Goal: Task Accomplishment & Management: Complete application form

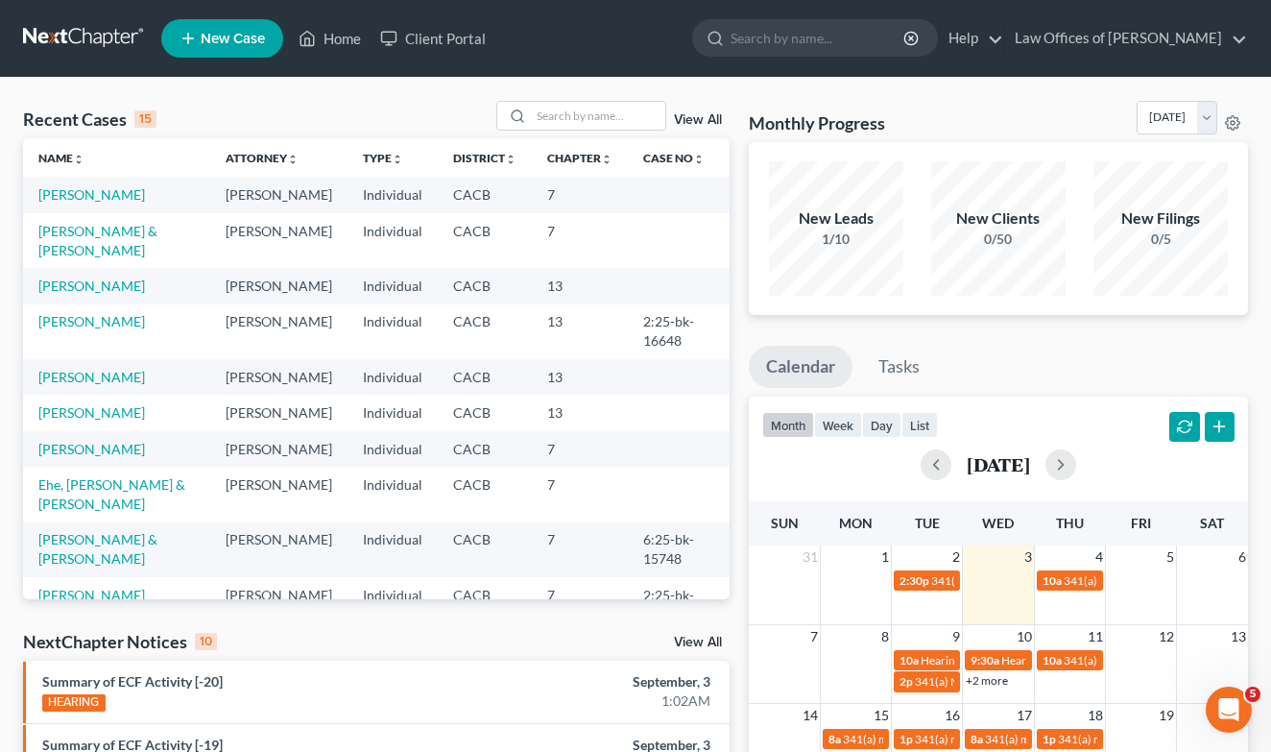
click at [245, 34] on span "New Case" at bounding box center [233, 39] width 64 height 14
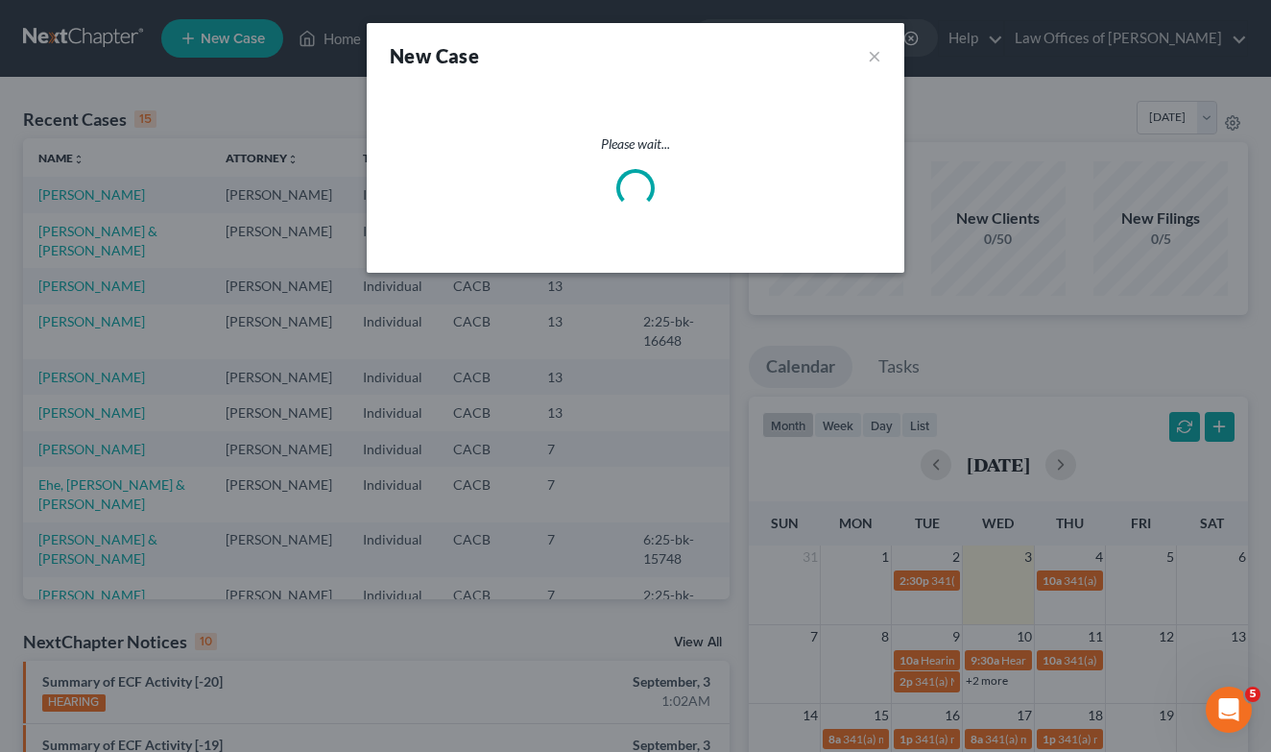
select select "7"
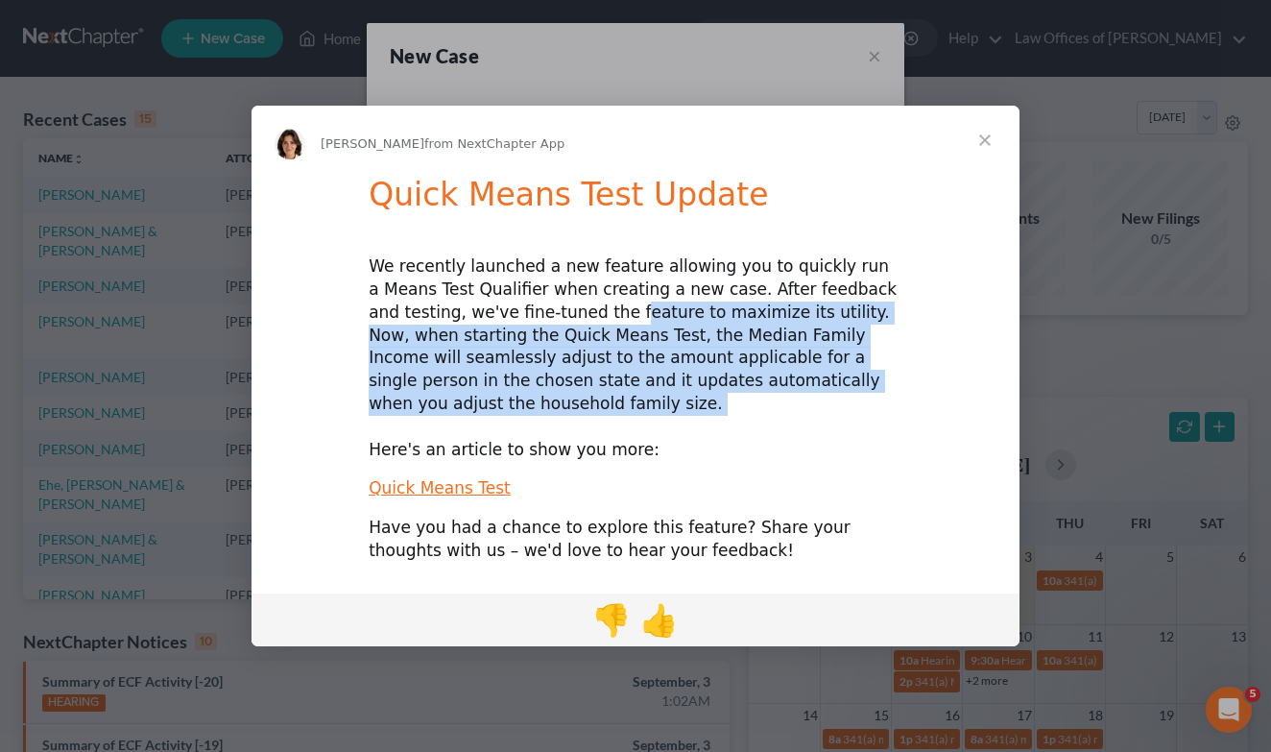
drag, startPoint x: 532, startPoint y: 329, endPoint x: 672, endPoint y: 405, distance: 159.4
click at [672, 405] on div "We recently launched a new feature allowing you to quickly run a Means Test Qua…" at bounding box center [636, 357] width 534 height 205
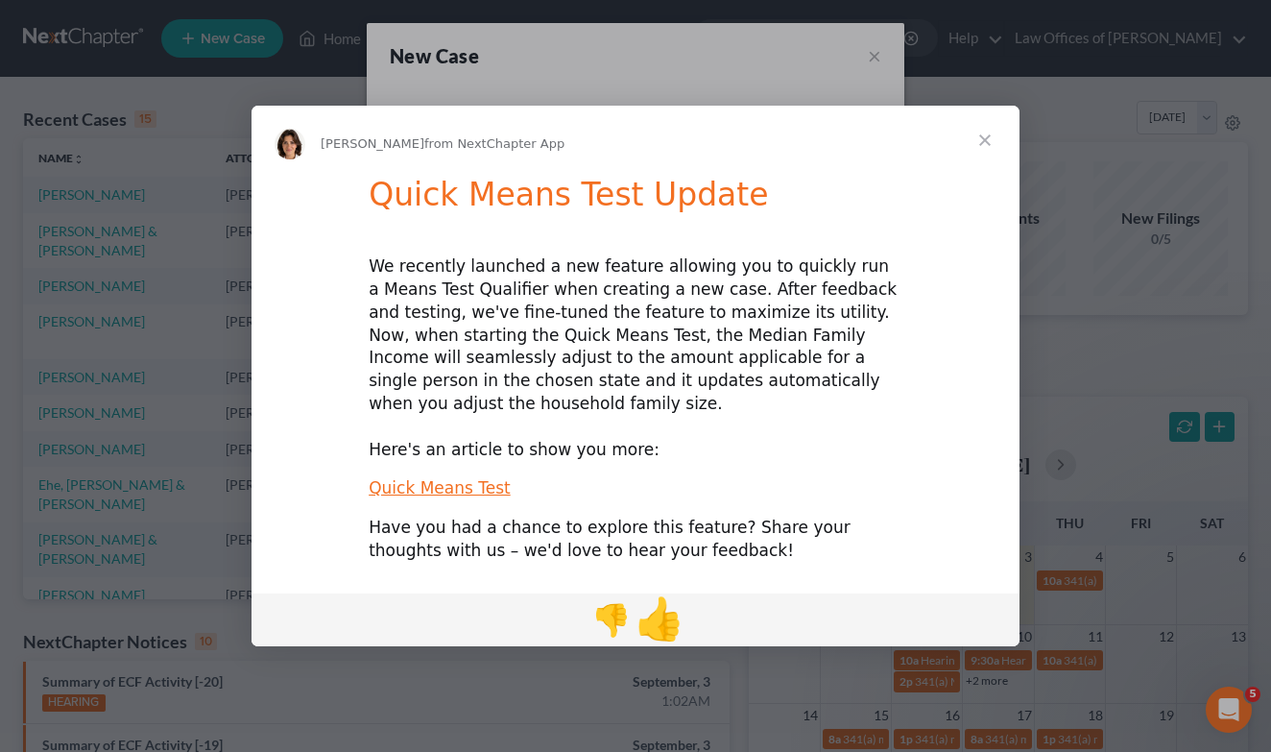
click at [666, 619] on span "👍" at bounding box center [660, 618] width 51 height 48
click at [992, 158] on span "Close" at bounding box center [984, 140] width 69 height 69
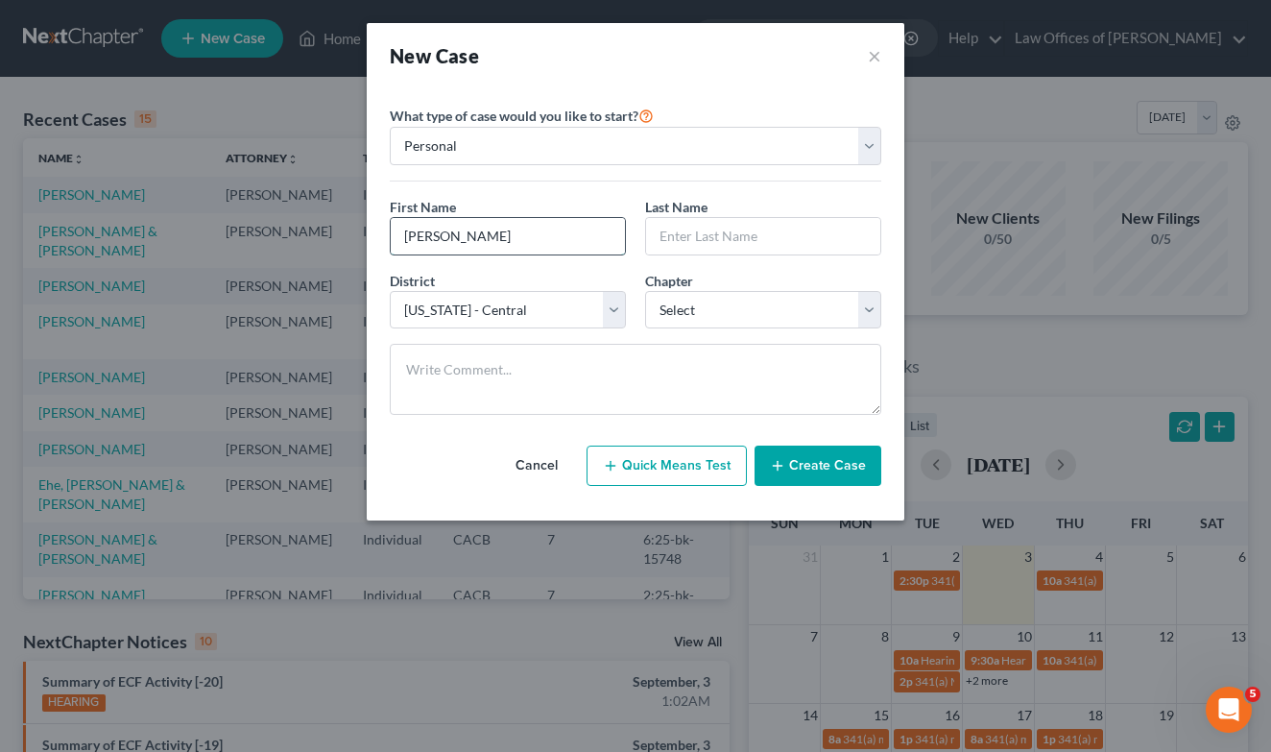
type input "[PERSON_NAME]"
type input "b"
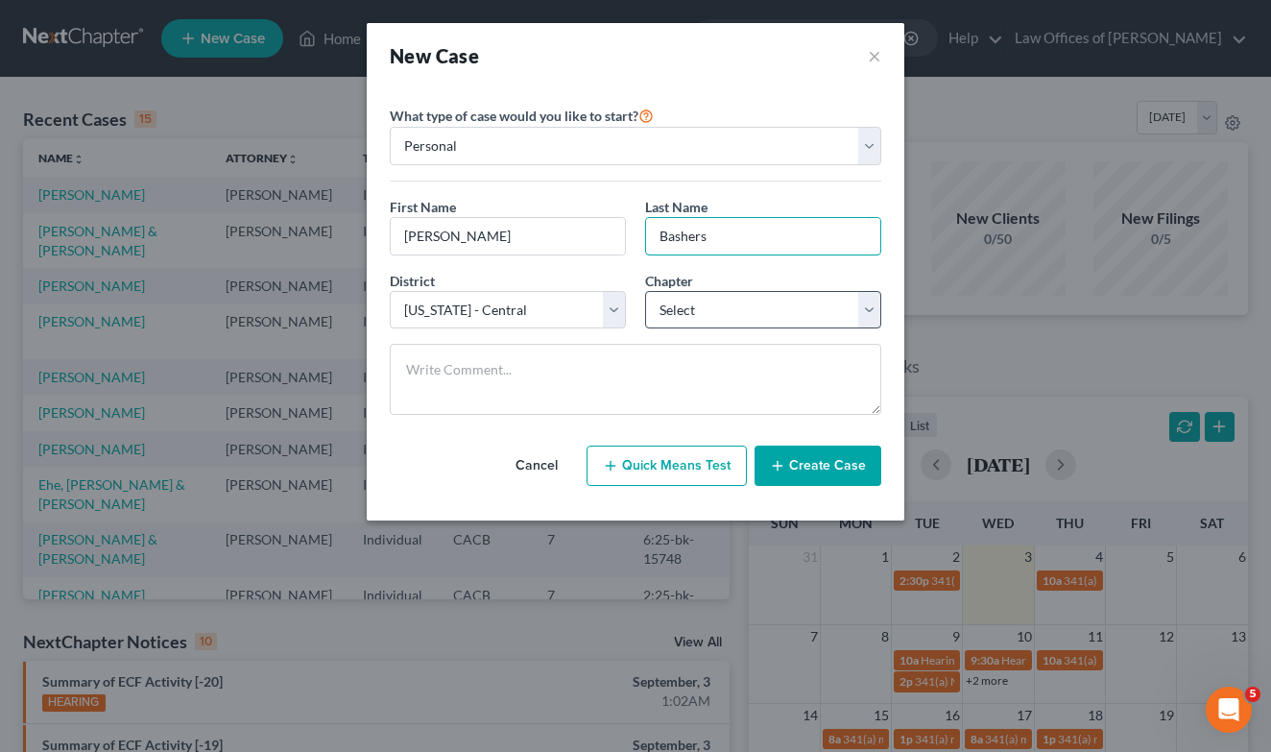
type input "Bashers"
select select "3"
click at [778, 467] on line "button" at bounding box center [778, 465] width 0 height 9
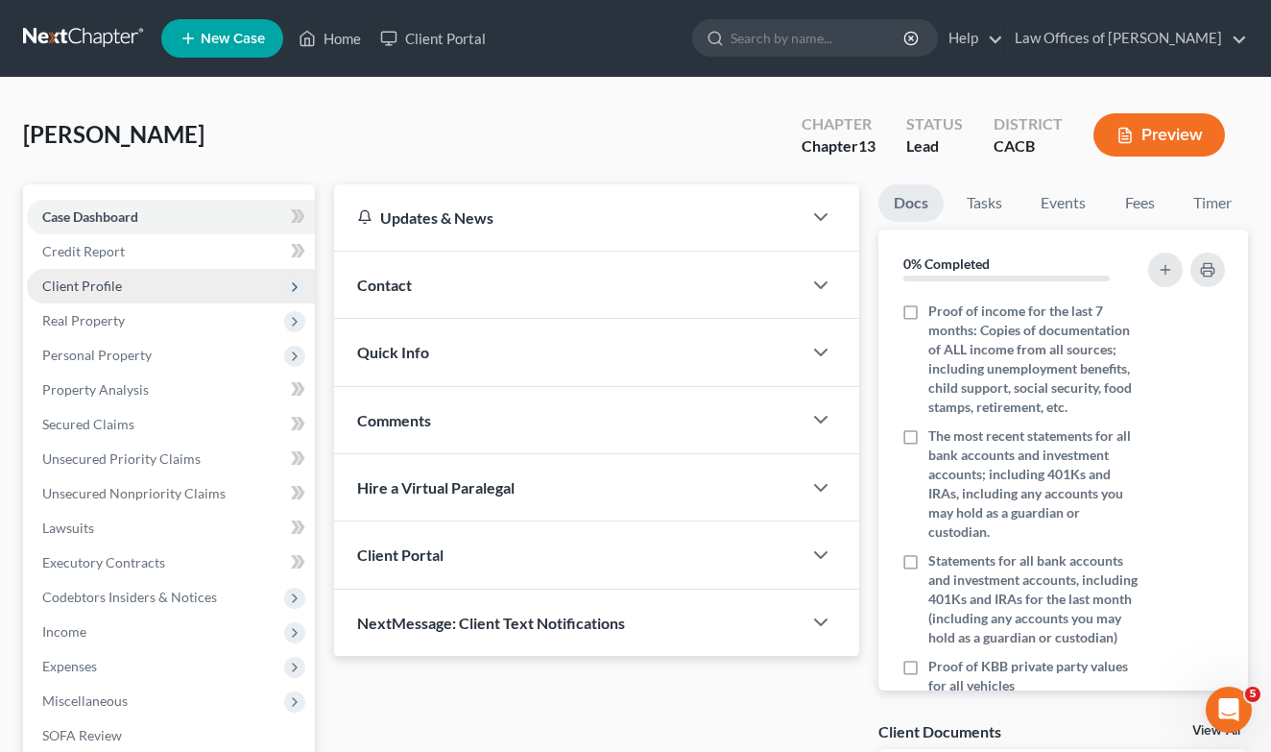
click at [101, 292] on span "Client Profile" at bounding box center [82, 285] width 80 height 16
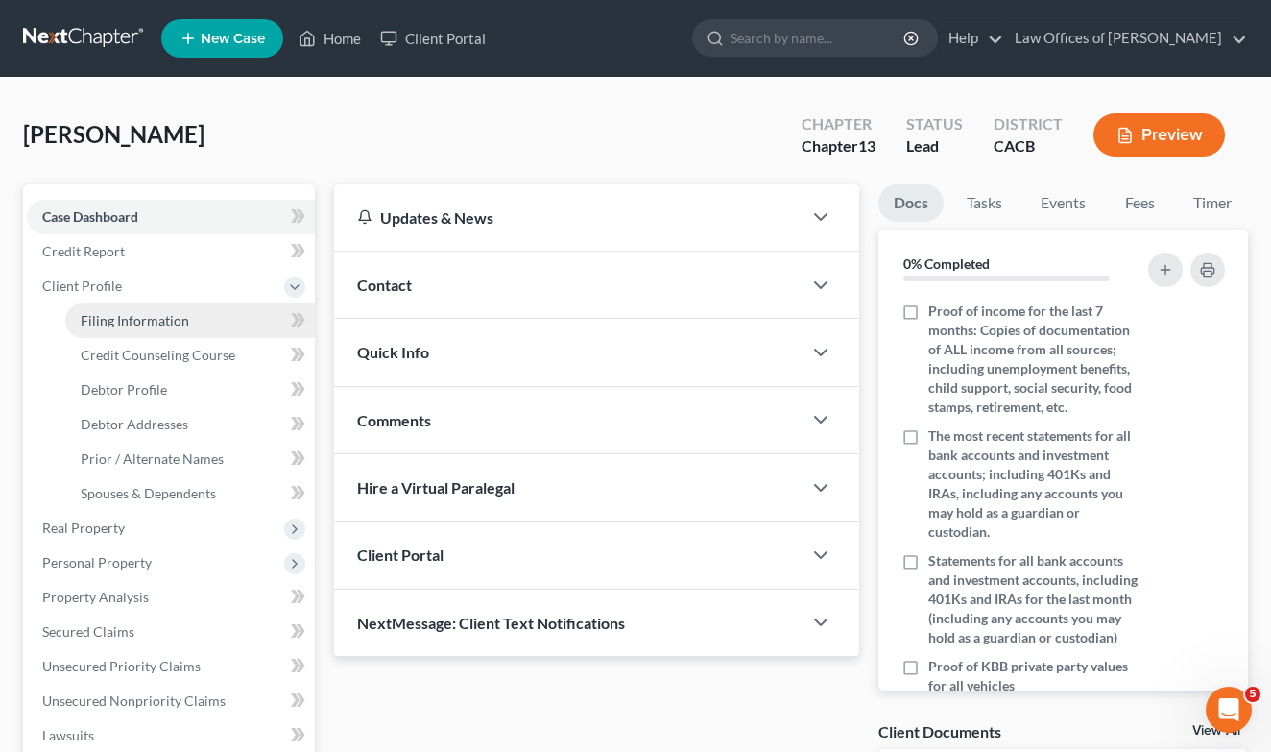
click at [140, 331] on link "Filing Information" at bounding box center [190, 320] width 250 height 35
select select "1"
select select "0"
select select "3"
select select "7"
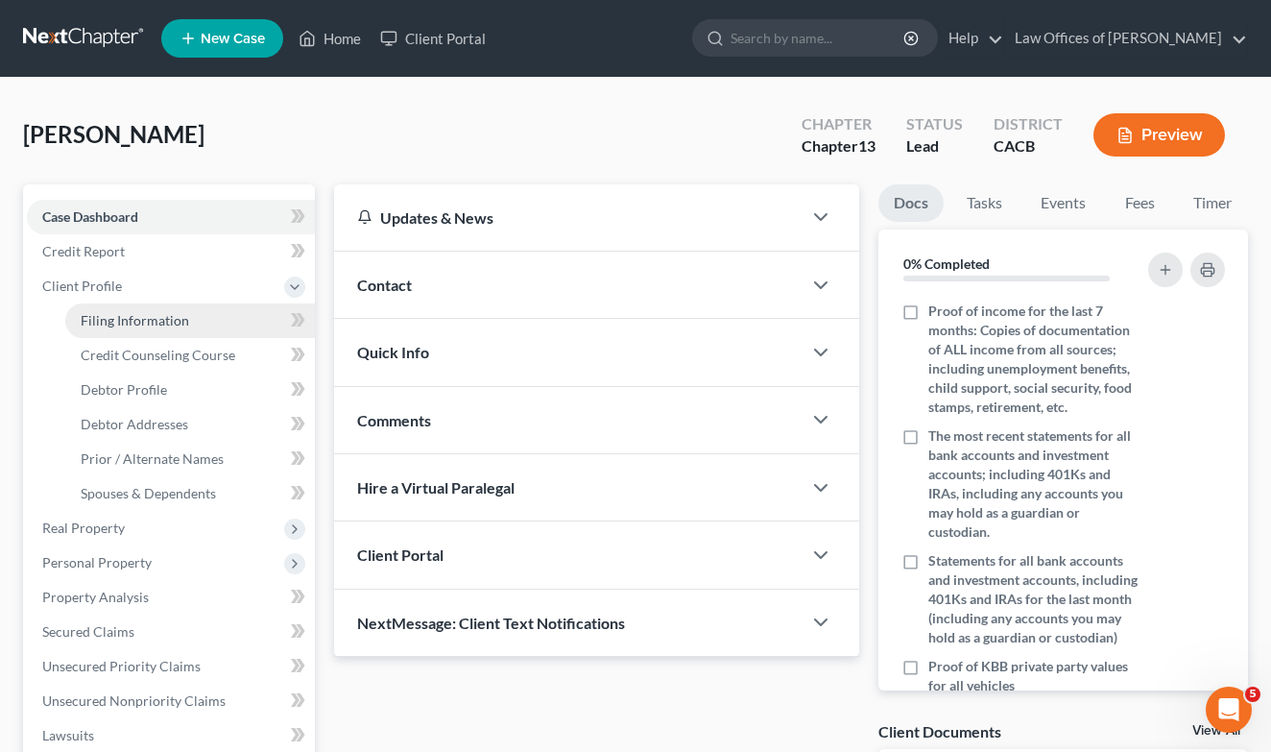
select select "4"
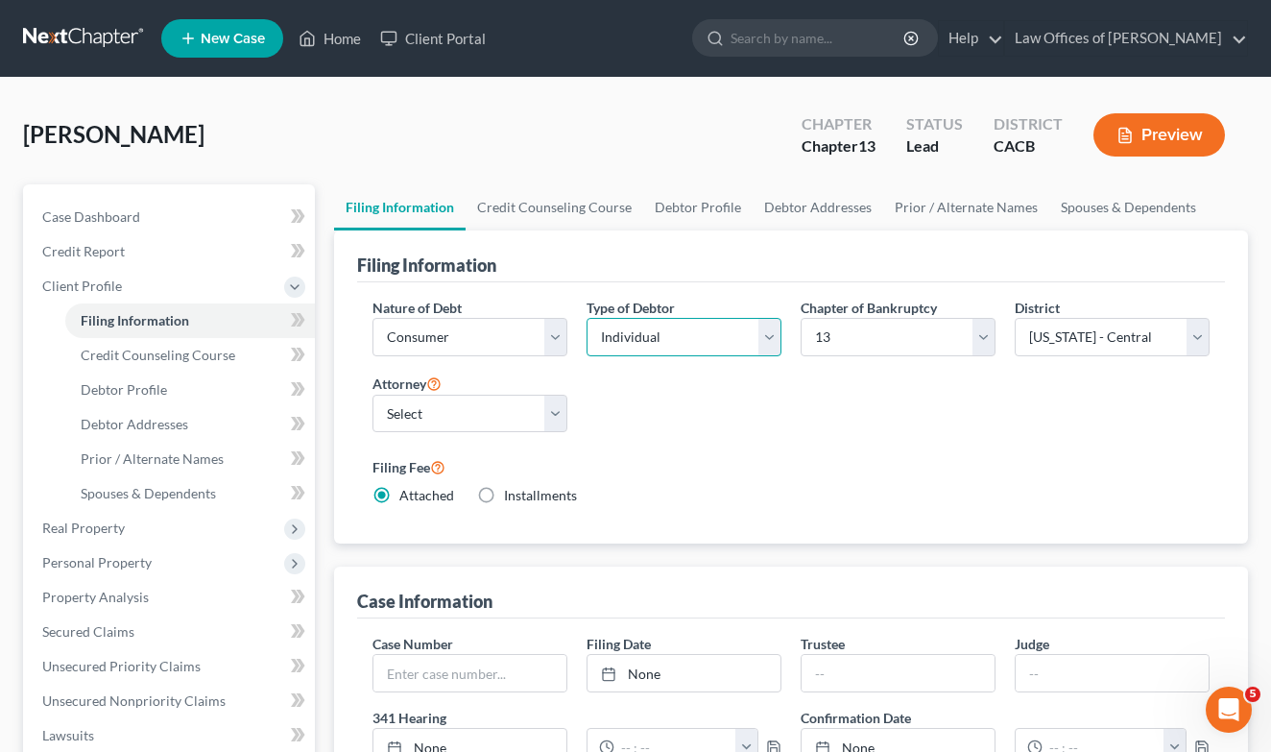
select select "1"
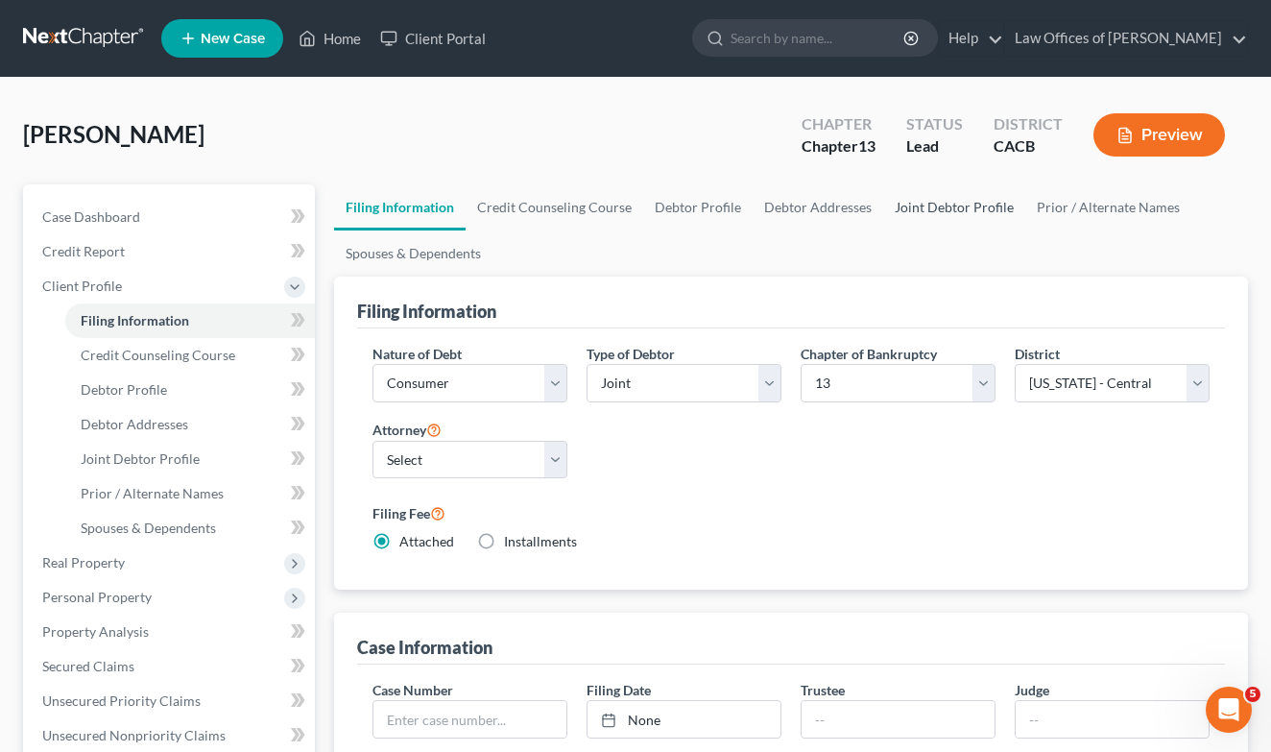
click at [924, 209] on link "Joint Debtor Profile" at bounding box center [954, 207] width 142 height 46
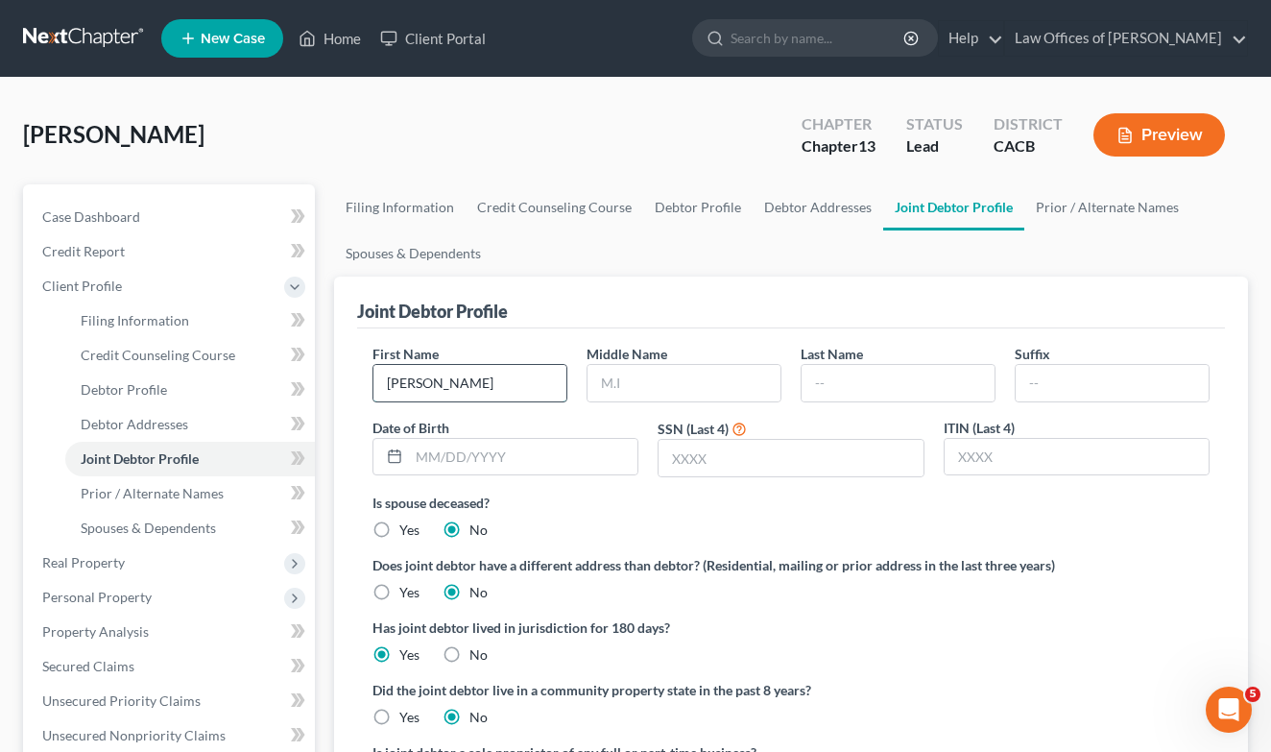
type input "[PERSON_NAME]"
type input "b"
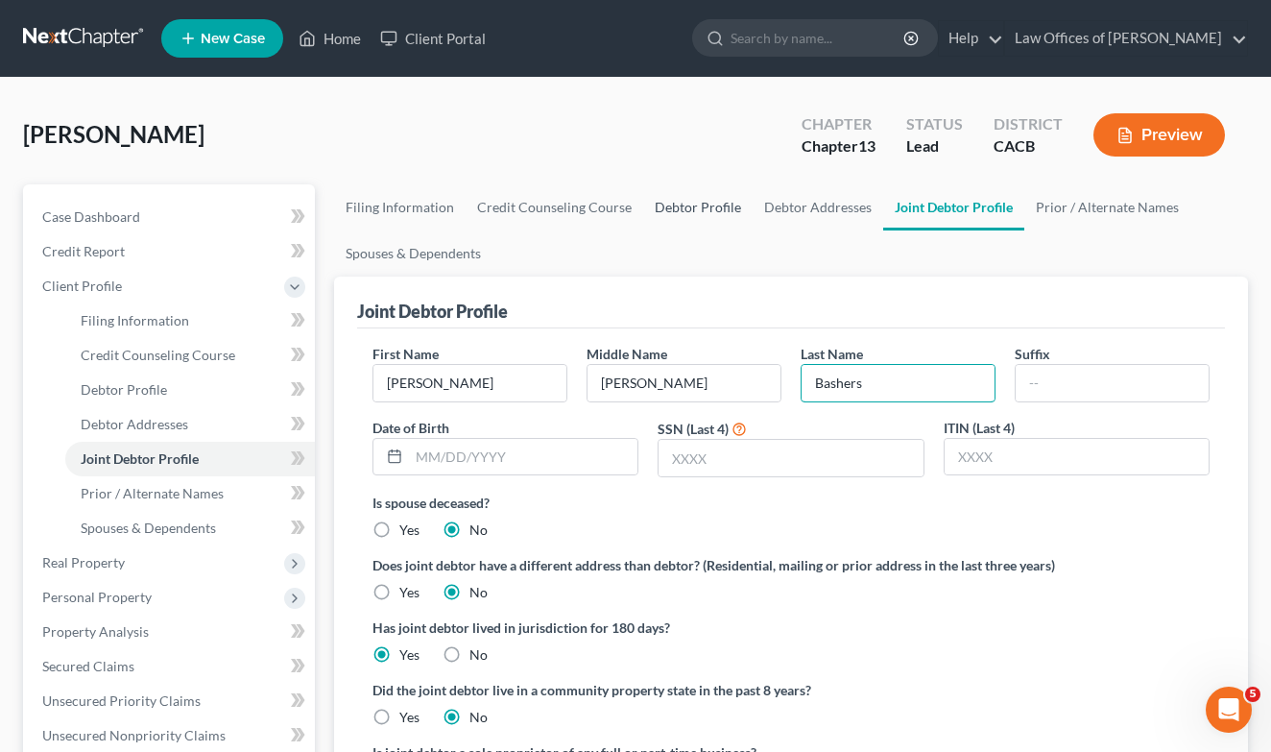
type input "Bashers"
click at [699, 204] on link "Debtor Profile" at bounding box center [697, 207] width 109 height 46
select select "1"
select select "0"
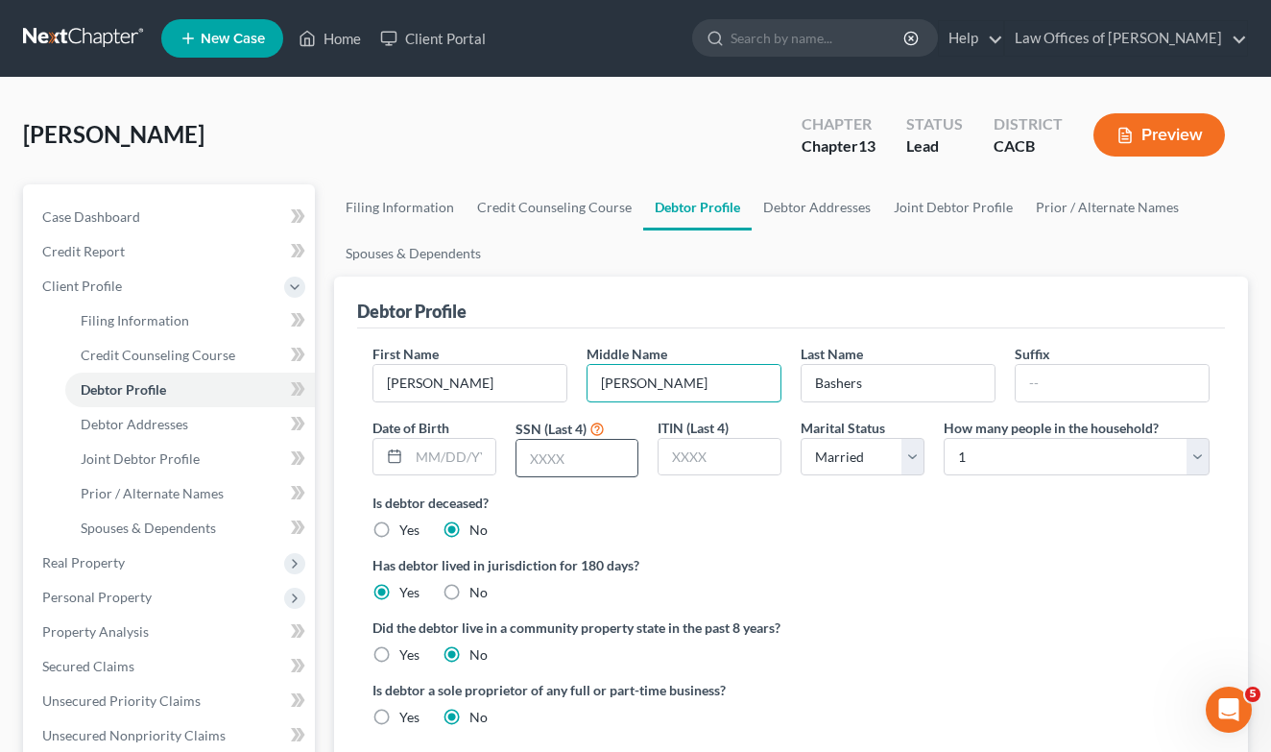
type input "[PERSON_NAME]"
click at [568, 458] on input "text" at bounding box center [578, 458] width 122 height 36
type input "8657"
click at [949, 210] on link "Joint Debtor Profile" at bounding box center [953, 207] width 142 height 46
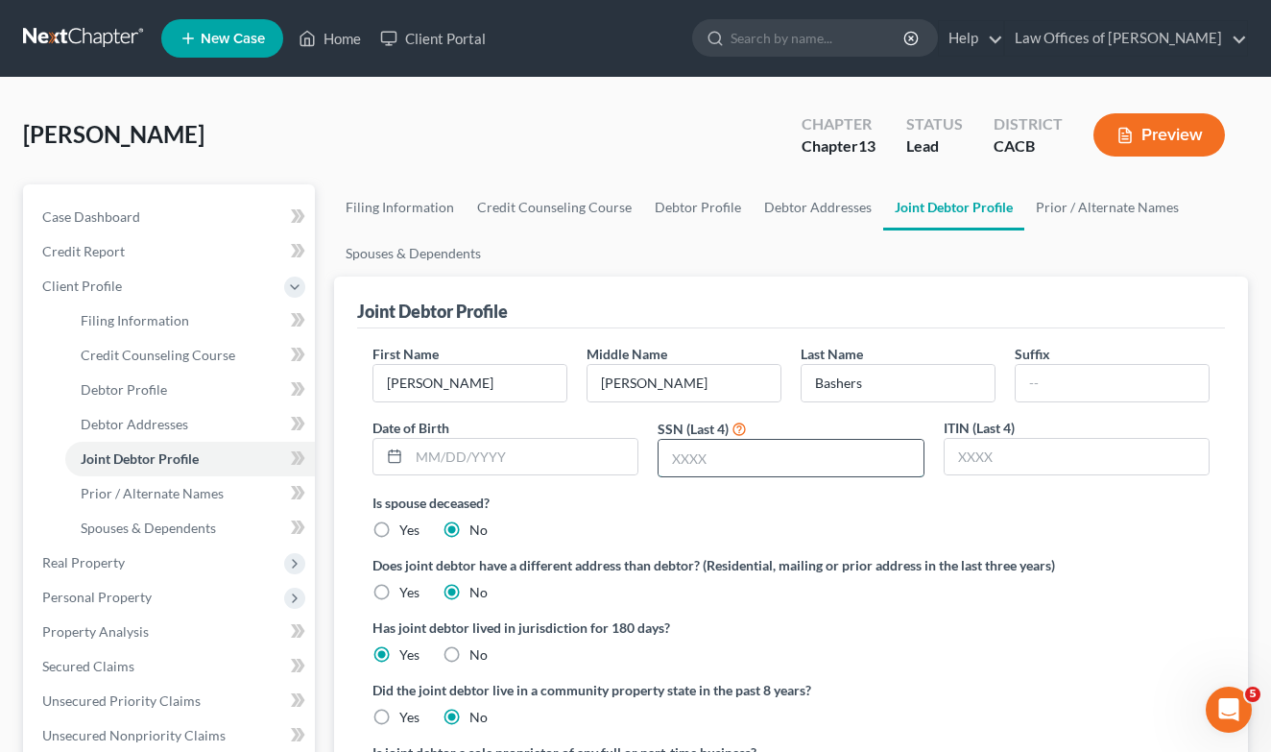
click at [760, 449] on input "text" at bounding box center [791, 458] width 264 height 36
type input "0228"
click at [709, 208] on link "Debtor Profile" at bounding box center [697, 207] width 109 height 46
select select "1"
select select "0"
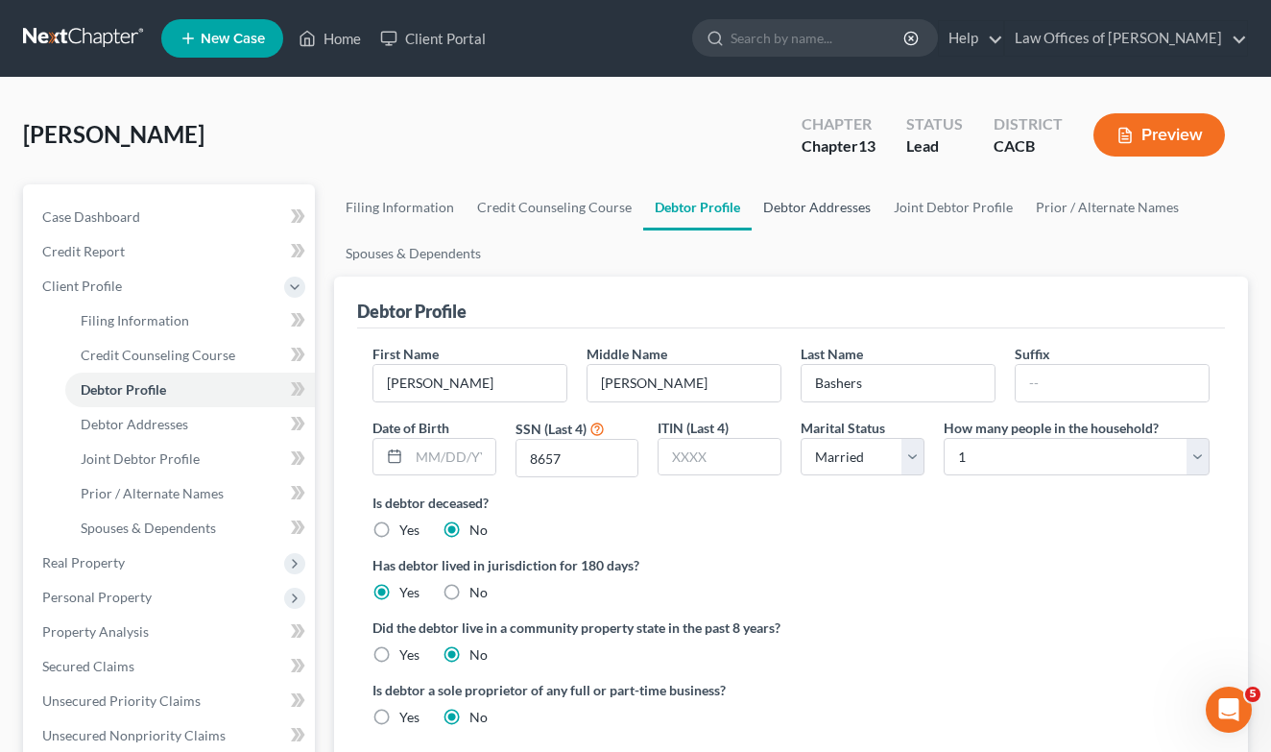
click at [813, 214] on link "Debtor Addresses" at bounding box center [817, 207] width 131 height 46
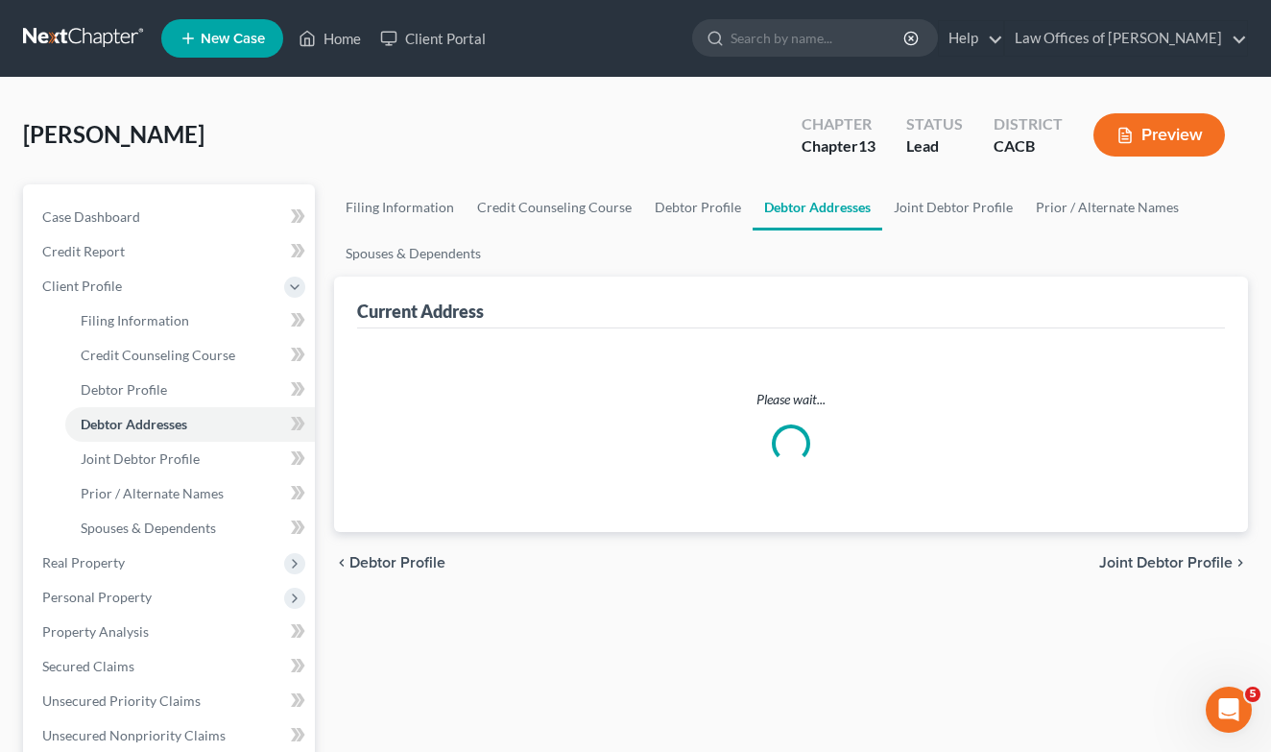
select select "0"
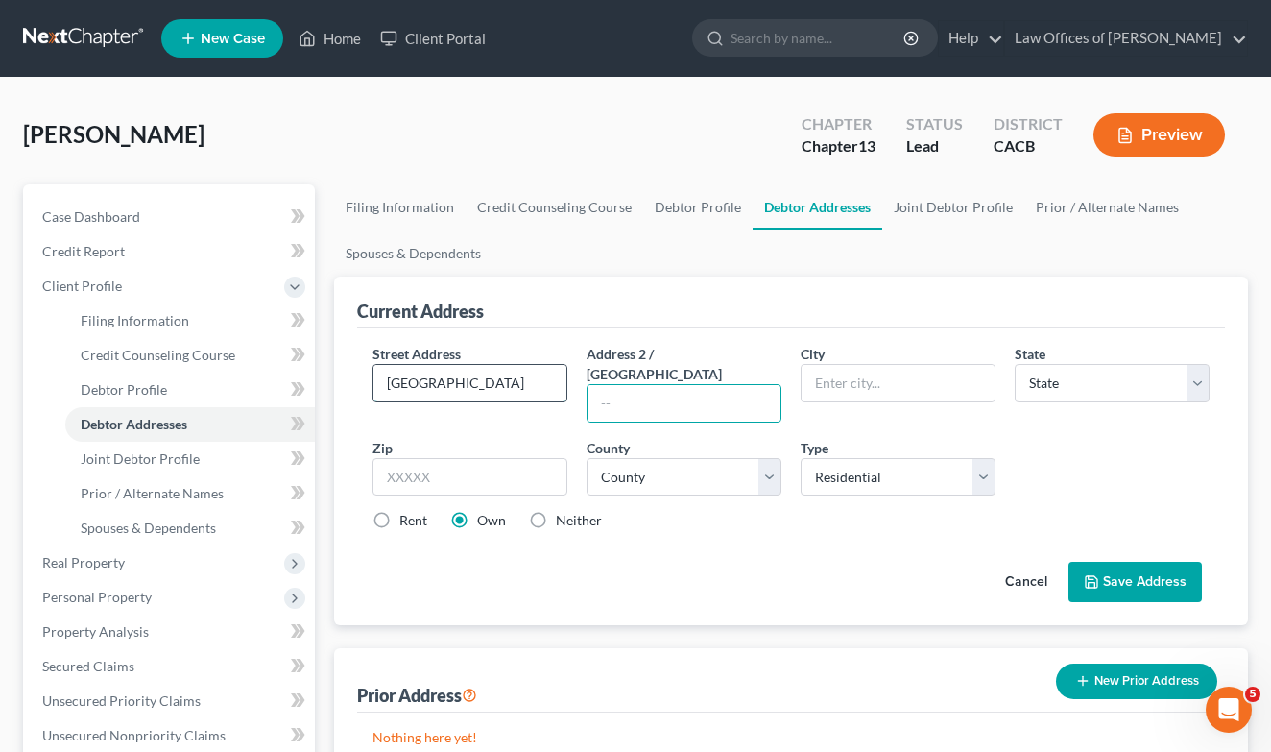
click at [533, 377] on input "[GEOGRAPHIC_DATA]" at bounding box center [469, 383] width 193 height 36
type input "[STREET_ADDRESS]"
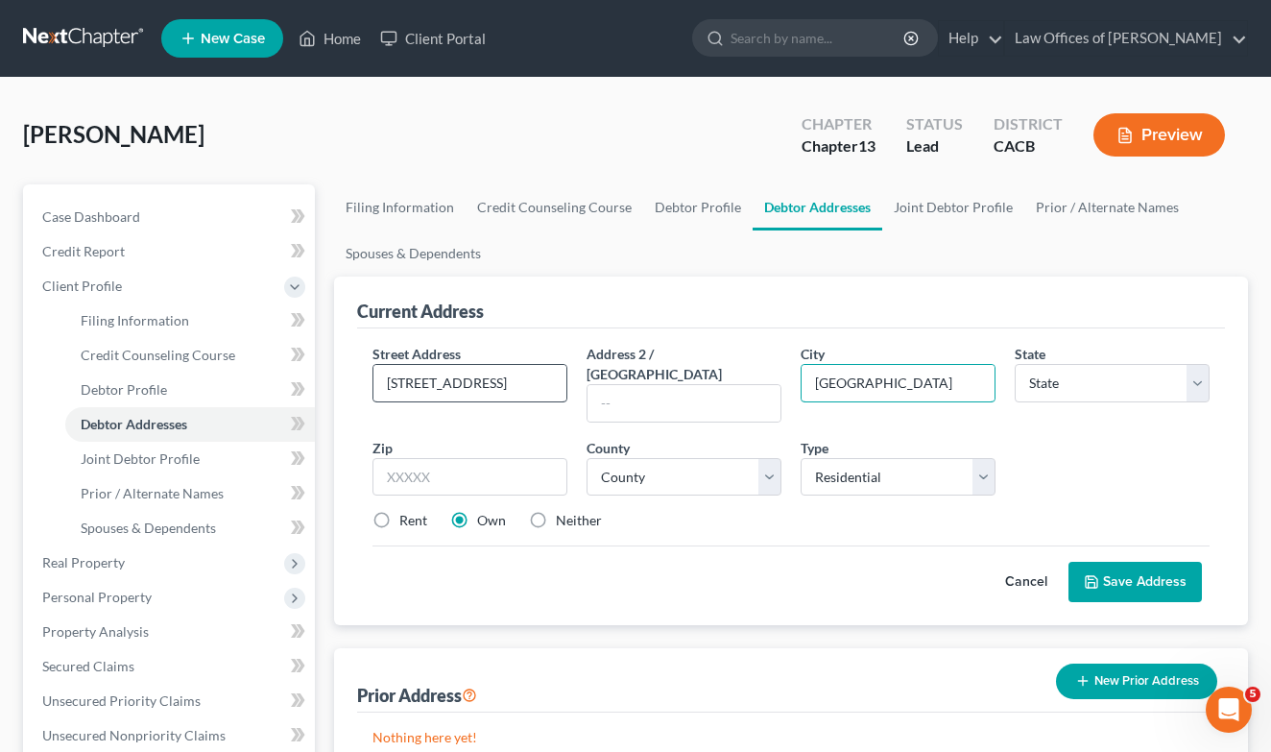
type input "[GEOGRAPHIC_DATA]"
select select "4"
type input "91730"
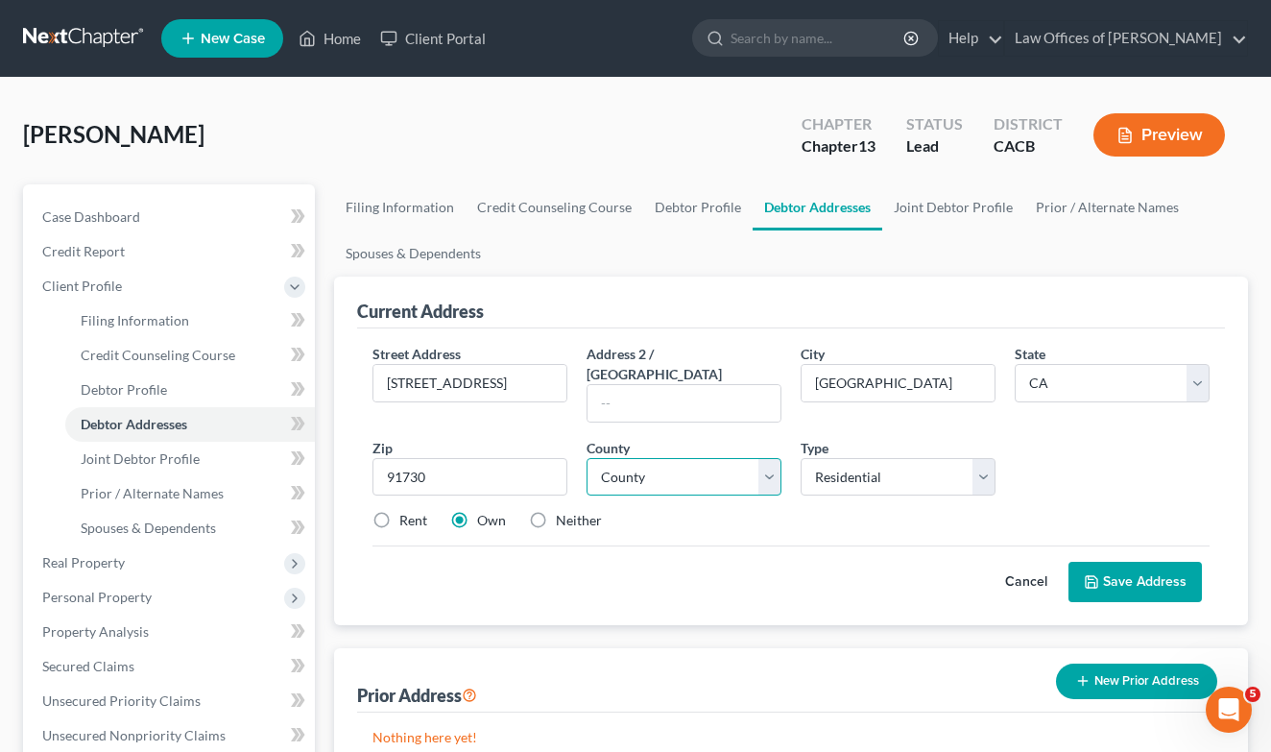
select select "35"
click at [1116, 562] on button "Save Address" at bounding box center [1135, 582] width 133 height 40
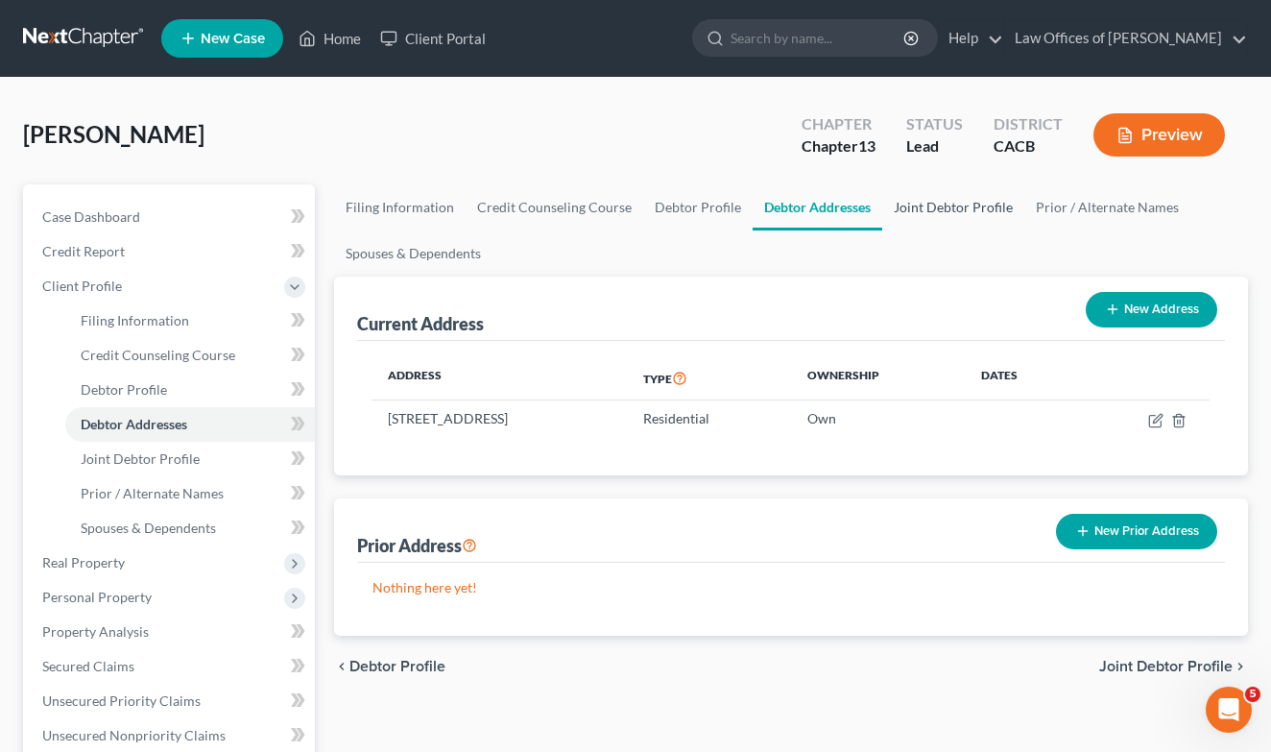
click at [935, 208] on link "Joint Debtor Profile" at bounding box center [953, 207] width 142 height 46
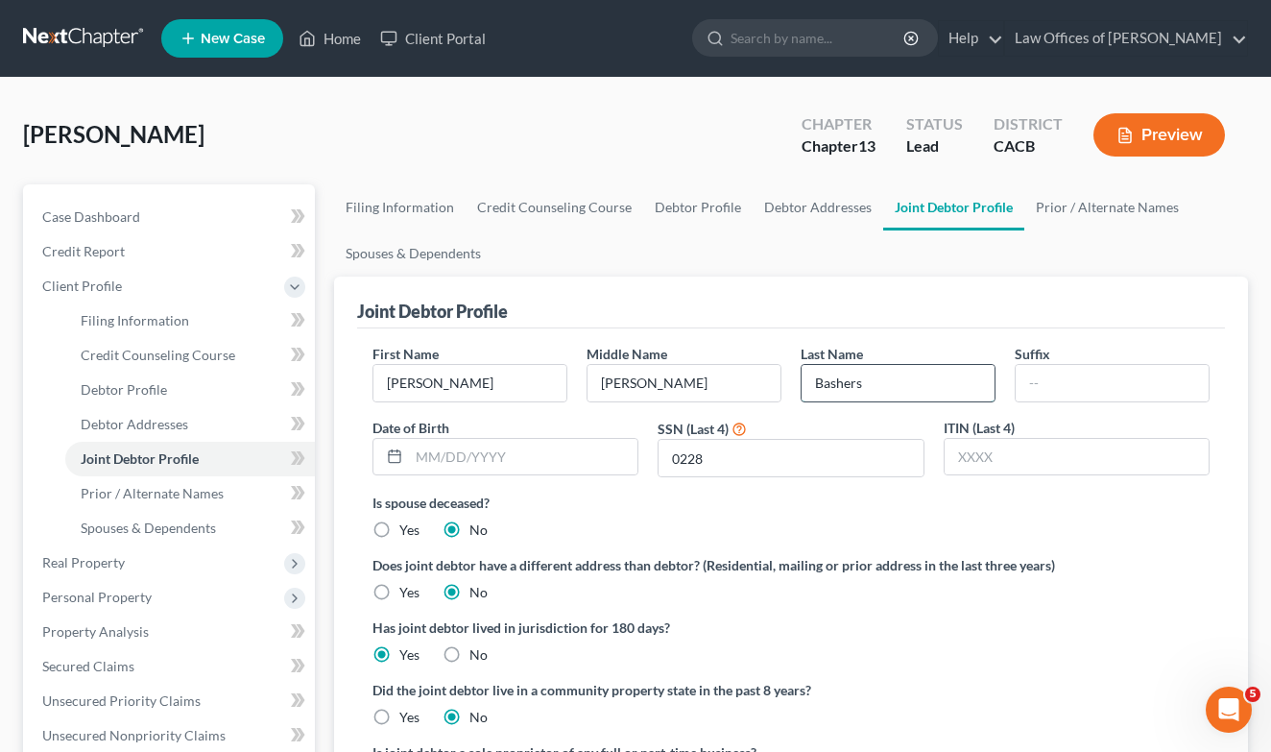
click at [901, 381] on input "Bashers" at bounding box center [898, 383] width 193 height 36
type input "[PERSON_NAME]"
click at [940, 669] on ng-include "First Name [PERSON_NAME] Middle Name [PERSON_NAME] Last Name [PERSON_NAME] Date…" at bounding box center [791, 574] width 837 height 461
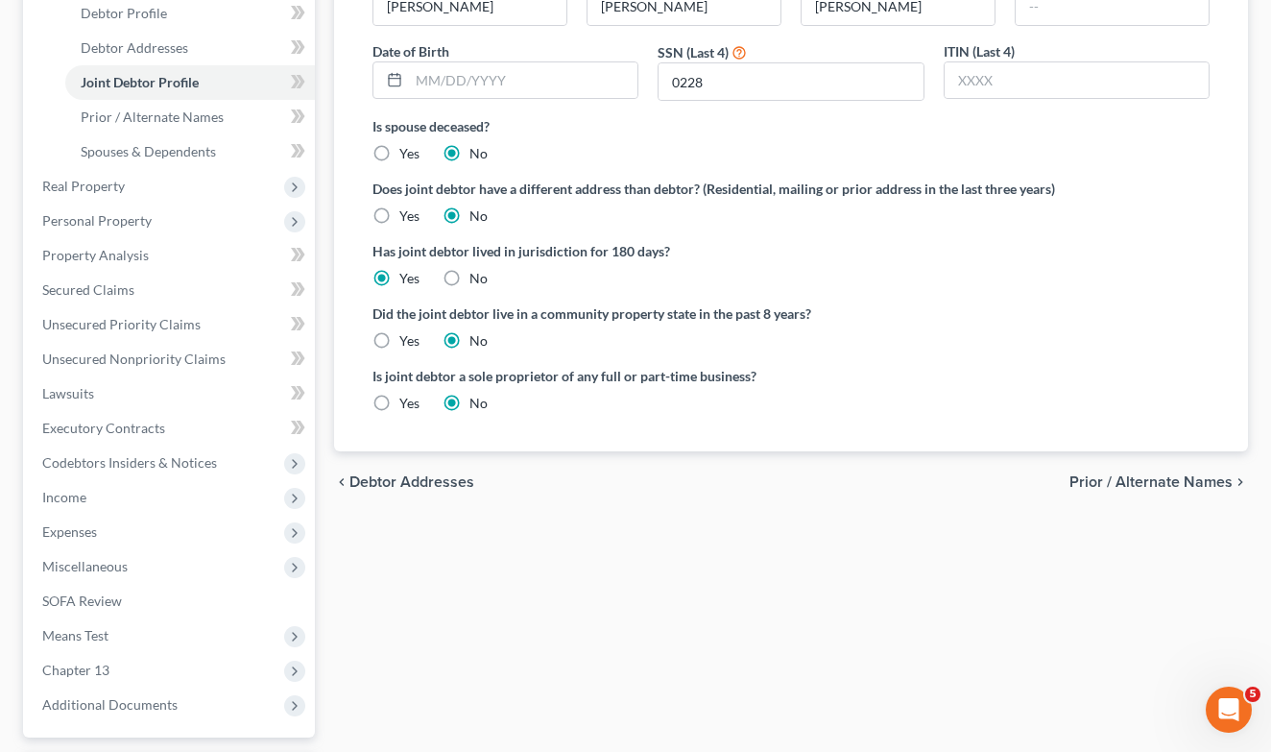
scroll to position [381, 0]
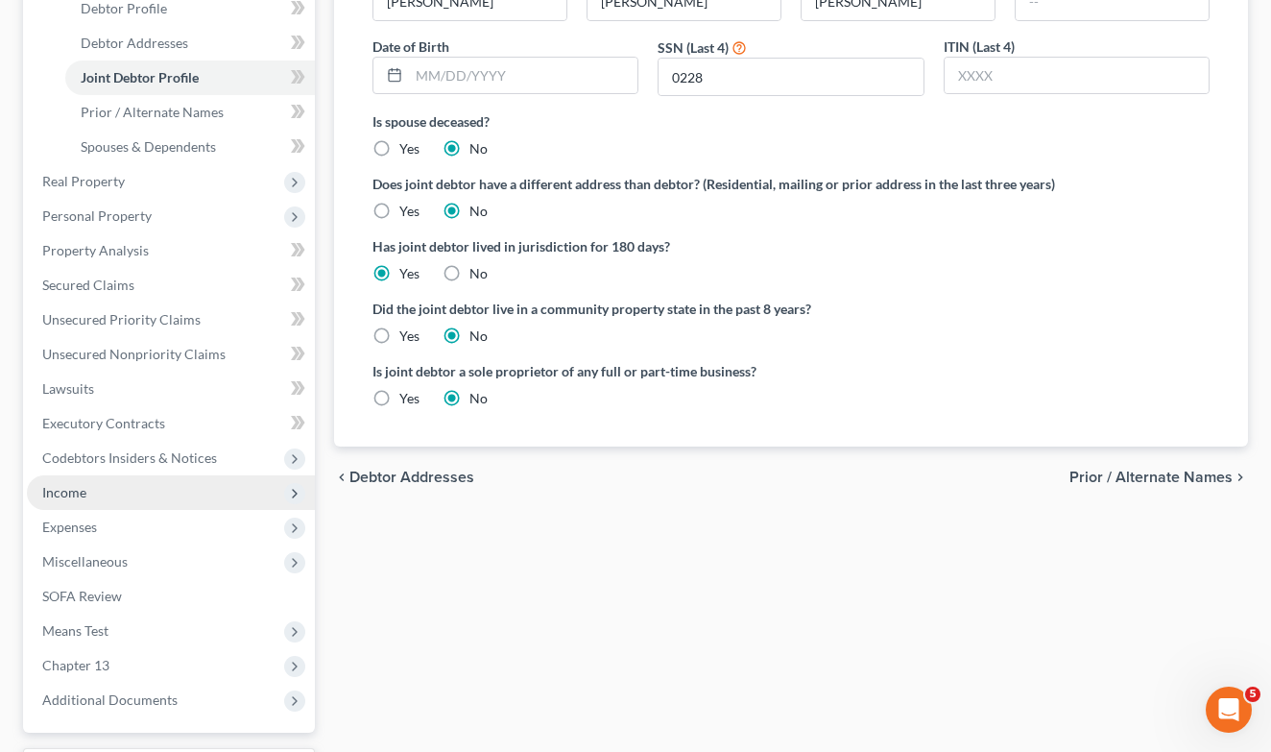
click at [114, 501] on span "Income" at bounding box center [171, 492] width 288 height 35
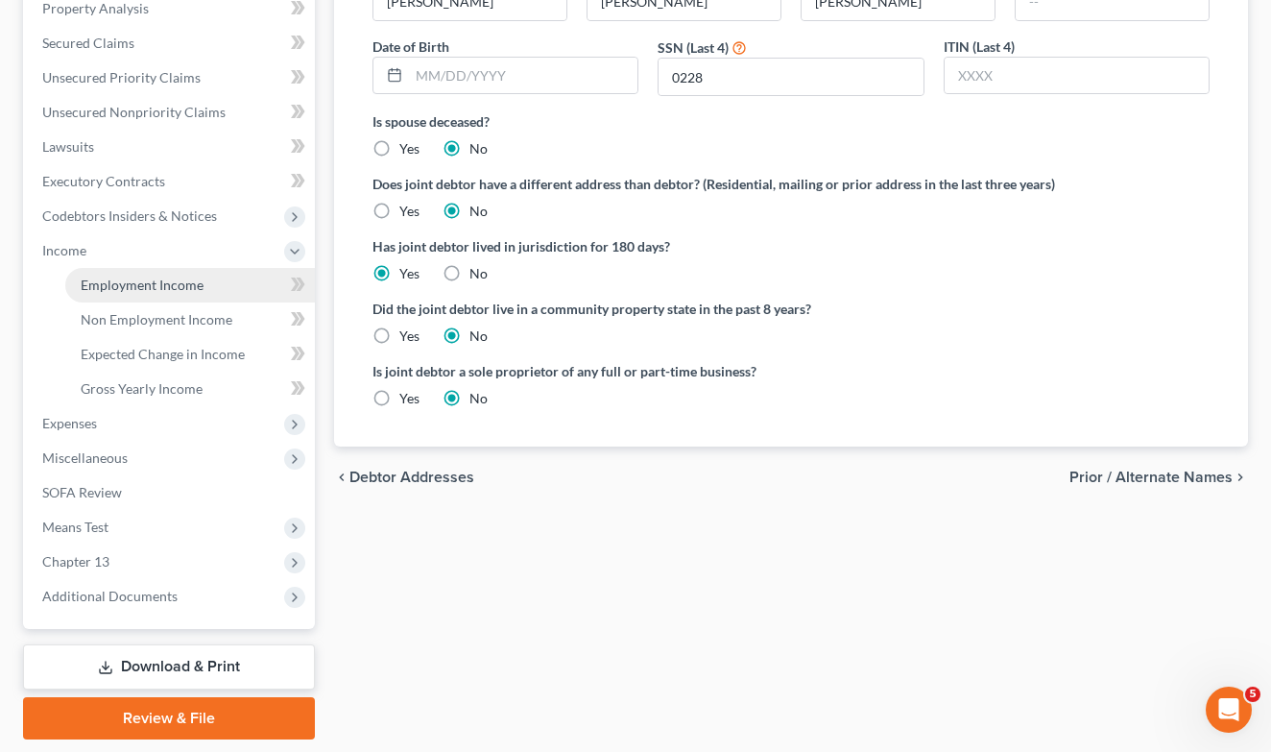
click at [171, 288] on span "Employment Income" at bounding box center [142, 285] width 123 height 16
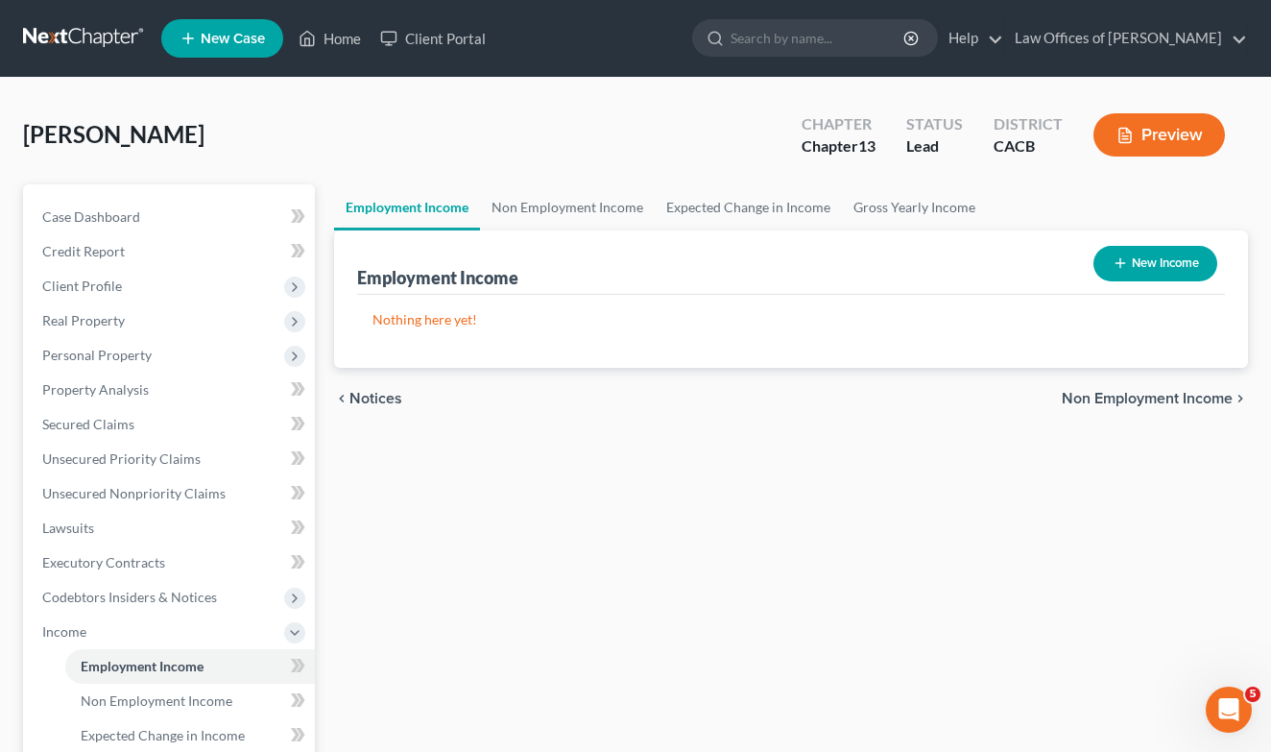
click at [1140, 262] on button "New Income" at bounding box center [1156, 264] width 124 height 36
select select "0"
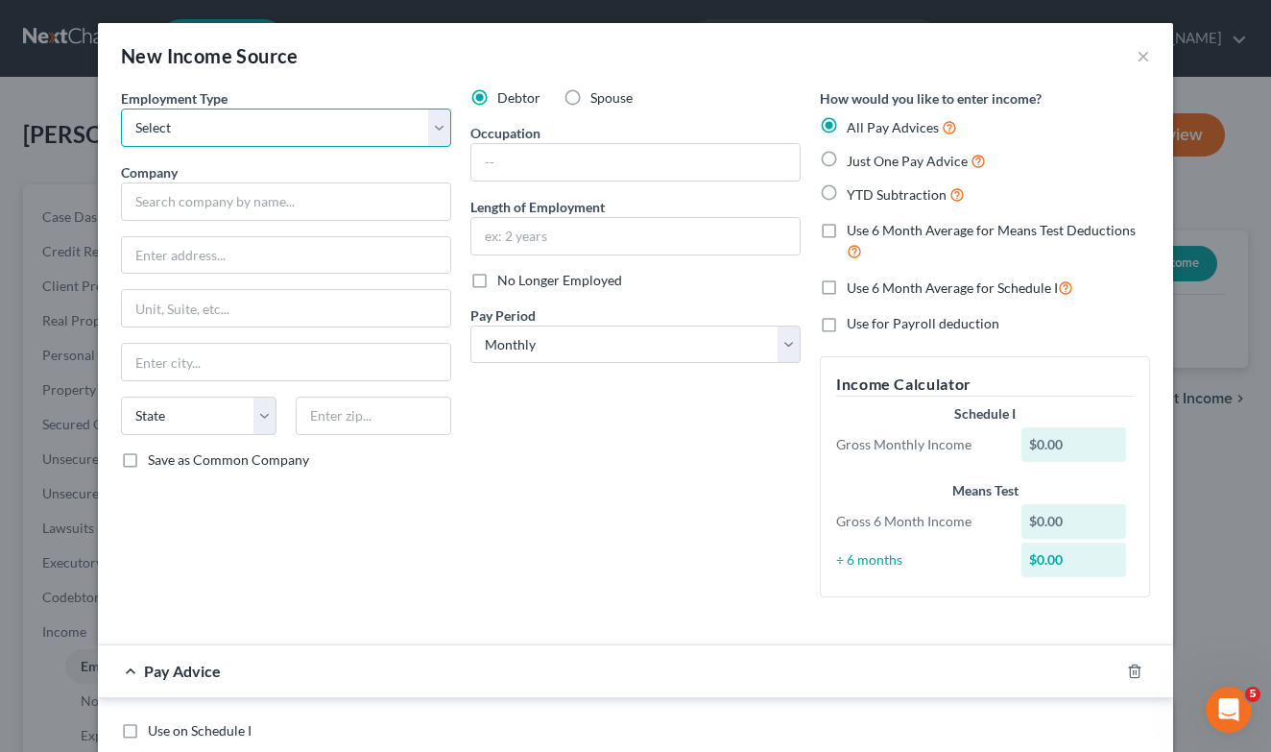
select select "0"
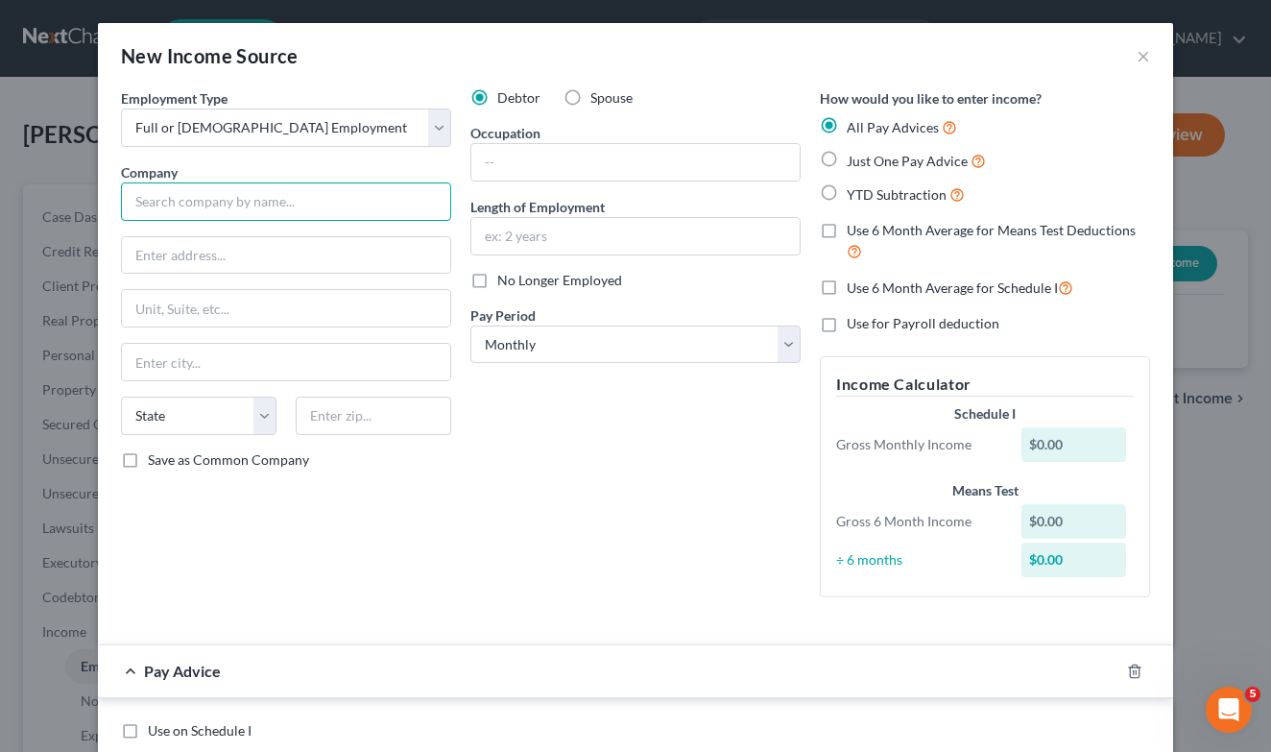
click at [250, 202] on input "text" at bounding box center [286, 201] width 330 height 38
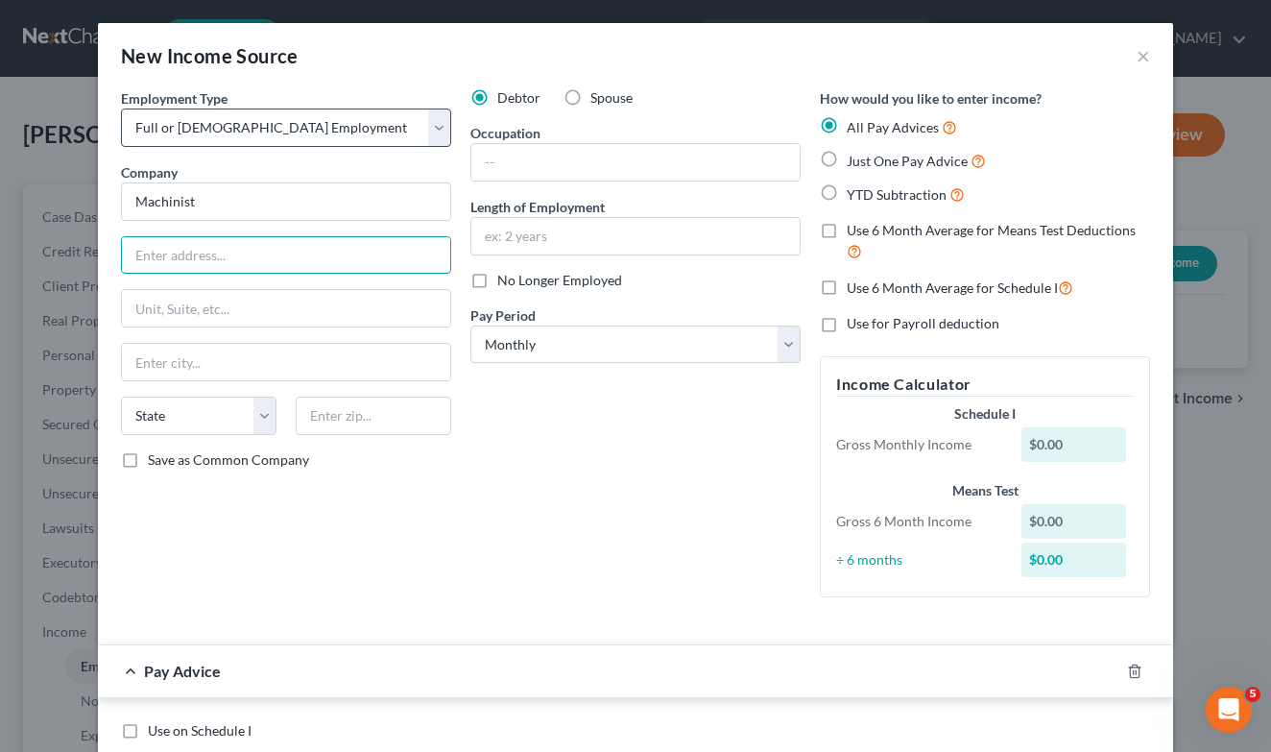
type input "Machinist"
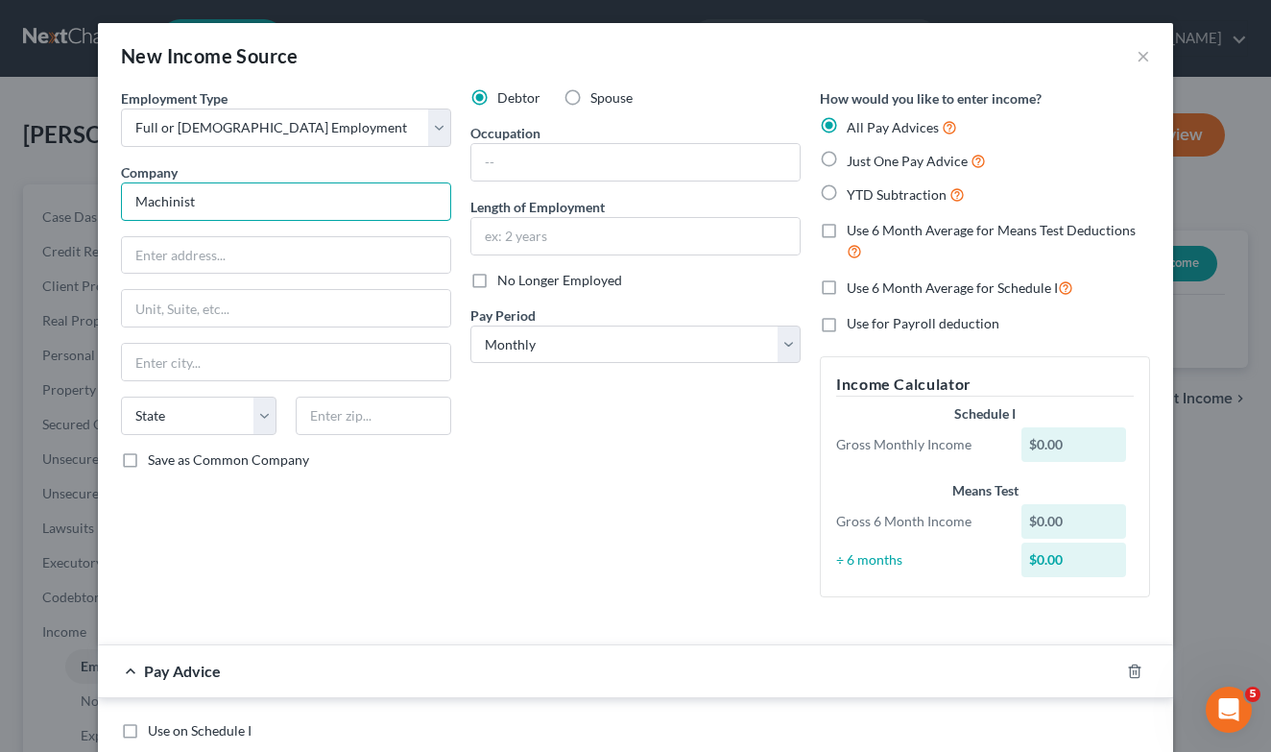
drag, startPoint x: 261, startPoint y: 204, endPoint x: -45, endPoint y: 167, distance: 308.4
click at [0, 167] on html "Home New Case Client Portal Law Offices of [PERSON_NAME] [EMAIL_ADDRESS][DOMAIN…" at bounding box center [635, 596] width 1271 height 1193
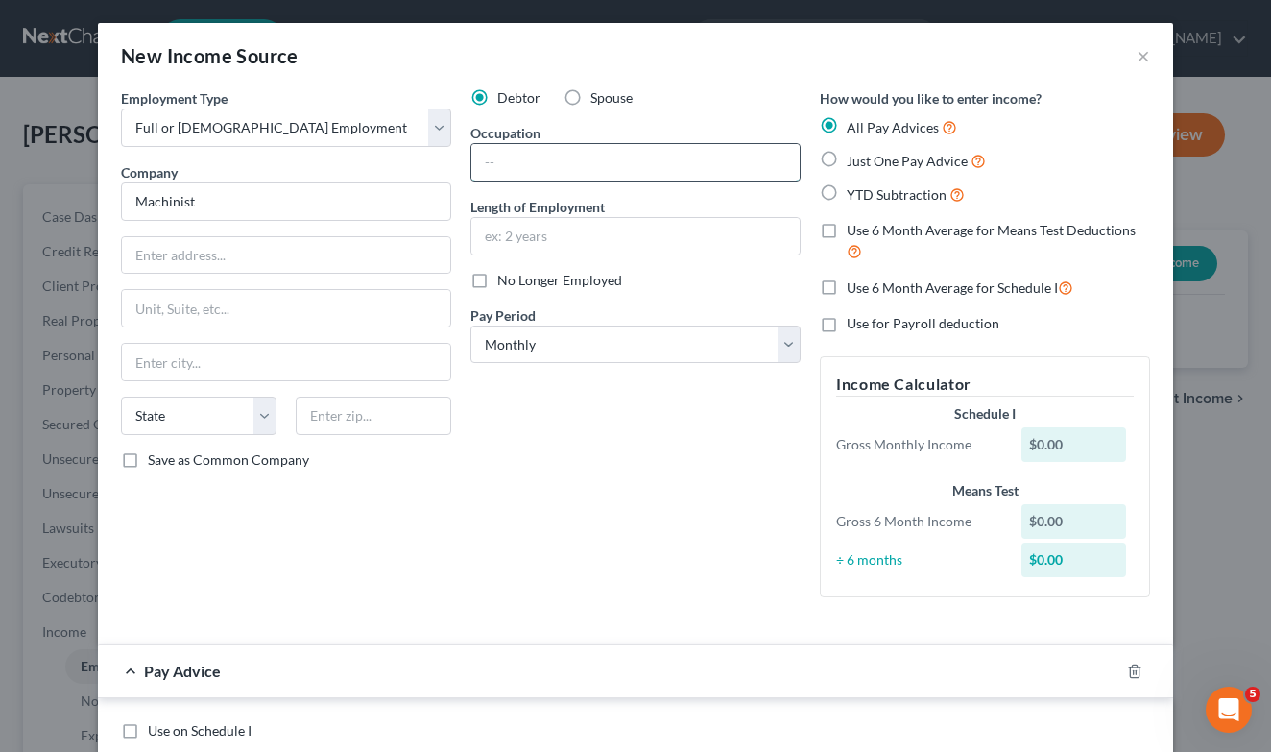
click at [517, 171] on input "text" at bounding box center [635, 162] width 328 height 36
paste input "Machinist"
type input "Machinist"
click at [341, 192] on input "Machinist" at bounding box center [286, 201] width 330 height 38
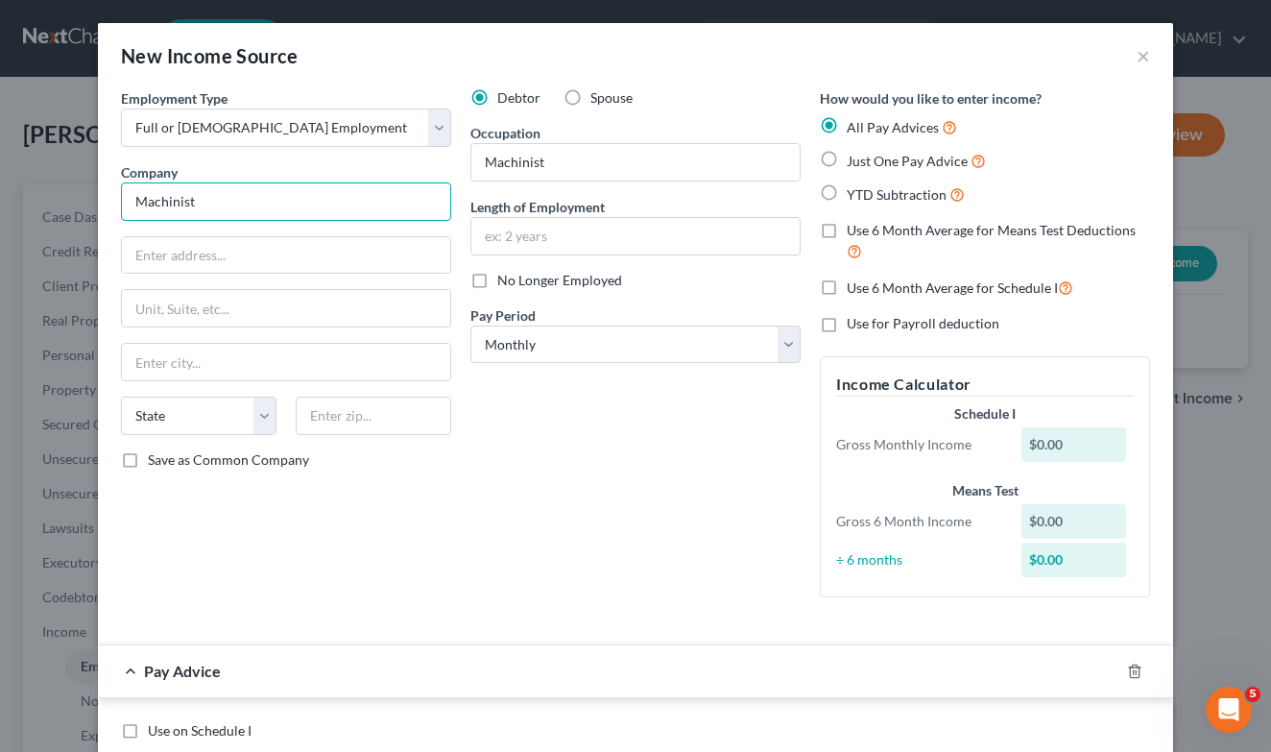
click at [341, 193] on input "Machinist" at bounding box center [286, 201] width 330 height 38
type input "Dow Hydraulics"
type input "[STREET_ADDRESS]"
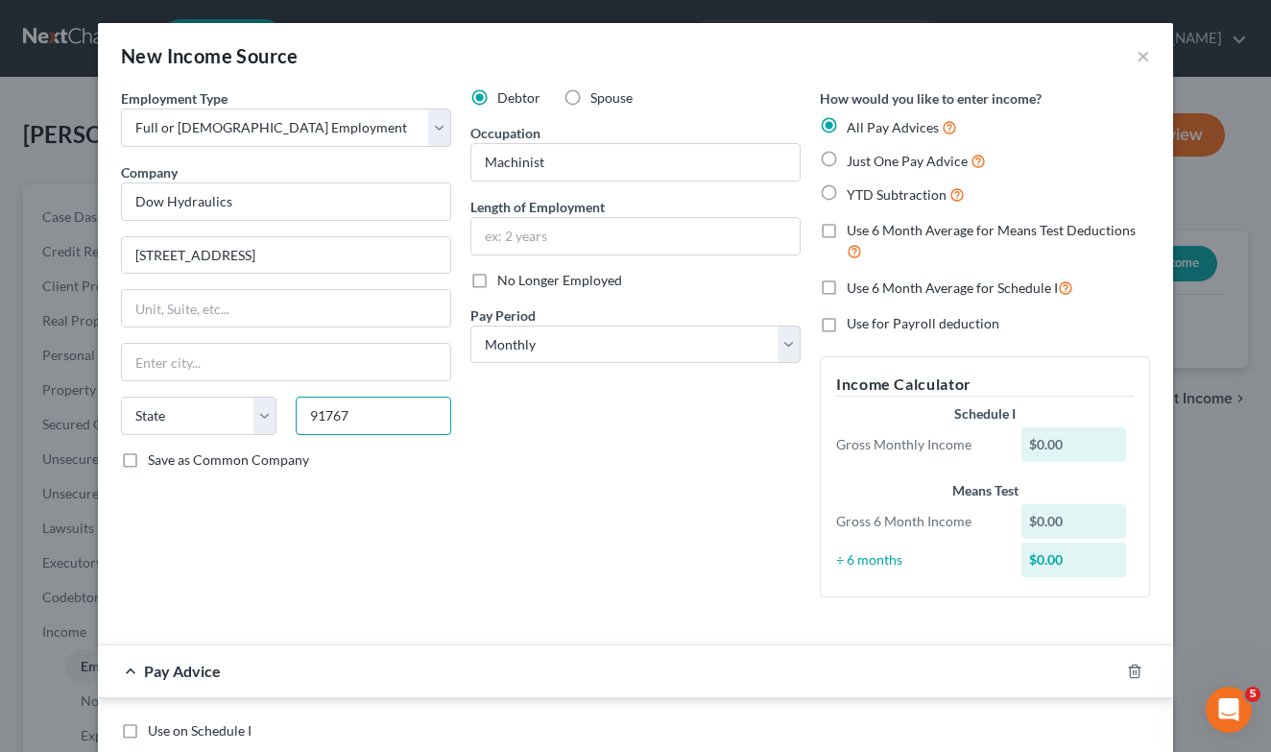
type input "91767"
type input "Pomona"
select select "4"
click at [678, 230] on input "text" at bounding box center [635, 236] width 328 height 36
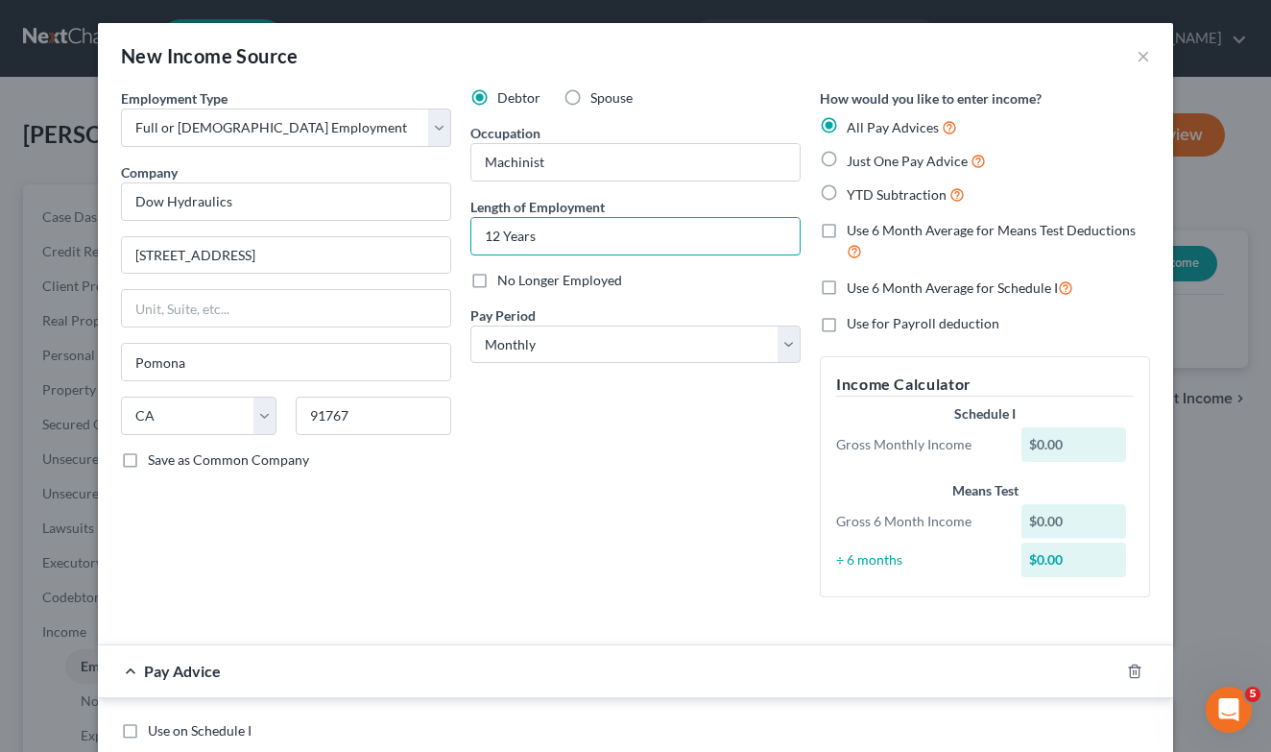
type input "12 Years"
click at [685, 585] on div "Debtor Spouse Occupation Machinist Length of Employment 12 Years No Longer Empl…" at bounding box center [635, 350] width 349 height 524
click at [1125, 675] on div at bounding box center [1146, 671] width 54 height 31
click at [1141, 670] on icon "button" at bounding box center [1134, 670] width 15 height 15
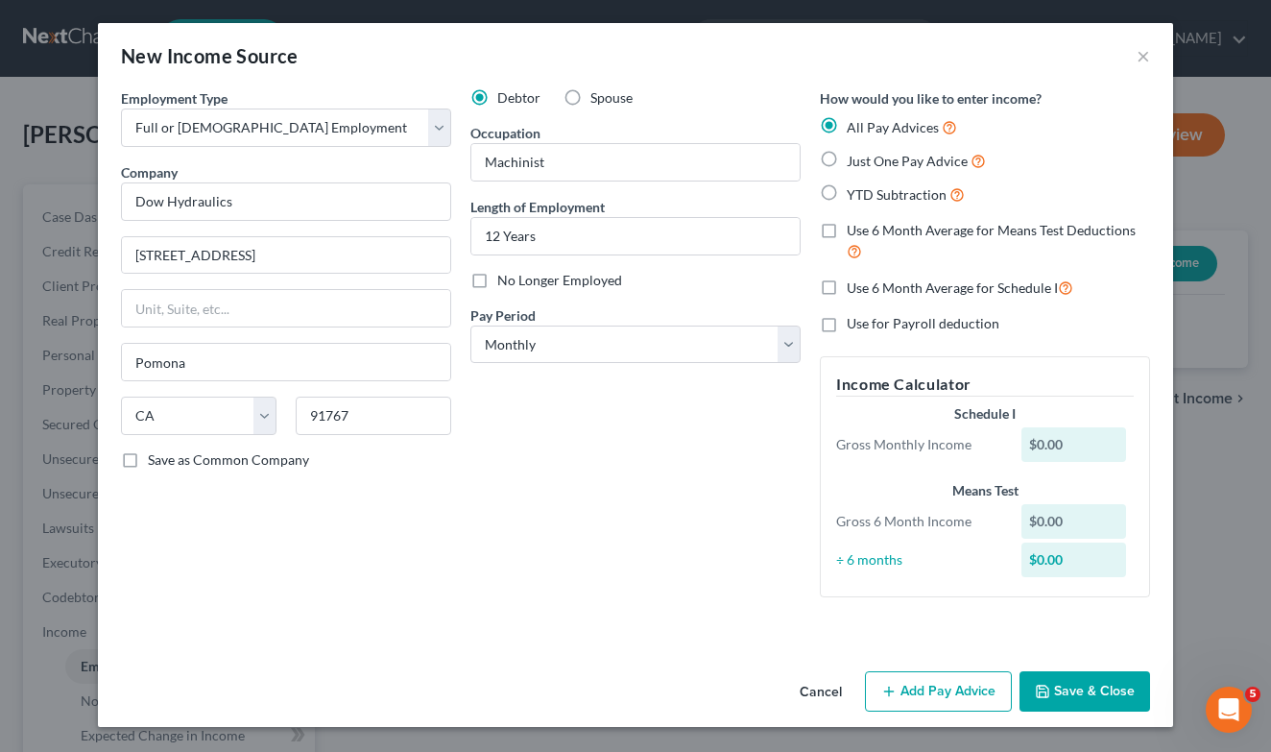
click at [1068, 693] on button "Save & Close" at bounding box center [1085, 691] width 131 height 40
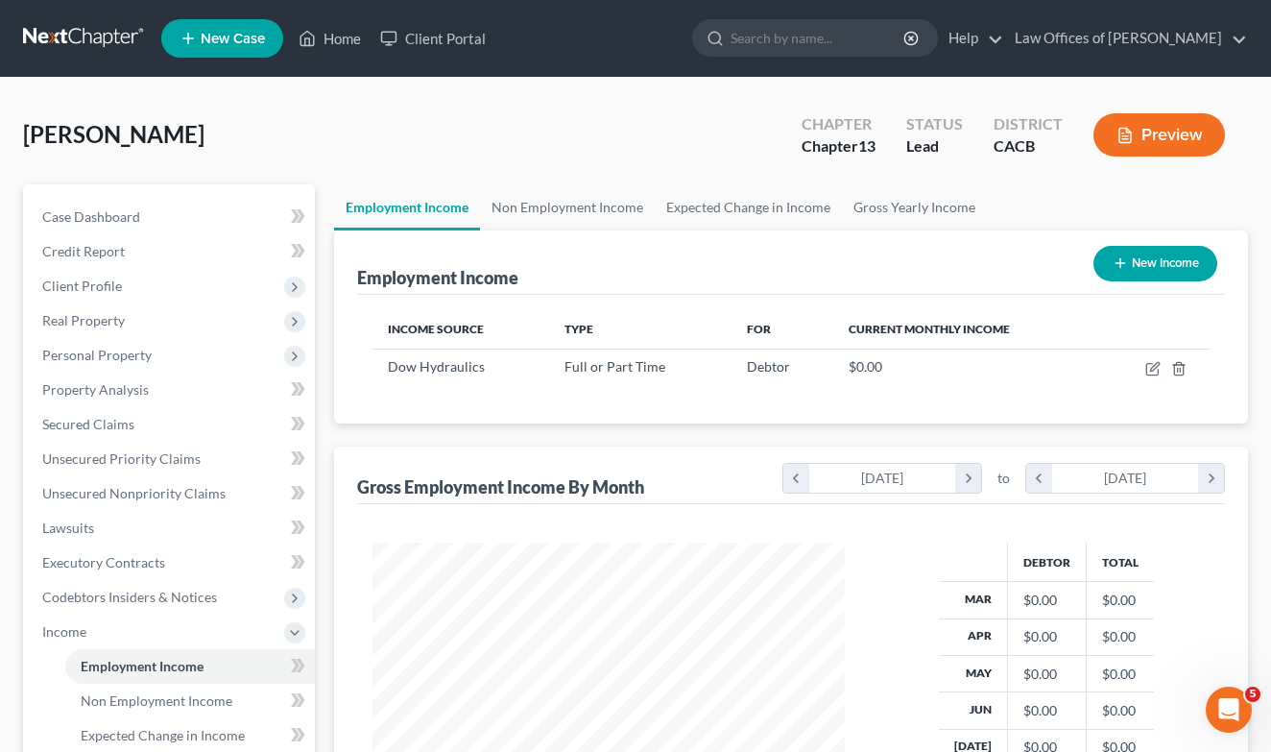
scroll to position [344, 511]
click at [545, 210] on link "Non Employment Income" at bounding box center [567, 207] width 175 height 46
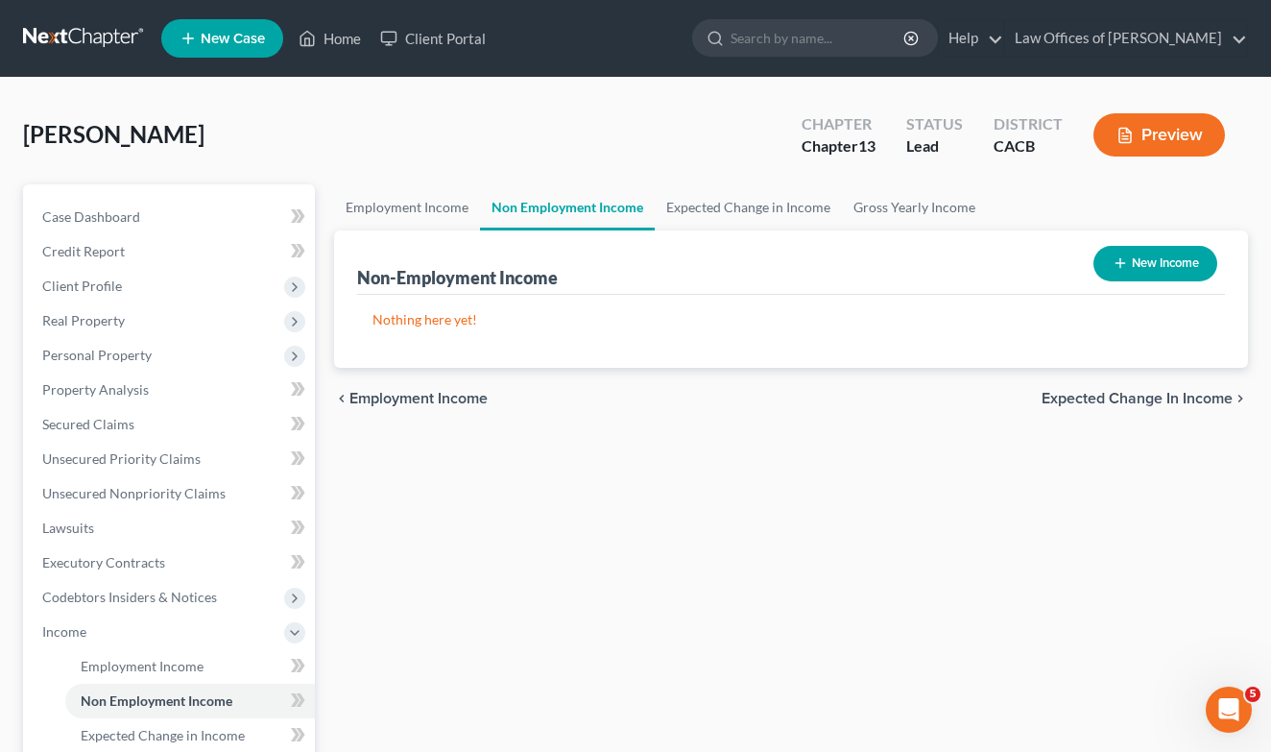
click at [1150, 277] on button "New Income" at bounding box center [1156, 264] width 124 height 36
select select "0"
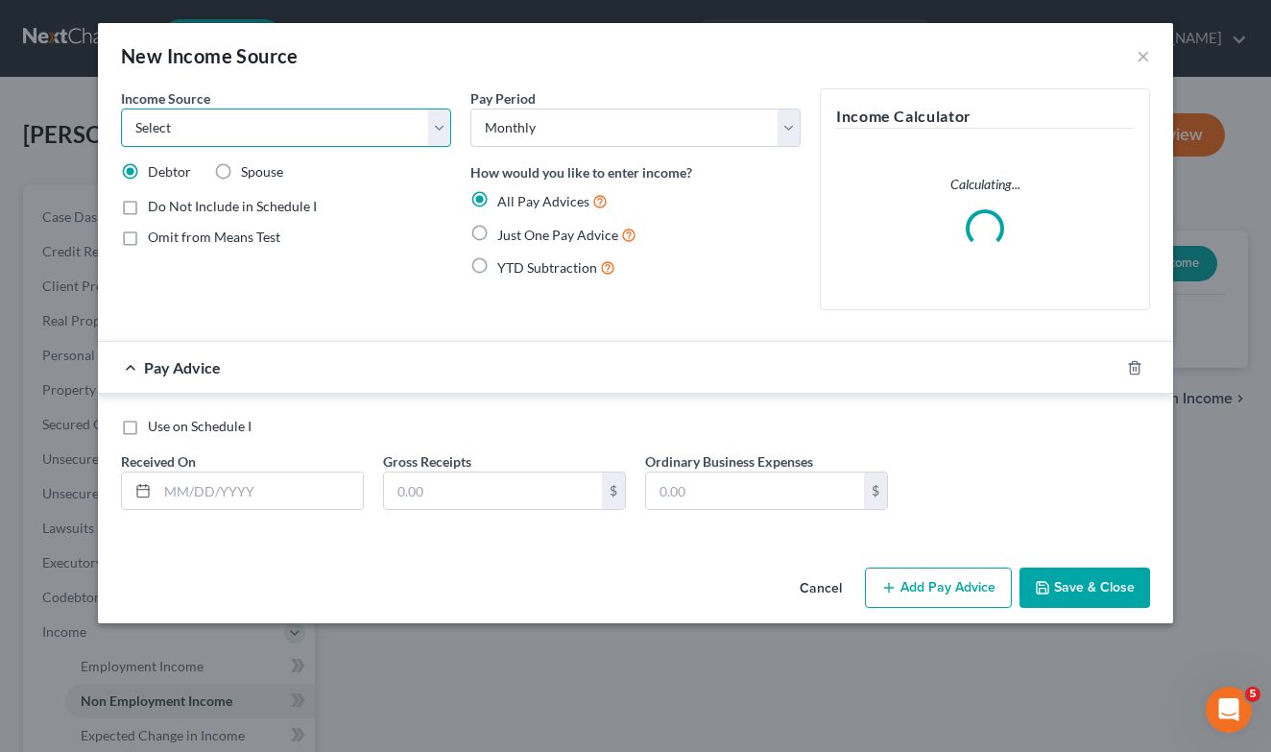
select select "4"
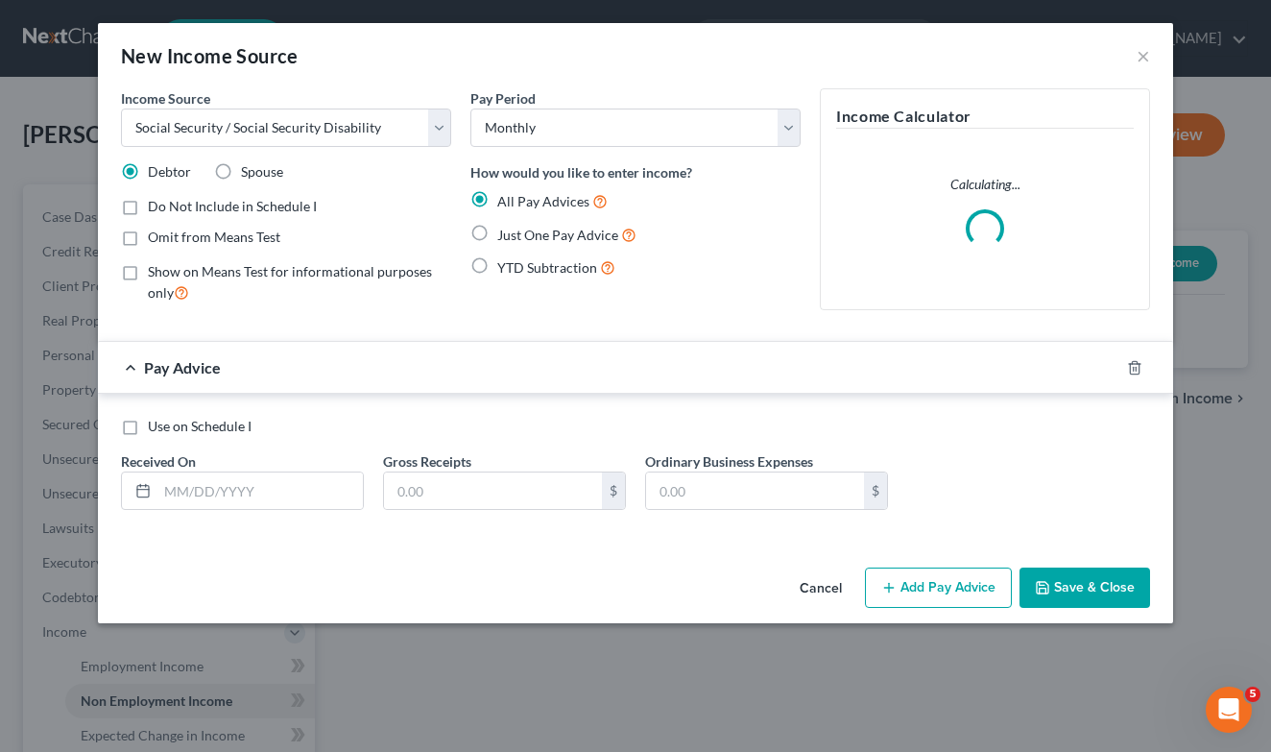
click at [523, 229] on span "Just One Pay Advice" at bounding box center [557, 235] width 121 height 16
click at [517, 229] on input "Just One Pay Advice" at bounding box center [511, 230] width 12 height 12
radio input "true"
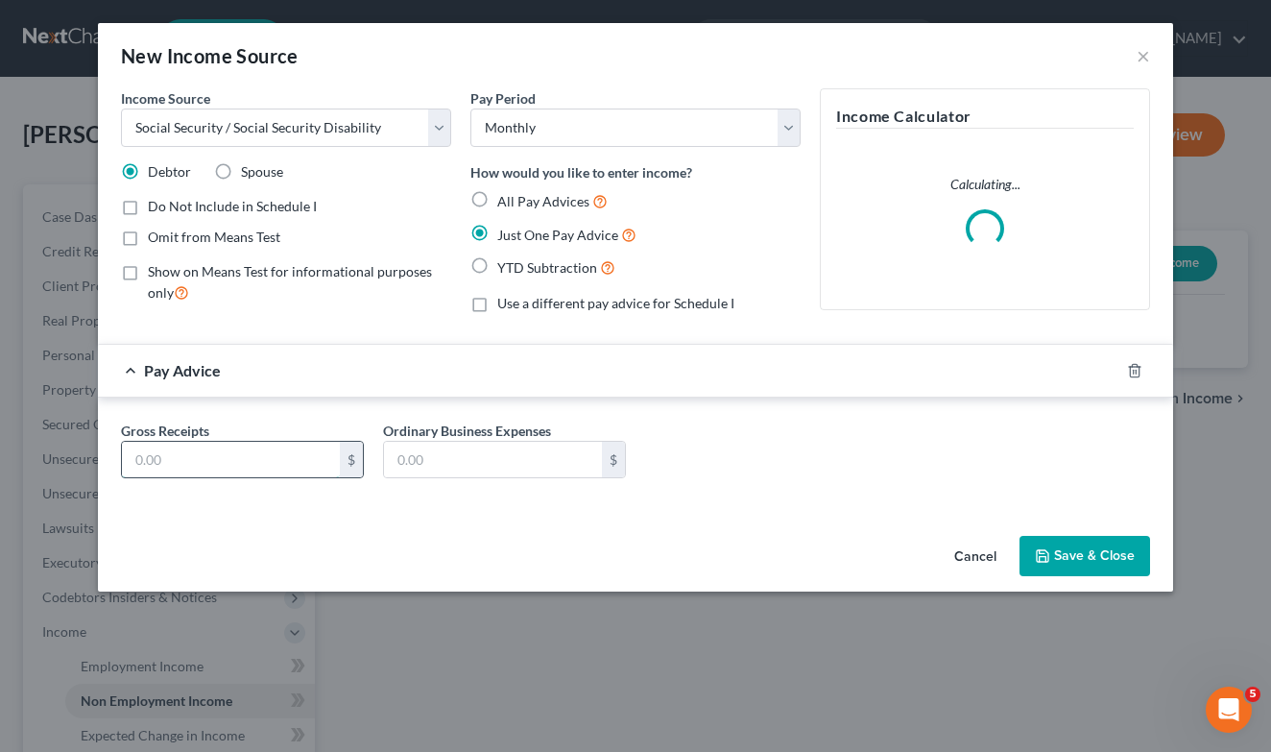
click at [210, 463] on input "text" at bounding box center [231, 460] width 218 height 36
type input "1,833"
click at [1118, 551] on button "Save & Close" at bounding box center [1085, 556] width 131 height 40
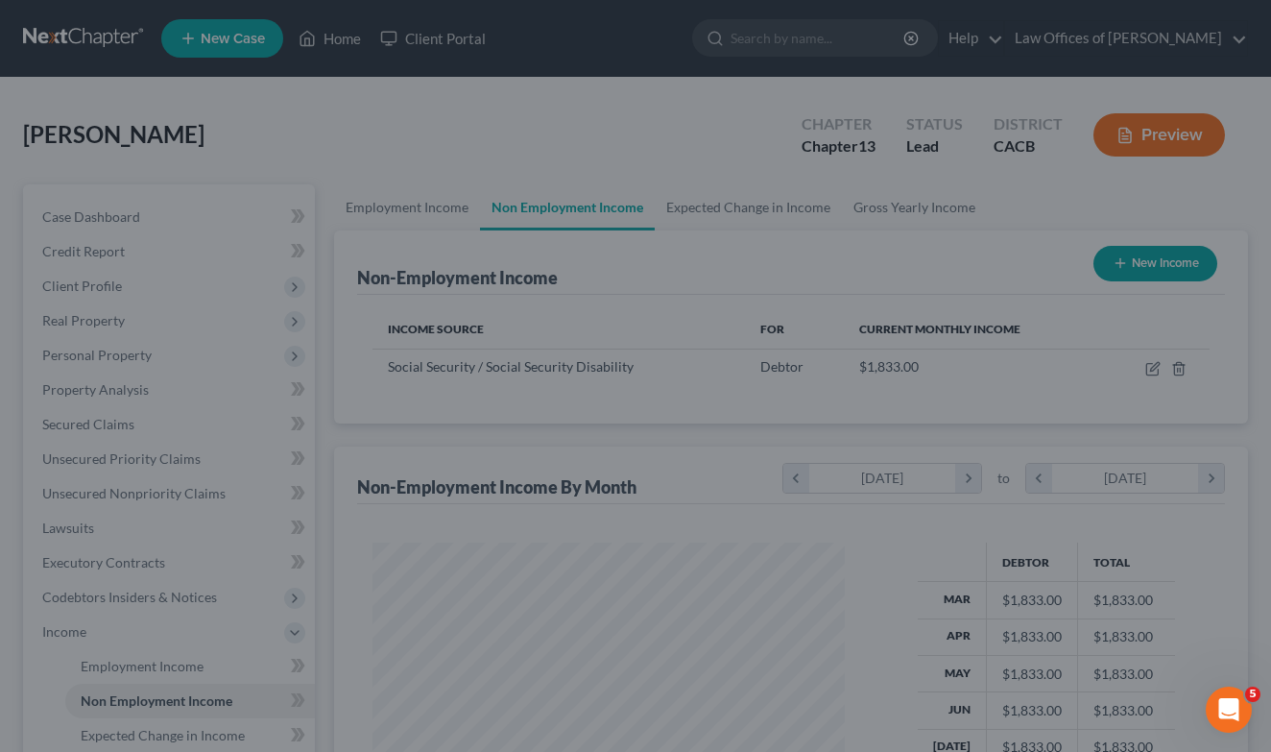
scroll to position [344, 511]
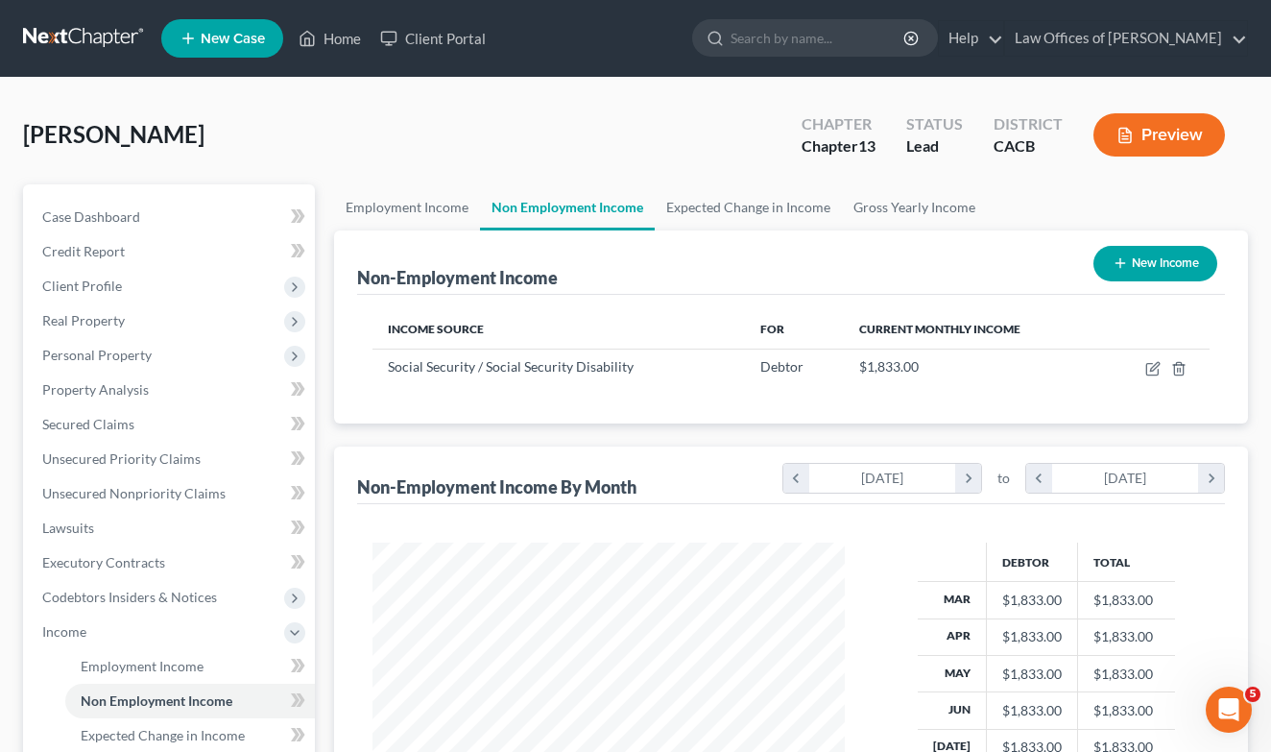
click at [1170, 274] on button "New Income" at bounding box center [1156, 264] width 124 height 36
select select "0"
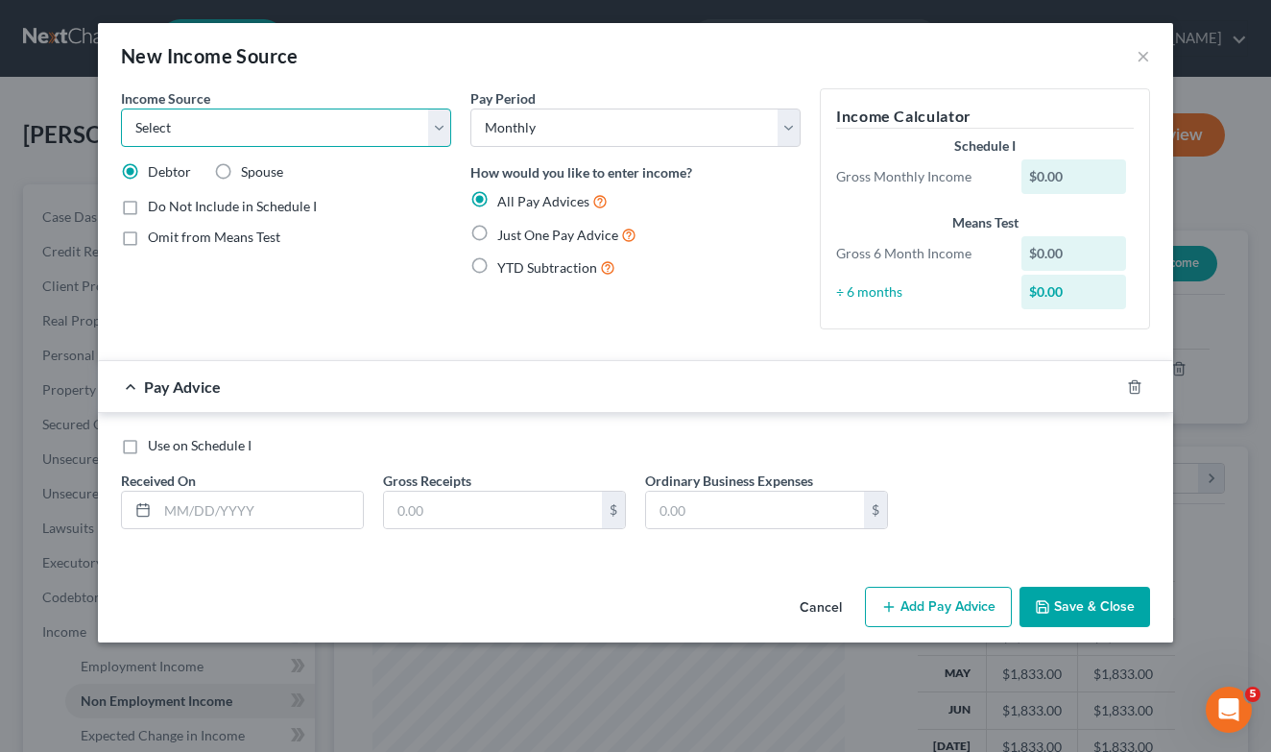
select select "4"
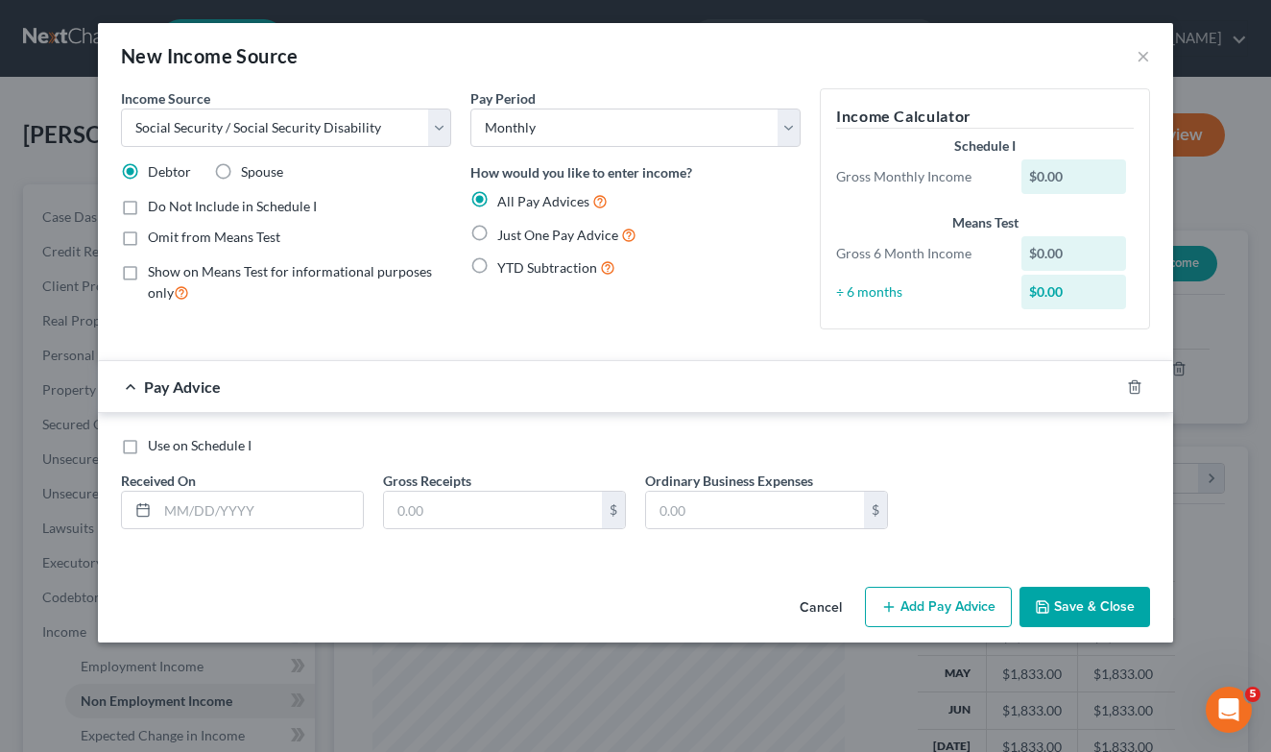
click at [241, 171] on label "Spouse" at bounding box center [262, 171] width 42 height 19
click at [249, 171] on input "Spouse" at bounding box center [255, 168] width 12 height 12
radio input "true"
click at [513, 232] on span "Just One Pay Advice" at bounding box center [557, 235] width 121 height 16
click at [513, 232] on input "Just One Pay Advice" at bounding box center [511, 230] width 12 height 12
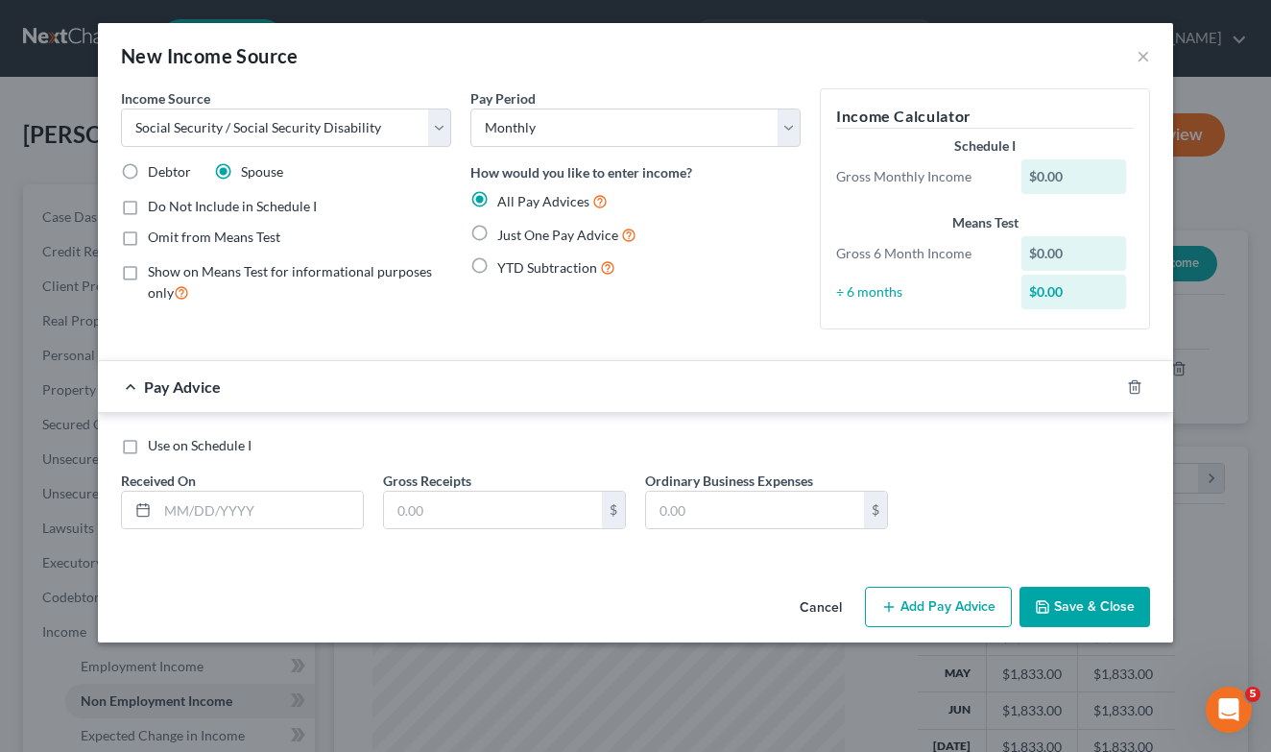
radio input "true"
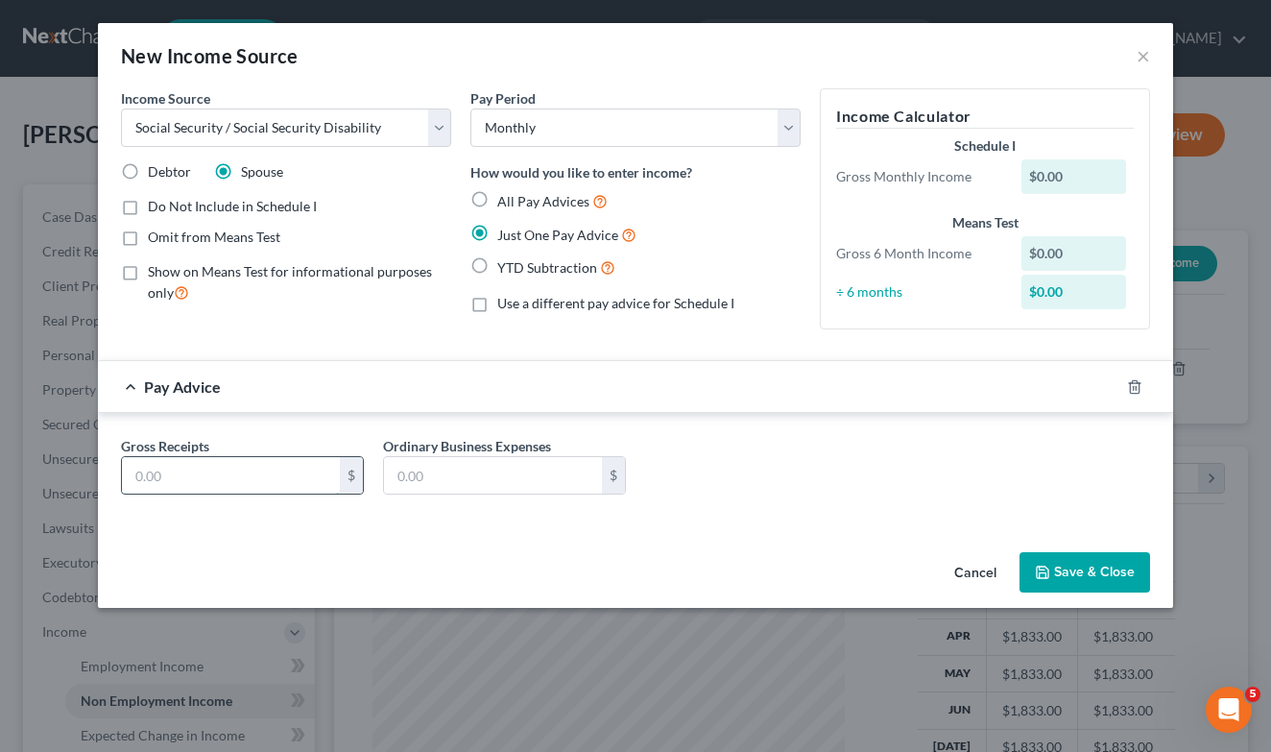
click at [266, 477] on input "text" at bounding box center [231, 475] width 218 height 36
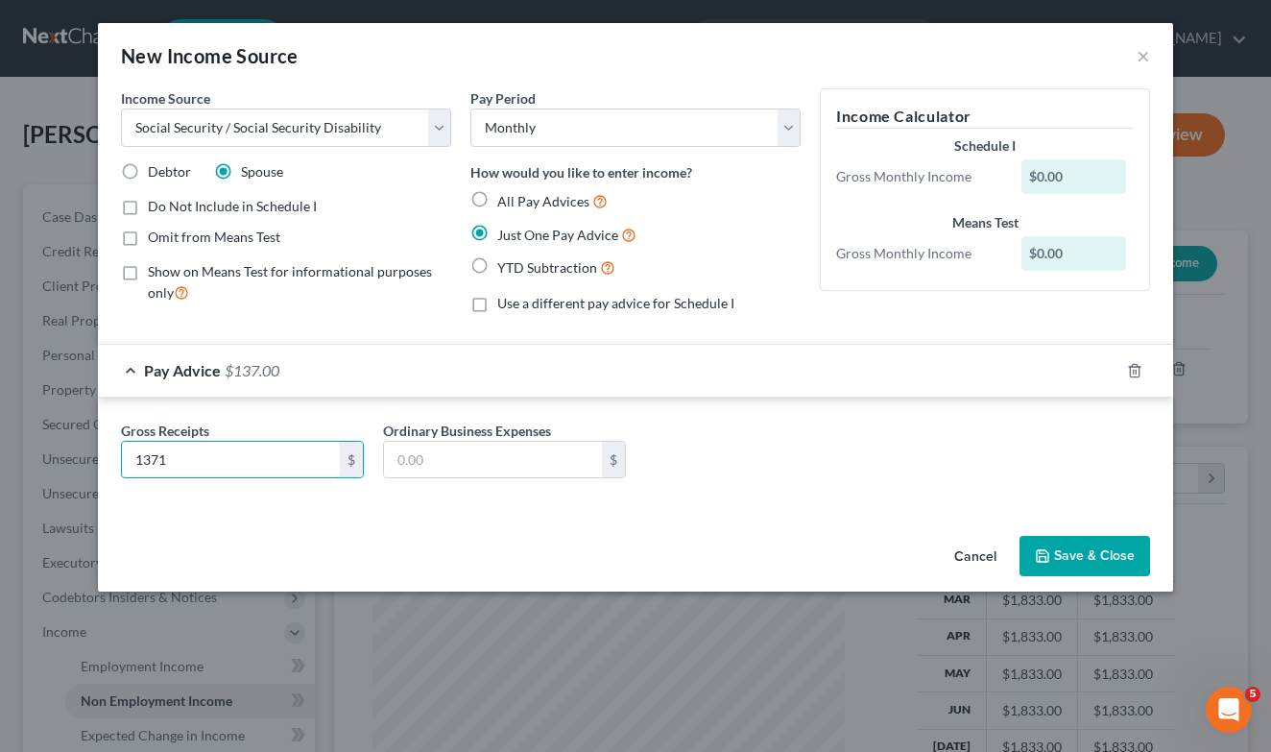
type input "1,371"
click at [1059, 548] on button "Save & Close" at bounding box center [1085, 556] width 131 height 40
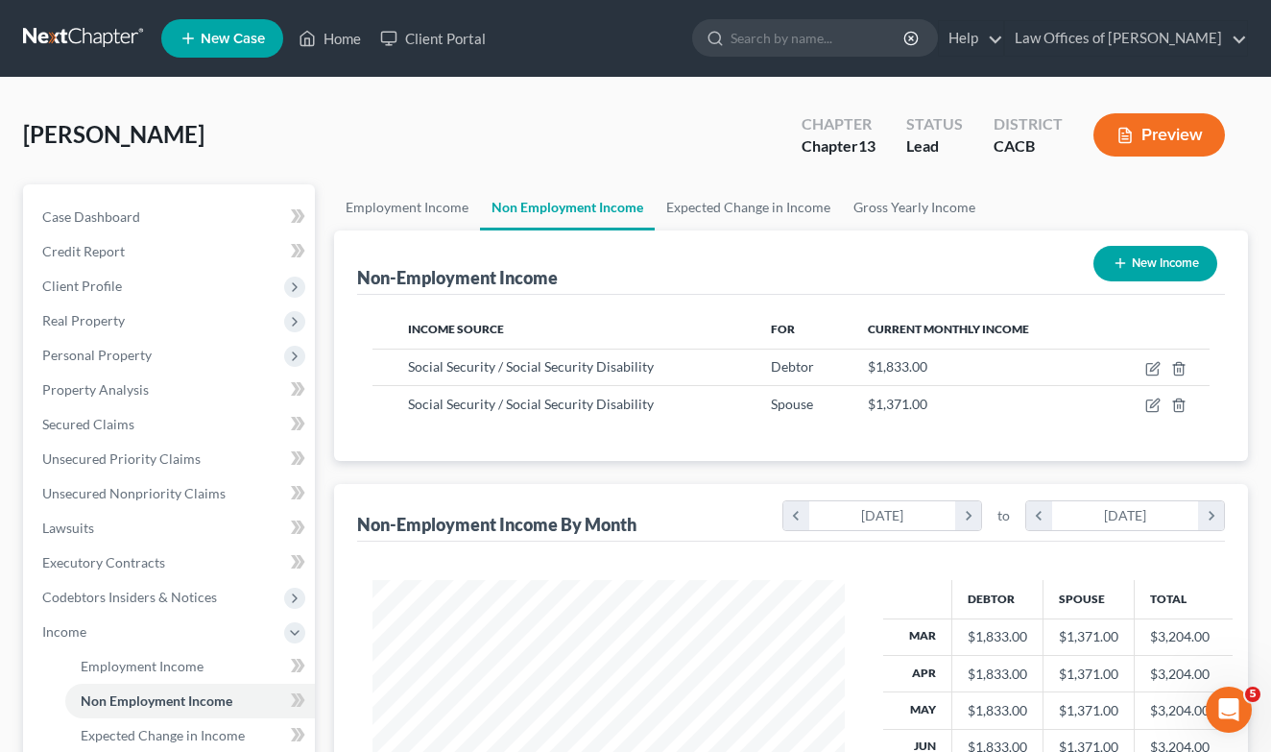
click at [1138, 277] on button "New Income" at bounding box center [1156, 264] width 124 height 36
select select "0"
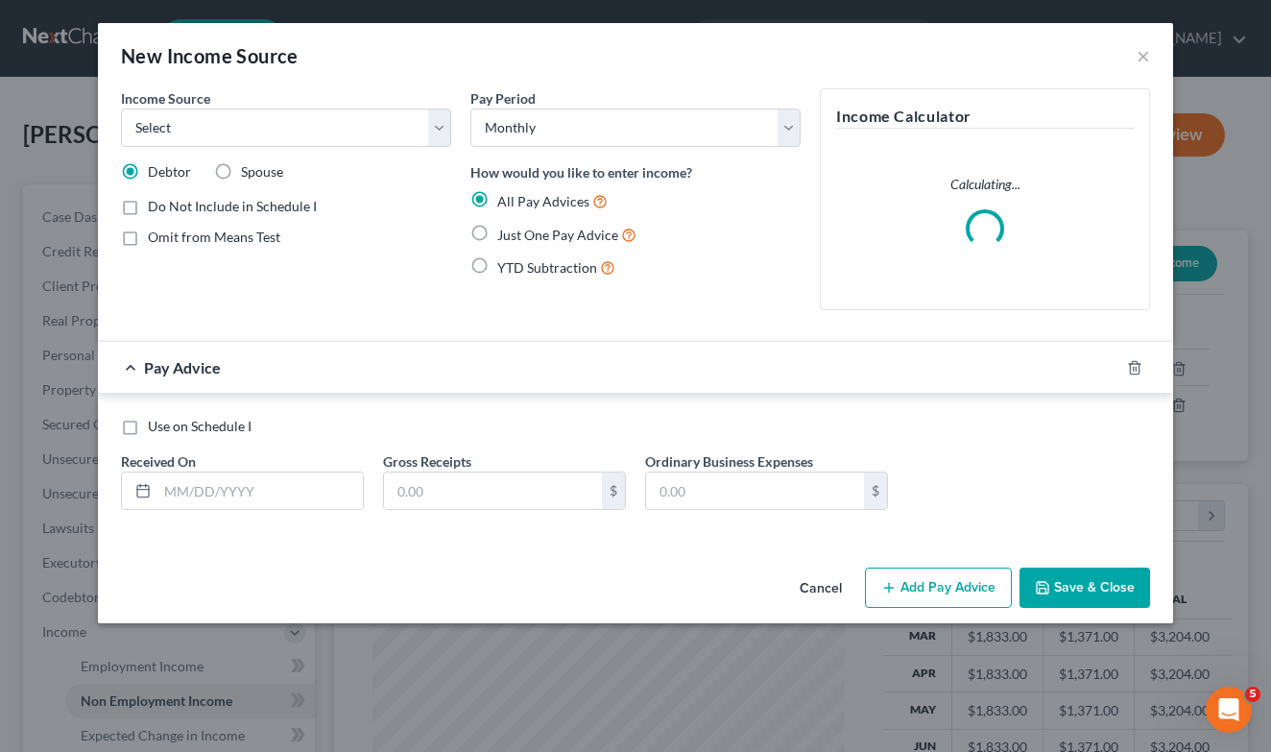
click at [831, 589] on button "Cancel" at bounding box center [820, 588] width 73 height 38
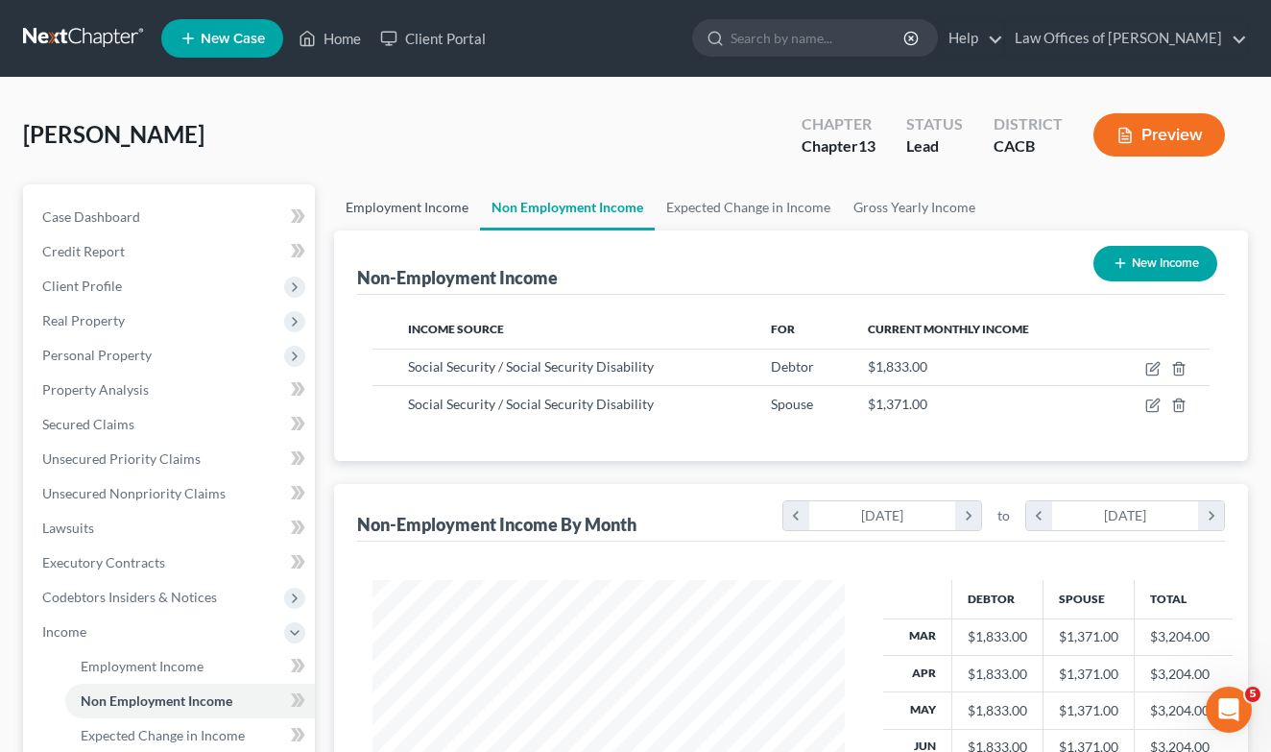
click at [378, 209] on link "Employment Income" at bounding box center [407, 207] width 146 height 46
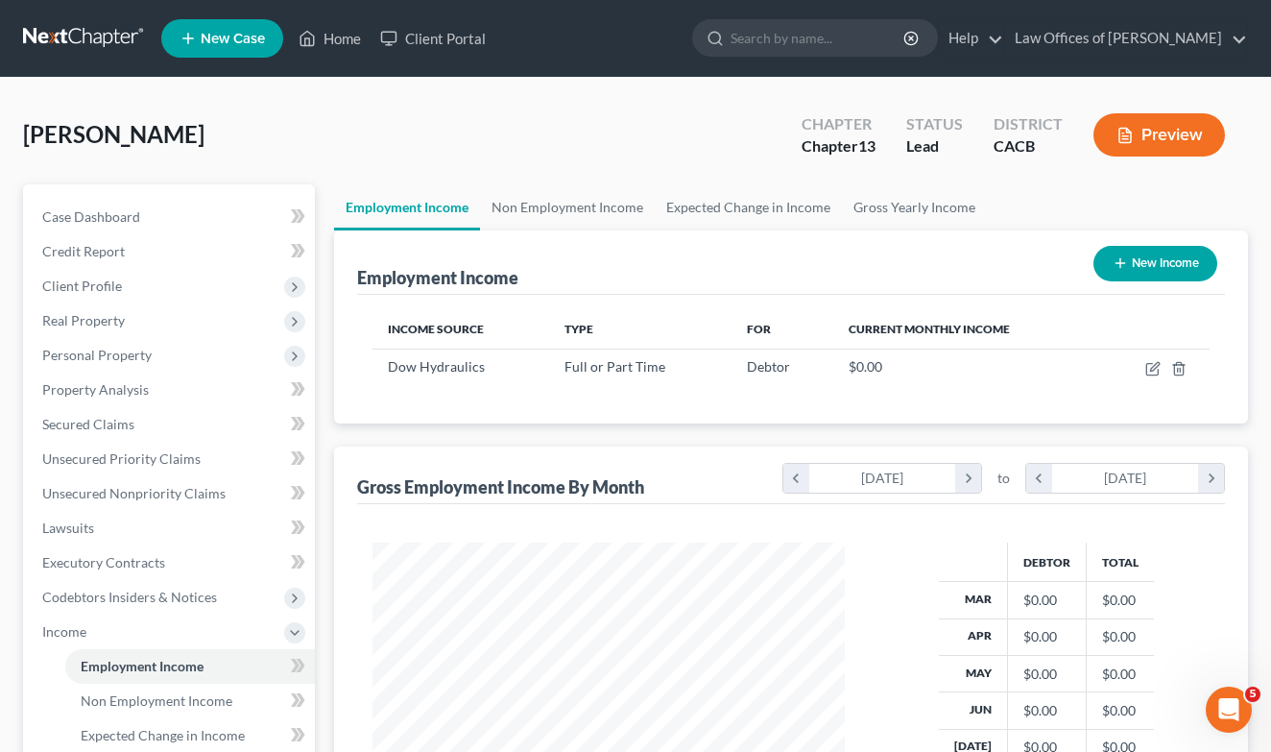
scroll to position [344, 511]
click at [1176, 260] on button "New Income" at bounding box center [1156, 264] width 124 height 36
select select "0"
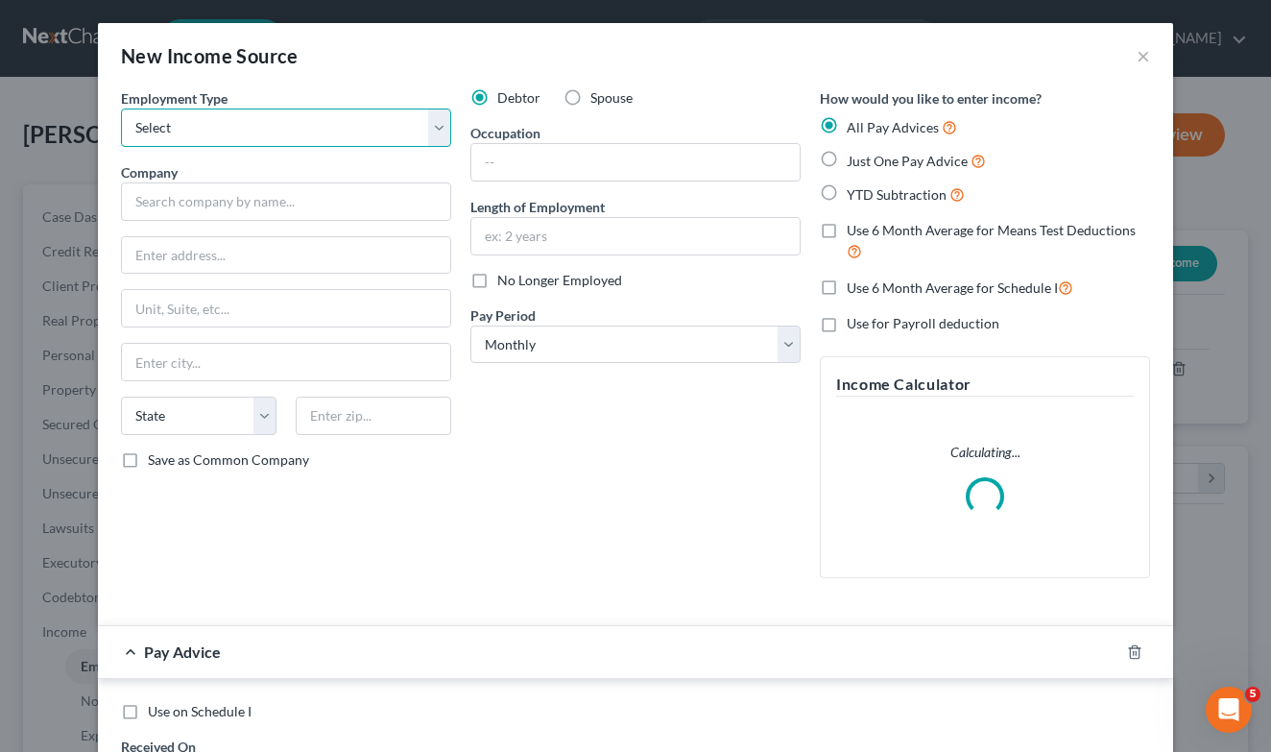
select select "1"
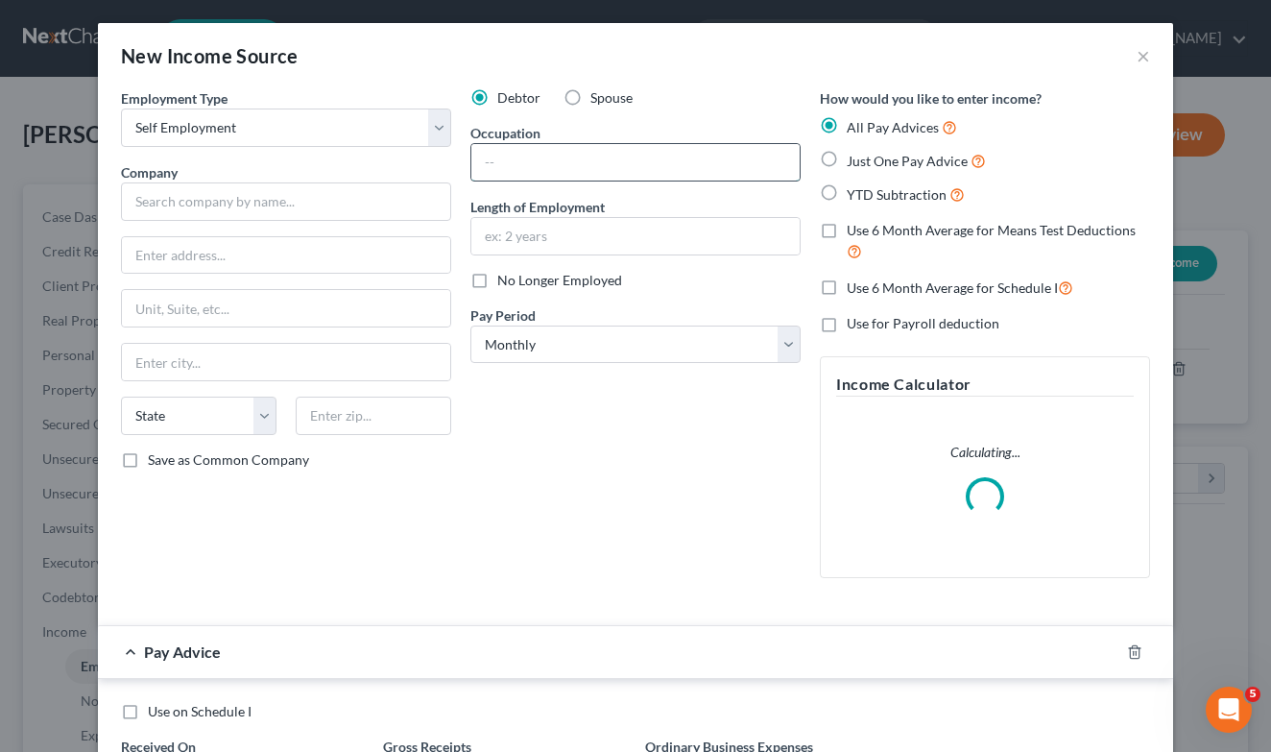
click at [613, 174] on input "text" at bounding box center [635, 162] width 328 height 36
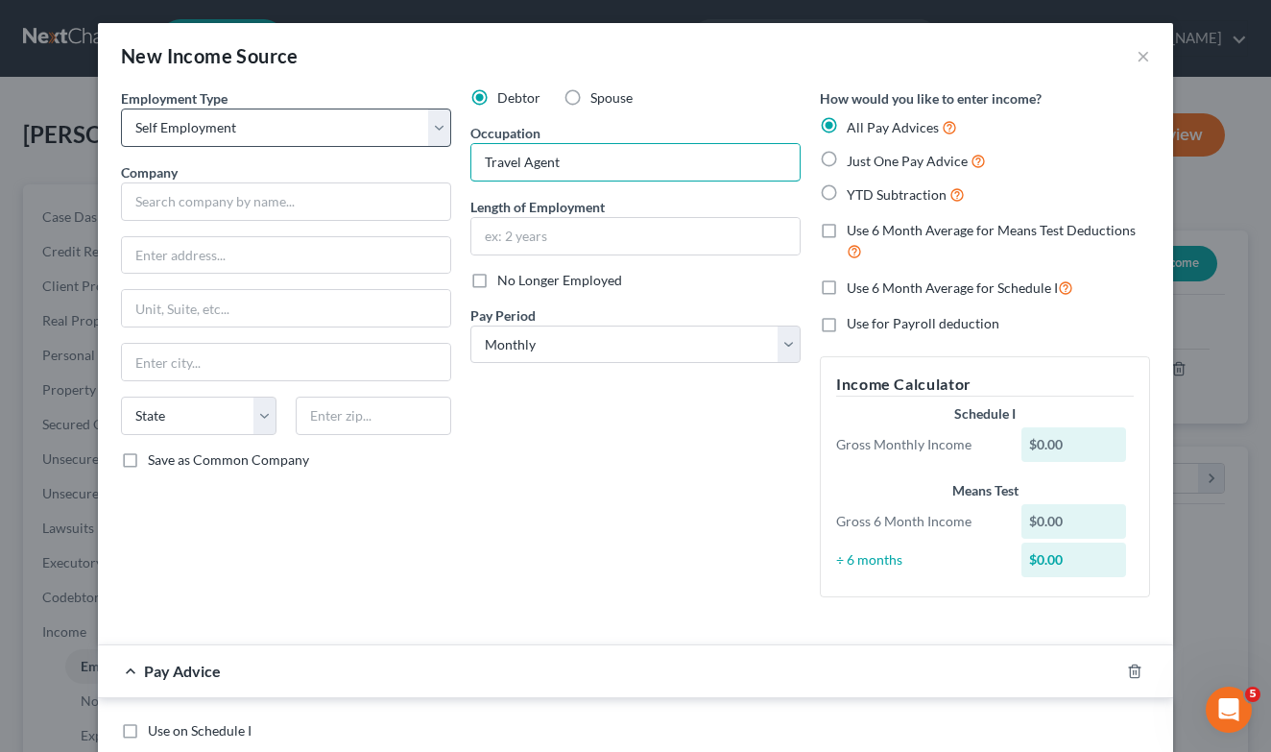
drag, startPoint x: 556, startPoint y: 160, endPoint x: 264, endPoint y: 144, distance: 292.3
click at [264, 144] on div "Employment Type * Select Full or [DEMOGRAPHIC_DATA] Employment Self Employment …" at bounding box center [635, 358] width 1048 height 541
type input "V"
type input "Cruise Planner/ Travel Agent"
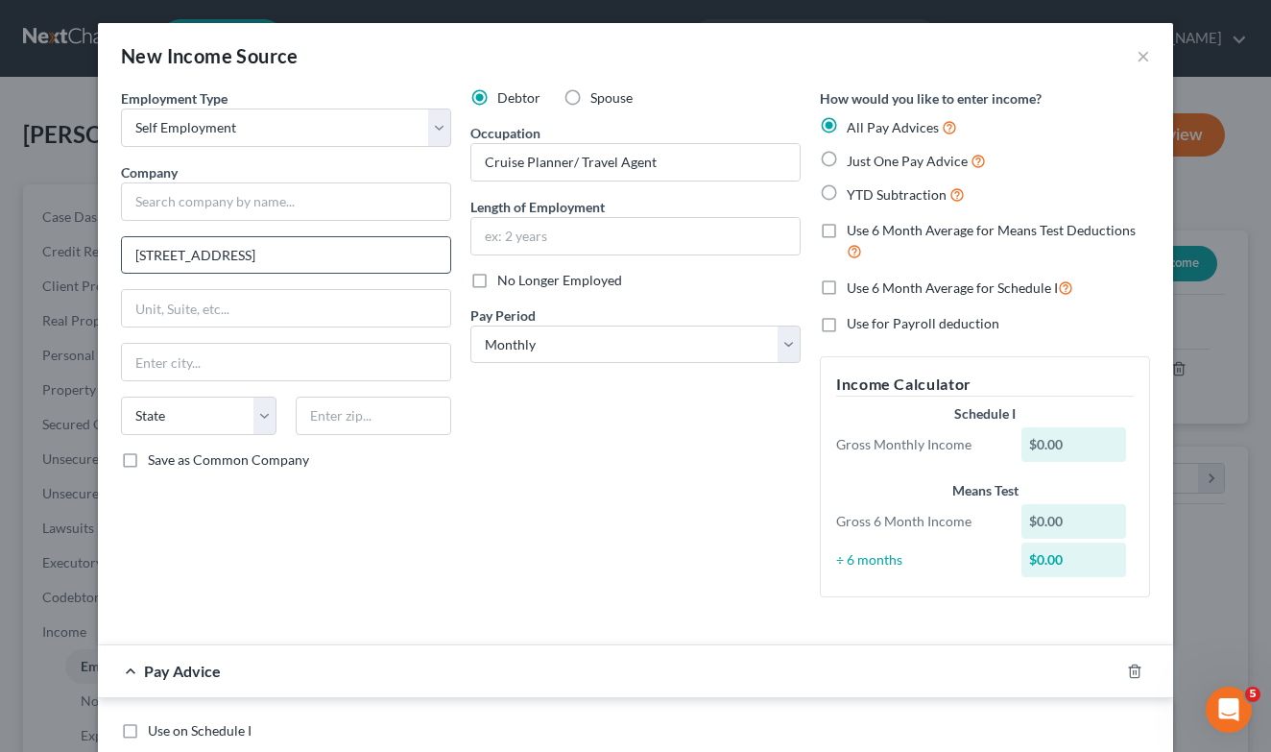
click at [356, 251] on input "[STREET_ADDRESS]" at bounding box center [286, 255] width 328 height 36
type input "[STREET_ADDRESS]"
click at [382, 419] on input "text" at bounding box center [374, 416] width 156 height 38
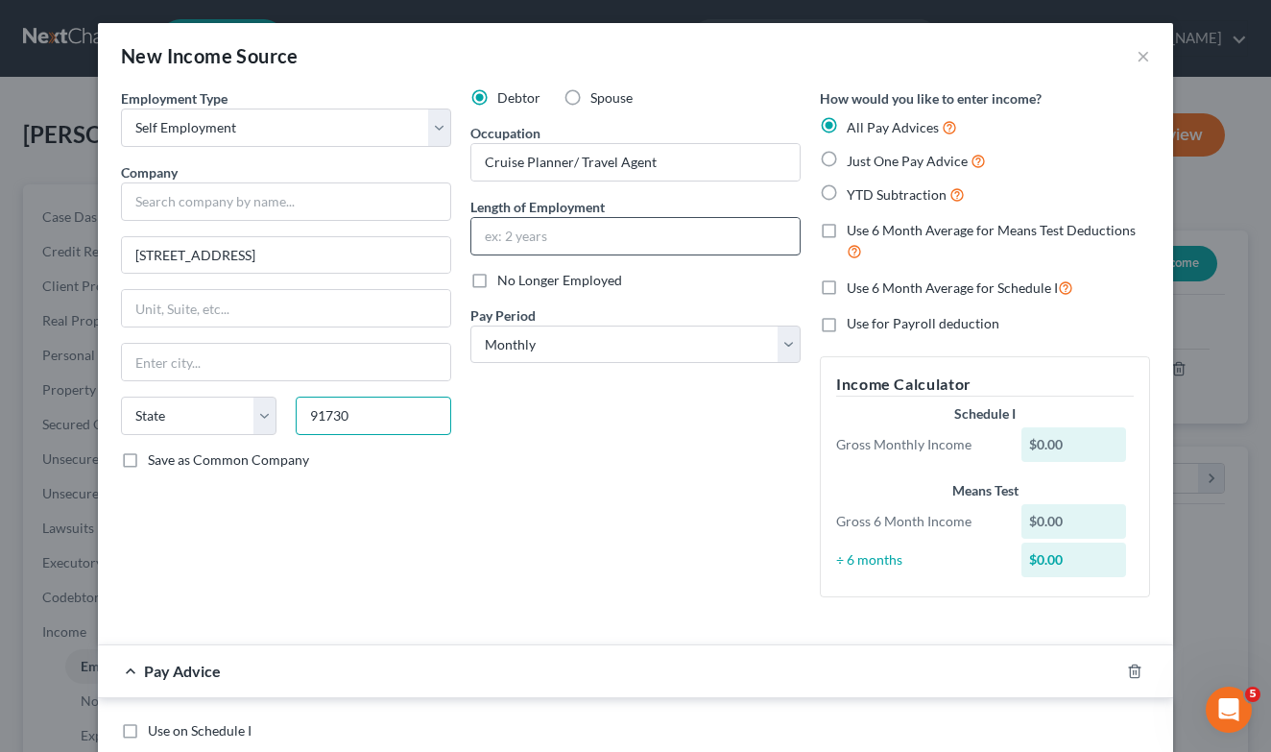
type input "91730"
click at [629, 242] on input "text" at bounding box center [635, 236] width 328 height 36
type input "[GEOGRAPHIC_DATA]"
select select "4"
click at [414, 591] on div "Employment Type * Select Full or [DEMOGRAPHIC_DATA] Employment Self Employment …" at bounding box center [285, 350] width 349 height 524
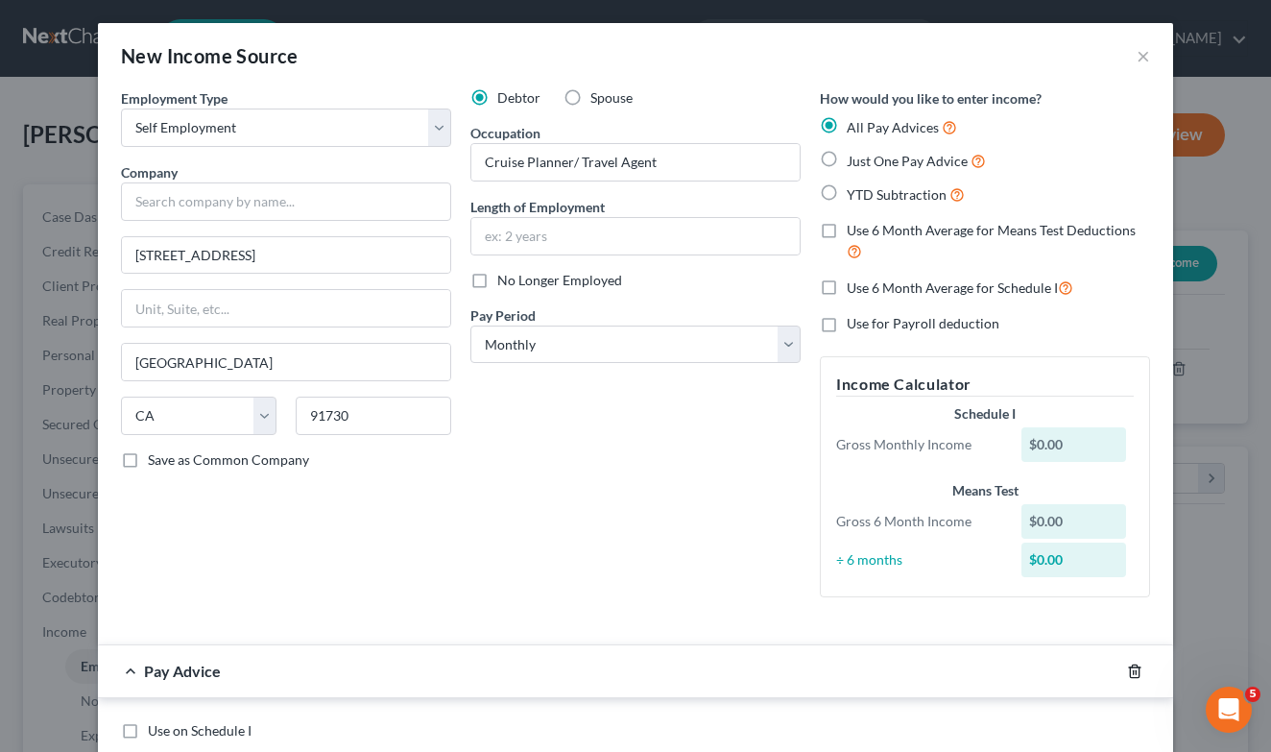
click at [1135, 670] on icon "button" at bounding box center [1134, 670] width 15 height 15
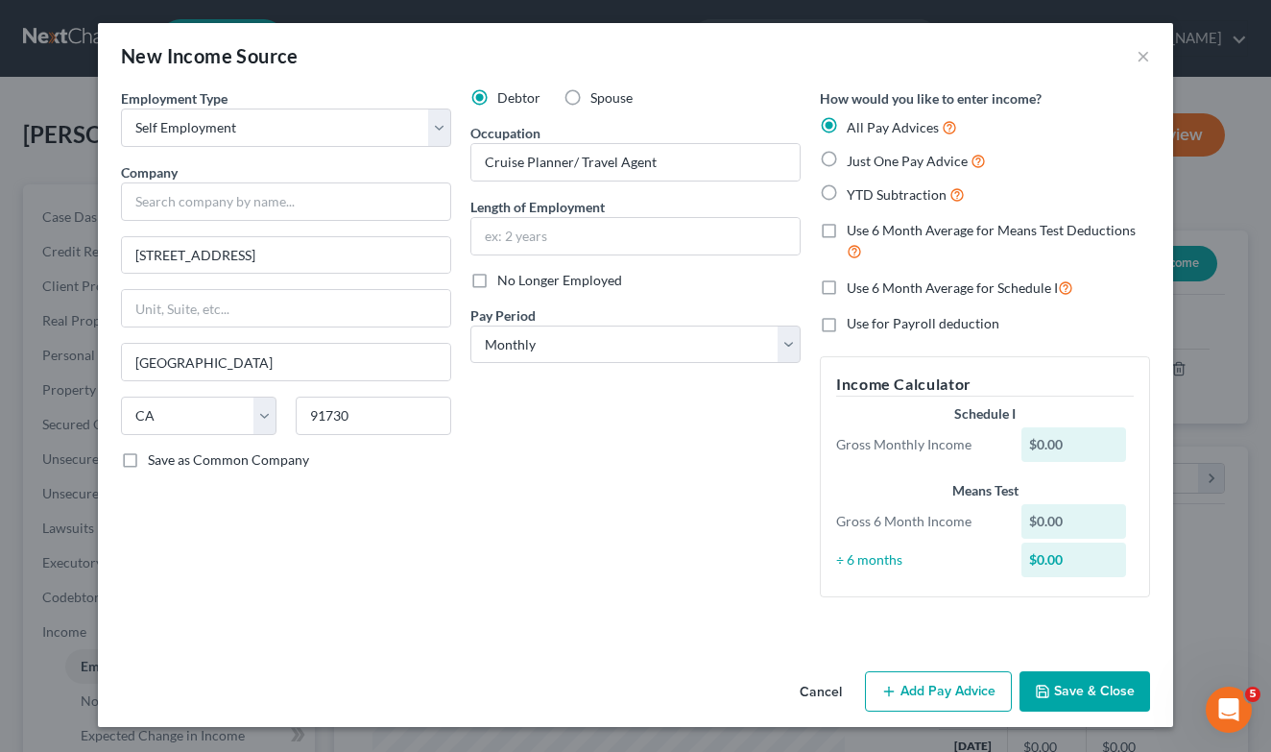
click at [684, 555] on div "Debtor Spouse Occupation Cruise Planner/ Travel Agent Length of Employment No L…" at bounding box center [635, 350] width 349 height 524
click at [1083, 695] on button "Save & Close" at bounding box center [1085, 691] width 131 height 40
click at [237, 198] on input "text" at bounding box center [286, 201] width 330 height 38
click at [1115, 677] on button "Save & Close" at bounding box center [1085, 691] width 131 height 40
type input "Self"
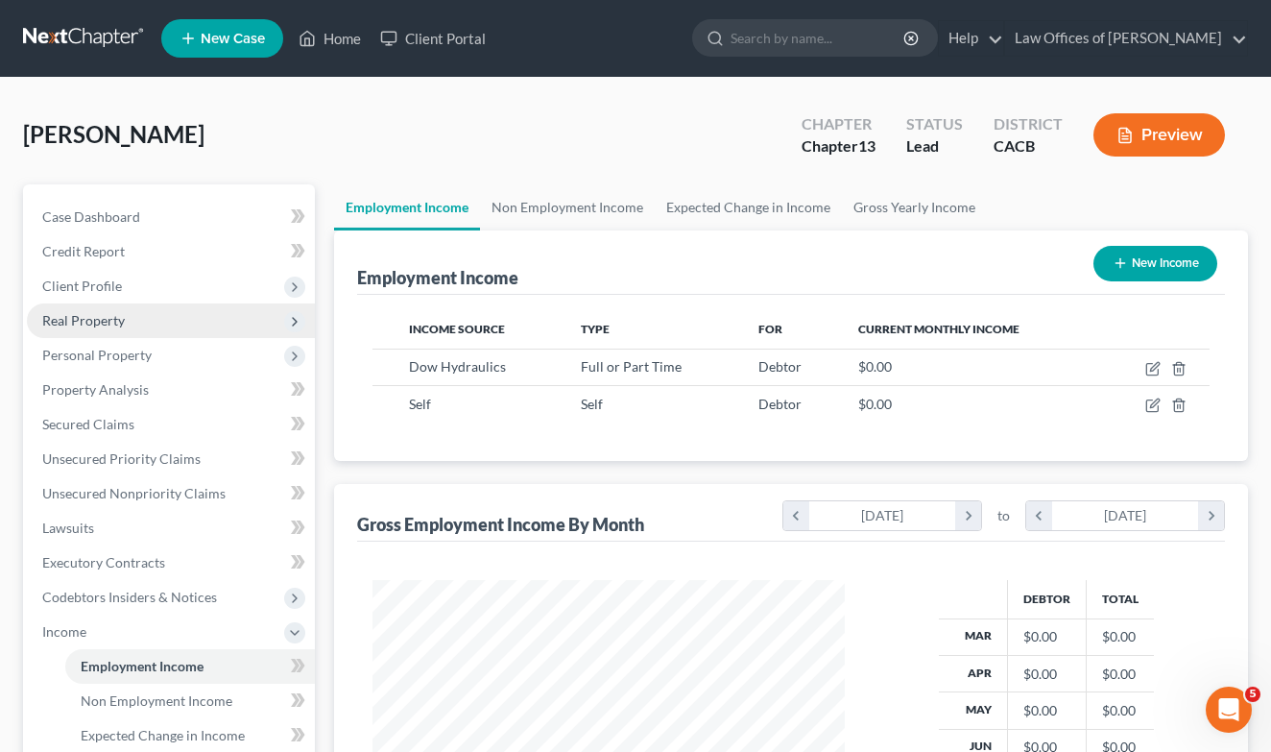
click at [143, 330] on span "Real Property" at bounding box center [171, 320] width 288 height 35
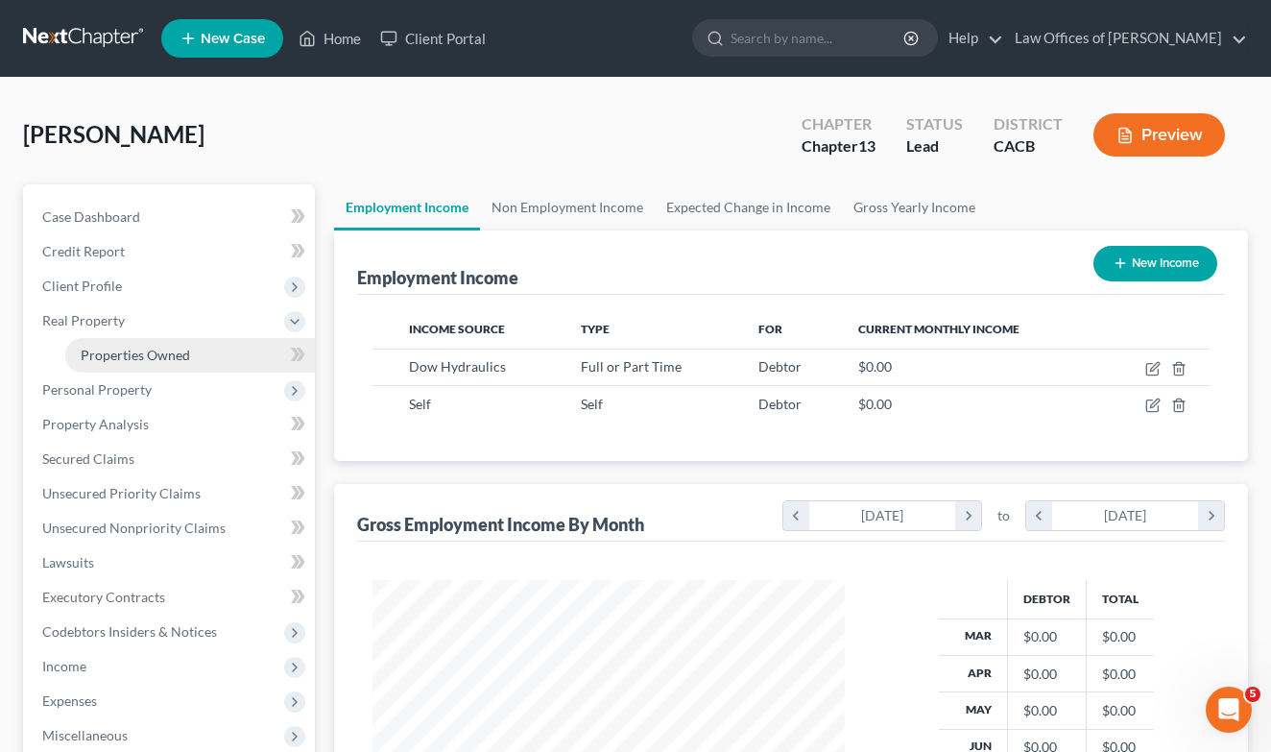
click at [192, 365] on link "Properties Owned" at bounding box center [190, 355] width 250 height 35
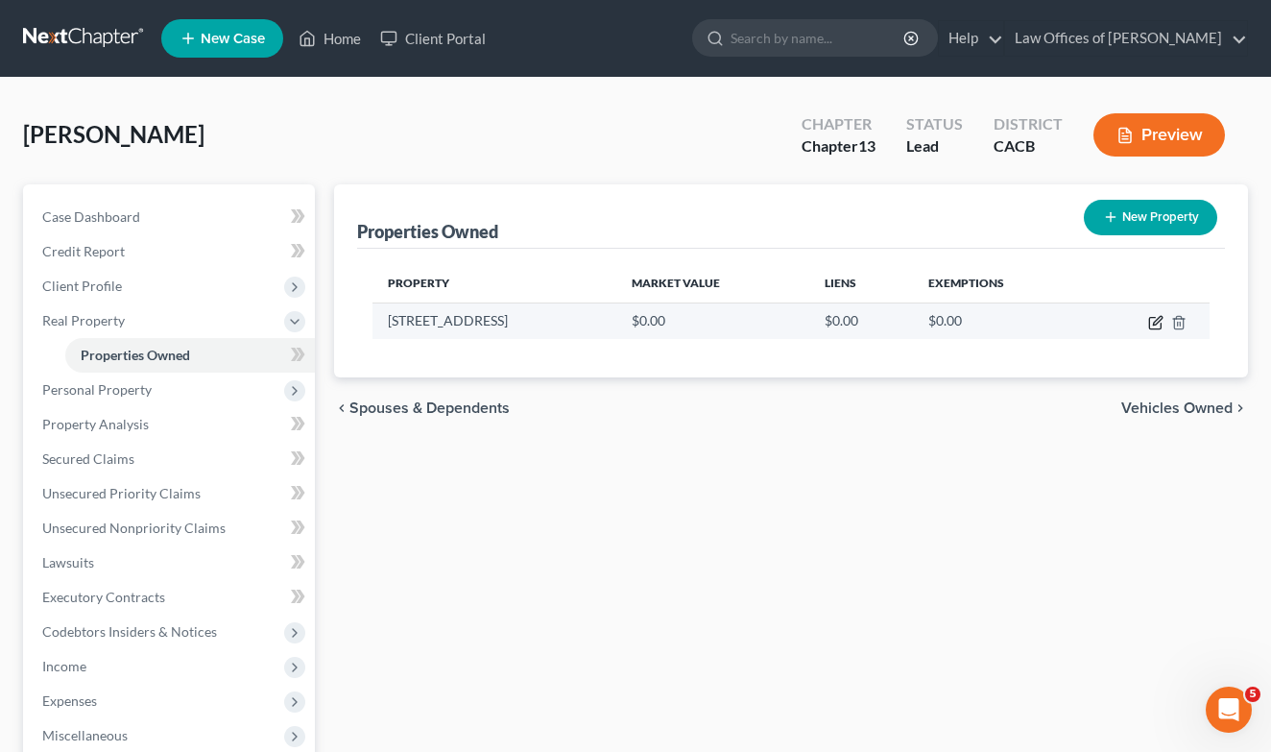
click at [1156, 325] on icon "button" at bounding box center [1155, 322] width 15 height 15
select select "4"
select select "35"
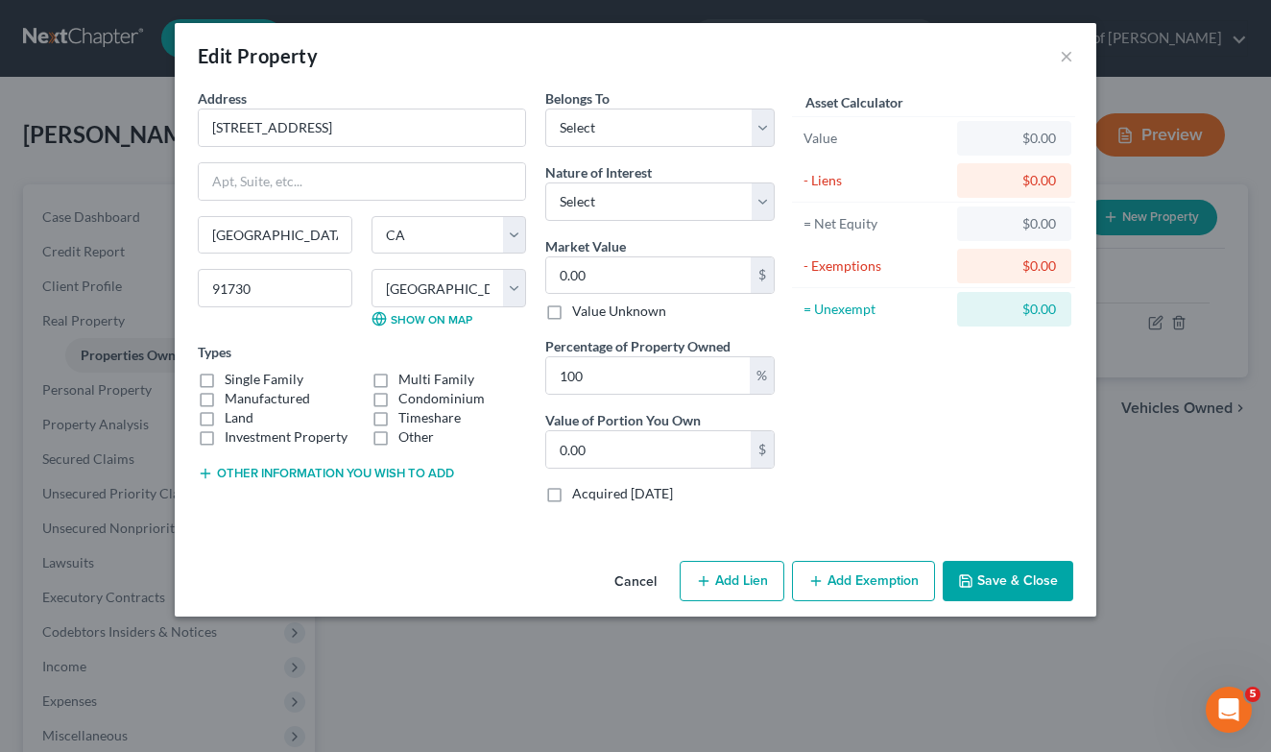
click at [307, 480] on button "Other information you wish to add" at bounding box center [326, 473] width 256 height 15
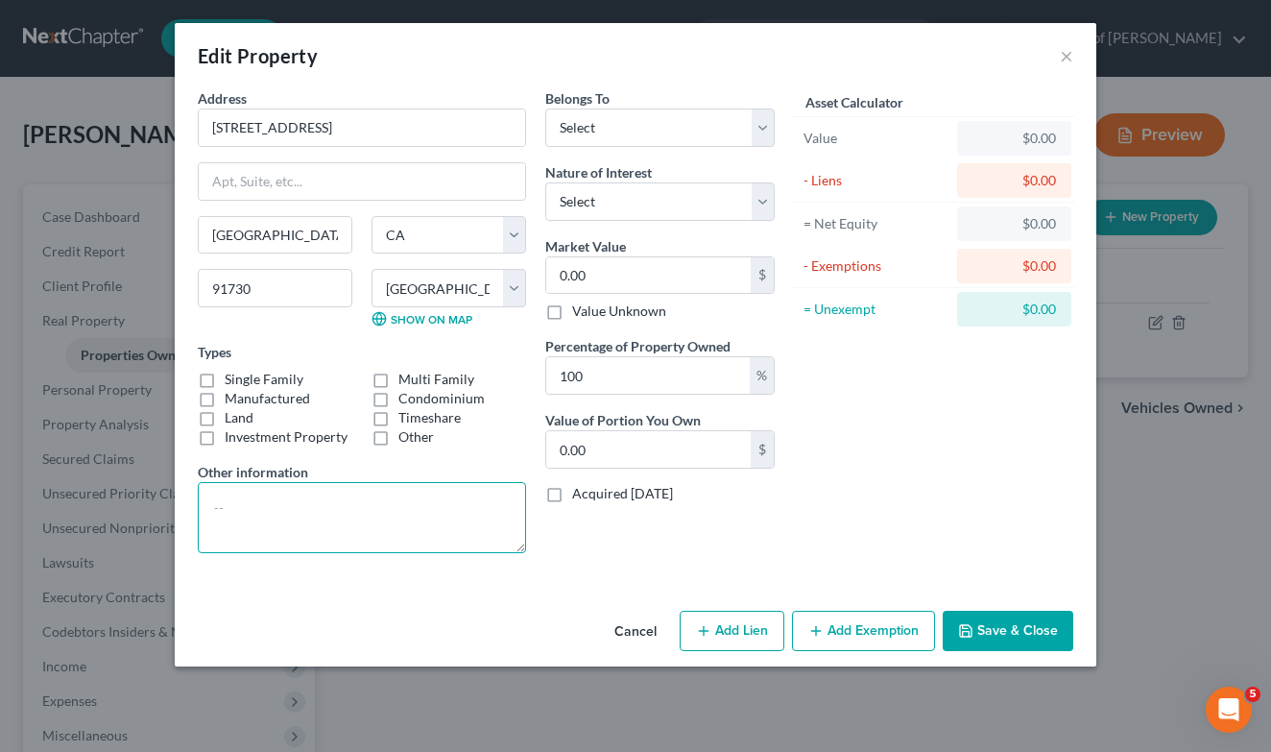
click at [293, 536] on textarea at bounding box center [362, 517] width 328 height 71
paste textarea ""
type textarea ""
type textarea "Bashers and [PERSON_NAME] Family Trust"
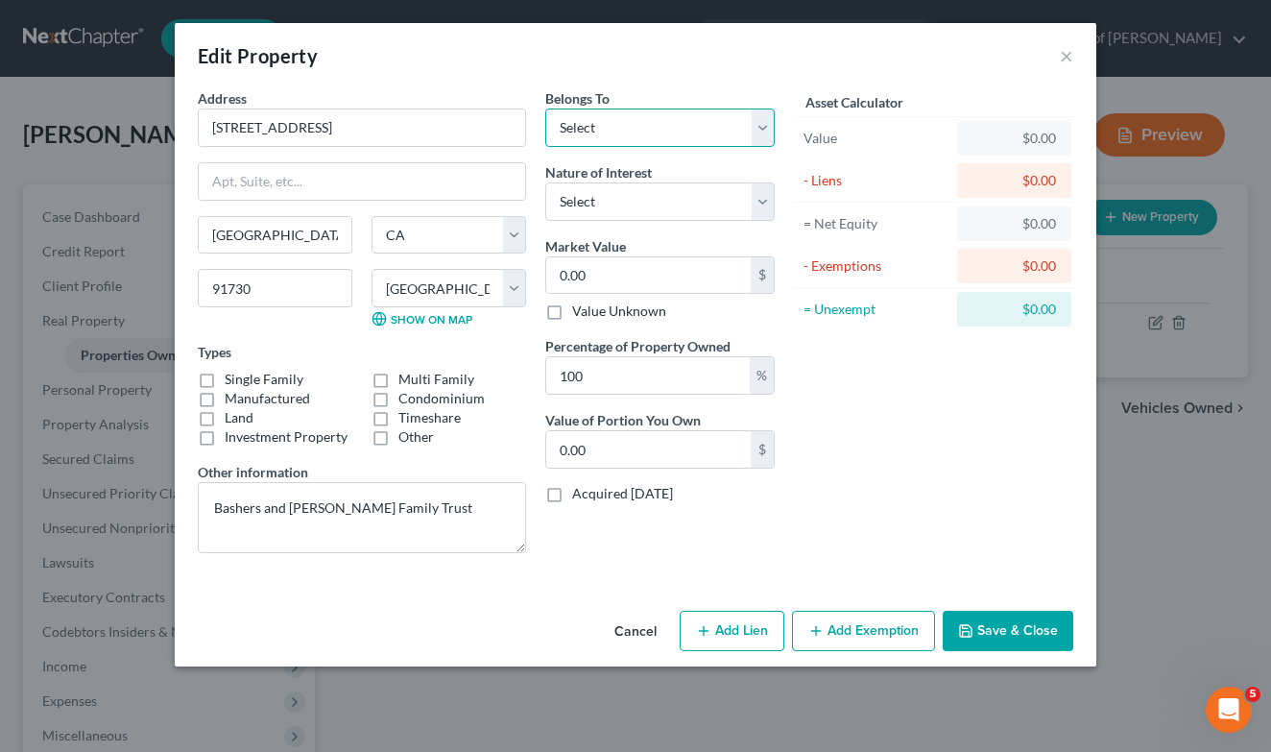
select select "2"
select select "0"
click at [988, 632] on button "Save & Close" at bounding box center [1008, 631] width 131 height 40
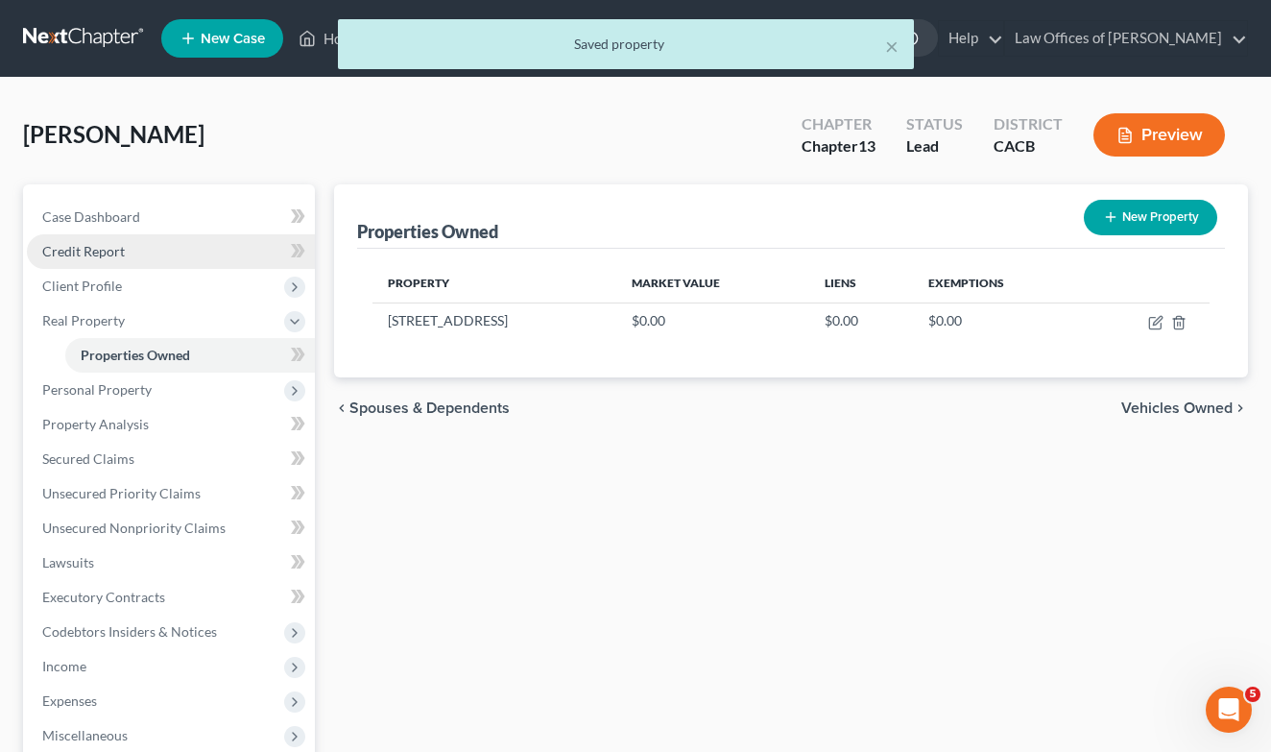
click at [141, 256] on link "Credit Report" at bounding box center [171, 251] width 288 height 35
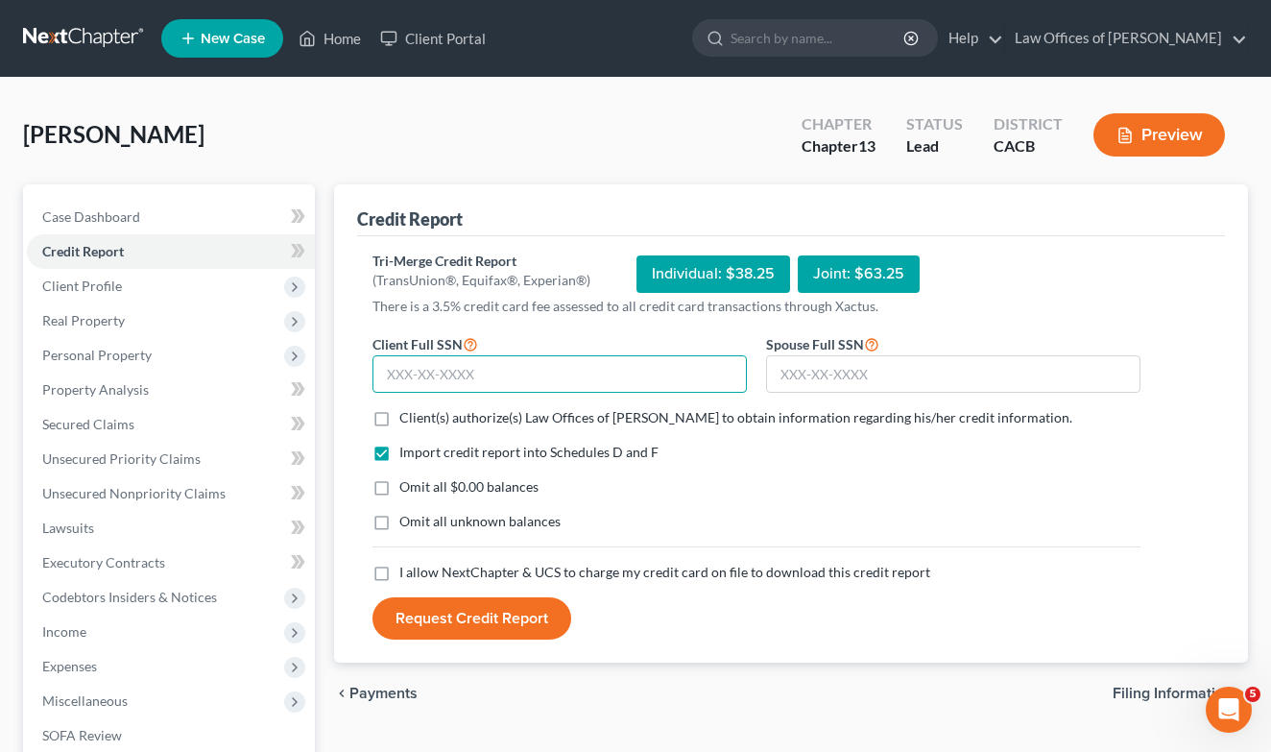
click at [498, 374] on input "text" at bounding box center [560, 374] width 374 height 38
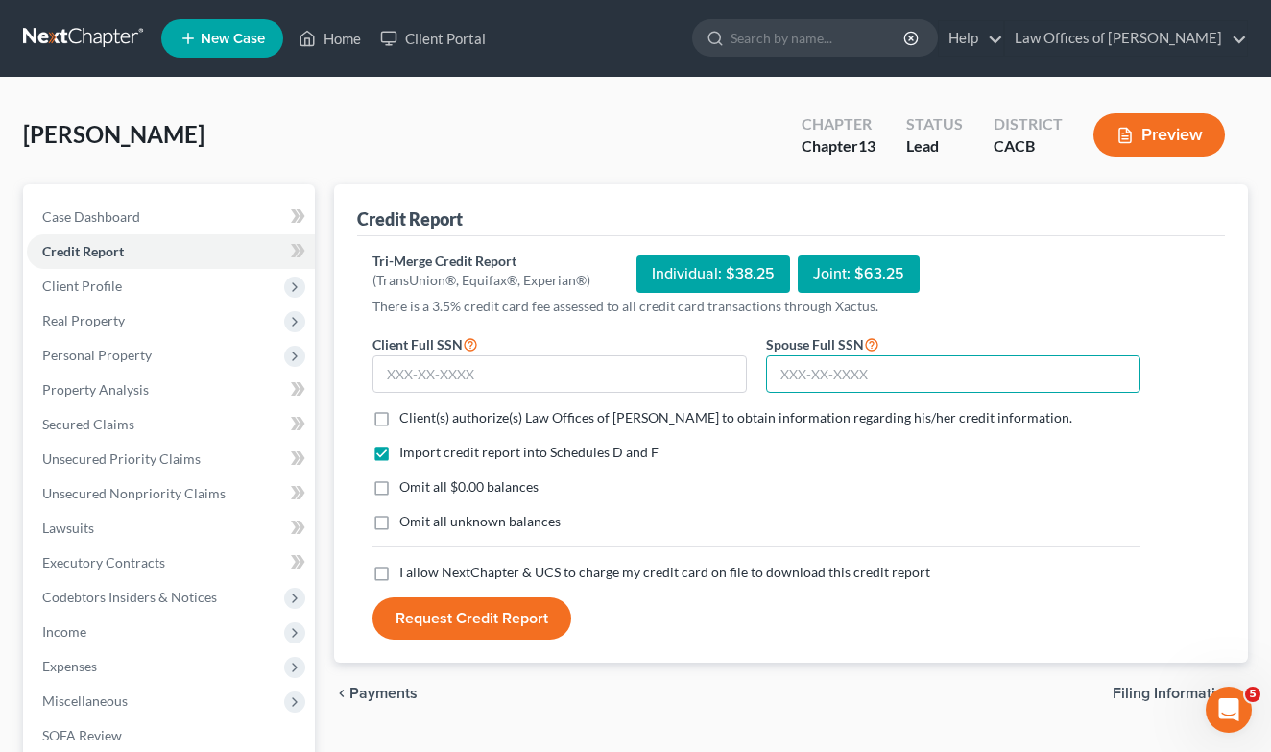
click at [842, 384] on input "text" at bounding box center [953, 374] width 374 height 38
type input "6"
type input "568-17-0228"
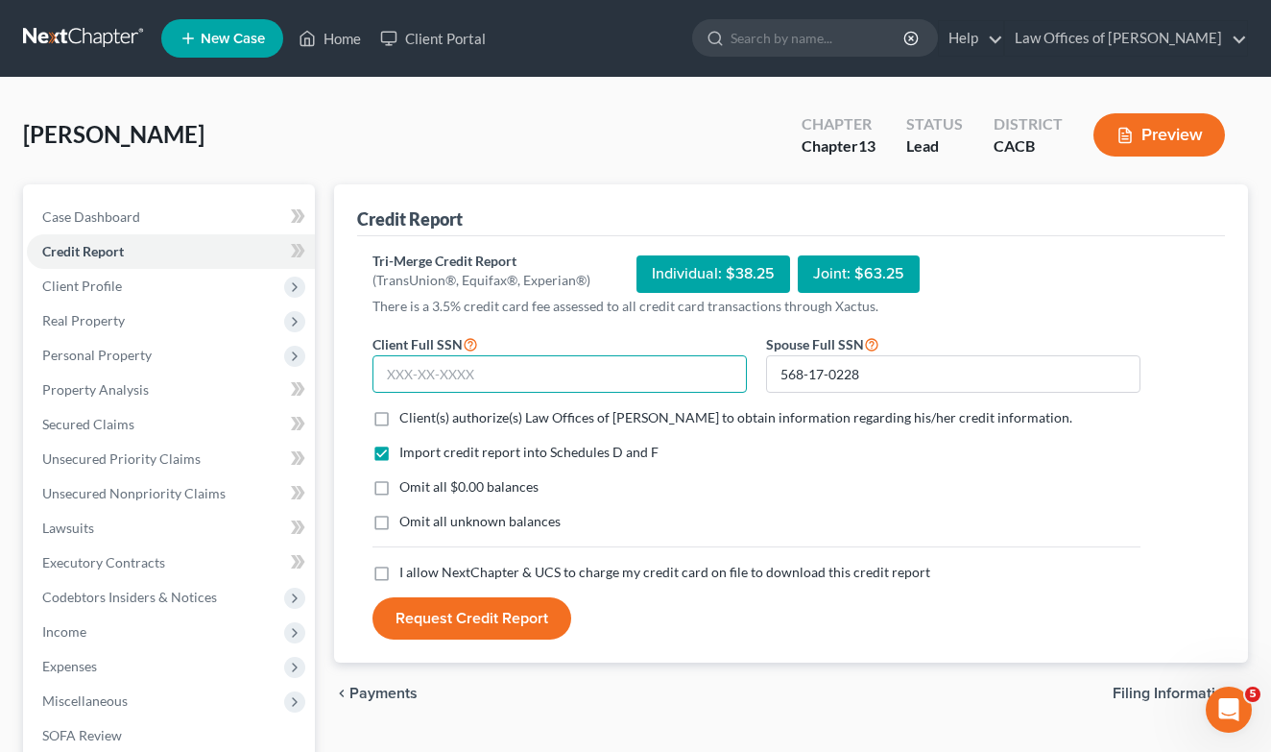
click at [567, 375] on input "text" at bounding box center [560, 374] width 374 height 38
type input "557-62-8657"
click at [399, 413] on label "Client(s) authorize(s) Law Offices of [PERSON_NAME] to obtain information regar…" at bounding box center [735, 417] width 673 height 19
click at [407, 413] on input "Client(s) authorize(s) Law Offices of [PERSON_NAME] to obtain information regar…" at bounding box center [413, 414] width 12 height 12
checkbox input "true"
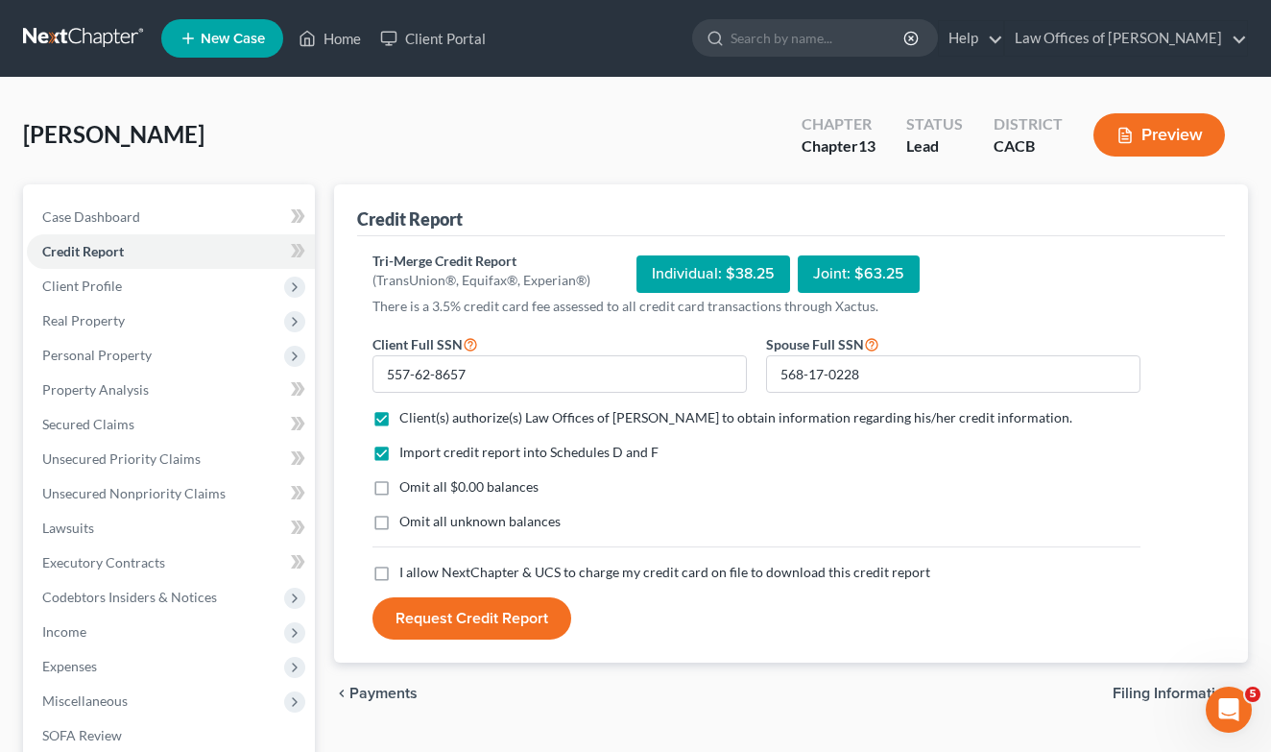
click at [399, 485] on label "Omit all $0.00 balances" at bounding box center [468, 486] width 139 height 19
click at [407, 485] on input "Omit all $0.00 balances" at bounding box center [413, 483] width 12 height 12
checkbox input "true"
click at [399, 530] on label "Omit all unknown balances" at bounding box center [479, 521] width 161 height 19
click at [407, 524] on input "Omit all unknown balances" at bounding box center [413, 518] width 12 height 12
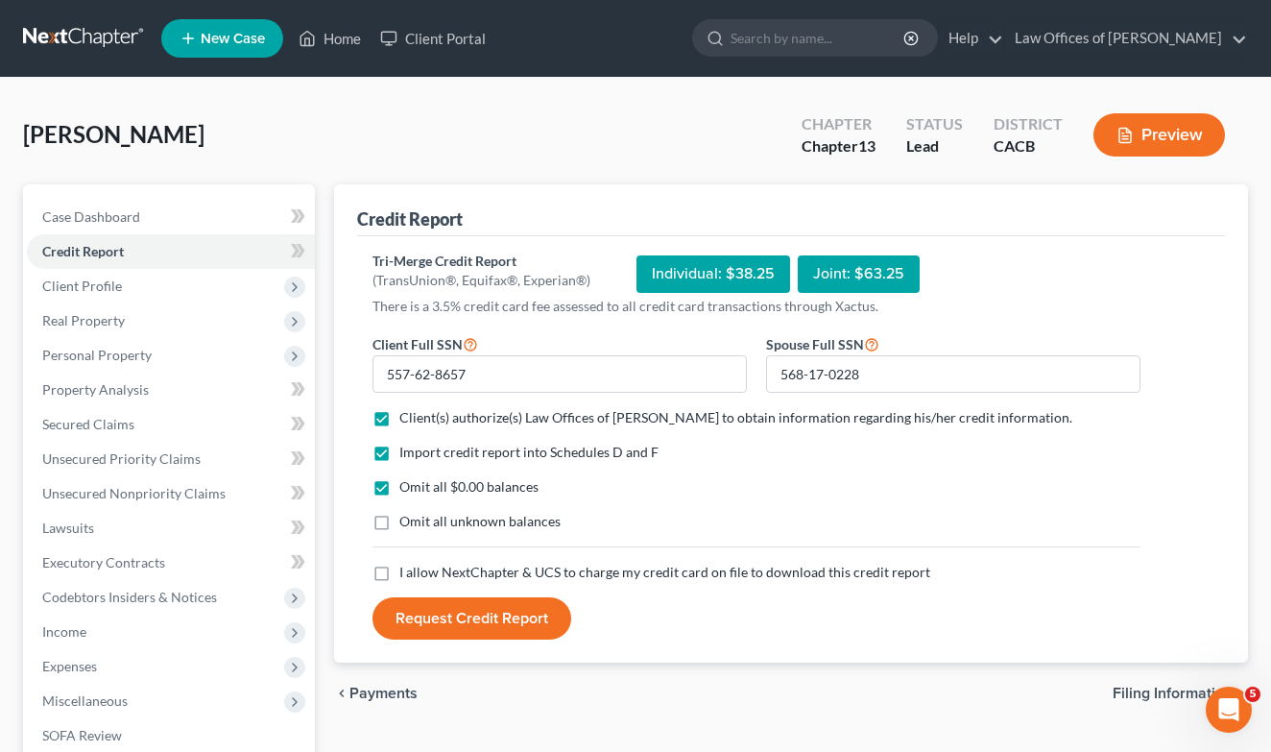
checkbox input "true"
click at [399, 570] on label "I allow NextChapter & UCS to charge my credit card on file to download this cre…" at bounding box center [664, 572] width 531 height 19
click at [407, 570] on input "I allow NextChapter & UCS to charge my credit card on file to download this cre…" at bounding box center [413, 569] width 12 height 12
checkbox input "true"
click at [429, 629] on button "Request Credit Report" at bounding box center [472, 618] width 199 height 42
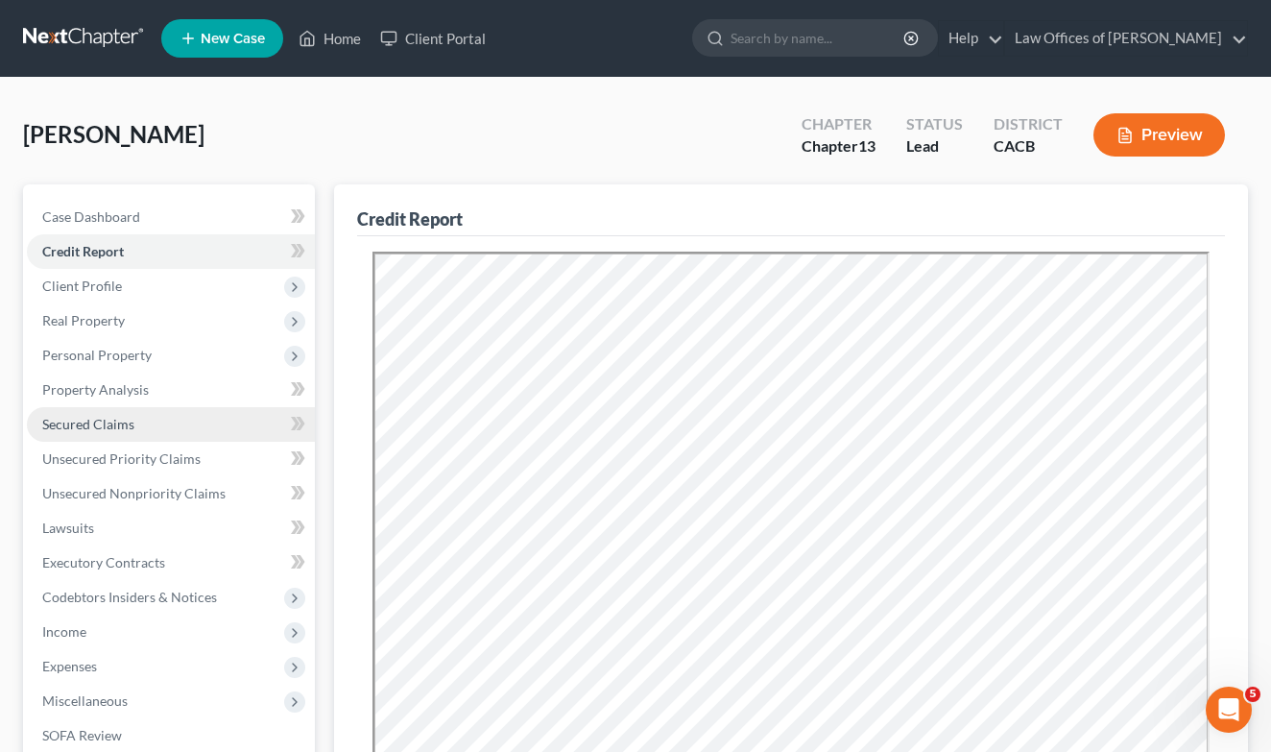
click at [129, 421] on span "Secured Claims" at bounding box center [88, 424] width 92 height 16
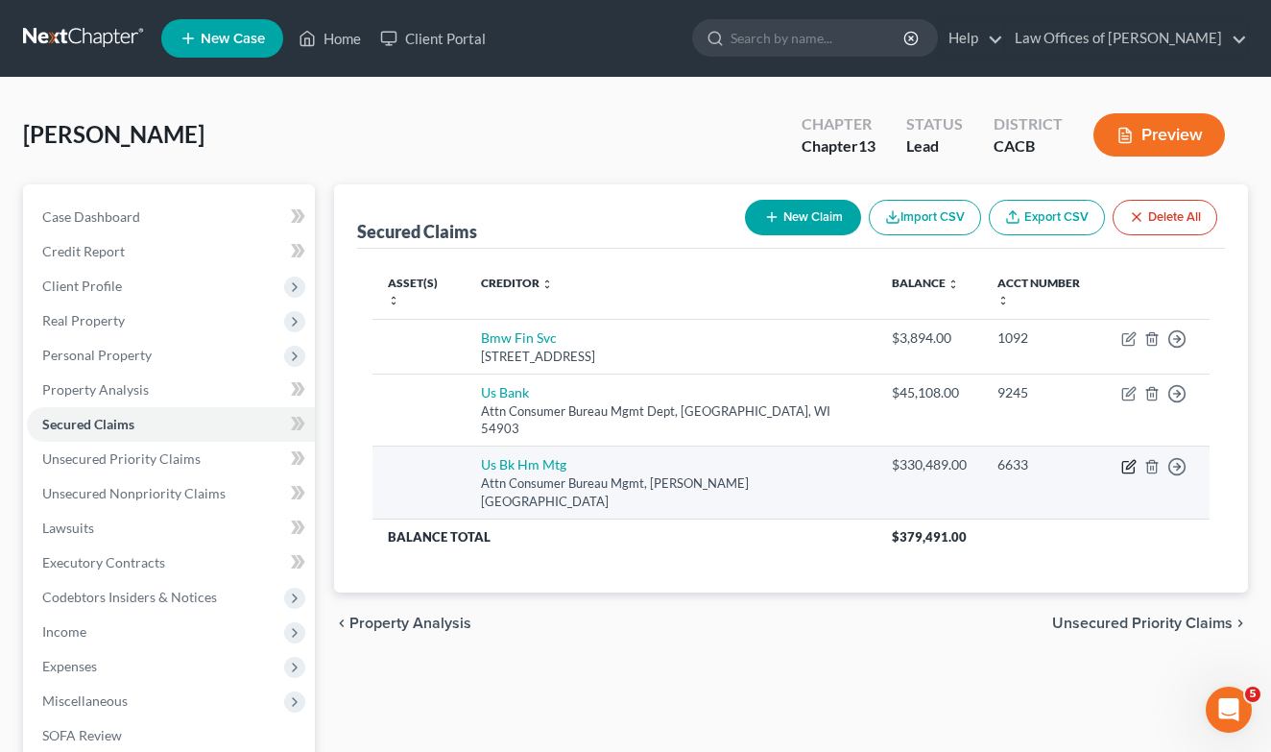
click at [1133, 459] on icon "button" at bounding box center [1128, 466] width 15 height 15
select select "24"
select select "2"
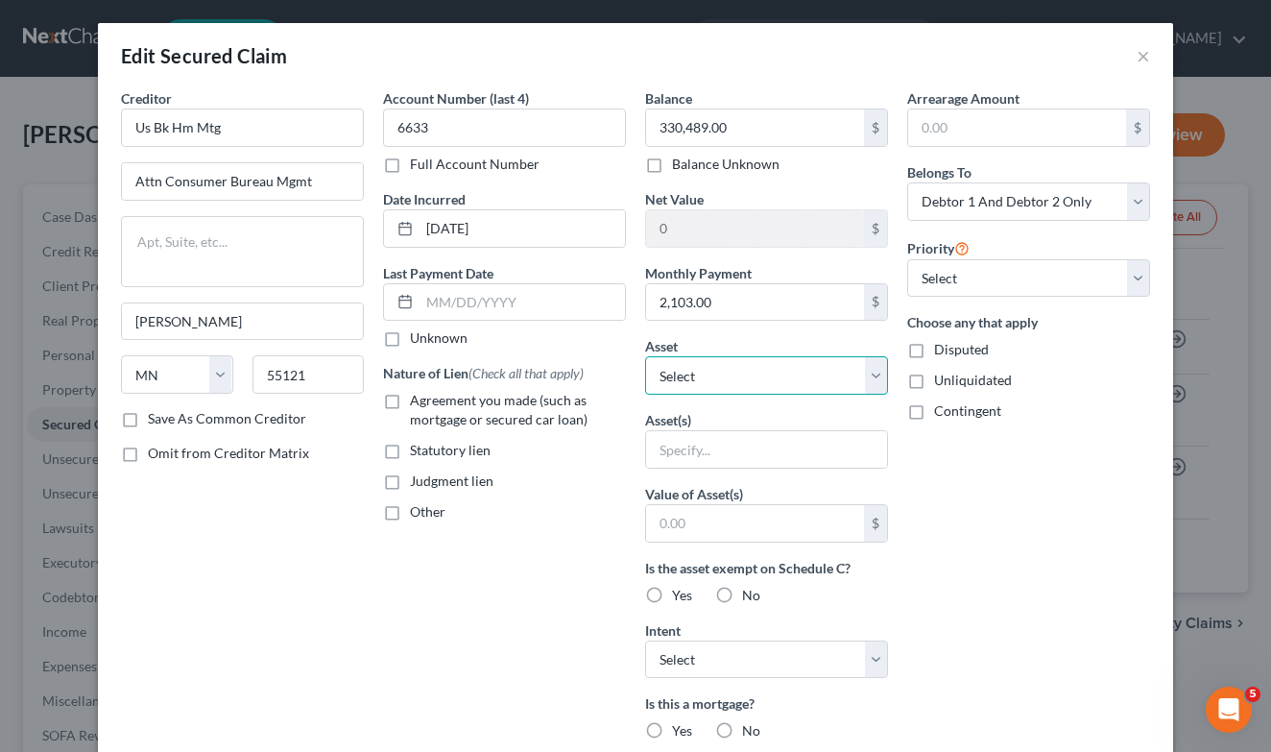
select select "2"
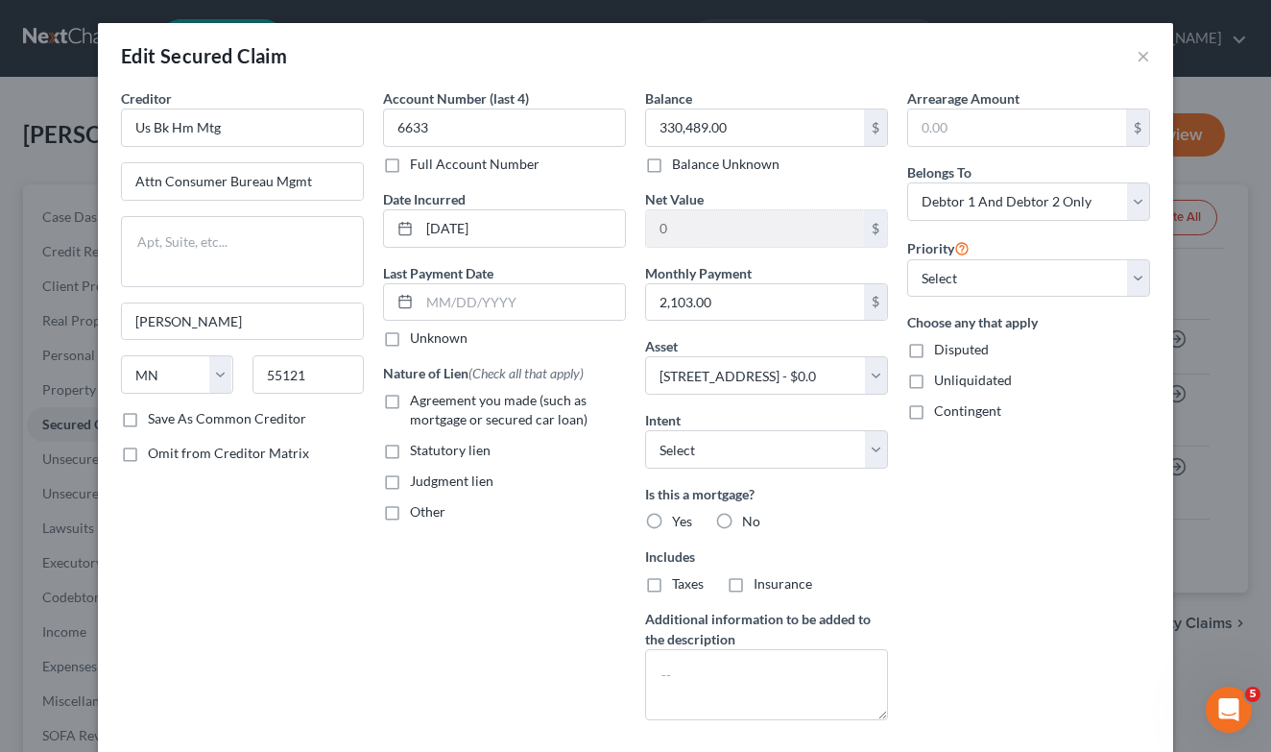
click at [672, 520] on label "Yes" at bounding box center [682, 521] width 20 height 19
click at [680, 520] on input "Yes" at bounding box center [686, 518] width 12 height 12
radio input "true"
click at [672, 593] on label "Taxes" at bounding box center [688, 583] width 32 height 19
click at [680, 587] on input "Taxes" at bounding box center [686, 580] width 12 height 12
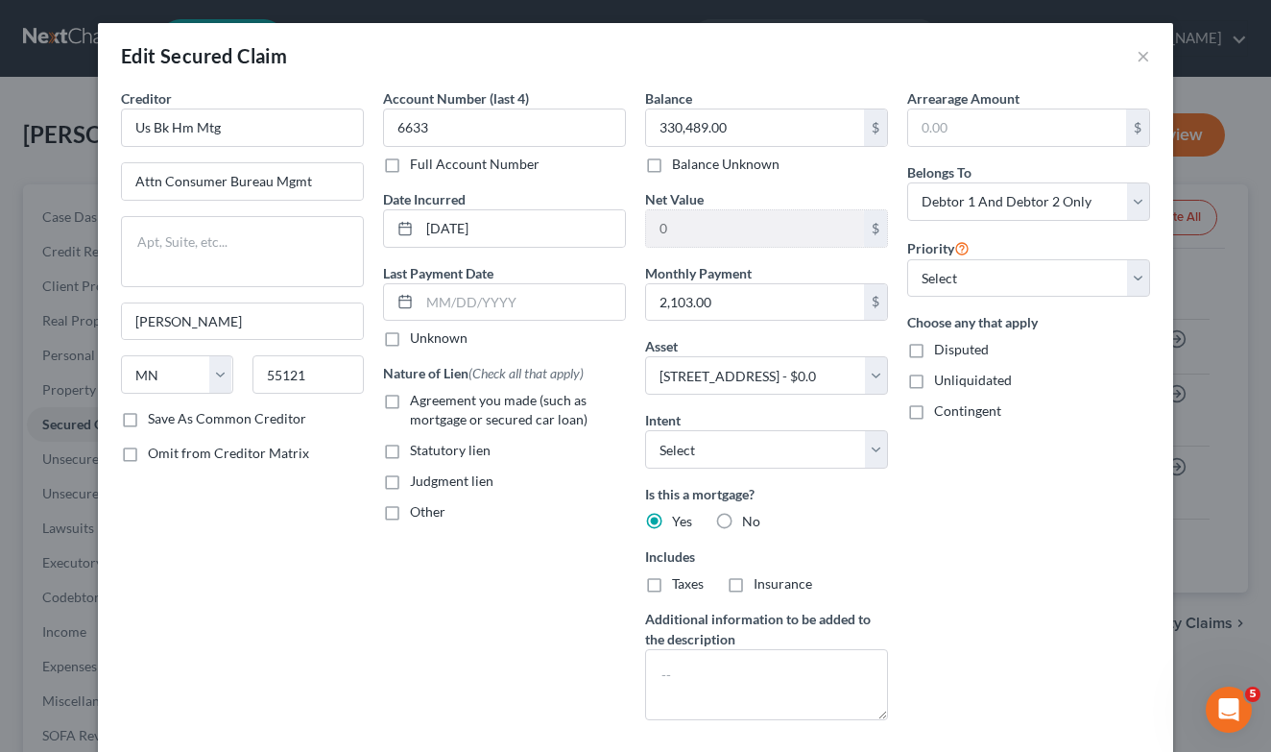
checkbox input "true"
click at [754, 588] on label "Insurance" at bounding box center [783, 583] width 59 height 19
click at [761, 587] on input "Insurance" at bounding box center [767, 580] width 12 height 12
checkbox input "true"
select select "1"
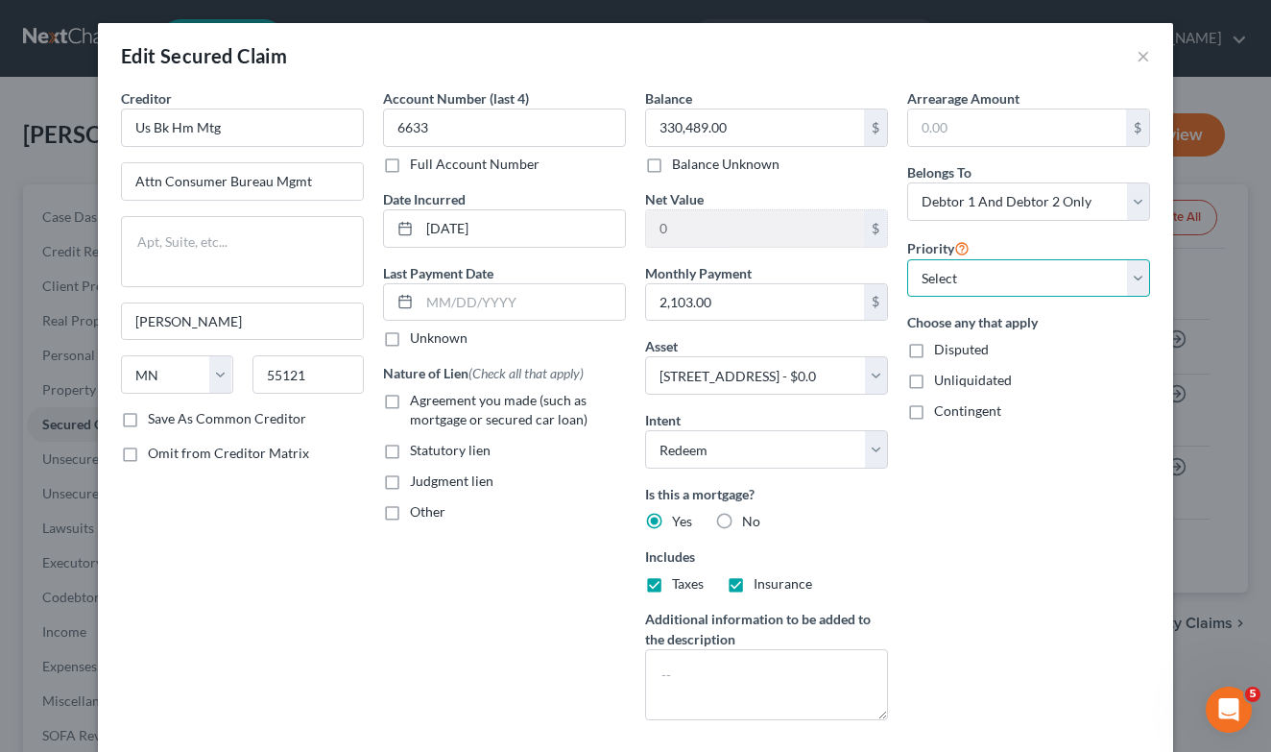
select select "0"
click at [207, 425] on label "Save As Common Creditor" at bounding box center [227, 418] width 158 height 19
click at [168, 421] on input "Save As Common Creditor" at bounding box center [162, 415] width 12 height 12
checkbox input "true"
click at [410, 405] on label "Agreement you made (such as mortgage or secured car loan)" at bounding box center [518, 410] width 216 height 38
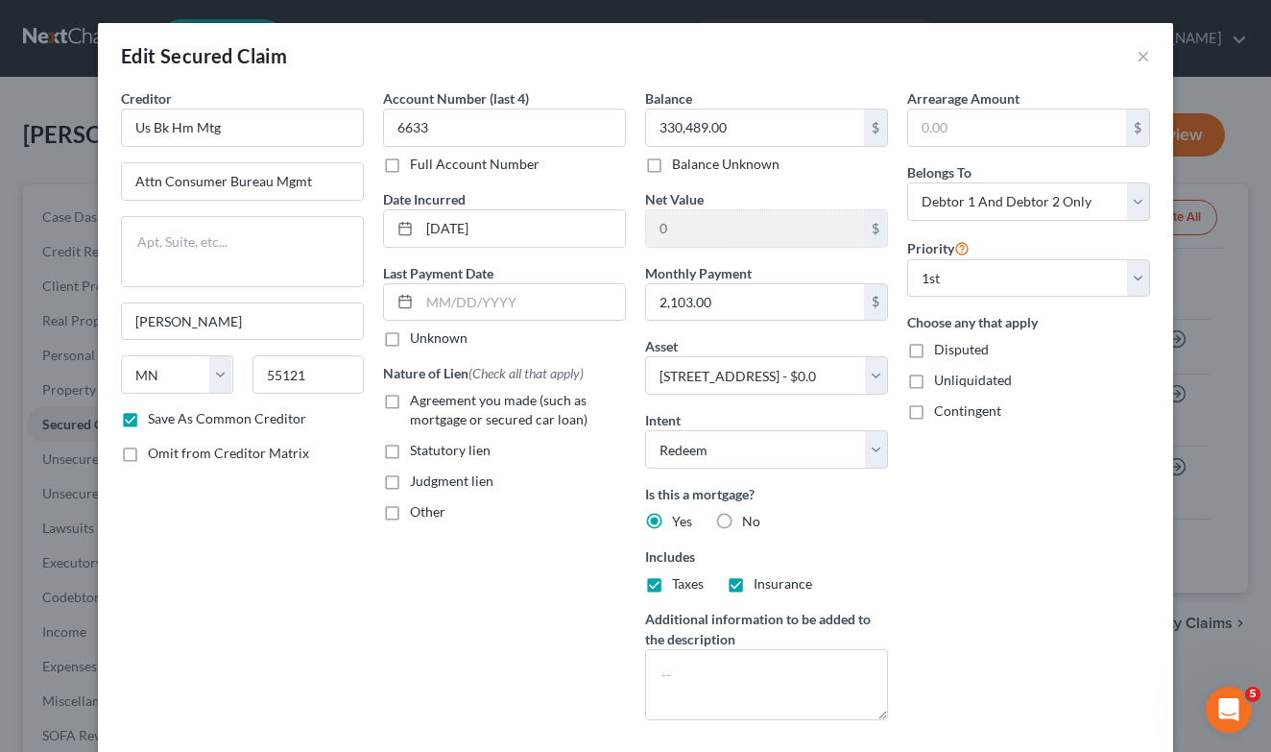
click at [418, 403] on input "Agreement you made (such as mortgage or secured car loan)" at bounding box center [424, 397] width 12 height 12
checkbox input "true"
click at [1026, 549] on div "Arrearage Amount $ Belongs To * Select Debtor 1 Only Debtor 2 Only Debtor 1 And…" at bounding box center [1029, 411] width 262 height 647
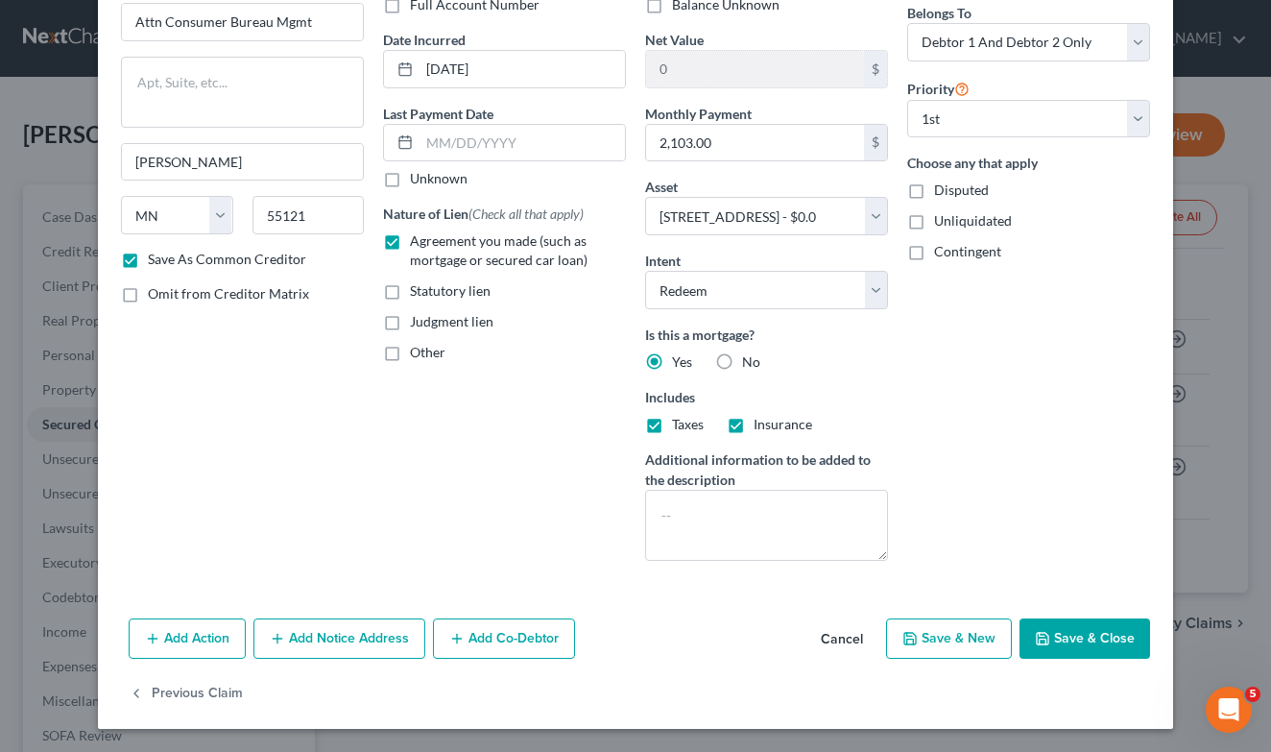
scroll to position [159, 0]
click at [1088, 646] on button "Save & Close" at bounding box center [1085, 638] width 131 height 40
checkbox input "false"
select select
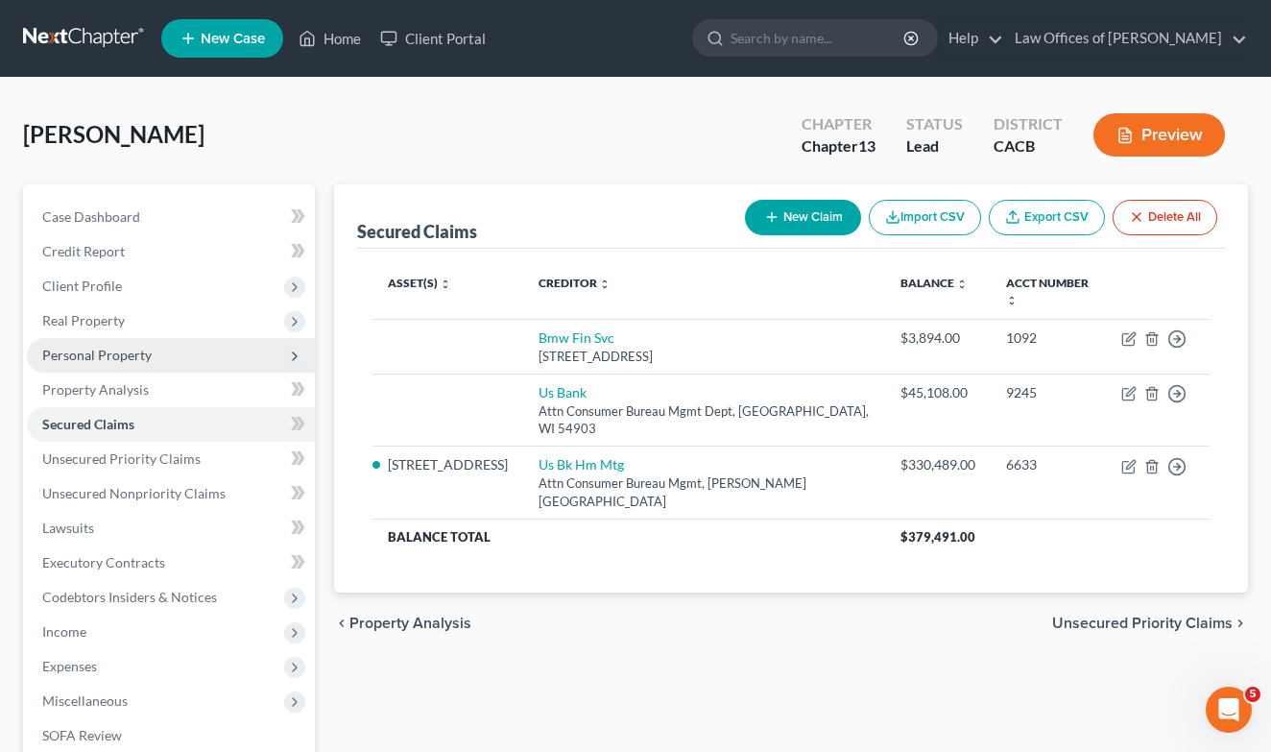
click at [85, 359] on span "Personal Property" at bounding box center [96, 355] width 109 height 16
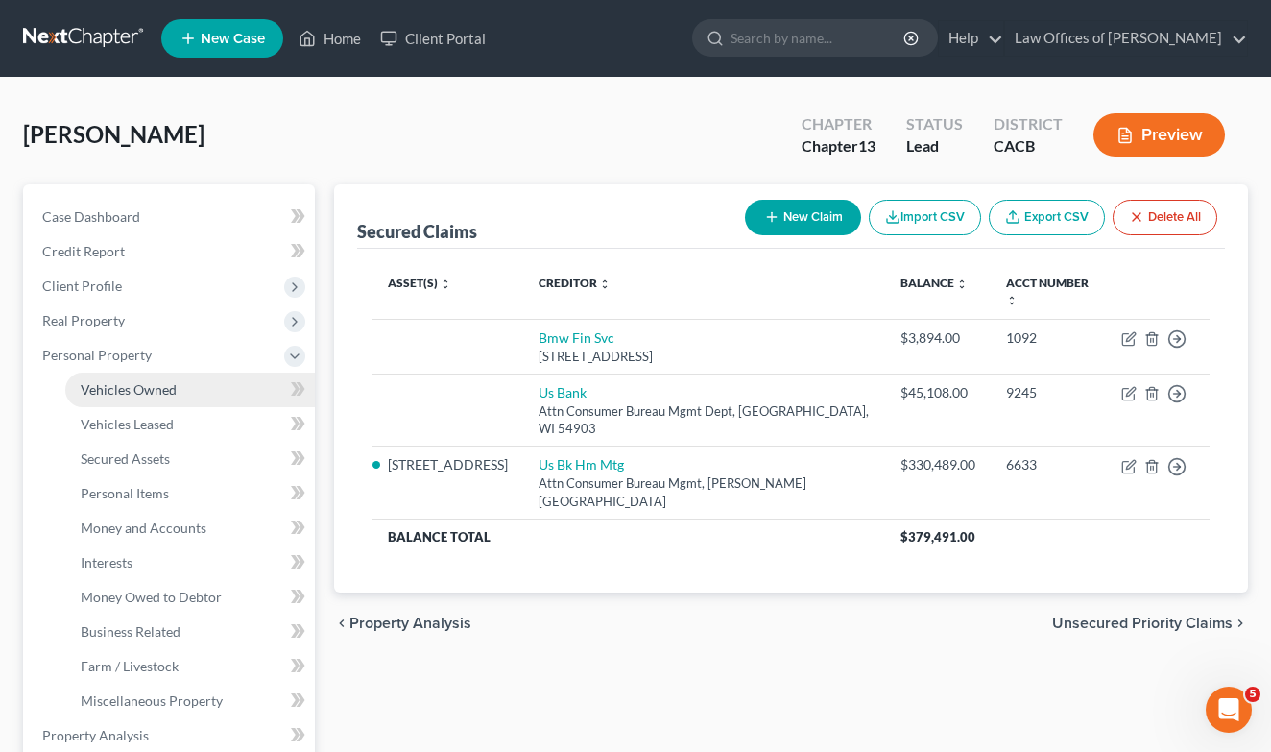
click at [172, 386] on span "Vehicles Owned" at bounding box center [129, 389] width 96 height 16
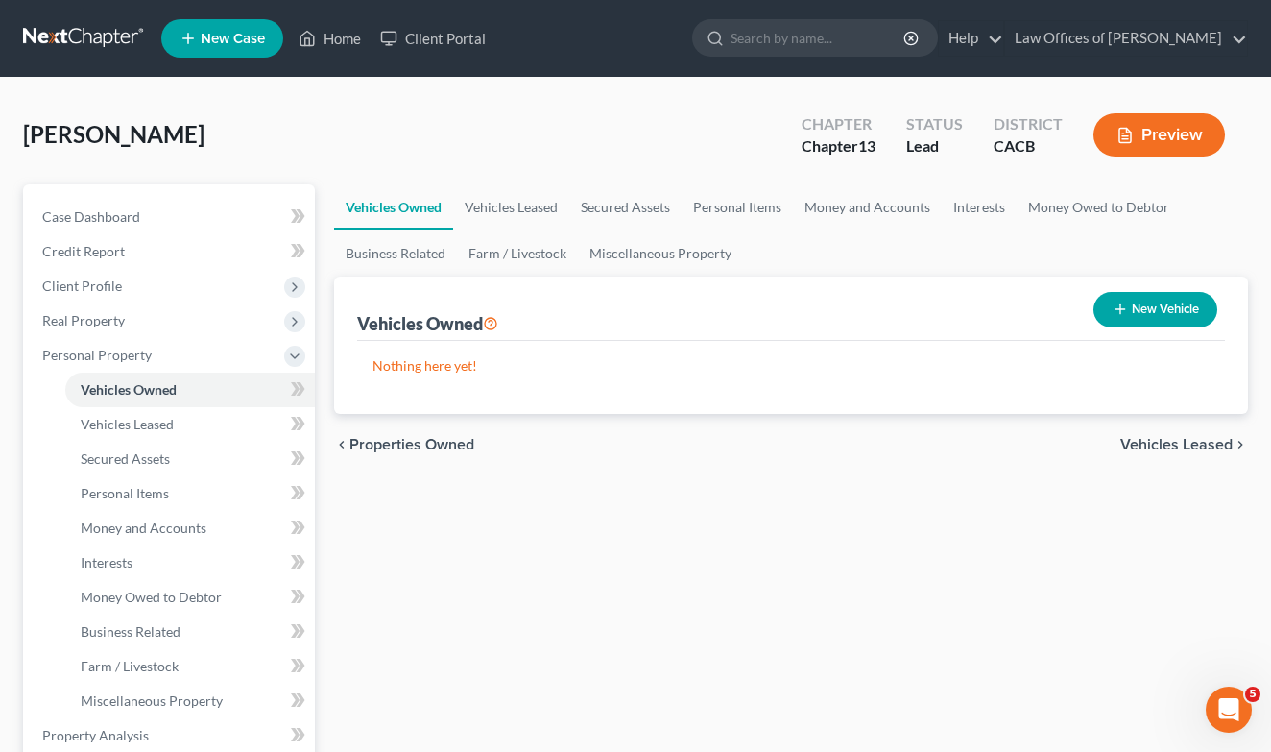
click at [1178, 312] on button "New Vehicle" at bounding box center [1156, 310] width 124 height 36
select select "0"
select select "2"
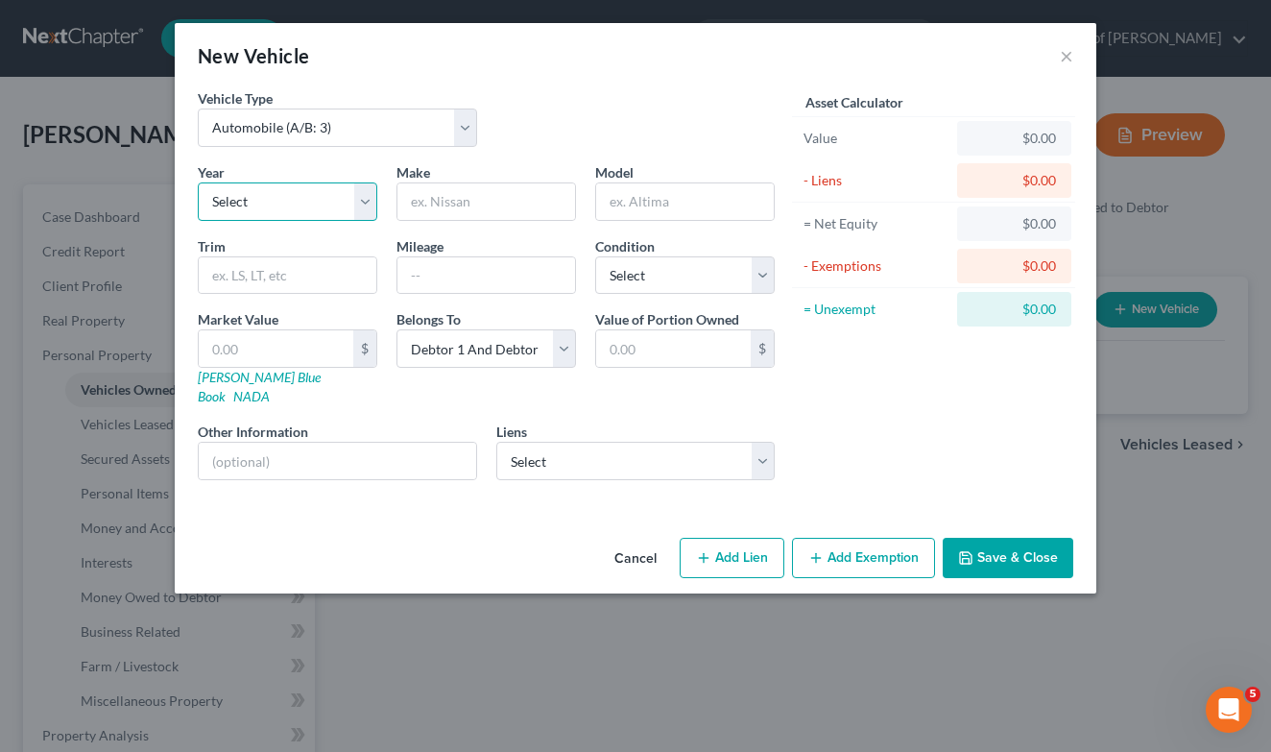
select select "11"
click at [499, 211] on input "text" at bounding box center [486, 201] width 178 height 36
type input "n"
type input "Nissan"
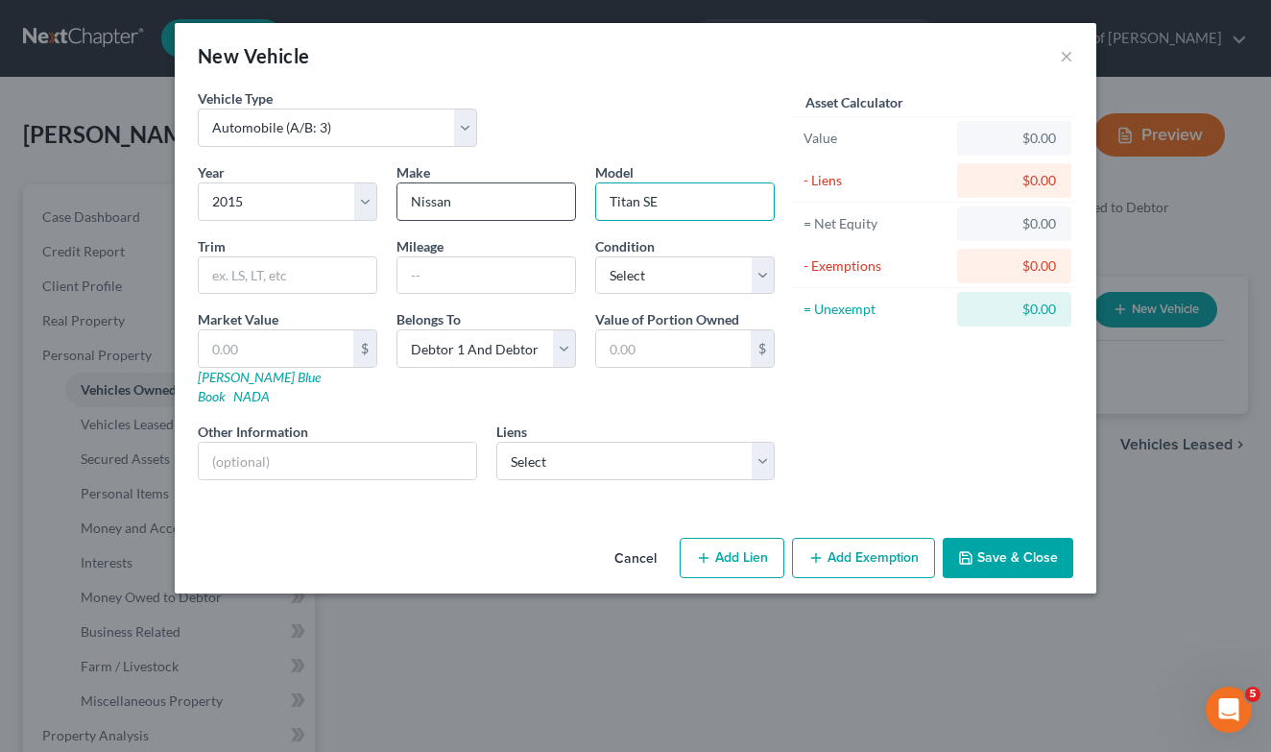
type input "Titan SE"
click at [493, 266] on input "text" at bounding box center [486, 275] width 178 height 36
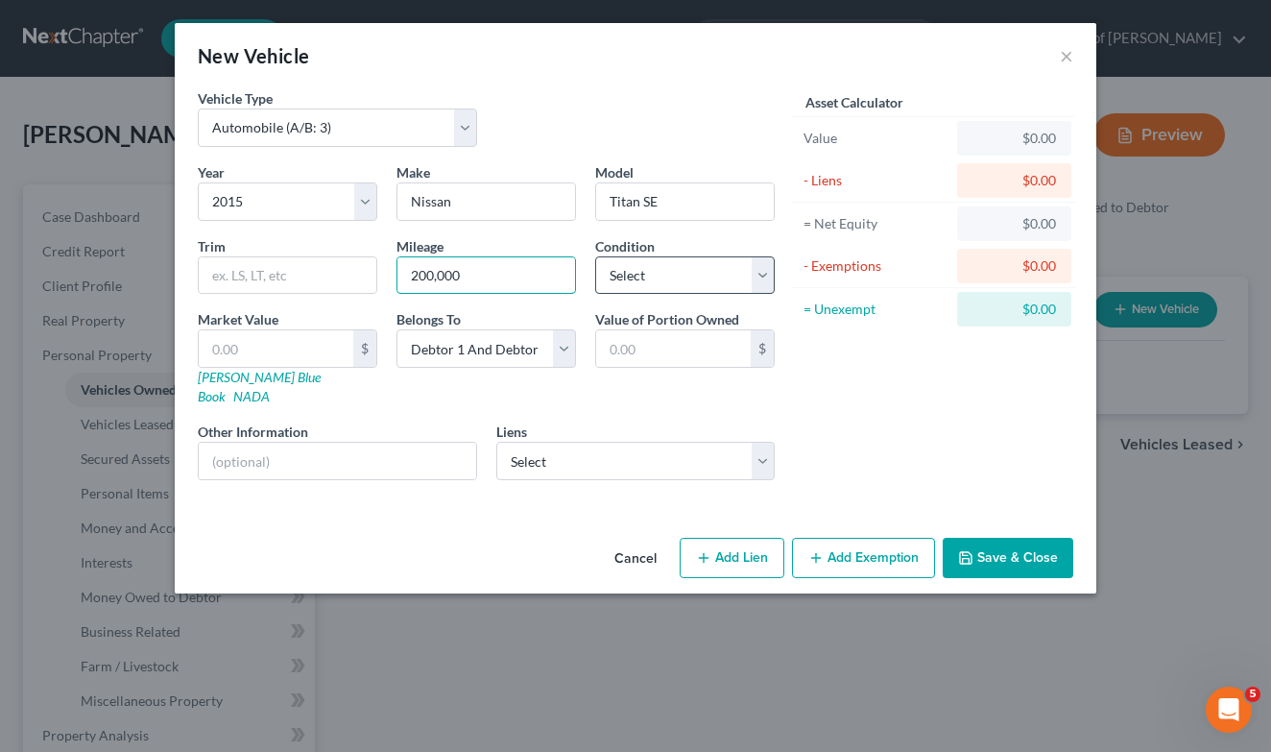
type input "200,000"
select select "2"
click at [1013, 539] on button "Save & Close" at bounding box center [1008, 558] width 131 height 40
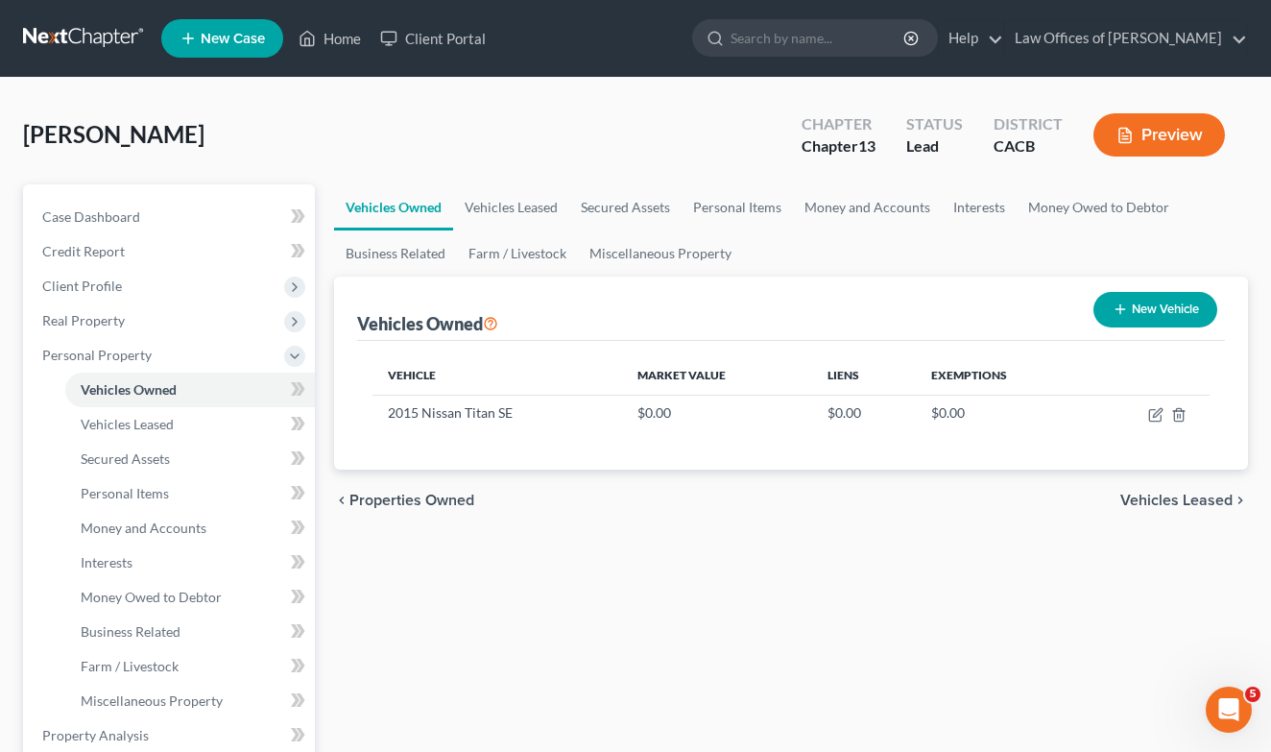
click at [1164, 310] on button "New Vehicle" at bounding box center [1156, 310] width 124 height 36
select select "0"
select select "2"
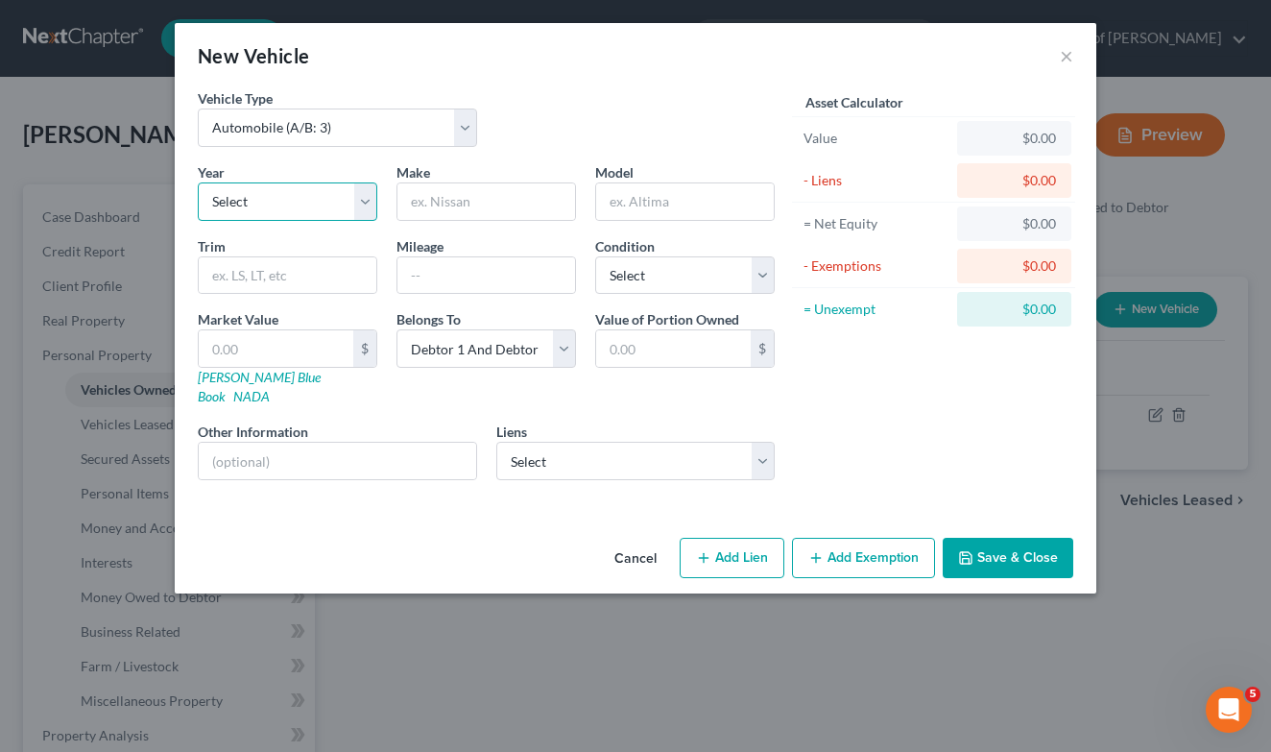
select select "6"
click at [460, 204] on input "text" at bounding box center [486, 201] width 178 height 36
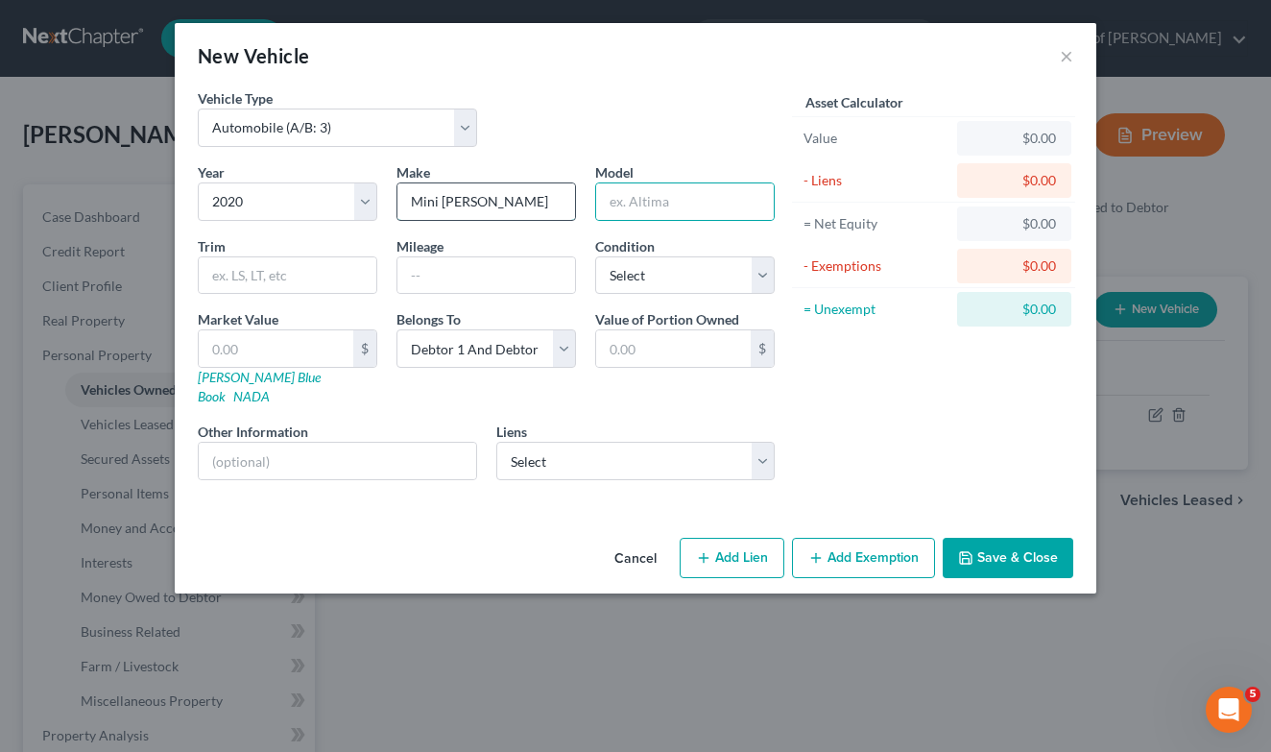
click at [454, 199] on input "Mini [PERSON_NAME]" at bounding box center [486, 201] width 178 height 36
type input "Mini"
type input "[PERSON_NAME]"
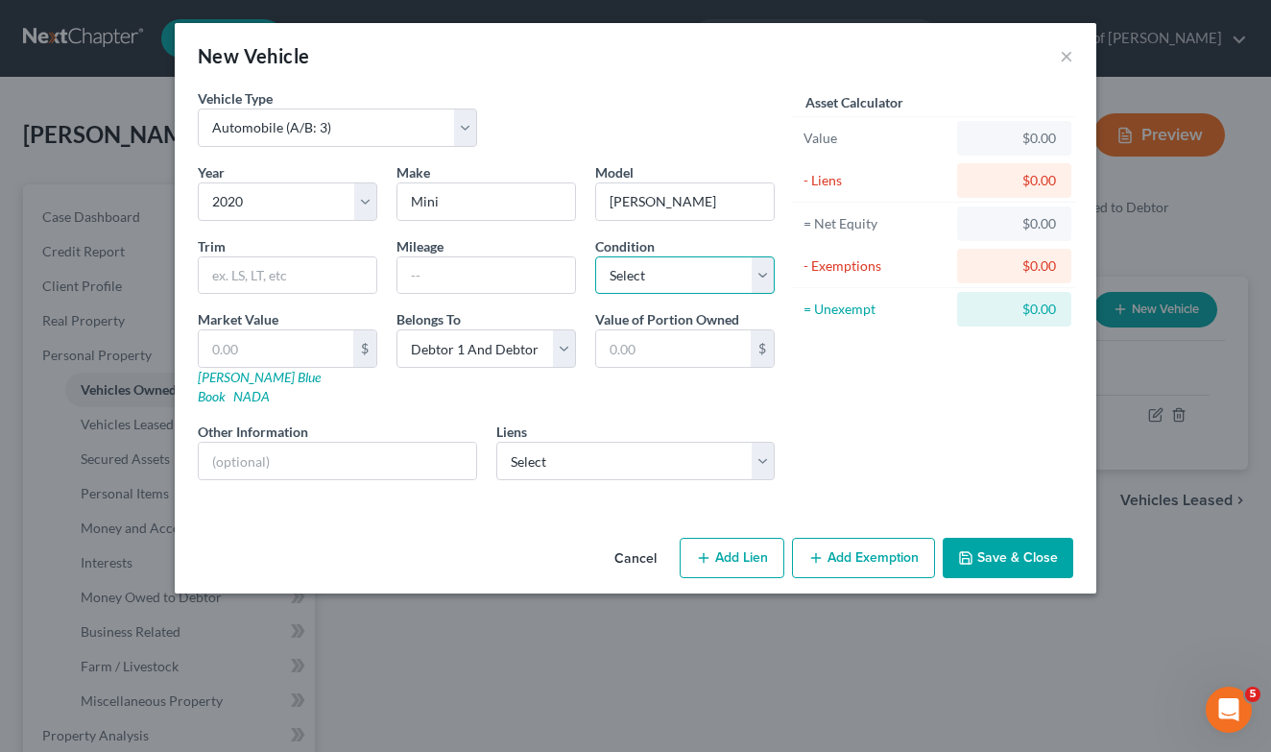
select select "2"
select select "1"
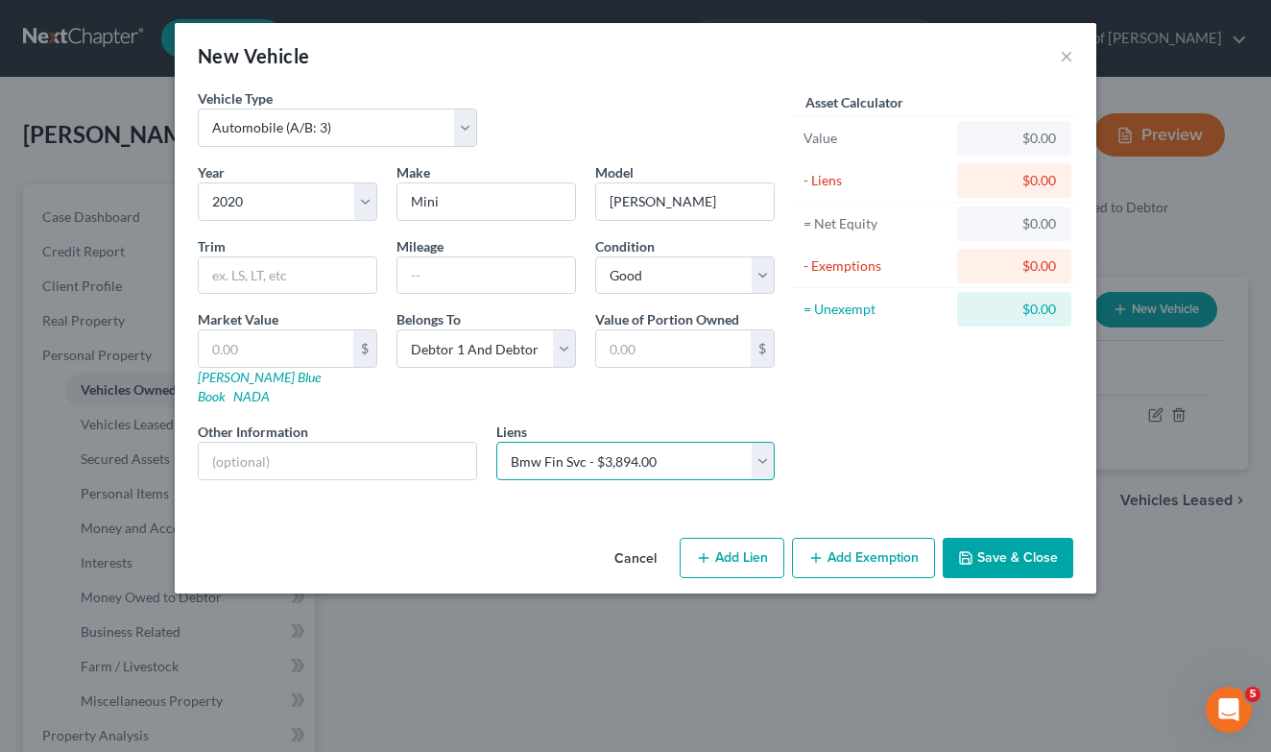
select select
select select "36"
select select "2"
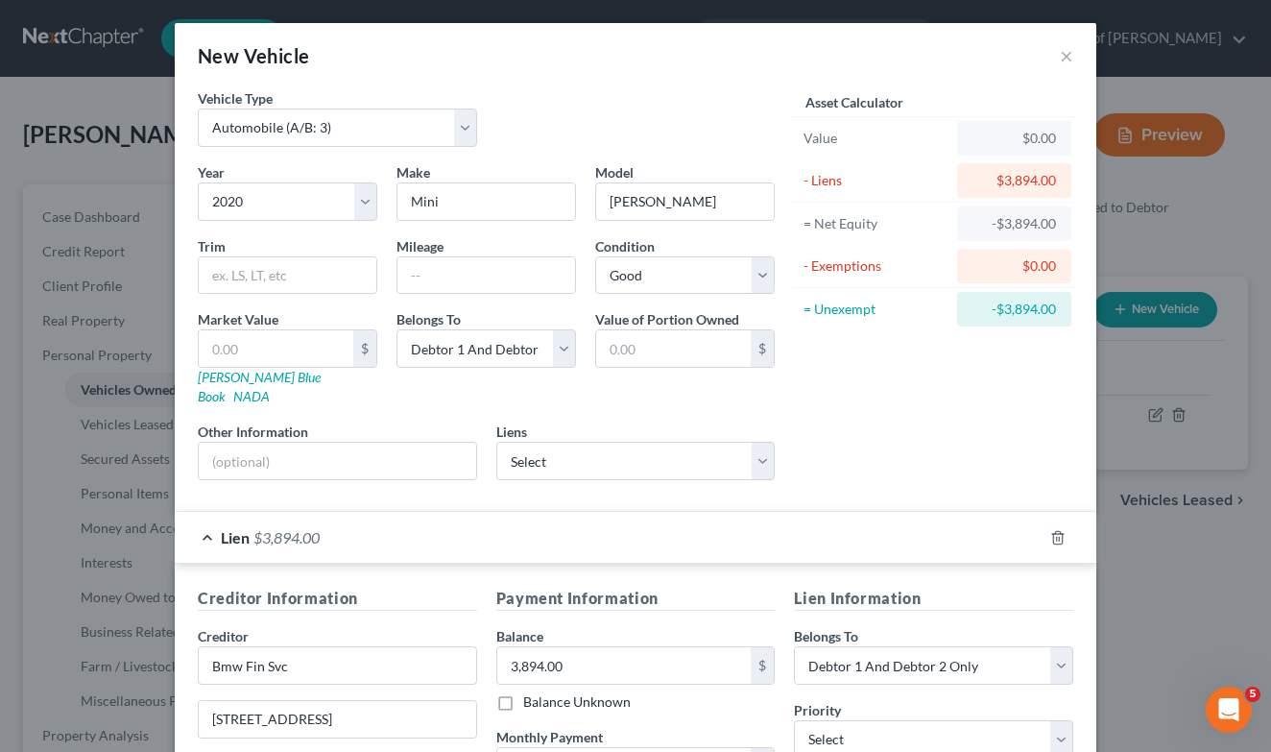
click at [1030, 398] on div "Asset Calculator Value $0.00 - Liens $3,894.00 = Net Equity -$3,894.00 - Exempt…" at bounding box center [933, 291] width 299 height 407
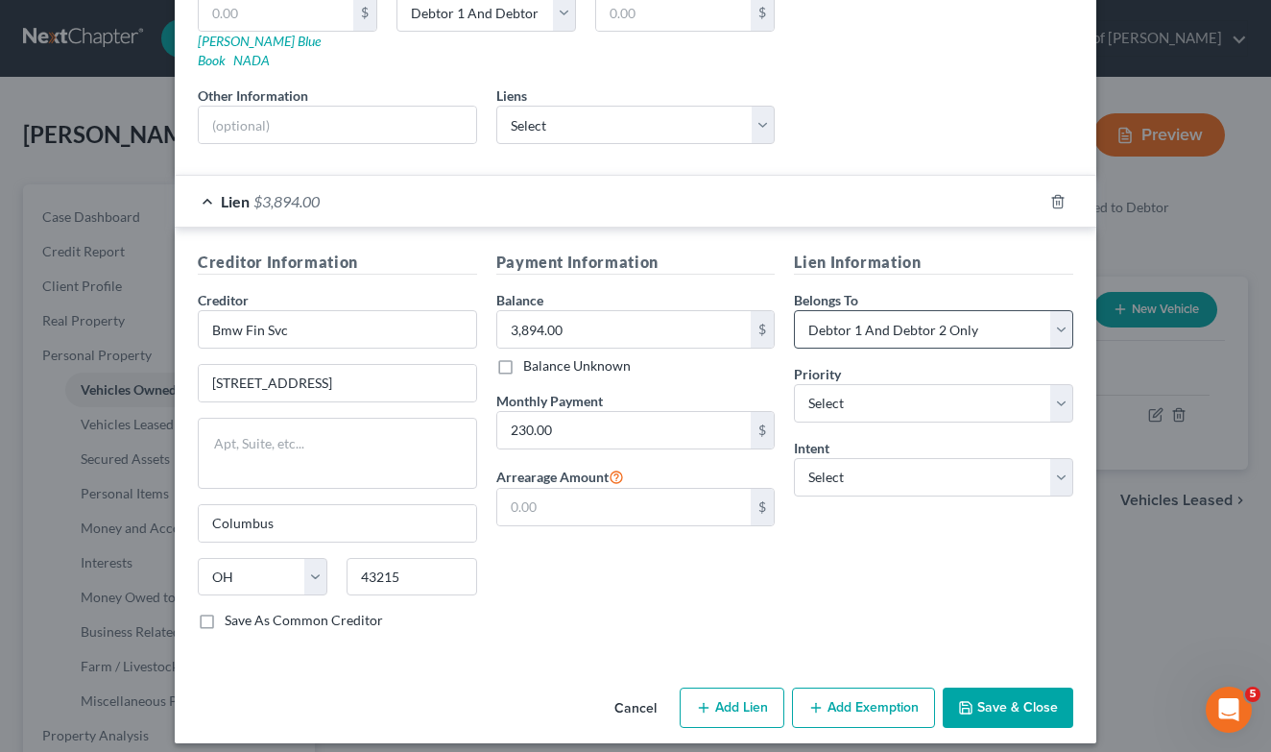
scroll to position [331, 0]
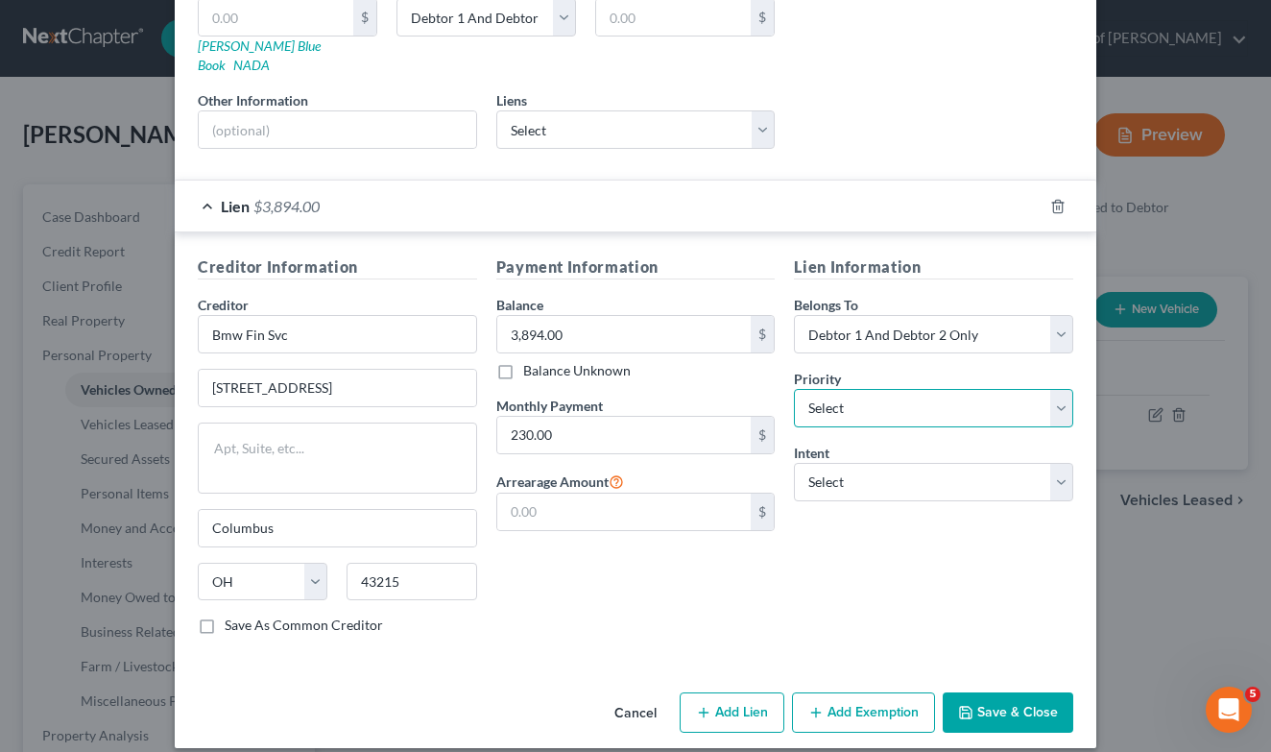
select select "1"
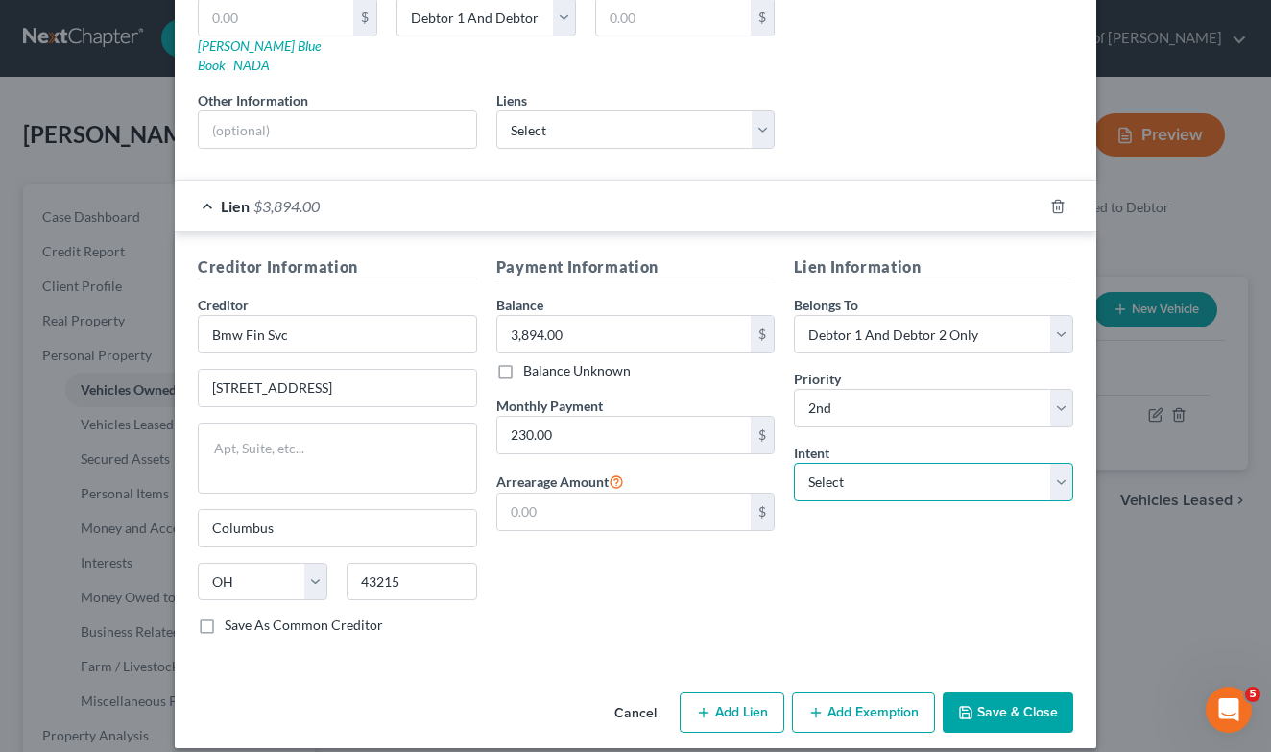
select select "1"
click at [1005, 692] on button "Save & Close" at bounding box center [1008, 712] width 131 height 40
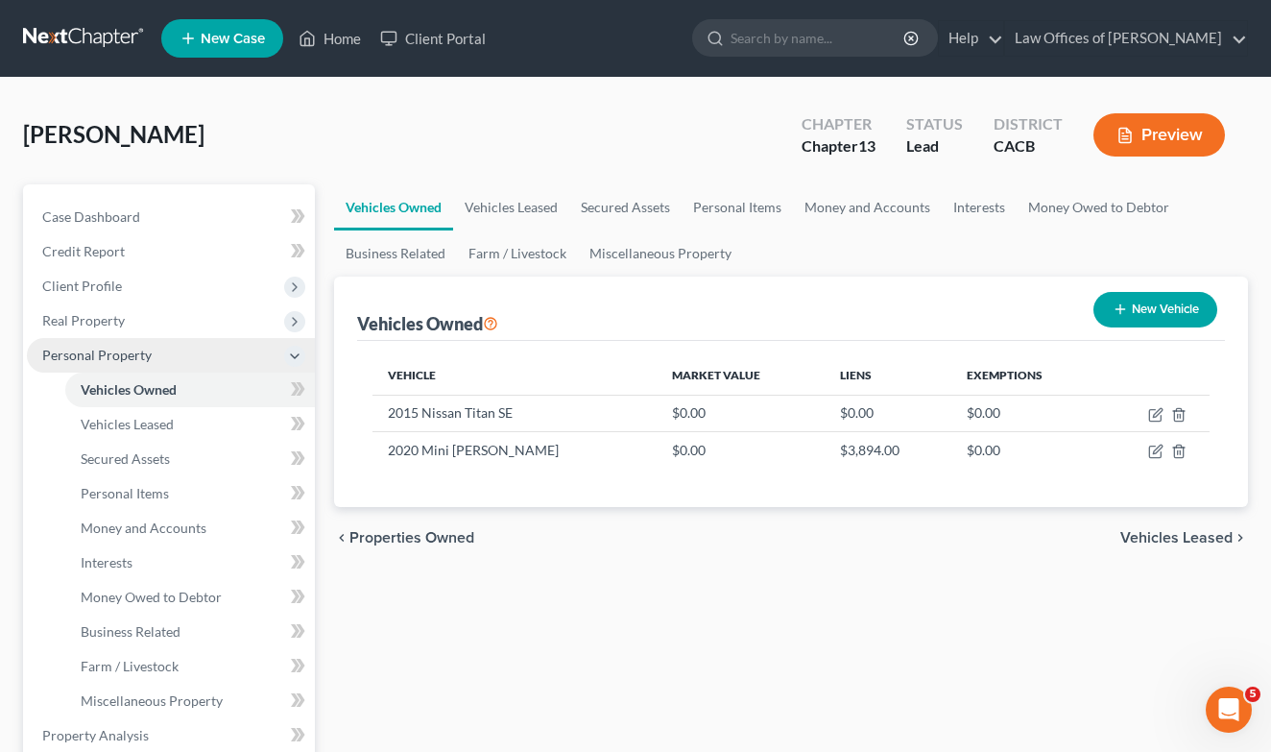
click at [124, 362] on span "Personal Property" at bounding box center [96, 355] width 109 height 16
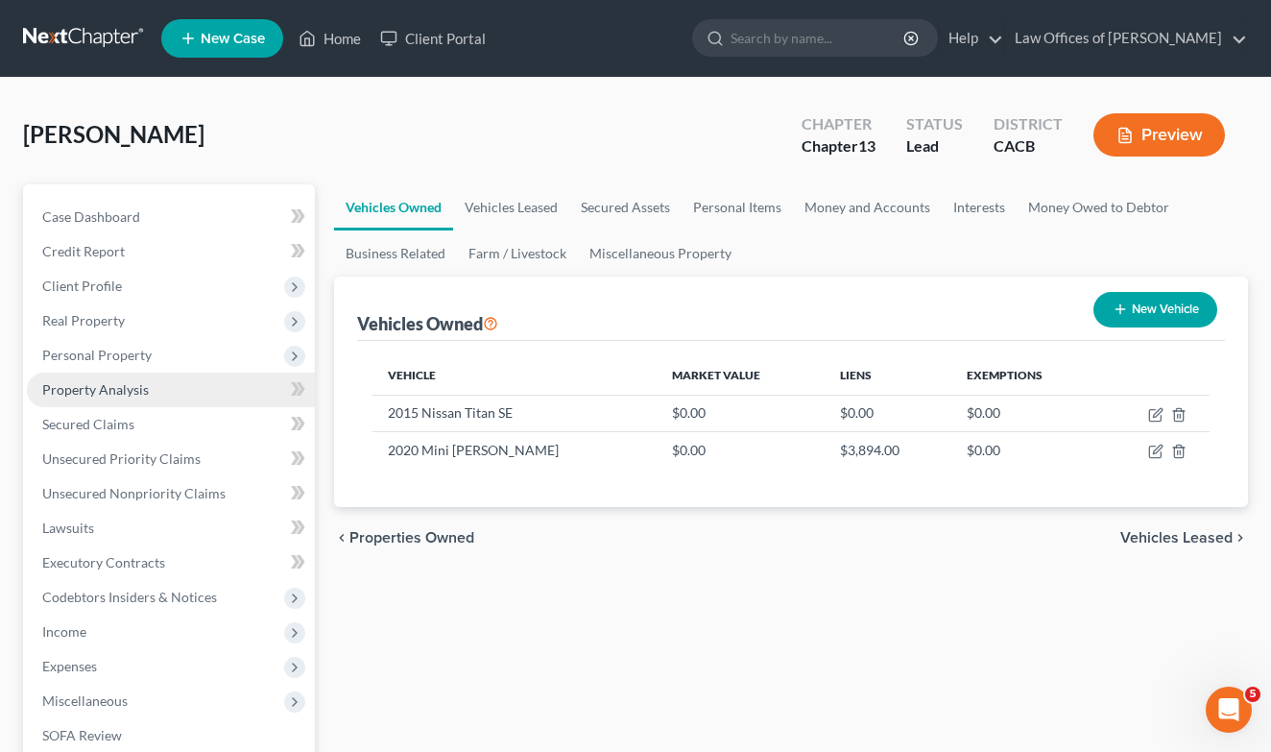
click at [107, 399] on link "Property Analysis" at bounding box center [171, 390] width 288 height 35
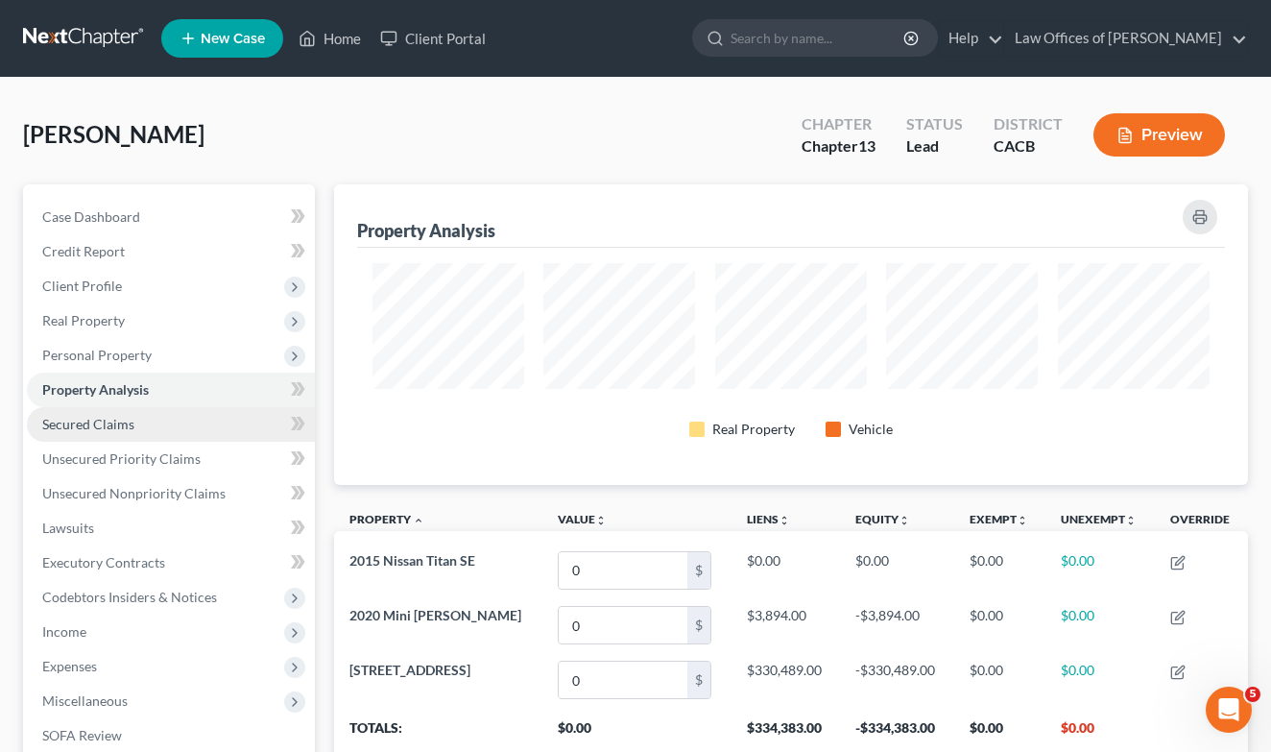
scroll to position [301, 914]
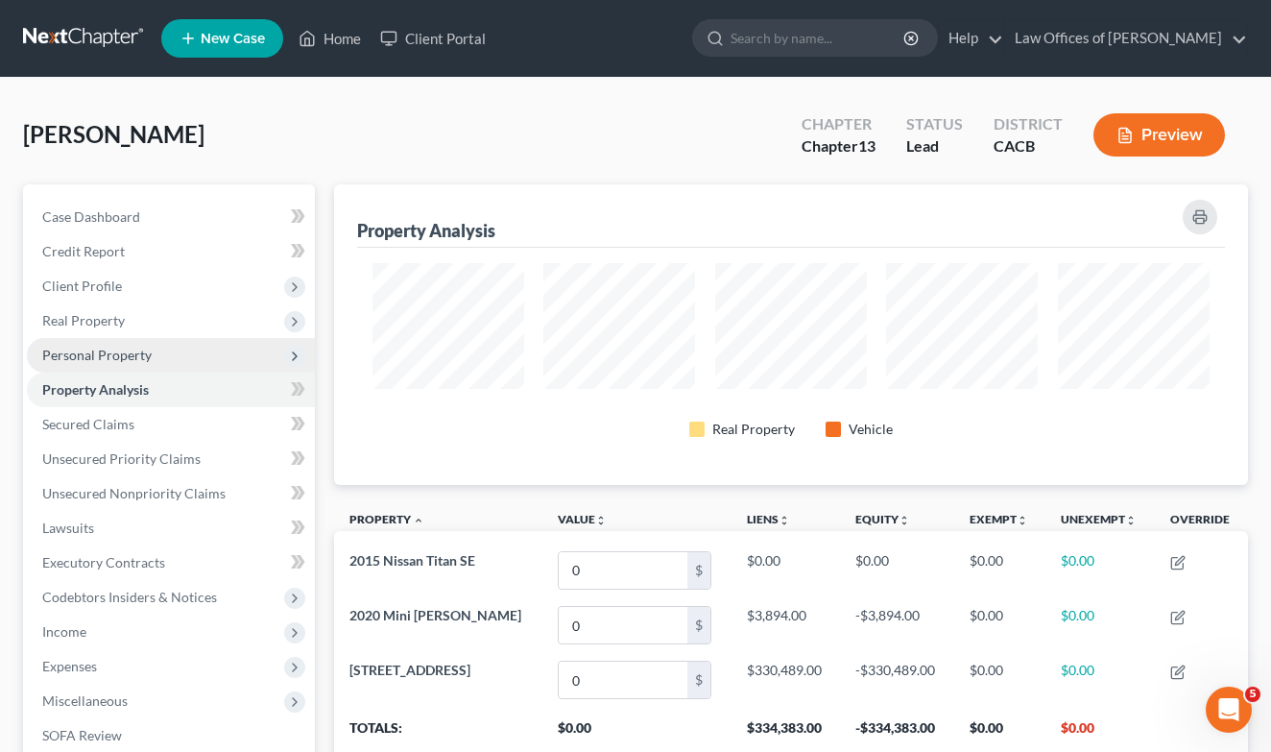
click at [105, 358] on span "Personal Property" at bounding box center [96, 355] width 109 height 16
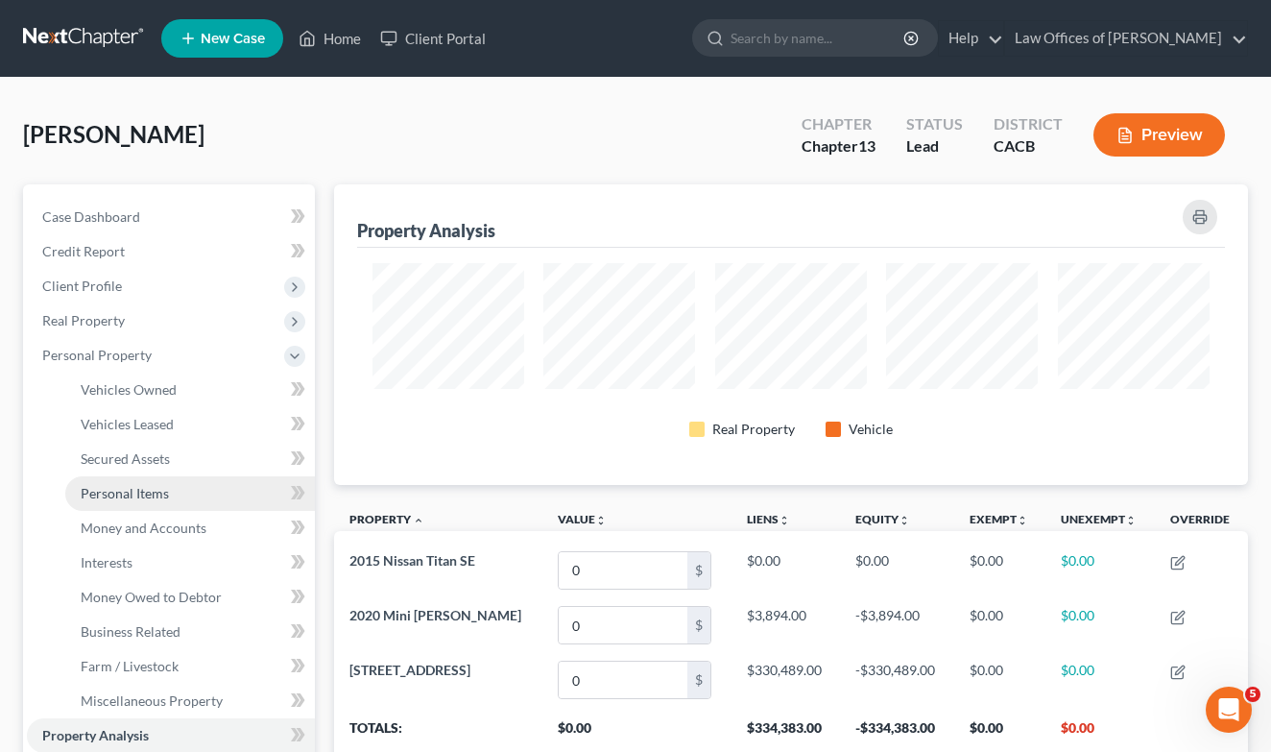
click at [138, 506] on link "Personal Items" at bounding box center [190, 493] width 250 height 35
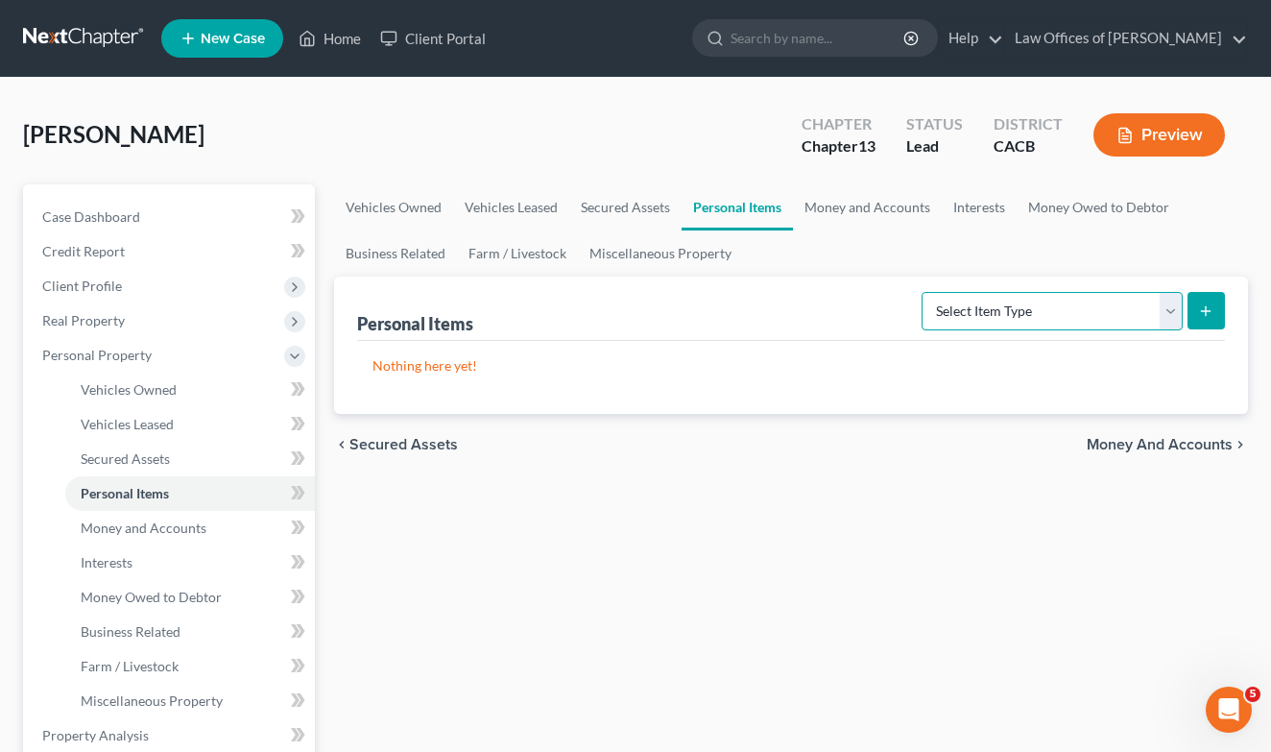
select select "household_goods"
click at [1214, 309] on button "submit" at bounding box center [1206, 310] width 37 height 37
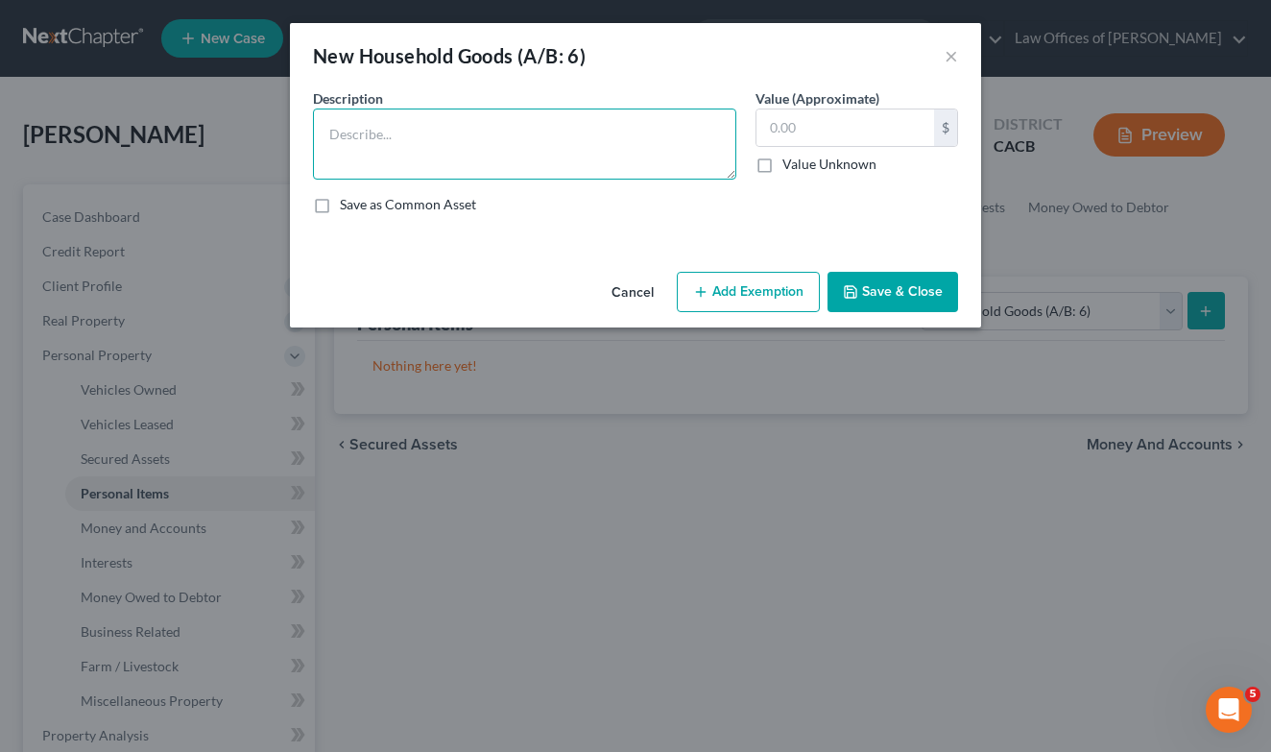
click at [427, 133] on textarea at bounding box center [524, 143] width 423 height 71
type textarea "Misc household good"
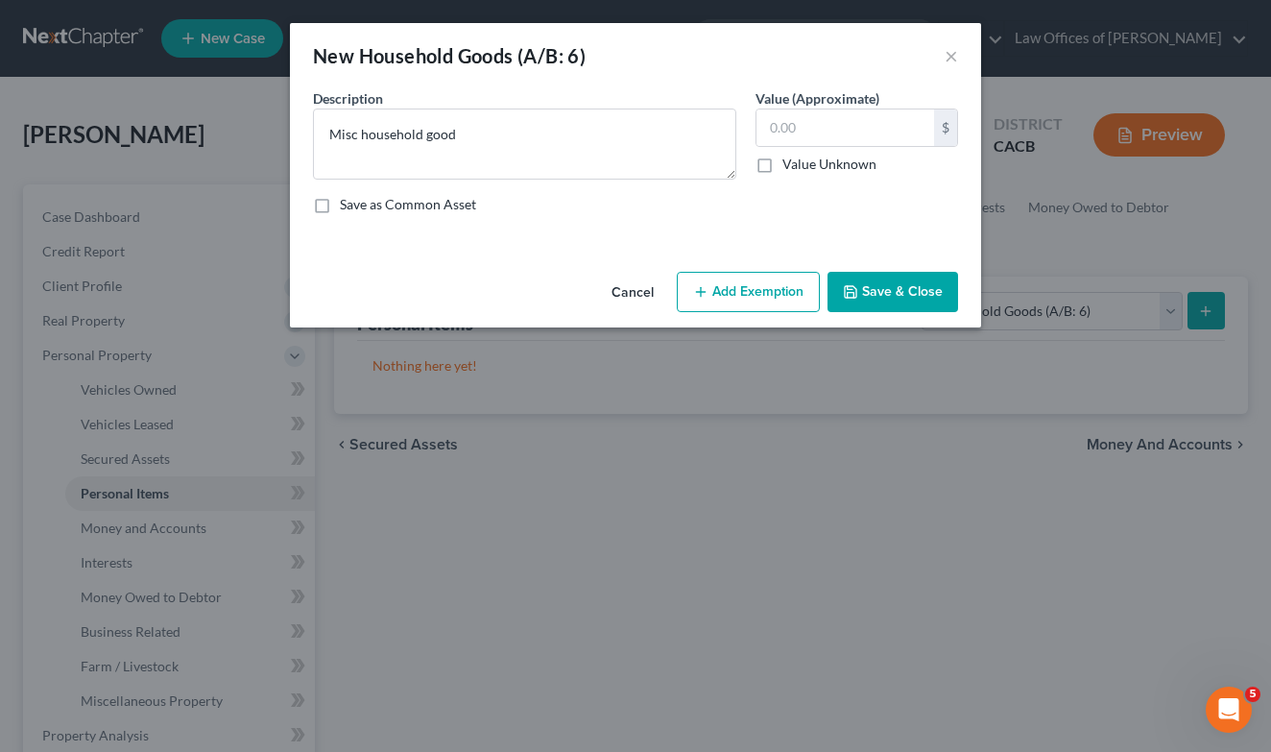
click at [894, 297] on button "Save & Close" at bounding box center [893, 292] width 131 height 40
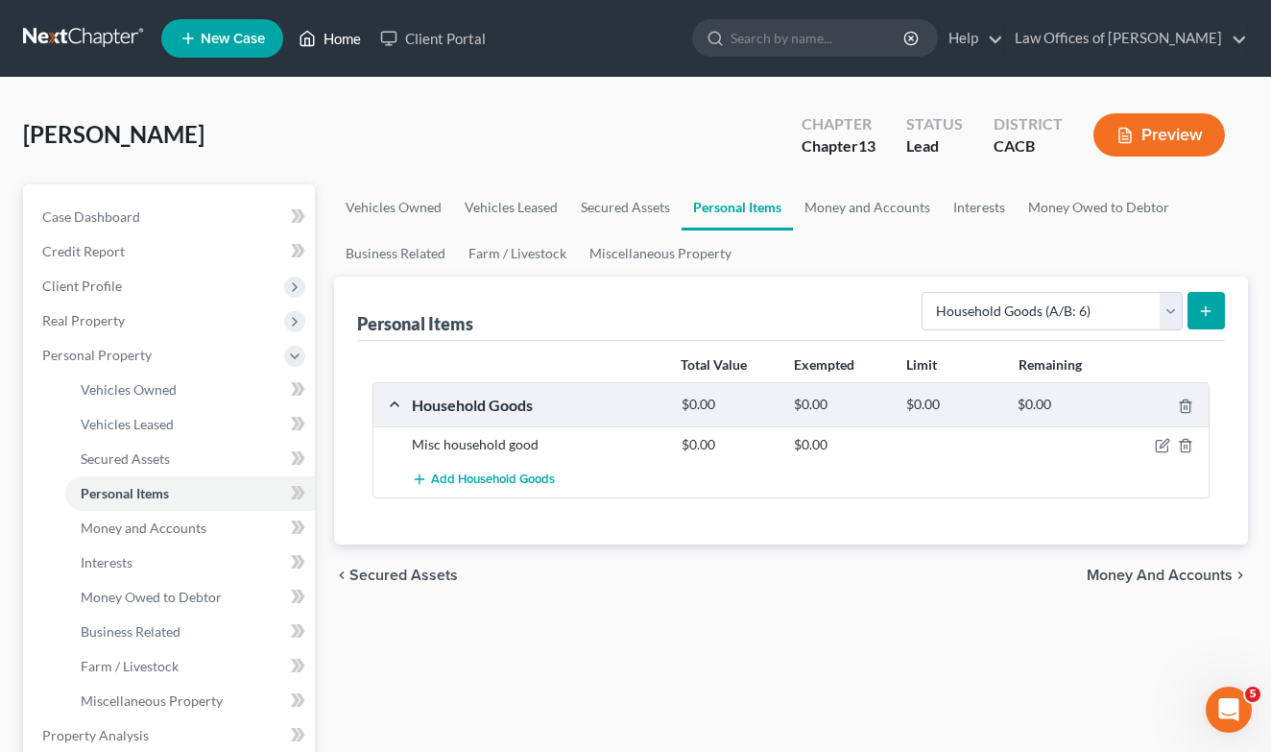
click at [341, 35] on link "Home" at bounding box center [330, 38] width 82 height 35
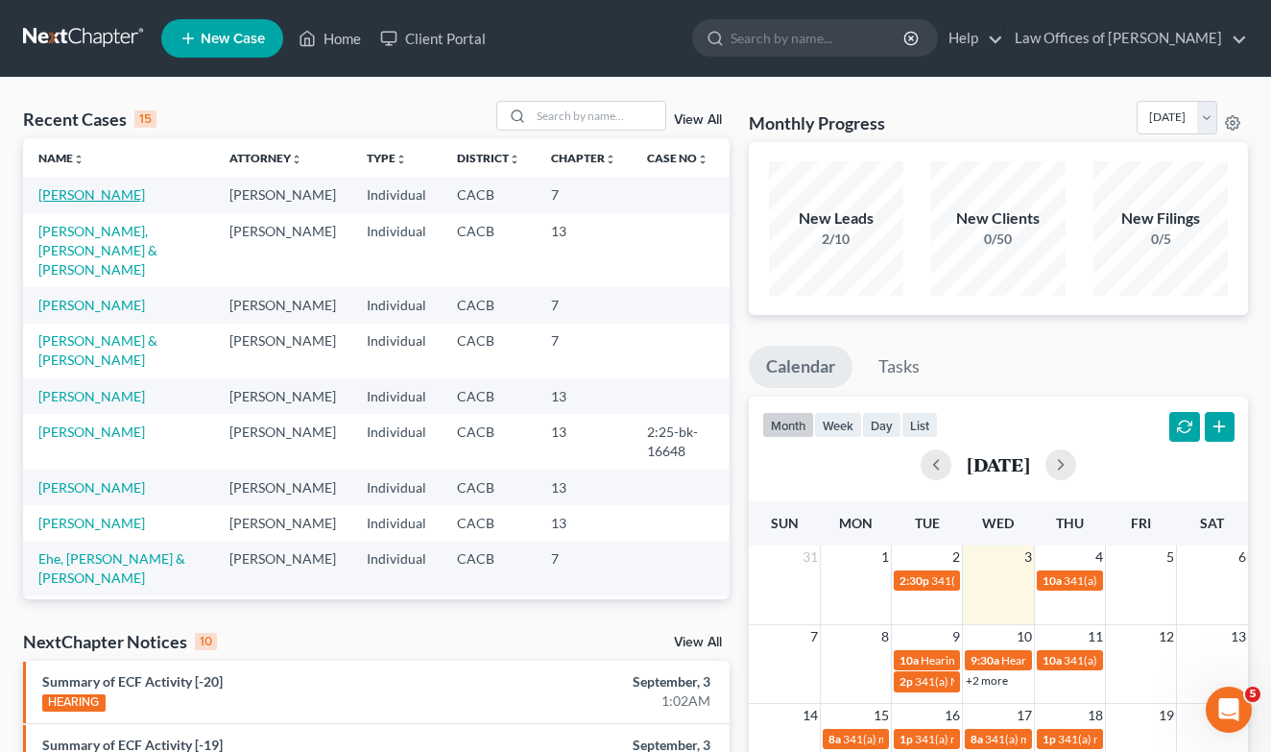
click at [108, 200] on link "[PERSON_NAME]" at bounding box center [91, 194] width 107 height 16
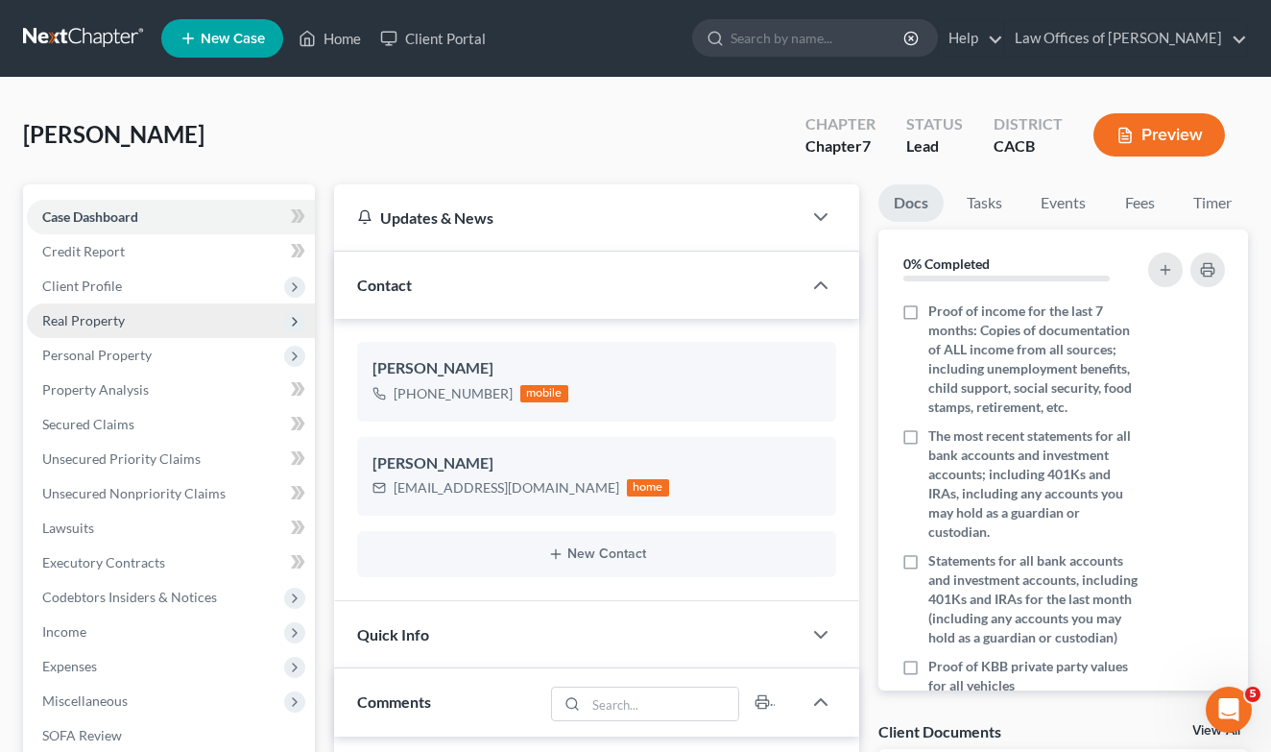
scroll to position [1006, 0]
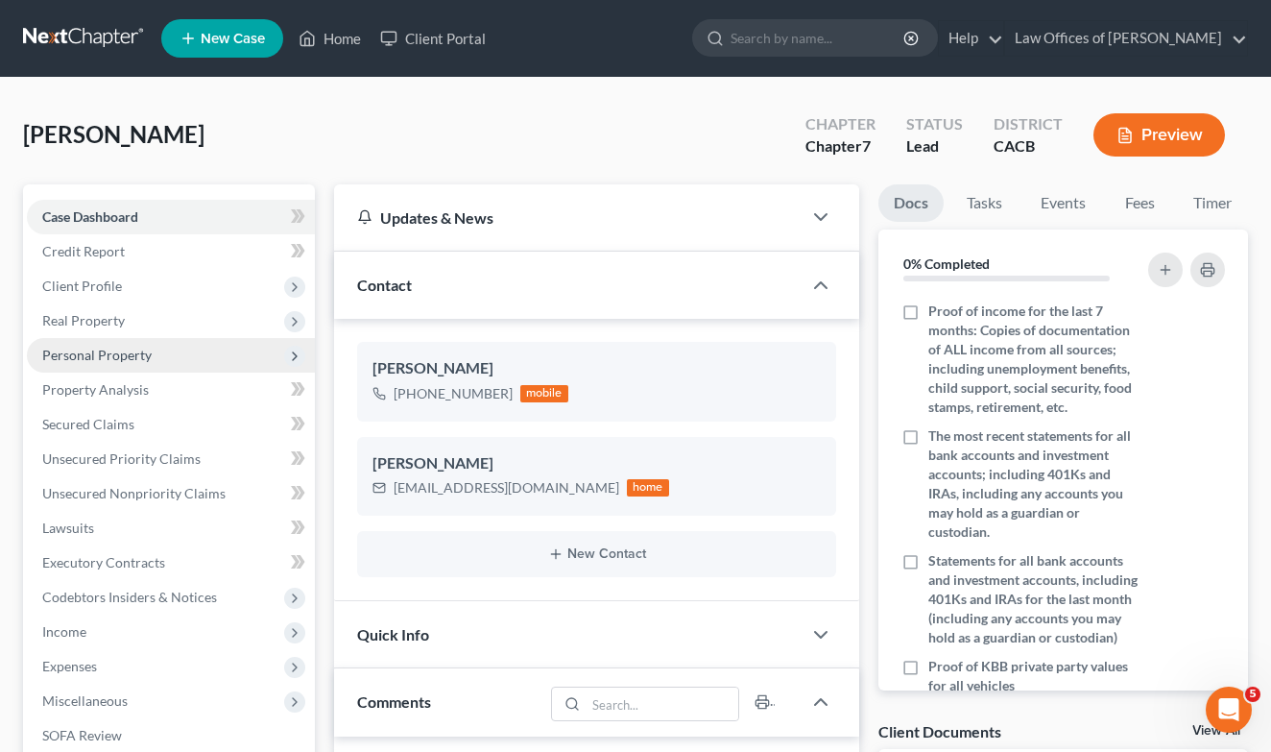
click at [101, 360] on span "Personal Property" at bounding box center [96, 355] width 109 height 16
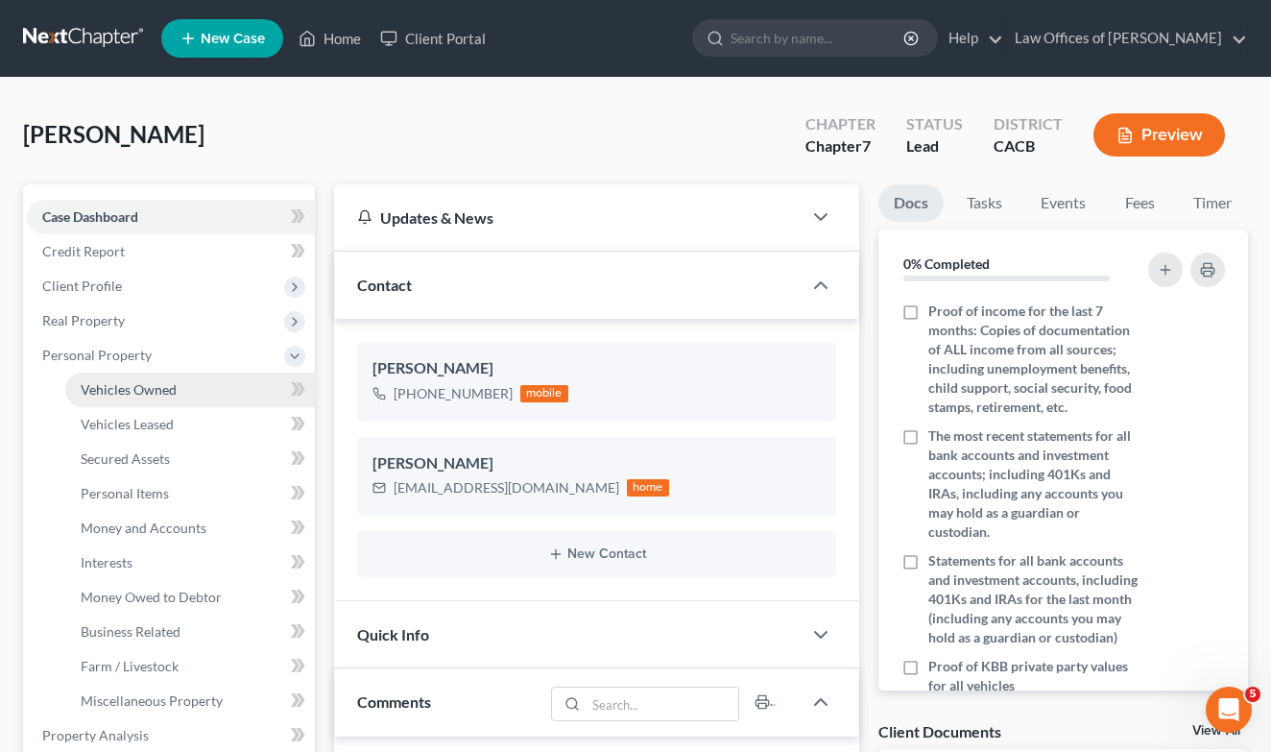
click at [116, 391] on span "Vehicles Owned" at bounding box center [129, 389] width 96 height 16
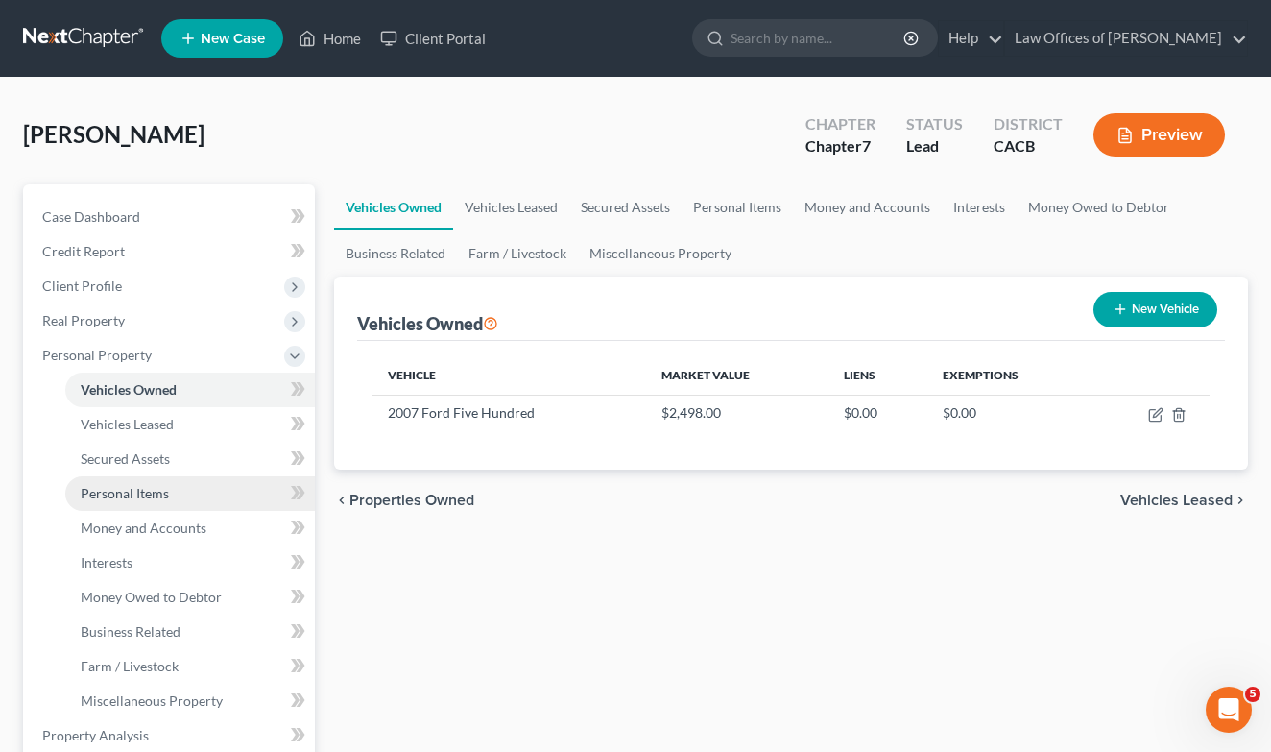
click at [121, 502] on link "Personal Items" at bounding box center [190, 493] width 250 height 35
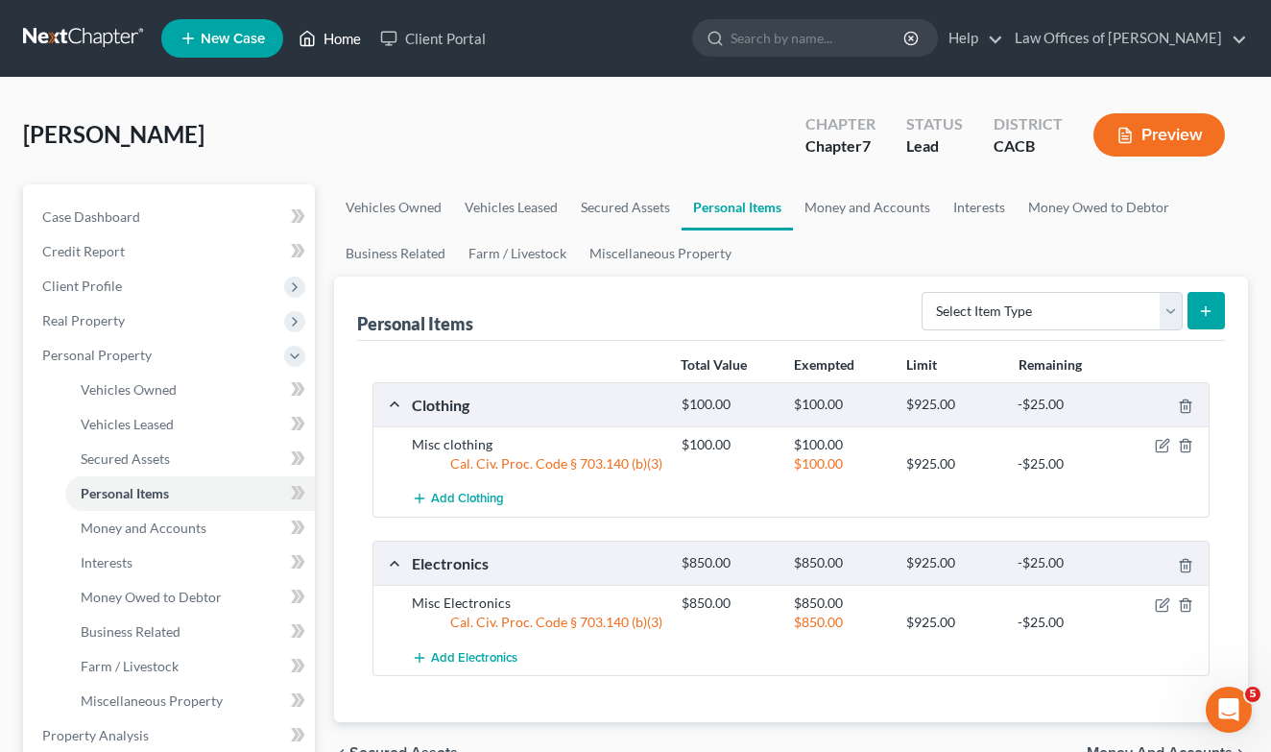
click at [366, 33] on link "Home" at bounding box center [330, 38] width 82 height 35
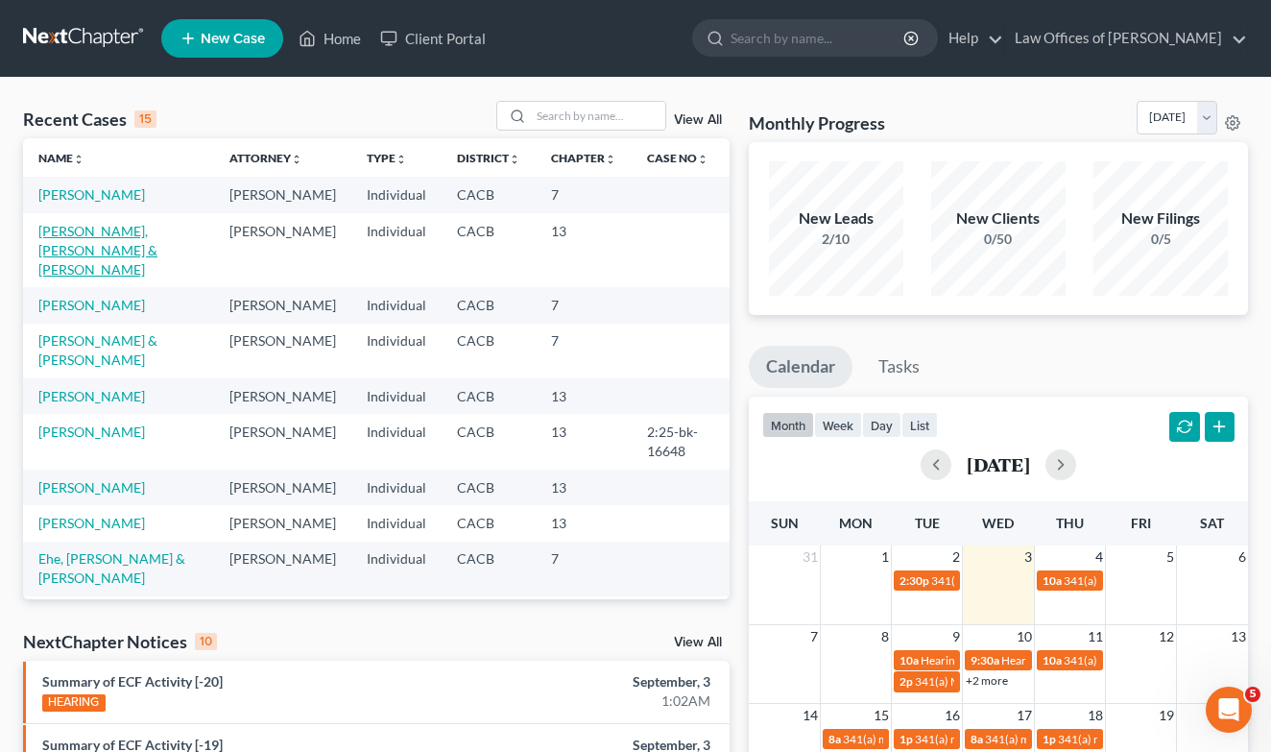
click at [93, 251] on link "[PERSON_NAME], [PERSON_NAME] & [PERSON_NAME]" at bounding box center [97, 250] width 119 height 55
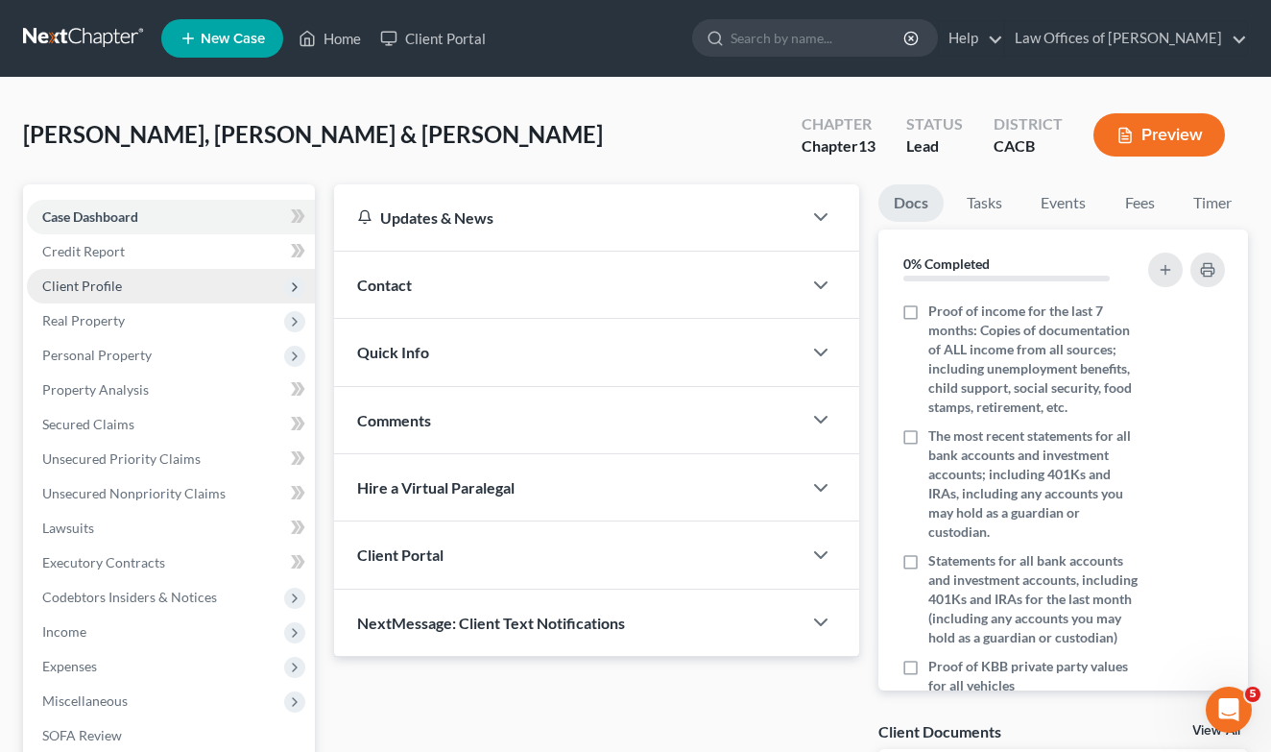
click at [97, 288] on span "Client Profile" at bounding box center [82, 285] width 80 height 16
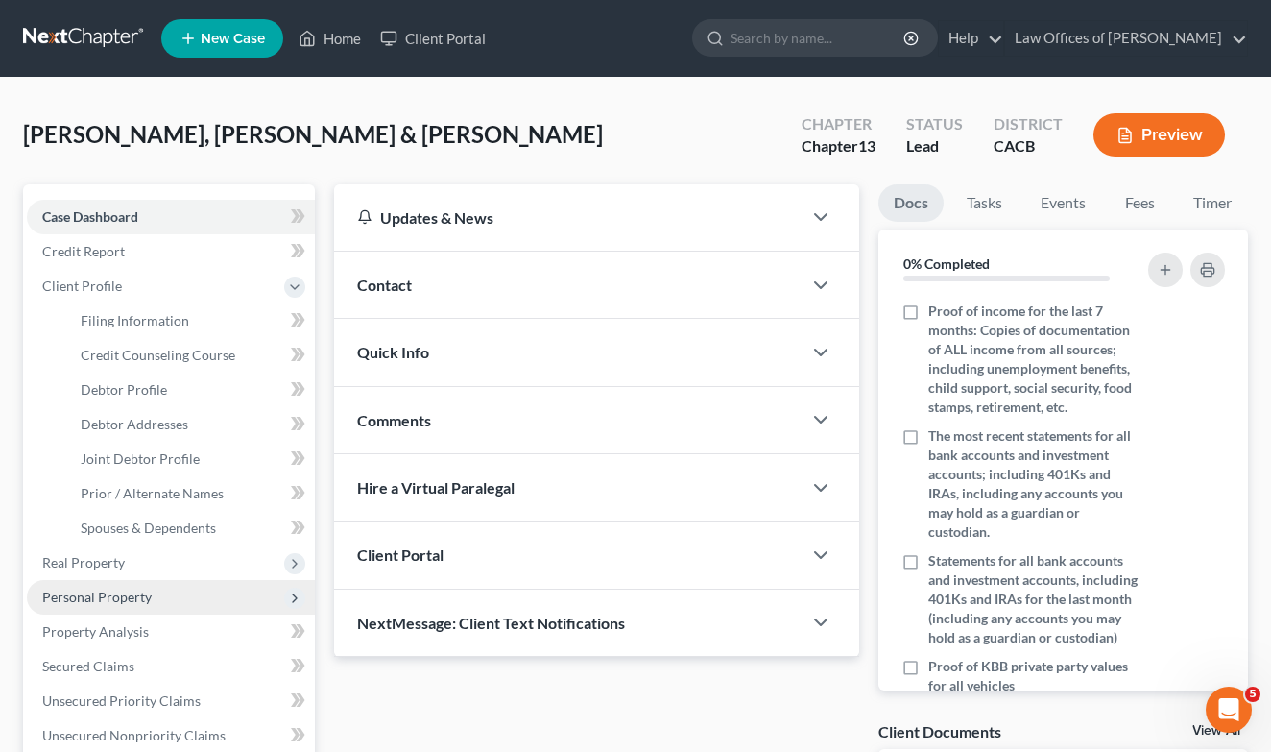
click at [99, 608] on span "Personal Property" at bounding box center [171, 597] width 288 height 35
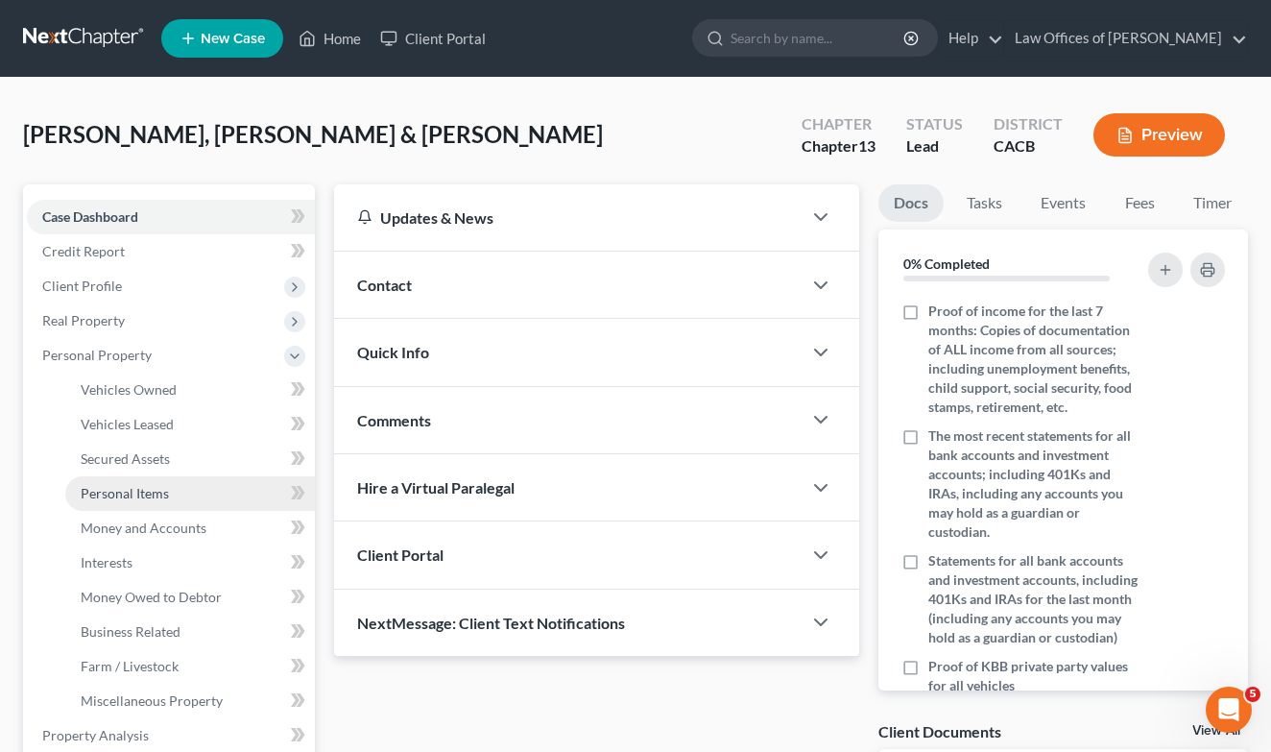
click at [154, 497] on span "Personal Items" at bounding box center [125, 493] width 88 height 16
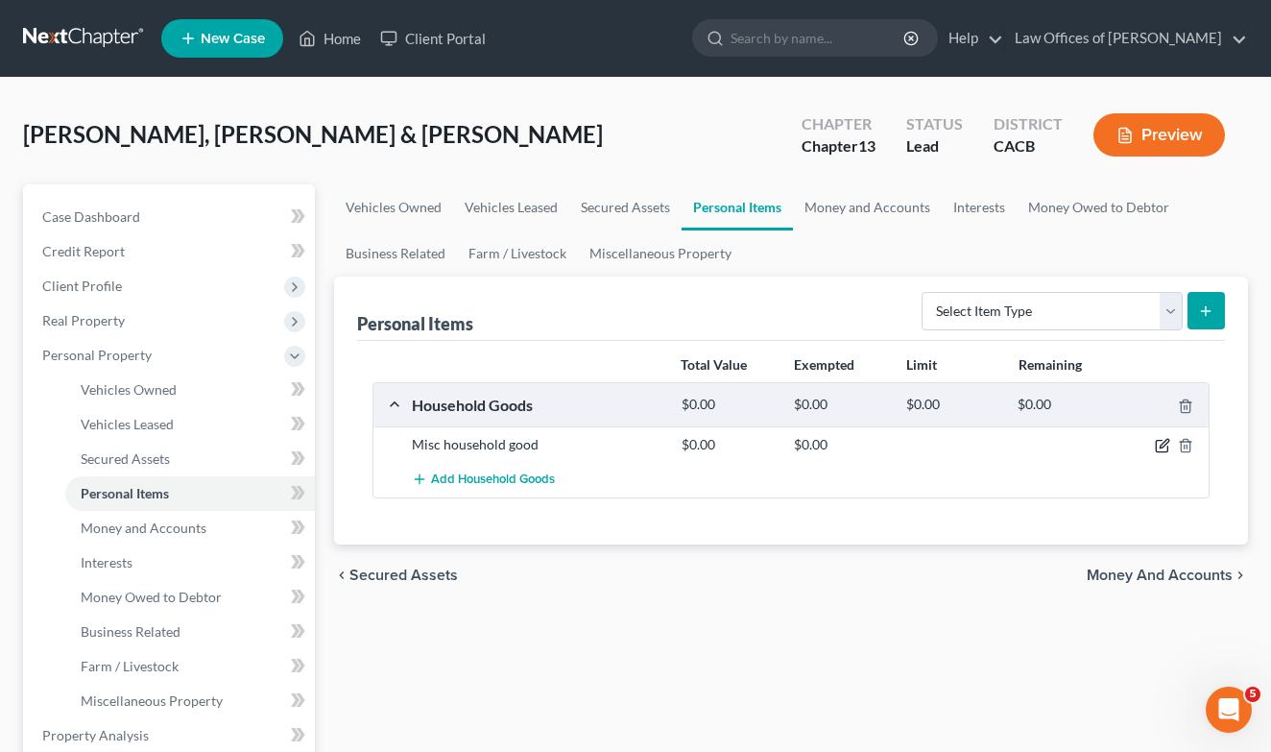
click at [1156, 445] on icon "button" at bounding box center [1162, 447] width 12 height 12
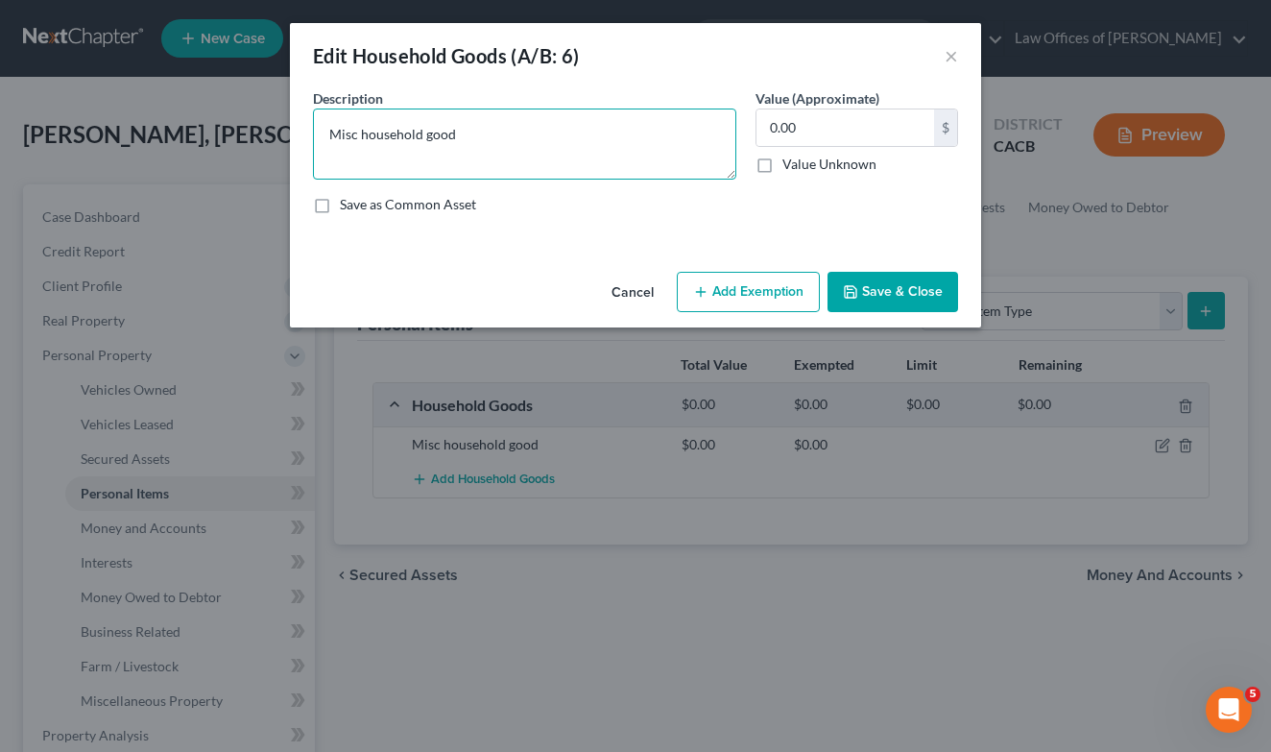
drag, startPoint x: 452, startPoint y: 131, endPoint x: 357, endPoint y: 126, distance: 95.2
click at [356, 126] on textarea "Misc household good" at bounding box center [524, 143] width 423 height 71
type textarea "Misc Household Goods and Furnishings"
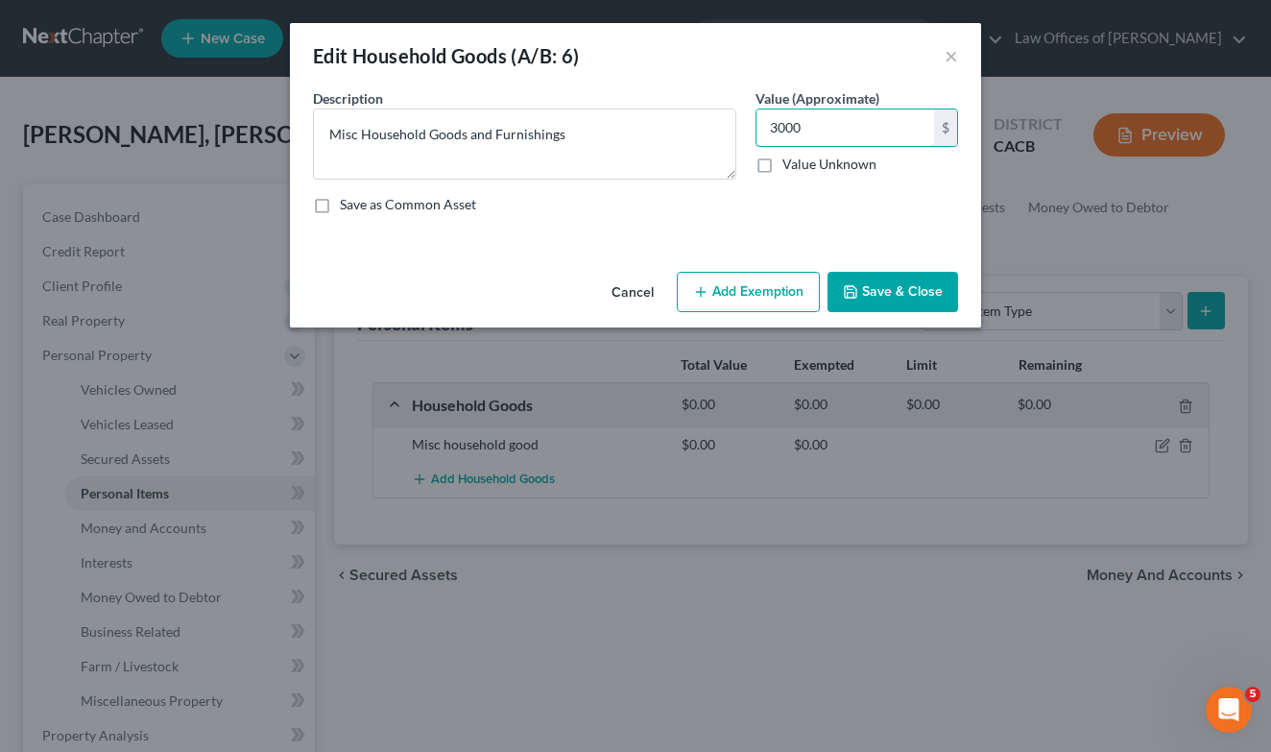
type input "3,000"
click at [892, 297] on button "Save & Close" at bounding box center [893, 292] width 131 height 40
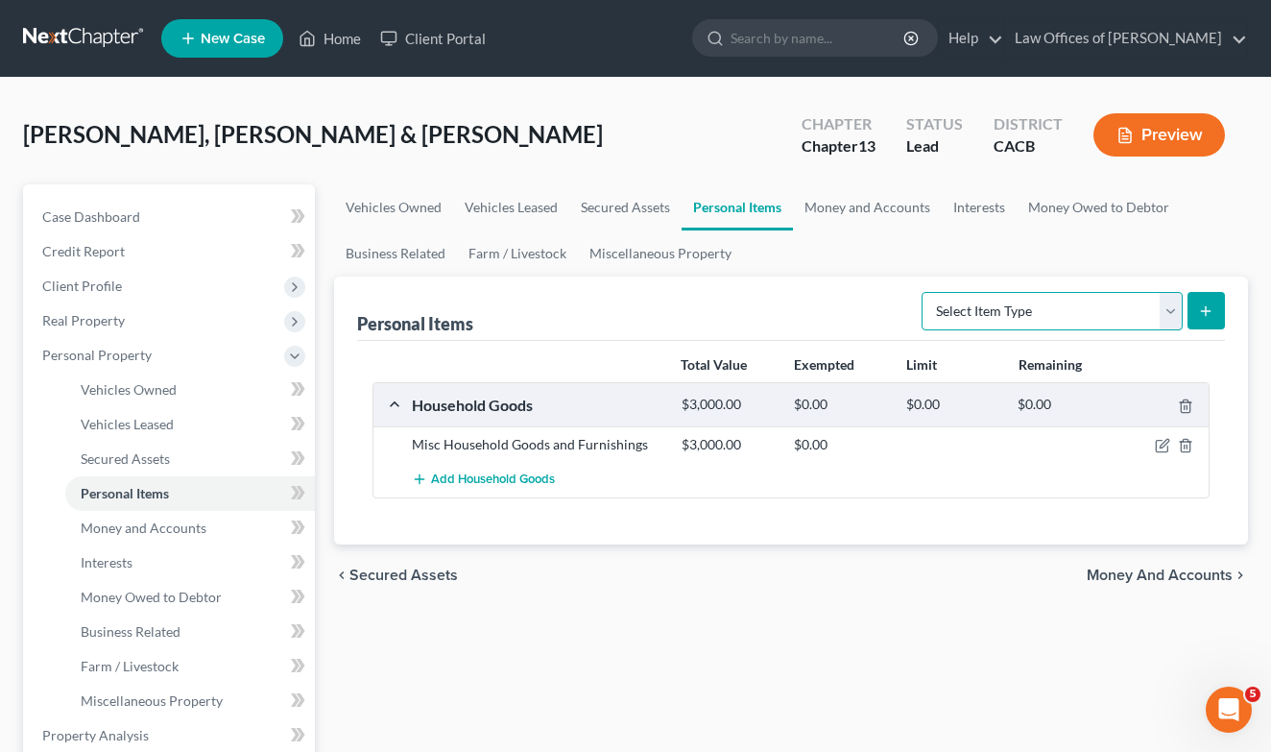
select select "electronics"
click at [1206, 315] on line "submit" at bounding box center [1206, 310] width 0 height 9
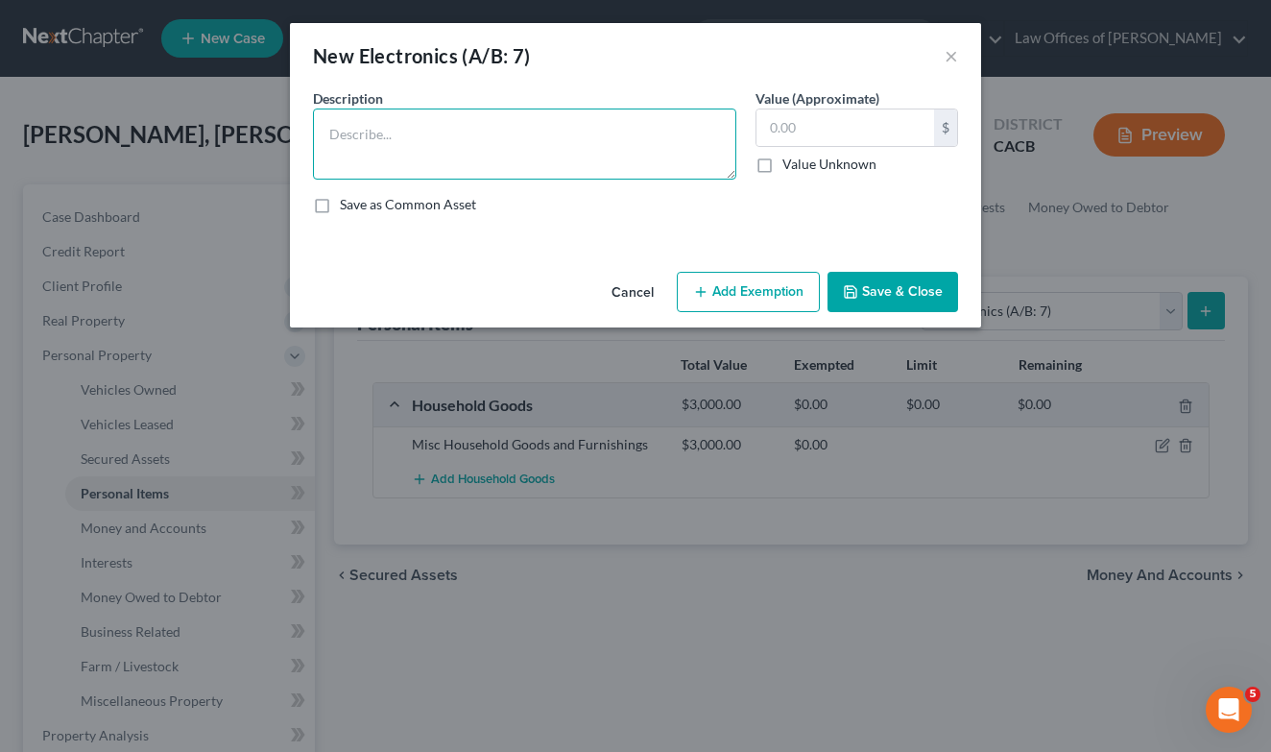
click at [552, 134] on textarea at bounding box center [524, 143] width 423 height 71
type textarea "Misc Electronics"
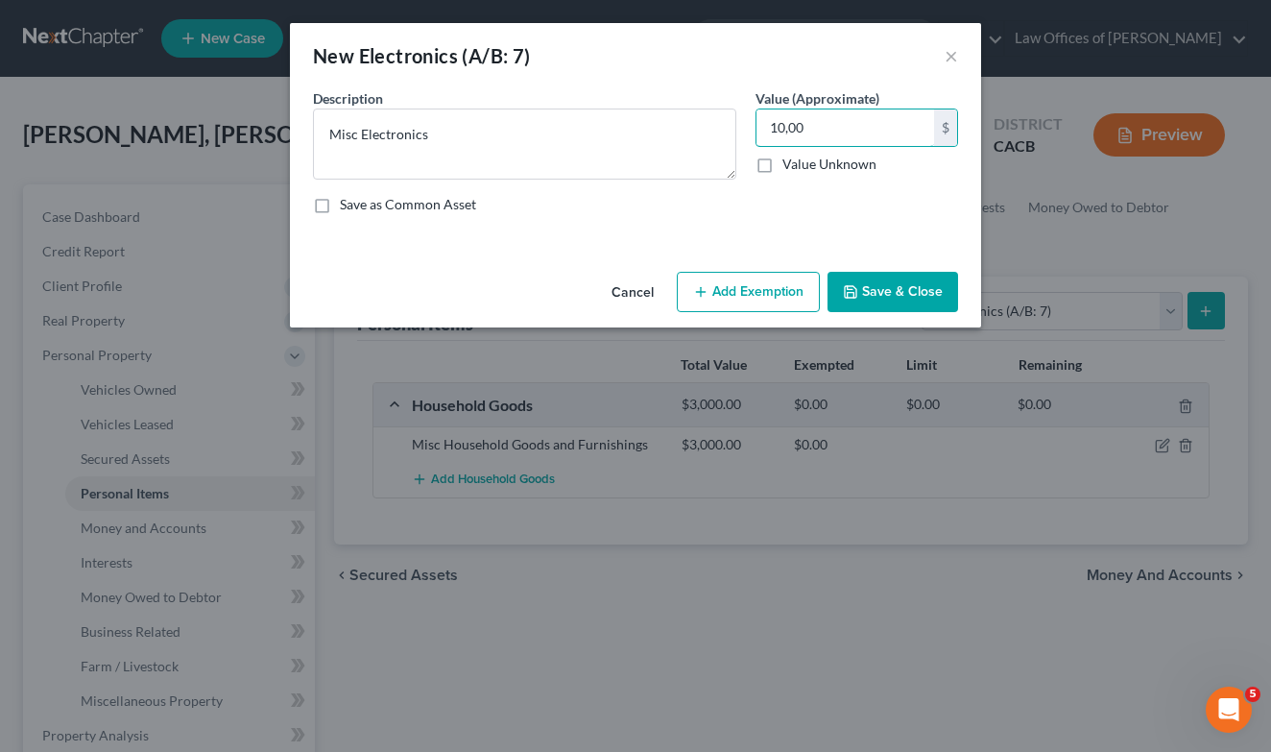
type input "1,000"
click at [901, 284] on button "Save & Close" at bounding box center [893, 292] width 131 height 40
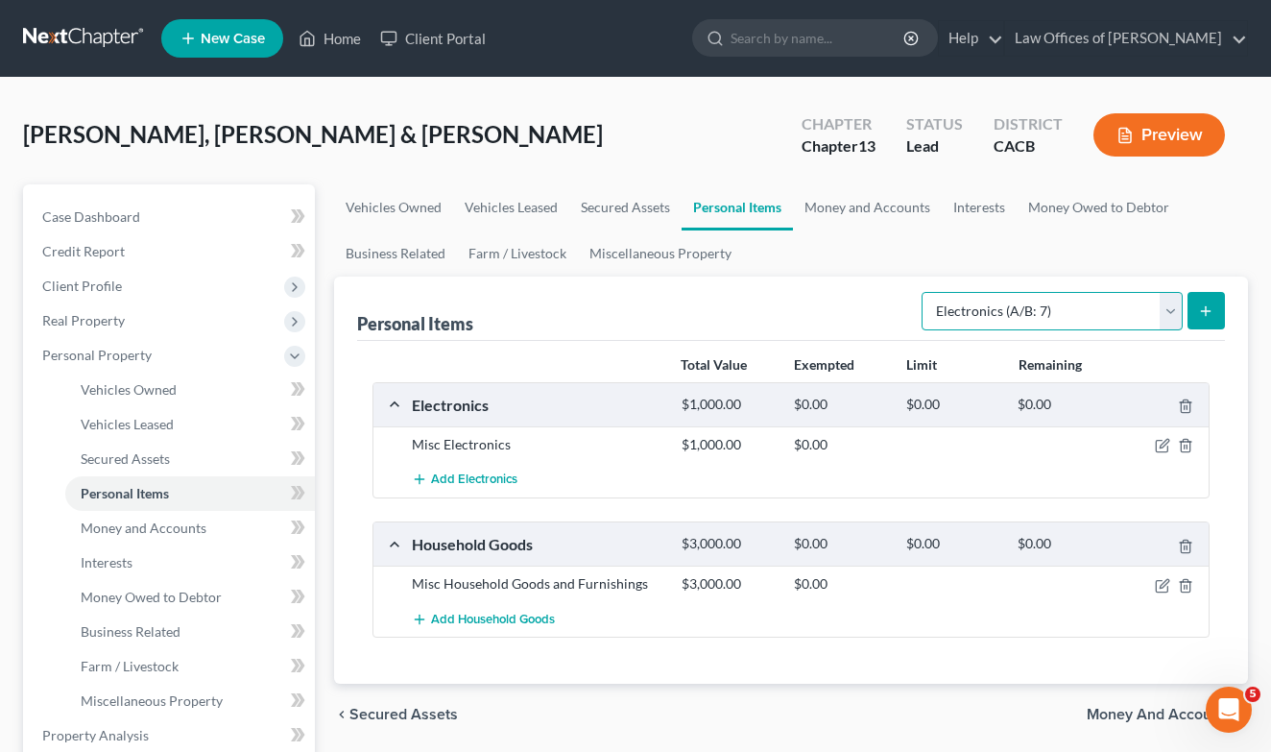
select select "jewelry"
click at [1218, 314] on button "submit" at bounding box center [1206, 310] width 37 height 37
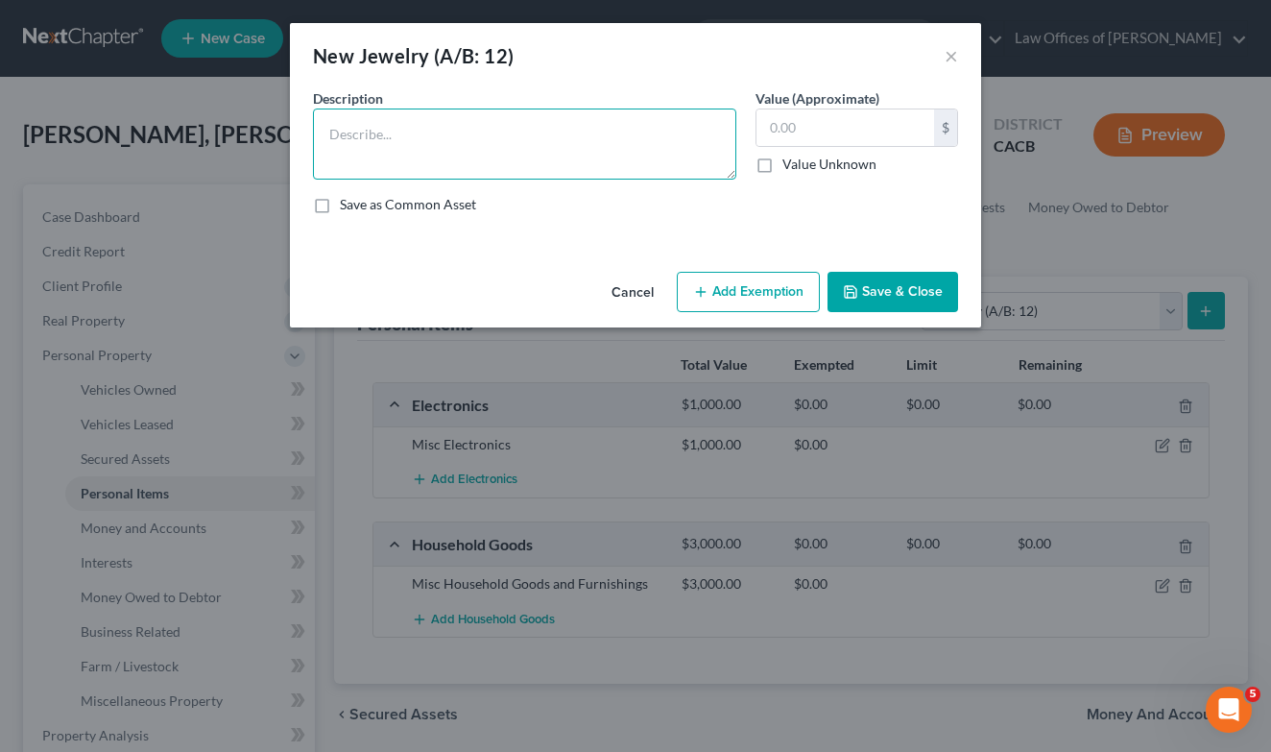
click at [506, 143] on textarea at bounding box center [524, 143] width 423 height 71
type textarea "Wedding rings"
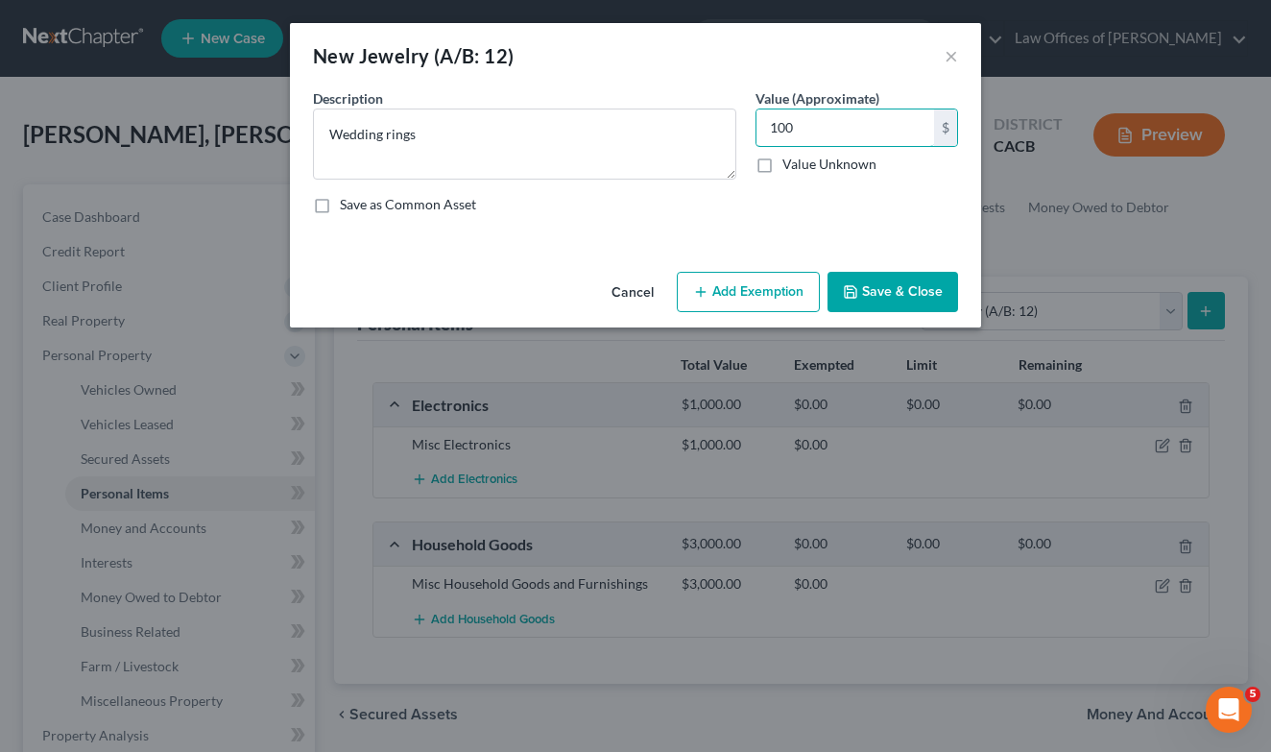
type input "100"
click at [906, 281] on button "Save & Close" at bounding box center [893, 292] width 131 height 40
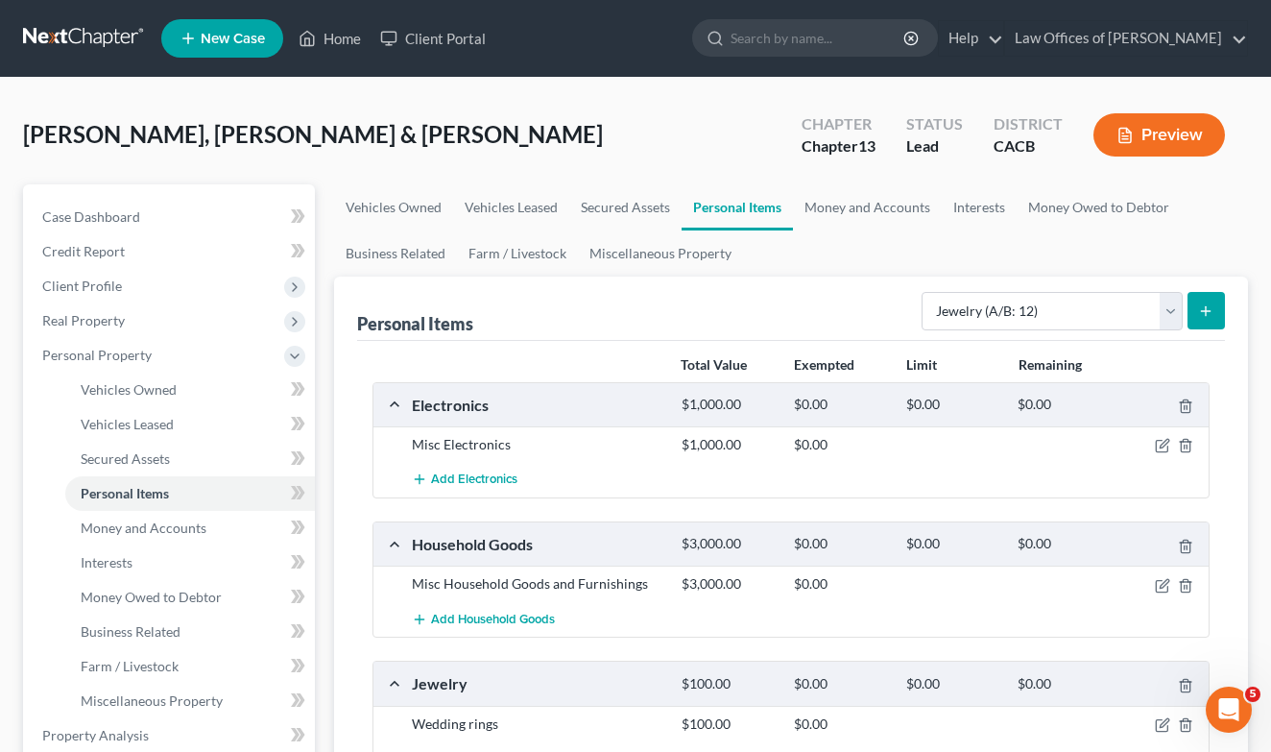
click at [1198, 307] on button "submit" at bounding box center [1206, 310] width 37 height 37
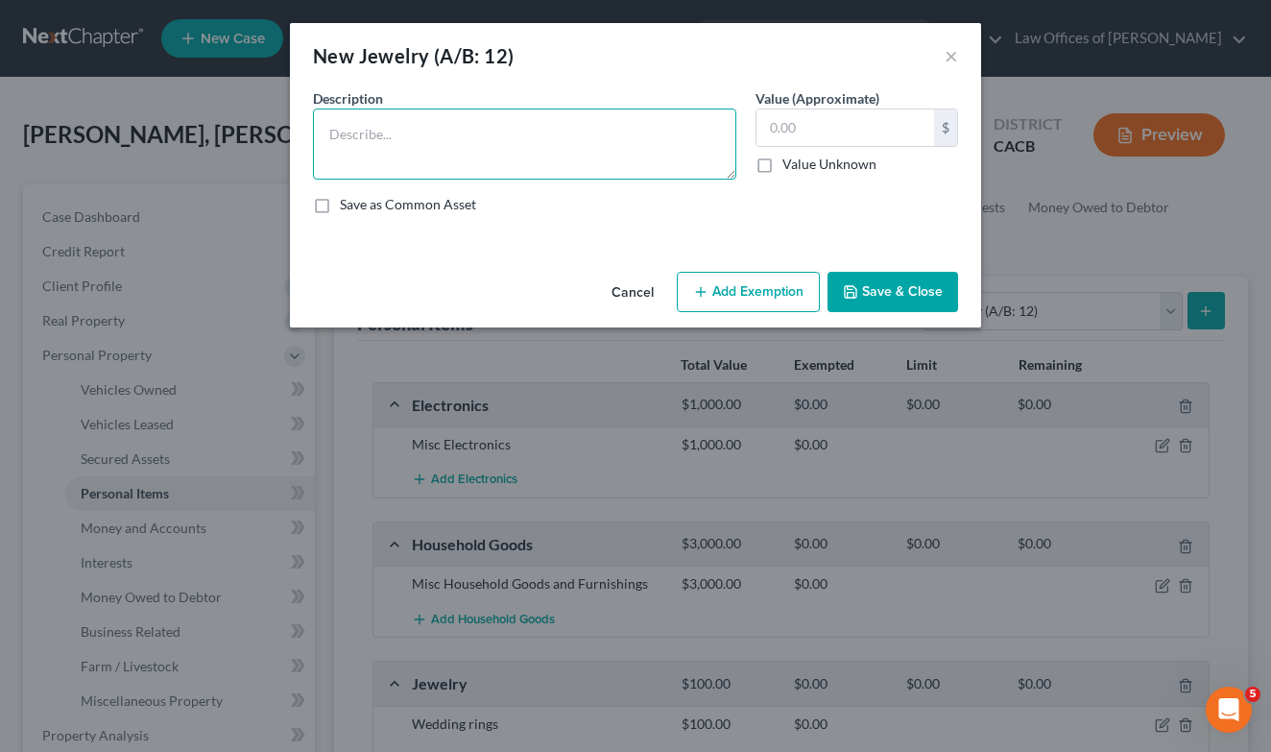
click at [455, 145] on textarea at bounding box center [524, 143] width 423 height 71
type textarea "Other Jewelry"
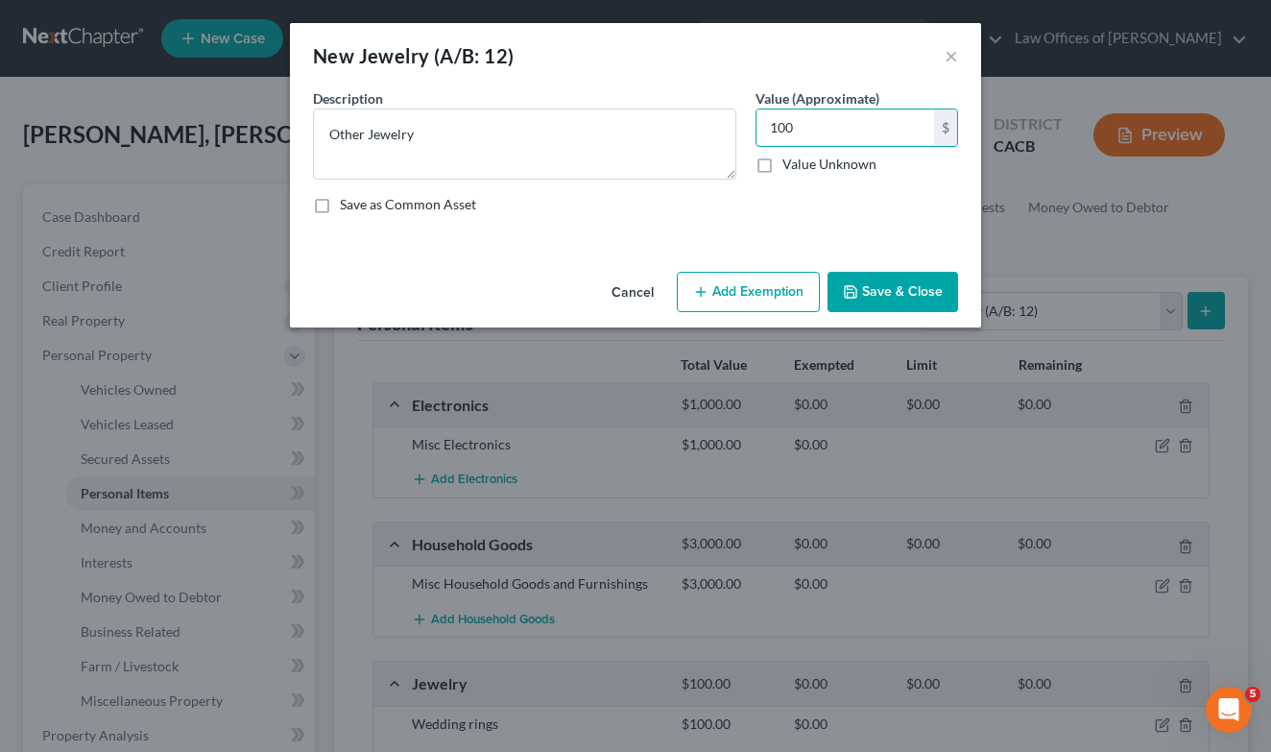
type input "100"
click at [898, 294] on button "Save & Close" at bounding box center [893, 292] width 131 height 40
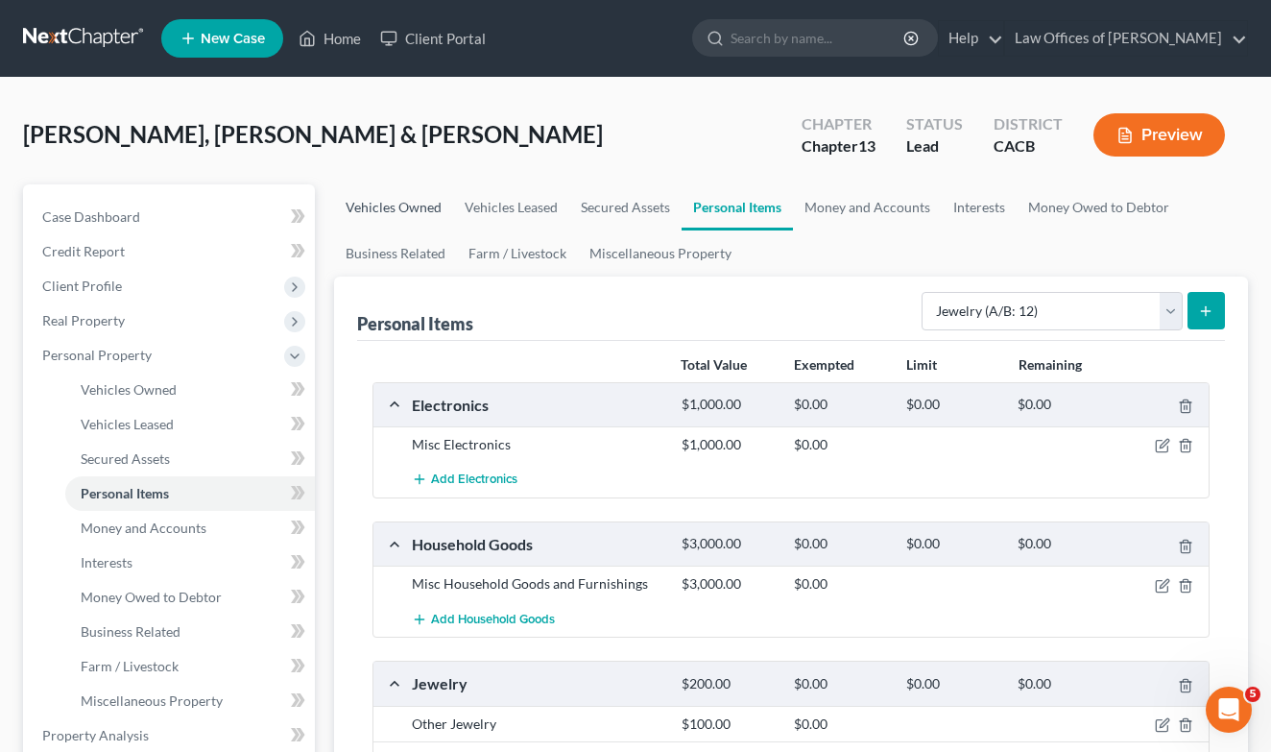
click at [406, 204] on link "Vehicles Owned" at bounding box center [393, 207] width 119 height 46
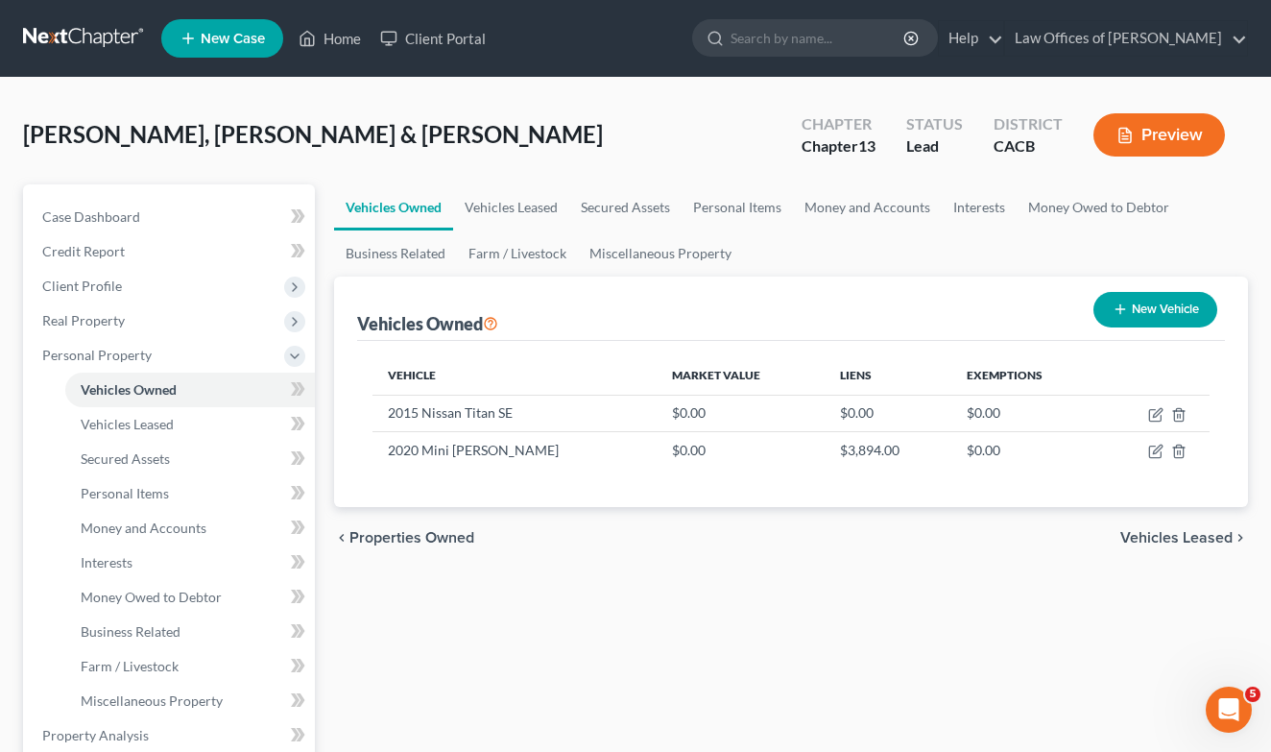
click at [1164, 311] on button "New Vehicle" at bounding box center [1156, 310] width 124 height 36
select select "0"
select select "2"
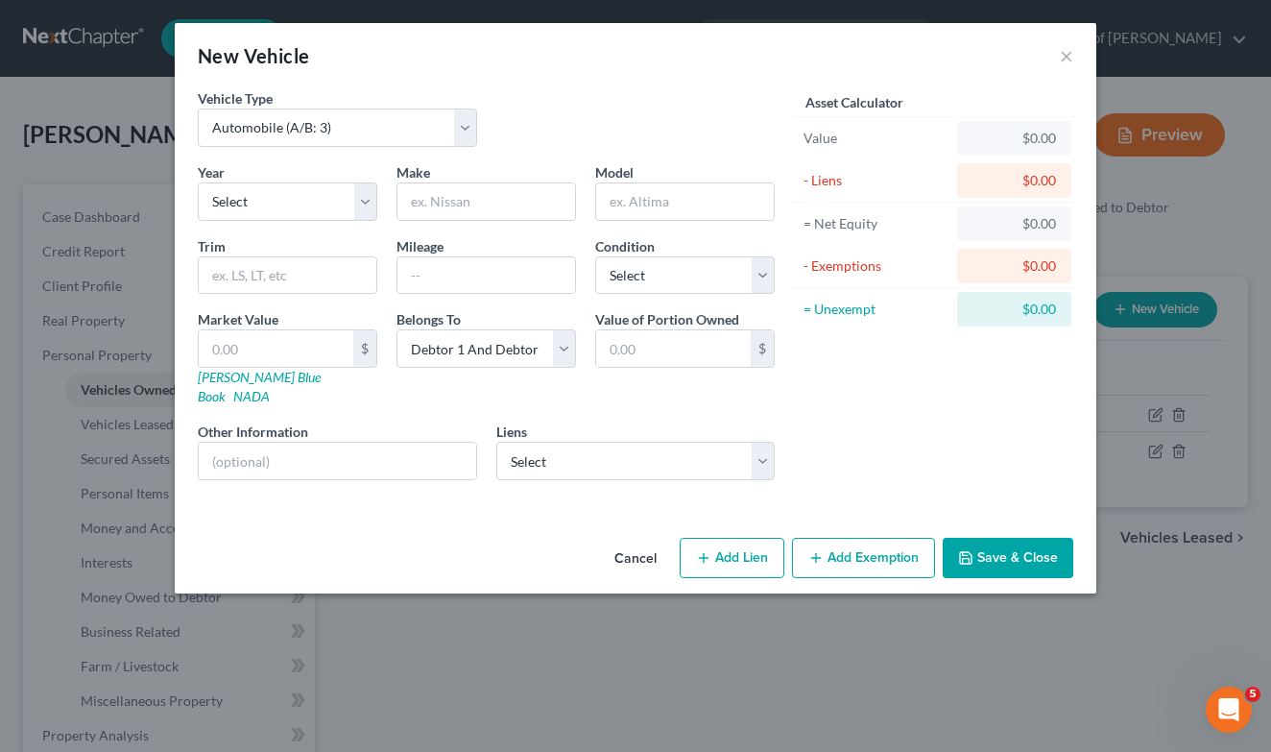
click at [998, 538] on button "Save & Close" at bounding box center [1008, 558] width 131 height 40
click at [1066, 53] on button "×" at bounding box center [1066, 55] width 13 height 23
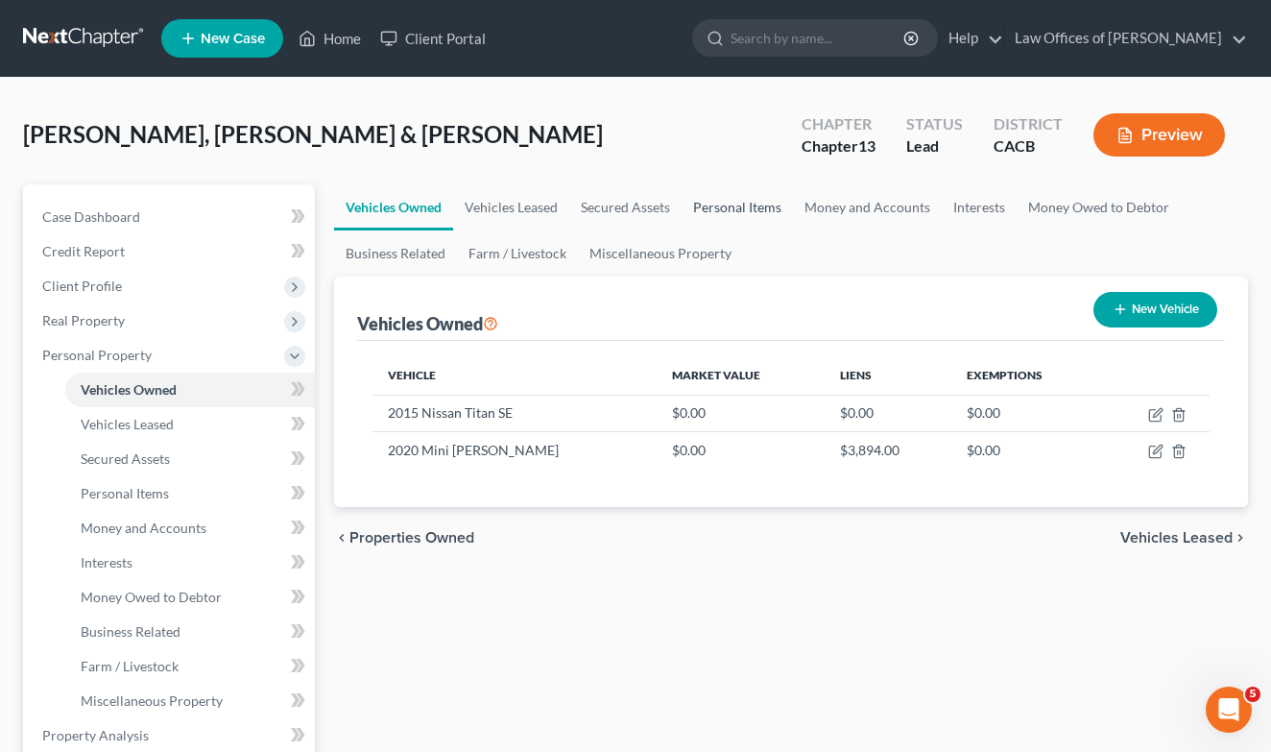
click at [744, 206] on link "Personal Items" at bounding box center [737, 207] width 111 height 46
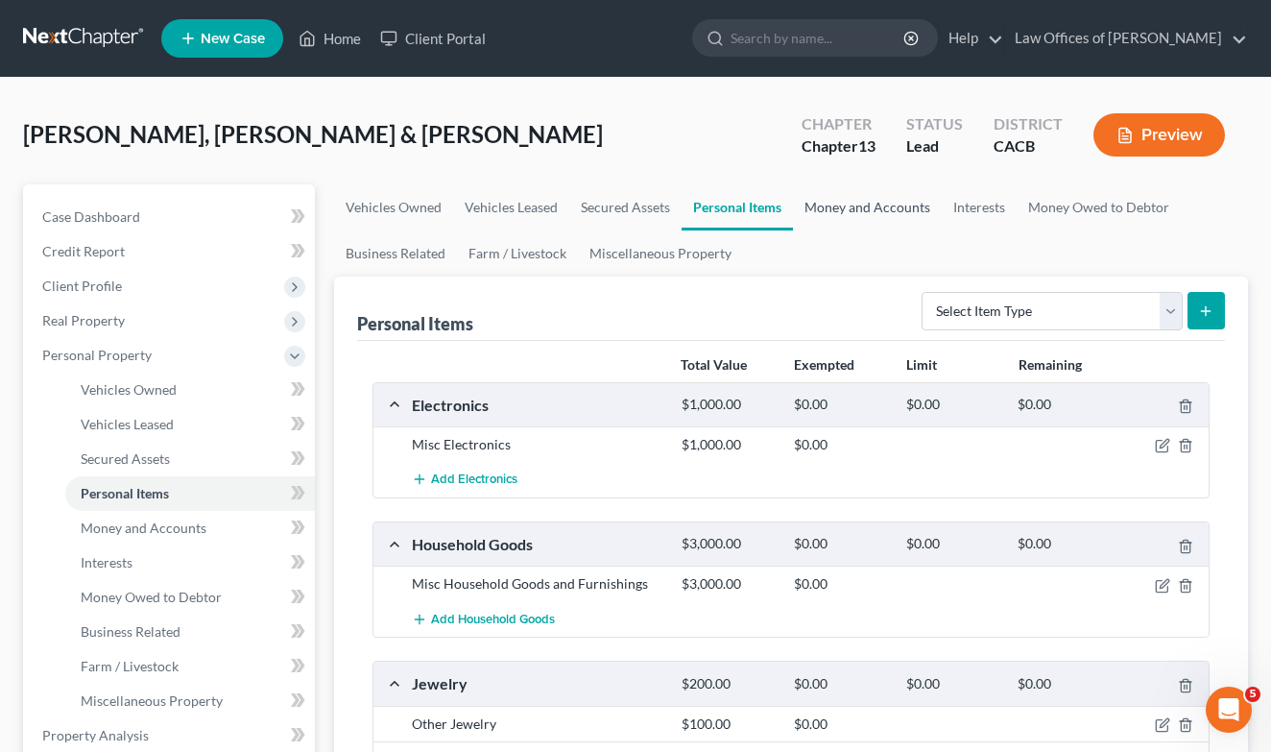
click at [862, 216] on link "Money and Accounts" at bounding box center [867, 207] width 149 height 46
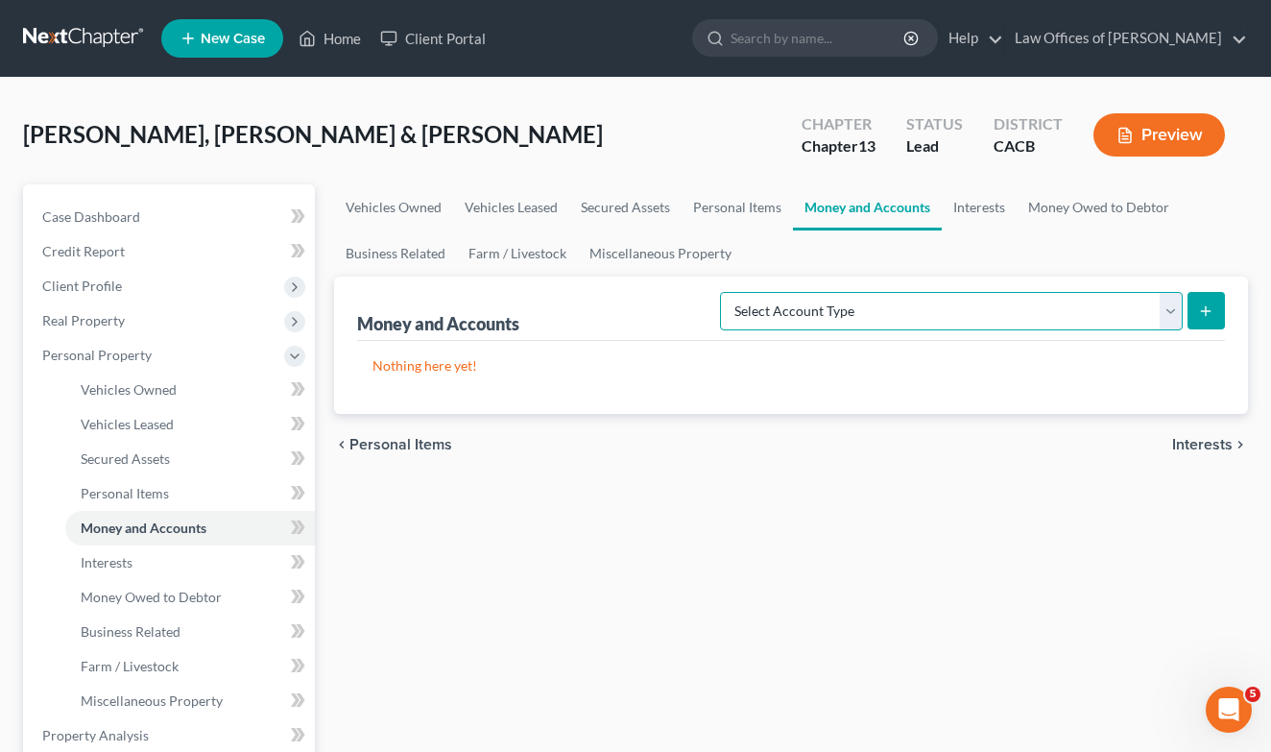
select select "cash_on_hand"
click at [1207, 317] on icon "submit" at bounding box center [1205, 310] width 15 height 15
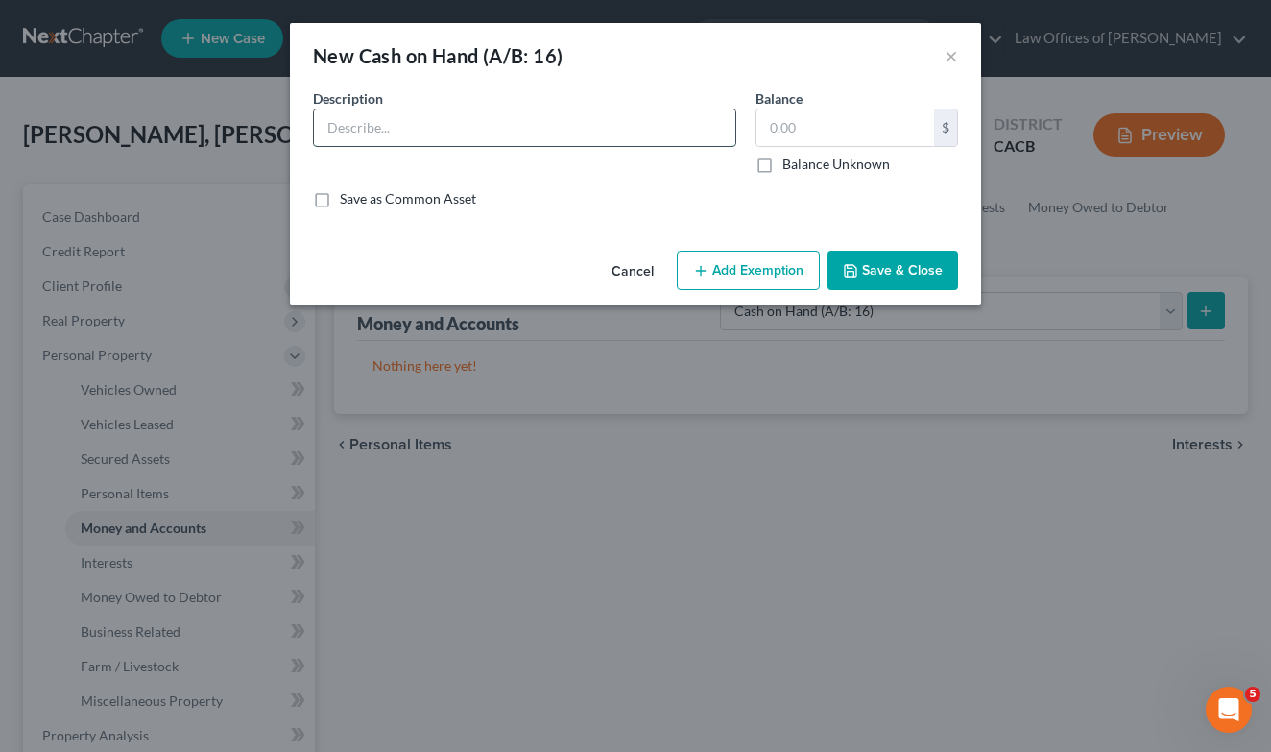
click at [479, 131] on input "text" at bounding box center [524, 127] width 421 height 36
type input "Cash on hand"
type input "25"
click at [907, 271] on button "Save & Close" at bounding box center [893, 271] width 131 height 40
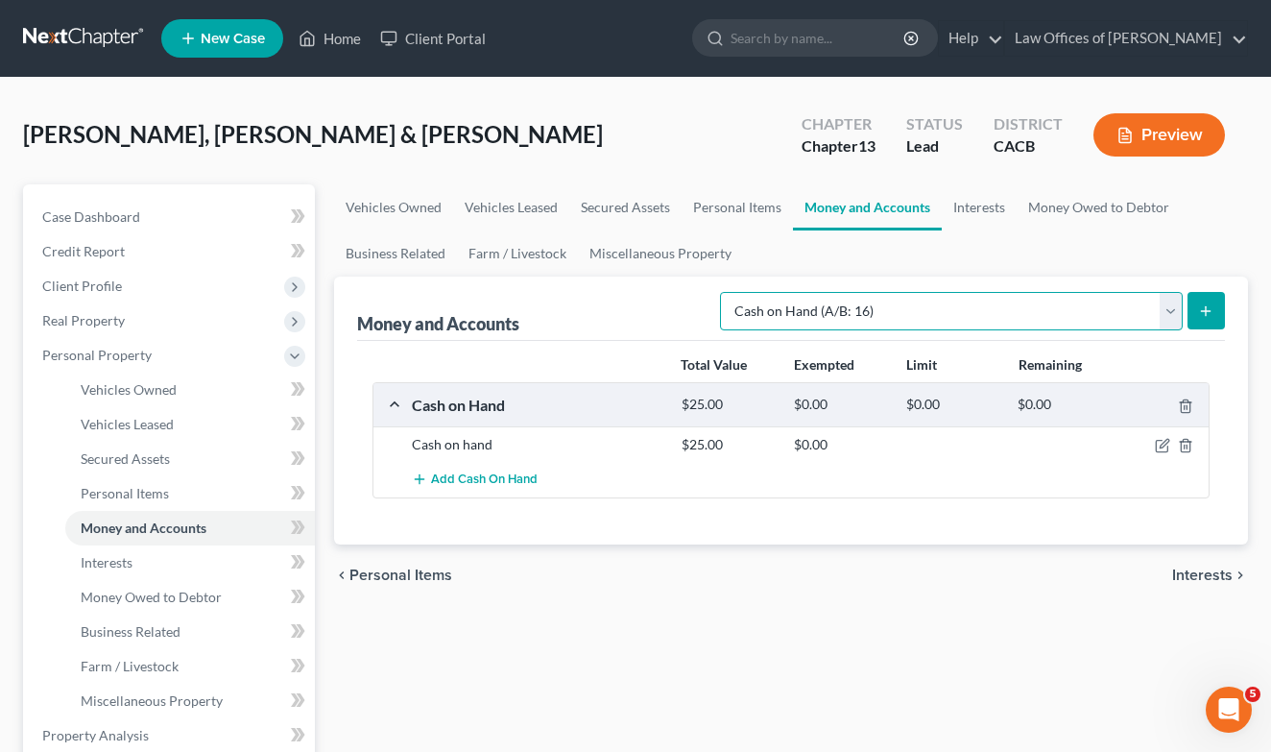
select select "checking"
click at [1190, 313] on button "submit" at bounding box center [1206, 310] width 37 height 37
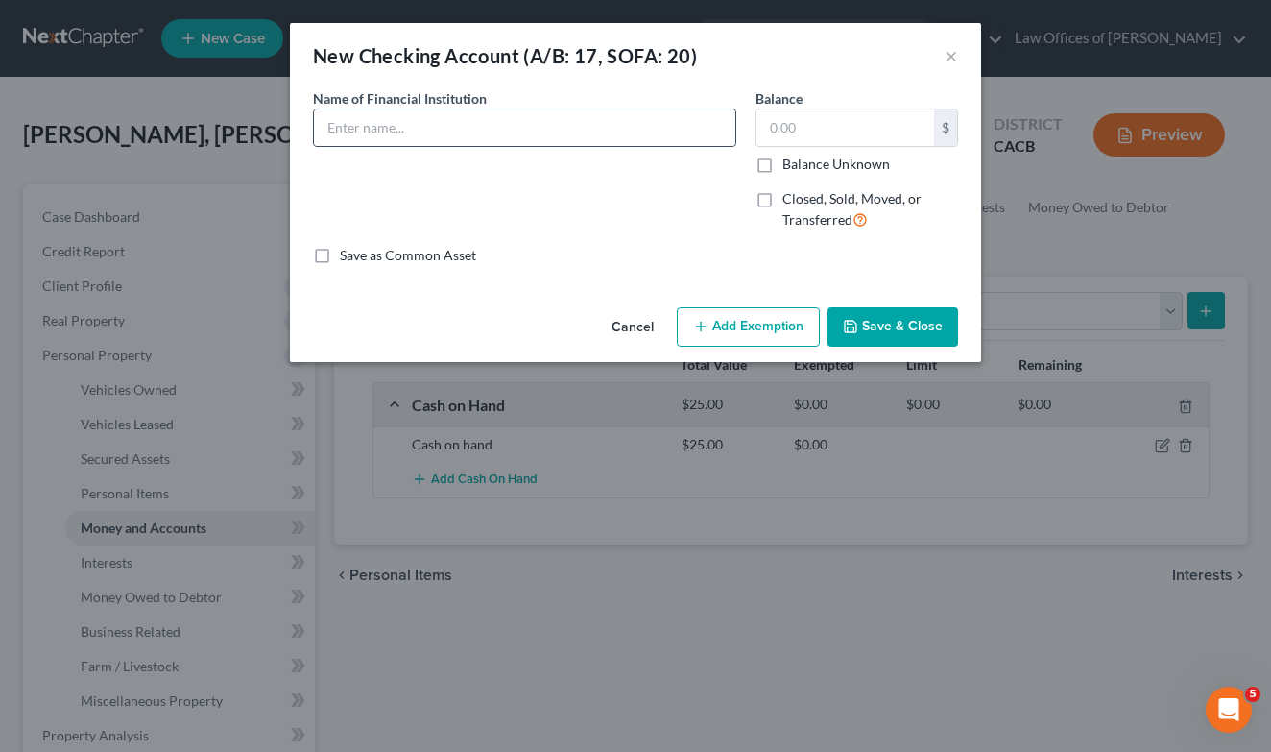
click at [518, 108] on div at bounding box center [524, 127] width 423 height 38
click at [477, 127] on input "text" at bounding box center [524, 127] width 421 height 36
click at [521, 123] on input "US Bank" at bounding box center [524, 127] width 421 height 36
type input "US Bank account ending in"
click at [912, 324] on button "Save & Close" at bounding box center [893, 327] width 131 height 40
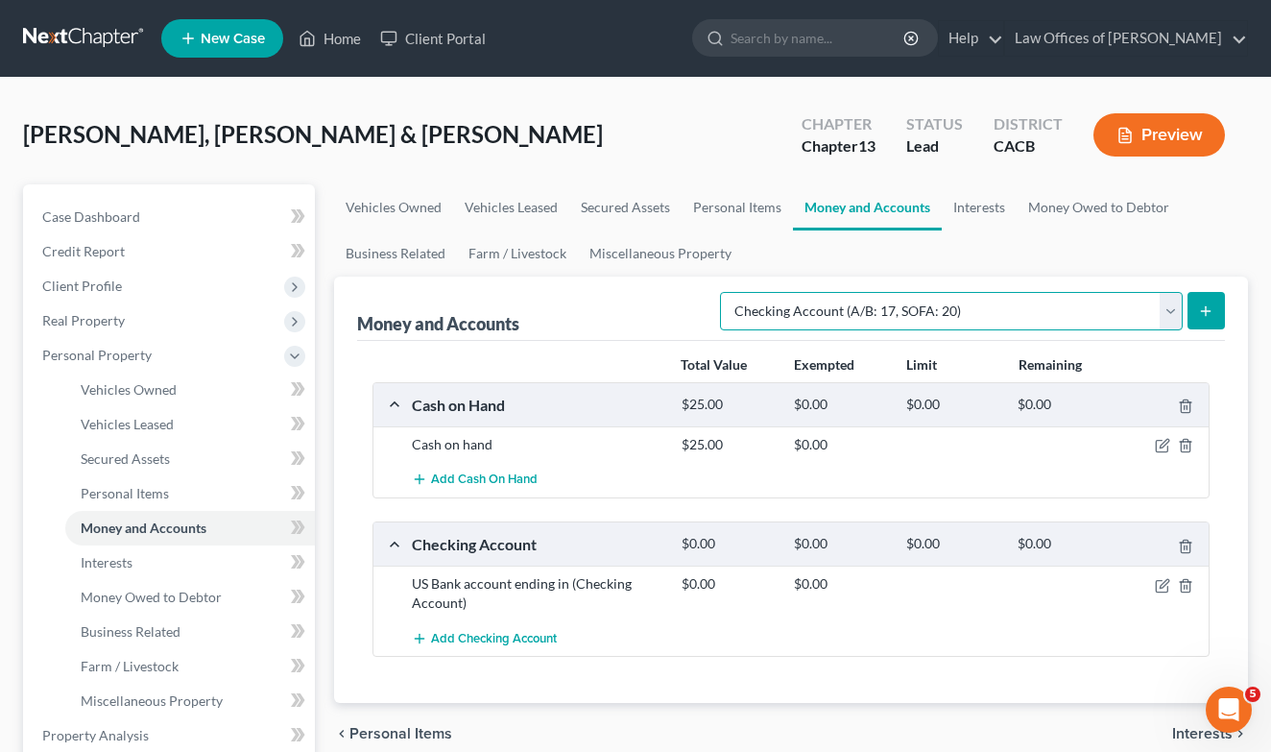
select select "savings"
click at [1208, 316] on icon "submit" at bounding box center [1205, 310] width 15 height 15
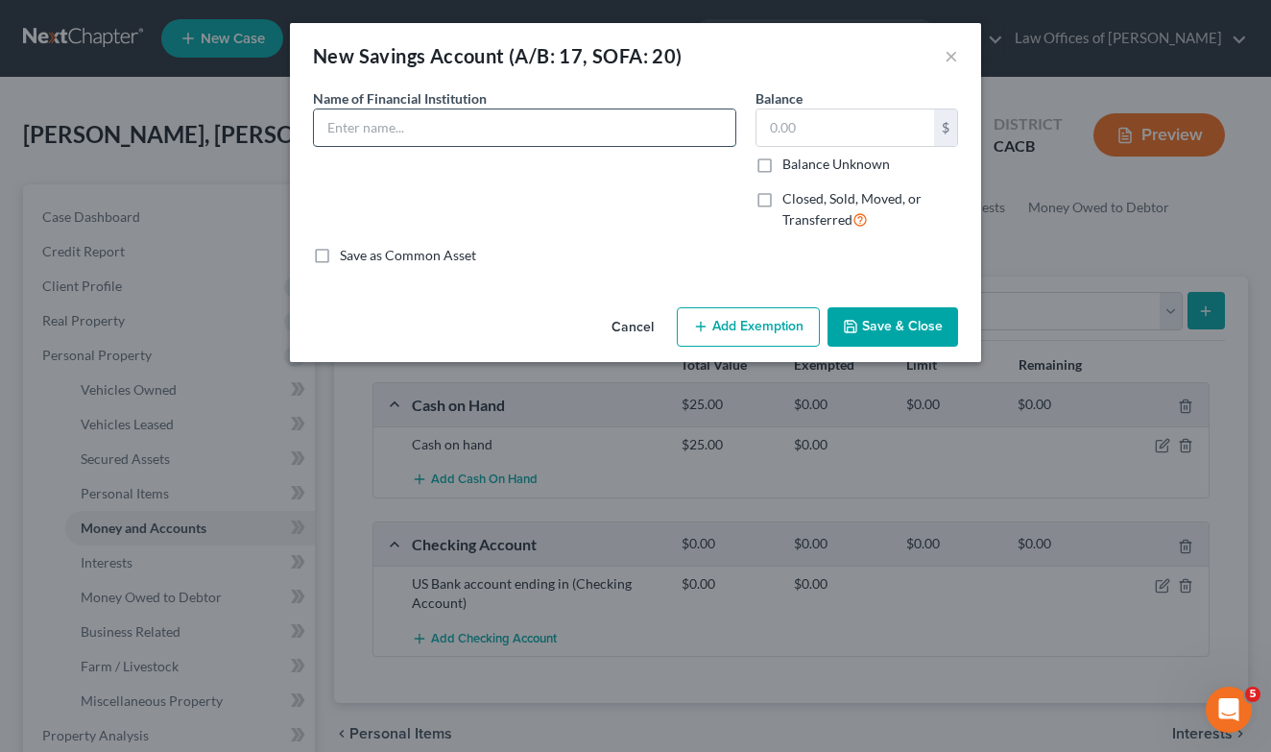
click at [522, 116] on input "text" at bounding box center [524, 127] width 421 height 36
type input "US Bank Account ending in"
click at [919, 338] on button "Save & Close" at bounding box center [893, 327] width 131 height 40
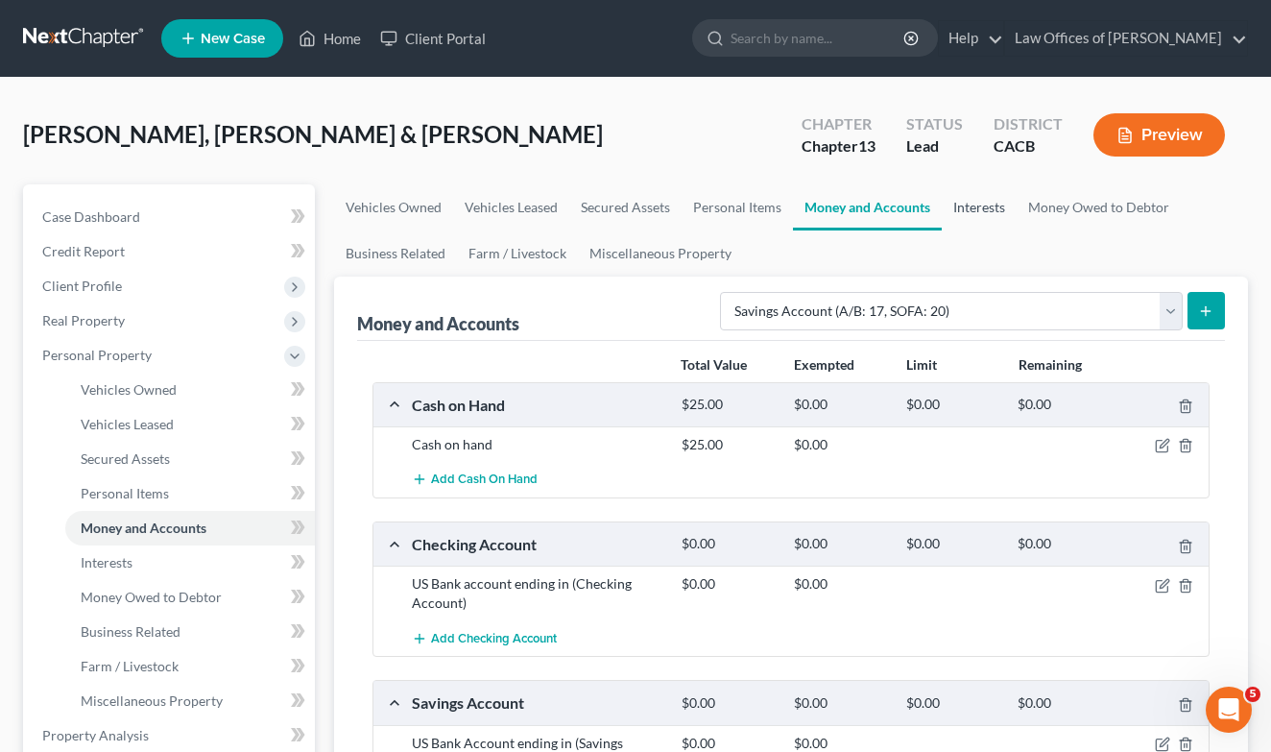
click at [979, 205] on link "Interests" at bounding box center [979, 207] width 75 height 46
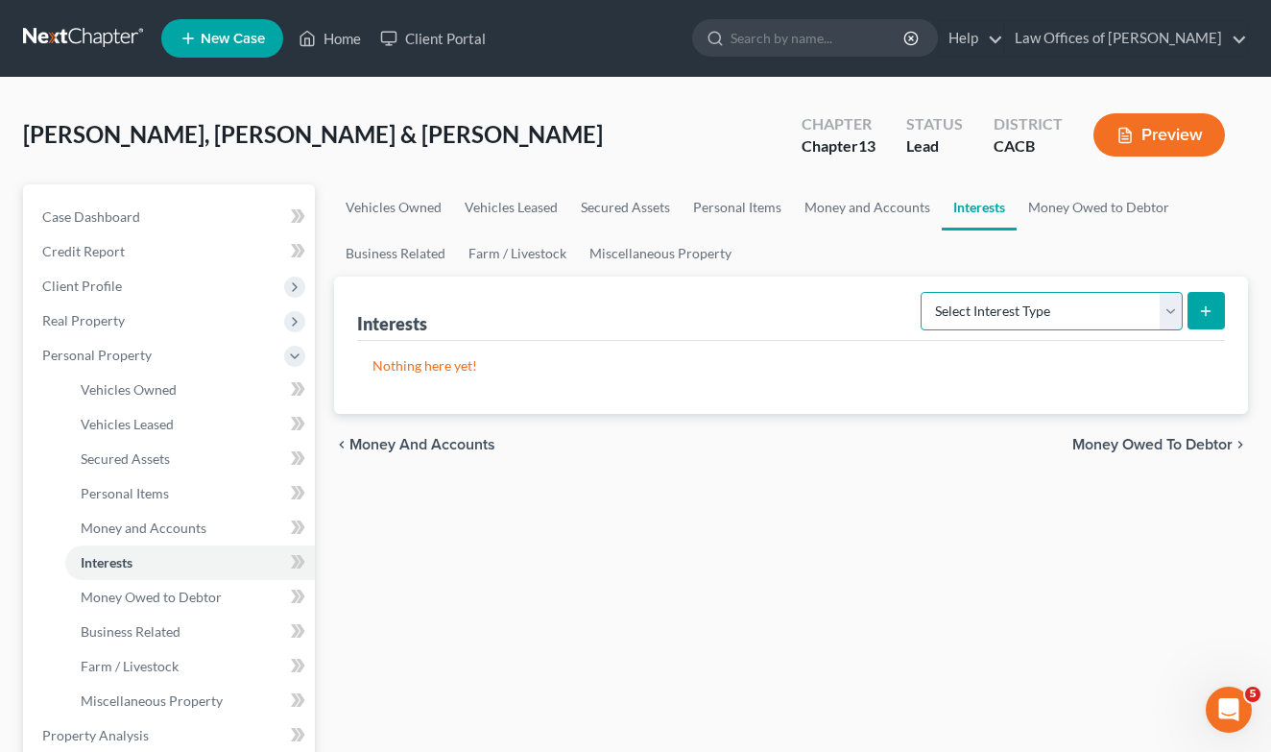
select select "term_life_insurance"
click at [1198, 327] on button "submit" at bounding box center [1206, 310] width 37 height 37
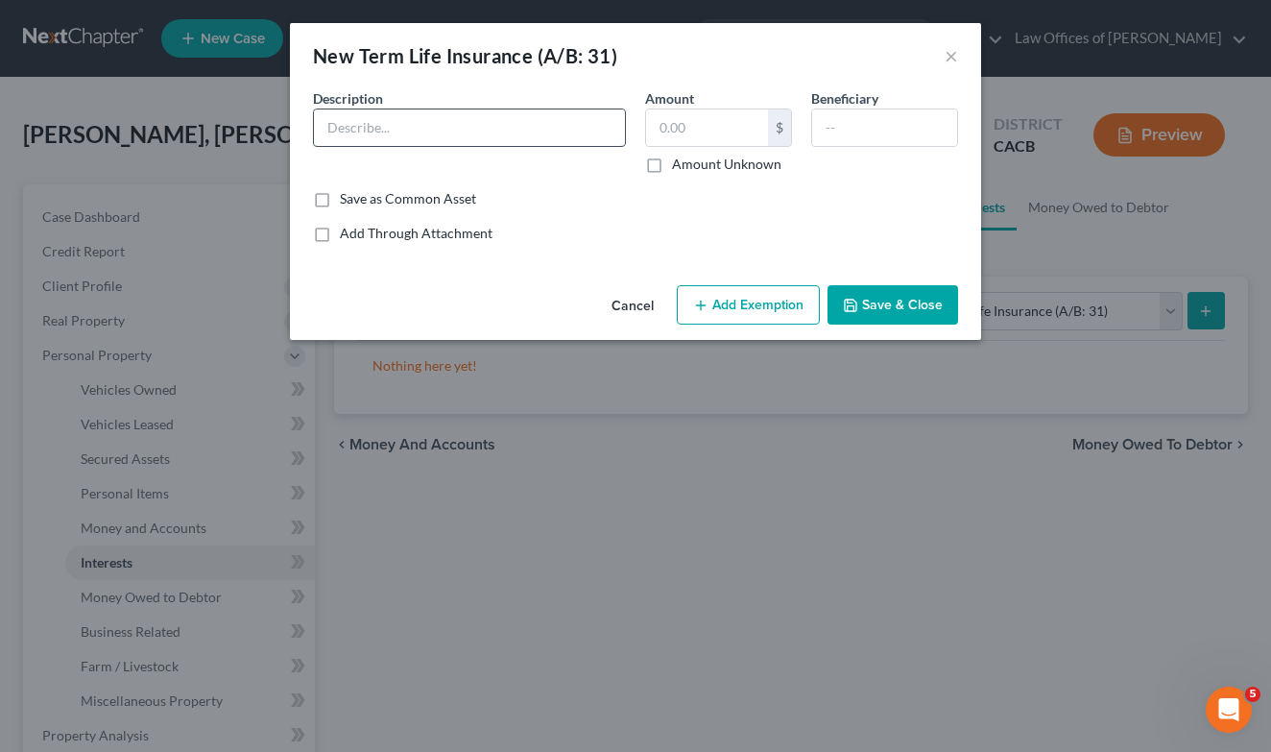
click at [458, 111] on input "text" at bounding box center [469, 127] width 311 height 36
type input "Term Life Insurance through work"
click at [724, 169] on label "Amount Unknown" at bounding box center [726, 164] width 109 height 19
click at [692, 167] on input "Amount Unknown" at bounding box center [686, 161] width 12 height 12
checkbox input "true"
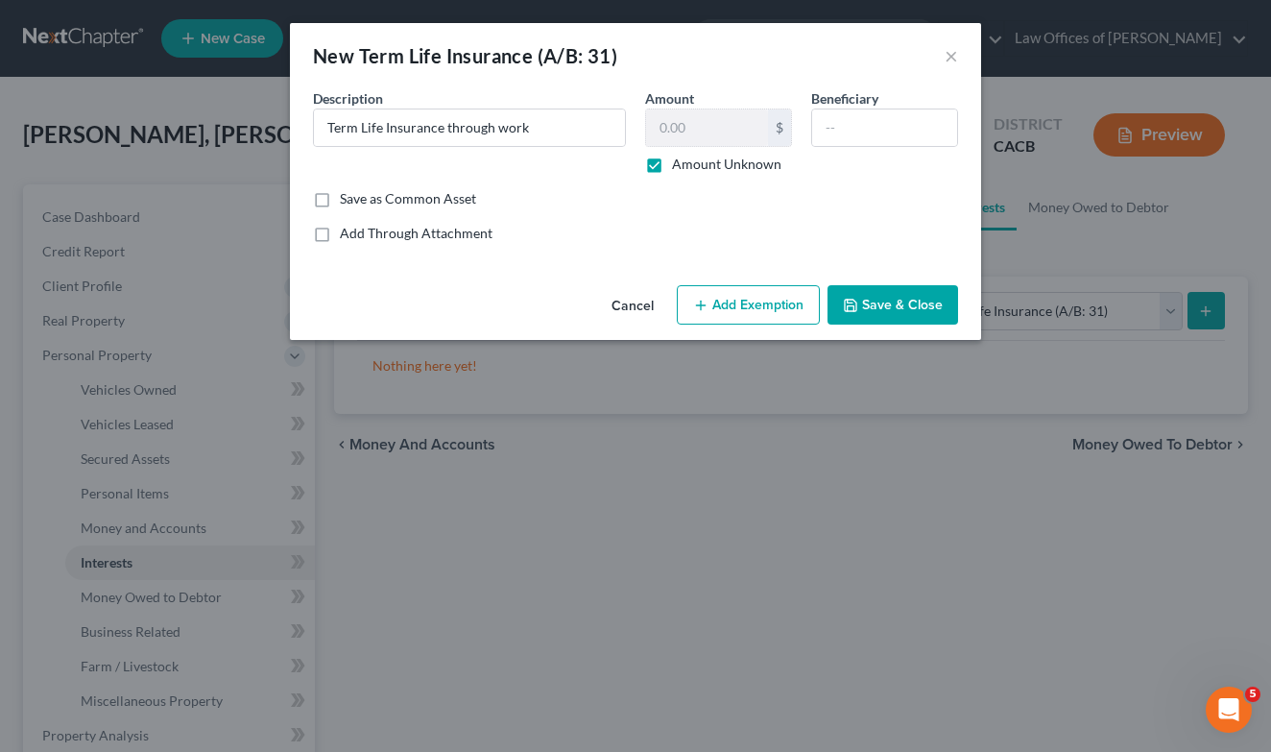
click at [916, 299] on button "Save & Close" at bounding box center [893, 305] width 131 height 40
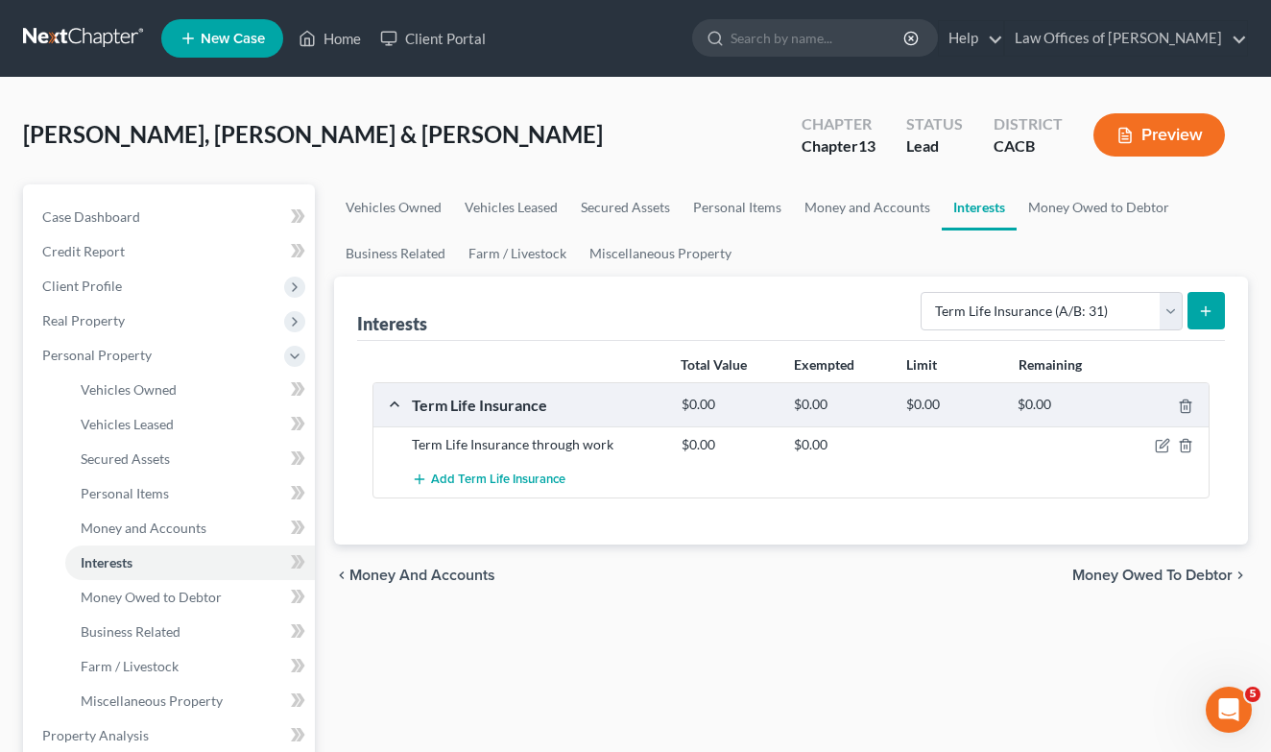
drag, startPoint x: 434, startPoint y: 642, endPoint x: 425, endPoint y: 662, distance: 21.9
click at [425, 662] on div "Vehicles Owned Vehicles Leased Secured Assets Personal Items Money and Accounts…" at bounding box center [791, 755] width 933 height 1143
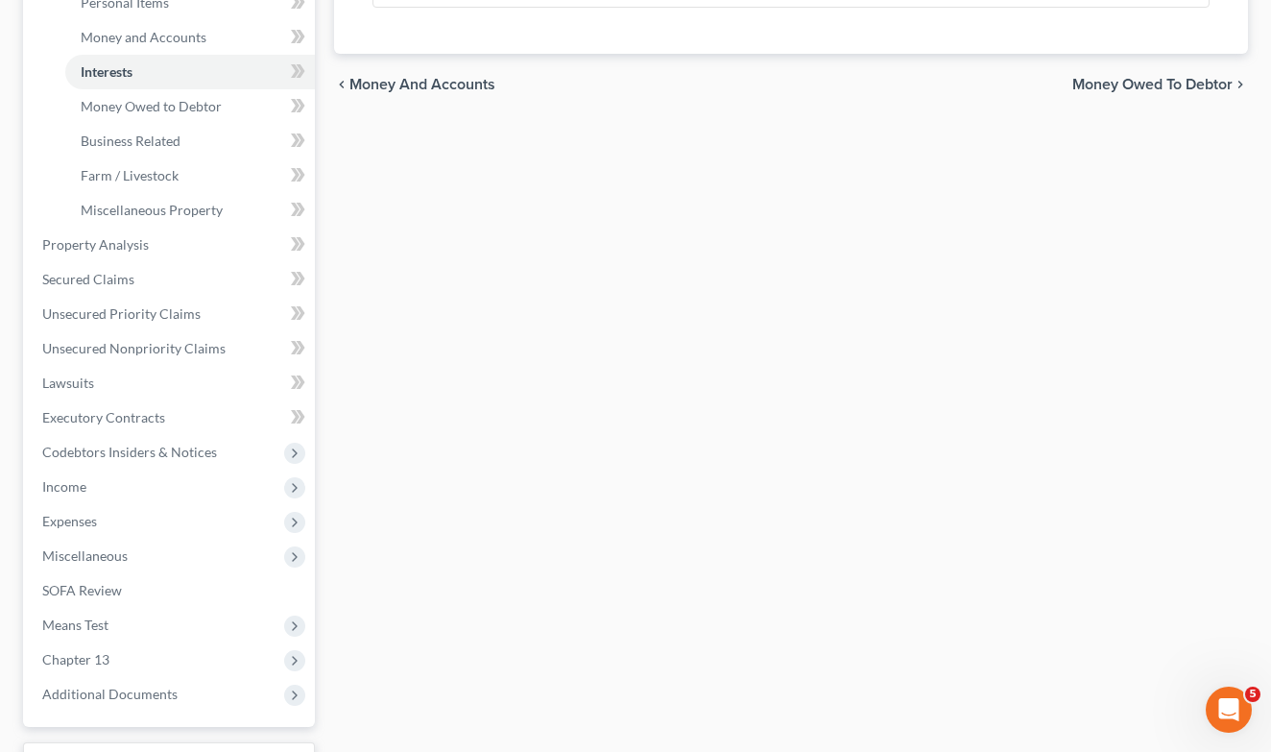
scroll to position [506, 0]
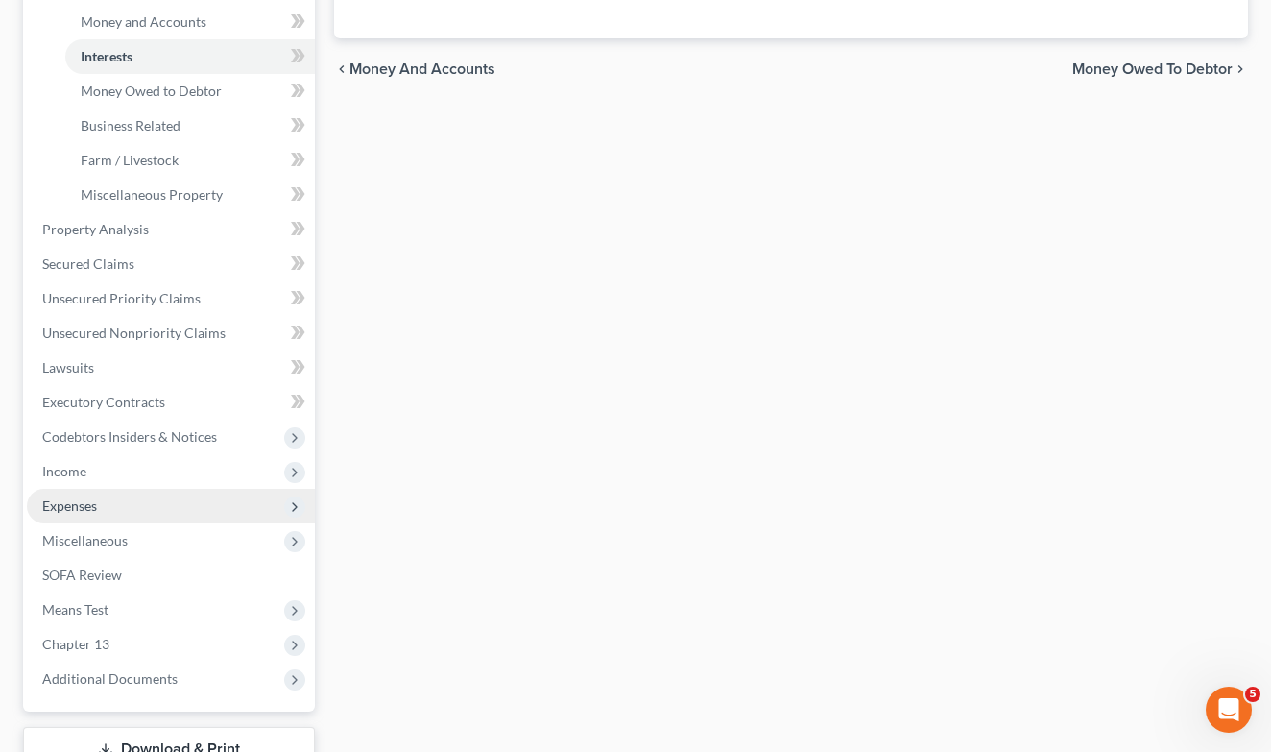
click at [84, 497] on span "Expenses" at bounding box center [69, 505] width 55 height 16
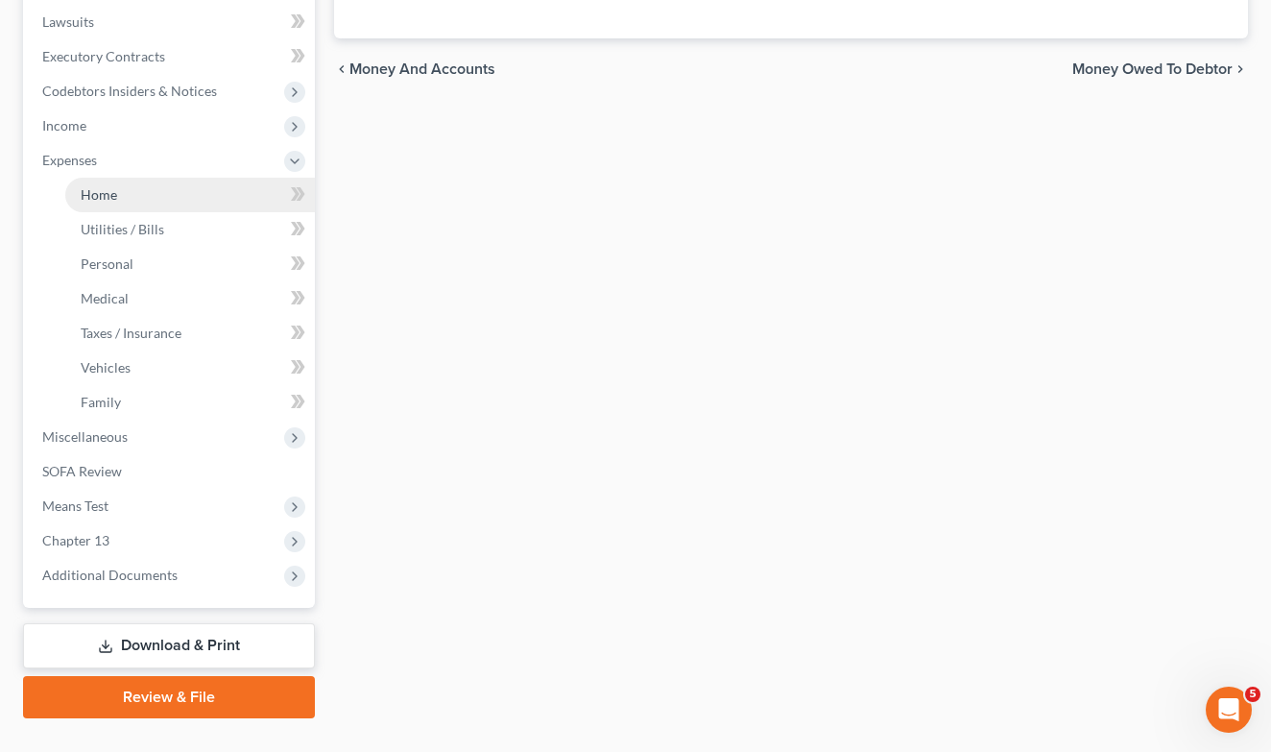
click at [115, 195] on span "Home" at bounding box center [99, 194] width 36 height 16
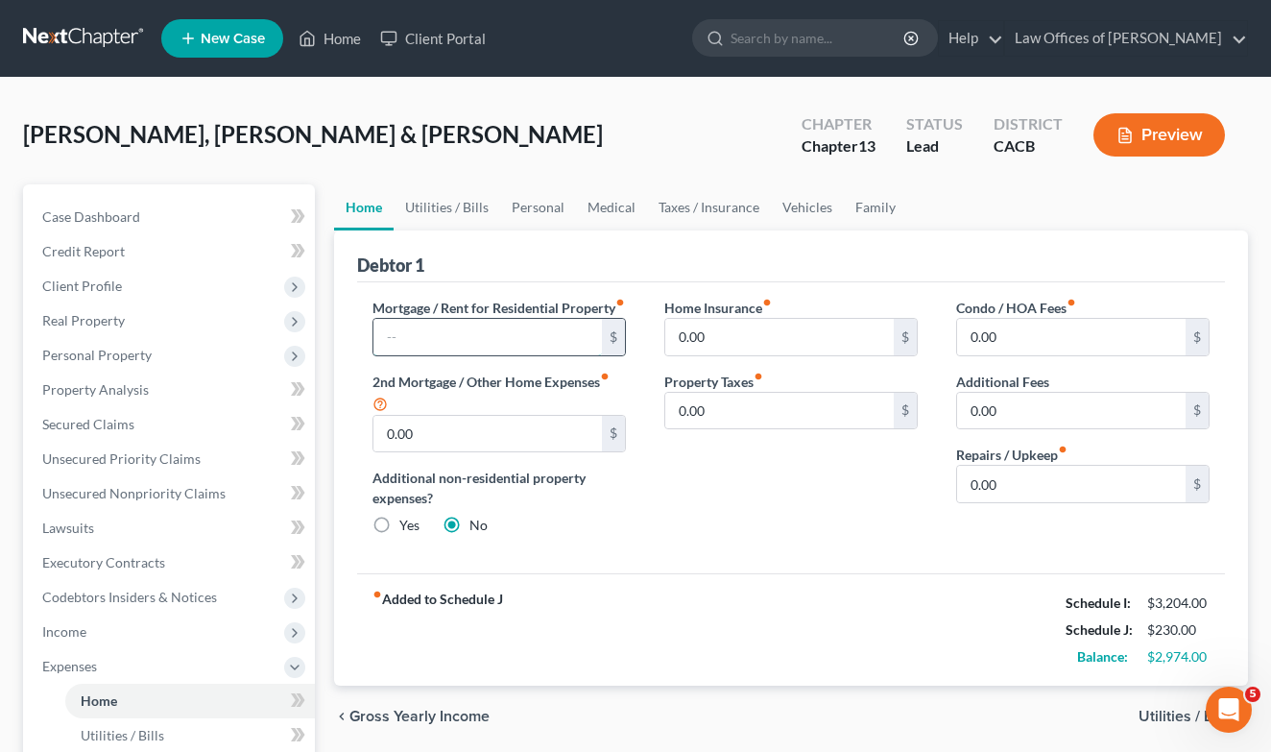
click at [460, 352] on input "text" at bounding box center [487, 337] width 228 height 36
type input "2,103.86"
click at [450, 194] on link "Utilities / Bills" at bounding box center [447, 207] width 107 height 46
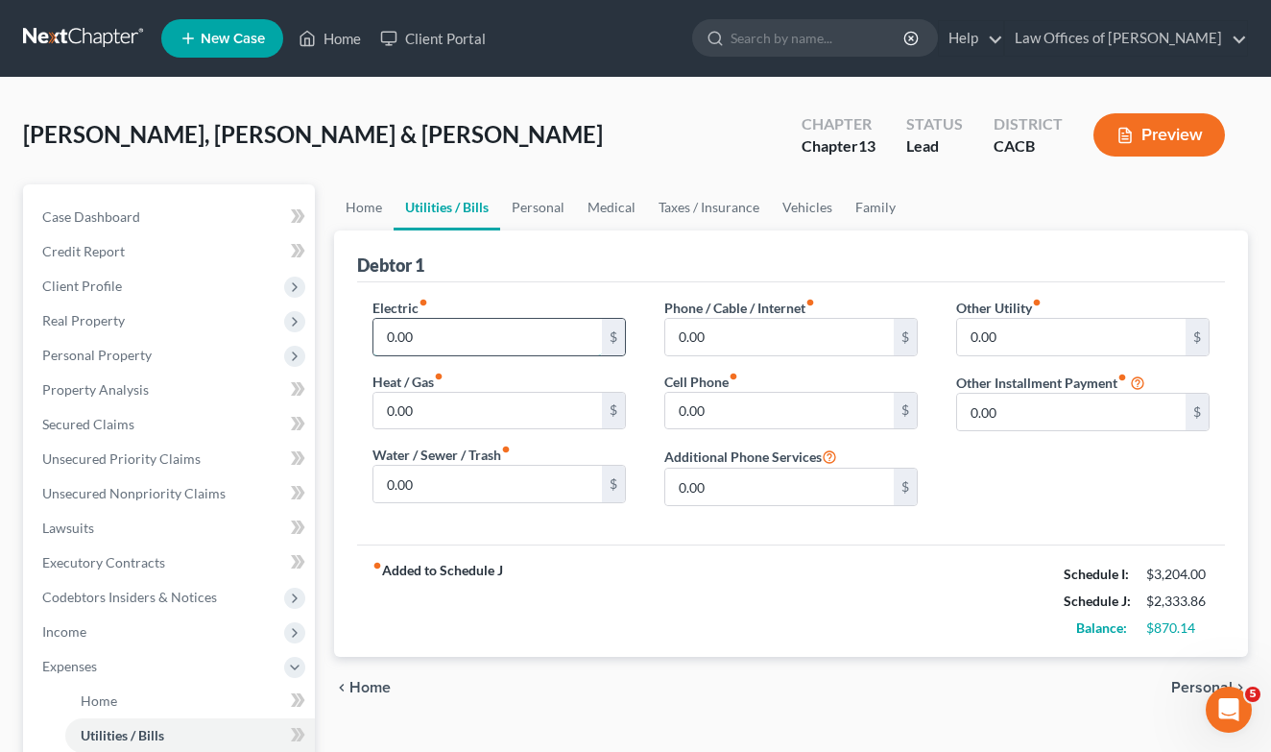
click at [503, 328] on input "0.00" at bounding box center [487, 337] width 228 height 36
click at [483, 486] on input "0.00" at bounding box center [487, 484] width 228 height 36
type input "200"
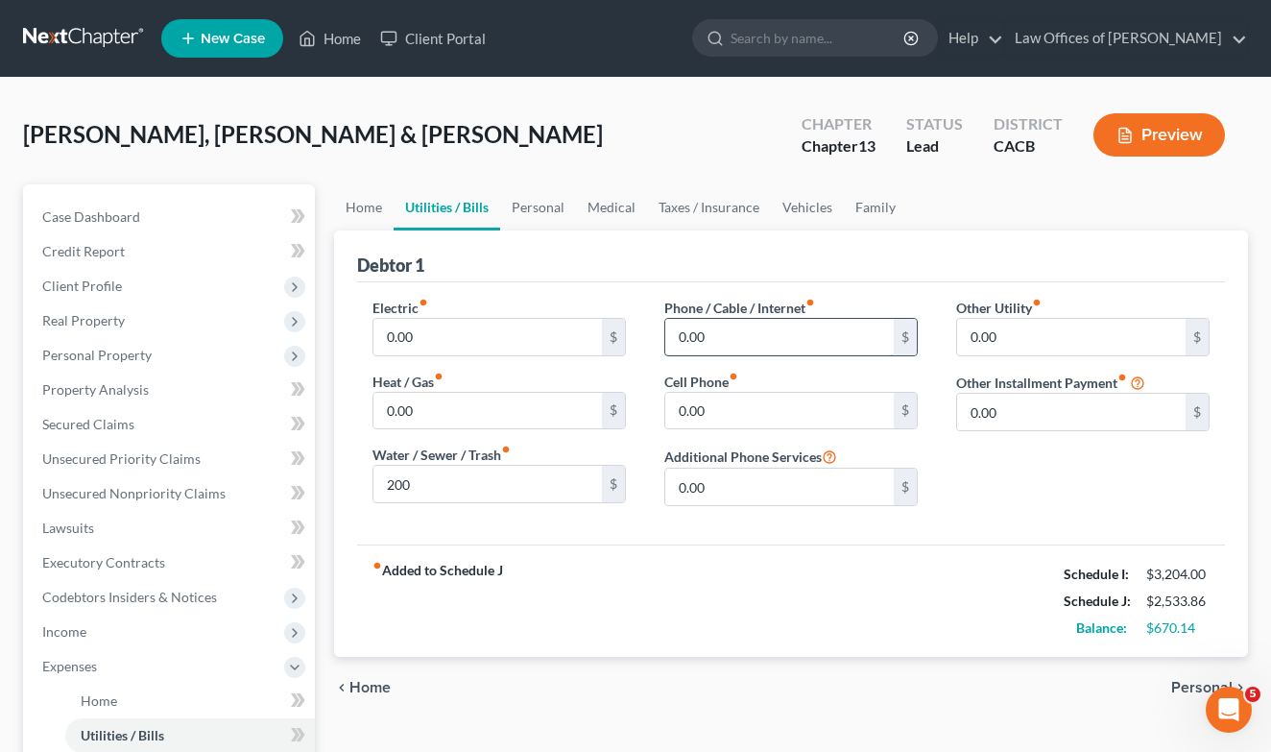
click at [764, 349] on input "0.00" at bounding box center [779, 337] width 228 height 36
type input "425"
click at [540, 218] on link "Personal" at bounding box center [538, 207] width 76 height 46
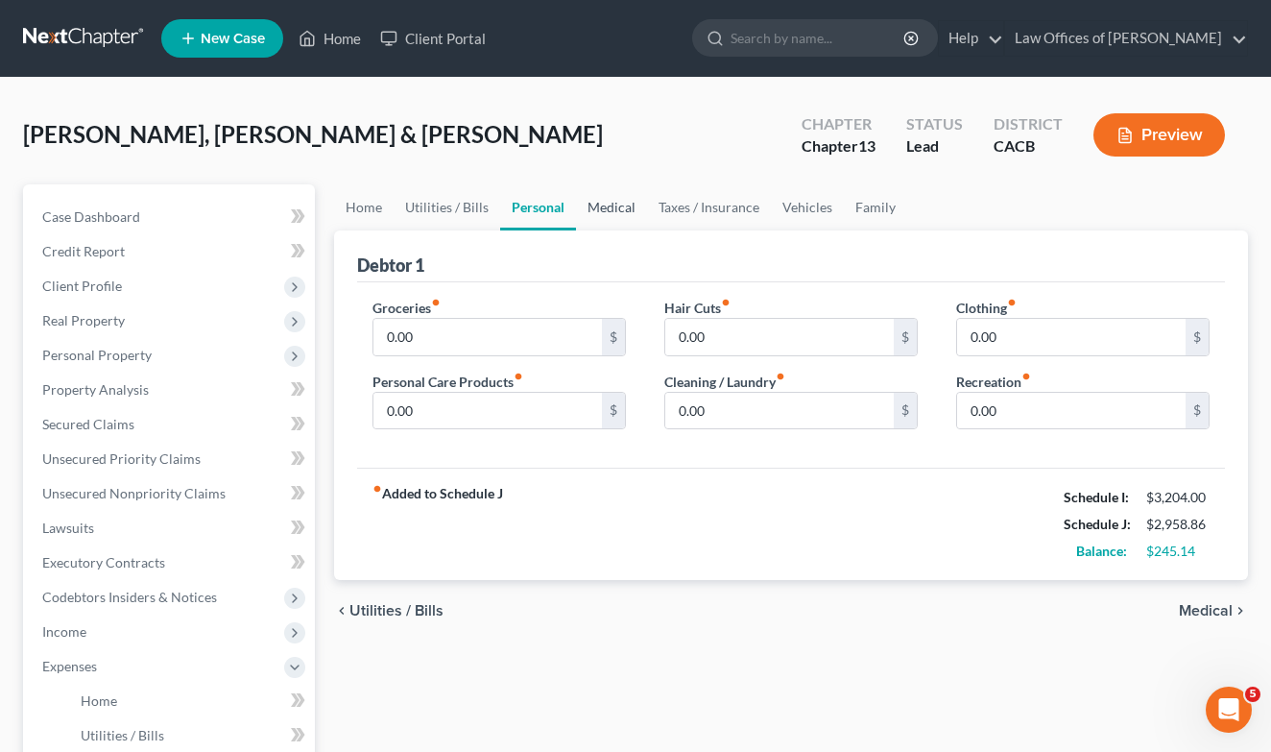
click at [610, 212] on link "Medical" at bounding box center [611, 207] width 71 height 46
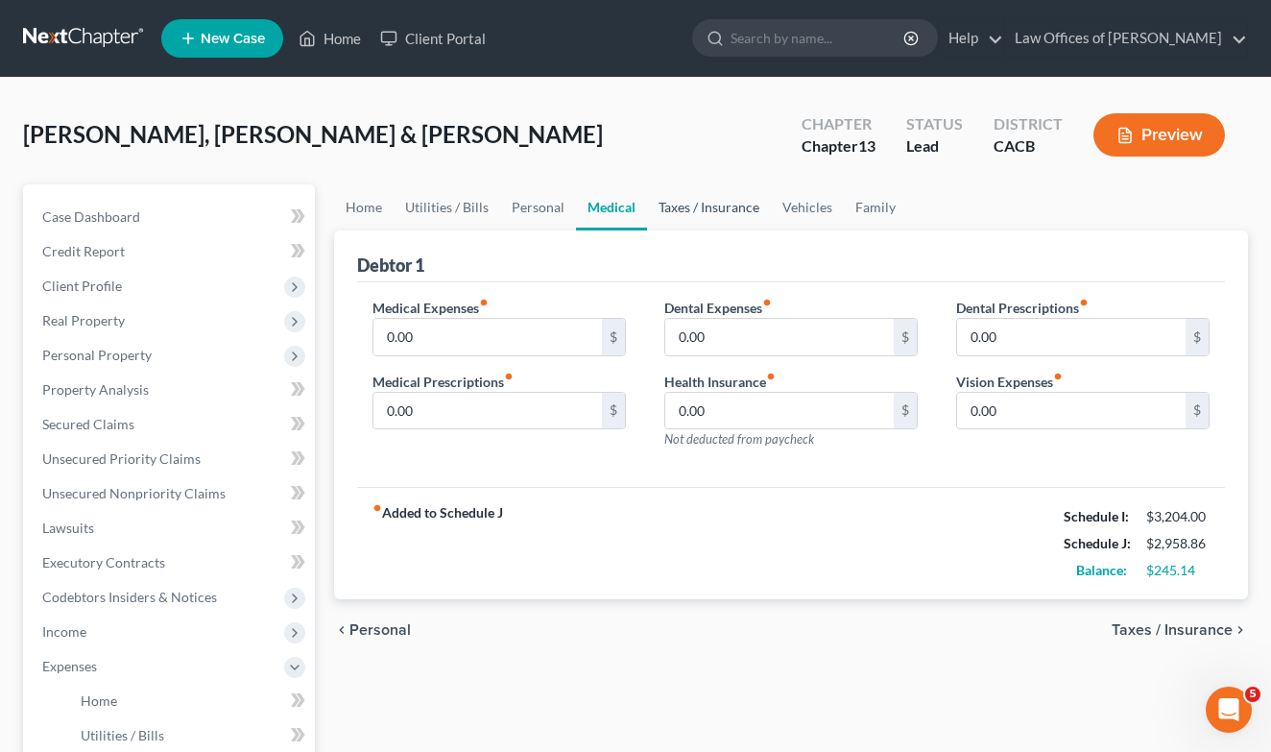
click at [711, 209] on link "Taxes / Insurance" at bounding box center [709, 207] width 124 height 46
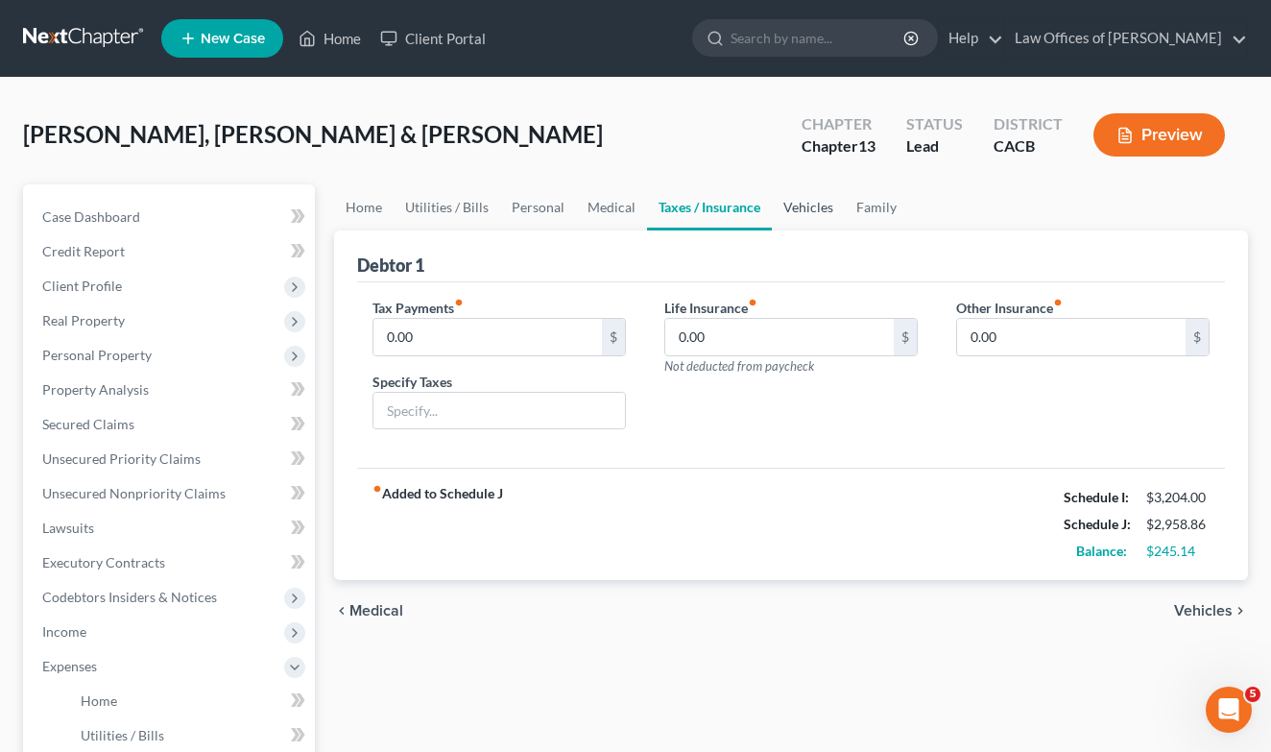
click at [793, 205] on link "Vehicles" at bounding box center [808, 207] width 73 height 46
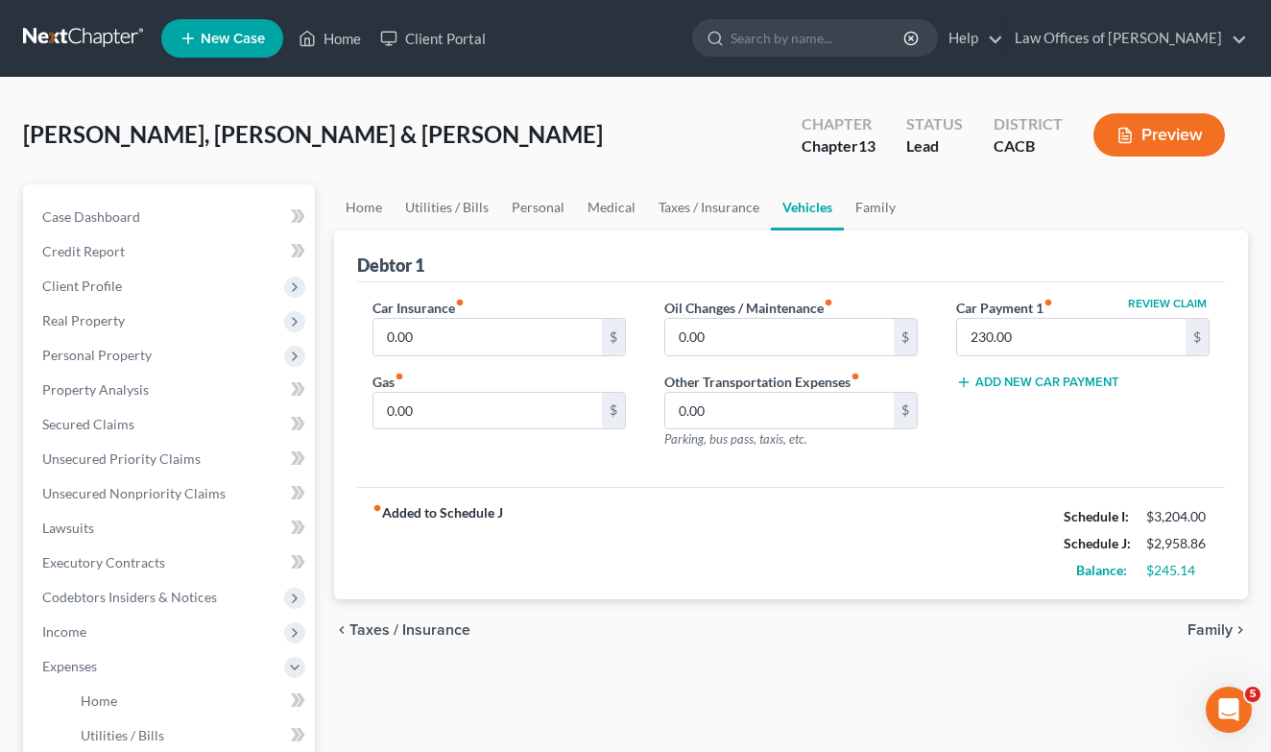
click at [465, 363] on div "Car Insurance fiber_manual_record 0.00 $ Gas fiber_manual_record 0.00 $" at bounding box center [499, 381] width 292 height 167
click at [488, 401] on input "0.00" at bounding box center [487, 411] width 228 height 36
type input "3"
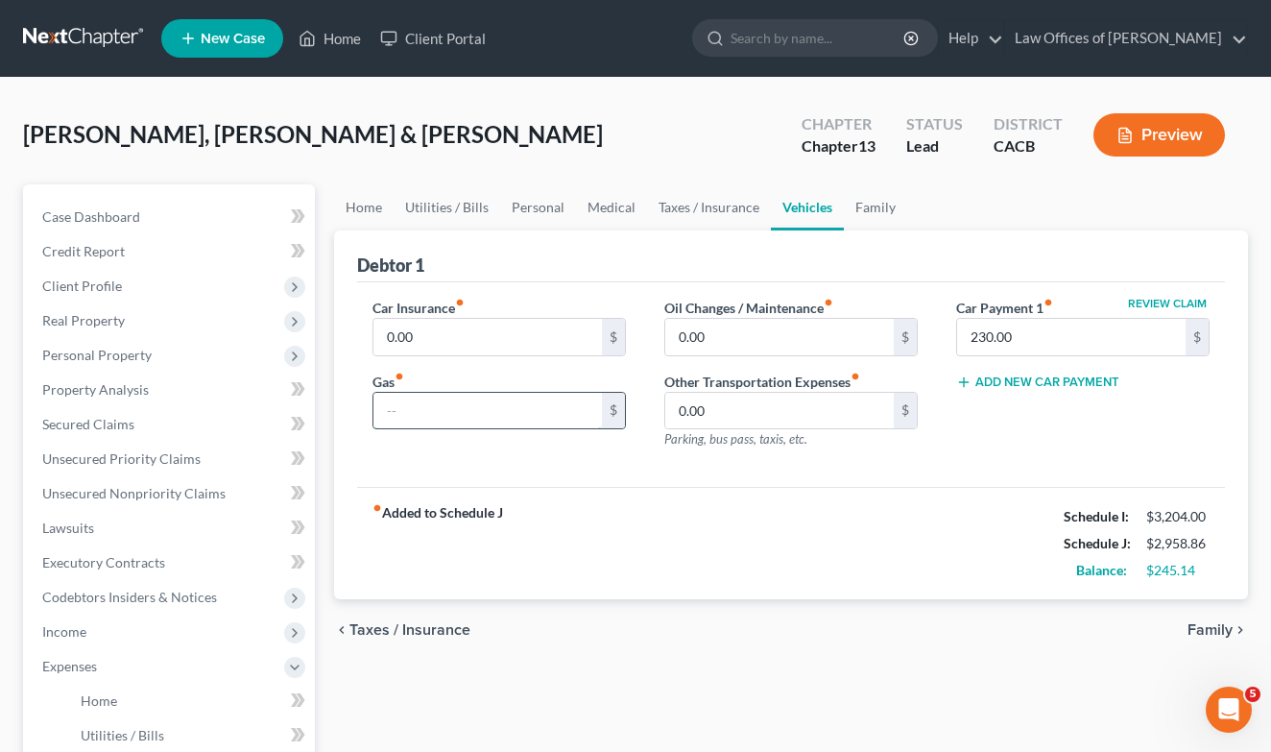
type input "0"
type input "400"
click at [431, 327] on input "0.00" at bounding box center [487, 337] width 228 height 36
type input "350"
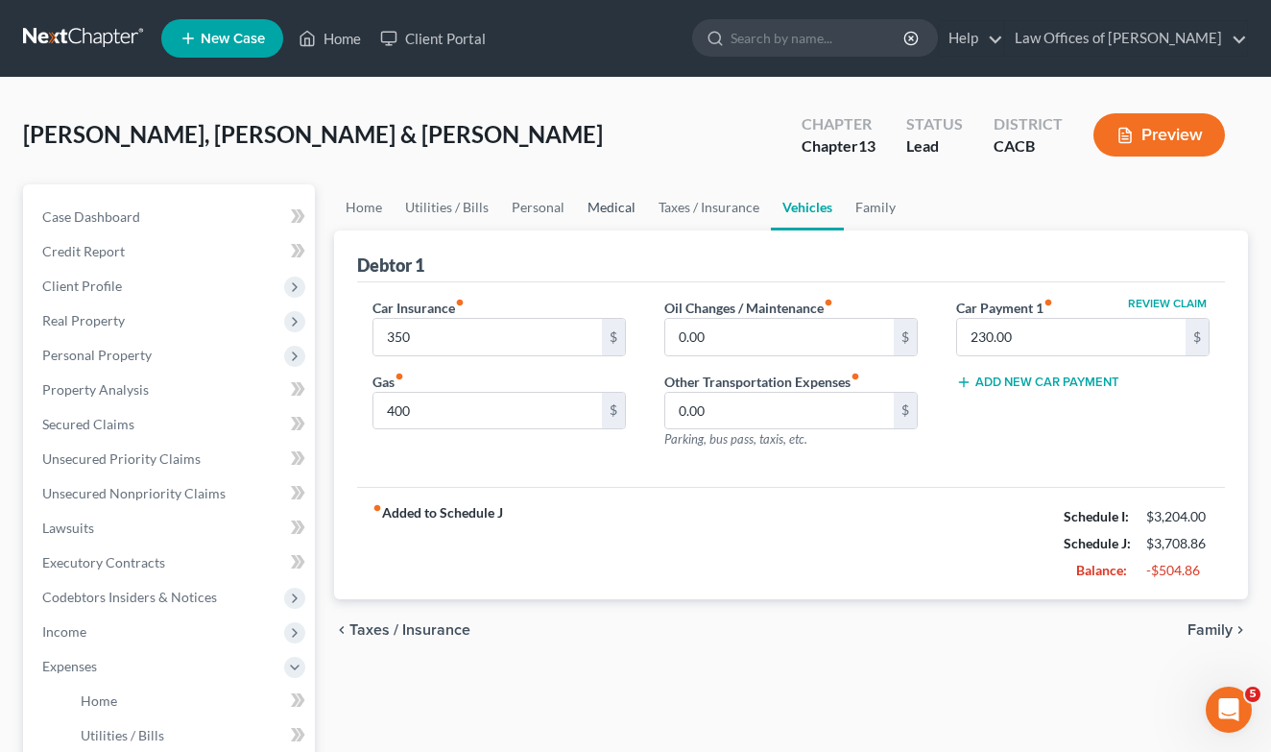
click at [607, 213] on link "Medical" at bounding box center [611, 207] width 71 height 46
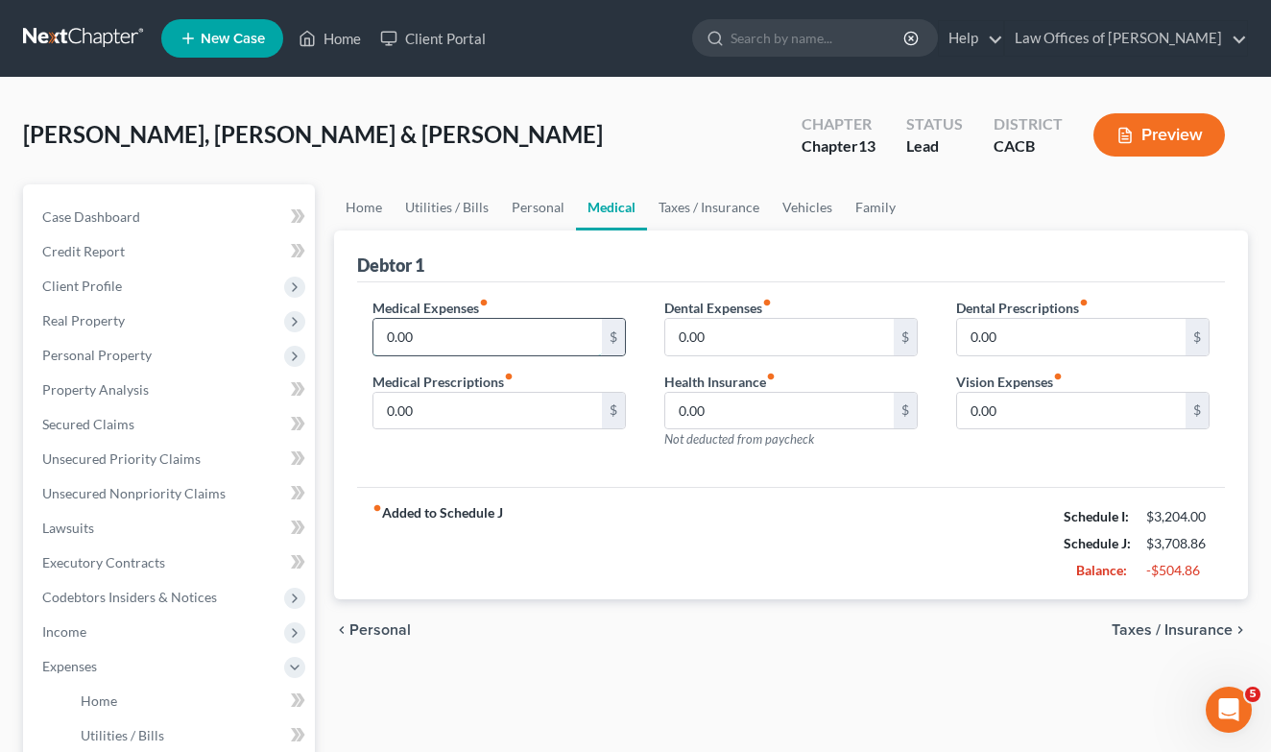
click at [475, 349] on input "0.00" at bounding box center [487, 337] width 228 height 36
click at [785, 413] on input "0.00" at bounding box center [779, 411] width 228 height 36
type input "135"
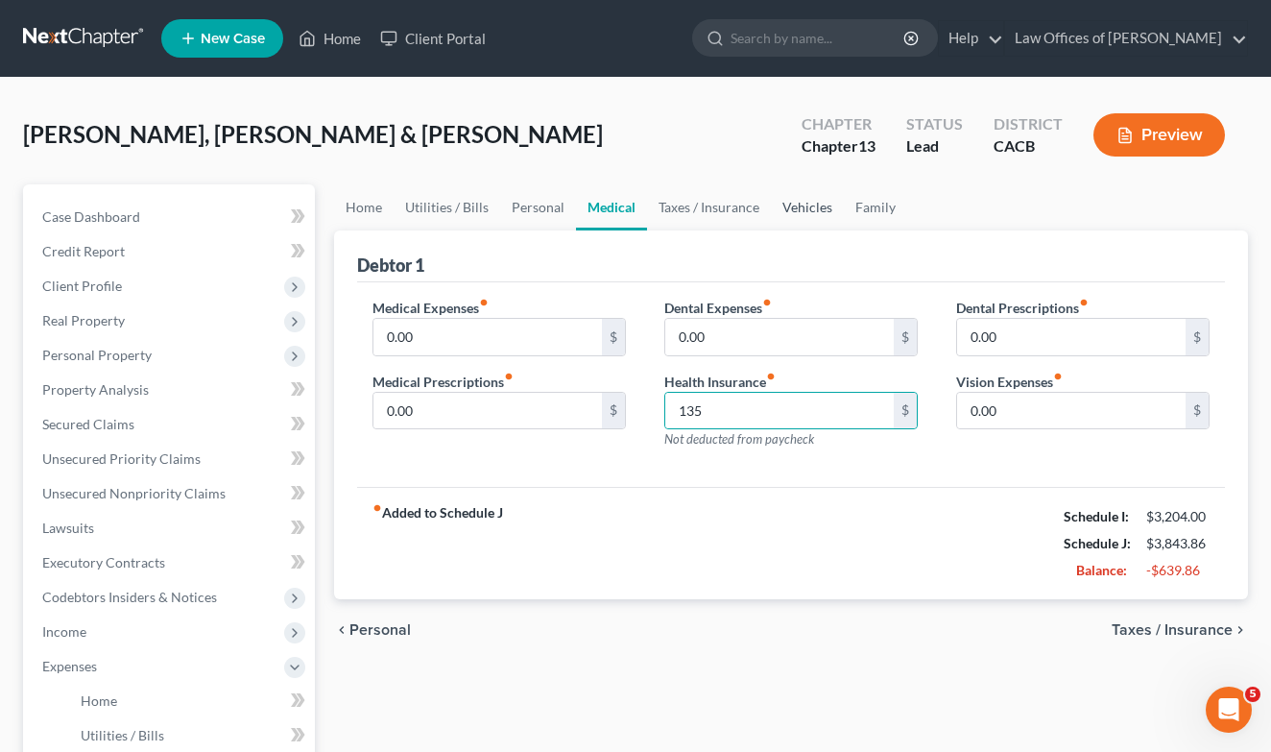
click at [816, 208] on link "Vehicles" at bounding box center [807, 207] width 73 height 46
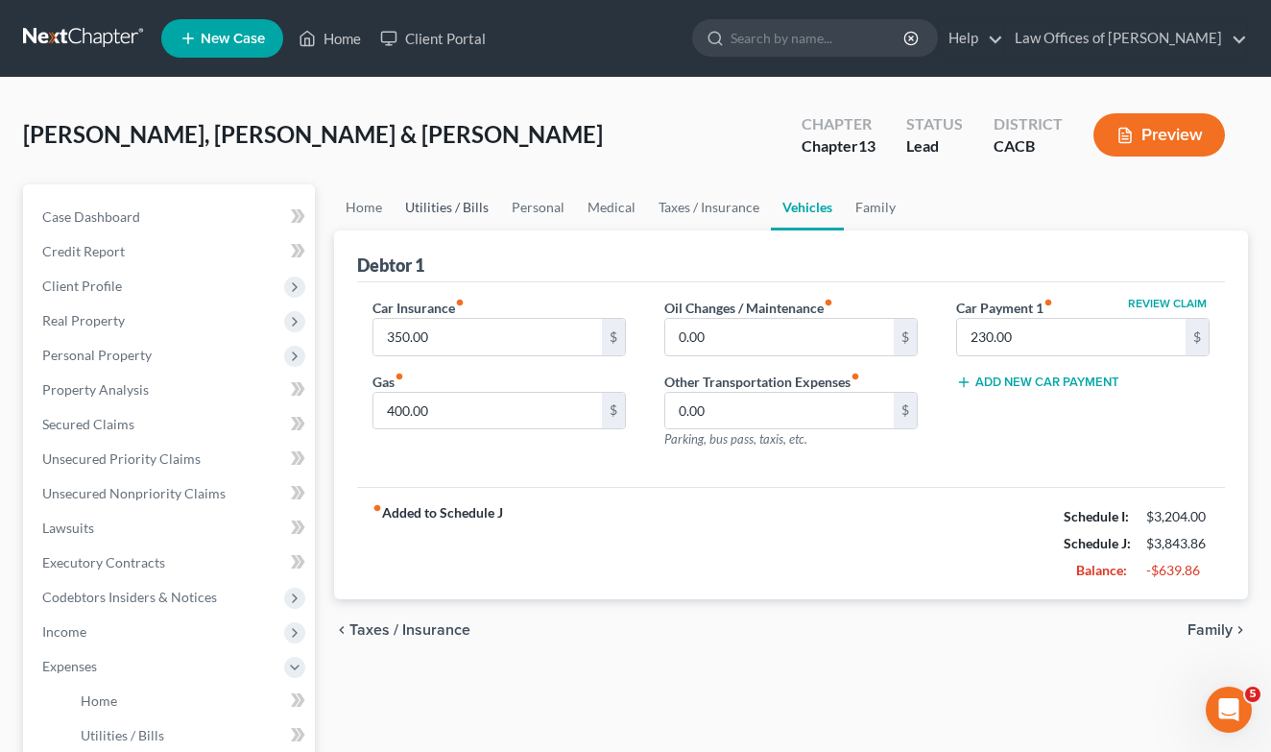
click at [442, 205] on link "Utilities / Bills" at bounding box center [447, 207] width 107 height 46
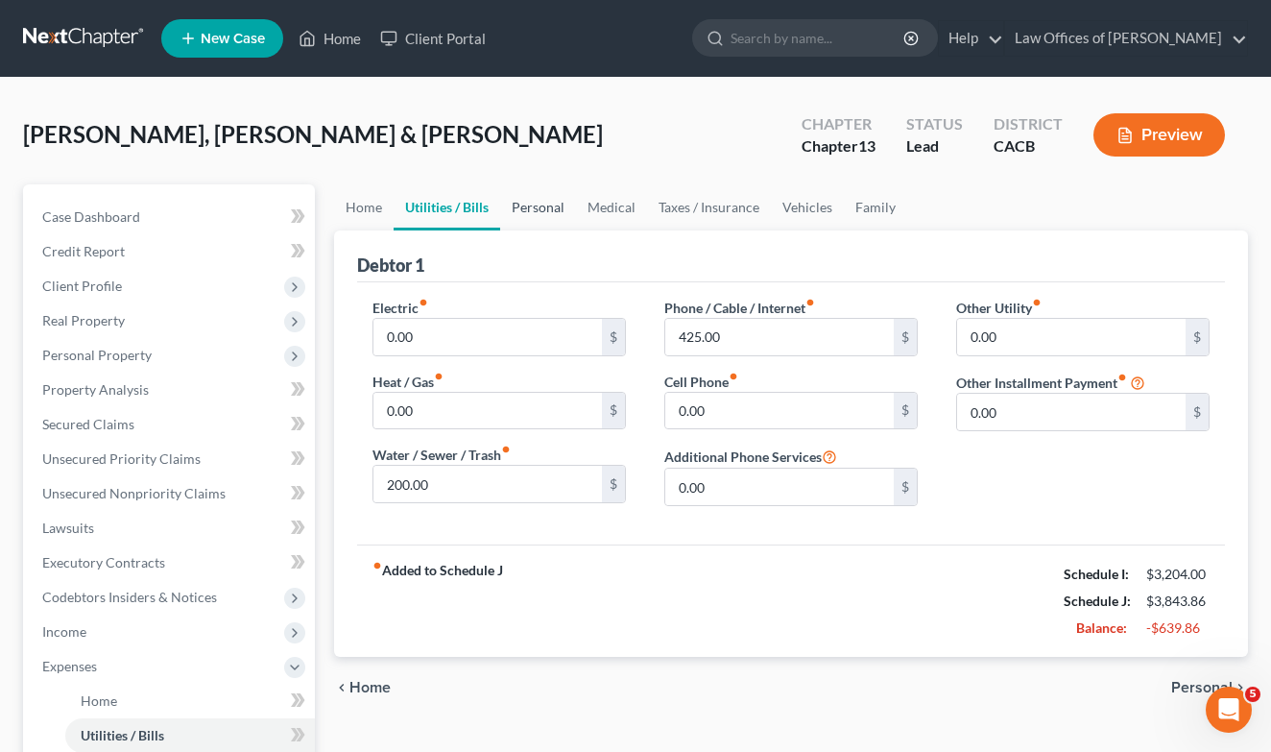
click at [537, 213] on link "Personal" at bounding box center [538, 207] width 76 height 46
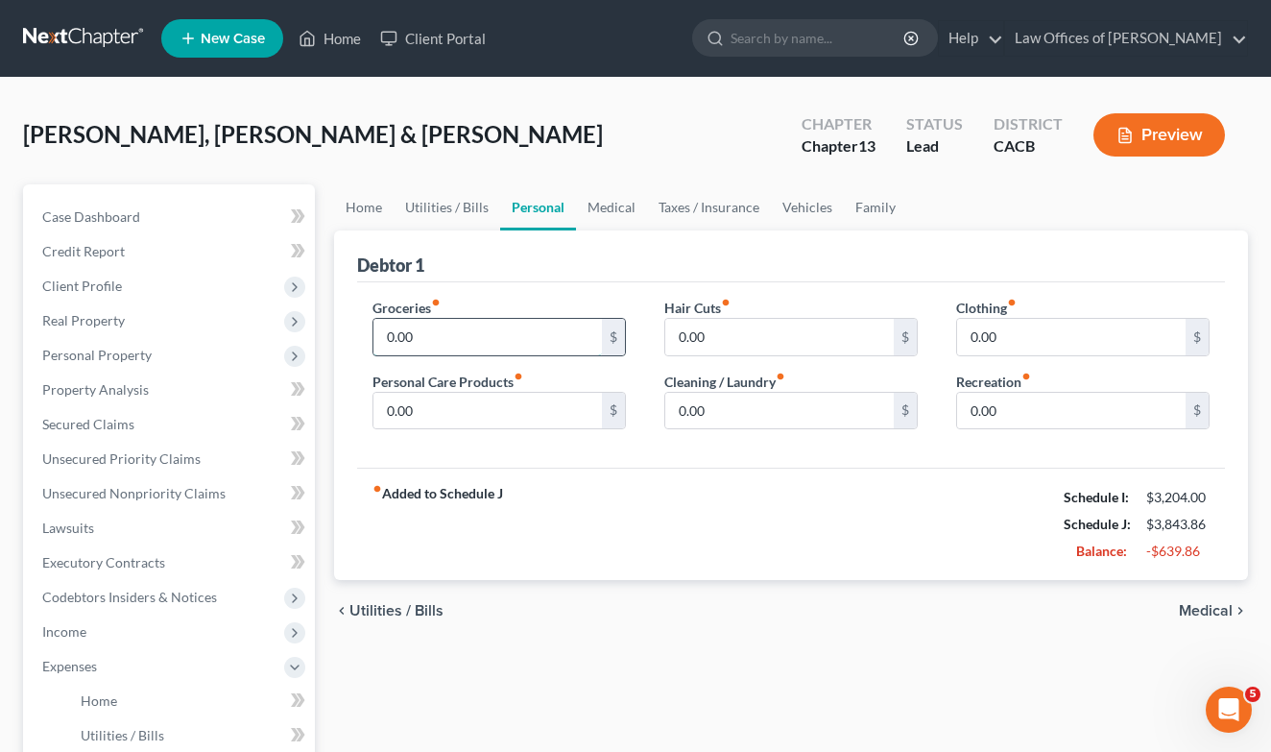
click at [511, 331] on input "0.00" at bounding box center [487, 337] width 228 height 36
type input "863"
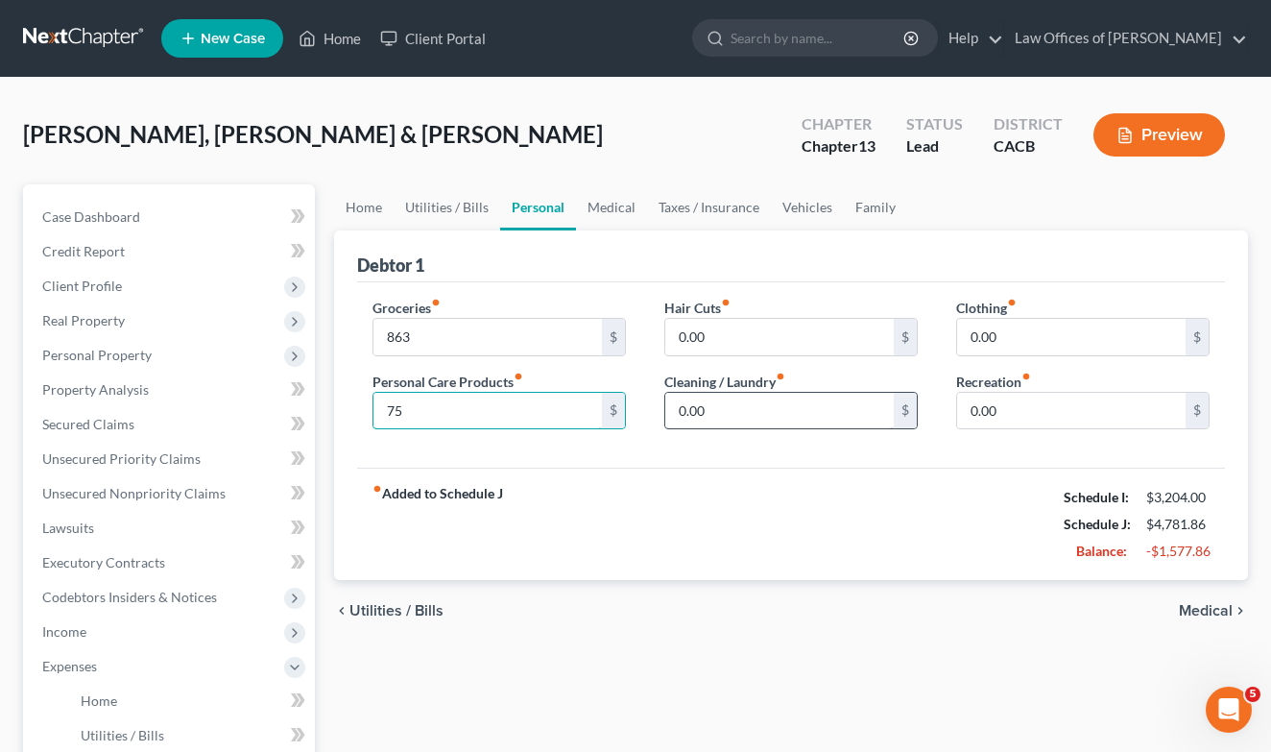
type input "75"
click at [790, 401] on input "0.00" at bounding box center [779, 411] width 228 height 36
type input "91"
click at [1056, 325] on input "0.00" at bounding box center [1071, 337] width 228 height 36
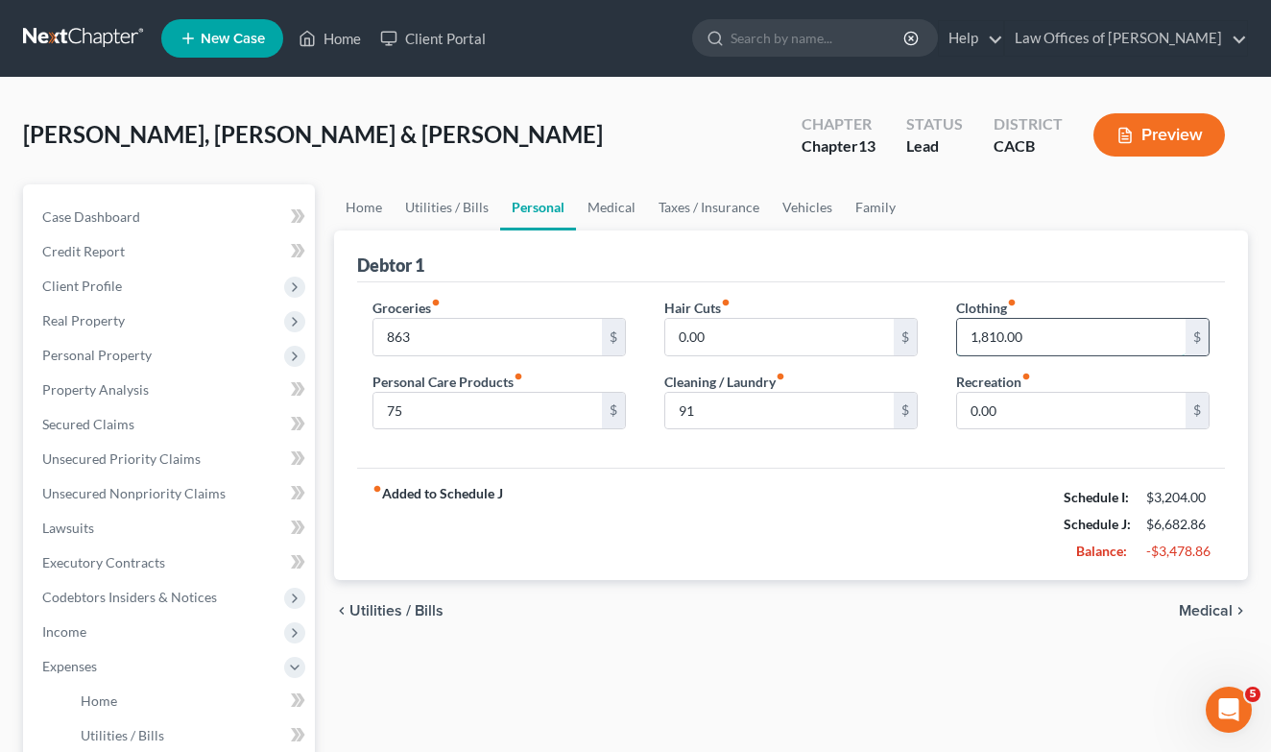
click at [1053, 336] on input "1,810.00" at bounding box center [1071, 337] width 228 height 36
type input "181"
type input "150"
click at [878, 205] on link "Family" at bounding box center [875, 207] width 63 height 46
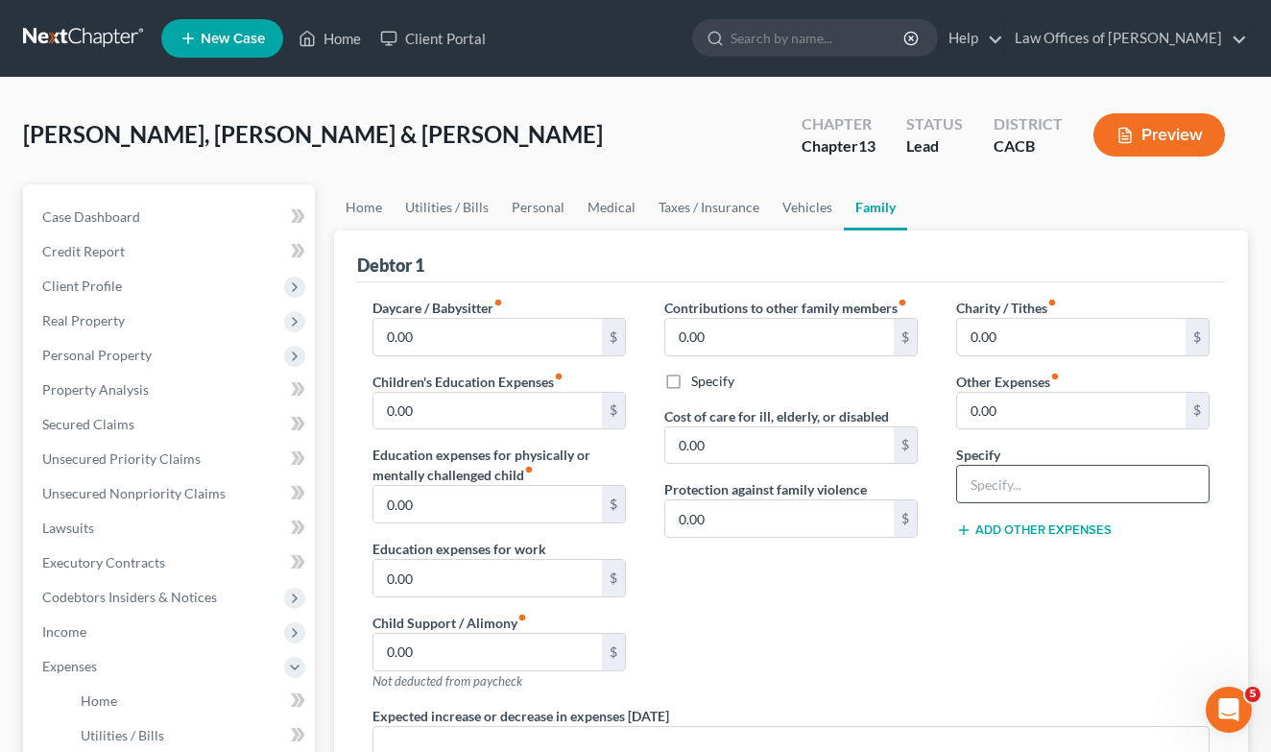
click at [988, 488] on input "text" at bounding box center [1083, 484] width 252 height 36
type input "AAA"
click at [1010, 400] on input "0.00" at bounding box center [1071, 411] width 228 height 36
type input "6"
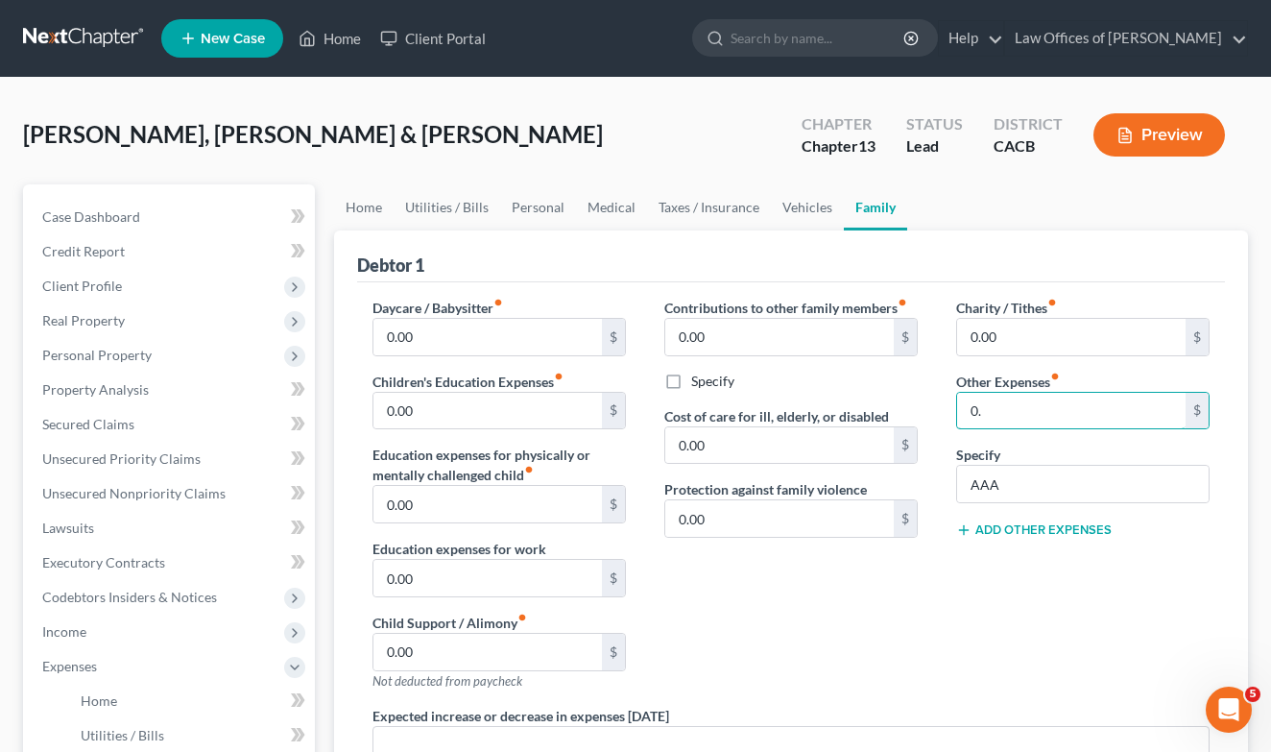
type input "0"
type input "6"
type input "0"
type input "6.25"
click at [101, 637] on span "Income" at bounding box center [171, 631] width 288 height 35
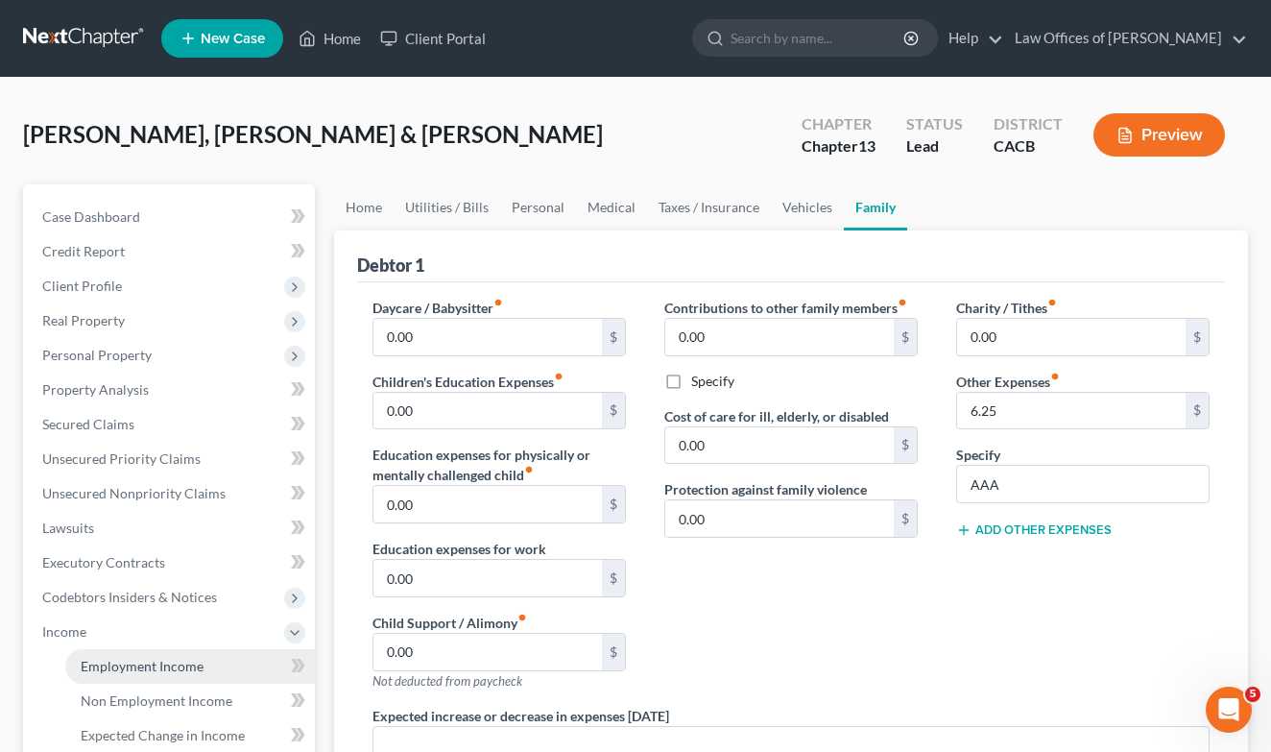
click at [114, 672] on span "Employment Income" at bounding box center [142, 666] width 123 height 16
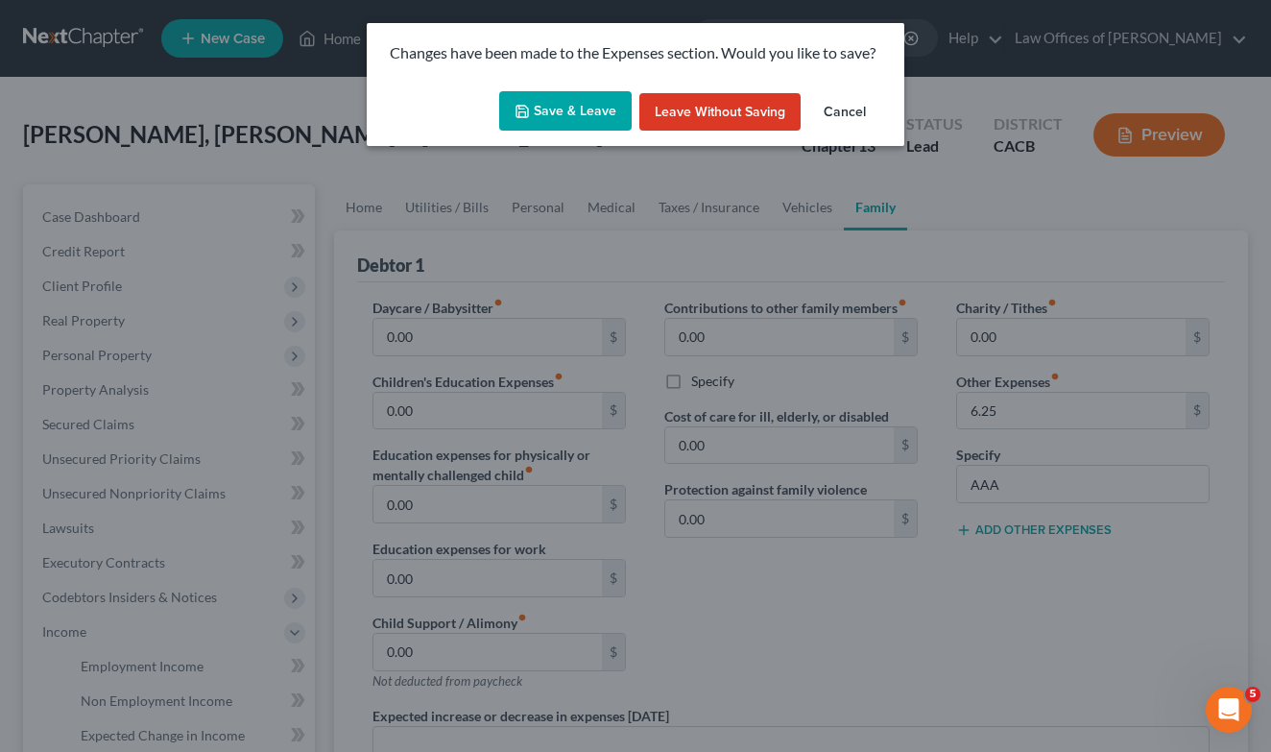
click at [578, 120] on button "Save & Leave" at bounding box center [565, 111] width 132 height 40
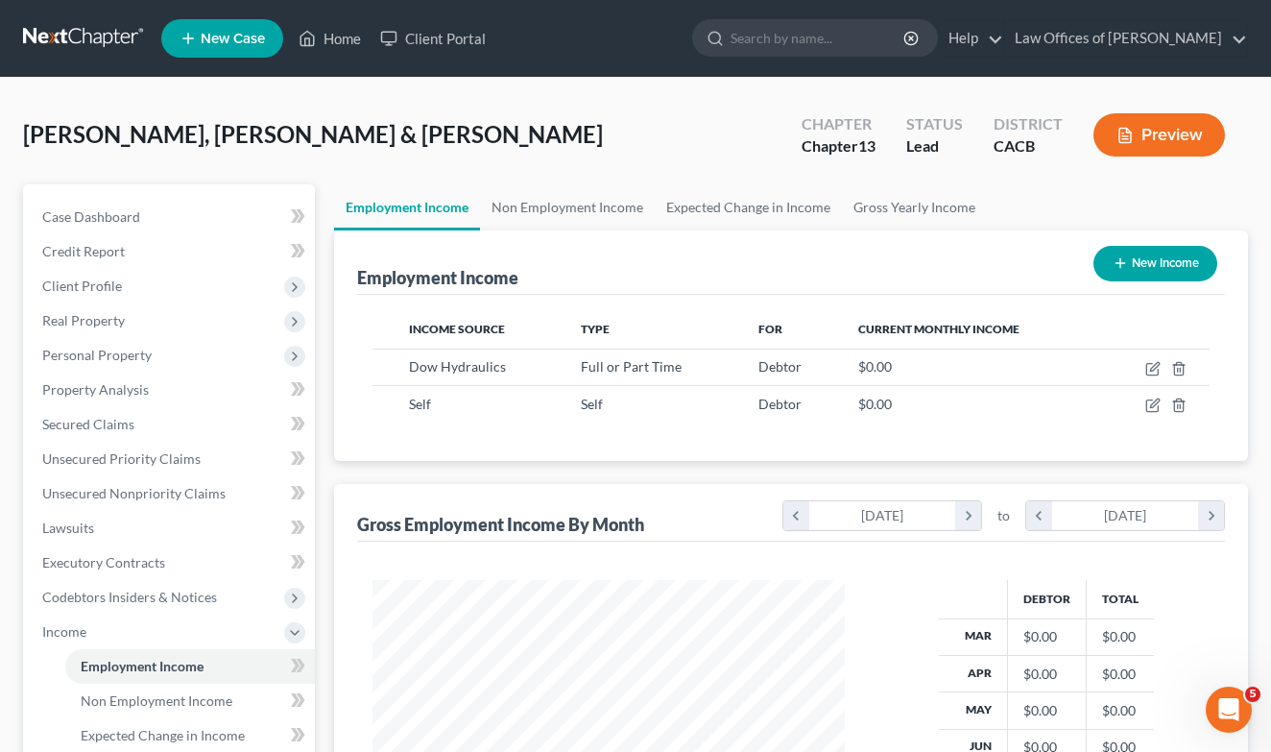
scroll to position [344, 511]
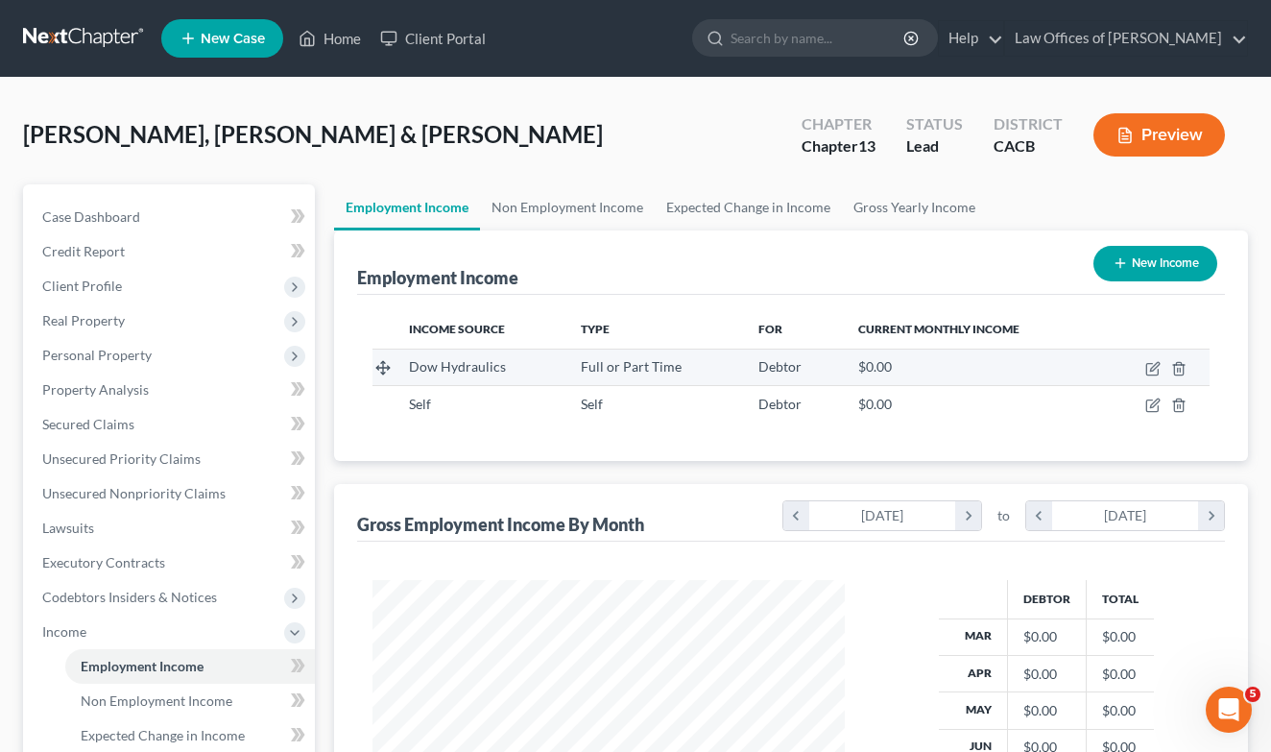
click at [1150, 379] on td at bounding box center [1156, 367] width 108 height 36
click at [1153, 373] on icon "button" at bounding box center [1152, 368] width 15 height 15
select select "0"
select select "4"
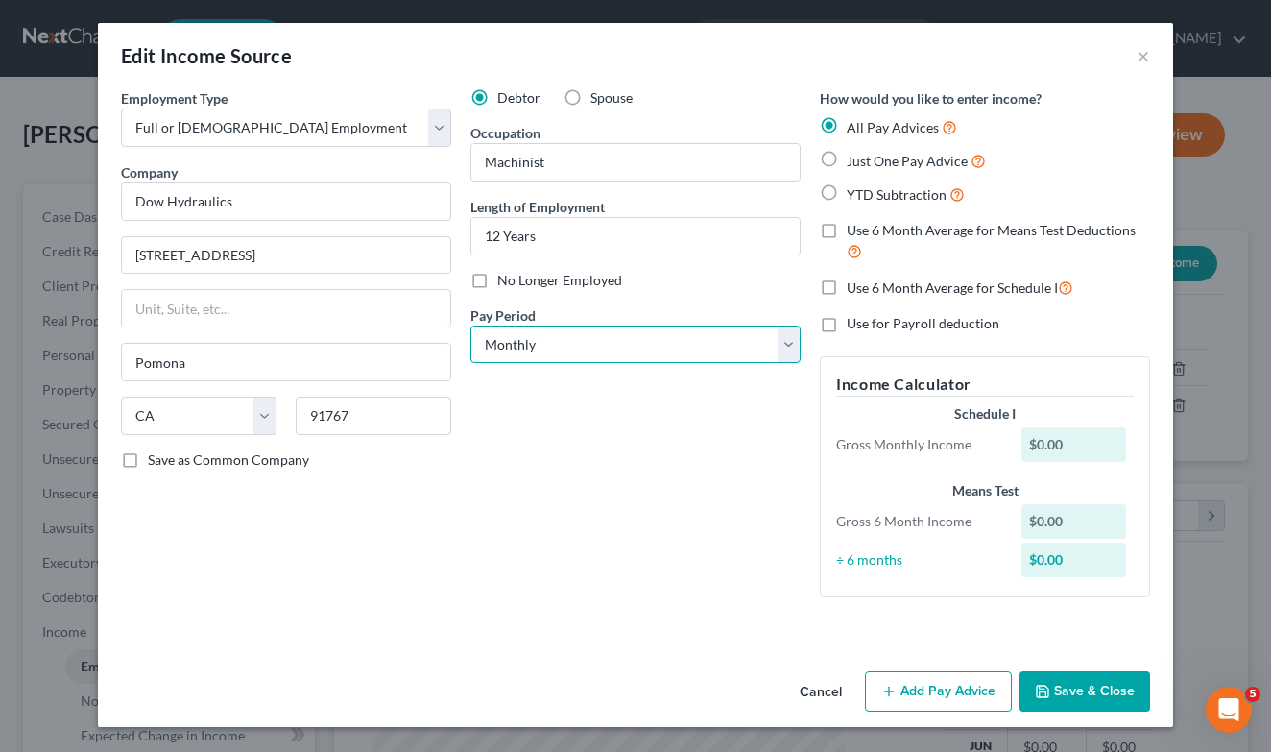
select select "2"
click at [940, 681] on button "Add Pay Advice" at bounding box center [938, 691] width 147 height 40
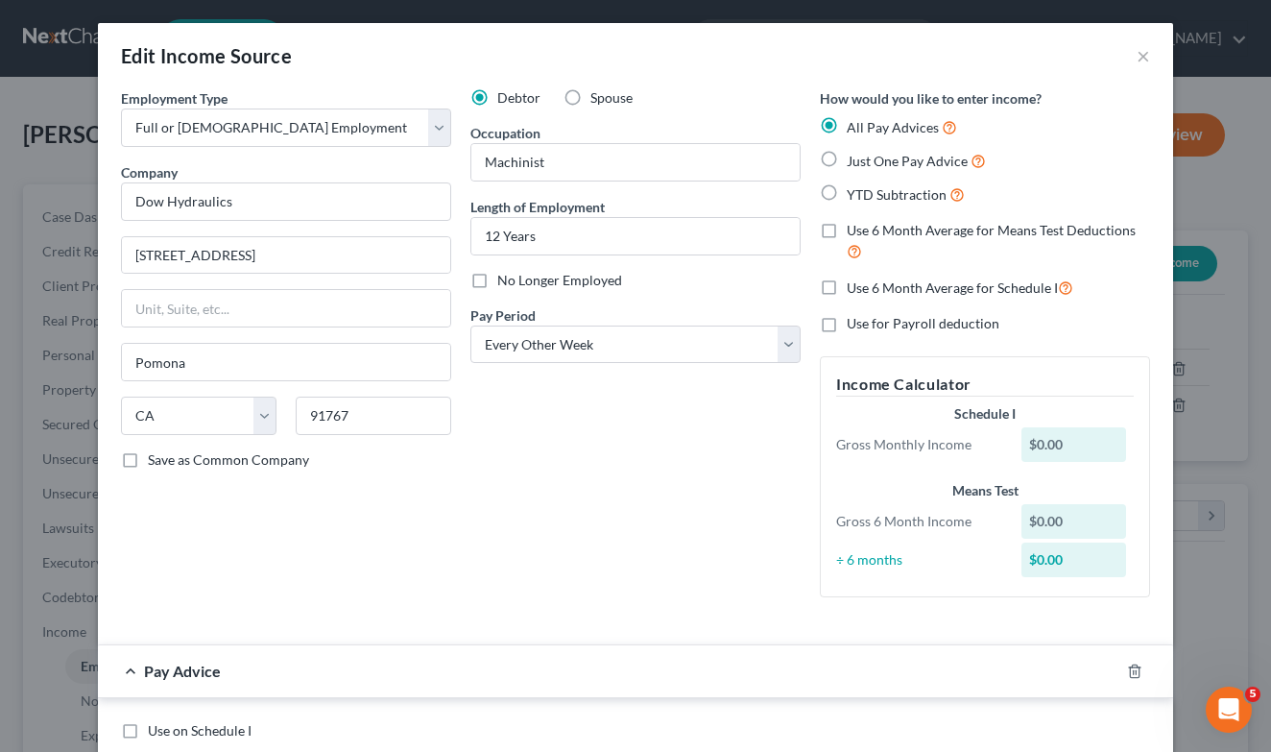
click at [377, 480] on div "Employment Type * Select Full or [DEMOGRAPHIC_DATA] Employment Self Employment …" at bounding box center [285, 350] width 349 height 524
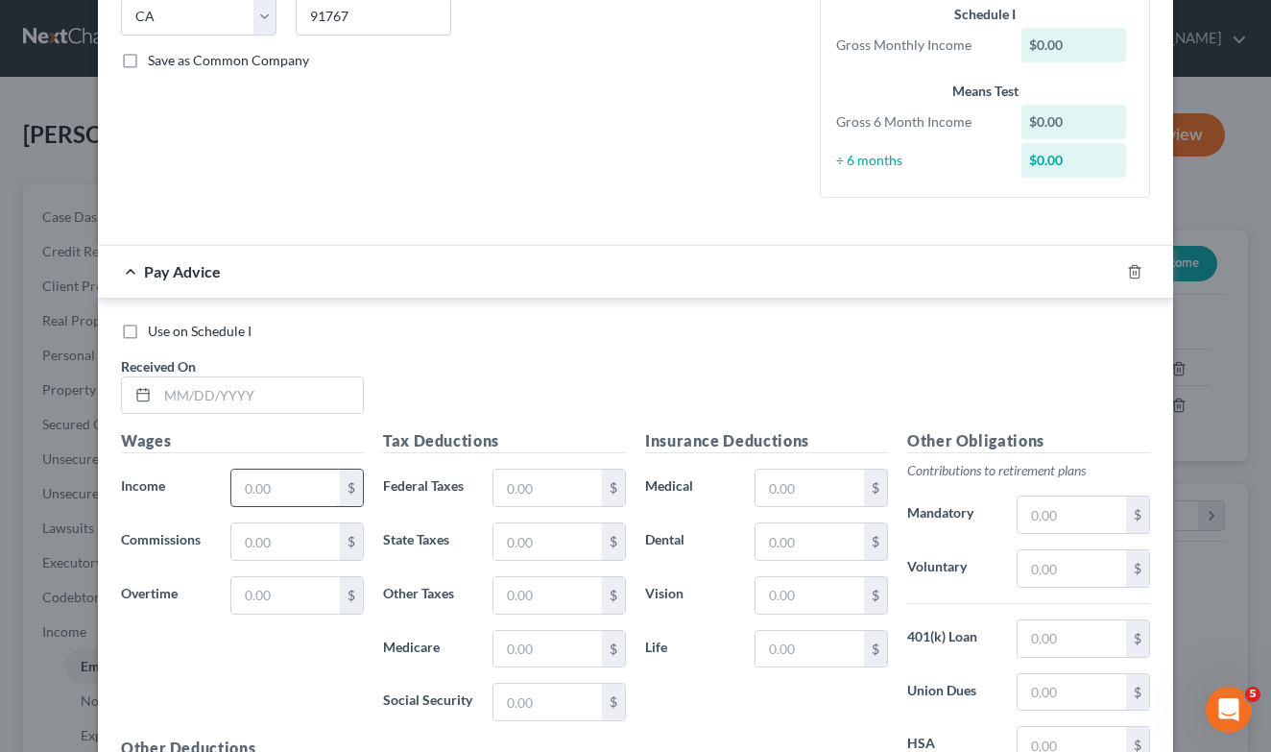
scroll to position [404, 0]
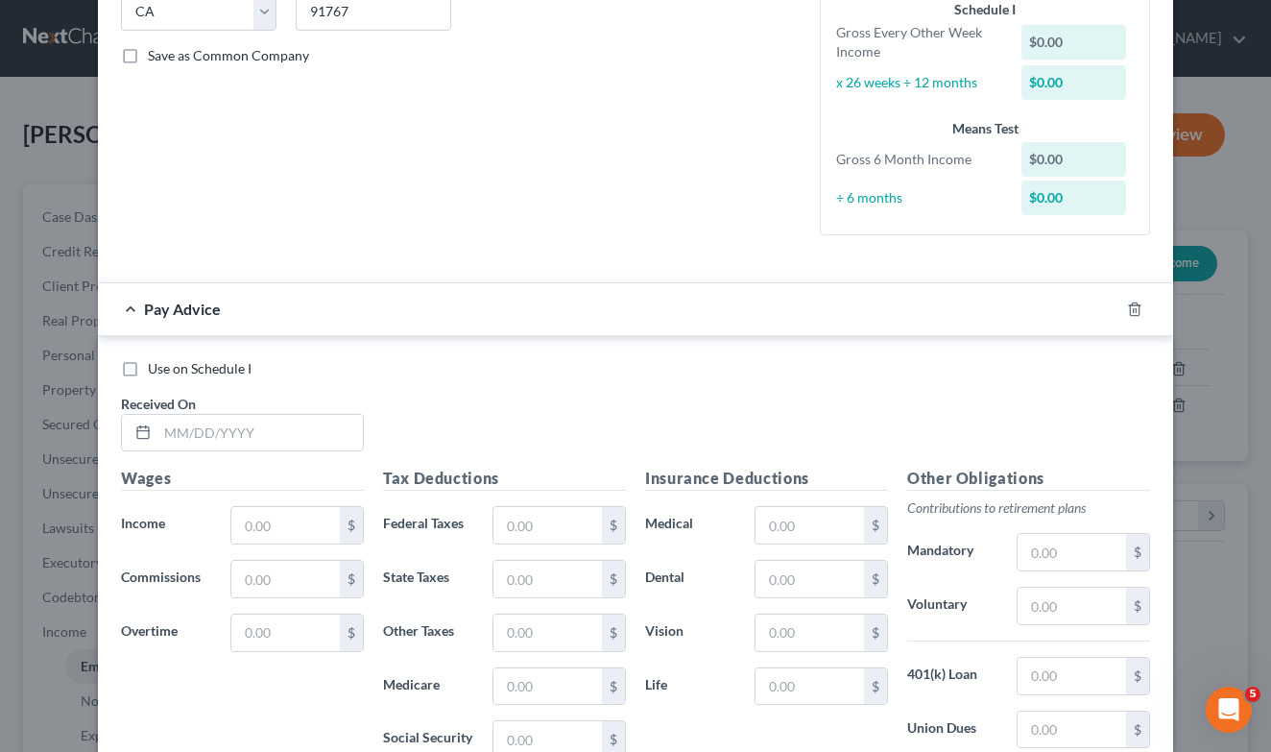
click at [148, 370] on label "Use on Schedule I" at bounding box center [200, 368] width 104 height 19
click at [156, 370] on input "Use on Schedule I" at bounding box center [162, 365] width 12 height 12
checkbox input "true"
click at [214, 418] on input "text" at bounding box center [259, 433] width 205 height 36
click at [302, 422] on input "[DATE]`" at bounding box center [259, 433] width 205 height 36
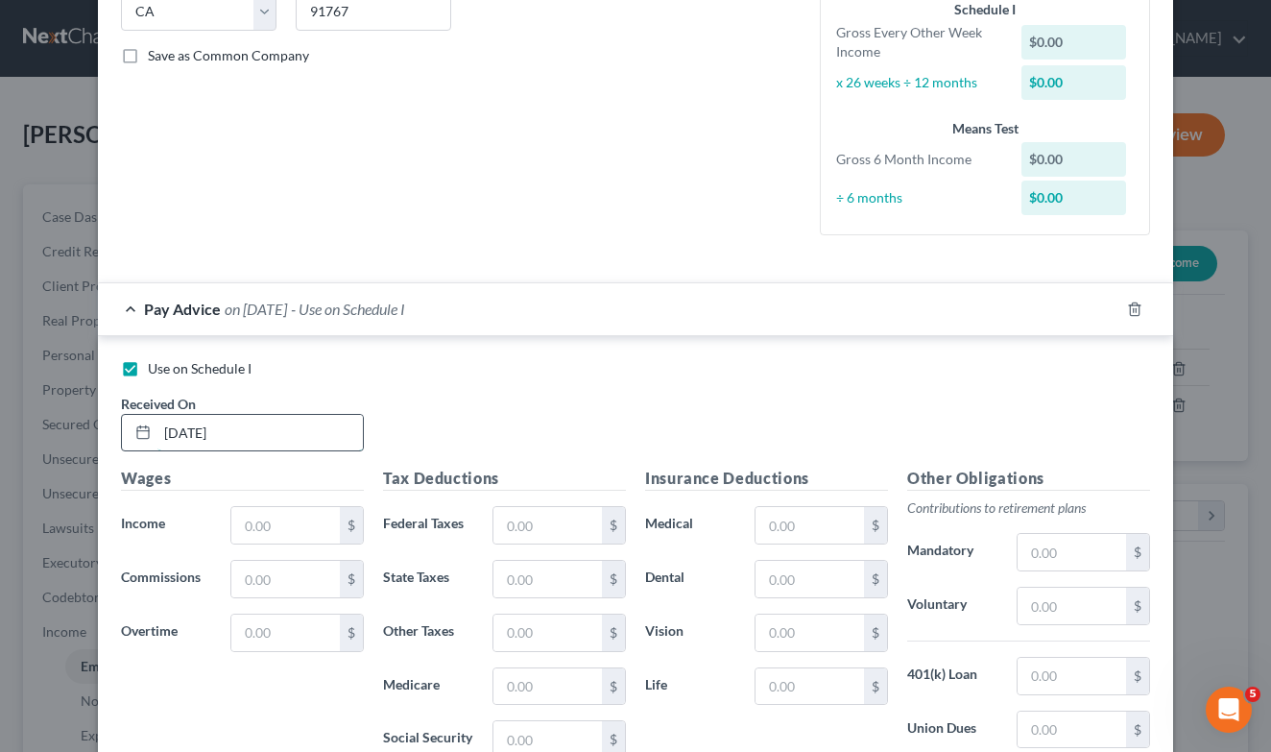
type input "[DATE]"
type input "1,984.50"
click at [648, 513] on label "Medical" at bounding box center [690, 525] width 109 height 38
click at [556, 511] on input "text" at bounding box center [547, 525] width 108 height 36
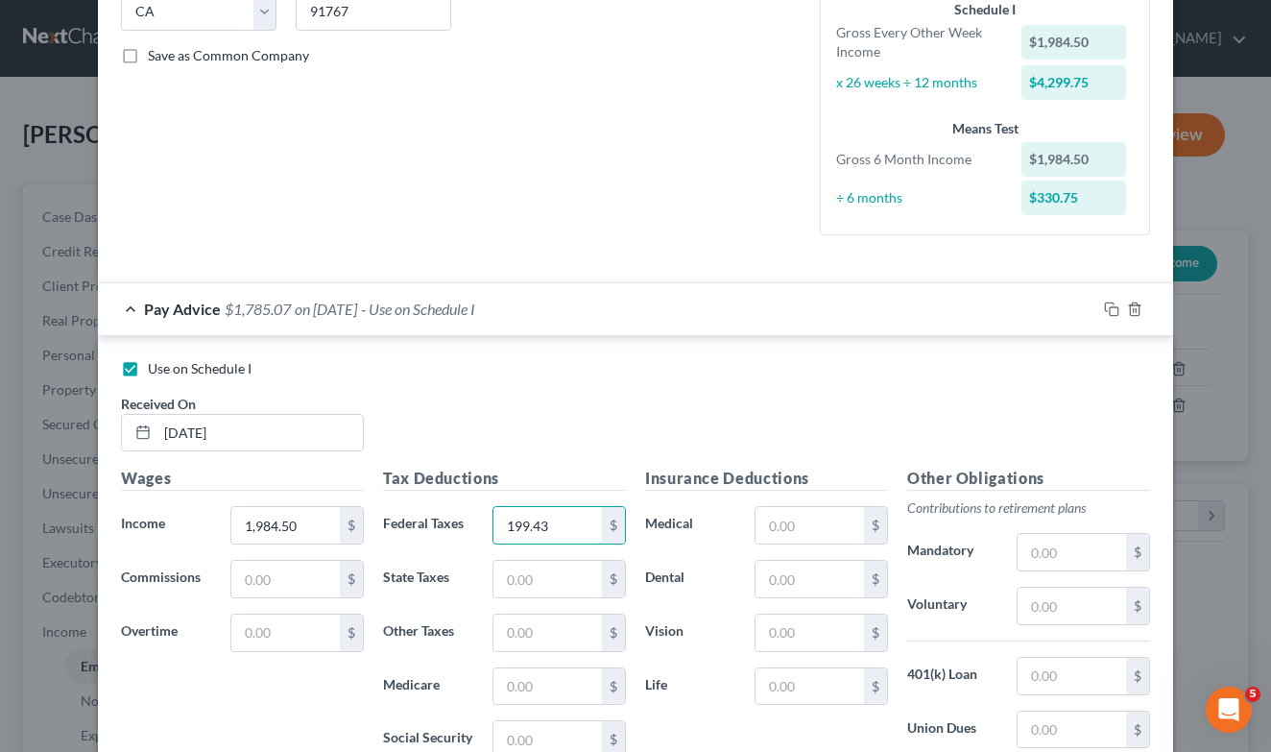
type input "199.43"
click at [533, 596] on div "Tax Deductions Federal Taxes 199.43 $ State Taxes $ Other Taxes $ Medicare $ So…" at bounding box center [504, 620] width 262 height 307
type input "56.73"
click at [540, 692] on input "text" at bounding box center [547, 686] width 108 height 36
type input "28.78"
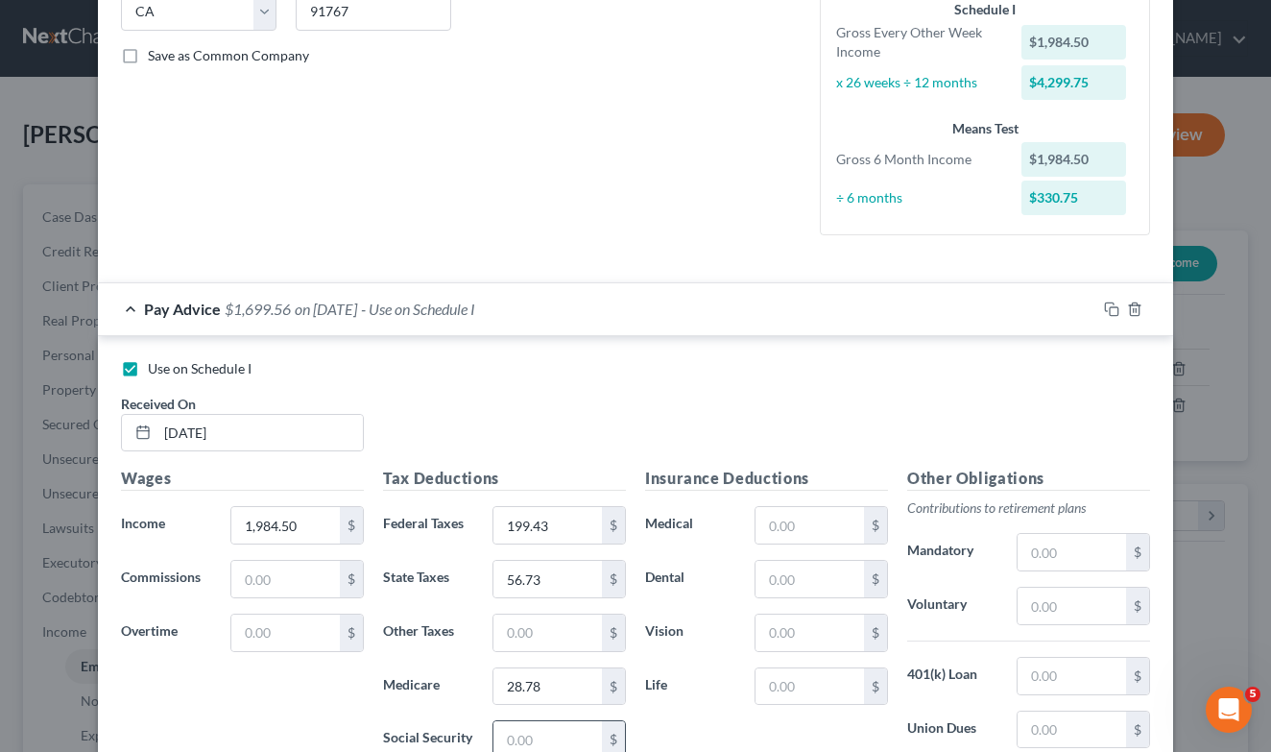
click at [551, 744] on input "text" at bounding box center [547, 739] width 108 height 36
type input "123.04"
click at [515, 629] on input "text" at bounding box center [547, 632] width 108 height 36
type input "23.81"
click at [747, 341] on div "Use on Schedule I Received On * [DATE] Wages Income * 1,984.50 $ Commissions $ …" at bounding box center [635, 624] width 1075 height 577
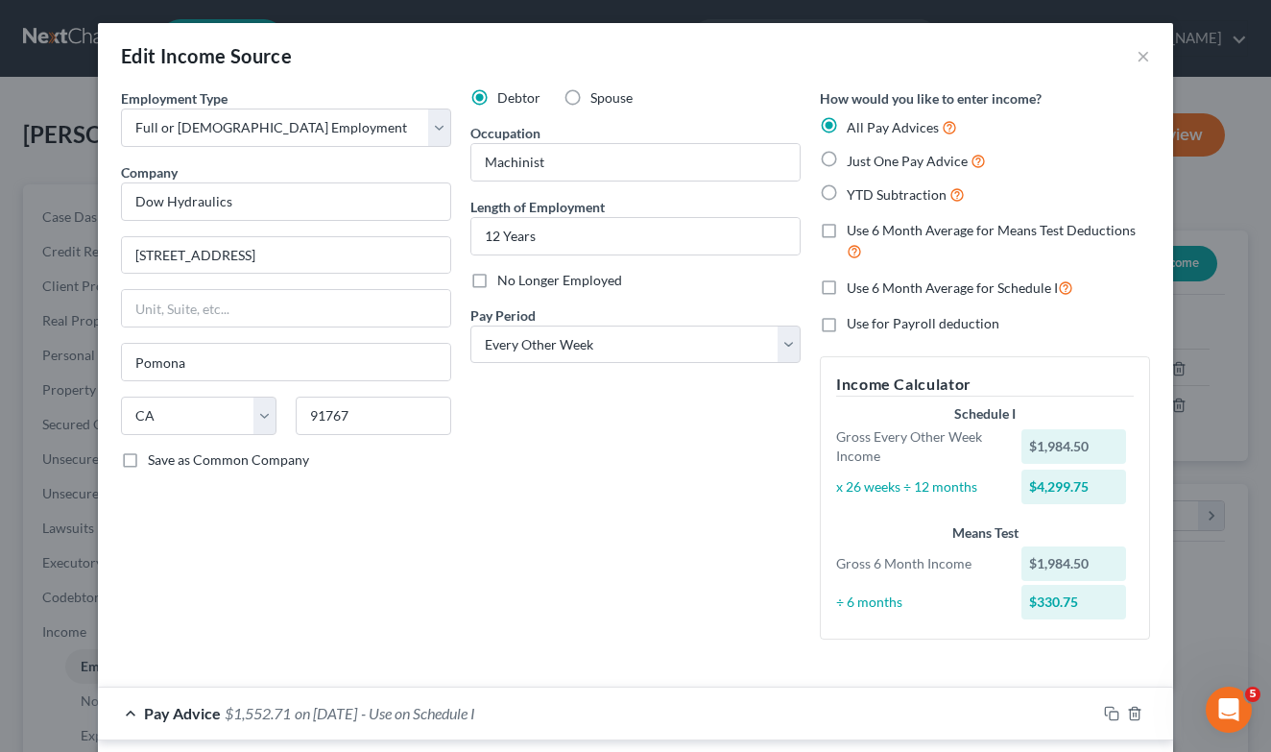
scroll to position [0, 0]
click at [878, 222] on span "Use 6 Month Average for Means Test Deductions" at bounding box center [991, 230] width 289 height 16
click at [867, 221] on input "Use 6 Month Average for Means Test Deductions" at bounding box center [860, 227] width 12 height 12
checkbox input "true"
click at [723, 551] on div "Debtor Spouse Occupation Machinist Length of Employment 12 Years No Longer Empl…" at bounding box center [635, 371] width 349 height 566
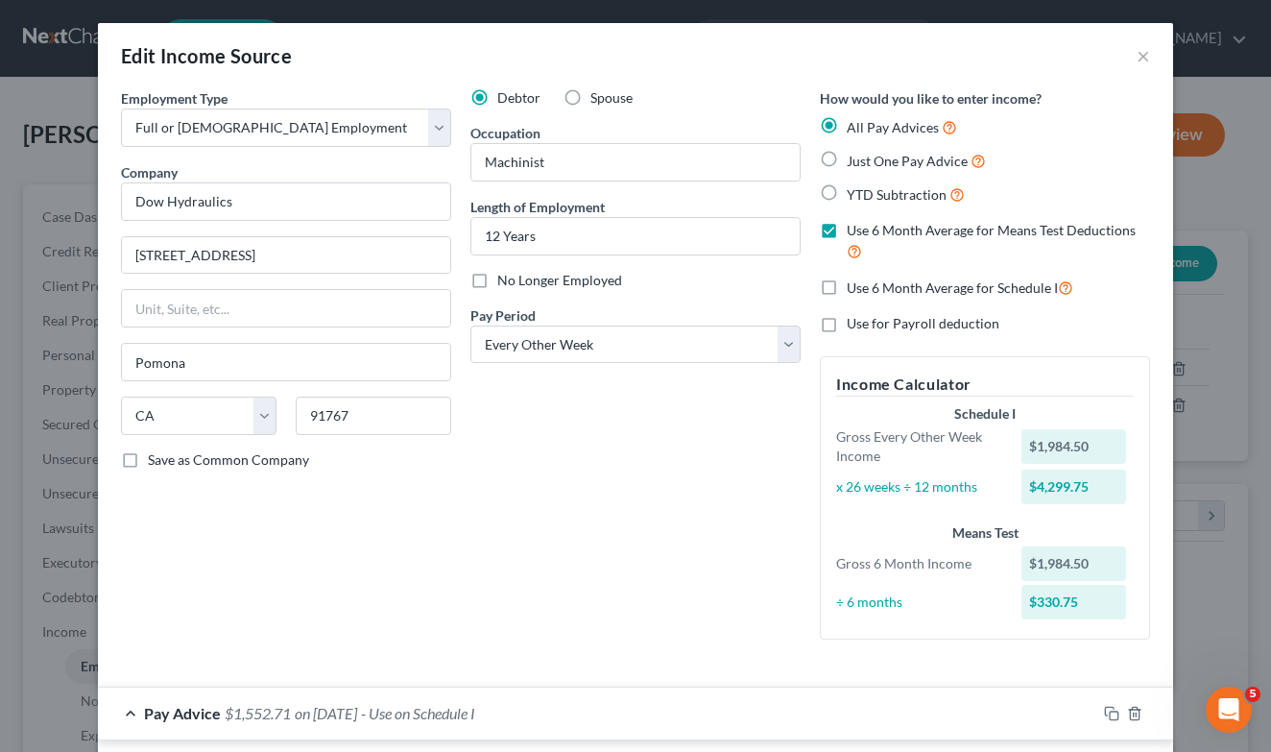
click at [847, 192] on label "YTD Subtraction" at bounding box center [906, 194] width 118 height 22
click at [854, 192] on input "YTD Subtraction" at bounding box center [860, 189] width 12 height 12
radio input "true"
checkbox input "false"
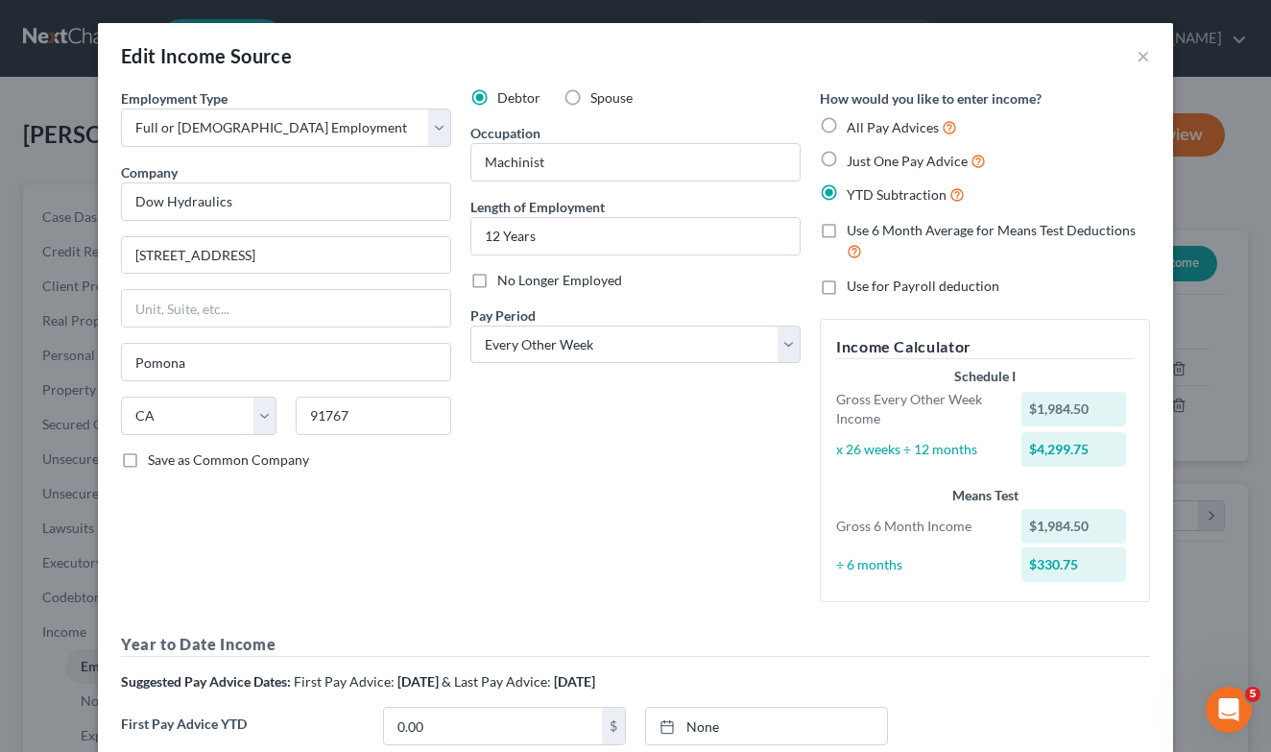
click at [569, 523] on div "Debtor Spouse Occupation Machinist Length of Employment 12 Years No Longer Empl…" at bounding box center [635, 352] width 349 height 529
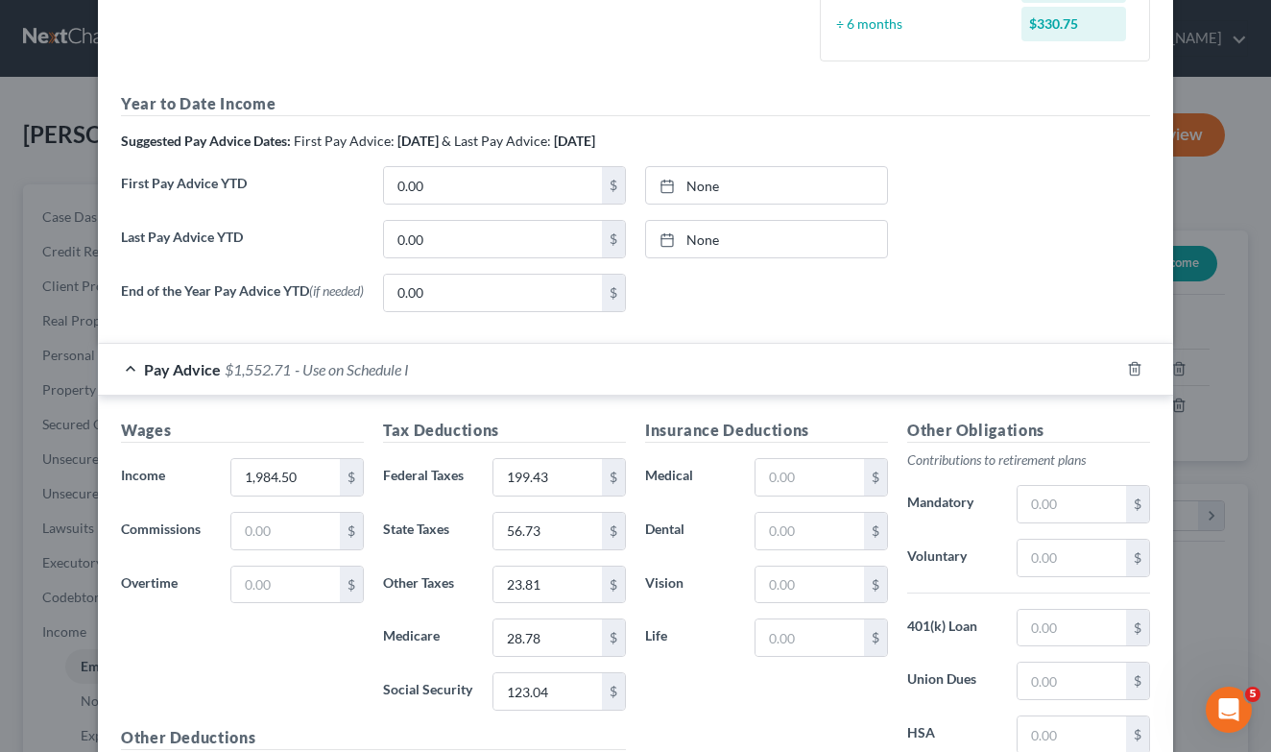
scroll to position [542, 0]
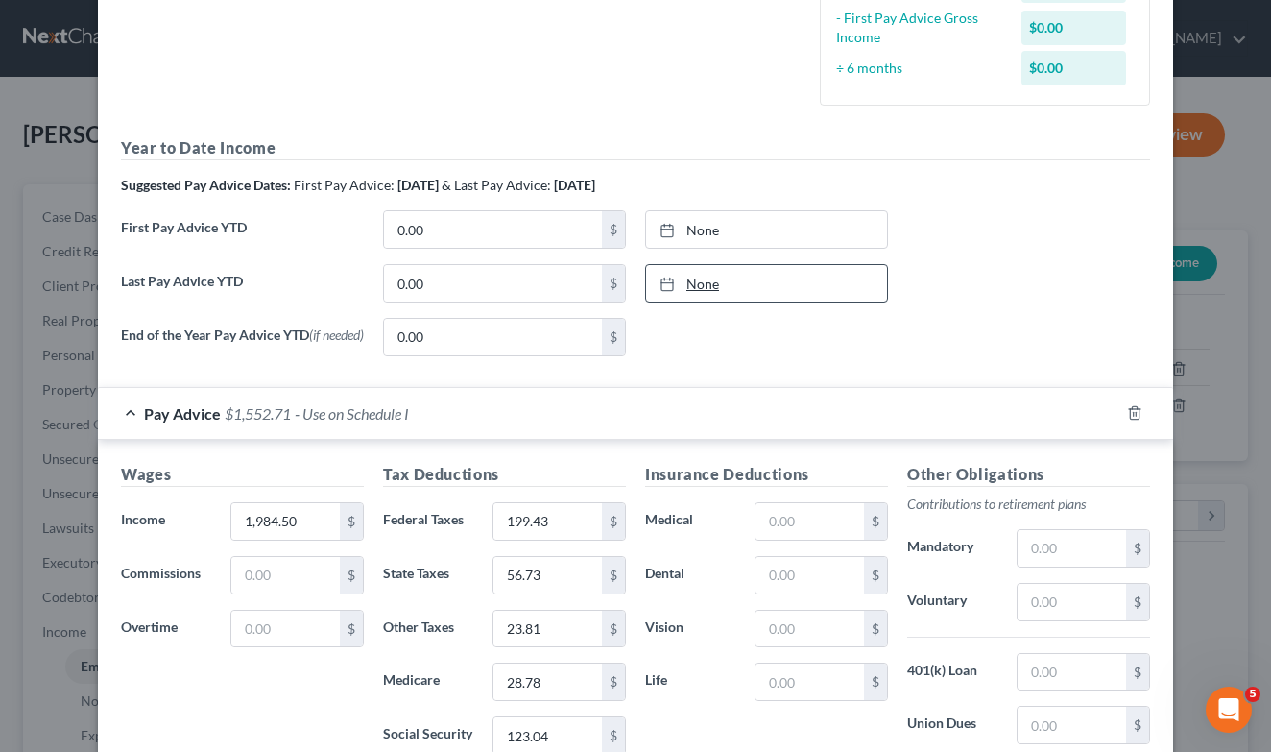
click at [697, 291] on link "None" at bounding box center [766, 283] width 241 height 36
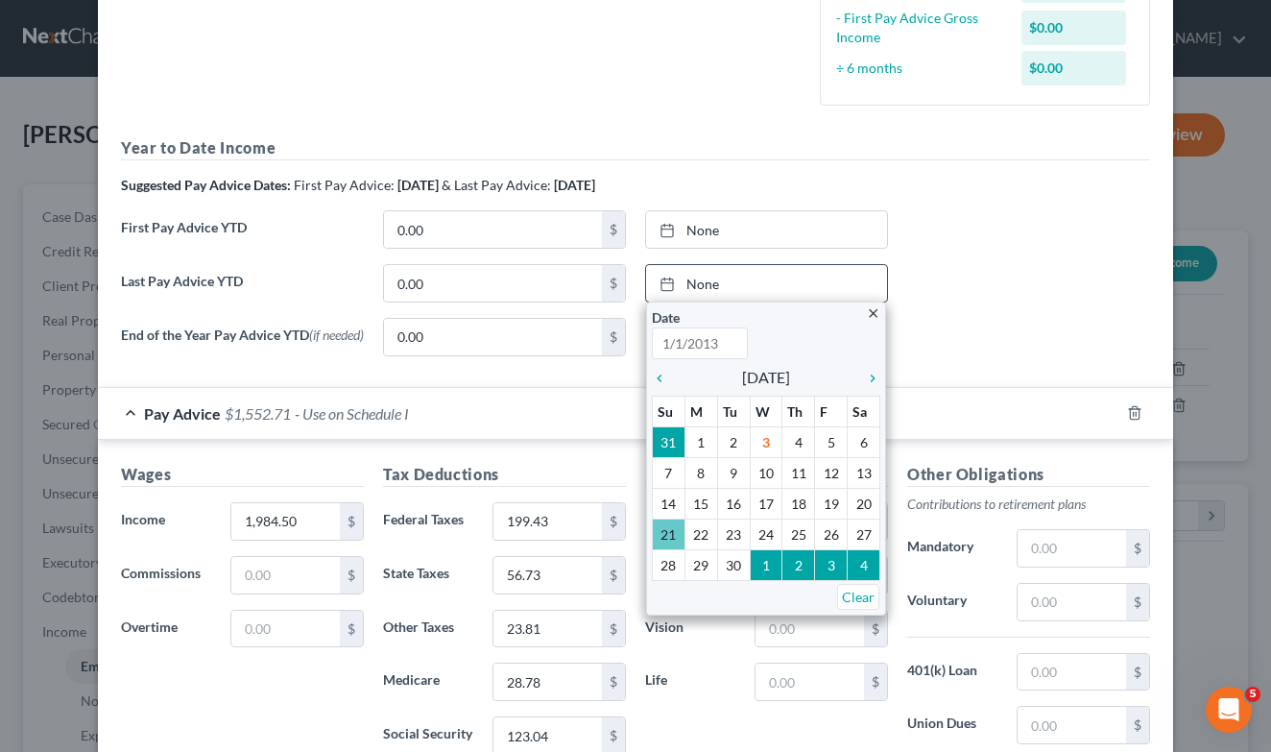
type input "[DATE]"
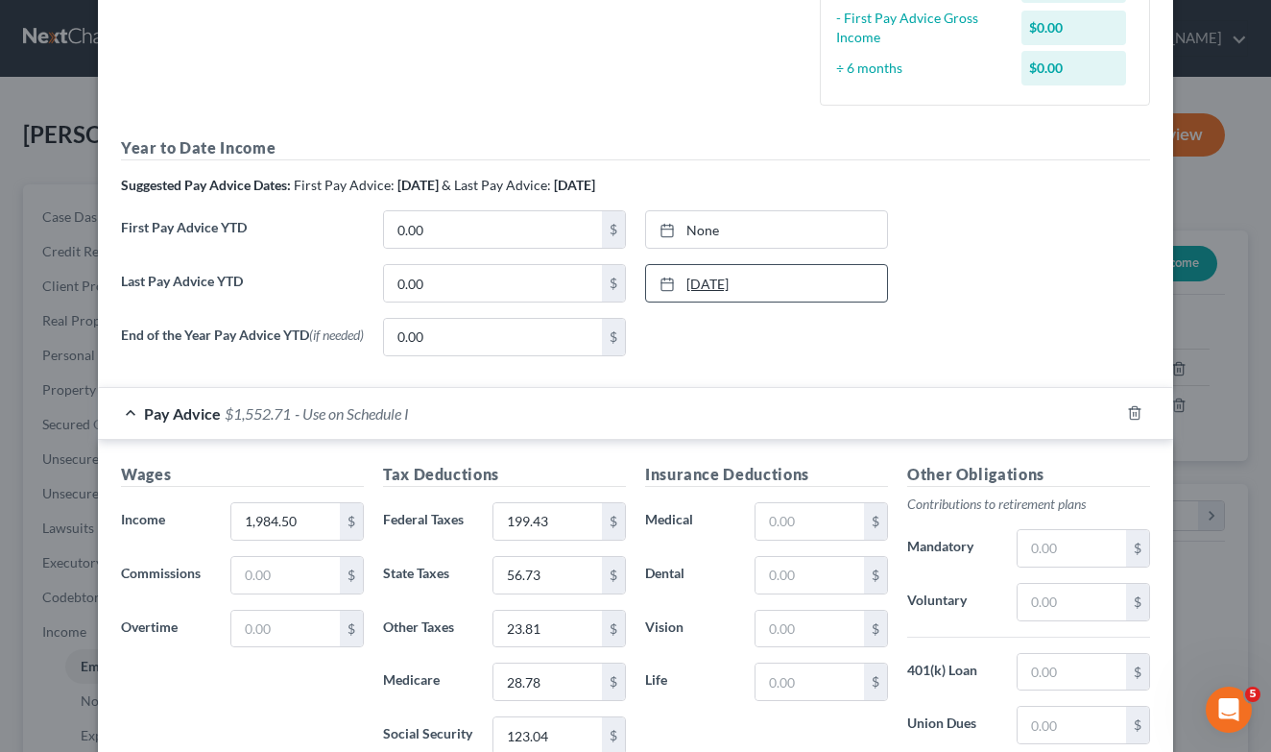
click at [734, 288] on link "[DATE]" at bounding box center [766, 283] width 241 height 36
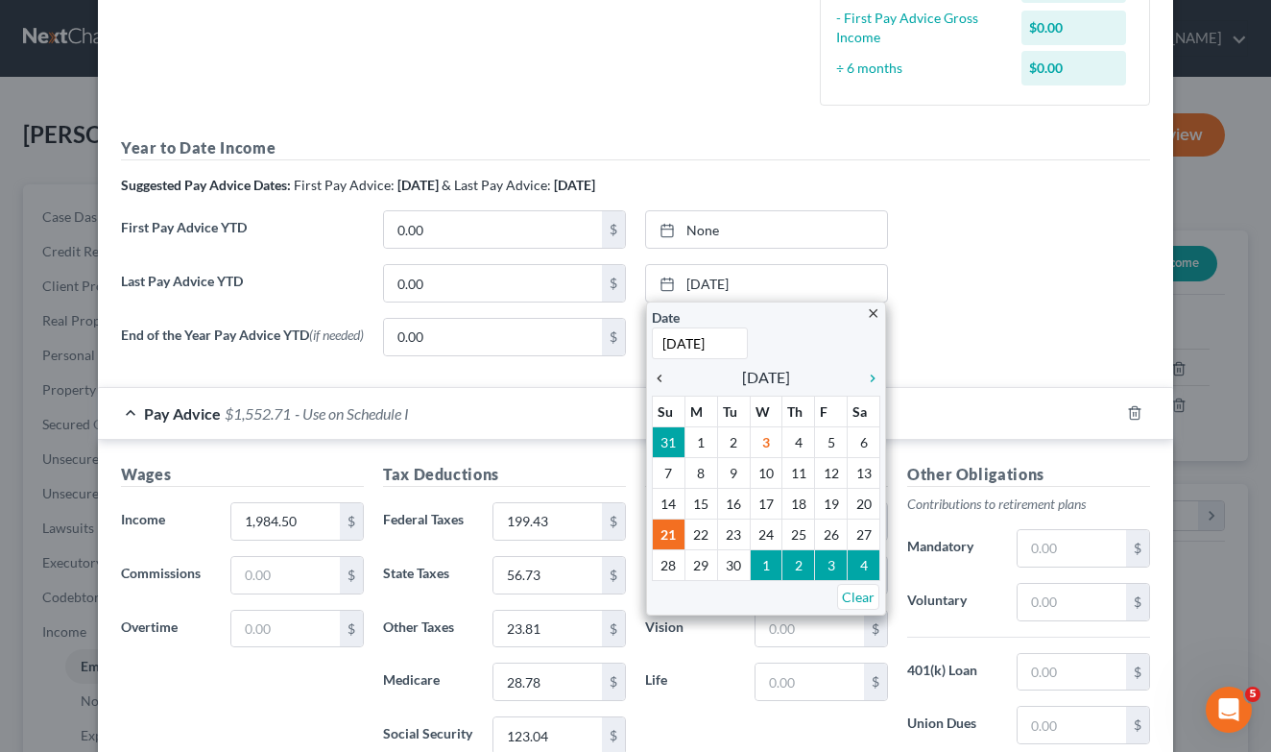
click at [665, 375] on icon "chevron_left" at bounding box center [664, 378] width 25 height 15
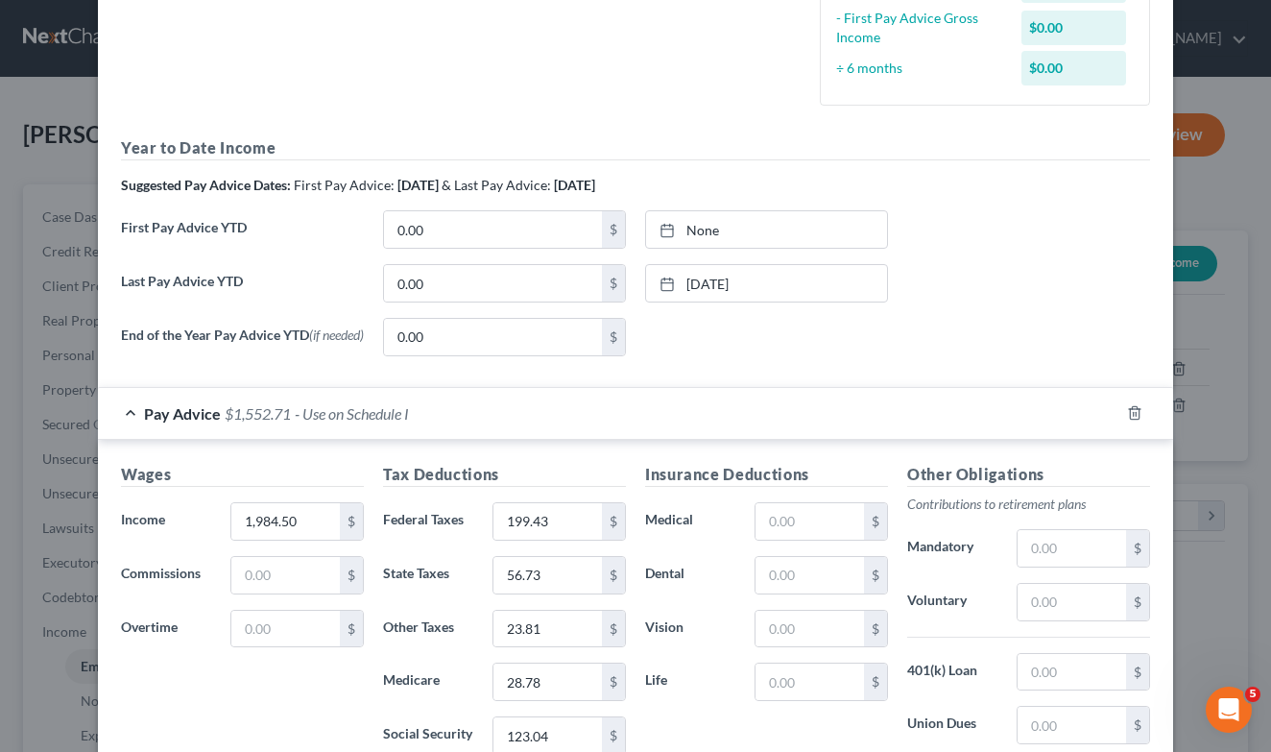
click at [1231, 448] on div "Edit Income Source × Employment Type * Select Full or [DEMOGRAPHIC_DATA] Employ…" at bounding box center [635, 376] width 1271 height 752
click at [482, 281] on input "0.00" at bounding box center [493, 283] width 218 height 36
click at [504, 277] on input "34,770.10" at bounding box center [493, 283] width 218 height 36
type input "34,770.19"
click at [697, 239] on link "None" at bounding box center [766, 229] width 241 height 36
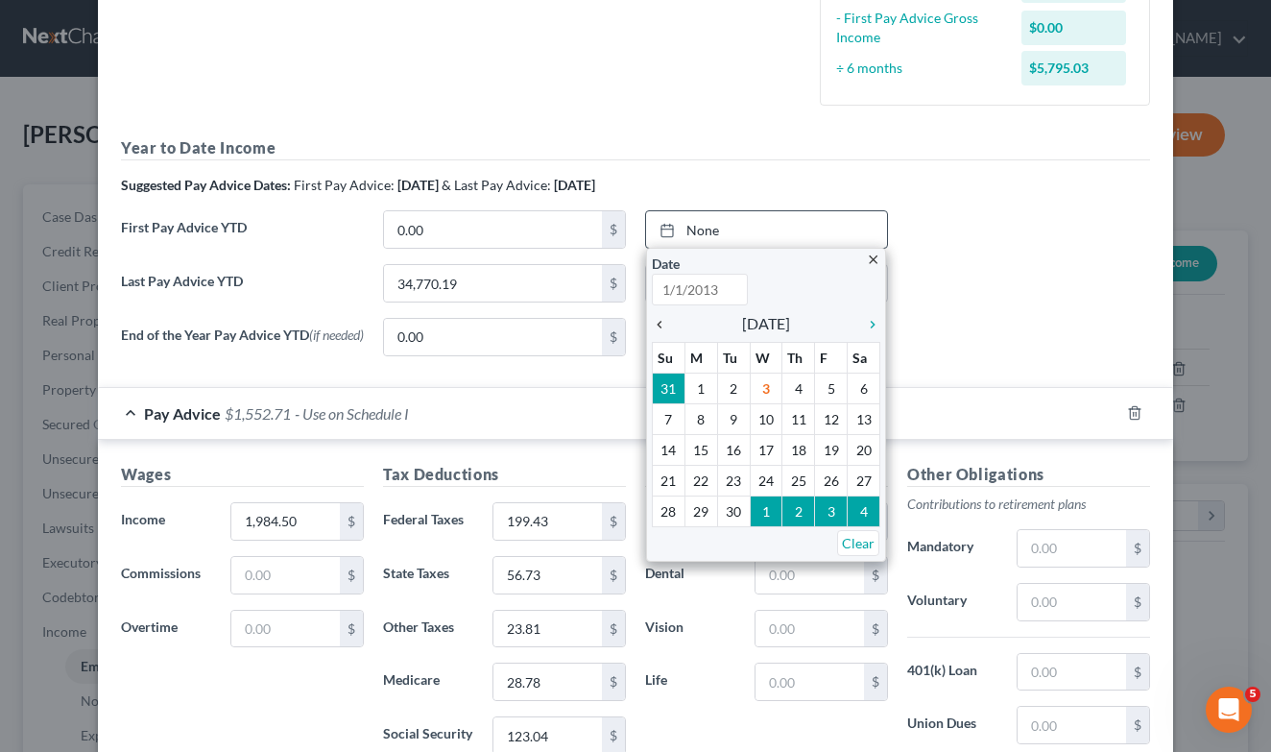
type input "[DATE]"
click at [655, 321] on icon "chevron_left" at bounding box center [664, 324] width 25 height 15
click at [656, 321] on icon "chevron_left" at bounding box center [664, 324] width 25 height 15
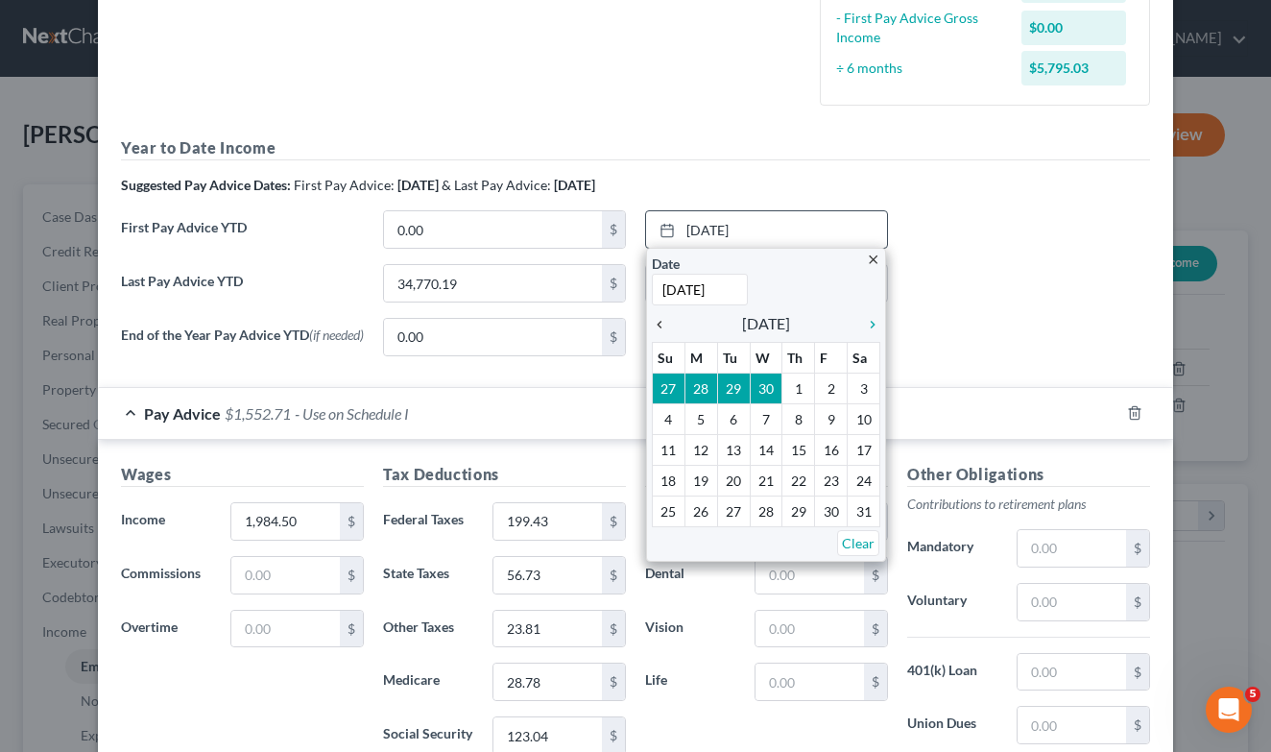
click at [656, 321] on icon "chevron_left" at bounding box center [664, 324] width 25 height 15
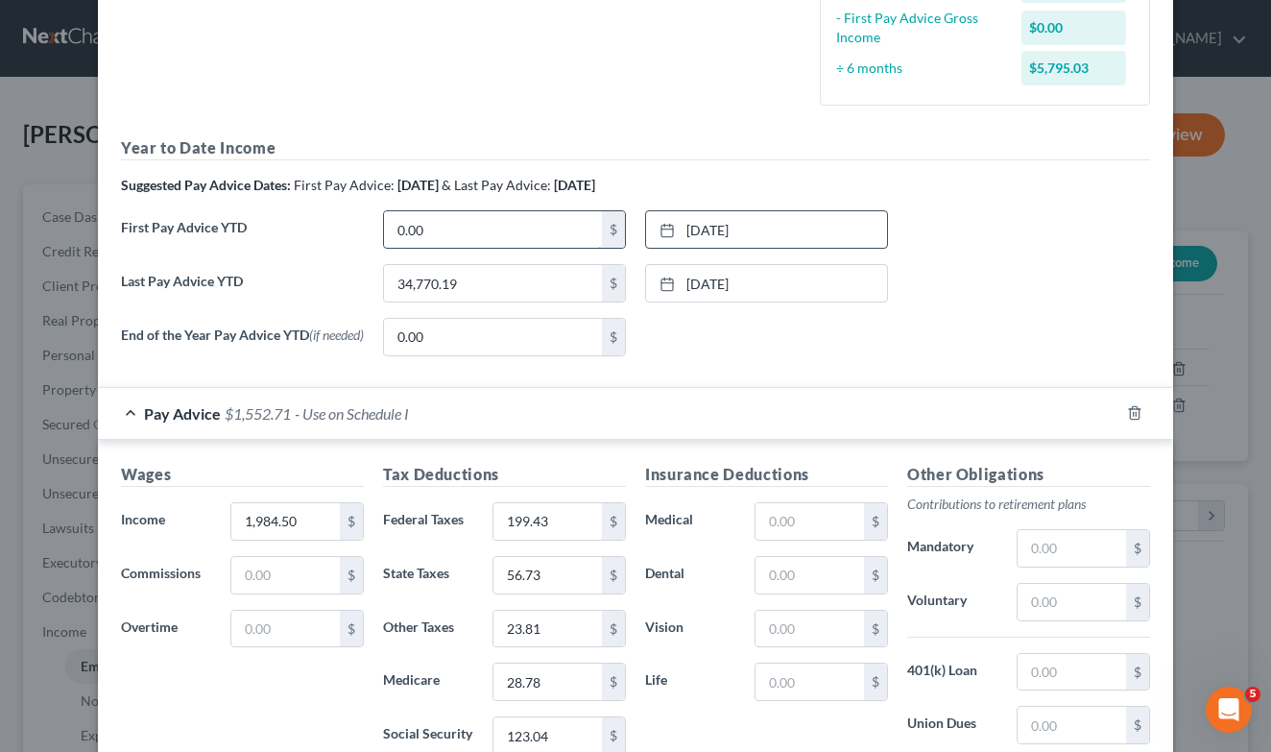
click at [420, 228] on input "0.00" at bounding box center [493, 229] width 218 height 36
type input "10,060.85"
click at [873, 383] on form "Employment Type * Select Full or [DEMOGRAPHIC_DATA] Employment Self Employment …" at bounding box center [635, 227] width 1029 height 1363
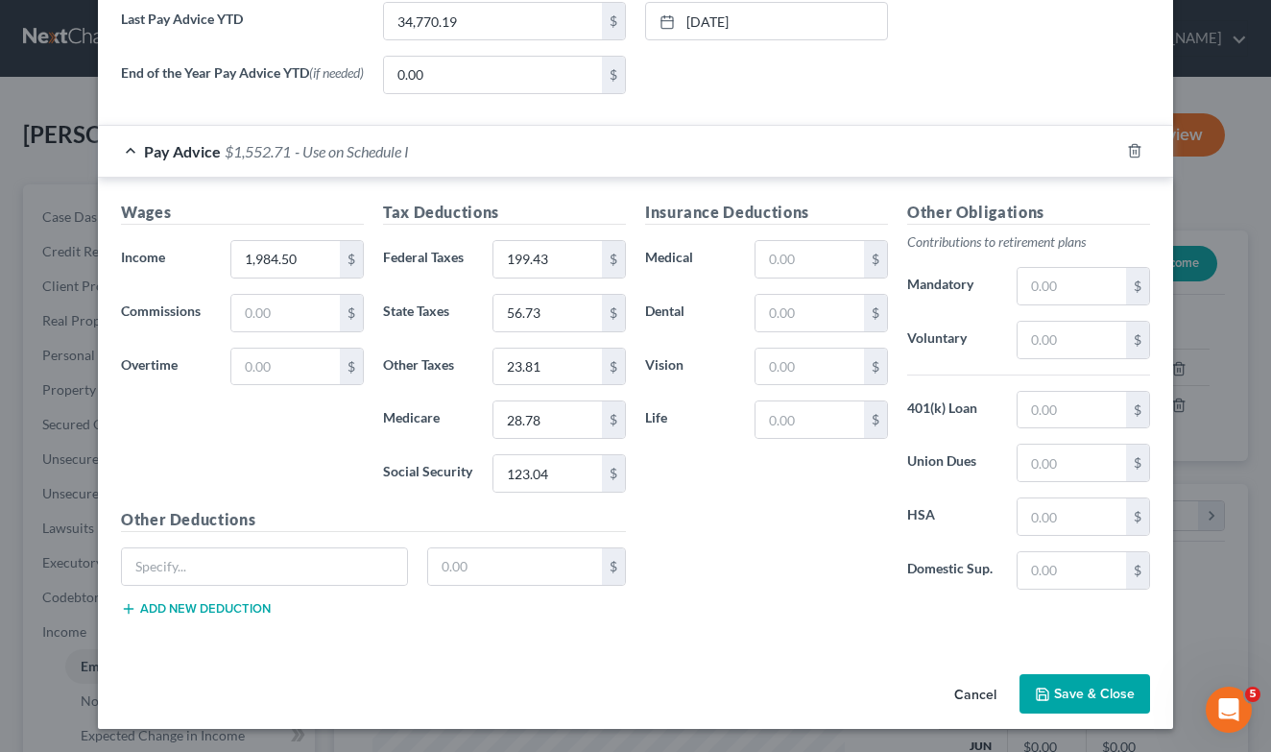
scroll to position [806, 0]
click at [1077, 693] on button "Save & Close" at bounding box center [1085, 694] width 131 height 40
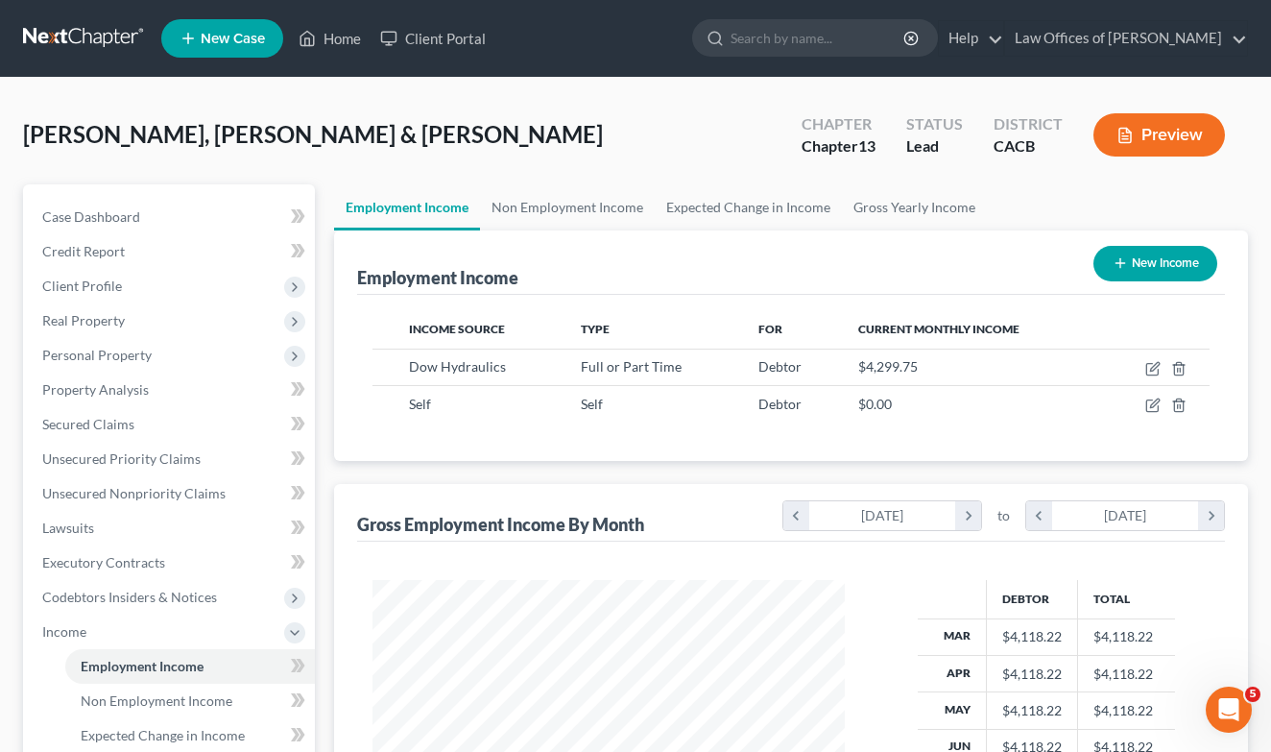
click at [611, 145] on div "[PERSON_NAME], [PERSON_NAME] & [PERSON_NAME] Upgraded Chapter Chapter 13 Status…" at bounding box center [635, 143] width 1225 height 84
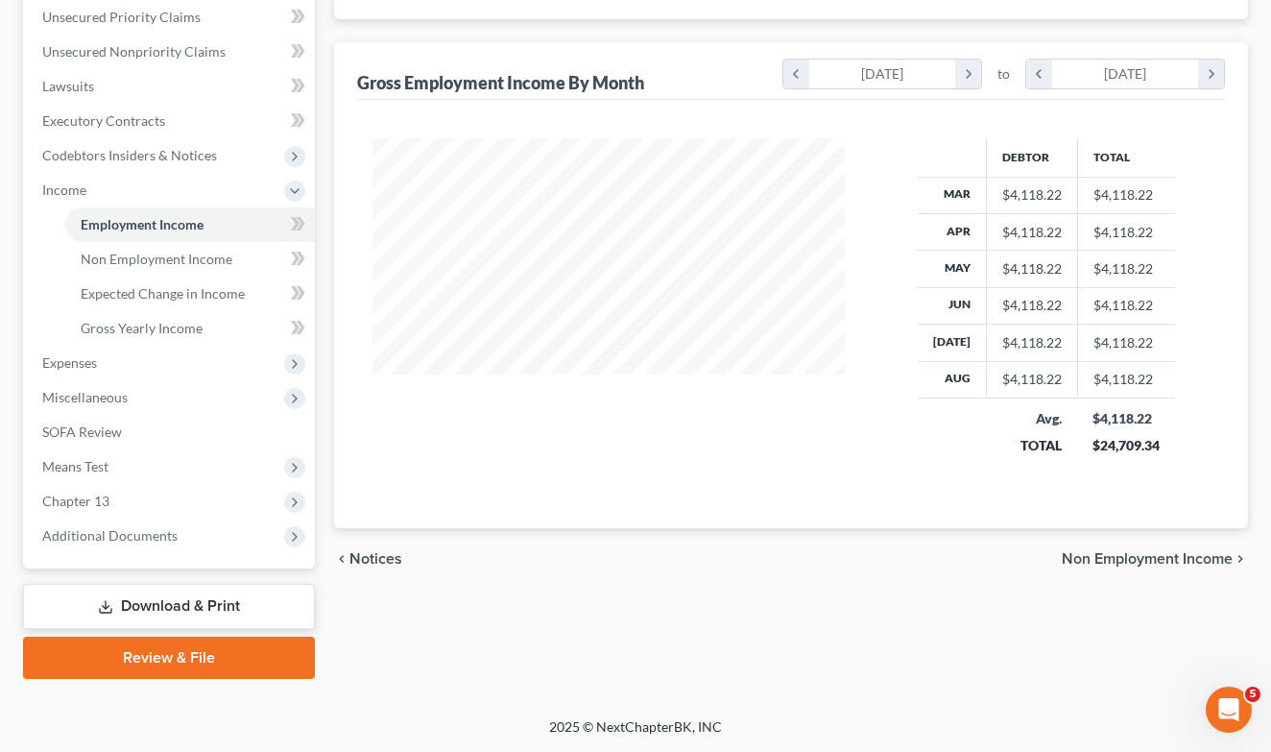
scroll to position [442, 0]
click at [96, 499] on span "Chapter 13" at bounding box center [75, 501] width 67 height 16
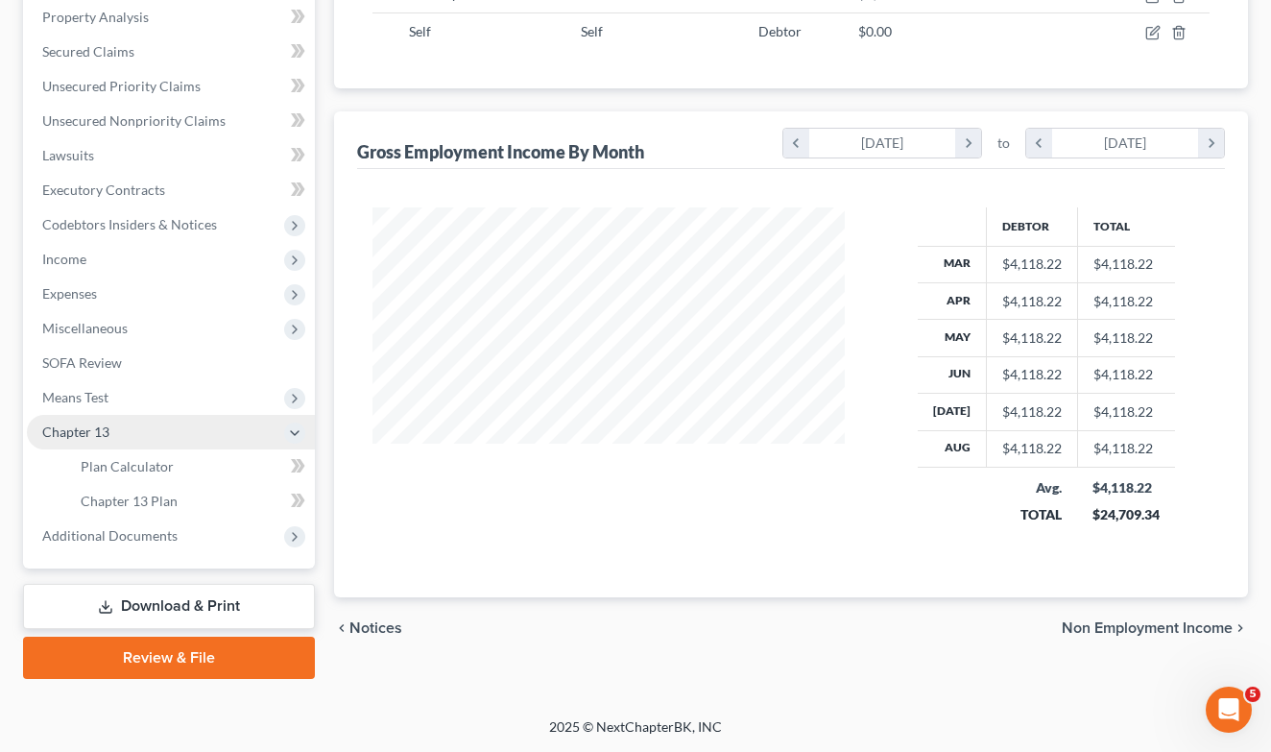
scroll to position [373, 0]
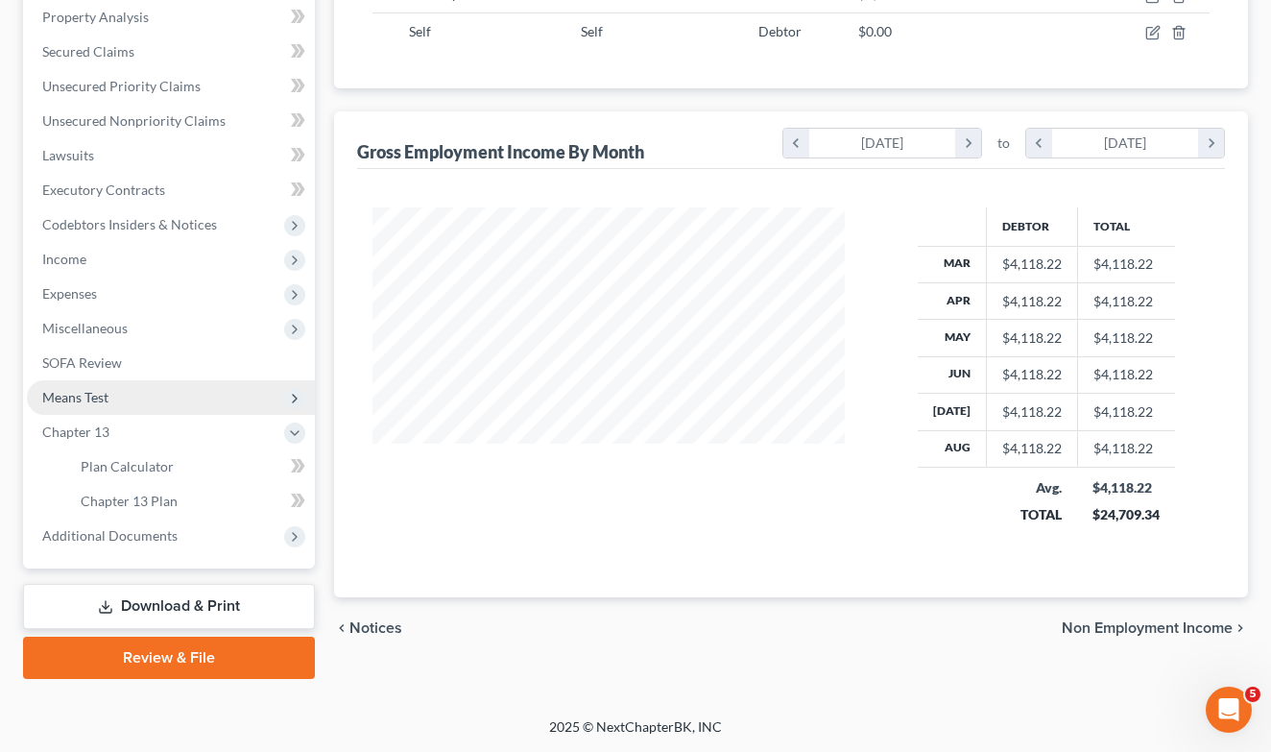
click at [106, 399] on span "Means Test" at bounding box center [75, 397] width 66 height 16
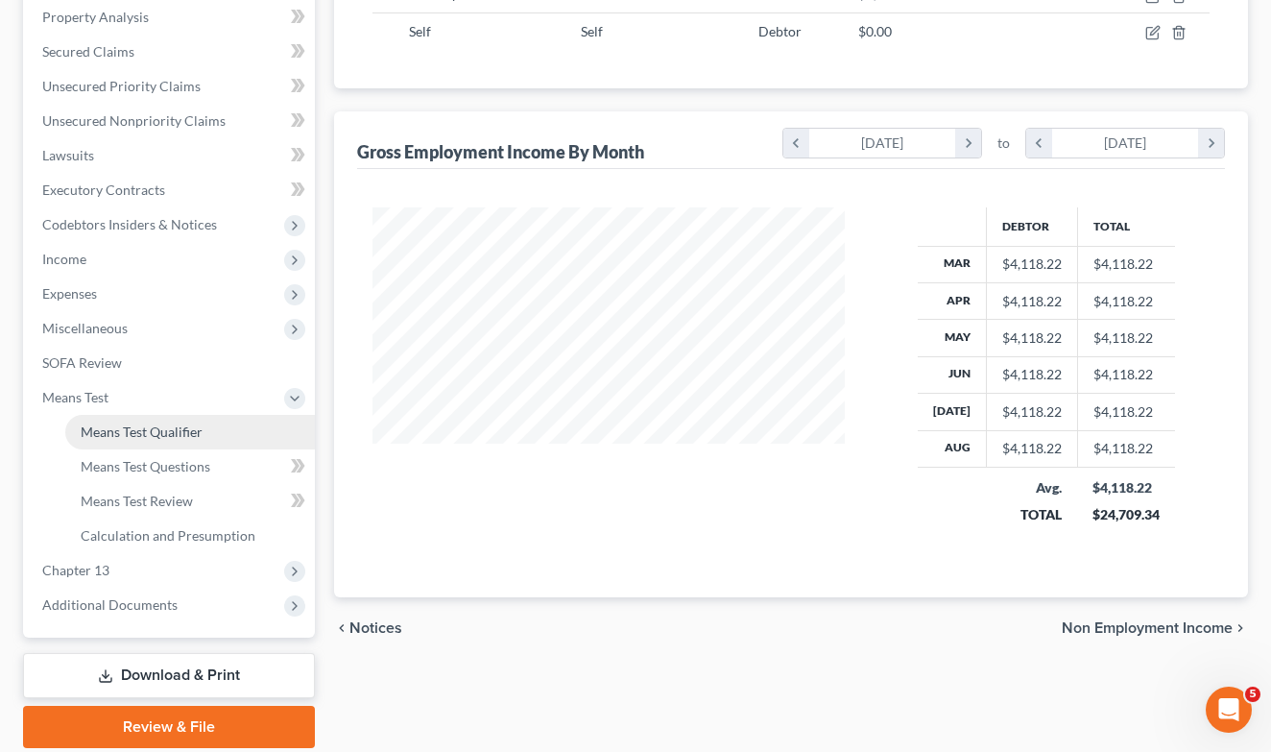
click at [115, 424] on span "Means Test Qualifier" at bounding box center [142, 431] width 122 height 16
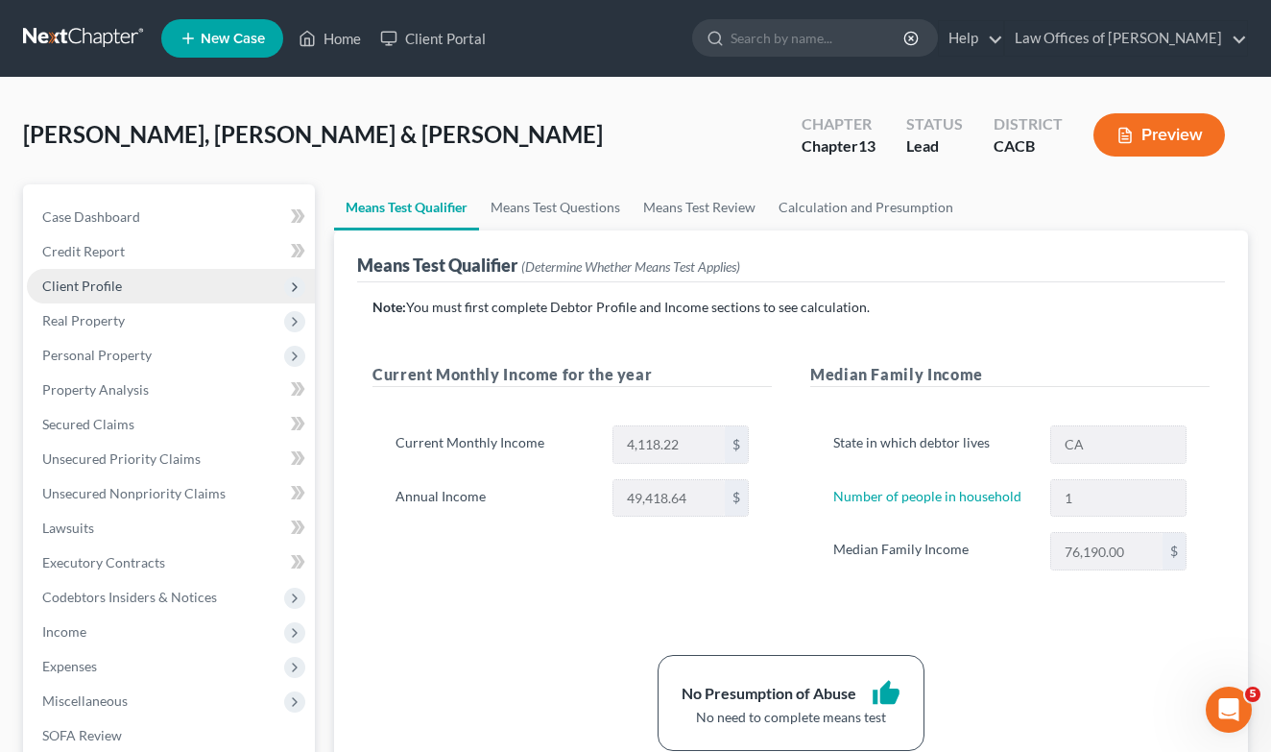
click at [104, 285] on span "Client Profile" at bounding box center [82, 285] width 80 height 16
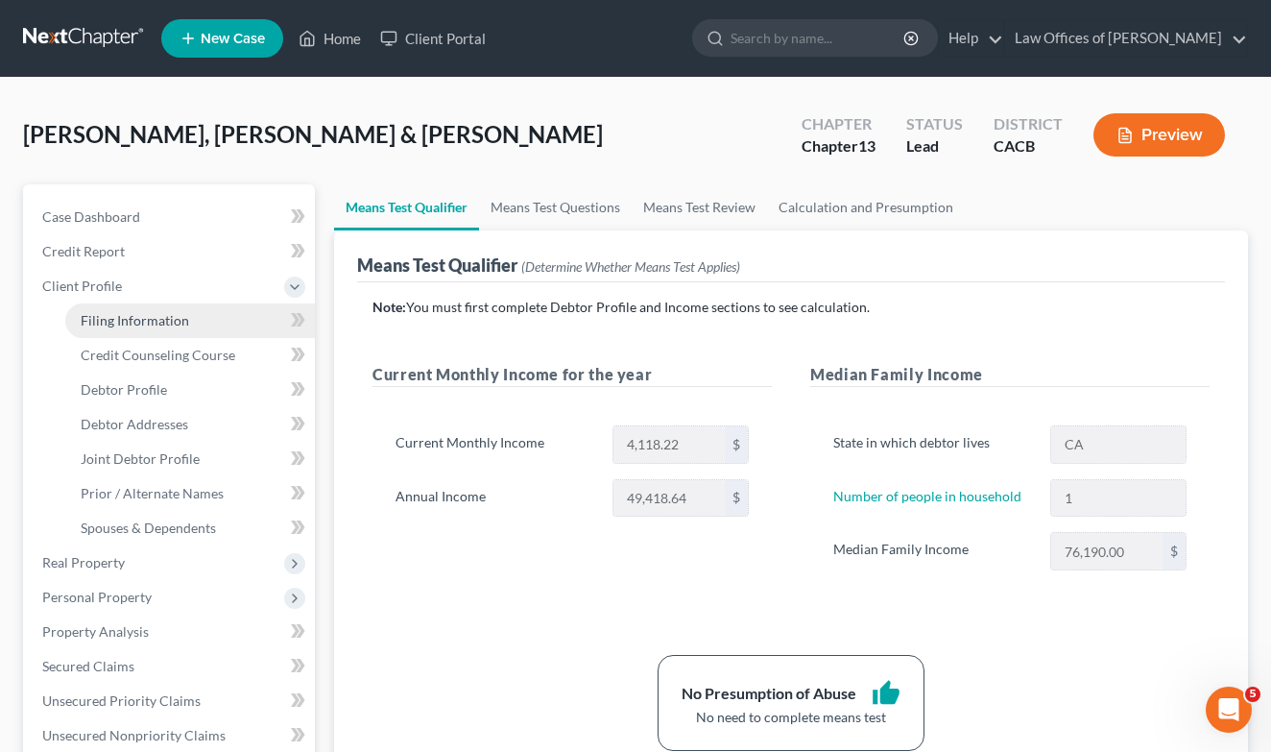
click at [118, 323] on span "Filing Information" at bounding box center [135, 320] width 108 height 16
select select "1"
select select "3"
select select "7"
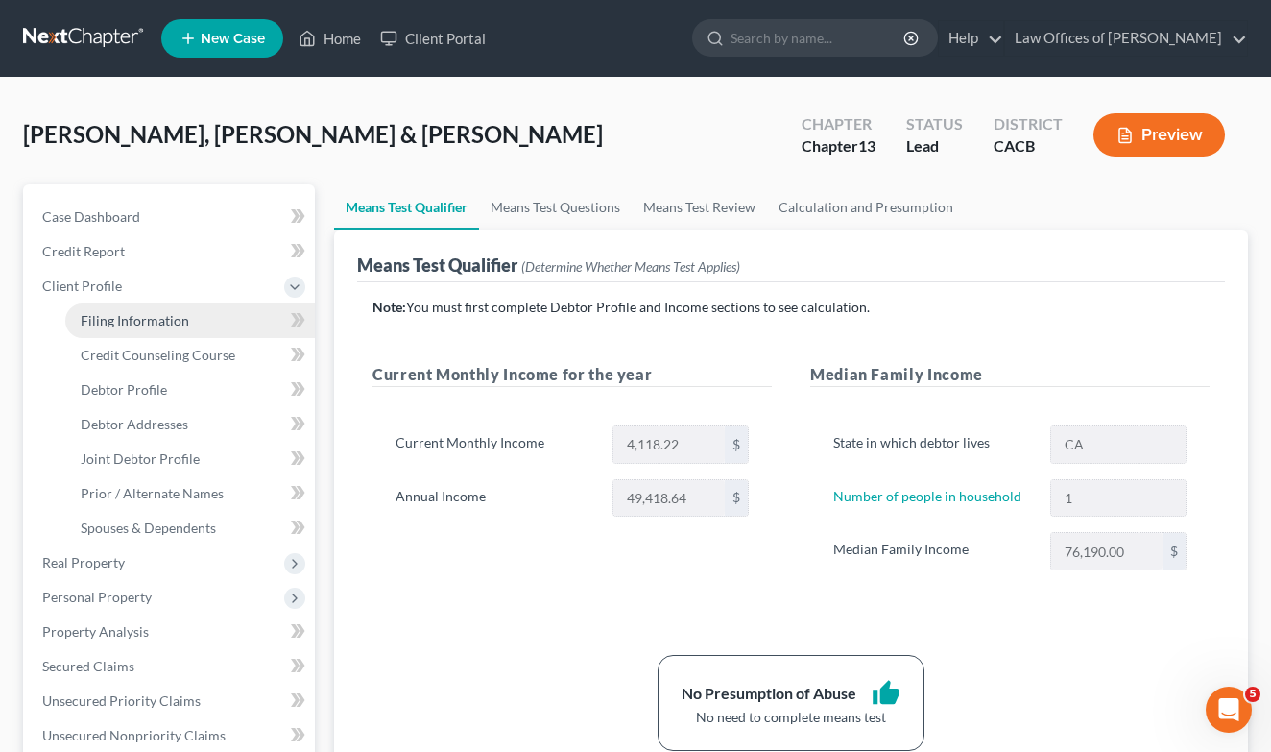
select select "0"
select select "4"
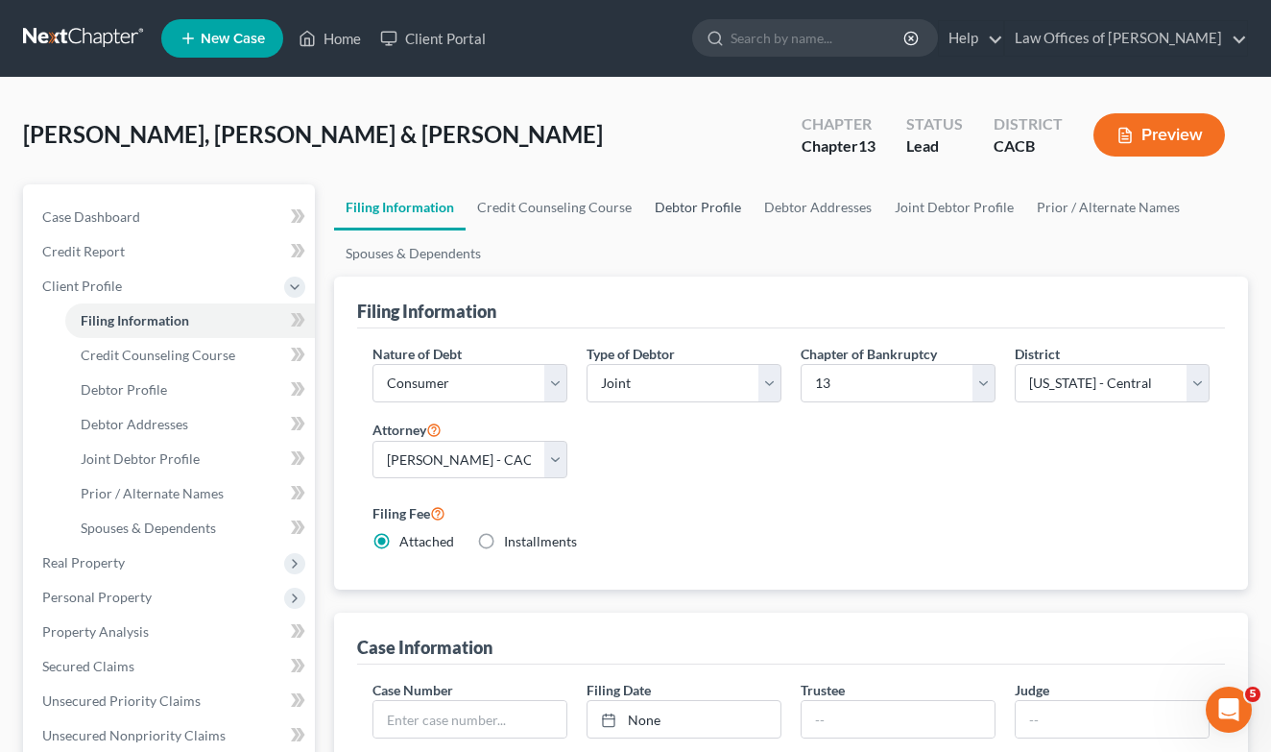
click at [695, 220] on link "Debtor Profile" at bounding box center [697, 207] width 109 height 46
select select "1"
select select "0"
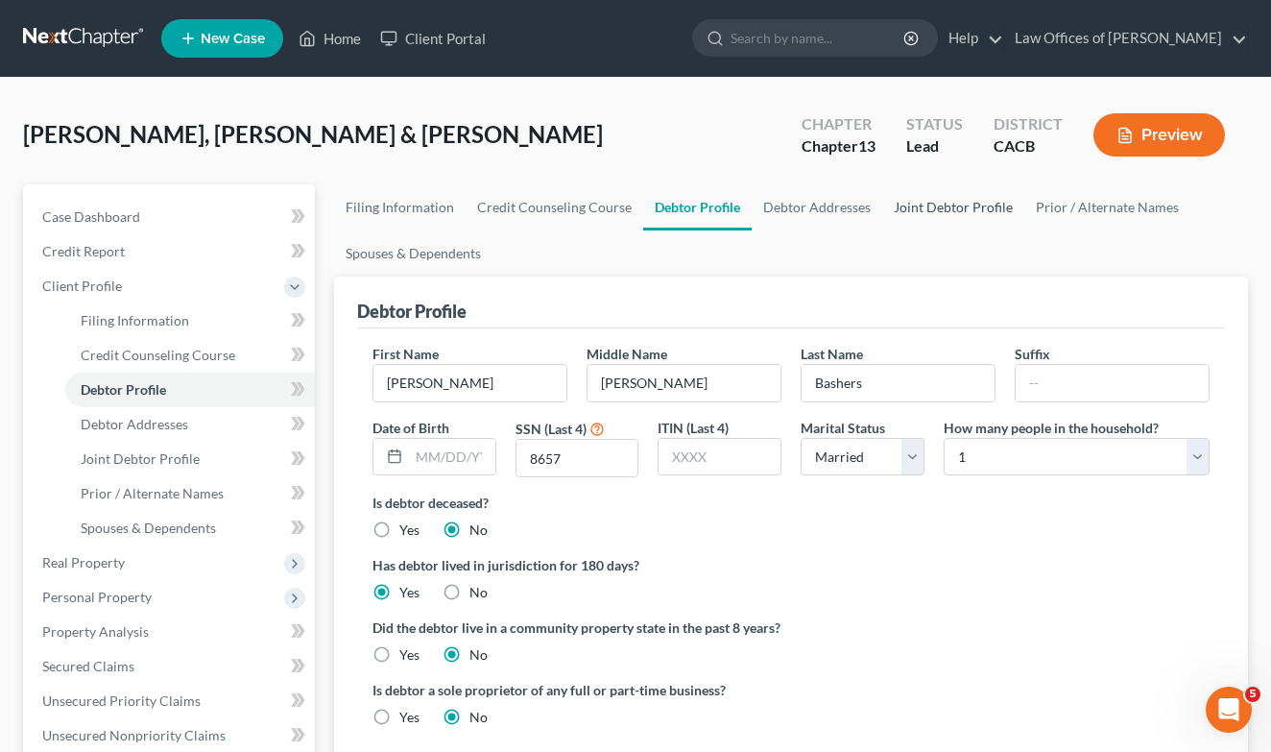
click at [917, 210] on link "Joint Debtor Profile" at bounding box center [953, 207] width 142 height 46
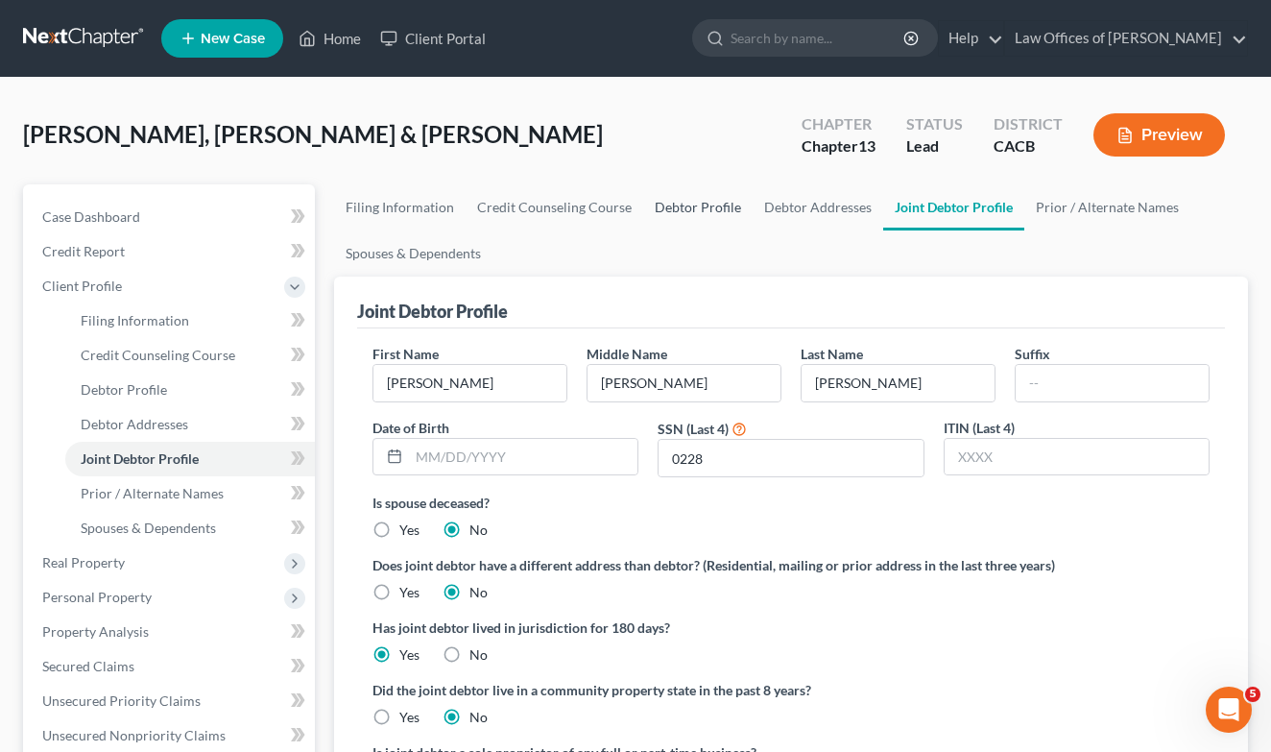
click at [705, 199] on link "Debtor Profile" at bounding box center [697, 207] width 109 height 46
select select "1"
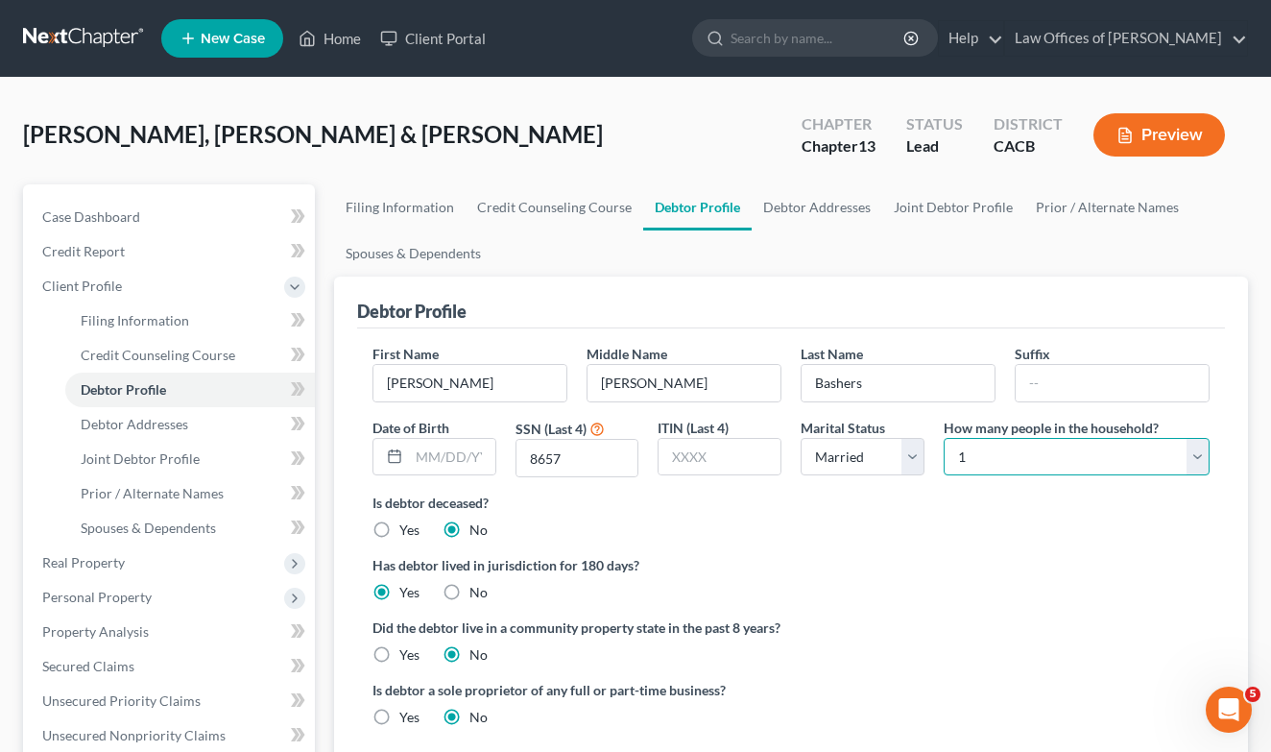
select select "1"
click at [275, 151] on div "[PERSON_NAME], [PERSON_NAME] & [PERSON_NAME] Upgraded Chapter Chapter 13 Status…" at bounding box center [635, 143] width 1225 height 84
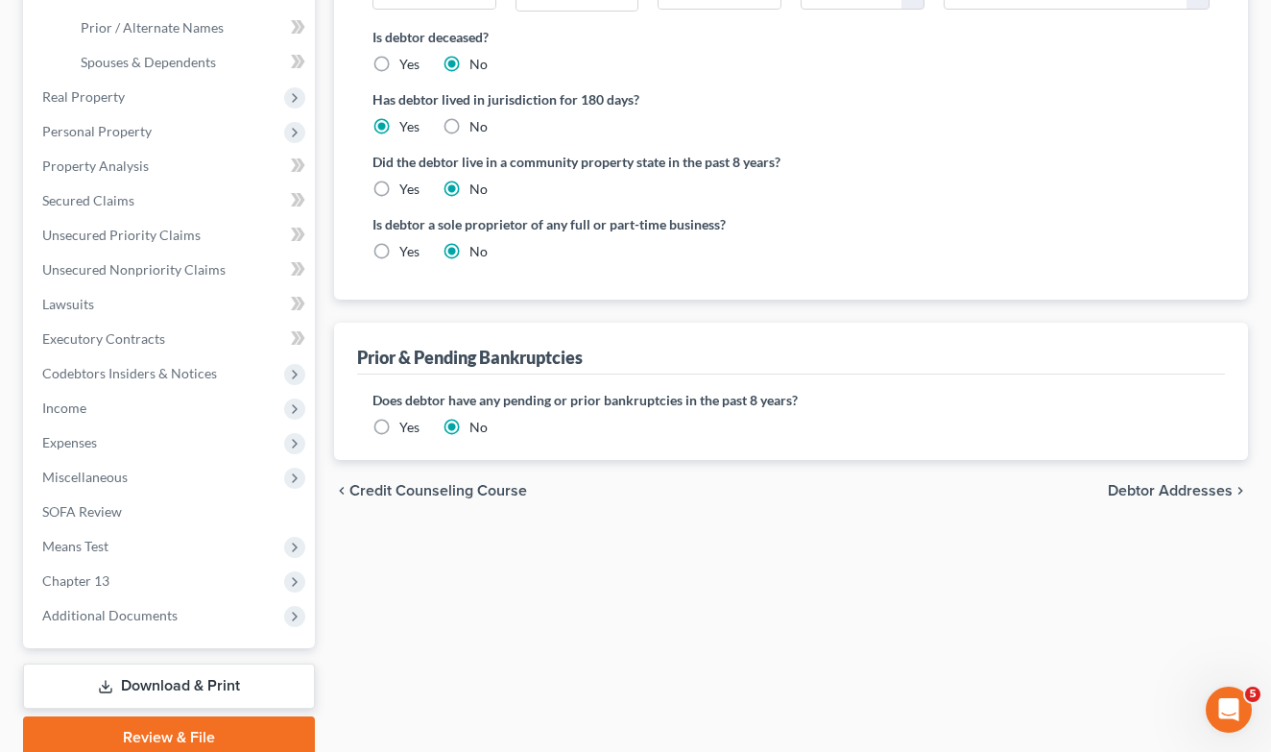
scroll to position [578, 0]
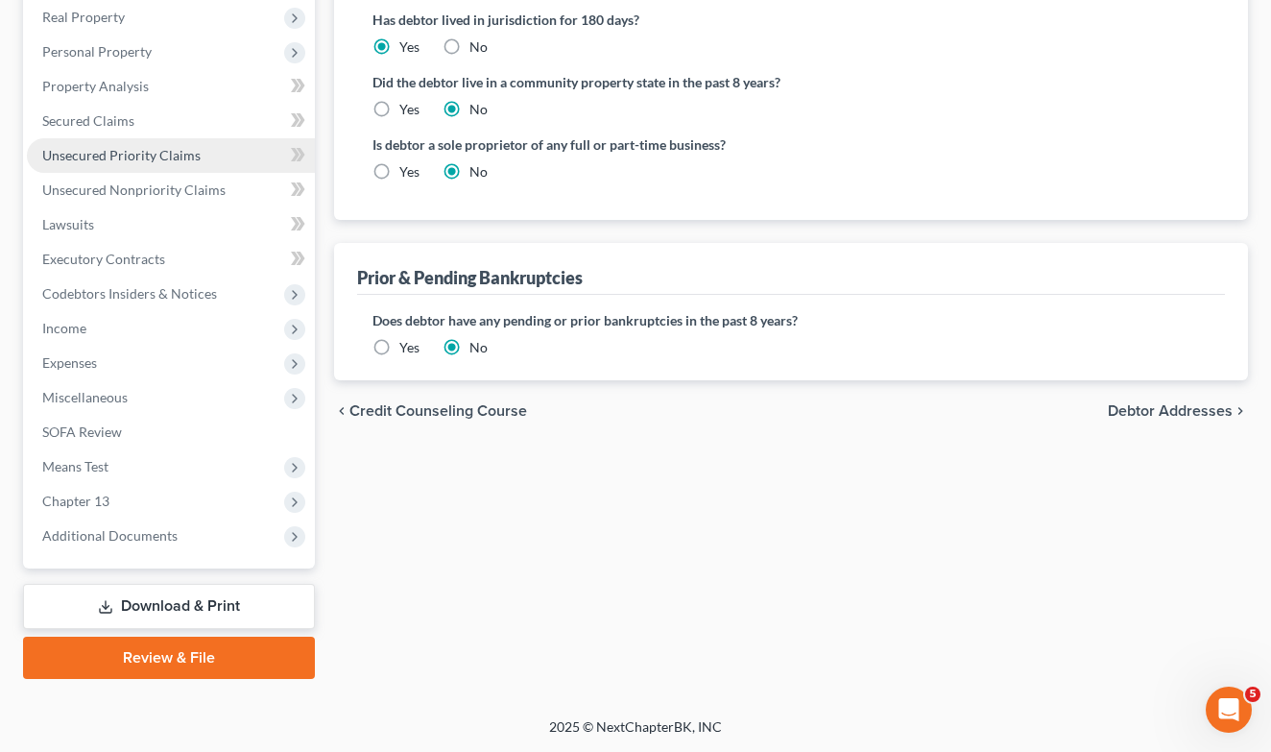
click at [200, 138] on link "Unsecured Priority Claims" at bounding box center [171, 155] width 288 height 35
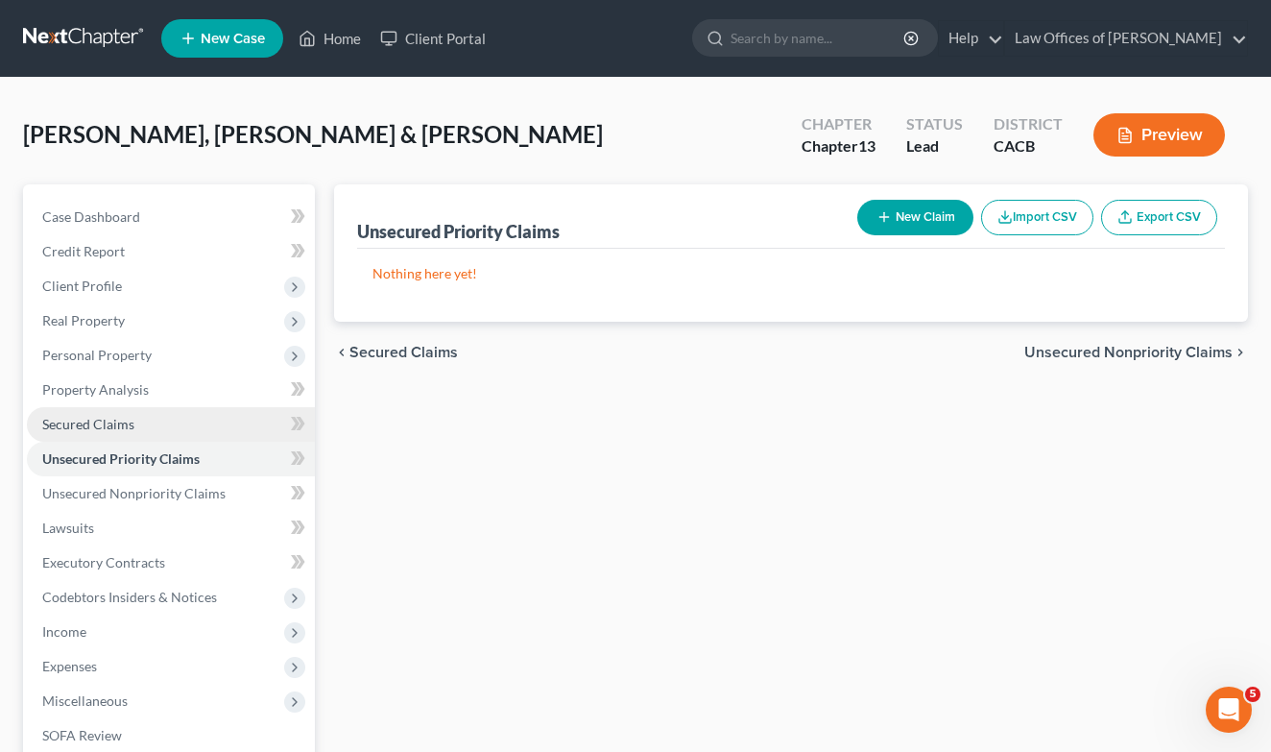
click at [112, 430] on span "Secured Claims" at bounding box center [88, 424] width 92 height 16
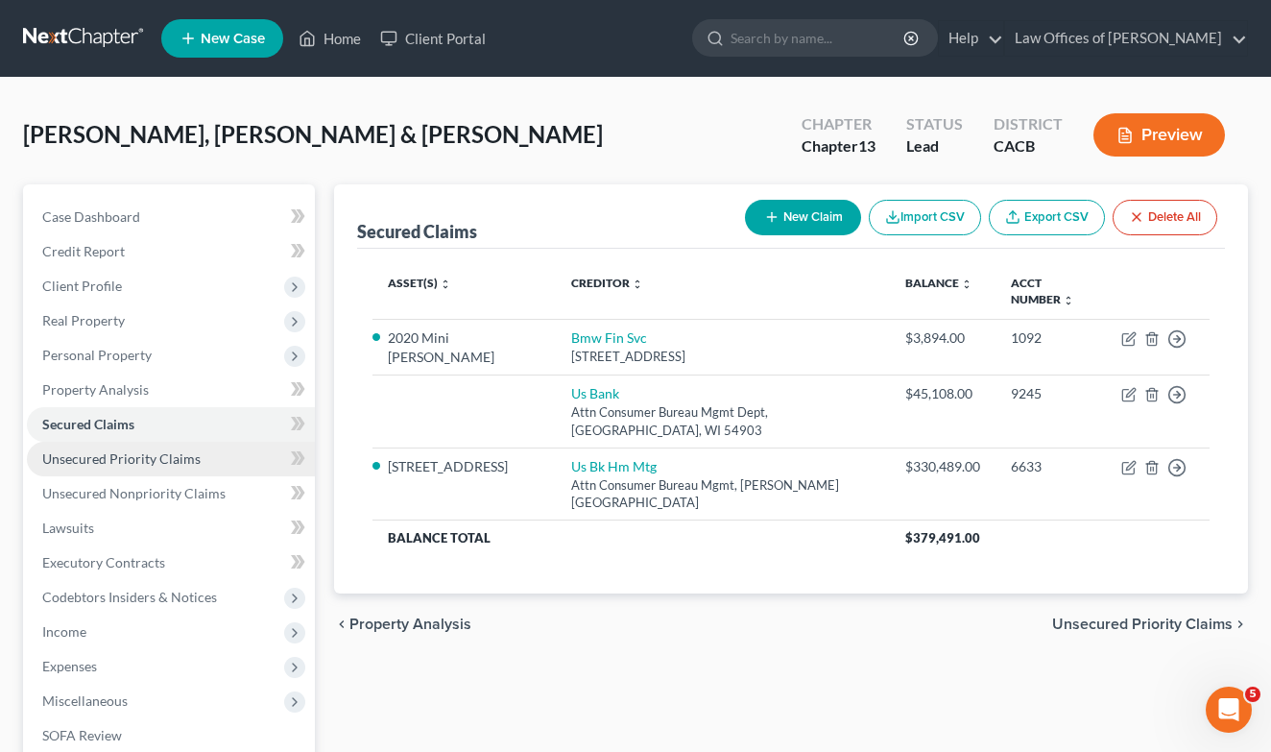
click at [144, 457] on span "Unsecured Priority Claims" at bounding box center [121, 458] width 158 height 16
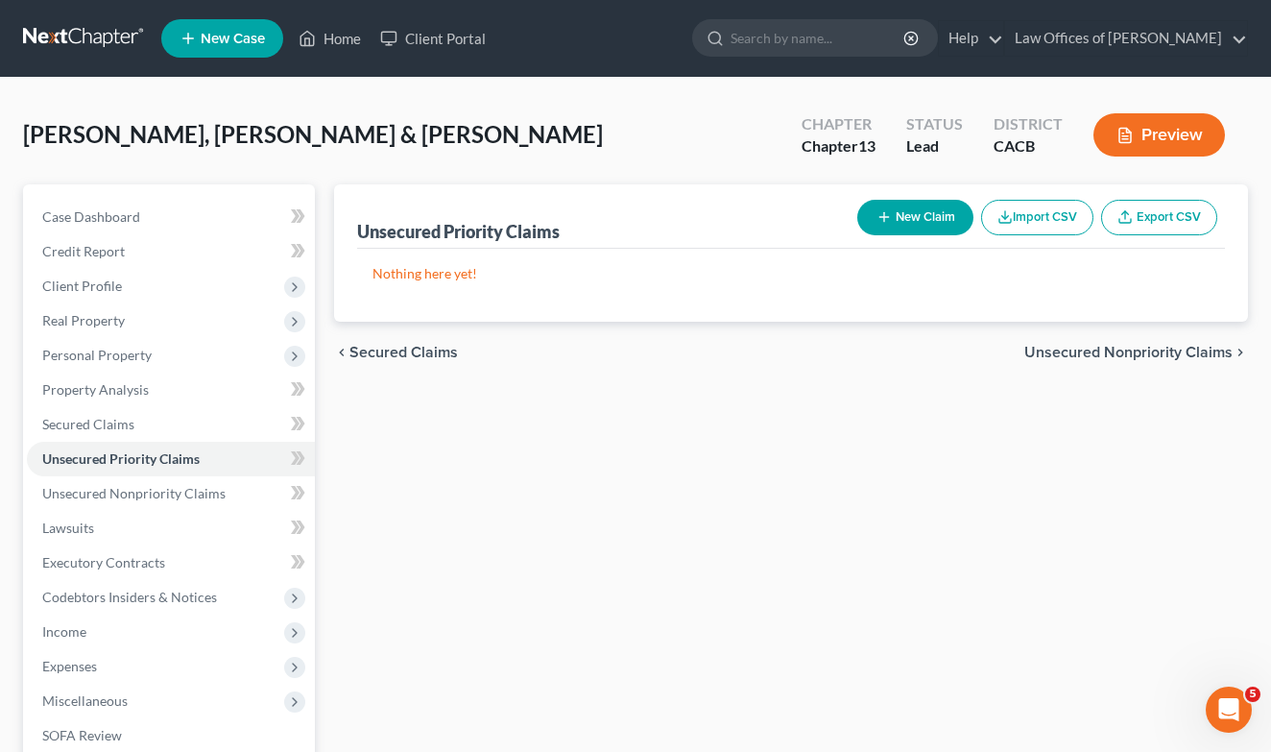
click at [878, 222] on icon "button" at bounding box center [884, 216] width 15 height 15
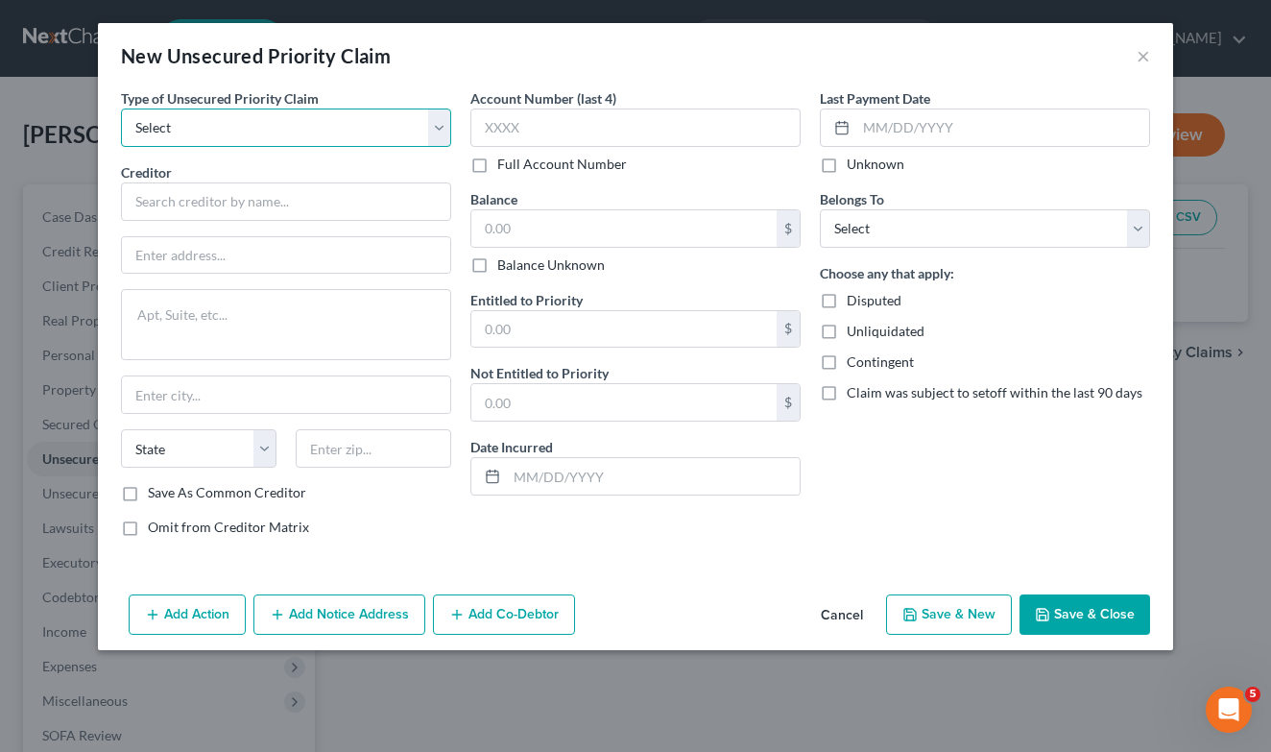
select select "0"
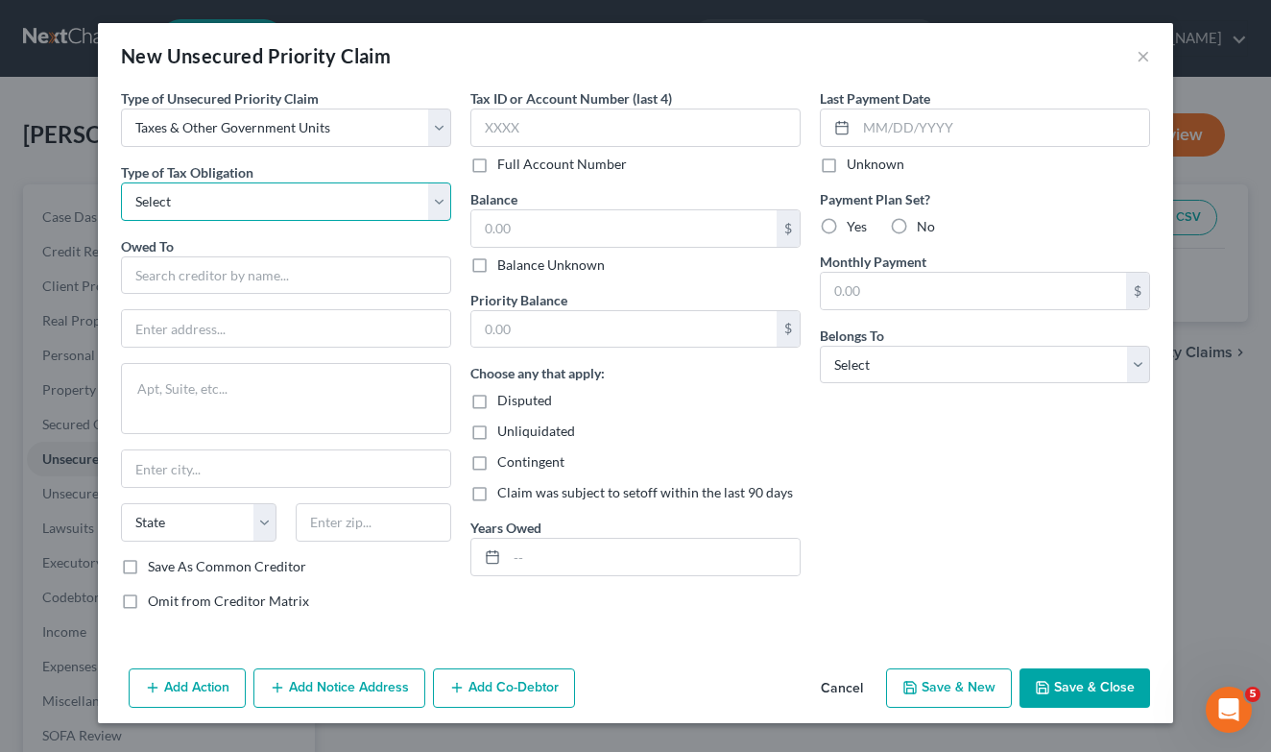
select select "0"
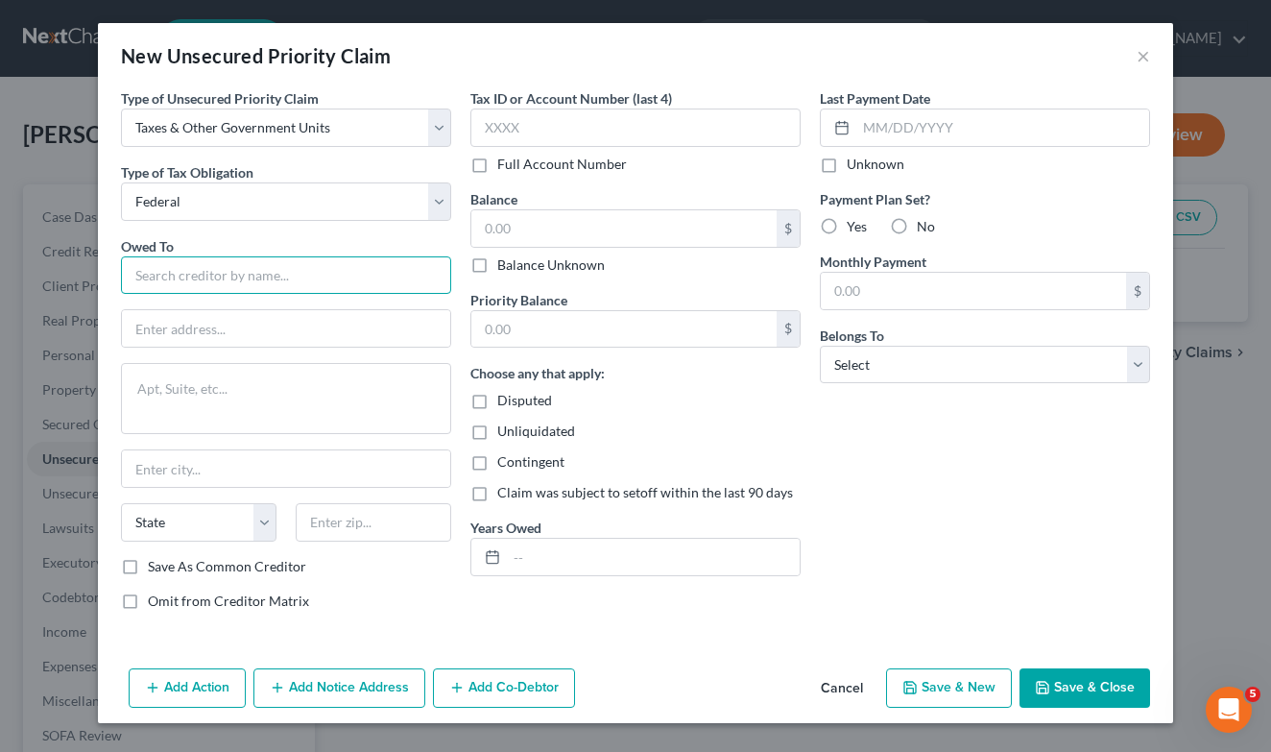
click at [223, 273] on input "text" at bounding box center [286, 275] width 330 height 38
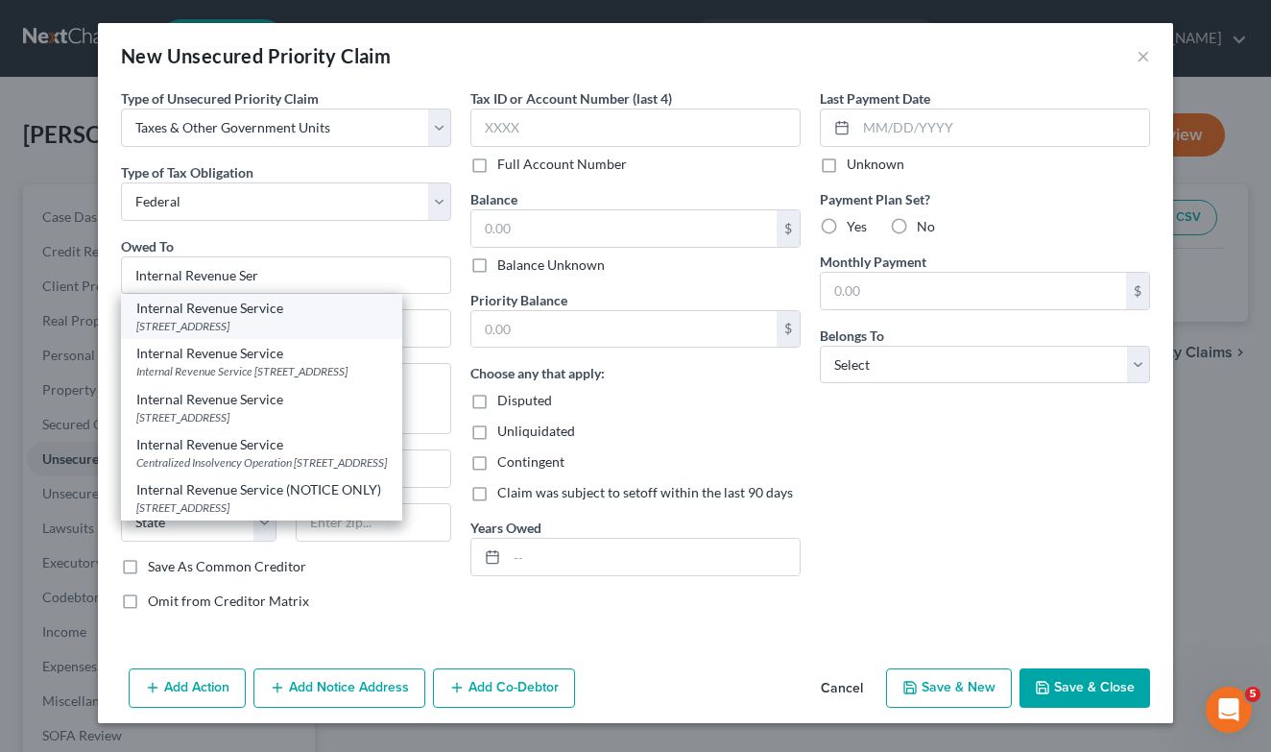
click at [223, 309] on div "Internal Revenue Service" at bounding box center [261, 308] width 251 height 19
type input "Internal Revenue Service"
type input "PO Box 7346"
type input "[GEOGRAPHIC_DATA]"
select select "39"
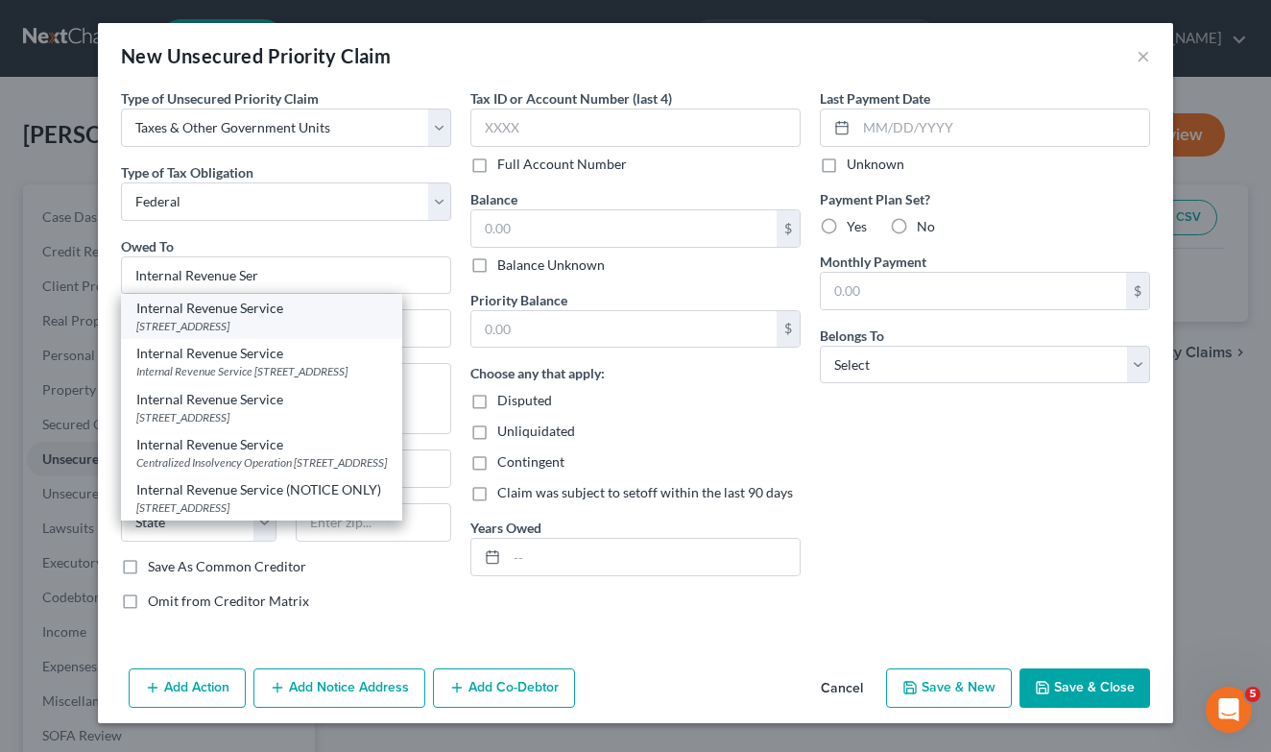
type input "19101"
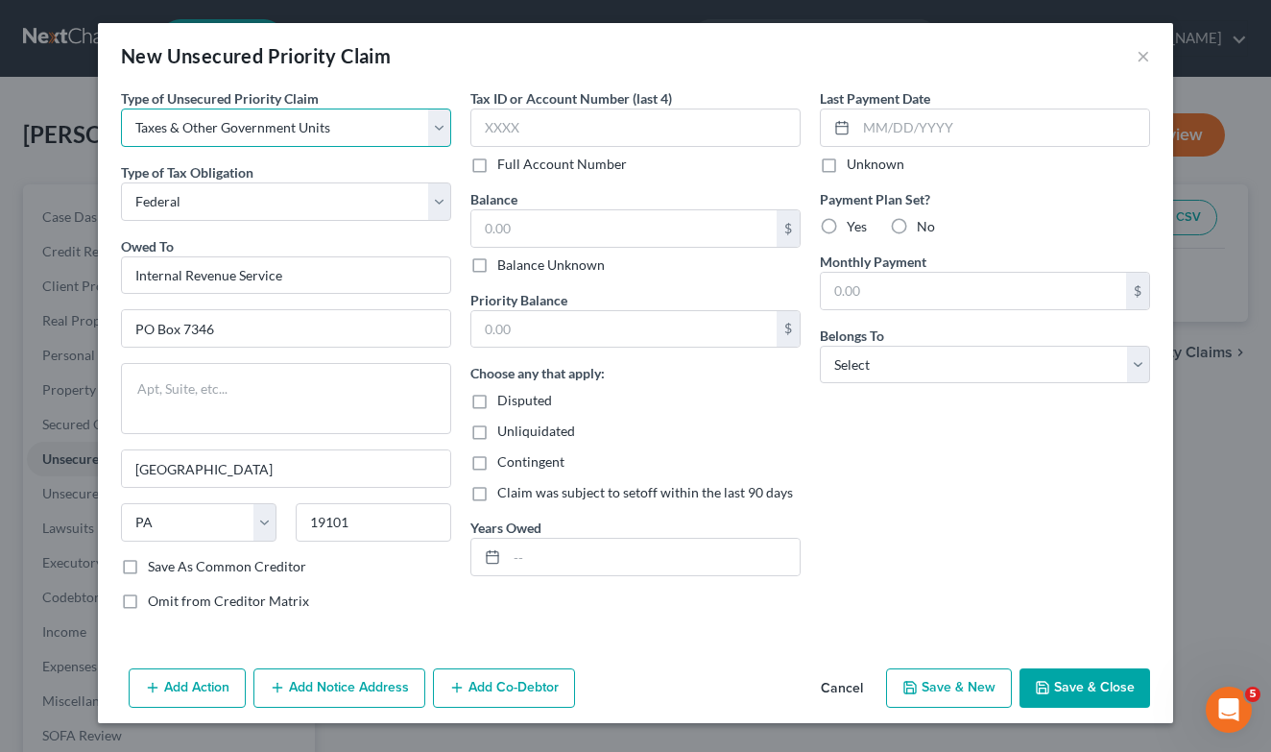
select select "9"
select select "39"
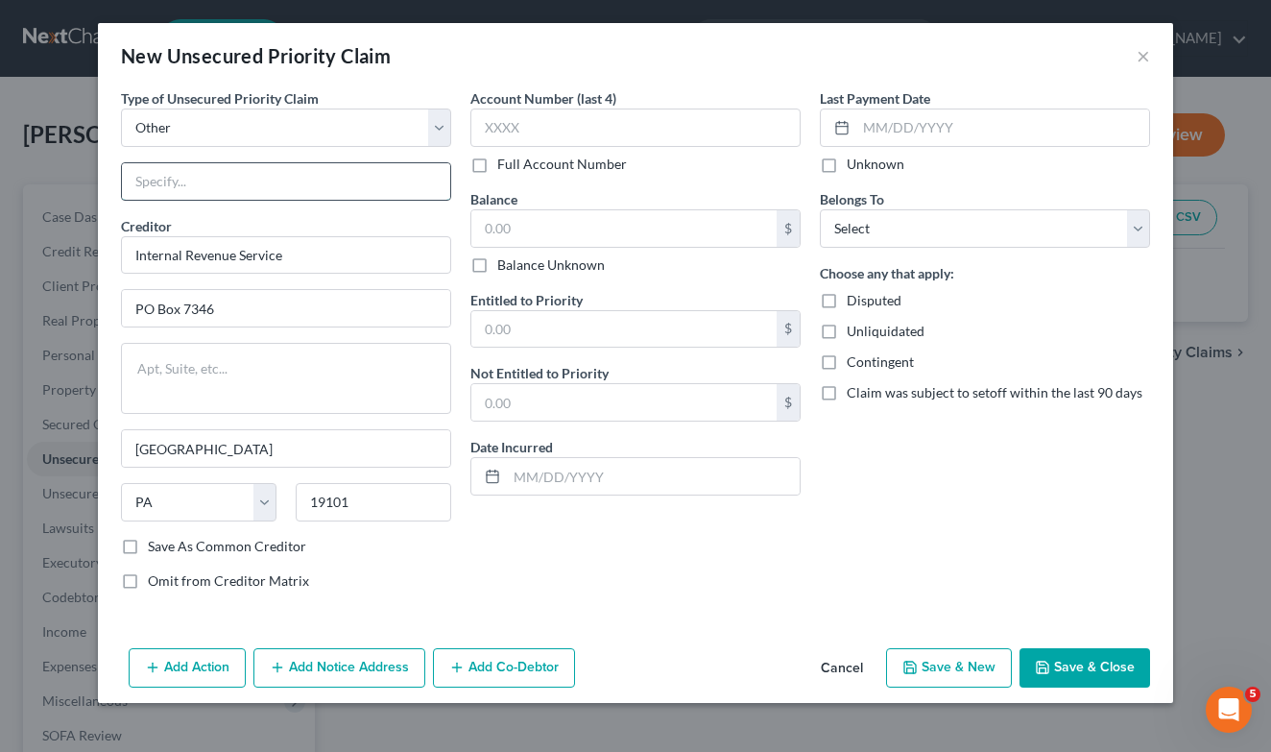
click at [229, 178] on input "text" at bounding box center [286, 181] width 328 height 36
type input "I"
type input "NOTICE ONLY"
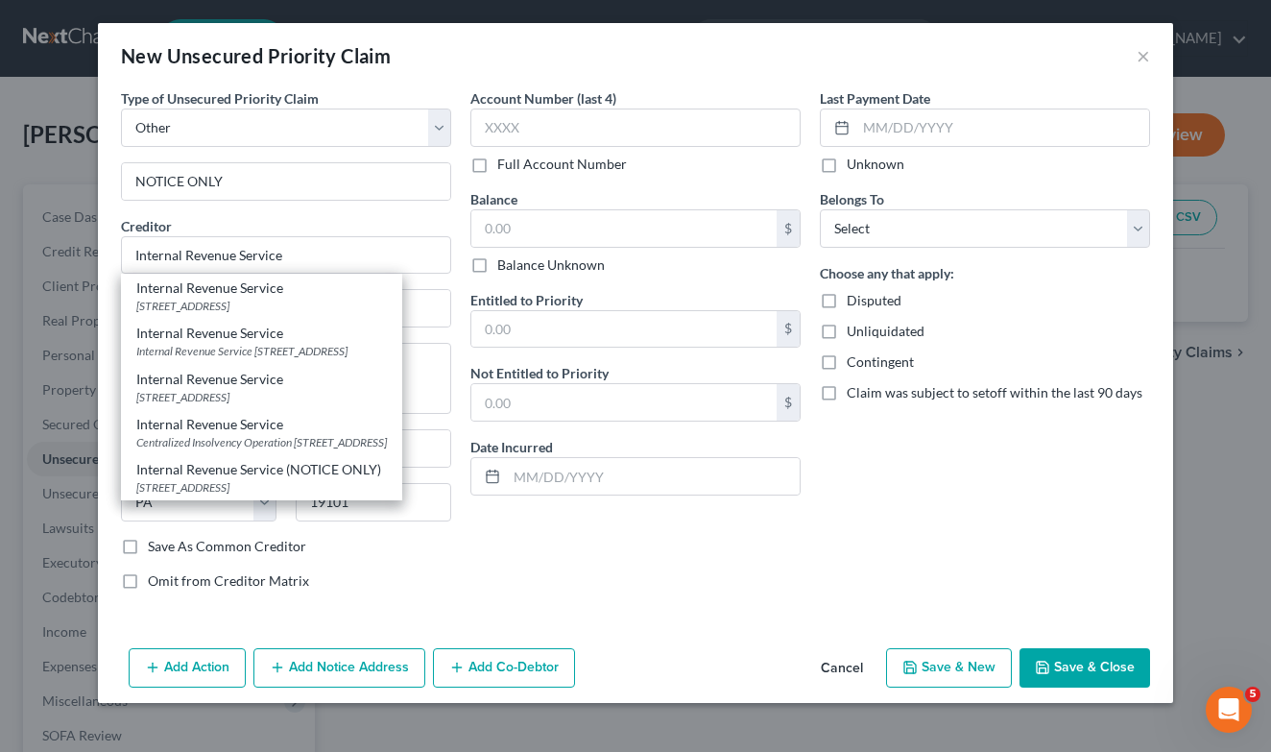
click at [1097, 671] on button "Save & Close" at bounding box center [1085, 668] width 131 height 40
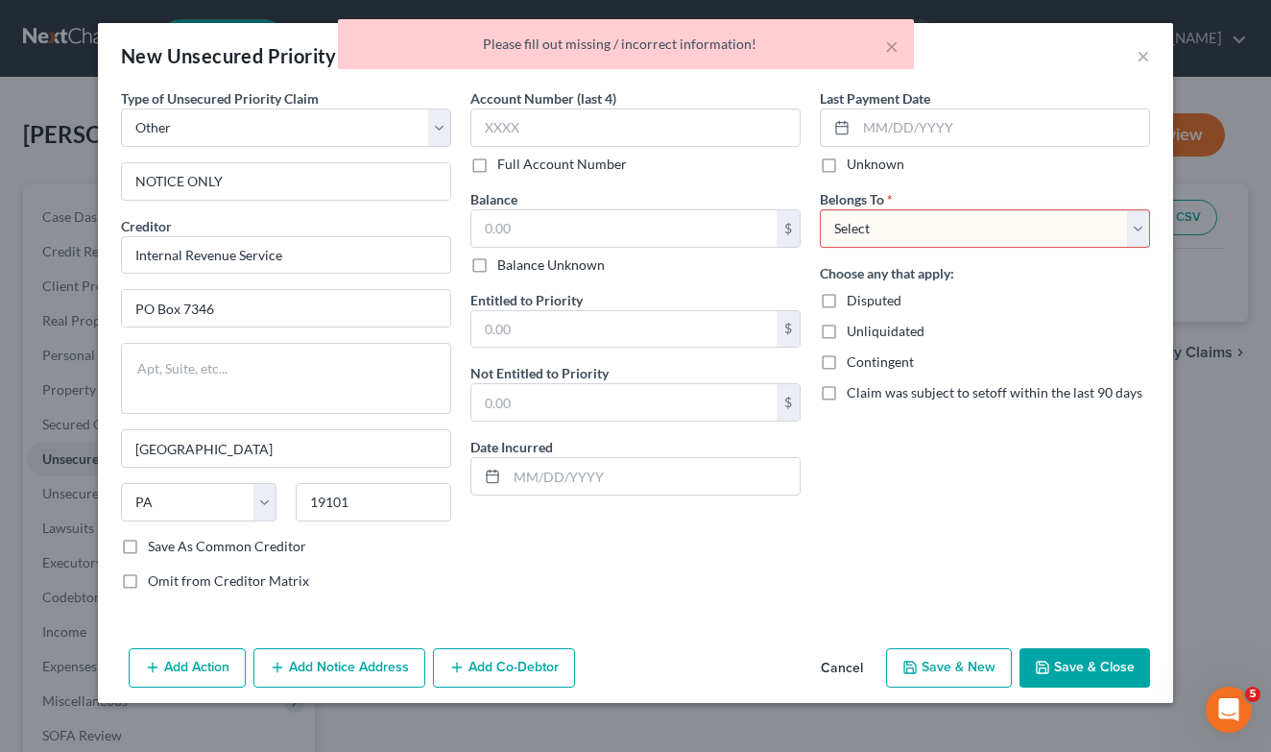
select select "2"
click at [1087, 671] on button "Save & Close" at bounding box center [1085, 668] width 131 height 40
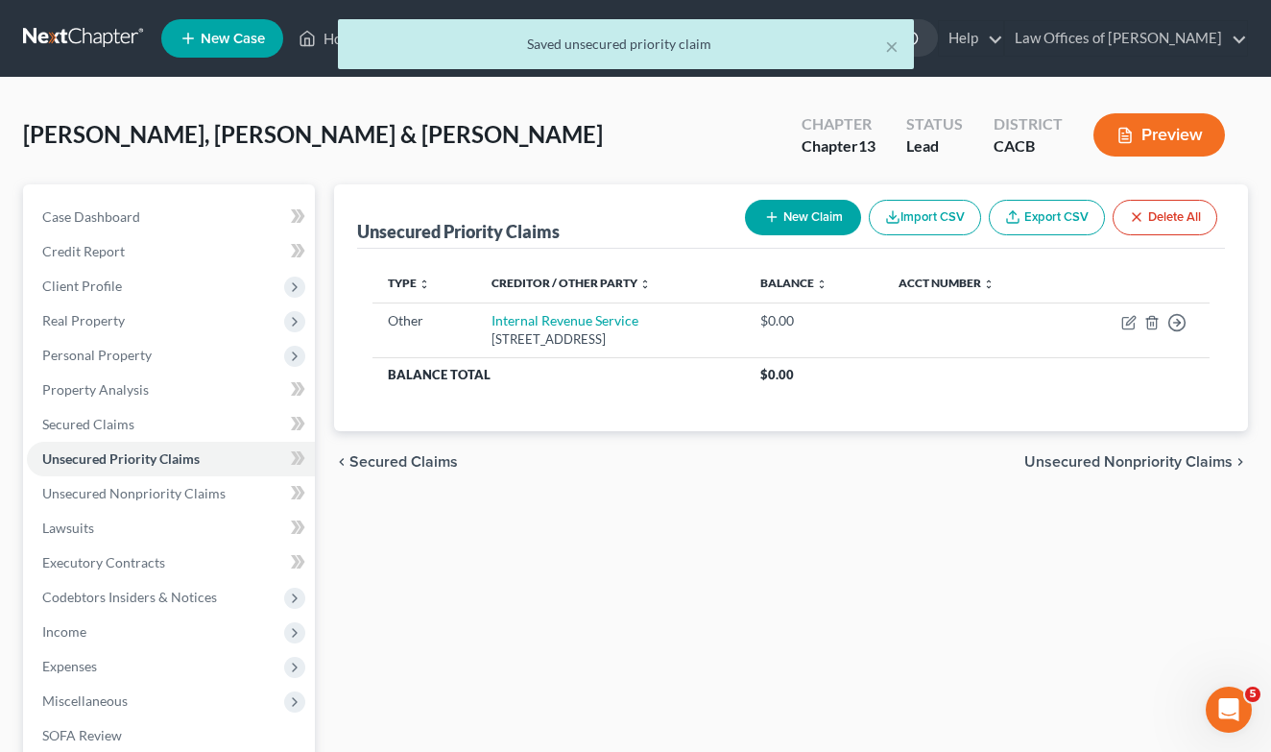
click at [781, 228] on button "New Claim" at bounding box center [803, 218] width 116 height 36
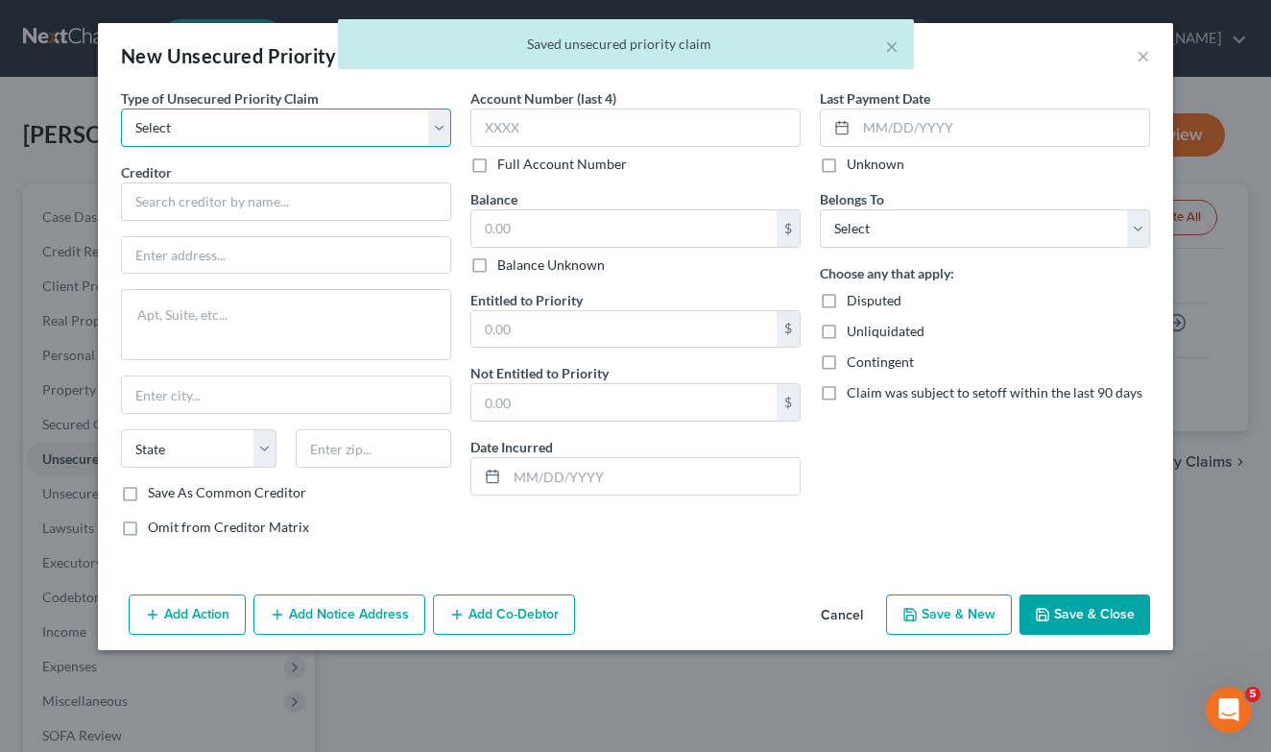
select select "9"
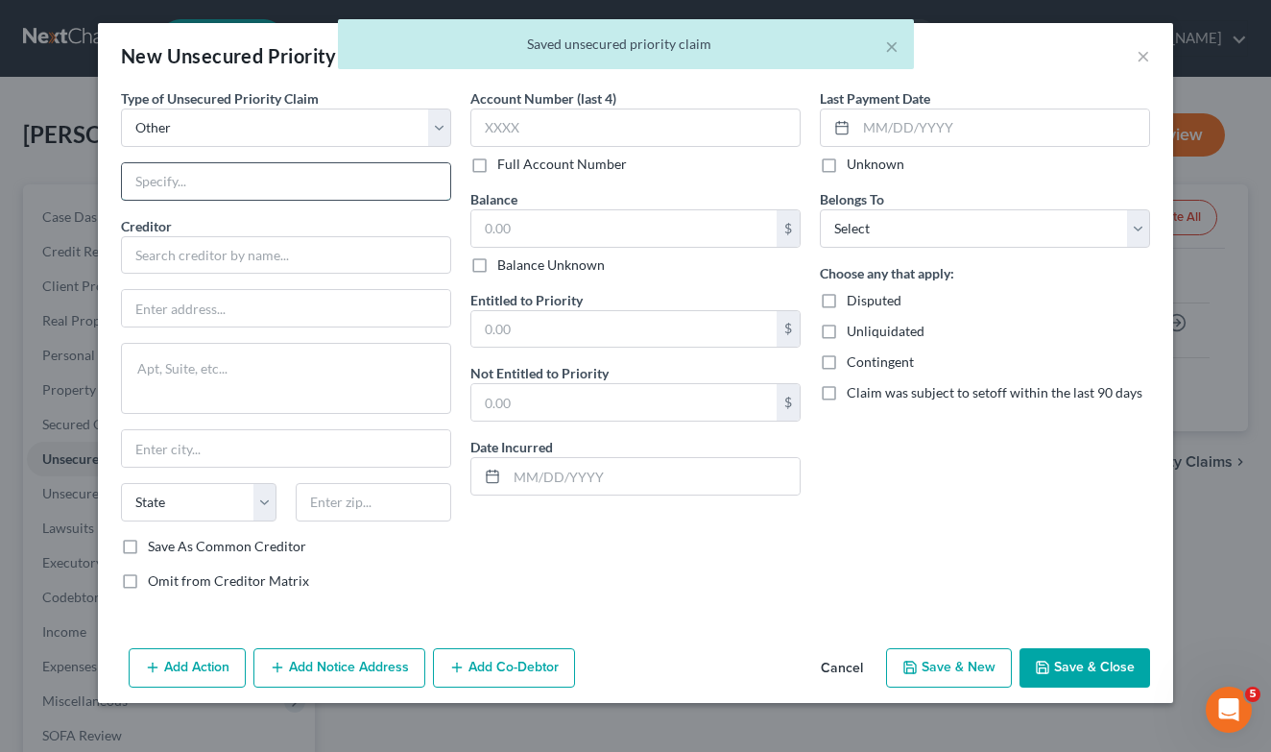
click at [196, 187] on input "text" at bounding box center [286, 181] width 328 height 36
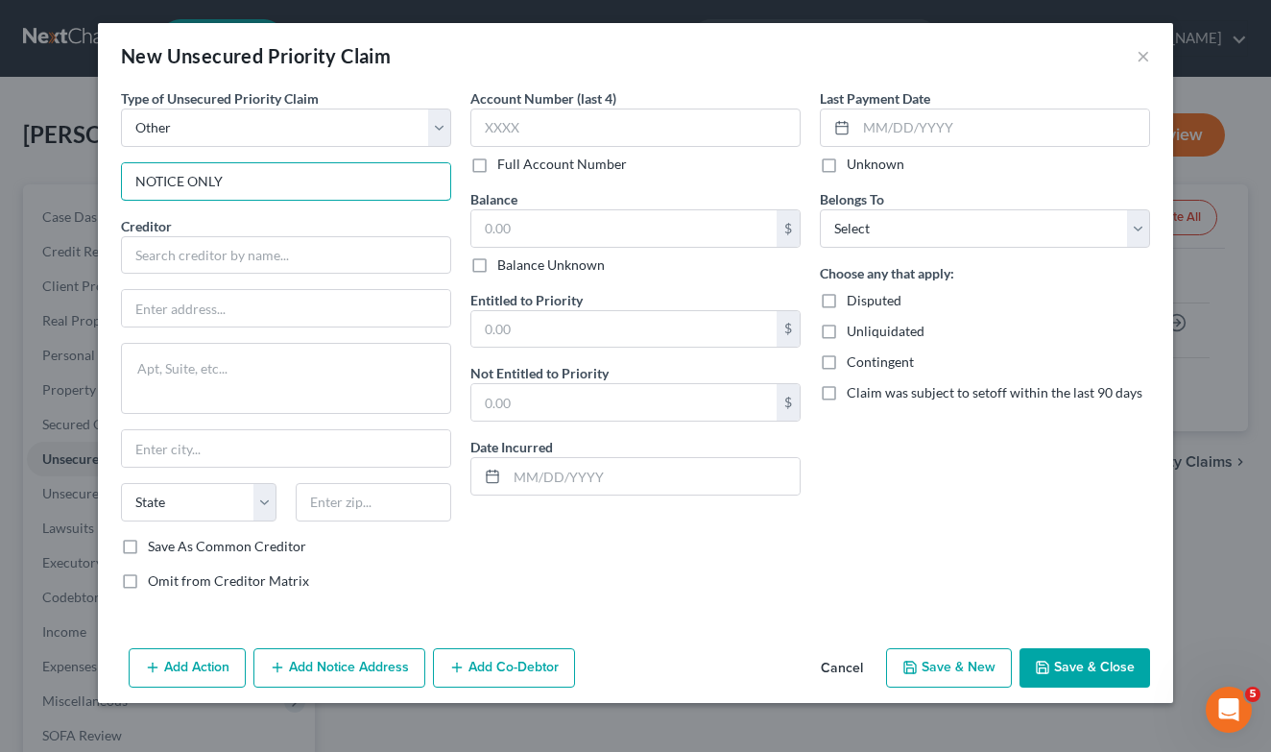
type input "NOTICE ONLY"
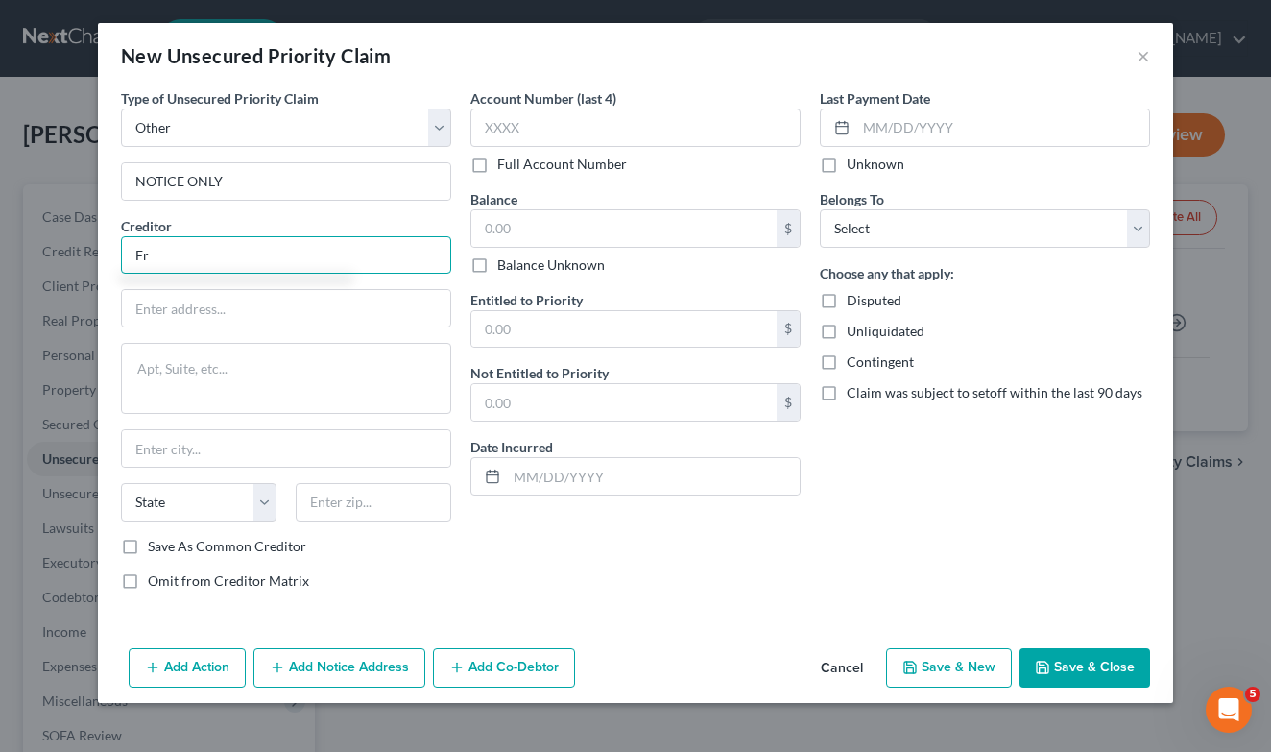
type input "F"
type input "Franchise Tax Board"
click at [333, 258] on input "Franchise Tax Board" at bounding box center [286, 255] width 330 height 38
click at [435, 248] on input "Franchise Tax Board" at bounding box center [286, 255] width 330 height 38
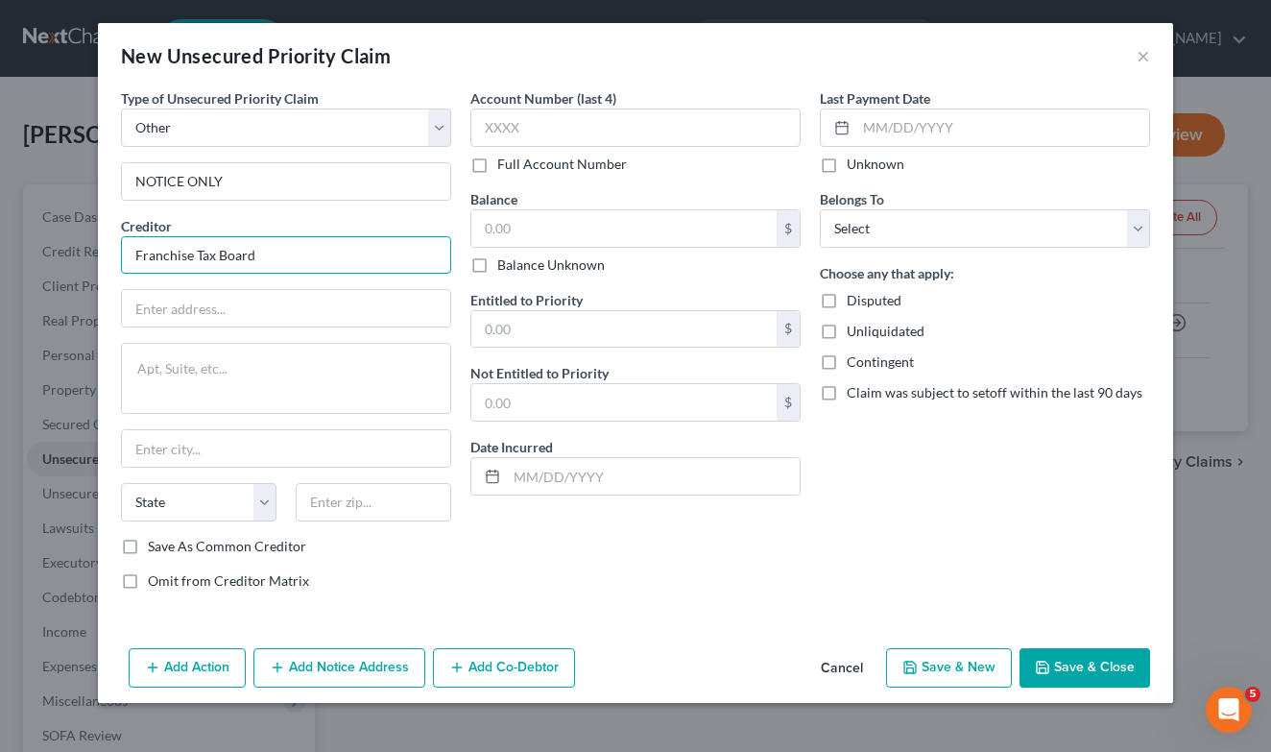
click at [435, 248] on input "Franchise Tax Board" at bounding box center [286, 255] width 330 height 38
click at [1118, 682] on button "Save & Close" at bounding box center [1085, 668] width 131 height 40
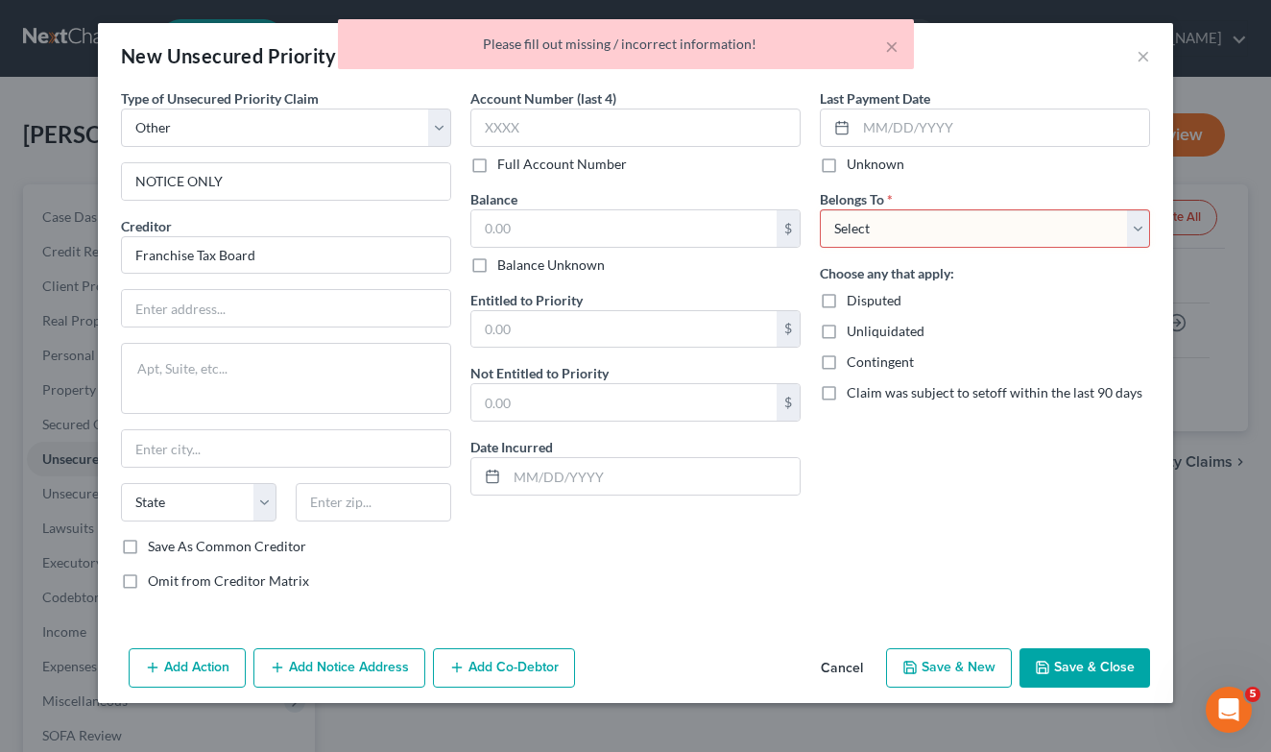
select select "2"
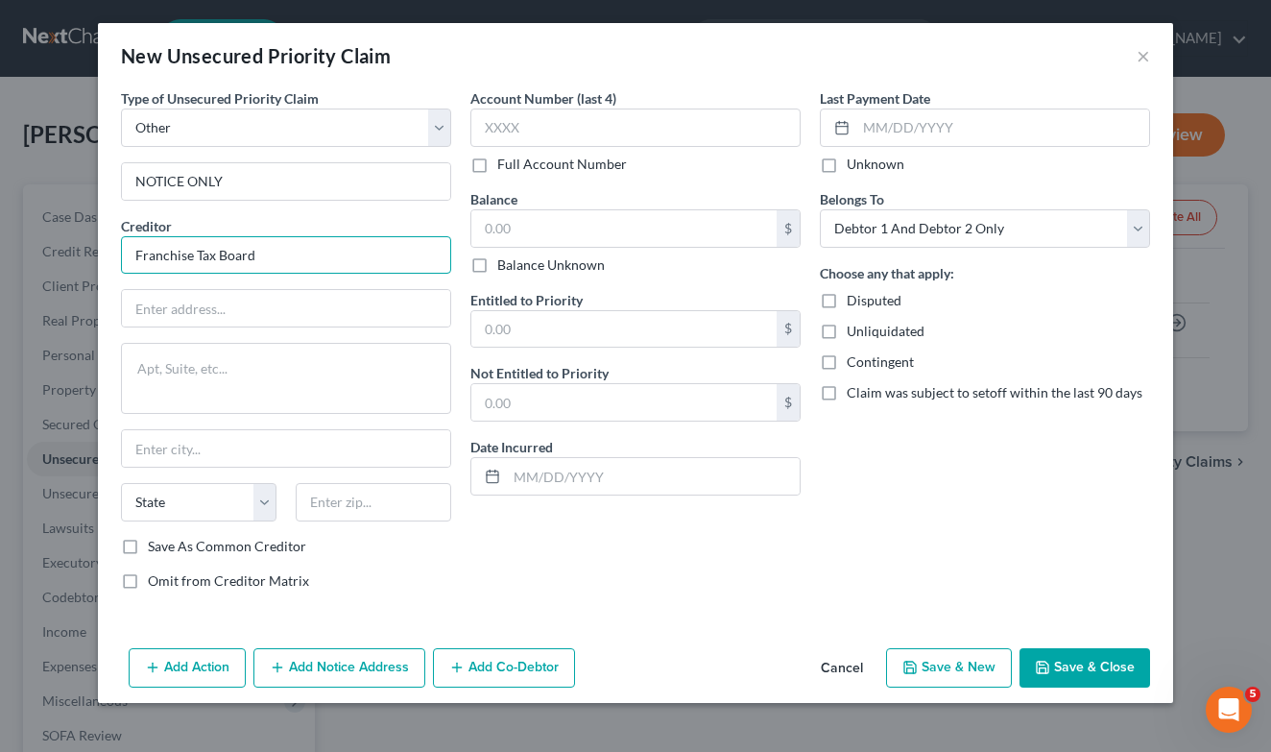
drag, startPoint x: 1092, startPoint y: 53, endPoint x: 236, endPoint y: 241, distance: 875.9
click at [236, 241] on input "Franchise Tax Board" at bounding box center [286, 255] width 330 height 38
click at [242, 255] on input "Franchise Tax Board" at bounding box center [286, 255] width 330 height 38
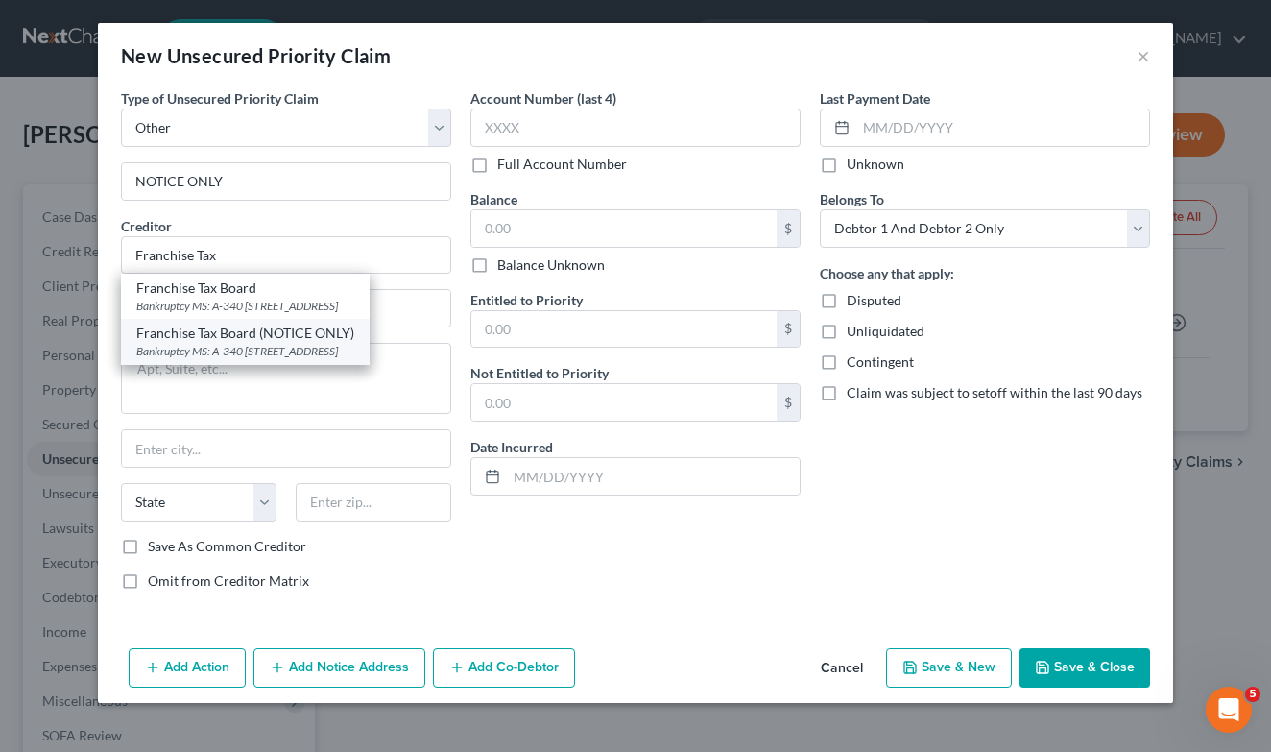
click at [280, 340] on div "Franchise Tax Board (NOTICE ONLY)" at bounding box center [245, 333] width 218 height 19
type input "Franchise Tax Board (NOTICE ONLY)"
type input "Bankruptcy MS: A-340"
type textarea "PO Box 2952"
type input "[GEOGRAPHIC_DATA]"
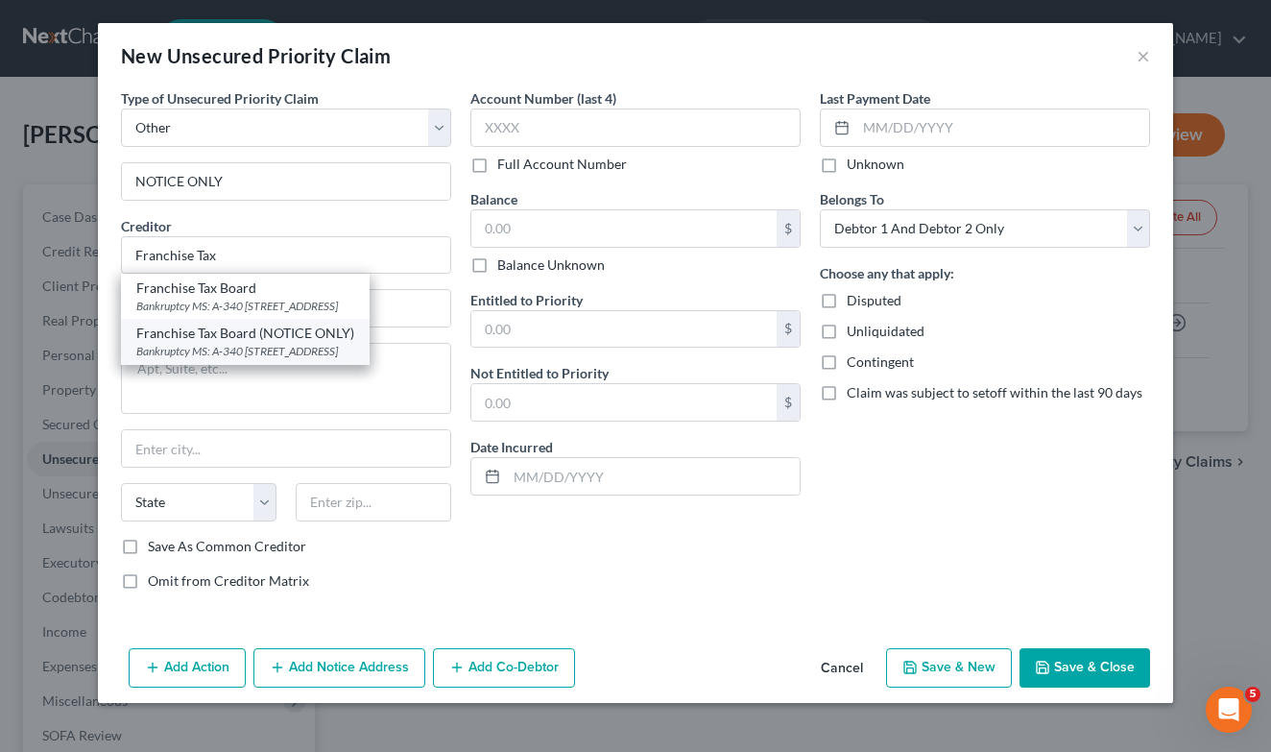
select select "4"
type input "95812"
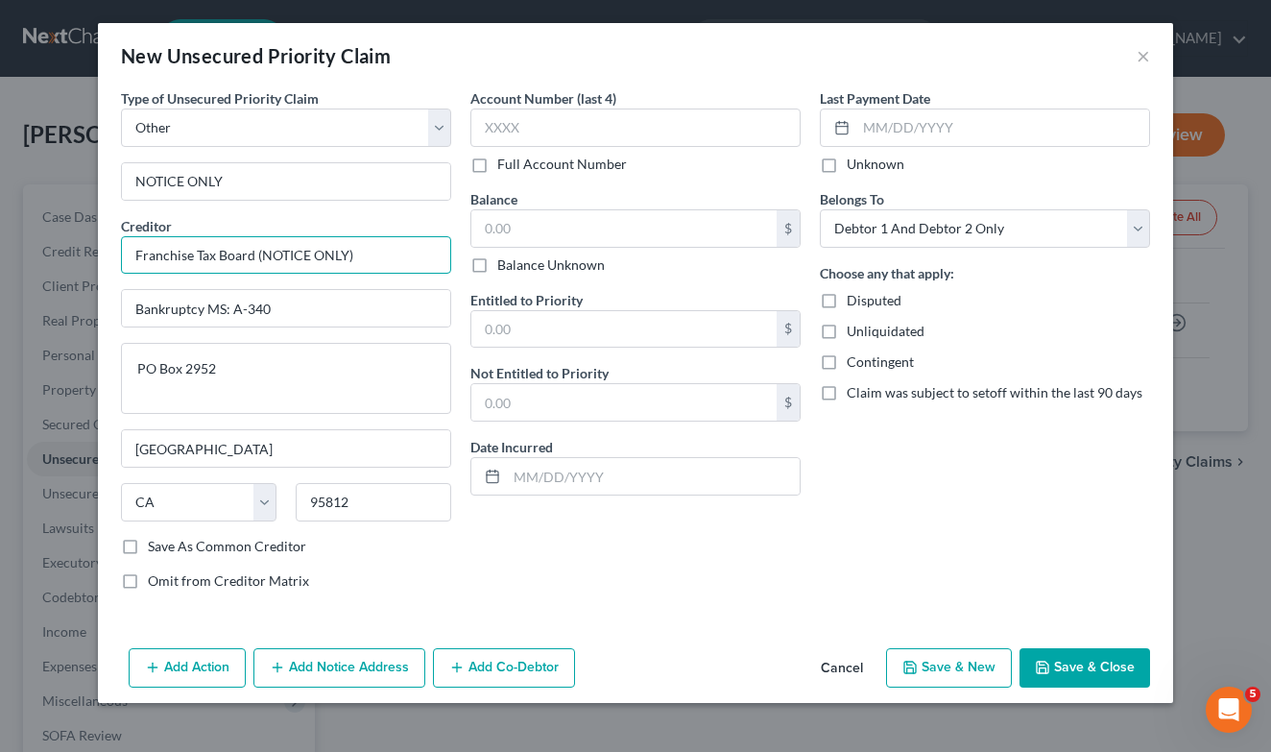
click at [383, 263] on input "Franchise Tax Board (NOTICE ONLY)" at bounding box center [286, 255] width 330 height 38
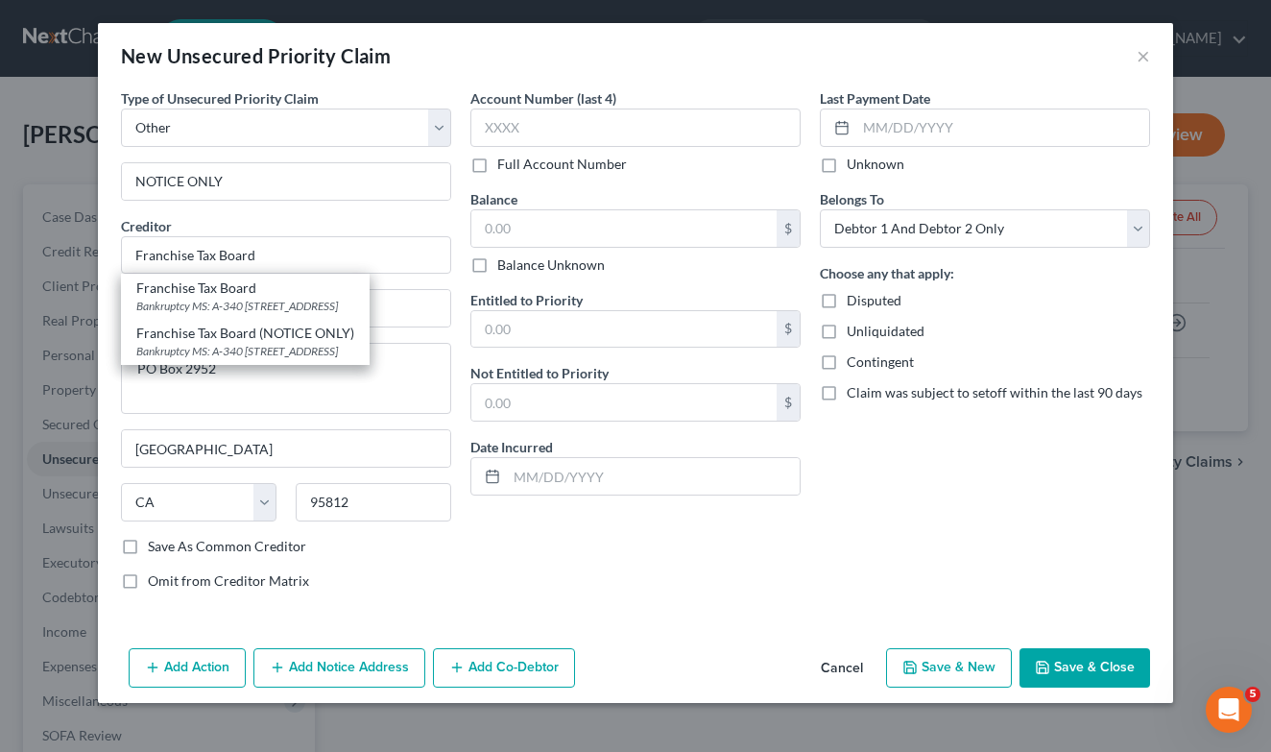
click at [1091, 662] on button "Save & Close" at bounding box center [1085, 668] width 131 height 40
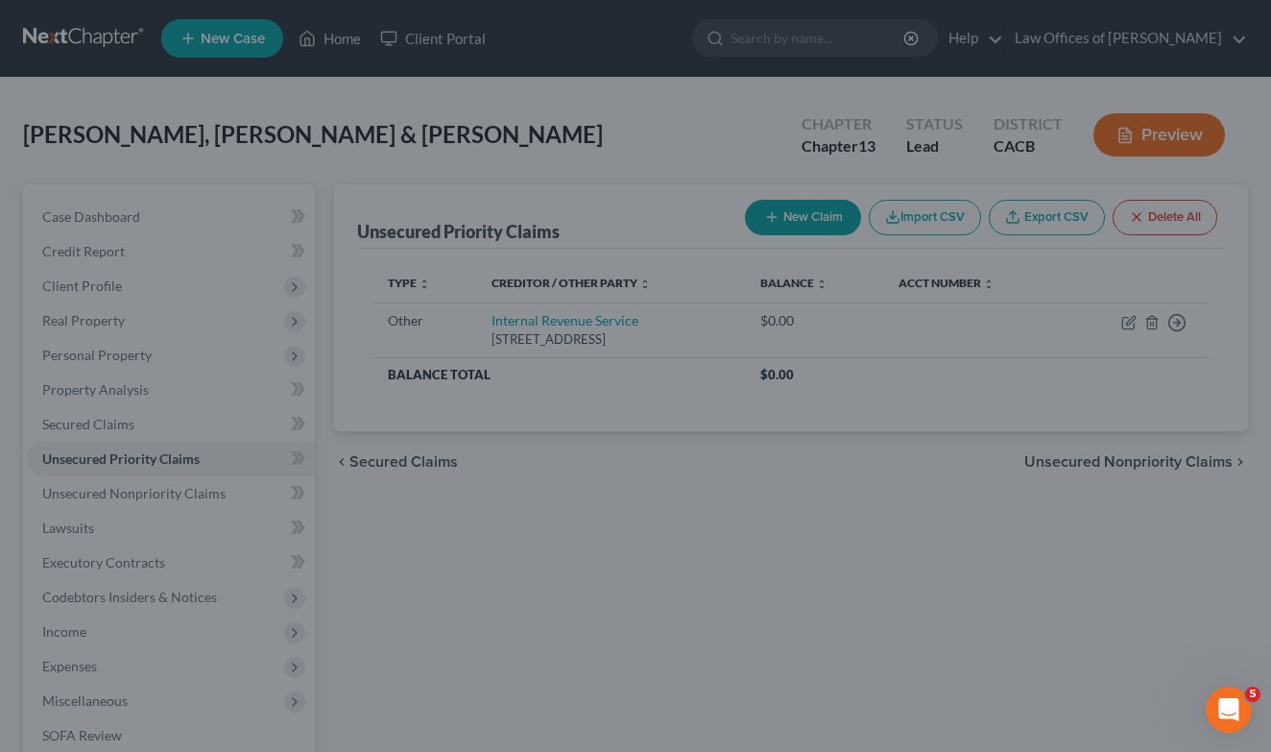
type input "Franchise Tax Board"
type input "0.00"
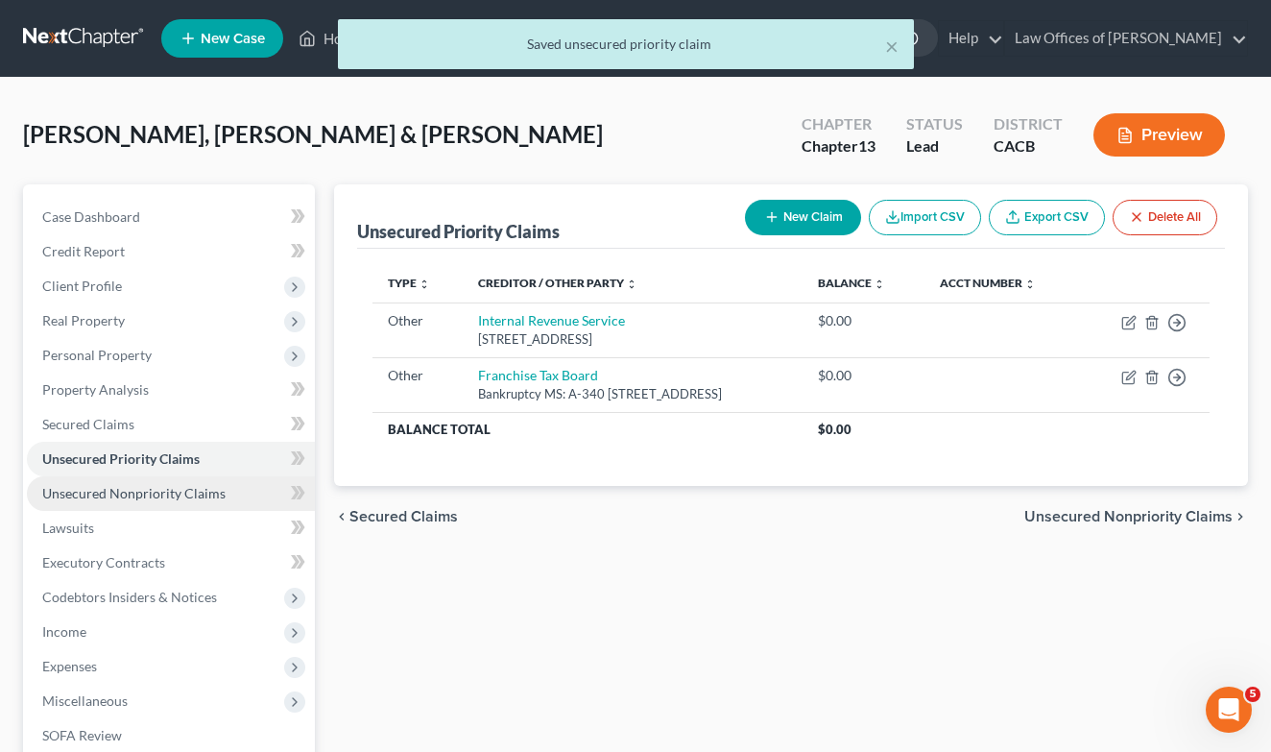
click at [142, 489] on span "Unsecured Nonpriority Claims" at bounding box center [133, 493] width 183 height 16
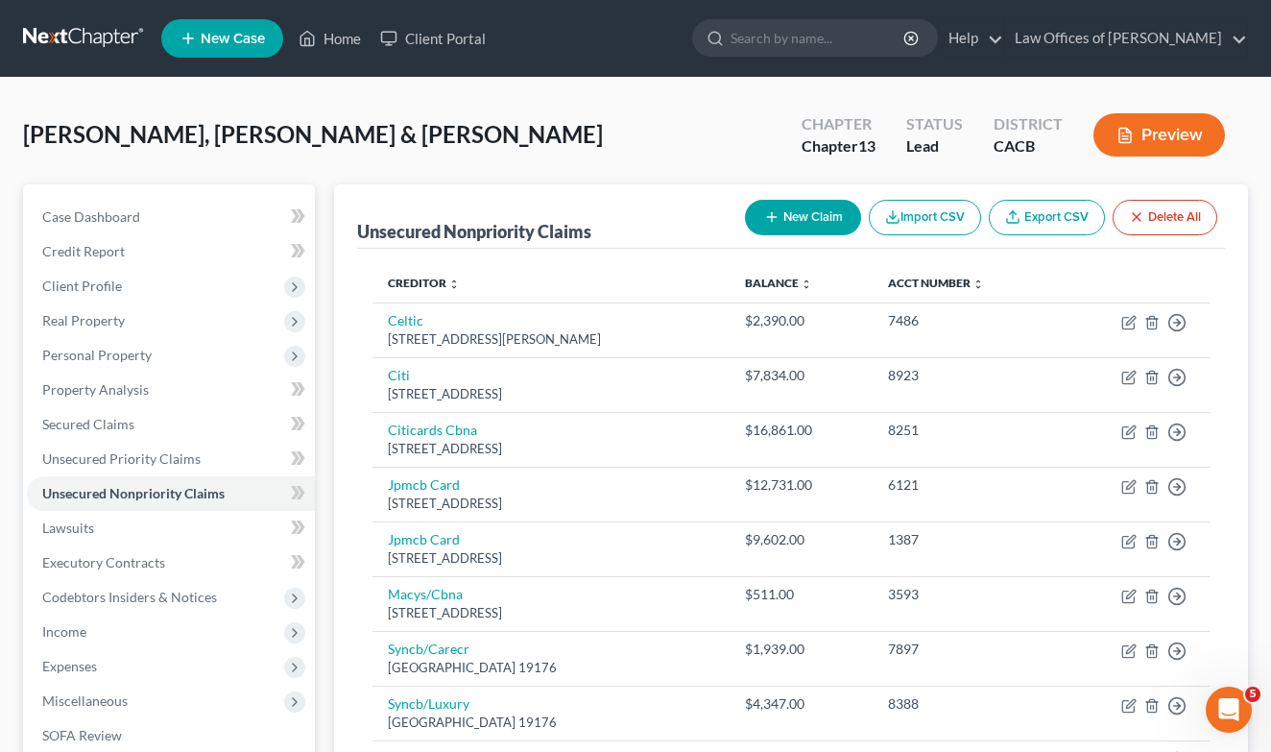
click at [1085, 90] on div "[PERSON_NAME], [PERSON_NAME] & [PERSON_NAME] Upgraded Chapter Chapter 13 Status…" at bounding box center [635, 605] width 1271 height 1054
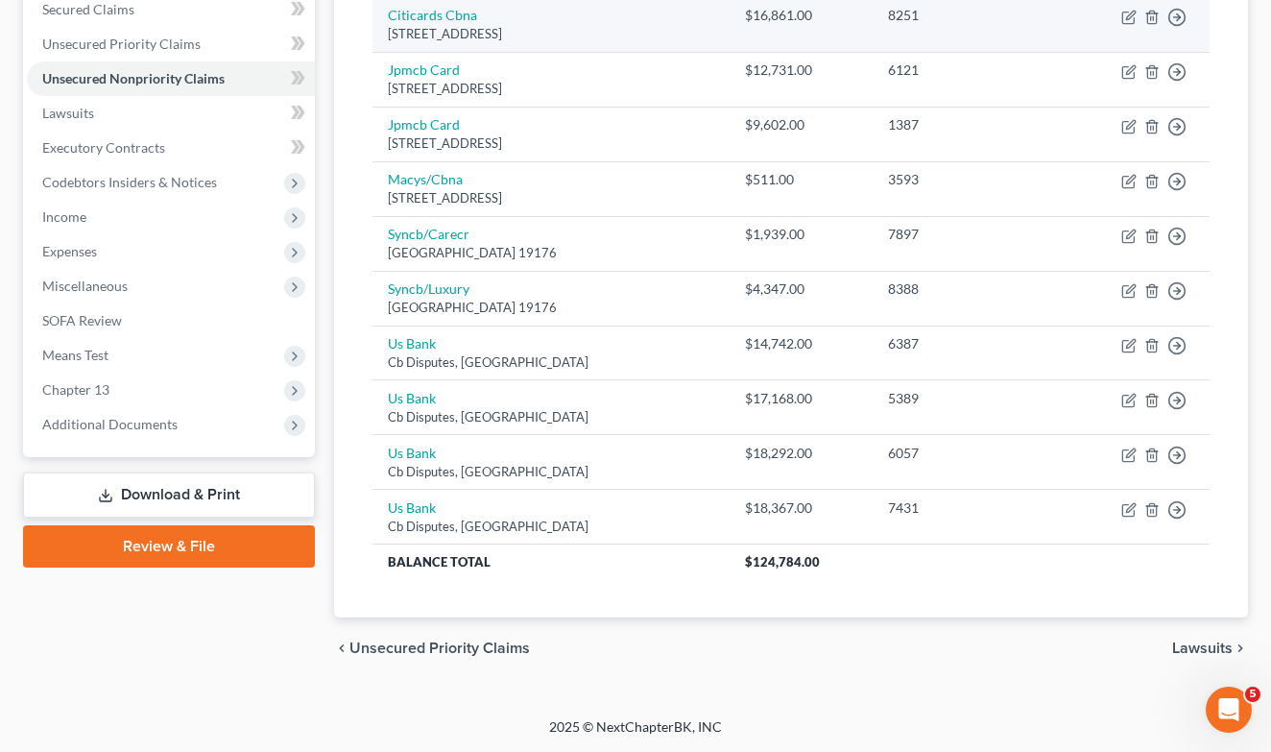
scroll to position [408, 0]
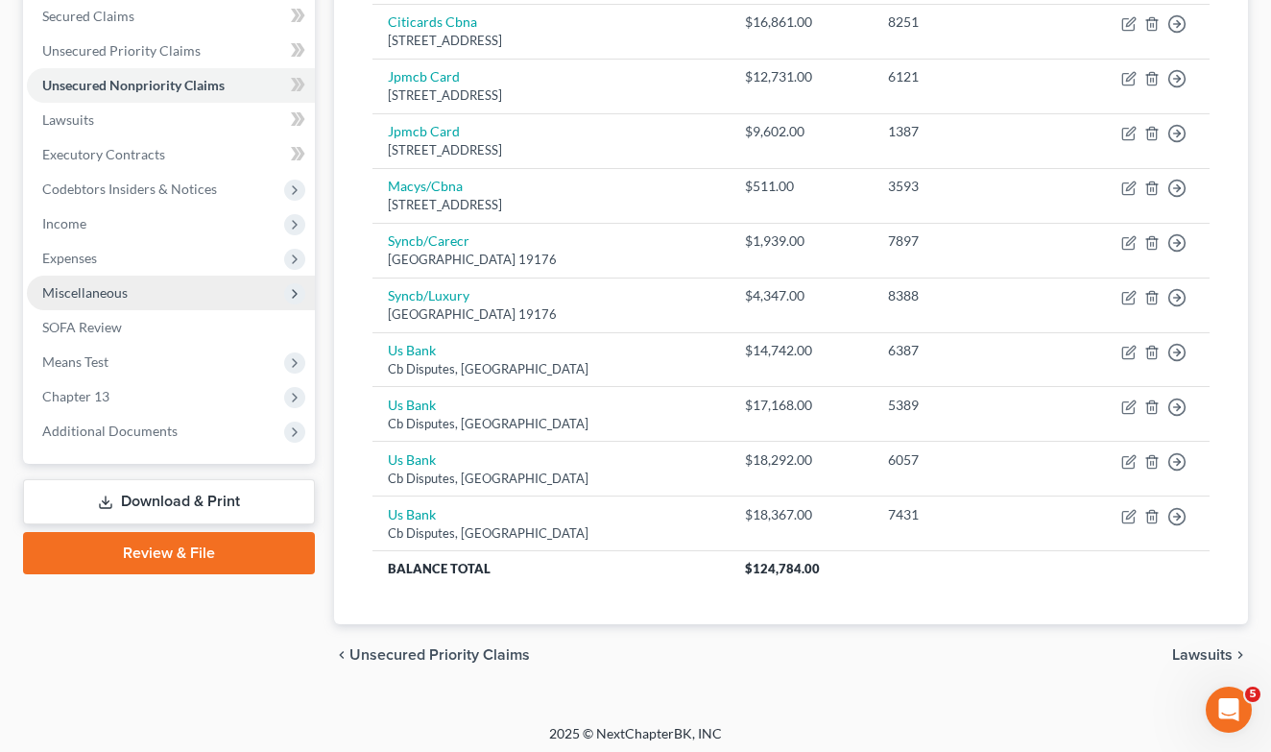
click at [120, 286] on span "Miscellaneous" at bounding box center [84, 292] width 85 height 16
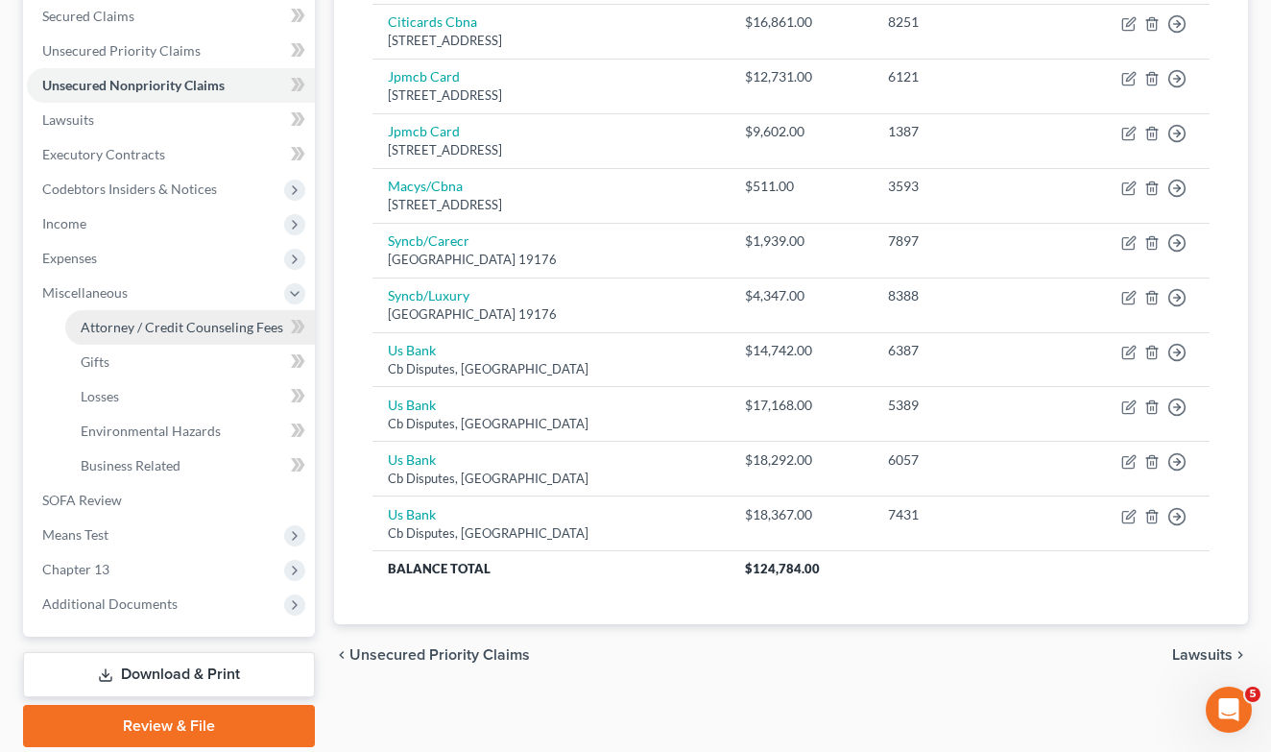
click at [155, 331] on span "Attorney / Credit Counseling Fees" at bounding box center [182, 327] width 203 height 16
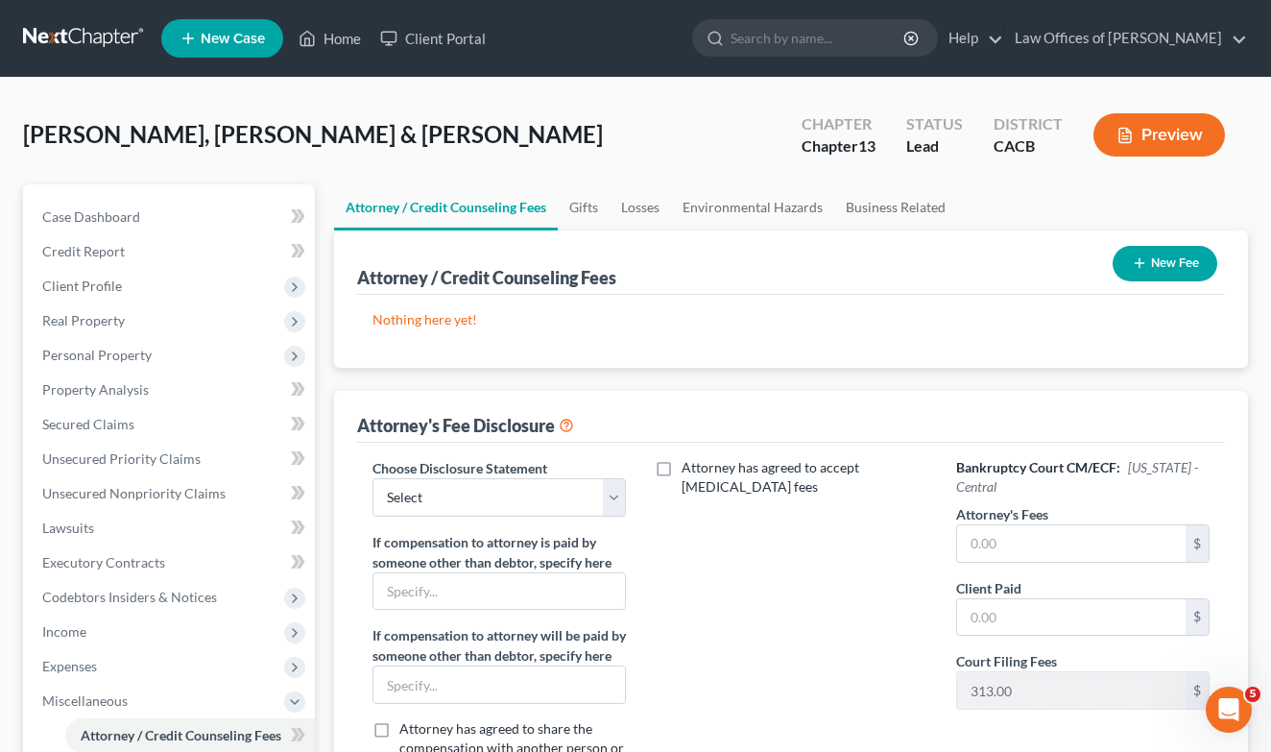
click at [1156, 268] on button "New Fee" at bounding box center [1165, 264] width 105 height 36
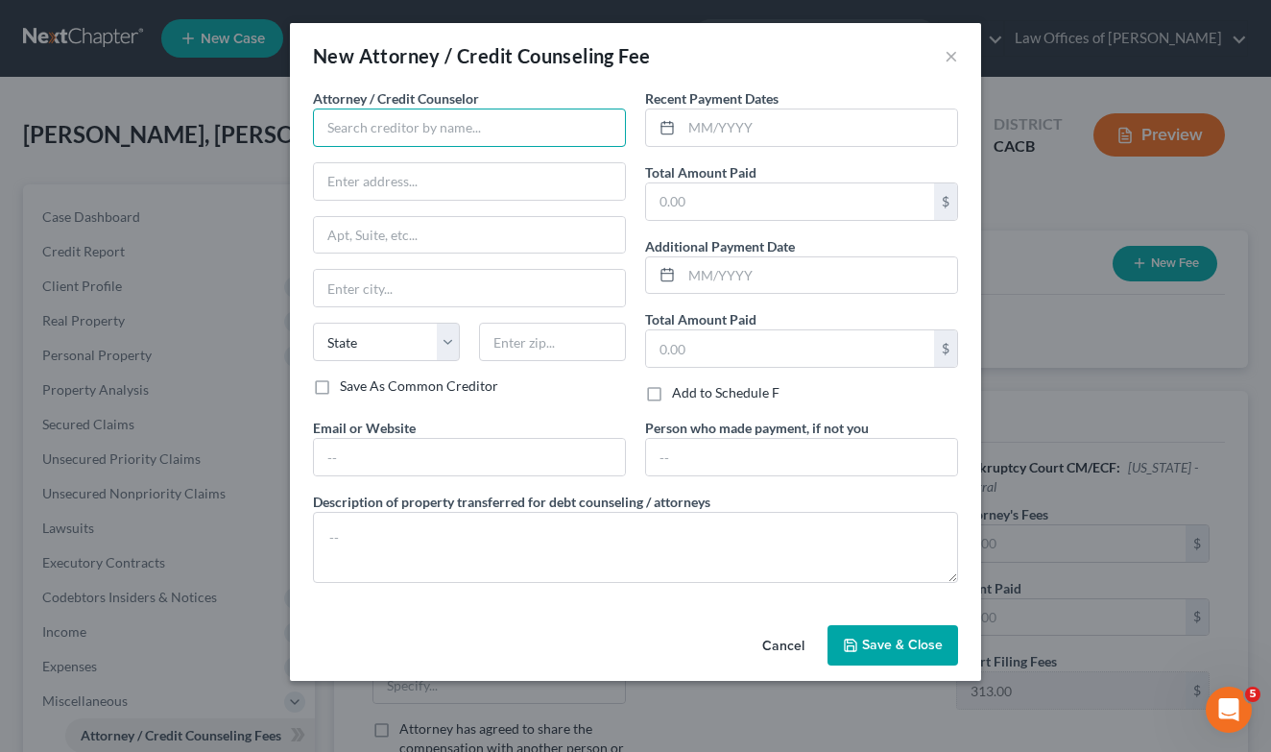
click at [474, 136] on input "text" at bounding box center [469, 127] width 313 height 38
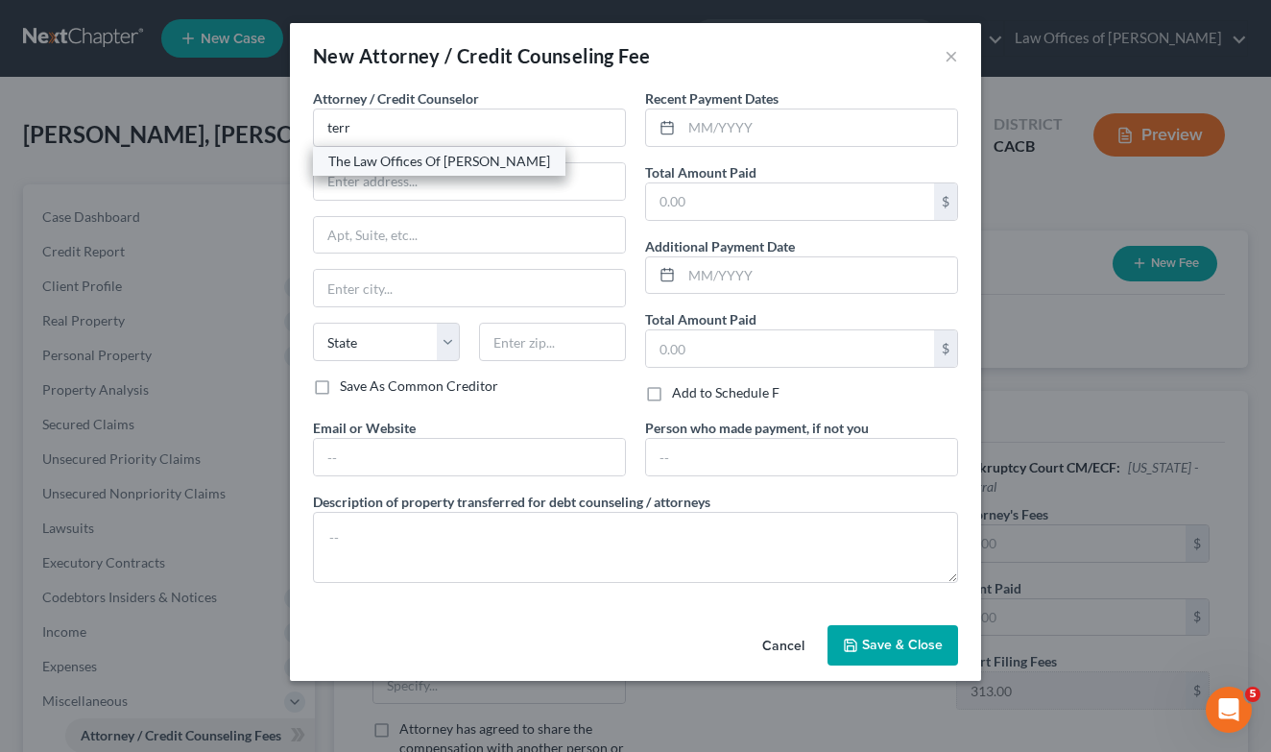
click at [453, 164] on div "The Law Offices Of [PERSON_NAME]" at bounding box center [439, 161] width 222 height 19
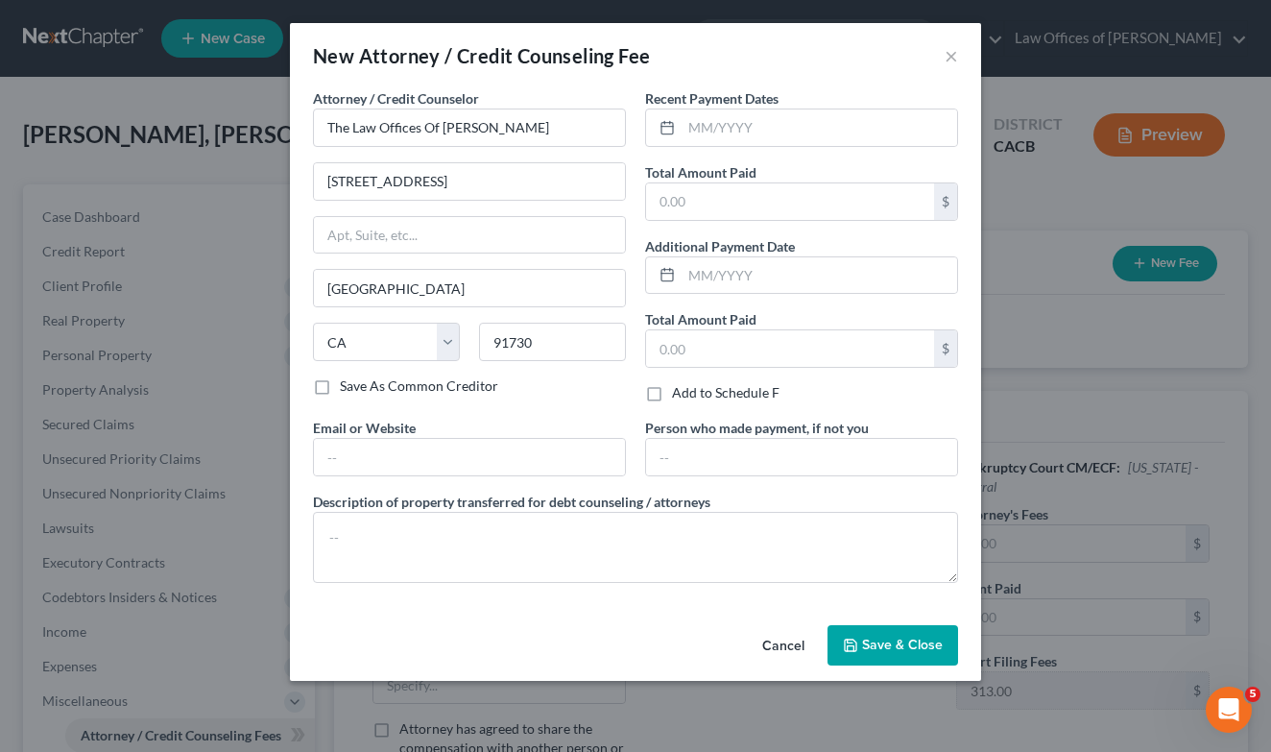
click at [905, 657] on button "Save & Close" at bounding box center [893, 645] width 131 height 40
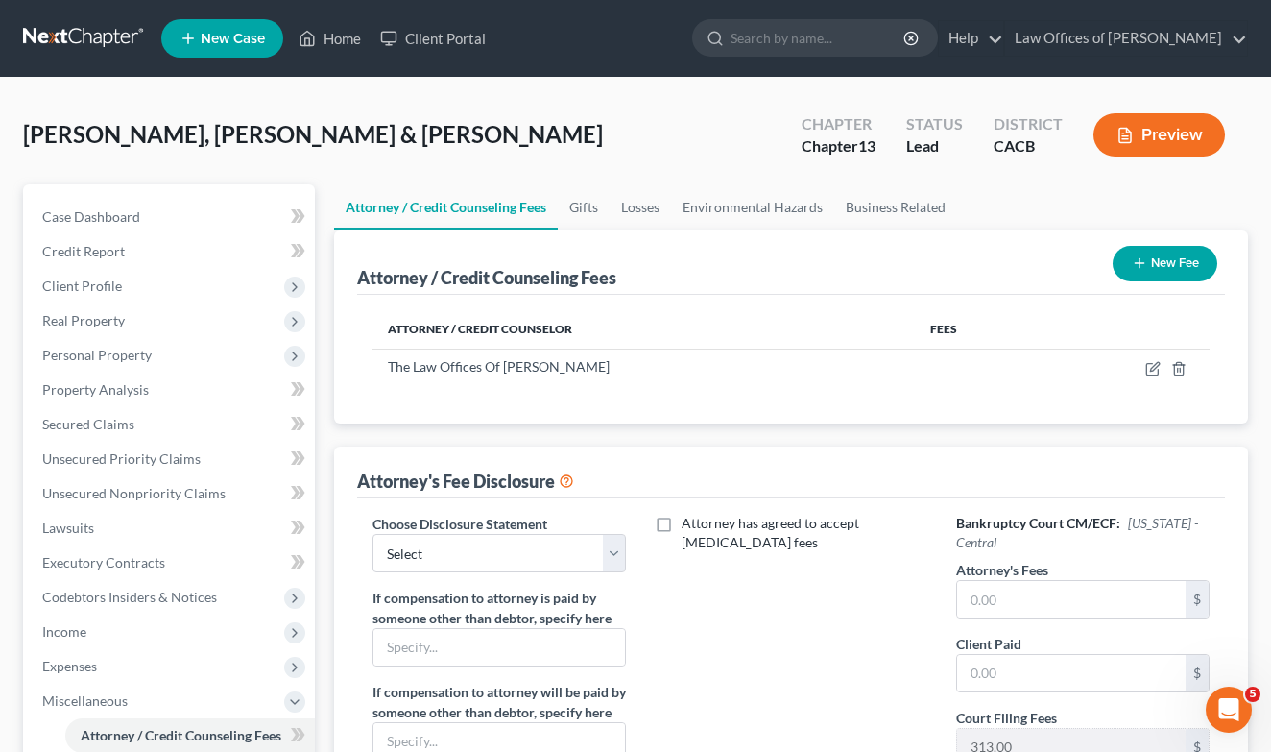
click at [1195, 259] on button "New Fee" at bounding box center [1165, 264] width 105 height 36
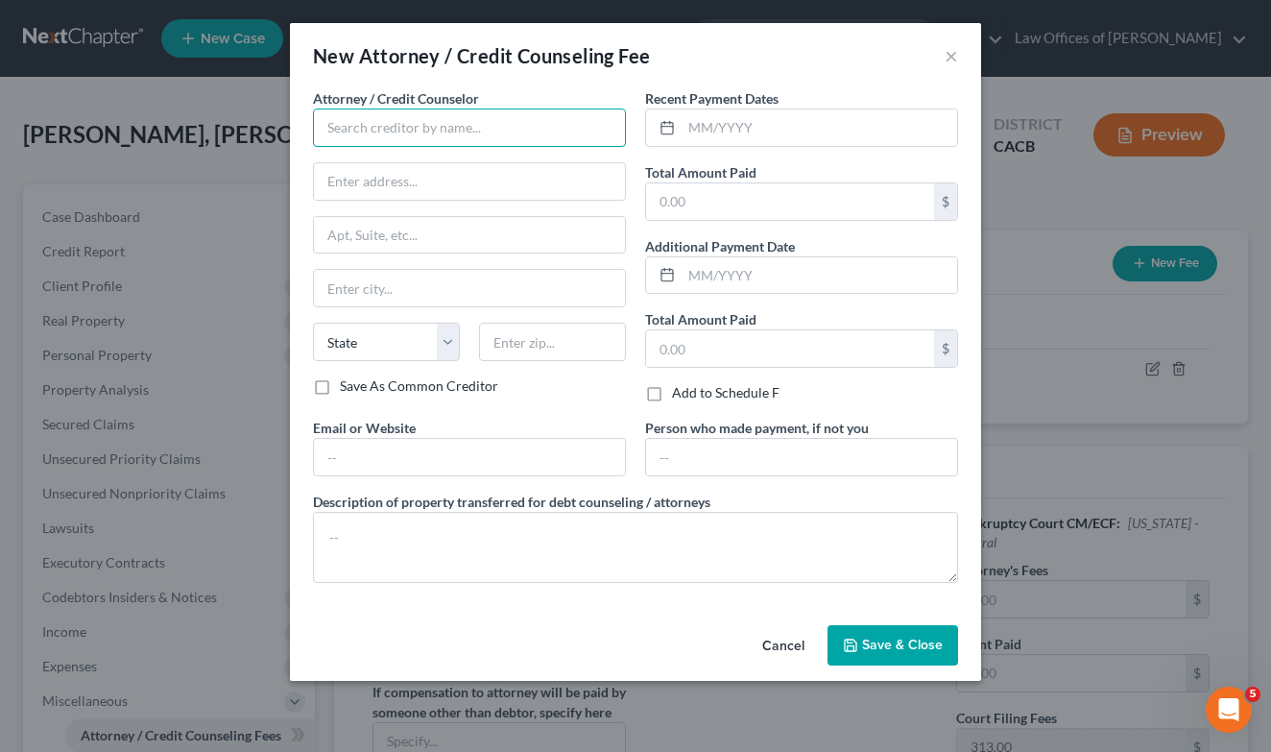
click at [457, 132] on input "text" at bounding box center [469, 127] width 313 height 38
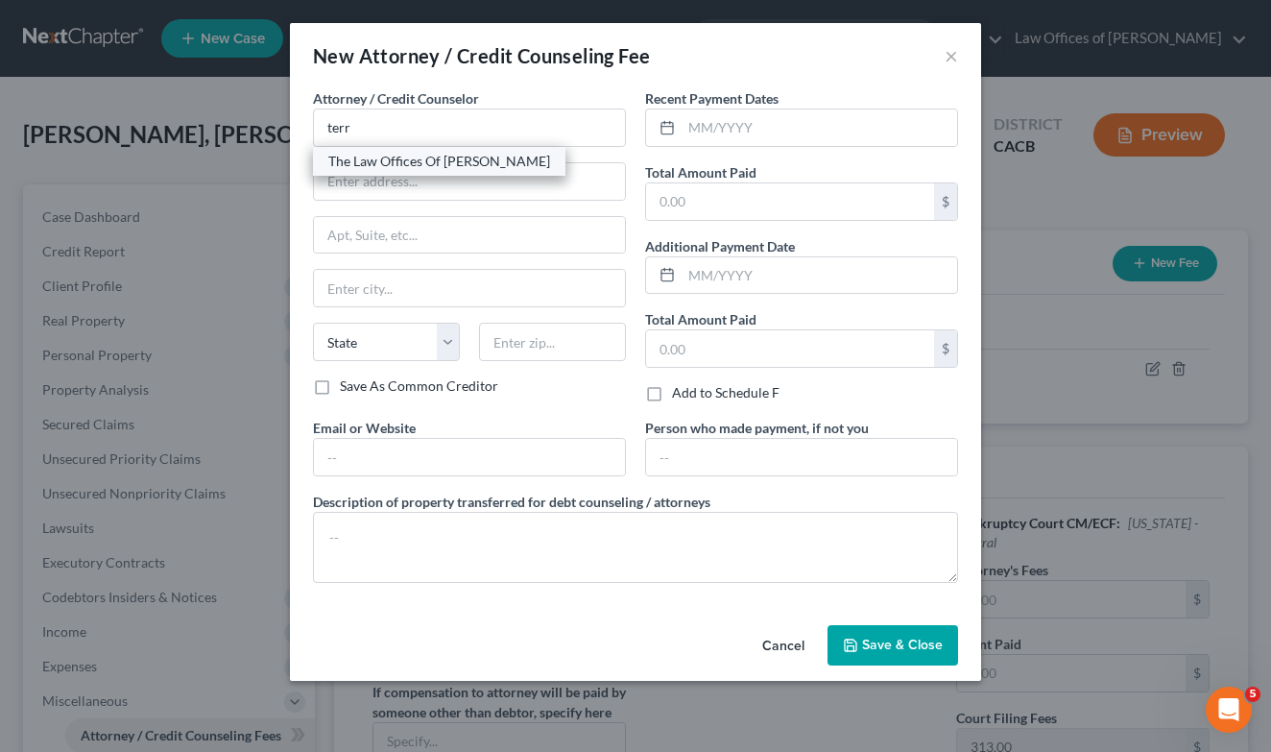
click at [388, 159] on div "The Law Offices Of [PERSON_NAME]" at bounding box center [439, 161] width 222 height 19
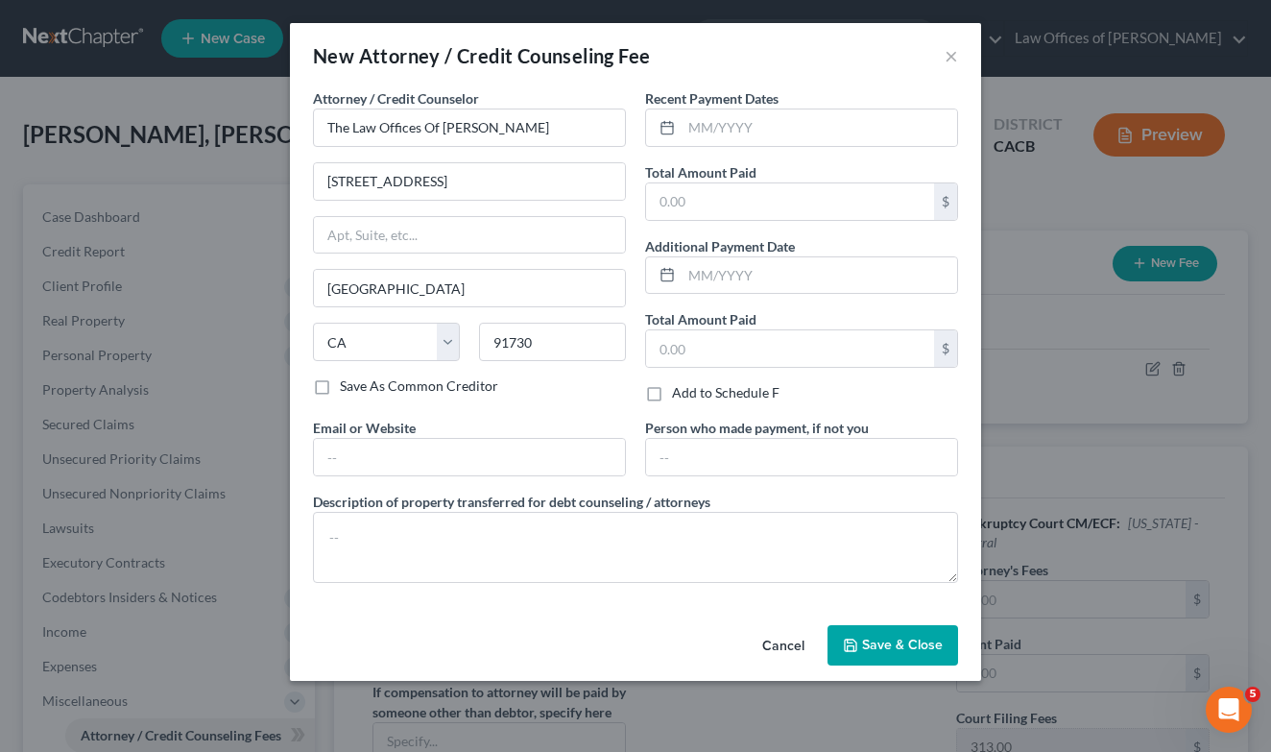
click at [924, 637] on span "Save & Close" at bounding box center [902, 645] width 81 height 16
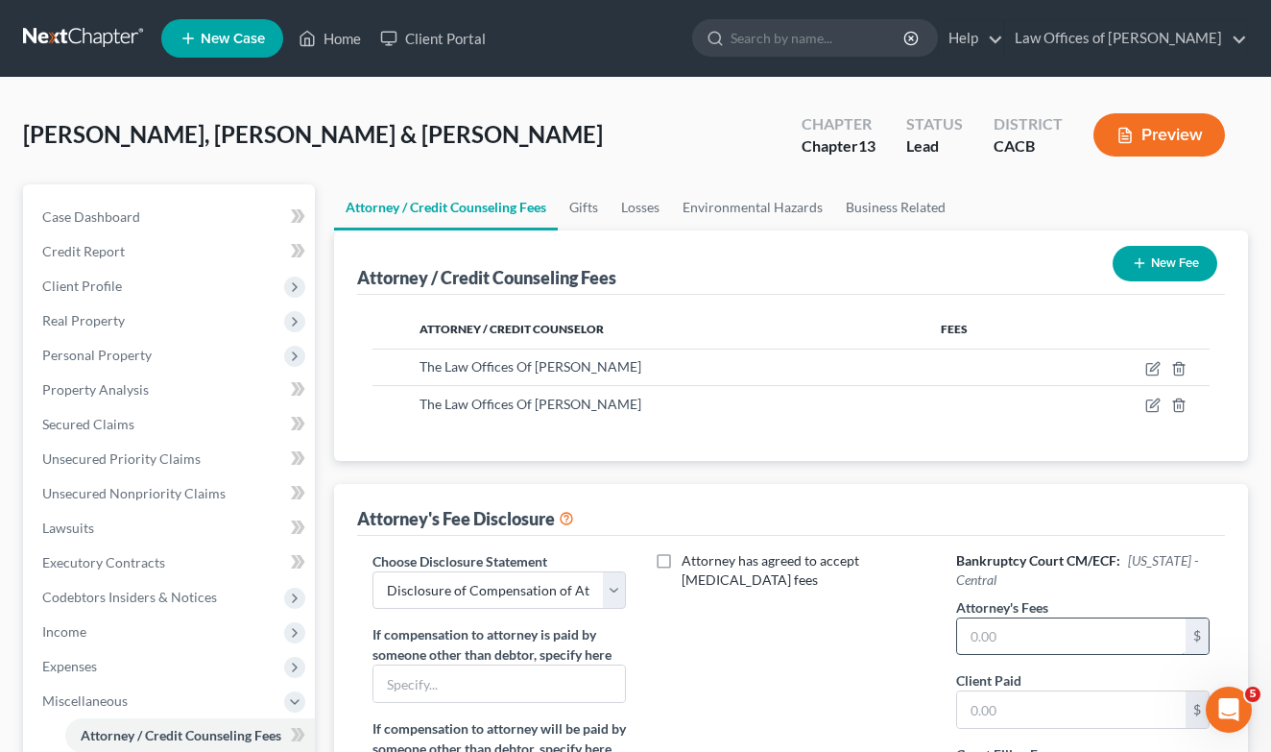
click at [1057, 625] on input "text" at bounding box center [1071, 636] width 228 height 36
click at [1031, 261] on div "Attorney / Credit Counseling Fees New Fee" at bounding box center [791, 262] width 868 height 64
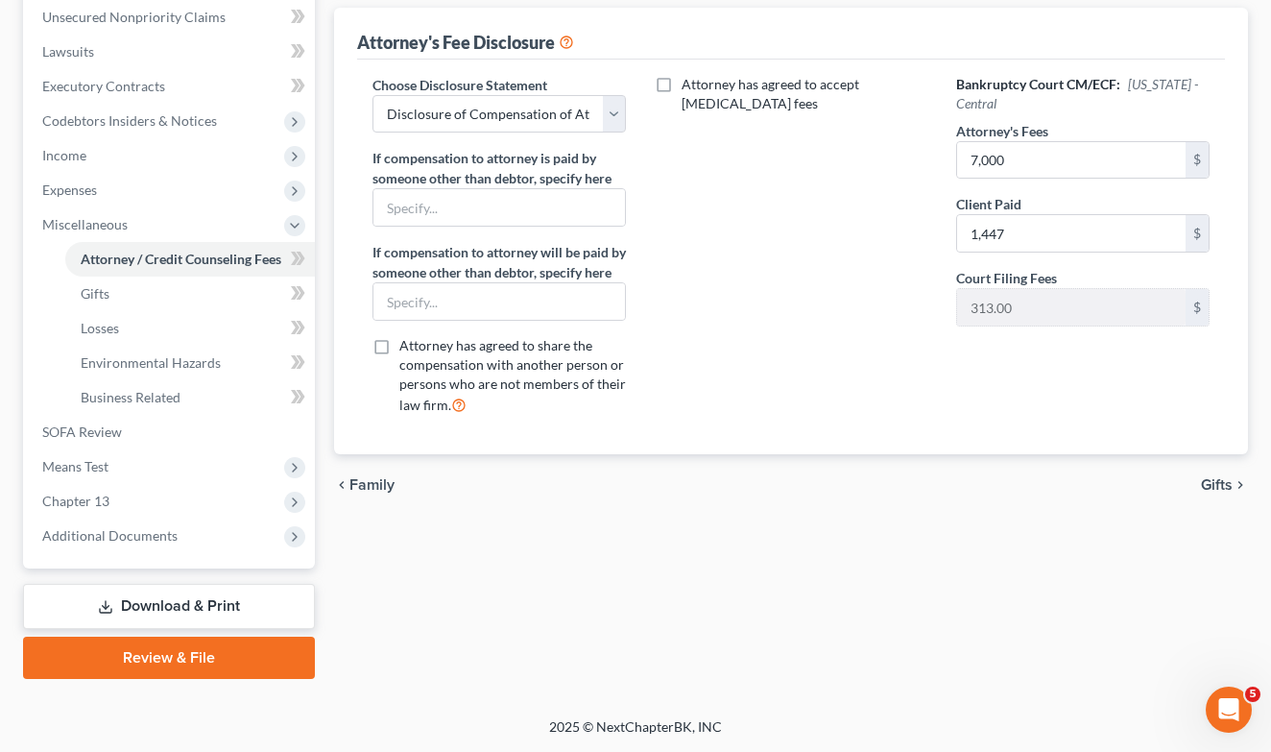
scroll to position [476, 0]
click at [117, 443] on link "SOFA Review" at bounding box center [171, 432] width 288 height 35
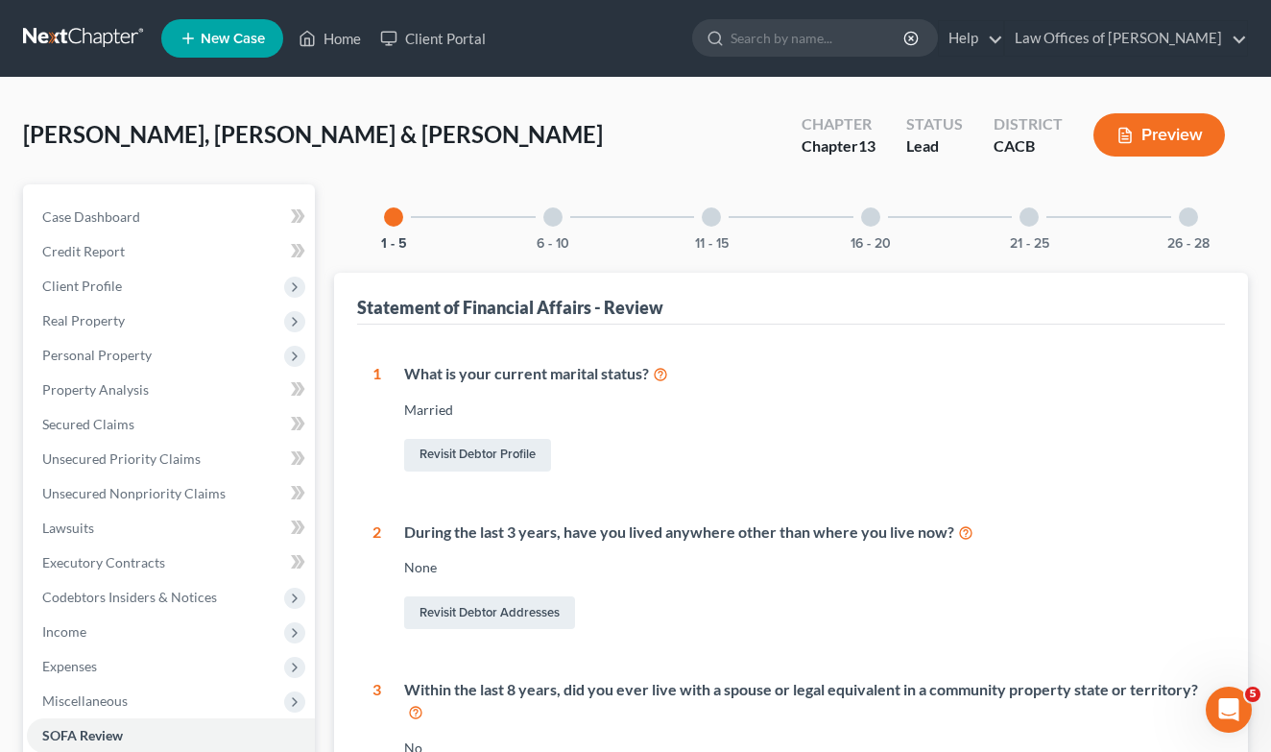
click at [1113, 461] on div "Revisit Debtor Profile" at bounding box center [806, 455] width 805 height 40
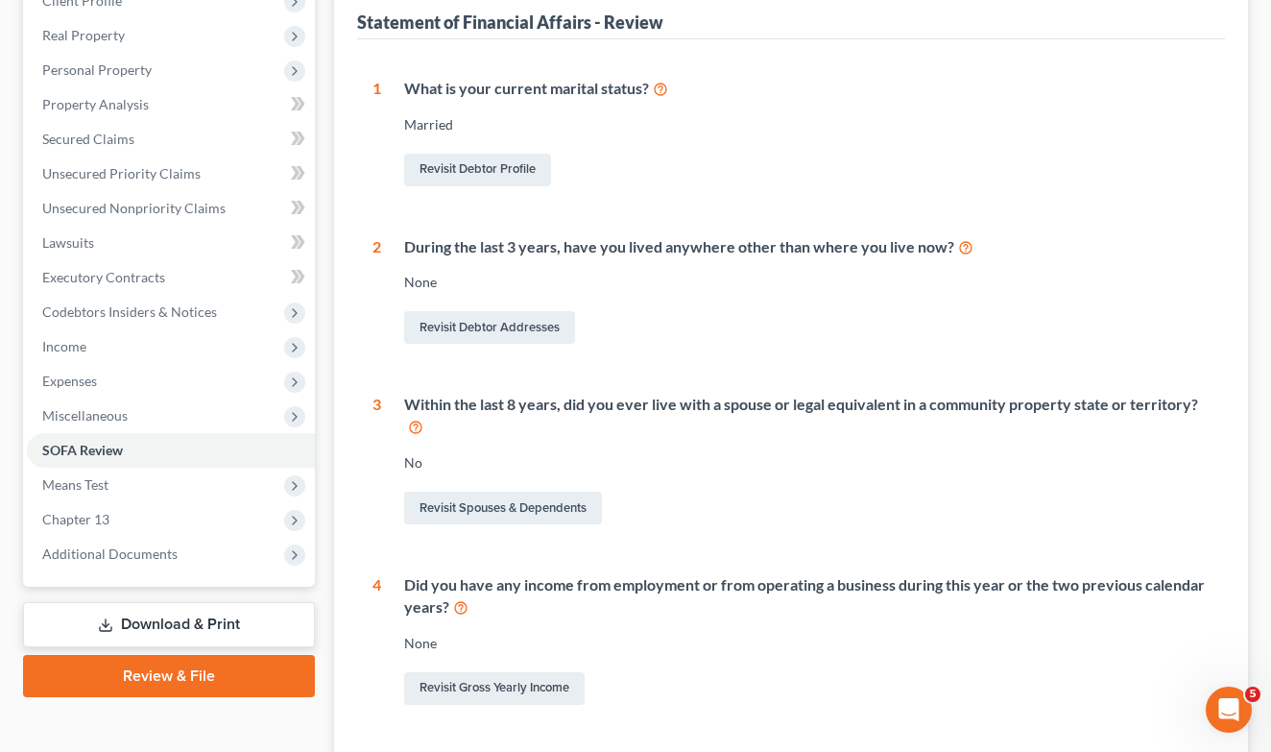
scroll to position [286, 0]
click at [463, 522] on div "Revisit Spouses & Dependents" at bounding box center [806, 507] width 805 height 40
click at [464, 508] on link "Revisit Spouses & Dependents" at bounding box center [503, 507] width 198 height 33
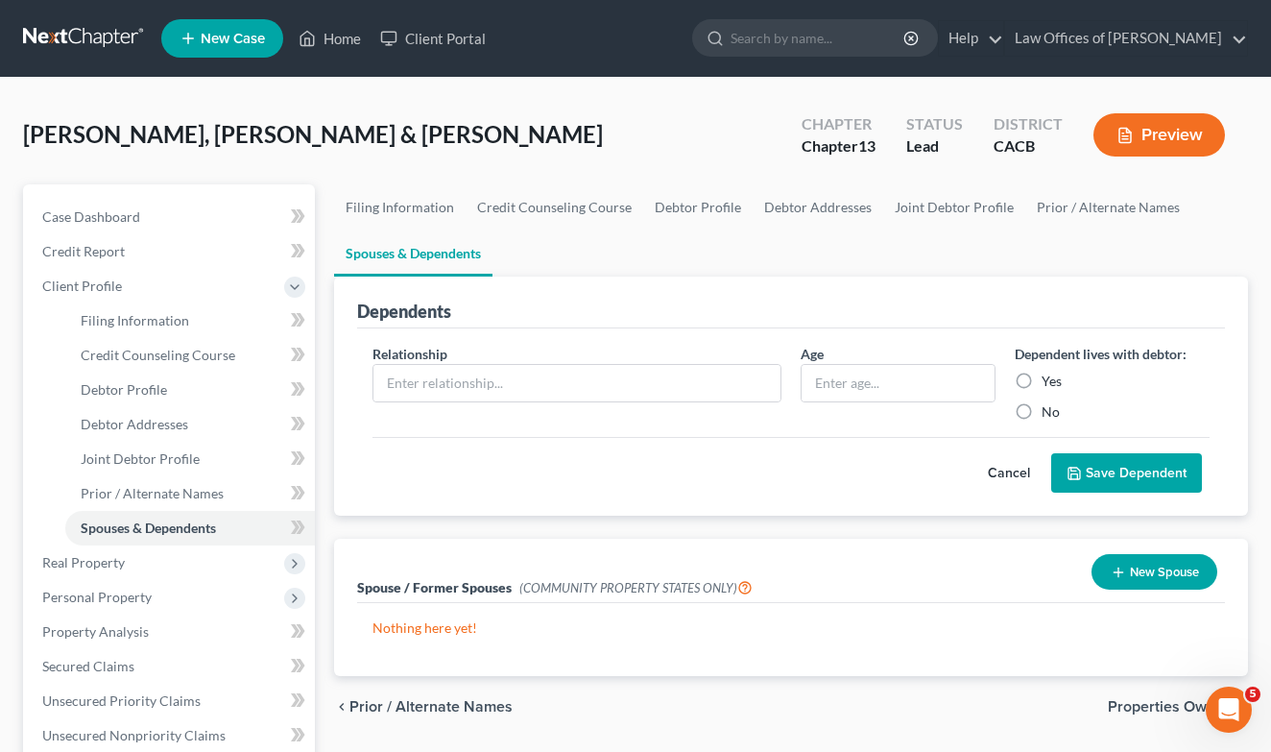
click at [1042, 373] on label "Yes" at bounding box center [1052, 381] width 20 height 19
click at [1049, 373] on input "Yes" at bounding box center [1055, 378] width 12 height 12
click at [1003, 471] on button "Cancel" at bounding box center [1009, 473] width 84 height 38
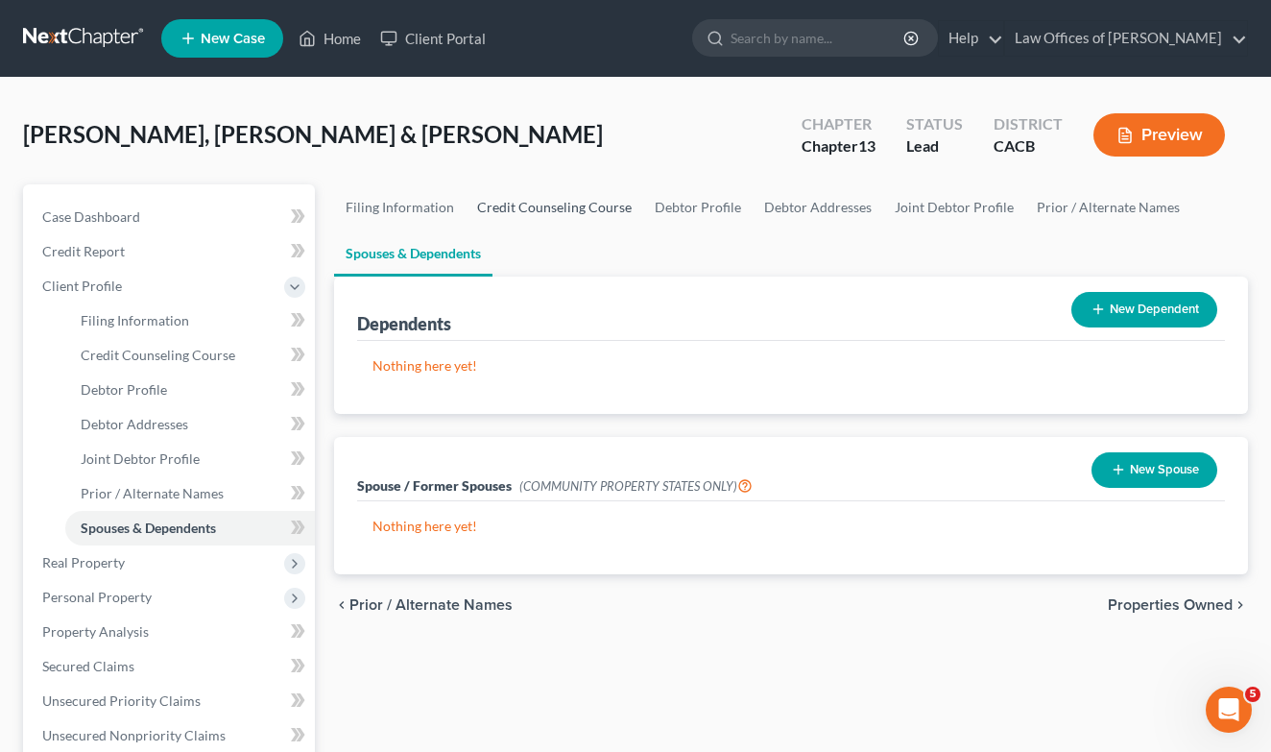
click at [538, 213] on link "Credit Counseling Course" at bounding box center [555, 207] width 178 height 46
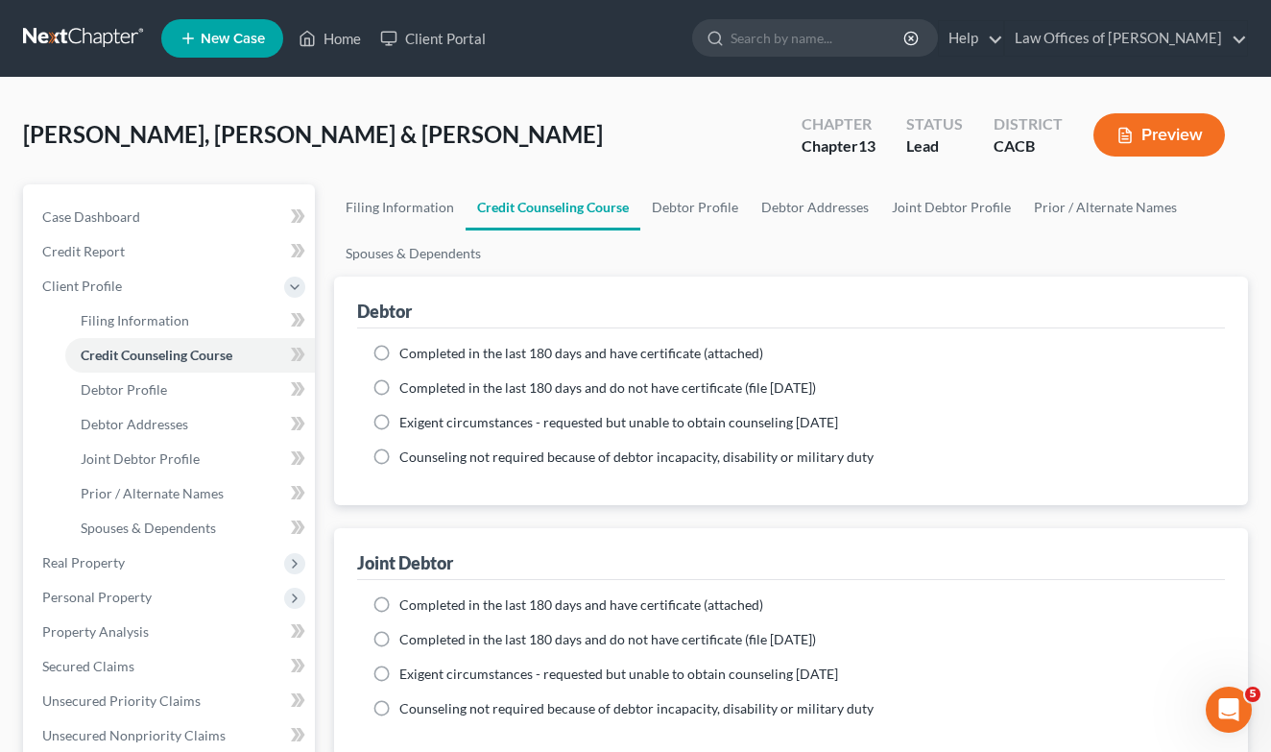
click at [483, 398] on ng-include "Completed in the last 180 days and have certificate (attached) Date Completed N…" at bounding box center [791, 405] width 837 height 123
click at [483, 386] on span "Completed in the last 180 days and do not have certificate (file [DATE])" at bounding box center [607, 387] width 417 height 16
click at [420, 386] on input "Completed in the last 180 days and do not have certificate (file [DATE])" at bounding box center [413, 384] width 12 height 12
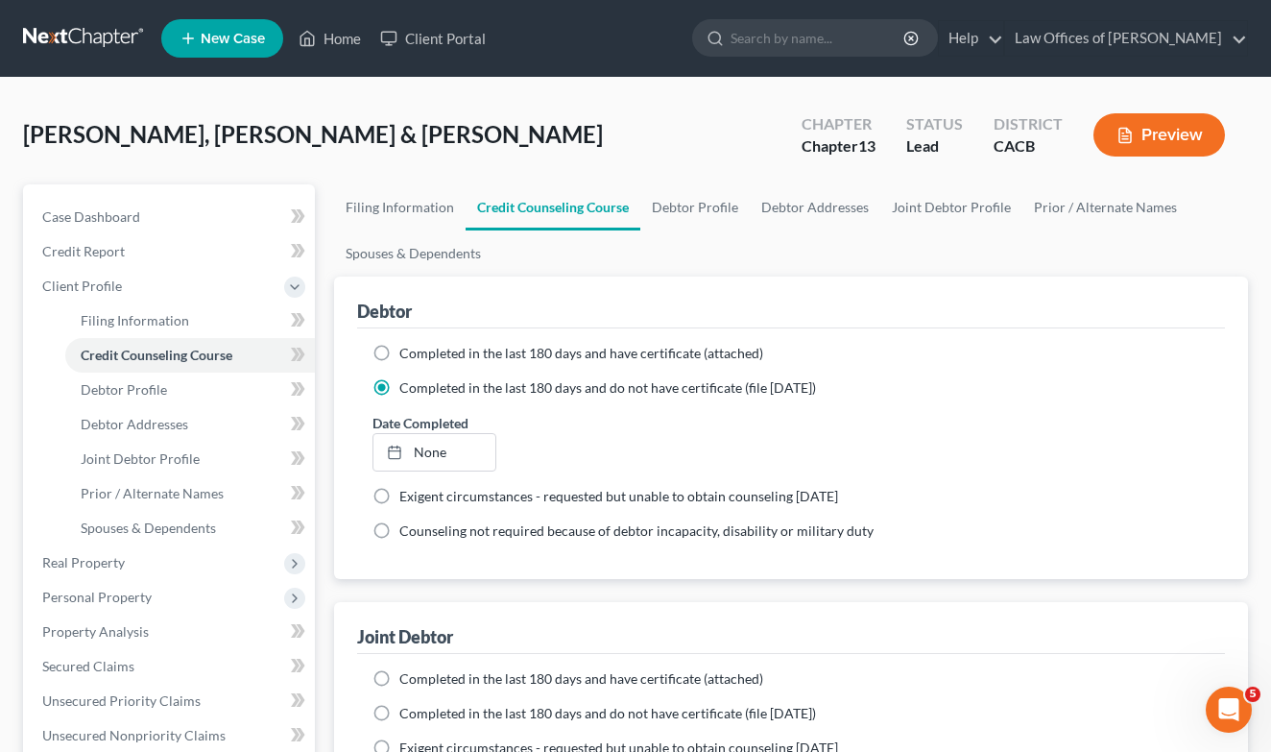
click at [456, 705] on span "Completed in the last 180 days and do not have certificate (file [DATE])" at bounding box center [607, 713] width 417 height 16
click at [420, 704] on input "Completed in the last 180 days and do not have certificate (file [DATE])" at bounding box center [413, 710] width 12 height 12
click at [806, 210] on link "Debtor Addresses" at bounding box center [815, 207] width 131 height 46
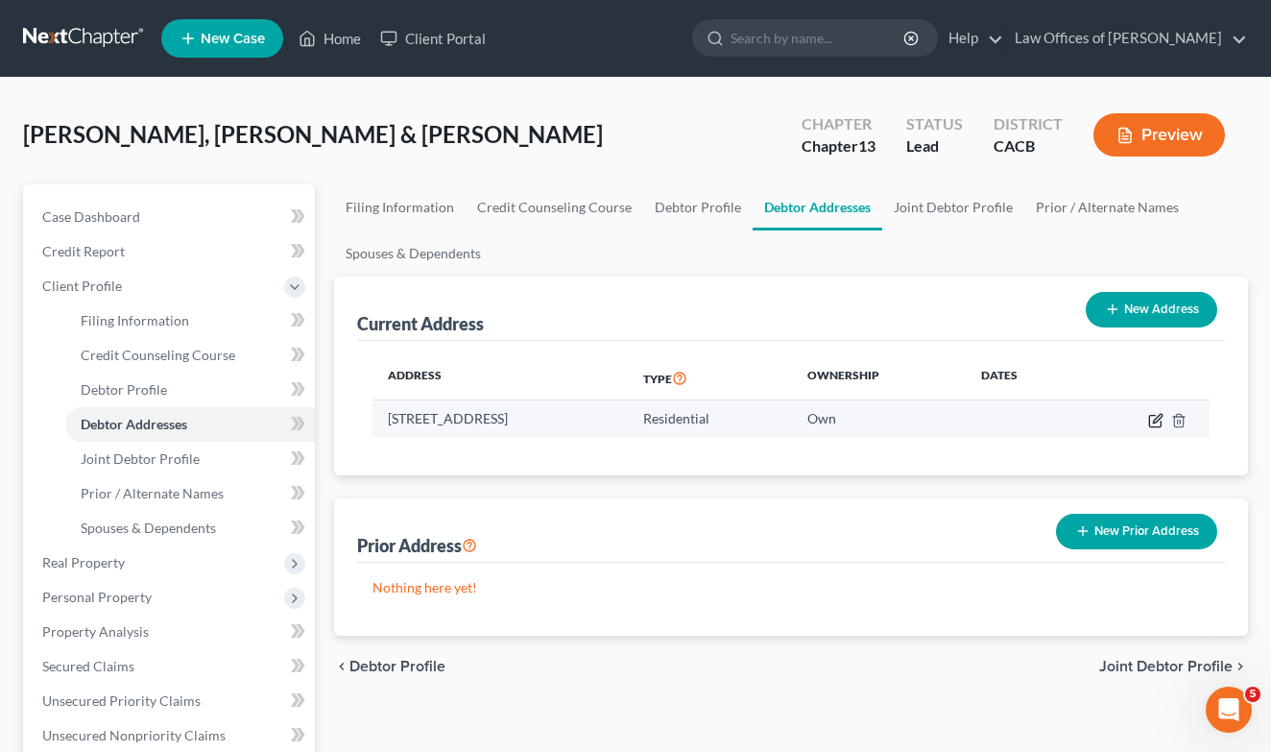
click at [1149, 417] on icon "button" at bounding box center [1155, 421] width 12 height 12
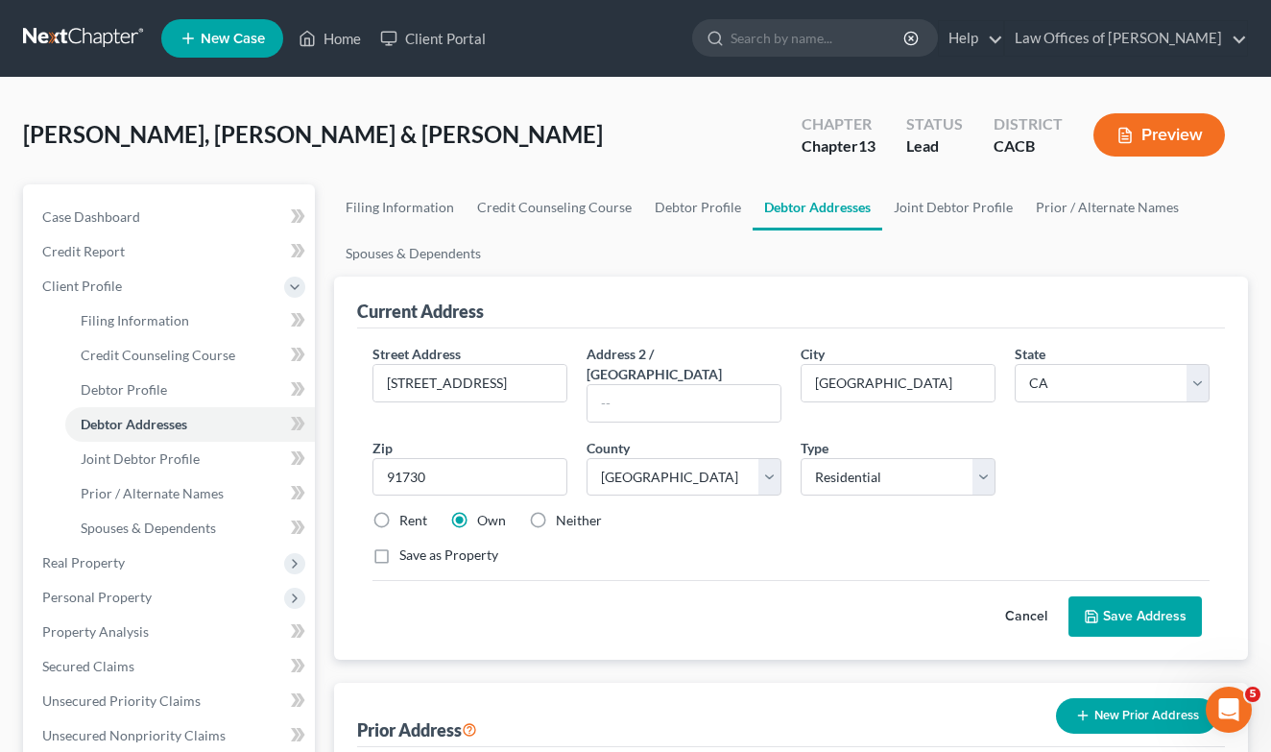
click at [1164, 596] on button "Save Address" at bounding box center [1135, 616] width 133 height 40
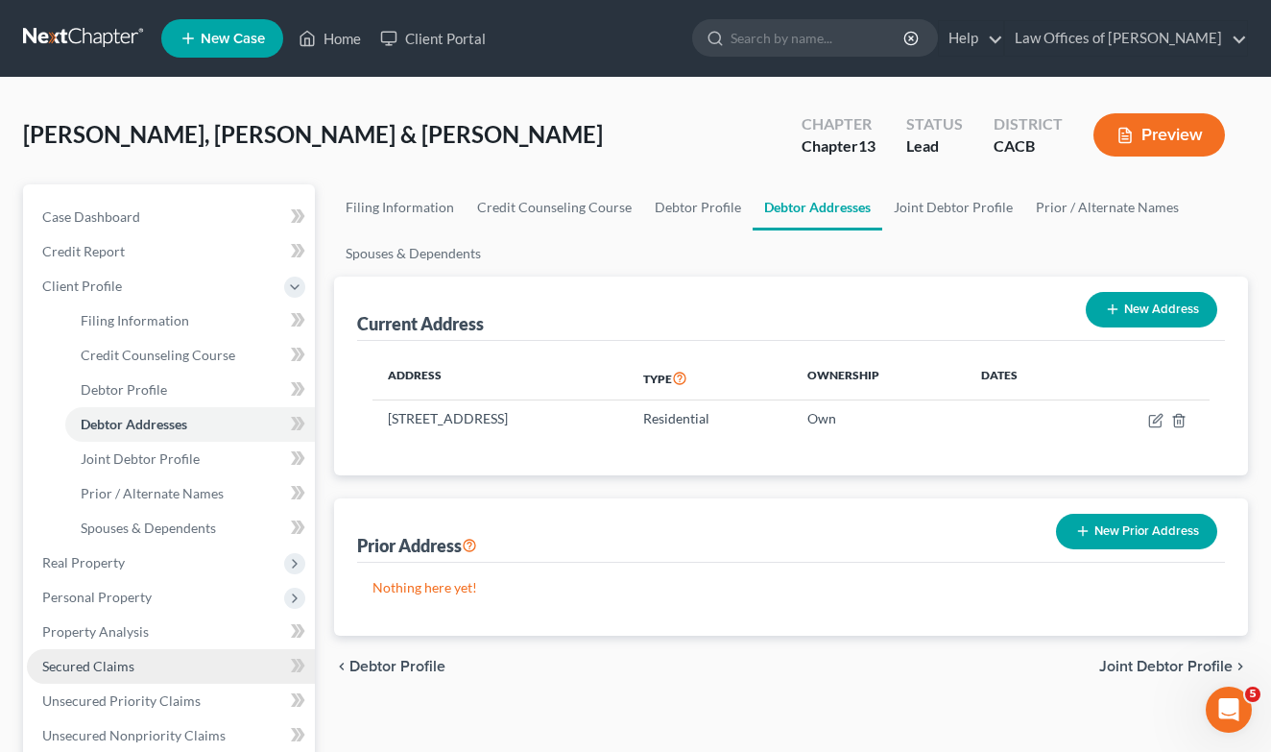
click at [129, 675] on link "Secured Claims" at bounding box center [171, 666] width 288 height 35
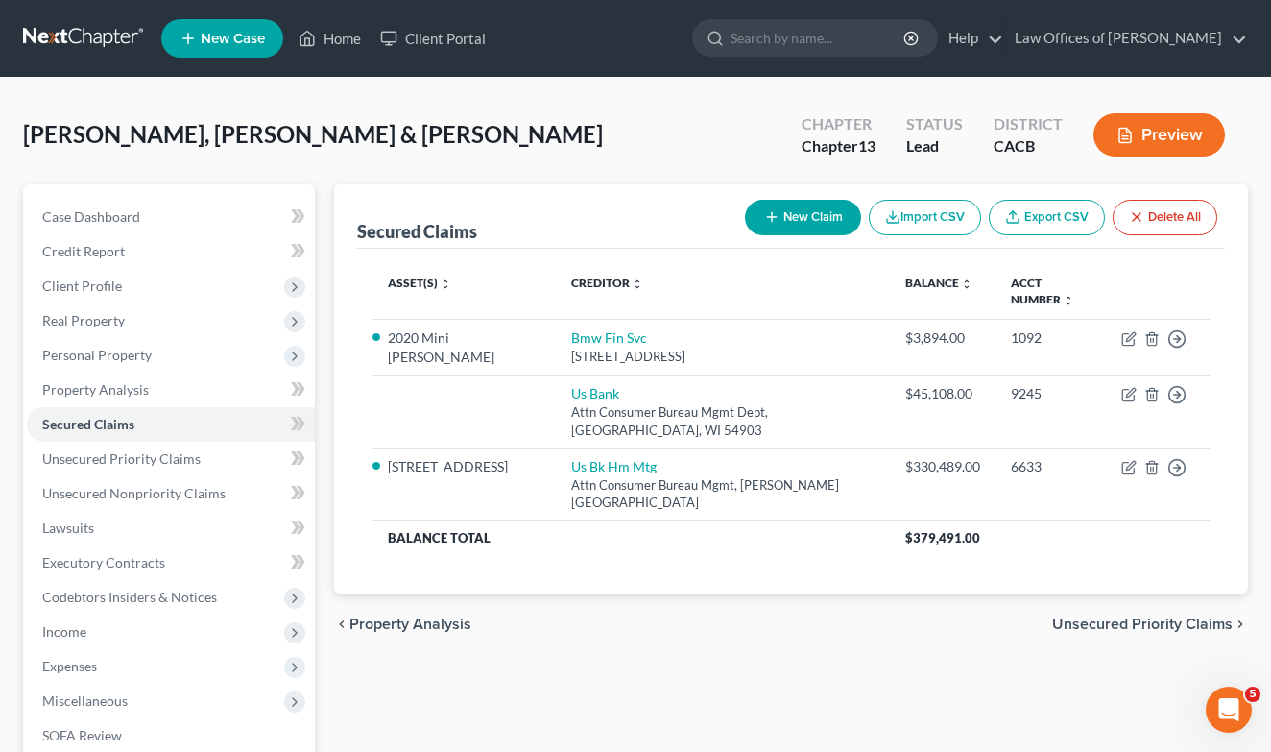
click at [281, 114] on div "[PERSON_NAME], [PERSON_NAME] & [PERSON_NAME] Upgraded Chapter Chapter 13 Status…" at bounding box center [635, 143] width 1225 height 84
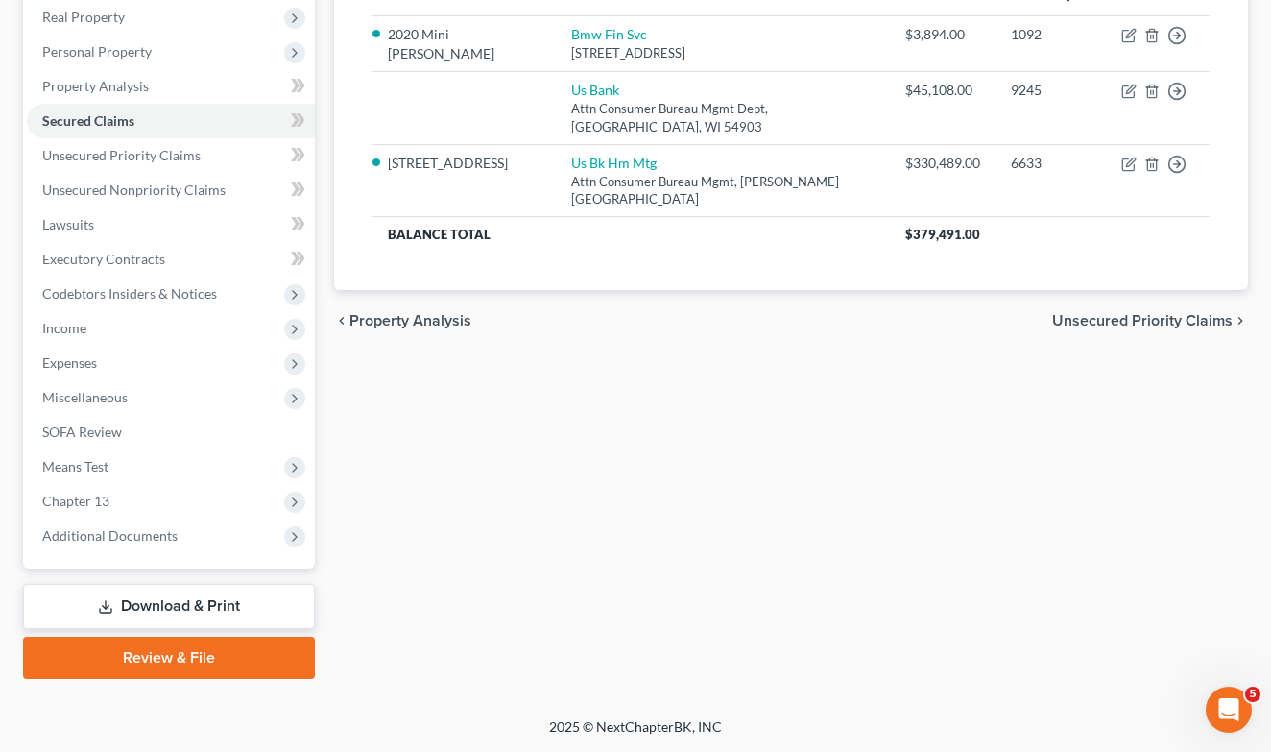
scroll to position [303, 0]
click at [109, 442] on link "SOFA Review" at bounding box center [171, 432] width 288 height 35
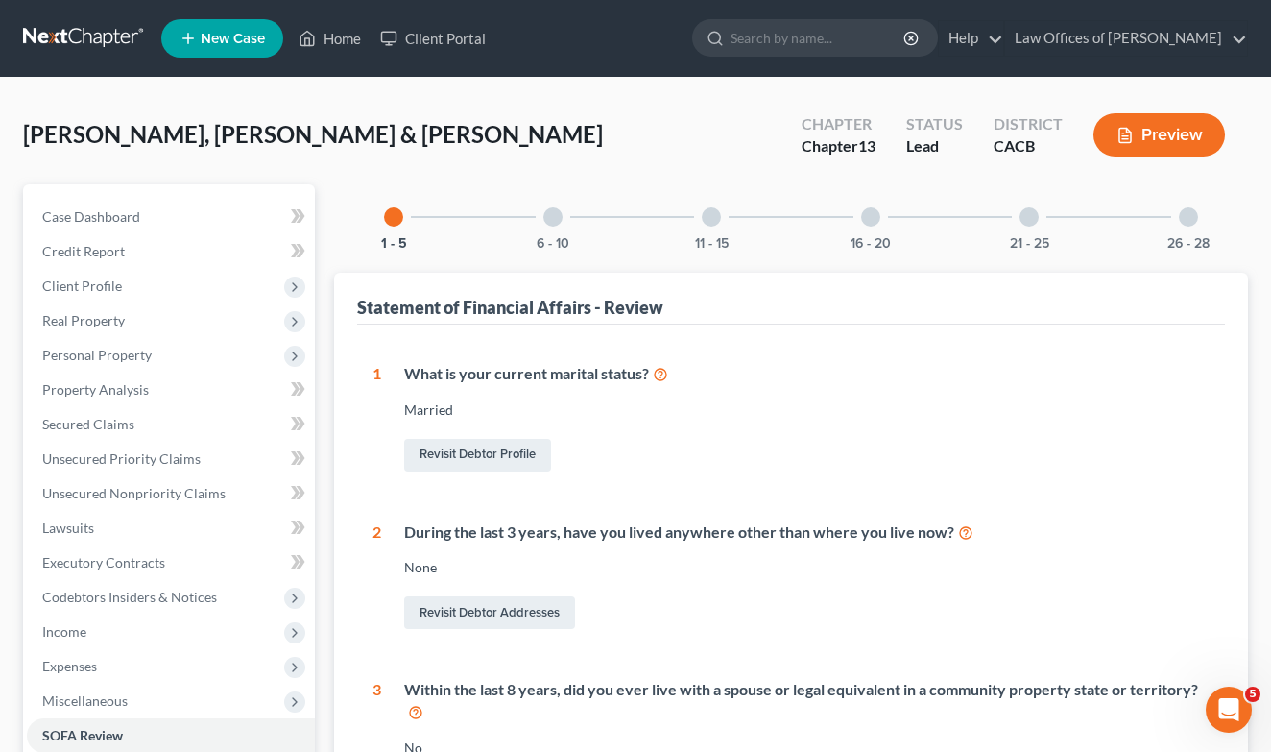
click at [362, 104] on div "[PERSON_NAME], [PERSON_NAME] & [PERSON_NAME] Upgraded Chapter Chapter 13 Status…" at bounding box center [635, 143] width 1225 height 84
click at [757, 443] on div "Revisit Debtor Profile" at bounding box center [806, 455] width 805 height 40
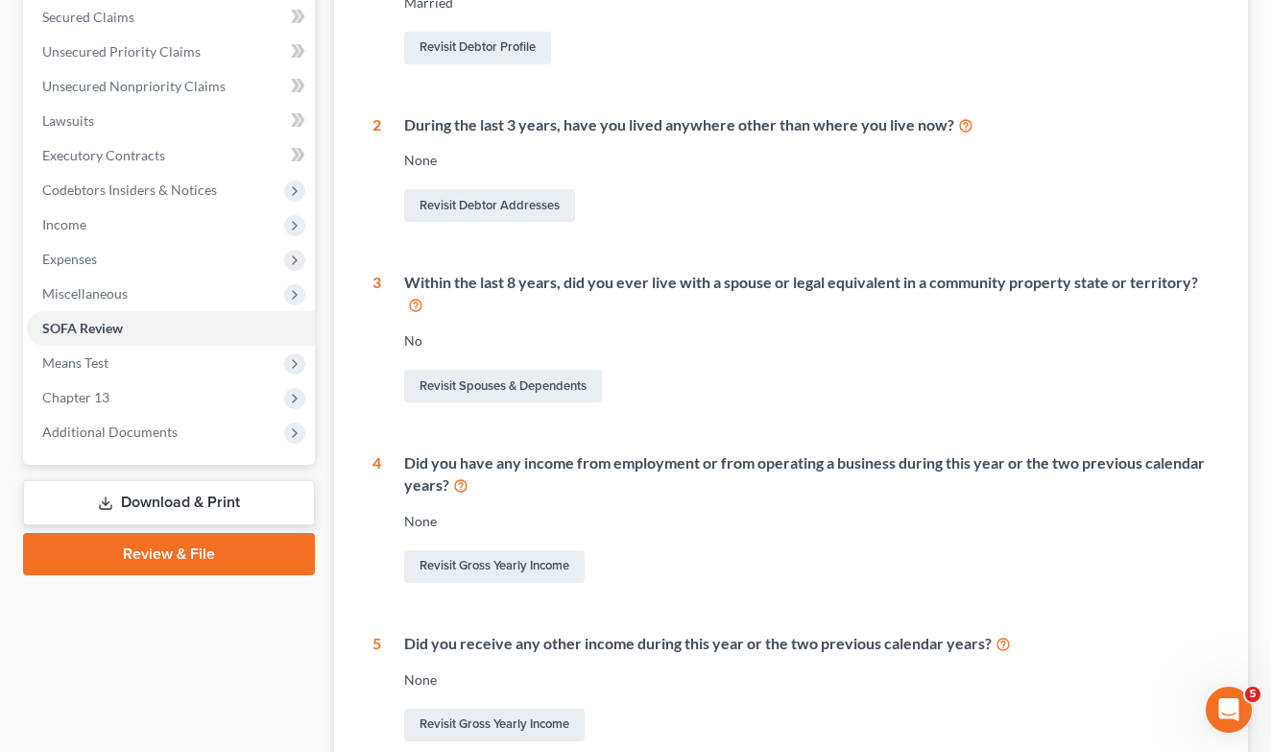
scroll to position [422, 0]
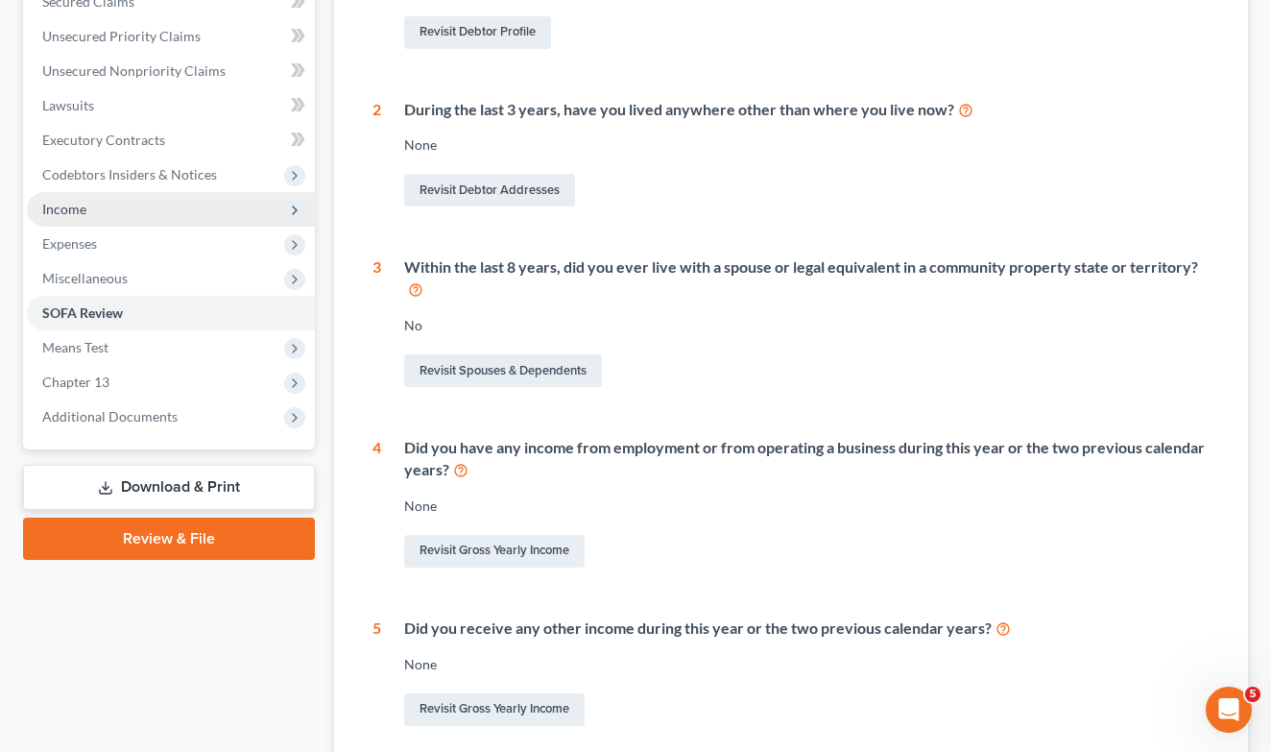
click at [85, 222] on span "Income" at bounding box center [171, 209] width 288 height 35
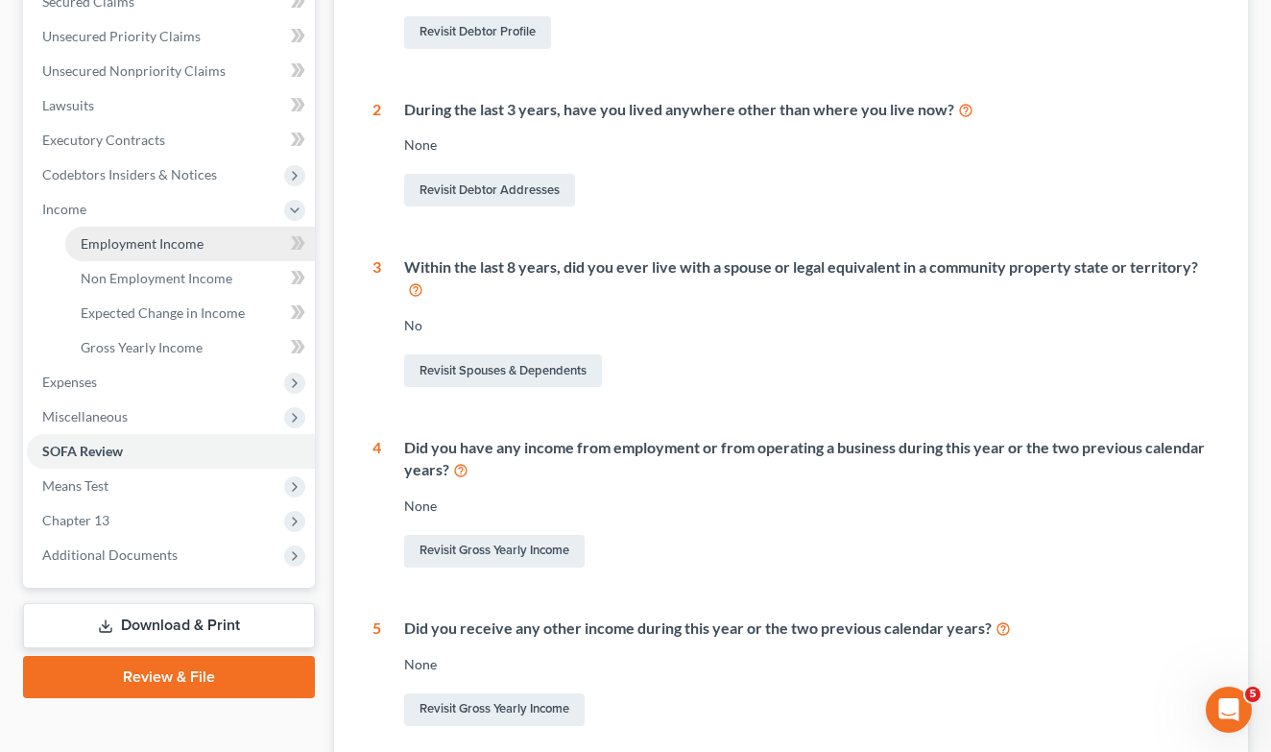
click at [115, 246] on span "Employment Income" at bounding box center [142, 243] width 123 height 16
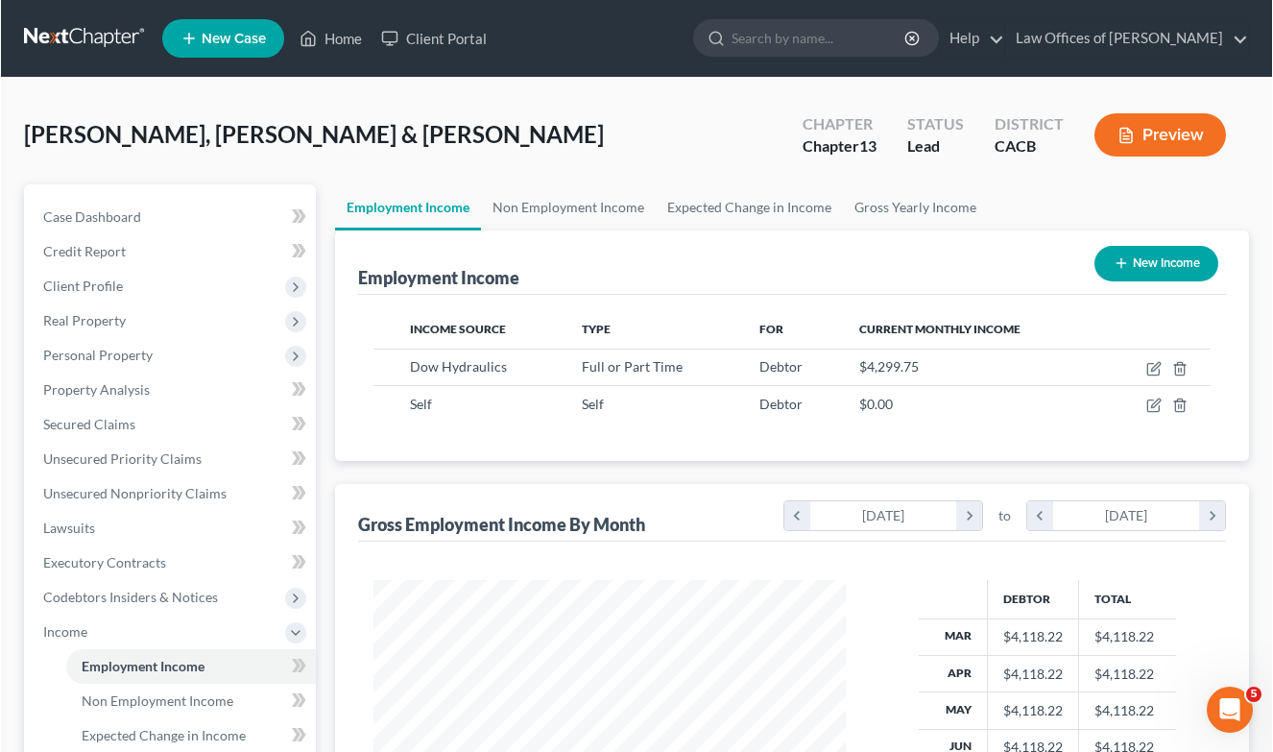
scroll to position [344, 511]
click at [916, 199] on link "Gross Yearly Income" at bounding box center [914, 207] width 145 height 46
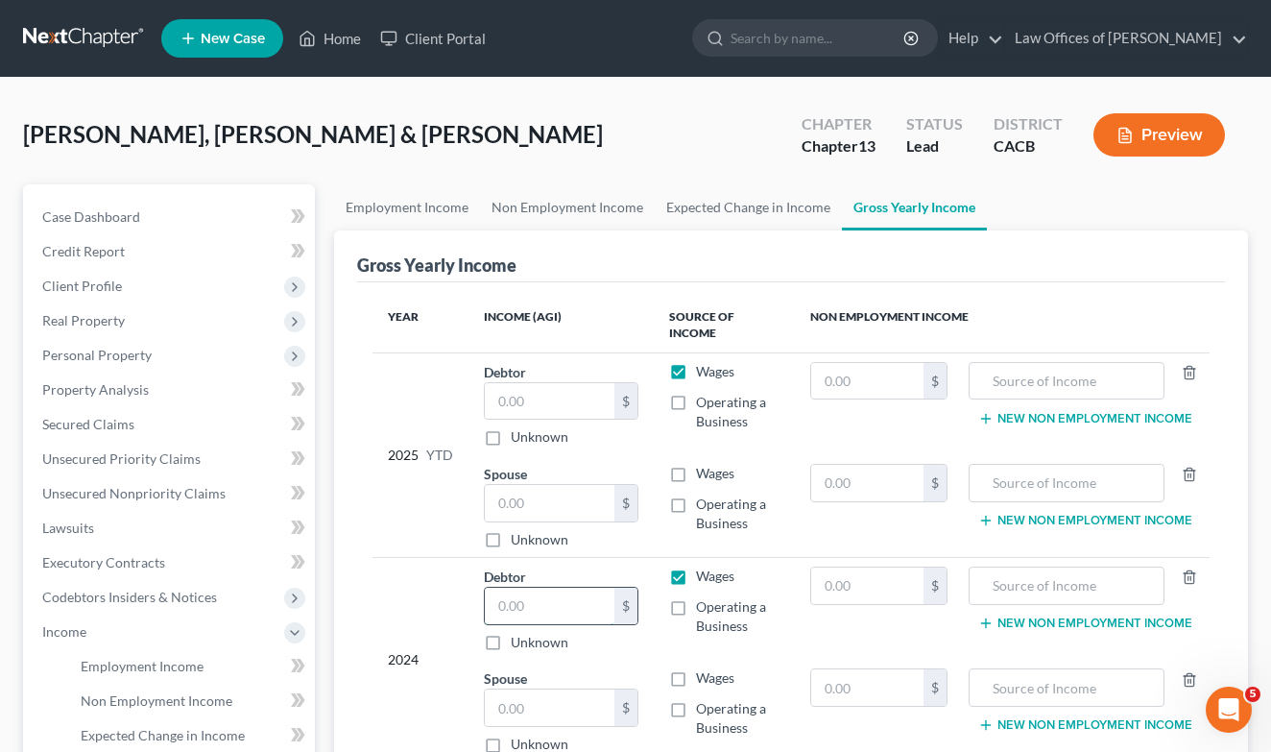
click at [566, 593] on input "text" at bounding box center [550, 606] width 130 height 36
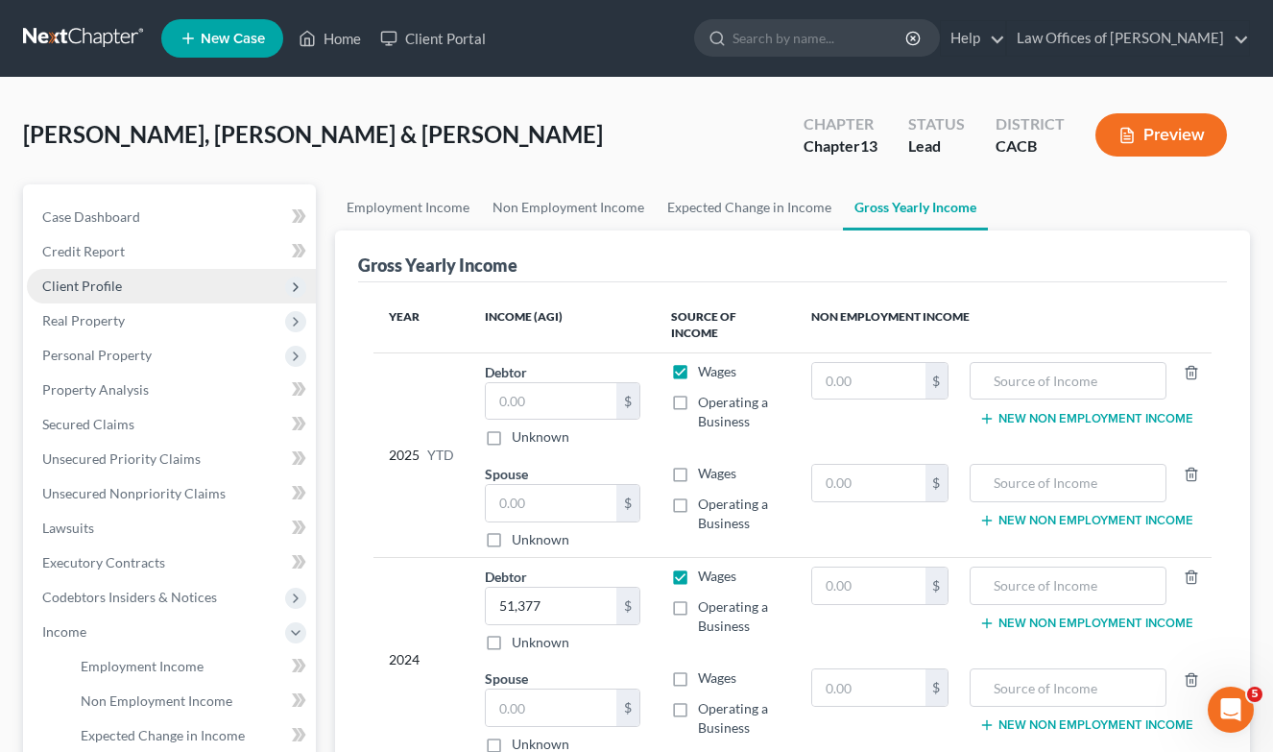
click at [85, 281] on span "Client Profile" at bounding box center [82, 285] width 80 height 16
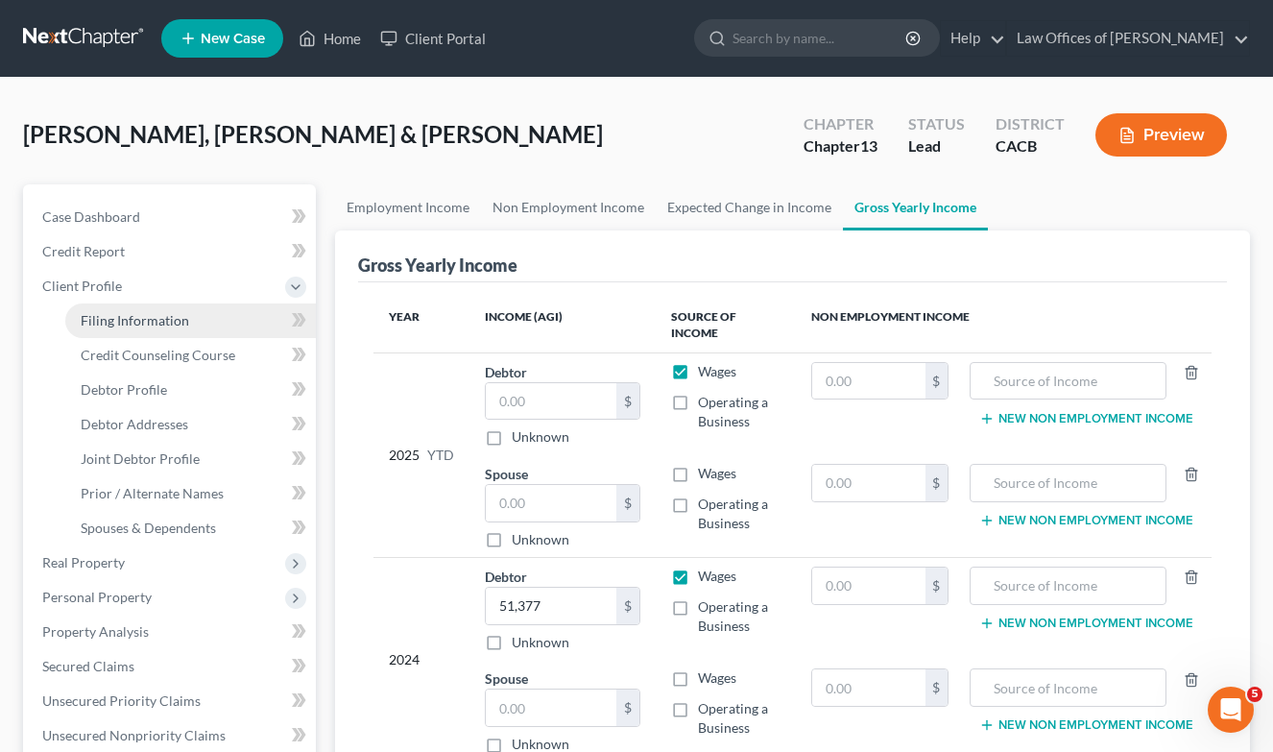
click at [172, 324] on span "Filing Information" at bounding box center [135, 320] width 108 height 16
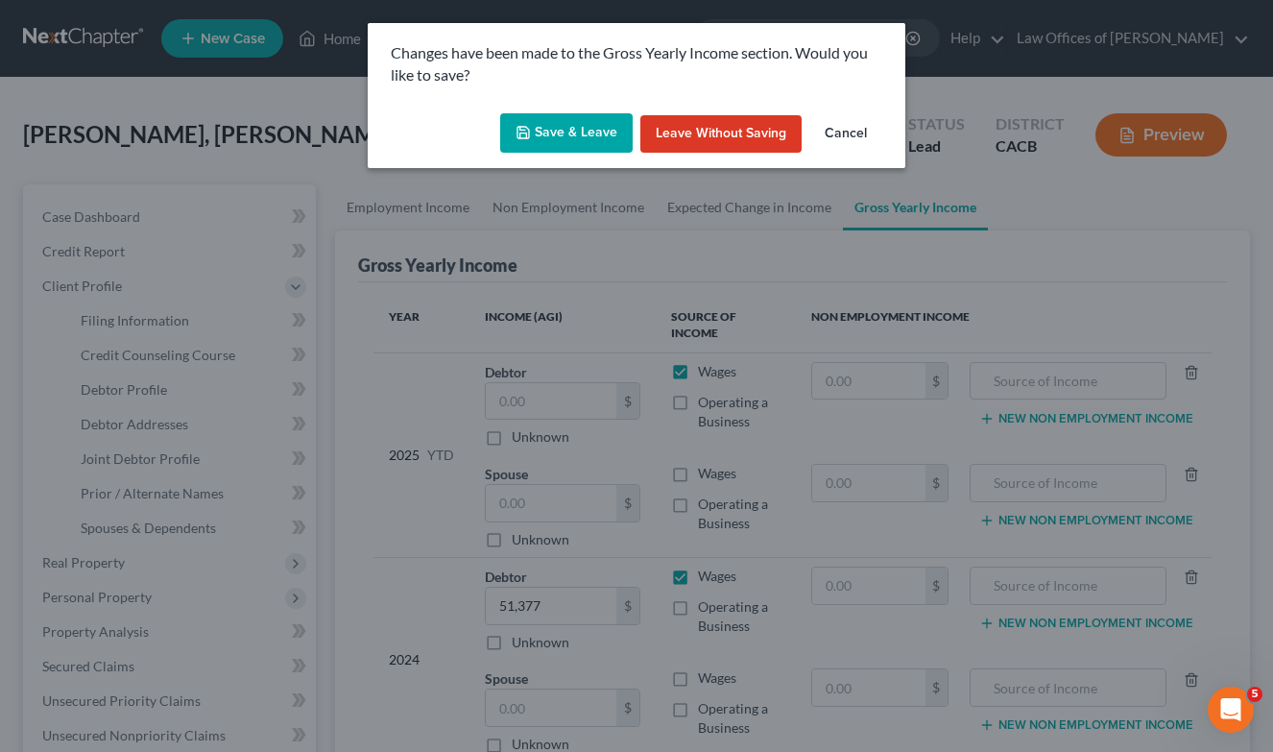
click at [543, 129] on button "Save & Leave" at bounding box center [566, 133] width 132 height 40
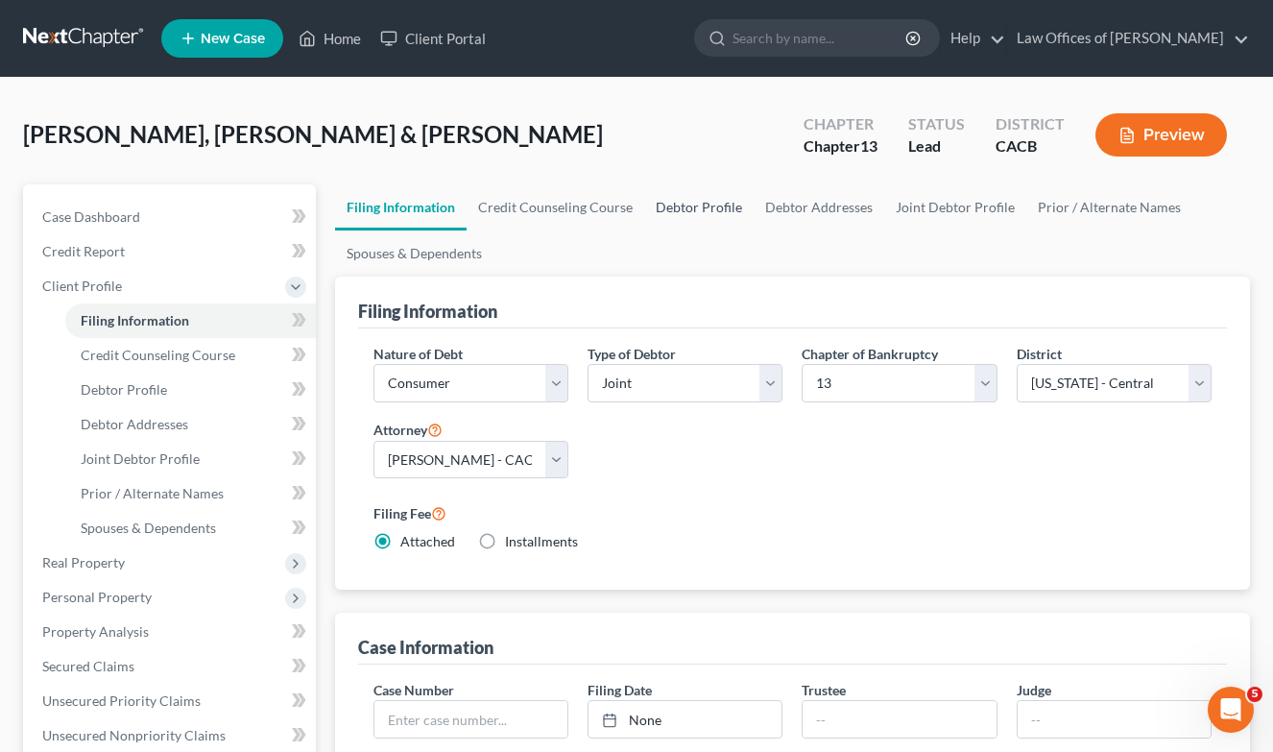
click at [692, 206] on link "Debtor Profile" at bounding box center [698, 207] width 109 height 46
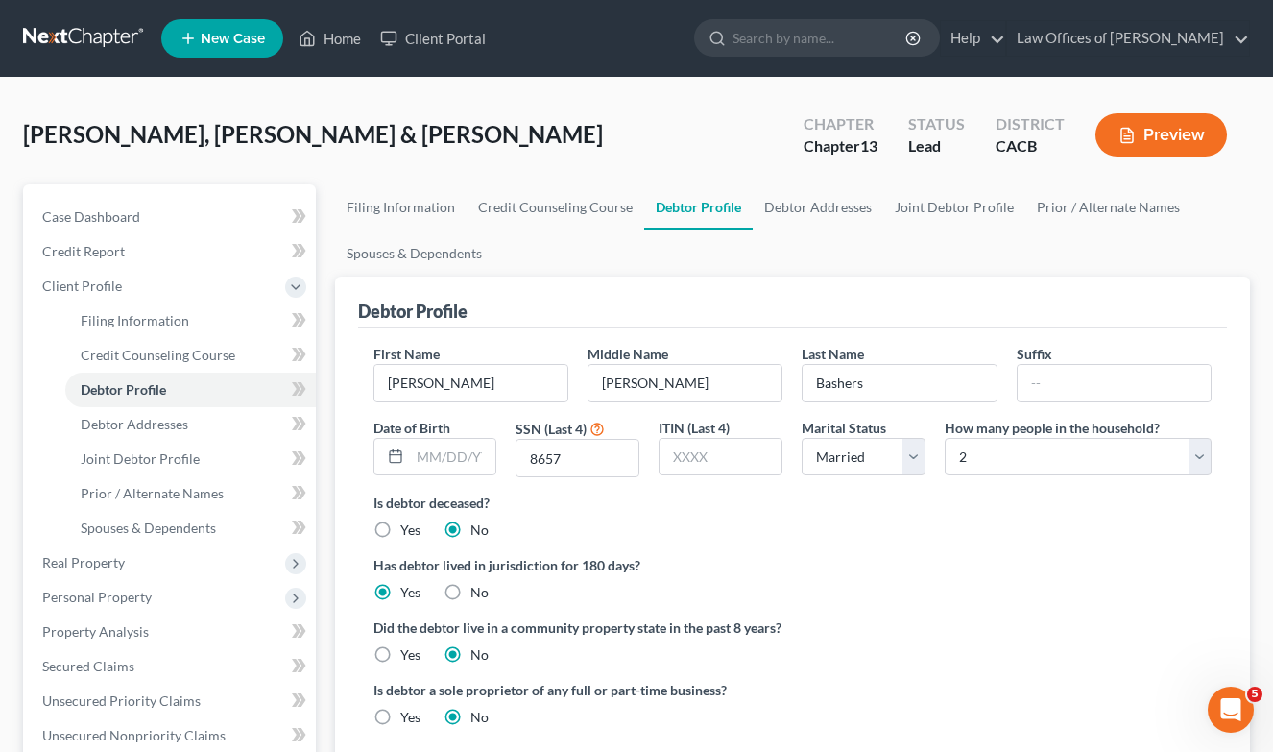
click at [862, 523] on div "Is debtor deceased? Yes No" at bounding box center [792, 516] width 839 height 47
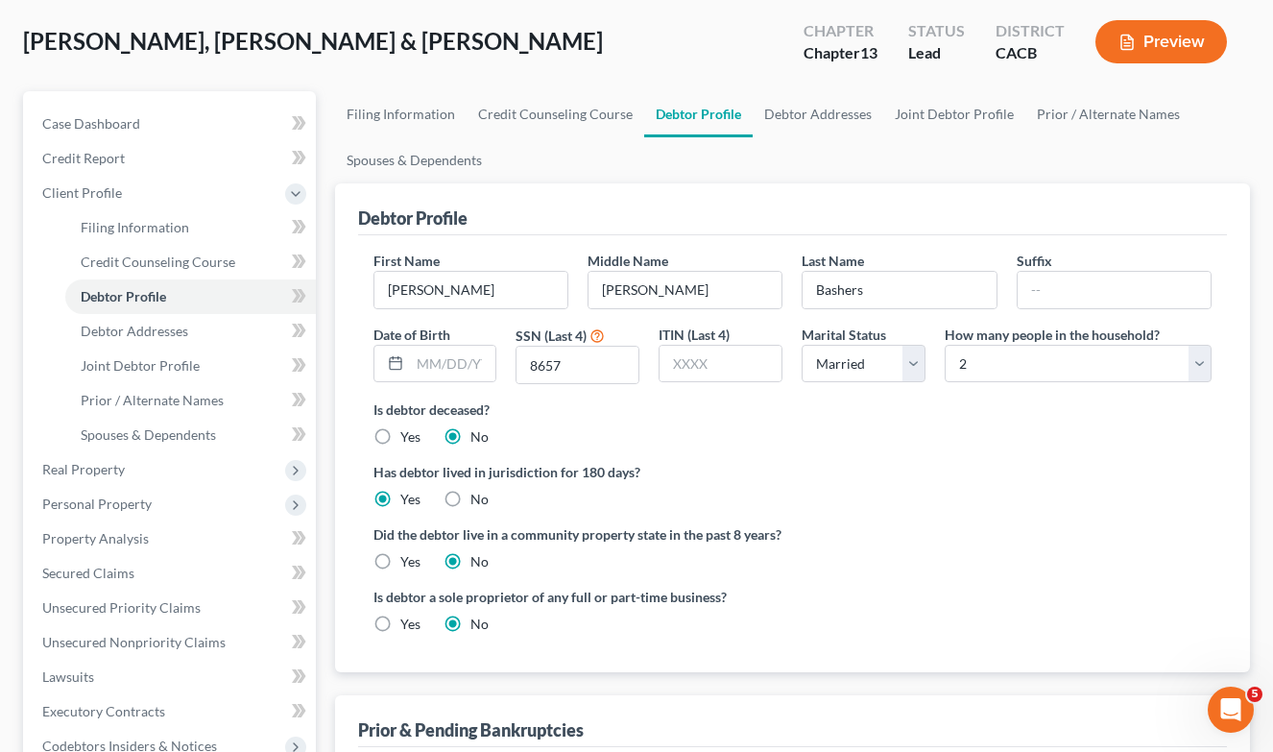
scroll to position [108, 0]
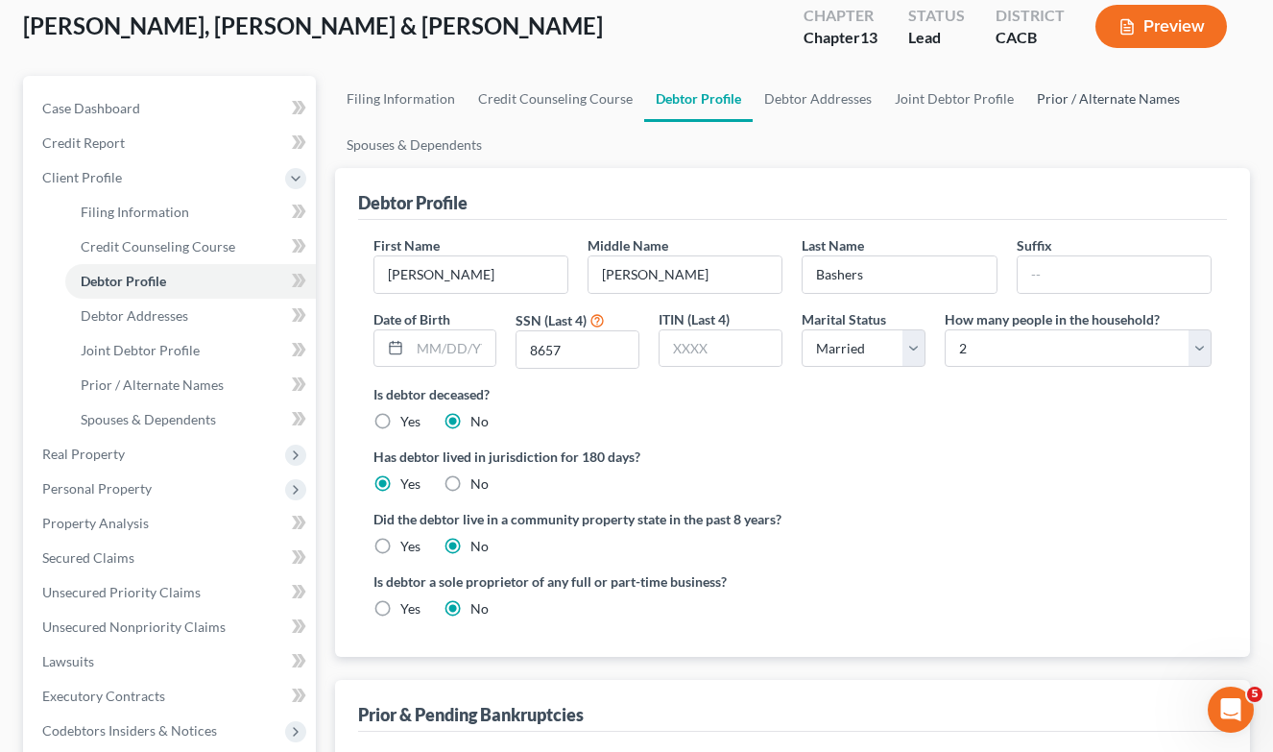
click at [1083, 103] on link "Prior / Alternate Names" at bounding box center [1108, 99] width 166 height 46
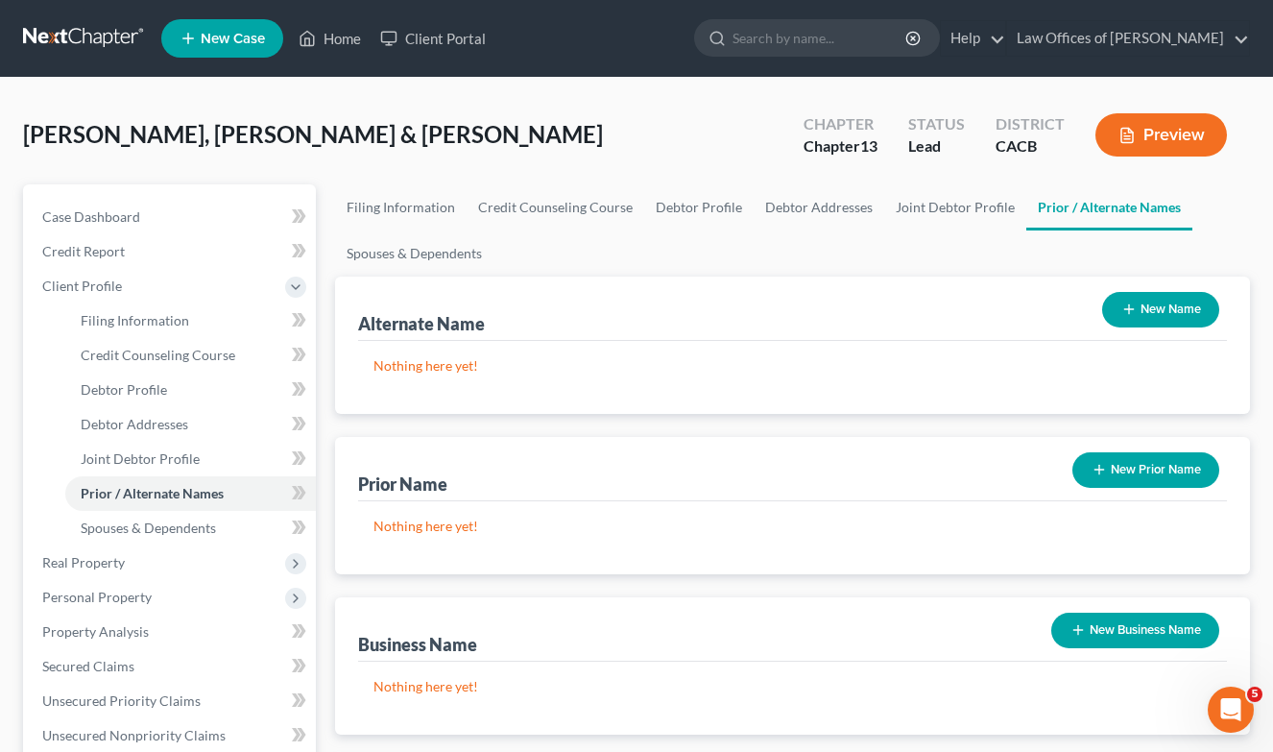
click at [1136, 311] on button "New Name" at bounding box center [1160, 310] width 117 height 36
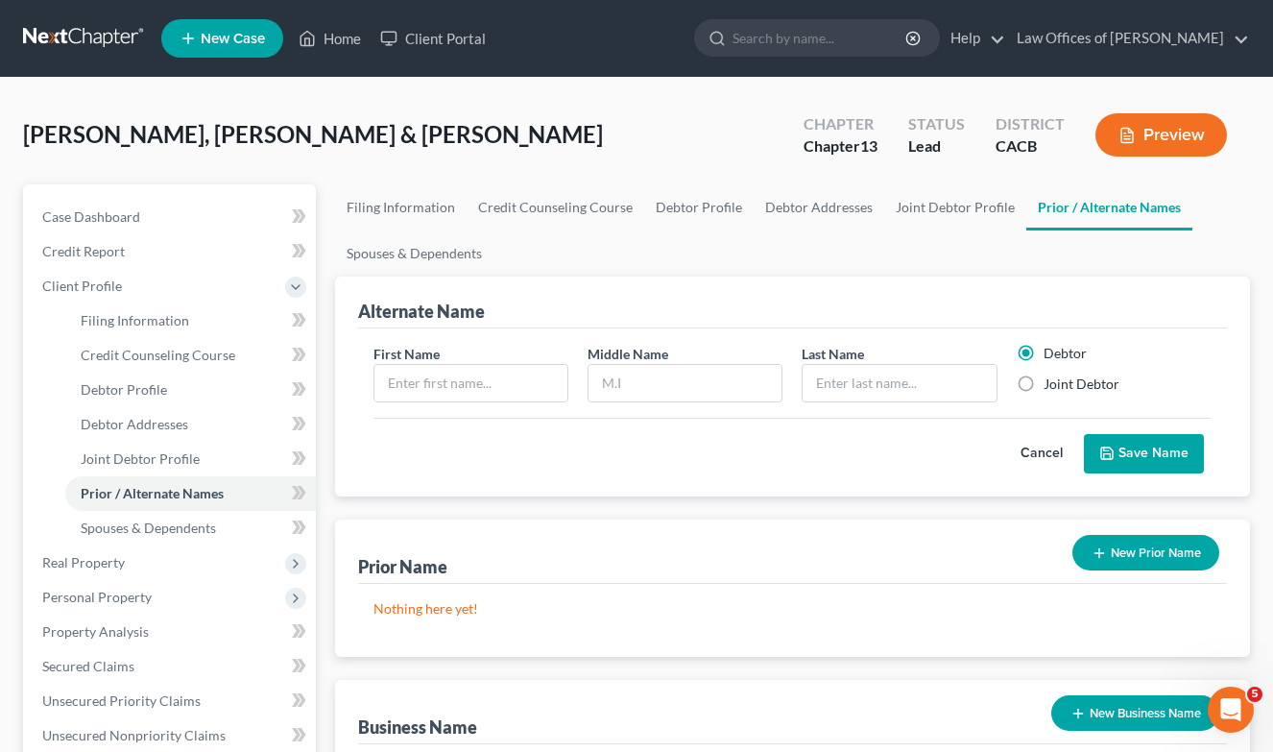
click at [583, 136] on div "[PERSON_NAME], [PERSON_NAME] & [PERSON_NAME] Upgraded Chapter Chapter 13 Status…" at bounding box center [636, 143] width 1227 height 84
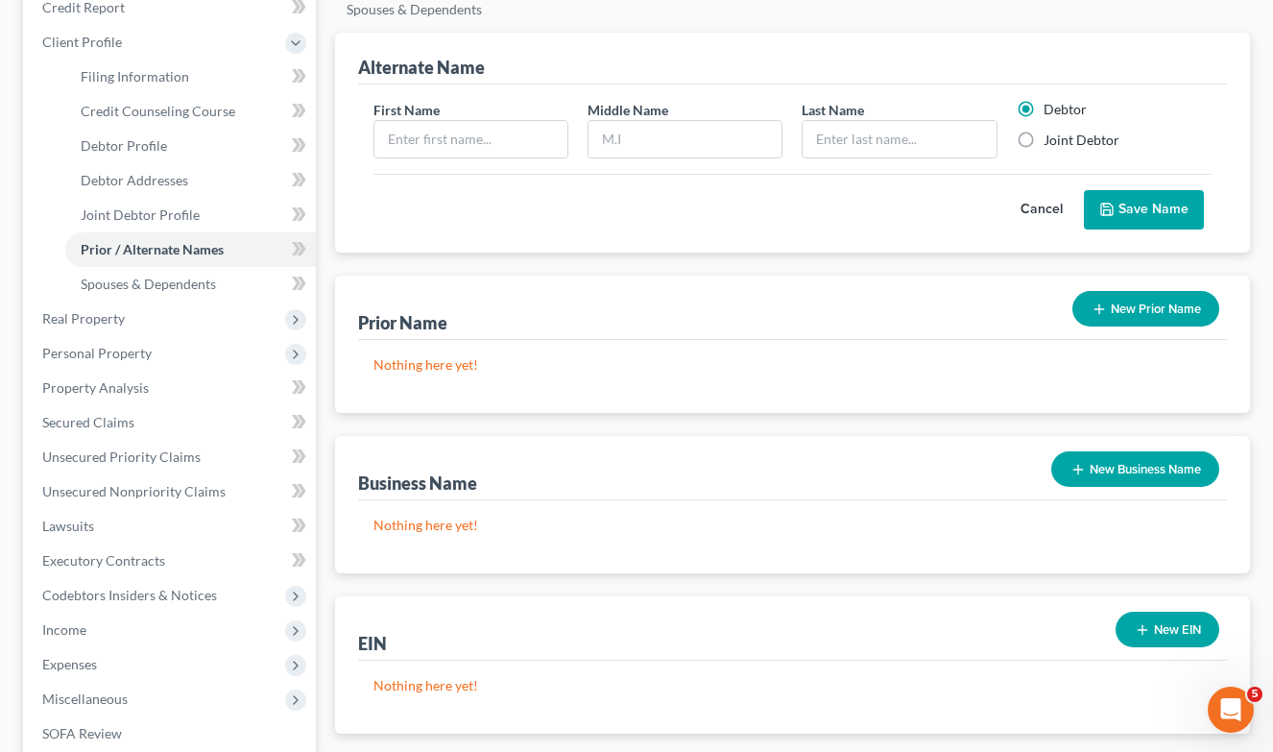
scroll to position [242, 0]
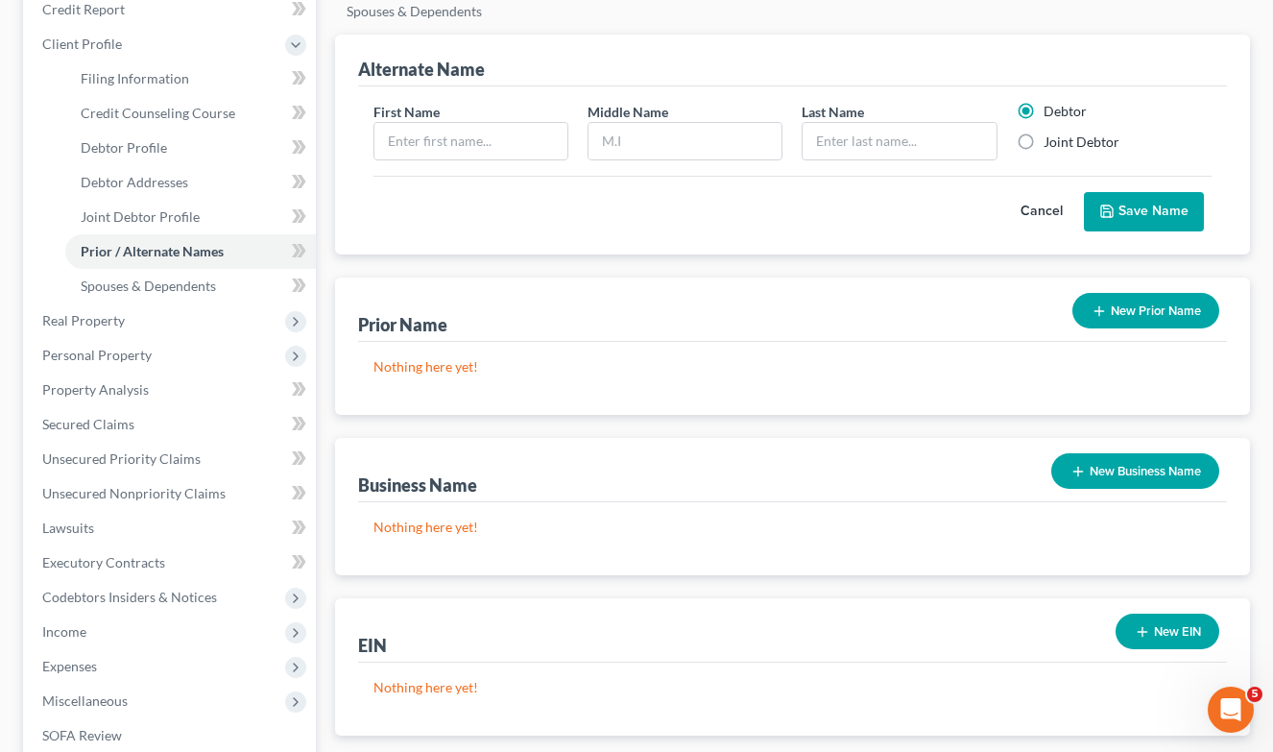
click at [460, 168] on div "First Name Middle Name Last Name * Debtor Joint Debtor" at bounding box center [793, 139] width 858 height 74
click at [457, 156] on input "text" at bounding box center [470, 141] width 193 height 36
click at [1148, 200] on button "Save Name" at bounding box center [1144, 212] width 120 height 40
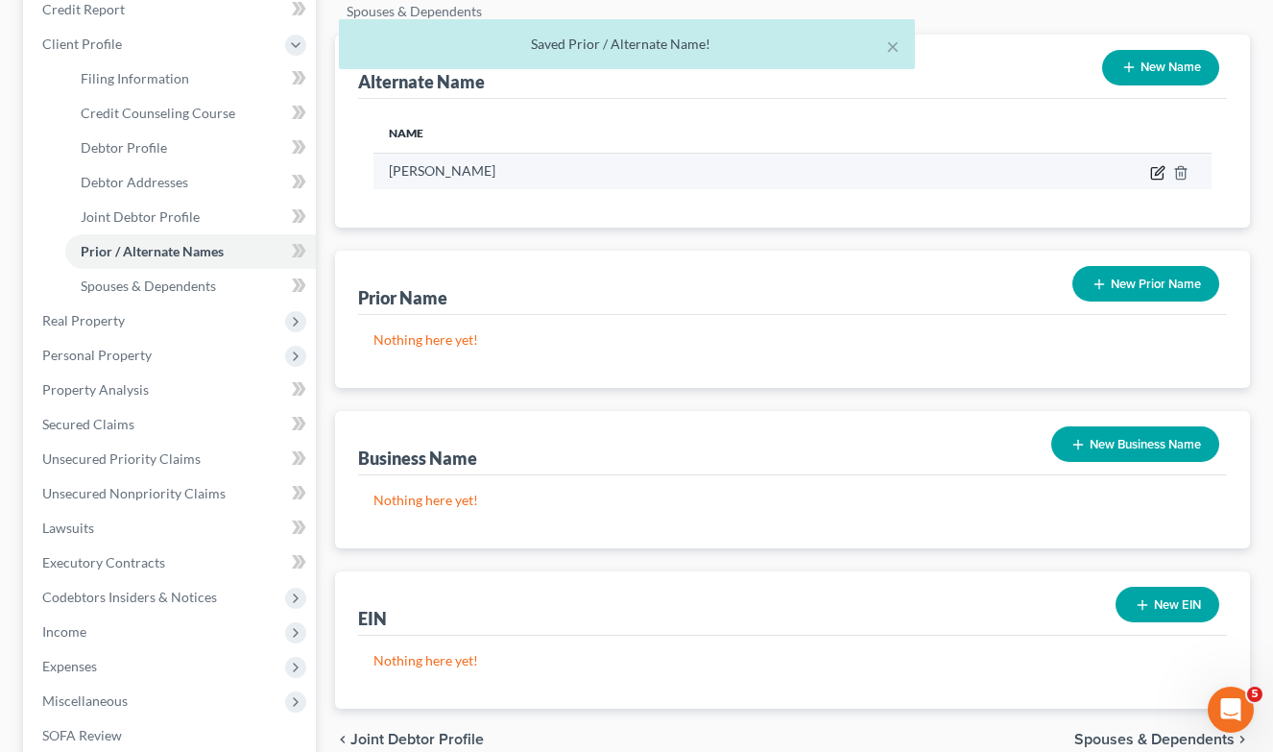
click at [1153, 172] on icon at bounding box center [1157, 172] width 15 height 15
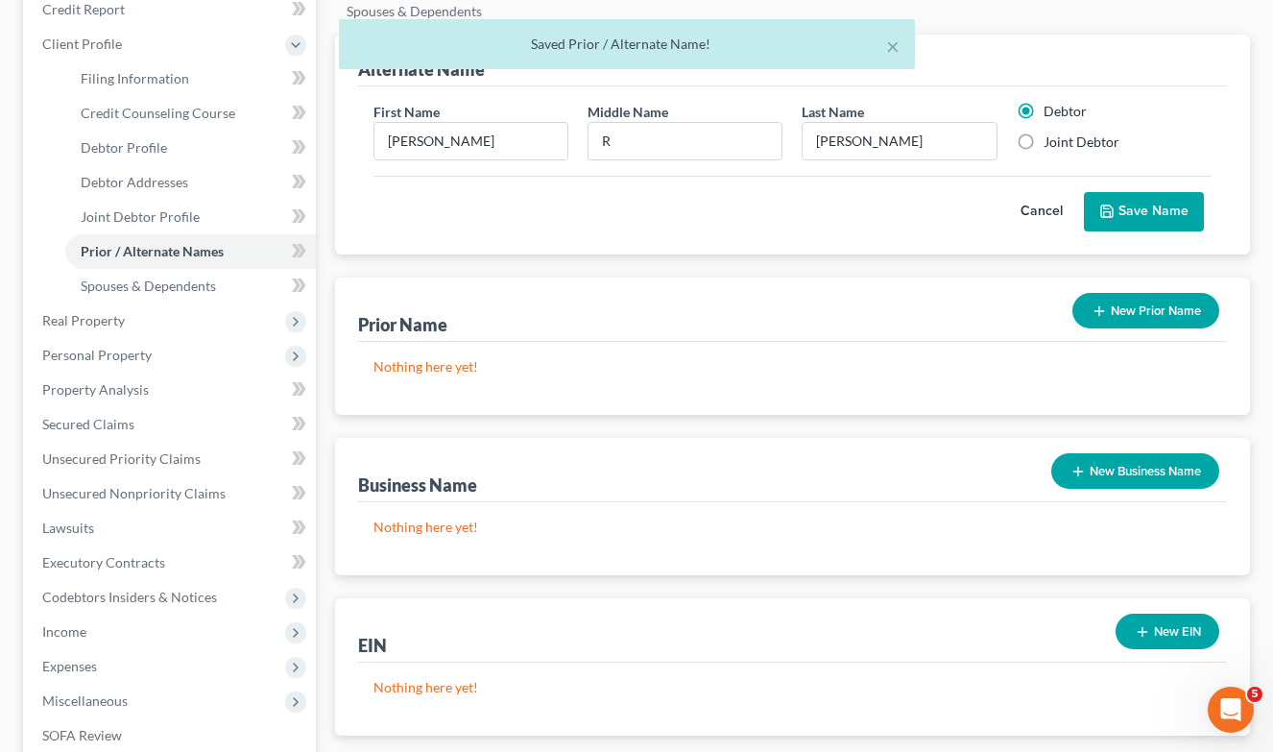
click at [1044, 140] on label "Joint Debtor" at bounding box center [1082, 141] width 76 height 19
click at [1051, 140] on input "Joint Debtor" at bounding box center [1057, 138] width 12 height 12
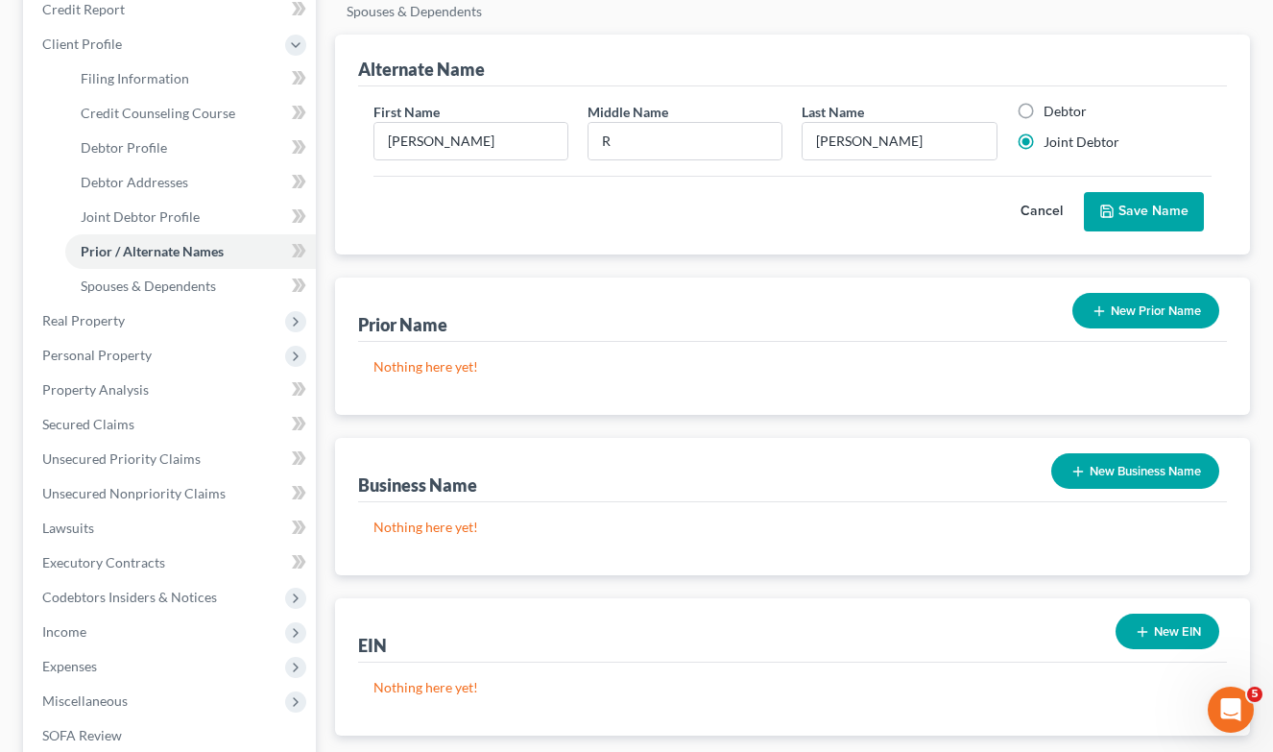
click at [1067, 108] on label "Debtor" at bounding box center [1065, 111] width 43 height 19
click at [1064, 108] on input "Debtor" at bounding box center [1057, 108] width 12 height 12
click at [1126, 209] on button "Save Name" at bounding box center [1144, 212] width 120 height 40
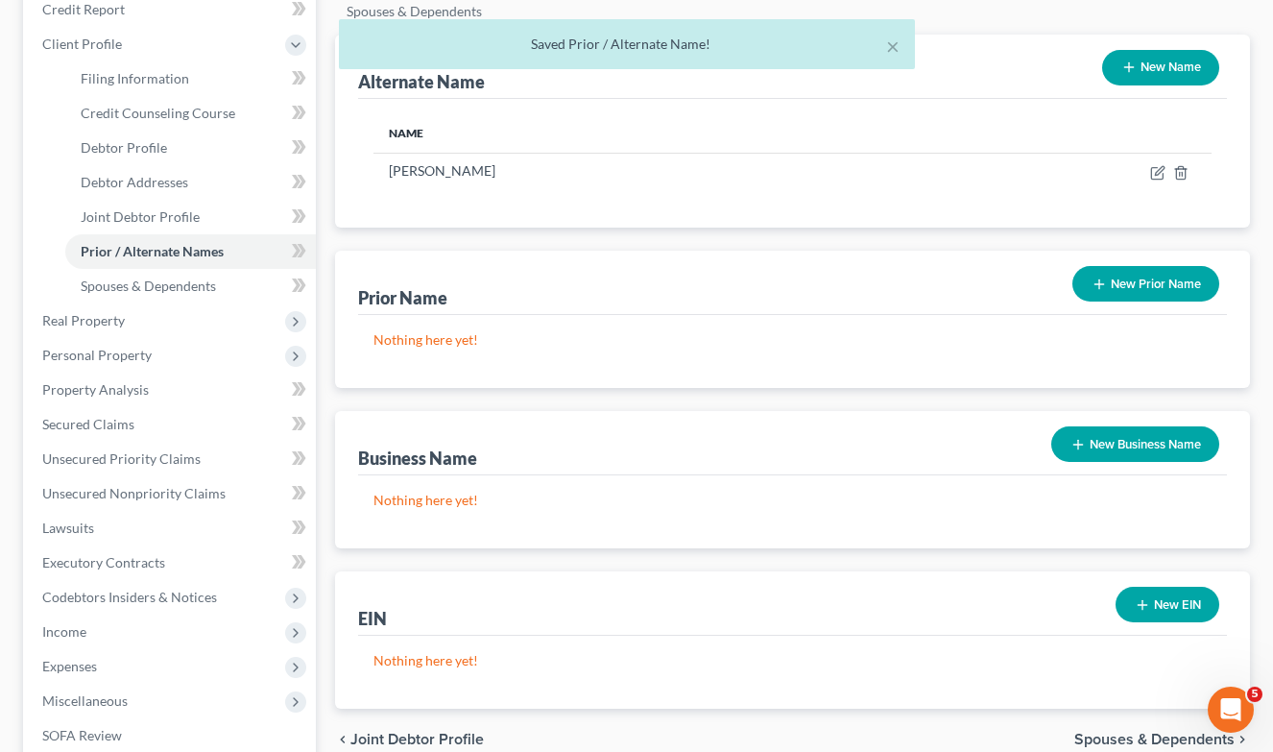
click at [1172, 60] on div "× Saved Prior / Alternate Name!" at bounding box center [626, 49] width 1273 height 60
click at [1134, 73] on div "× Saved Prior / Alternate Name!" at bounding box center [626, 49] width 1273 height 60
click at [1123, 71] on div "× Saved Prior / Alternate Name!" at bounding box center [626, 49] width 1273 height 60
click at [1123, 66] on div "× Saved Prior / Alternate Name!" at bounding box center [626, 49] width 1273 height 60
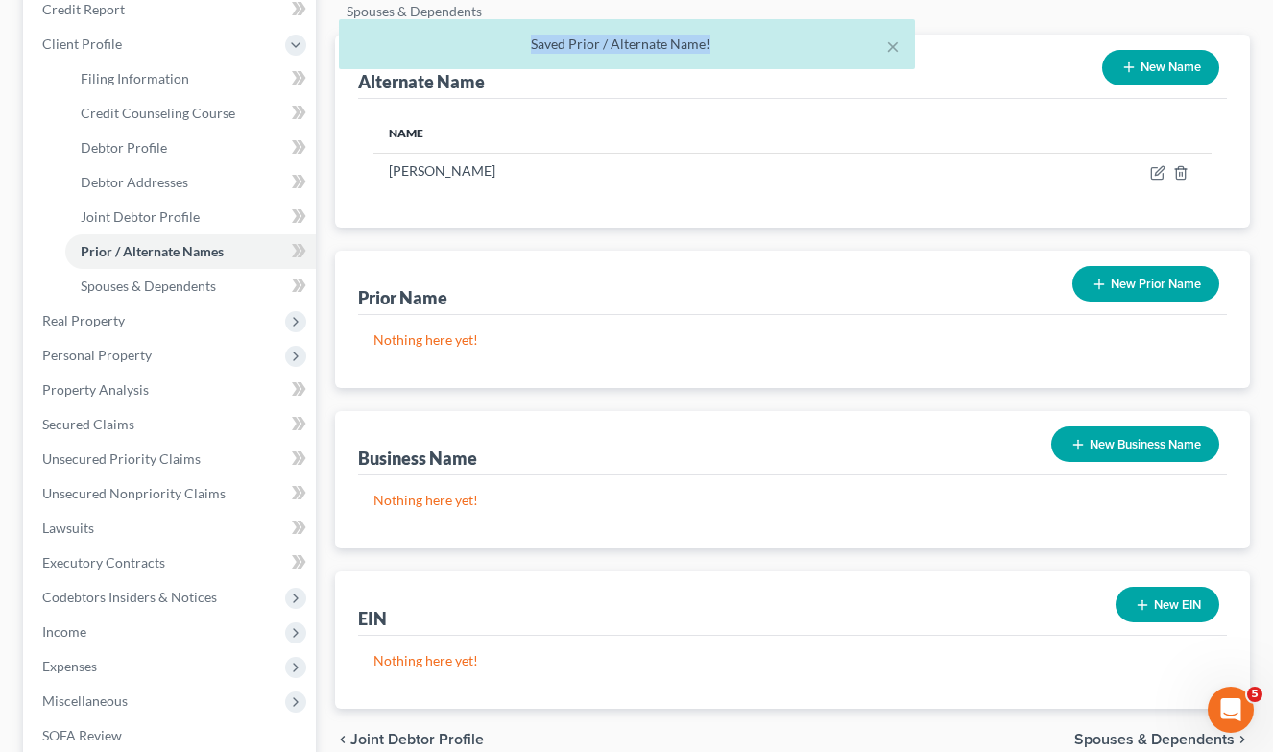
click at [1119, 62] on div "× Saved Prior / Alternate Name!" at bounding box center [626, 49] width 1273 height 60
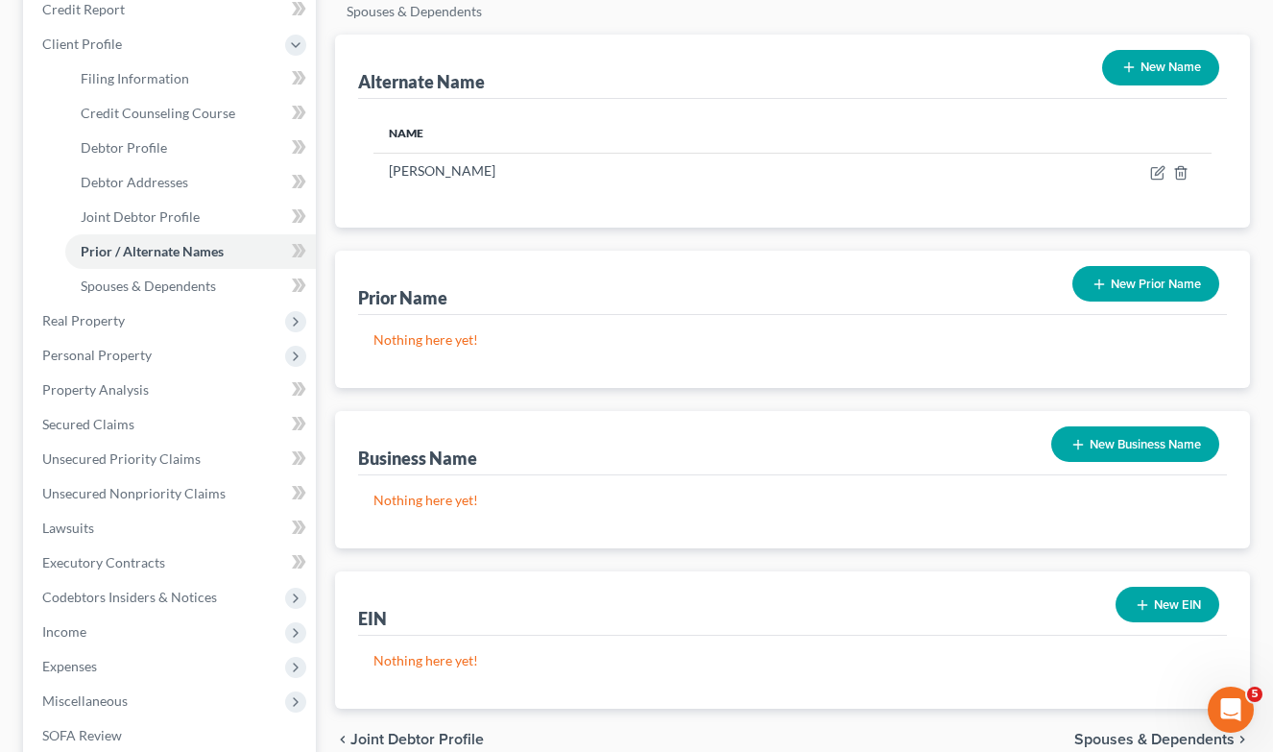
click at [1146, 79] on button "New Name" at bounding box center [1160, 68] width 117 height 36
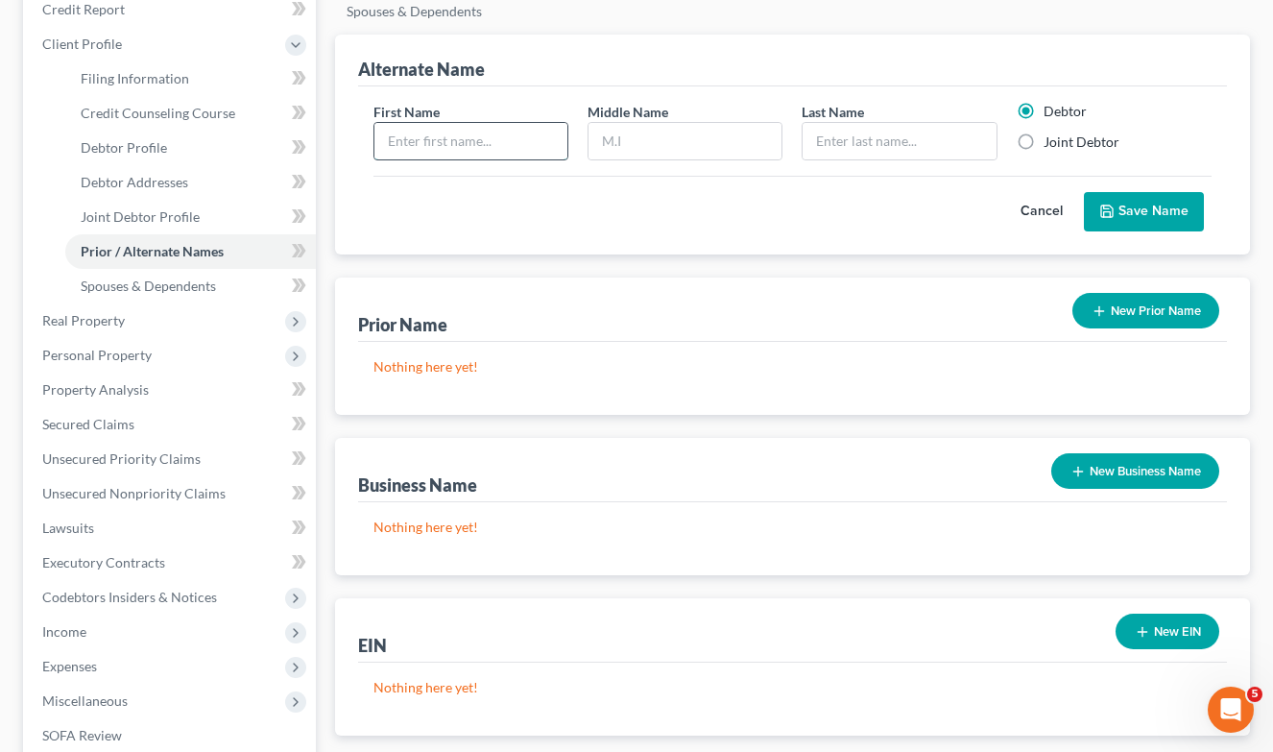
click at [469, 149] on input "text" at bounding box center [470, 141] width 193 height 36
click at [1044, 149] on label "Joint Debtor" at bounding box center [1082, 141] width 76 height 19
click at [1051, 145] on input "Joint Debtor" at bounding box center [1057, 138] width 12 height 12
click at [1140, 193] on button "Save Name" at bounding box center [1144, 212] width 120 height 40
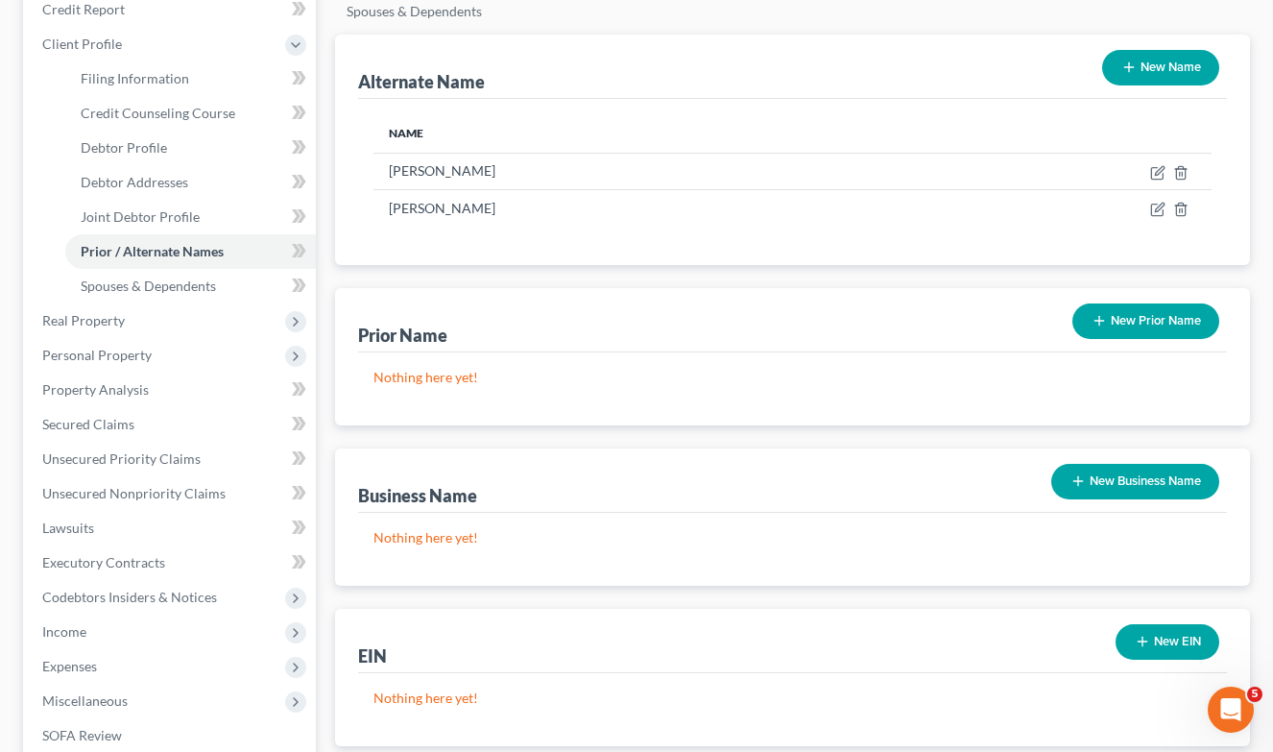
click at [1151, 60] on button "New Name" at bounding box center [1160, 68] width 117 height 36
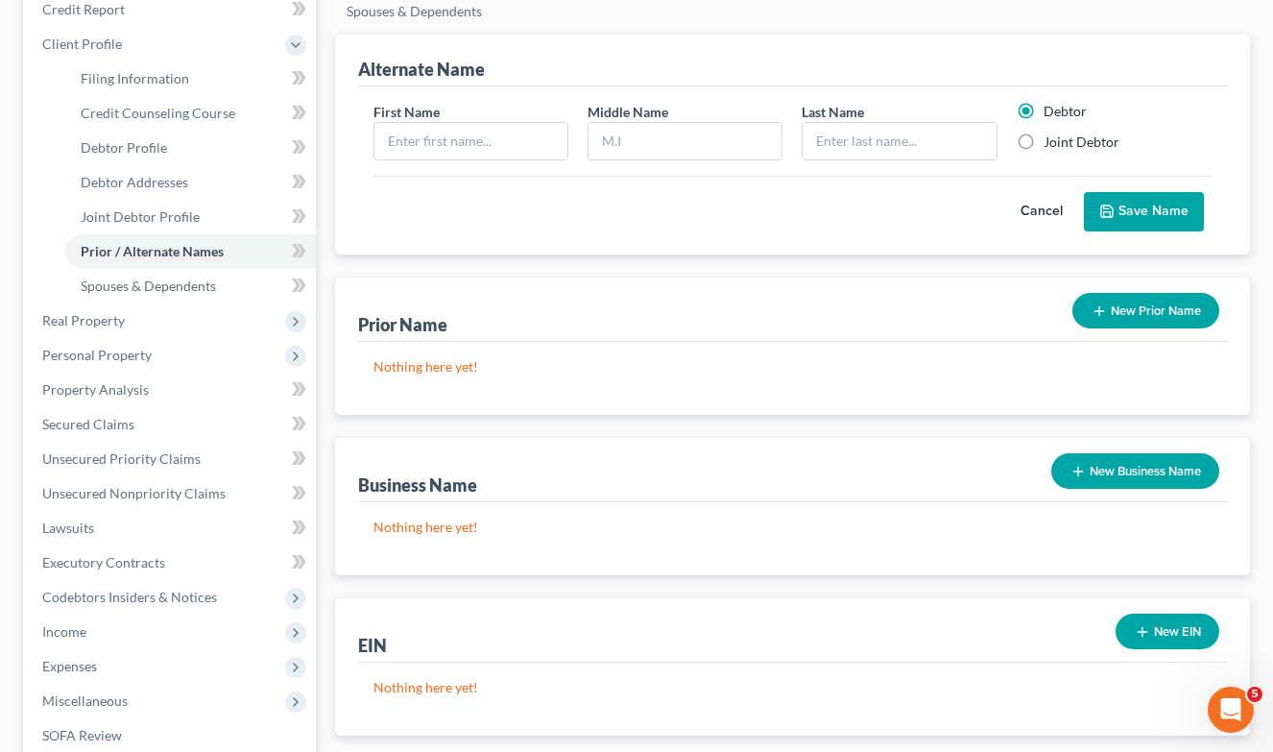
click at [1044, 141] on label "Joint Debtor" at bounding box center [1082, 141] width 76 height 19
click at [1051, 141] on input "Joint Debtor" at bounding box center [1057, 138] width 12 height 12
click at [451, 146] on input "text" at bounding box center [470, 141] width 193 height 36
click at [1171, 228] on button "Save Name" at bounding box center [1144, 212] width 120 height 40
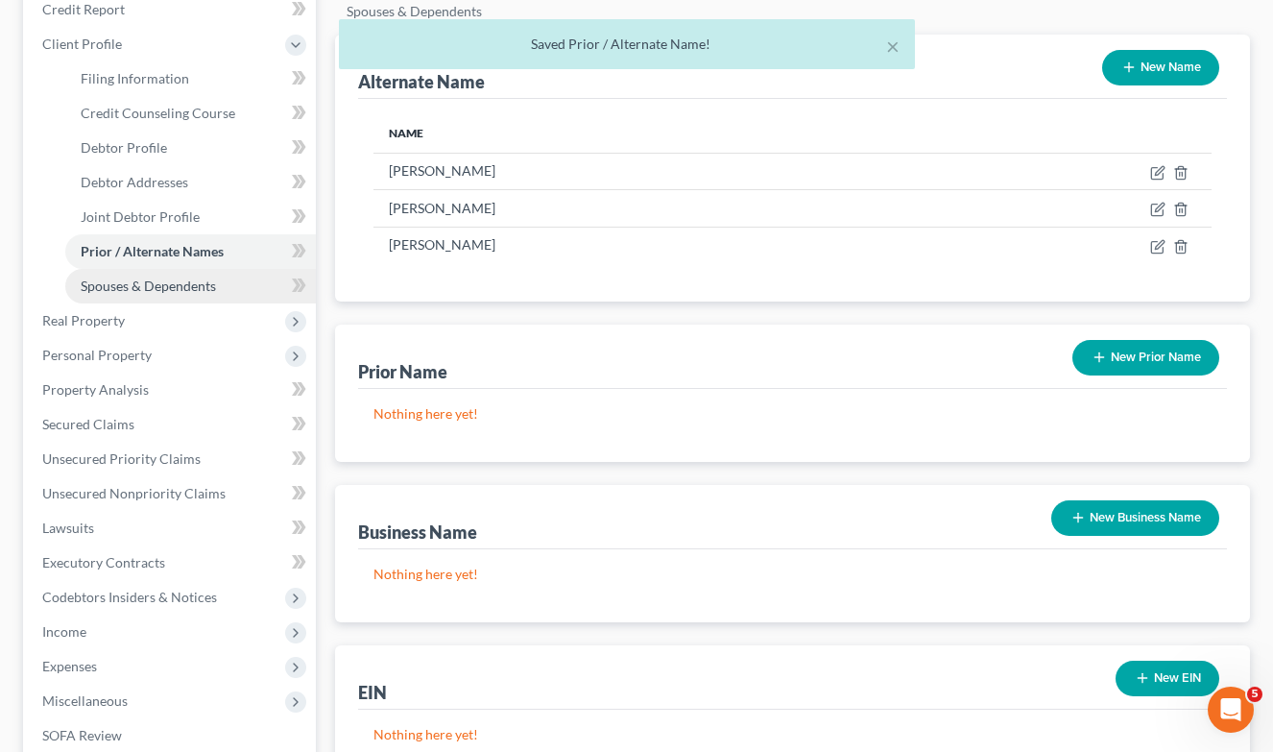
click at [188, 293] on span "Spouses & Dependents" at bounding box center [148, 285] width 135 height 16
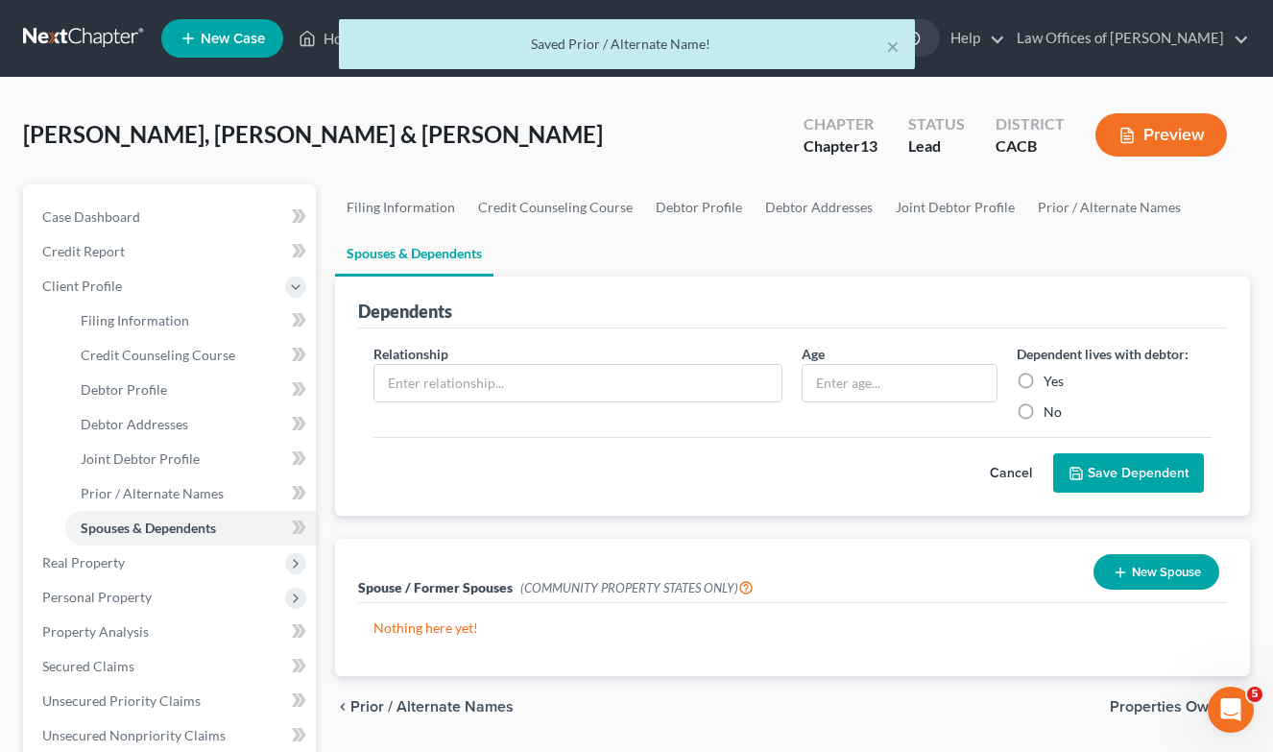
click at [730, 286] on div "Dependents" at bounding box center [793, 303] width 870 height 52
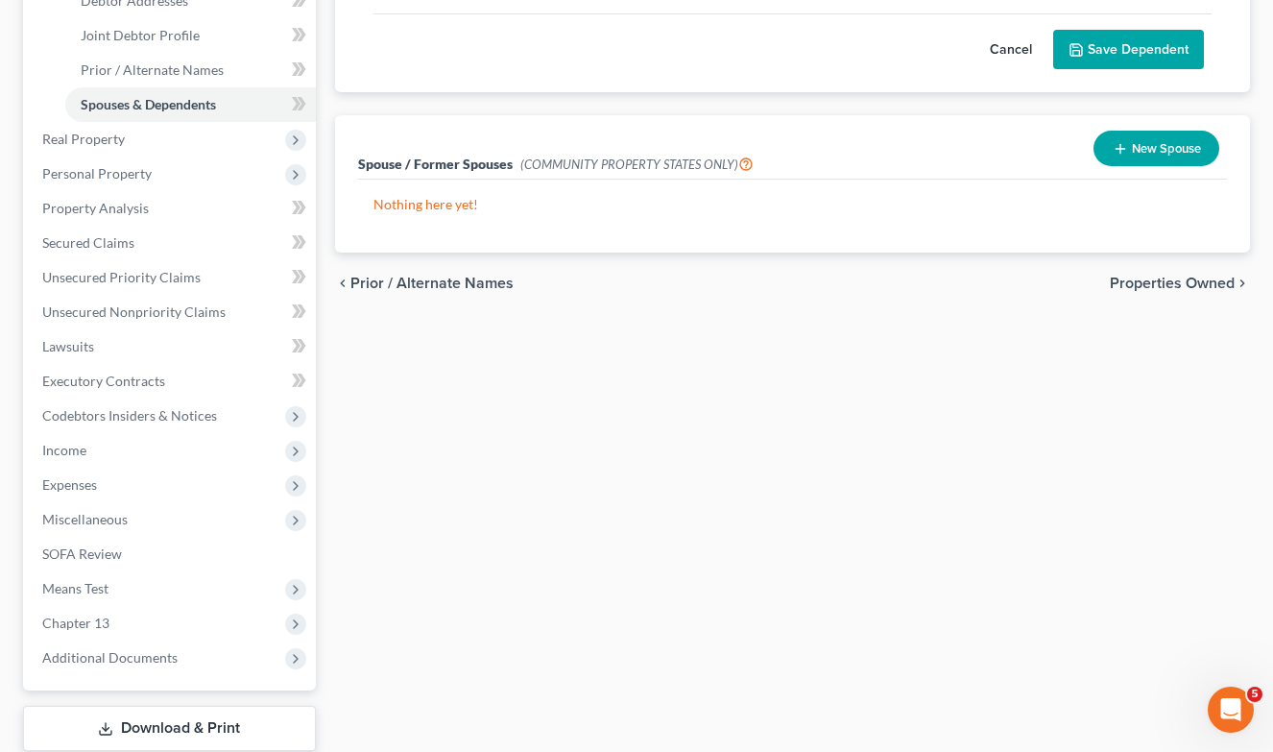
scroll to position [424, 0]
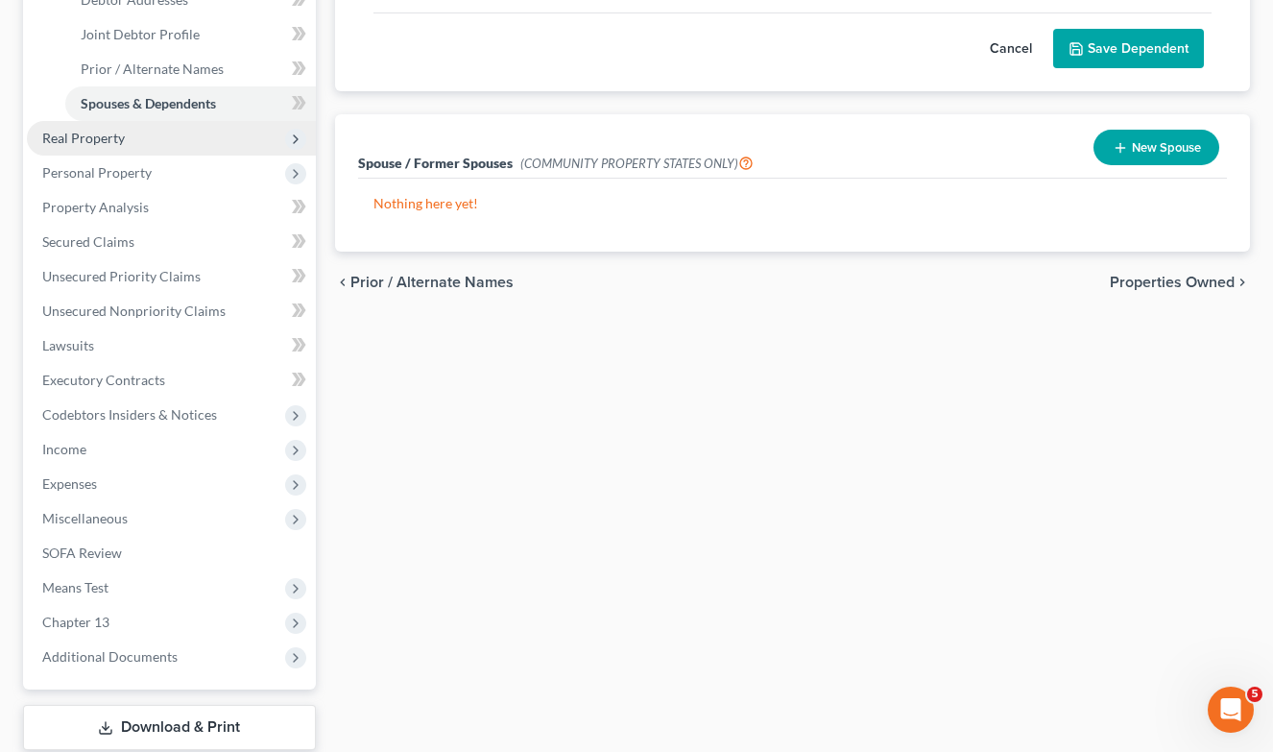
click at [134, 141] on span "Real Property" at bounding box center [171, 138] width 289 height 35
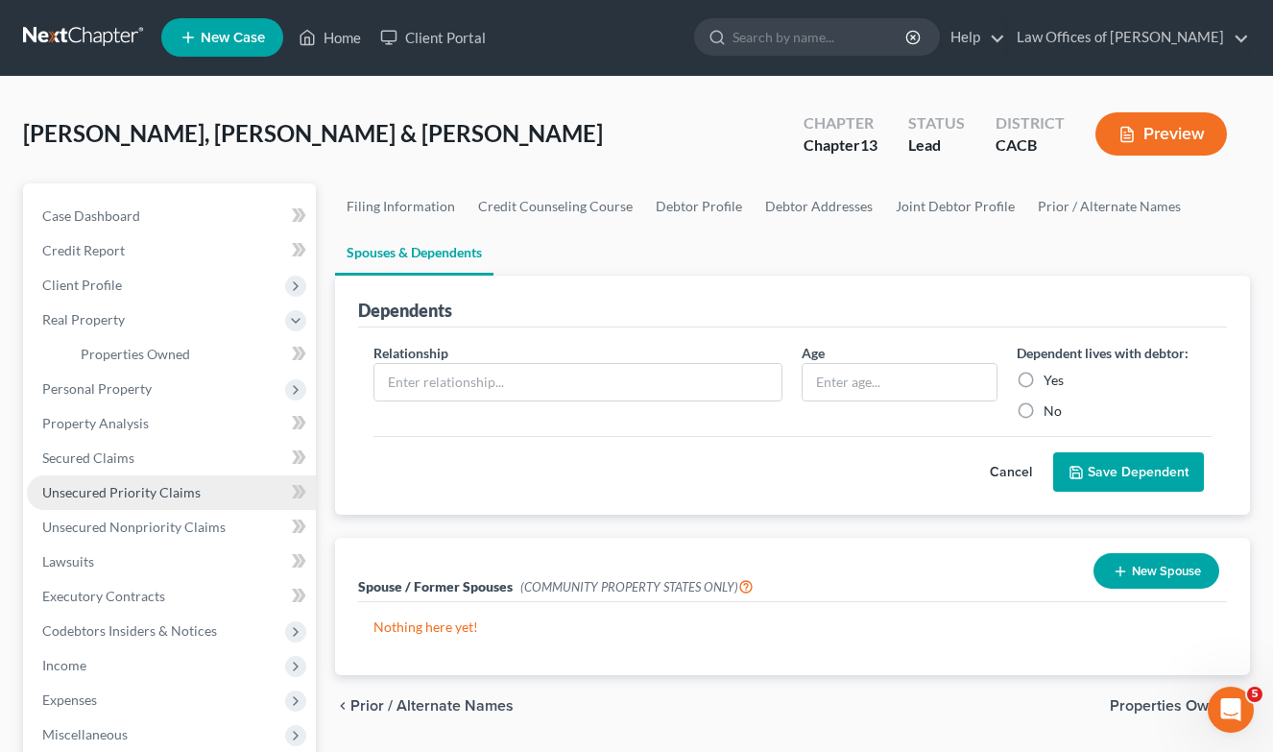
scroll to position [-1, 0]
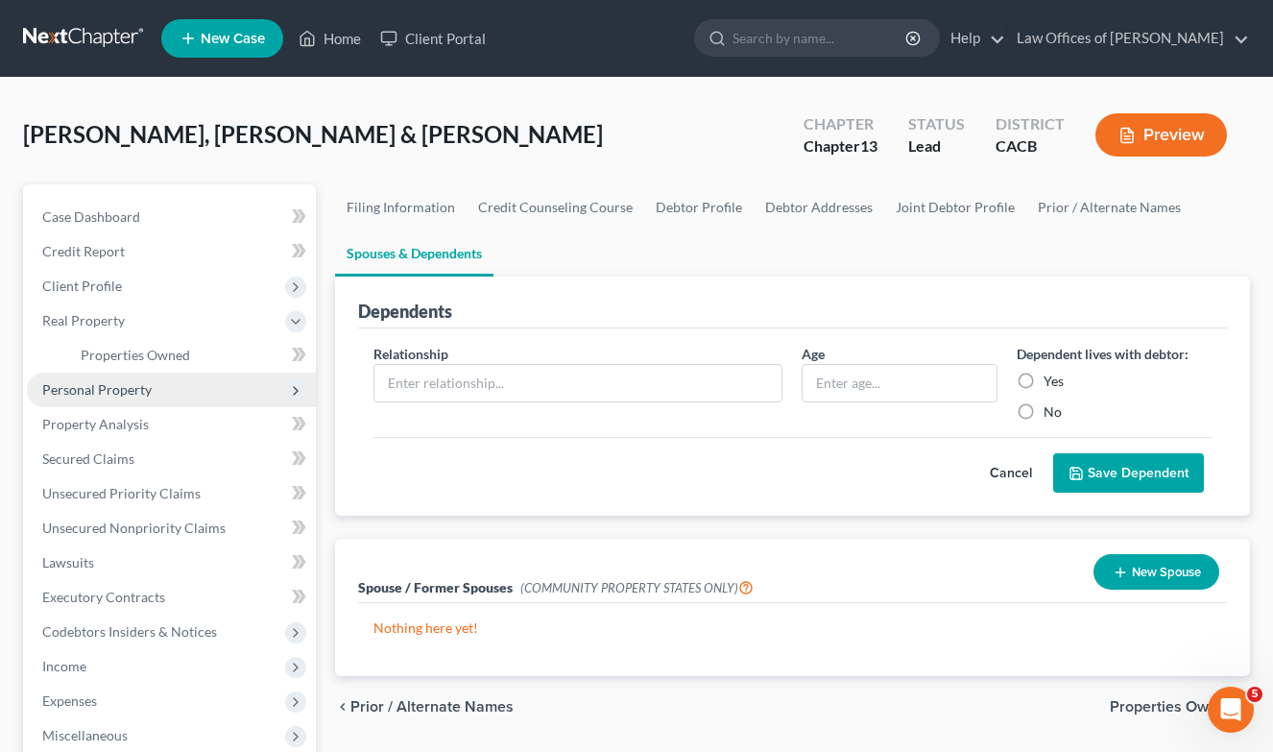
click at [138, 385] on span "Personal Property" at bounding box center [96, 389] width 109 height 16
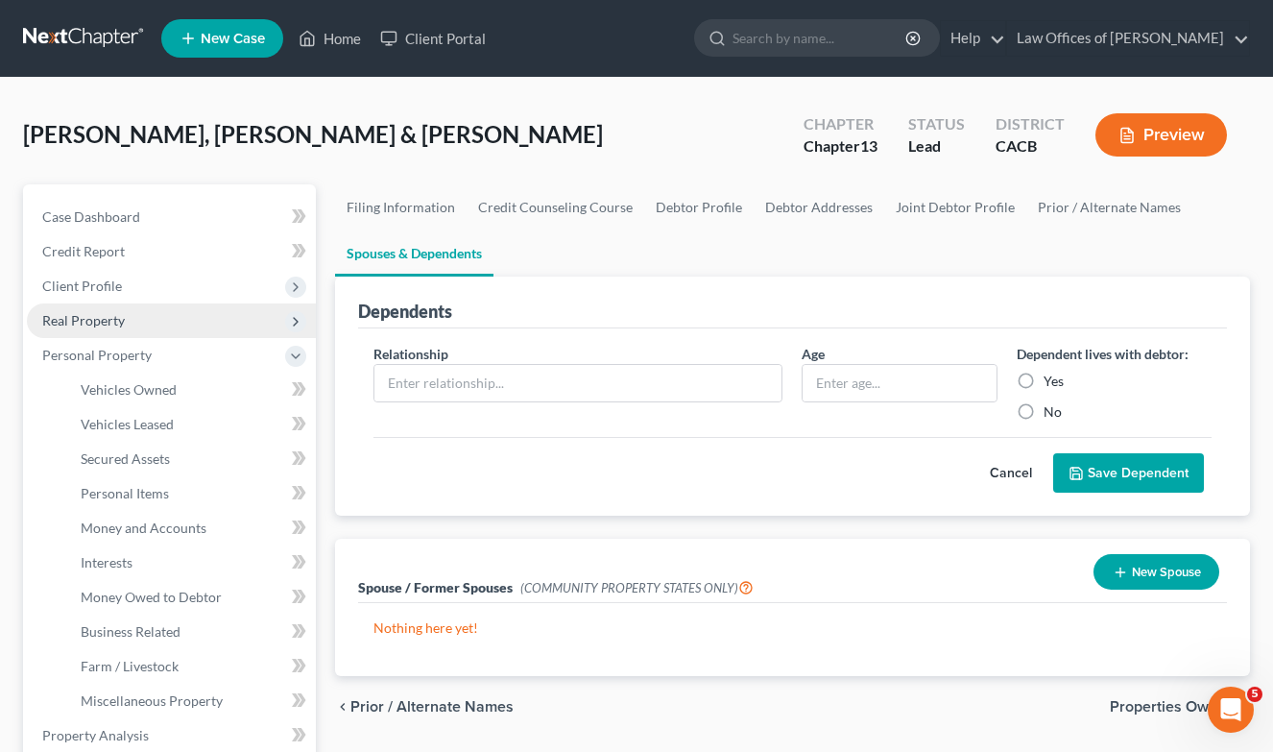
click at [147, 319] on span "Real Property" at bounding box center [171, 320] width 289 height 35
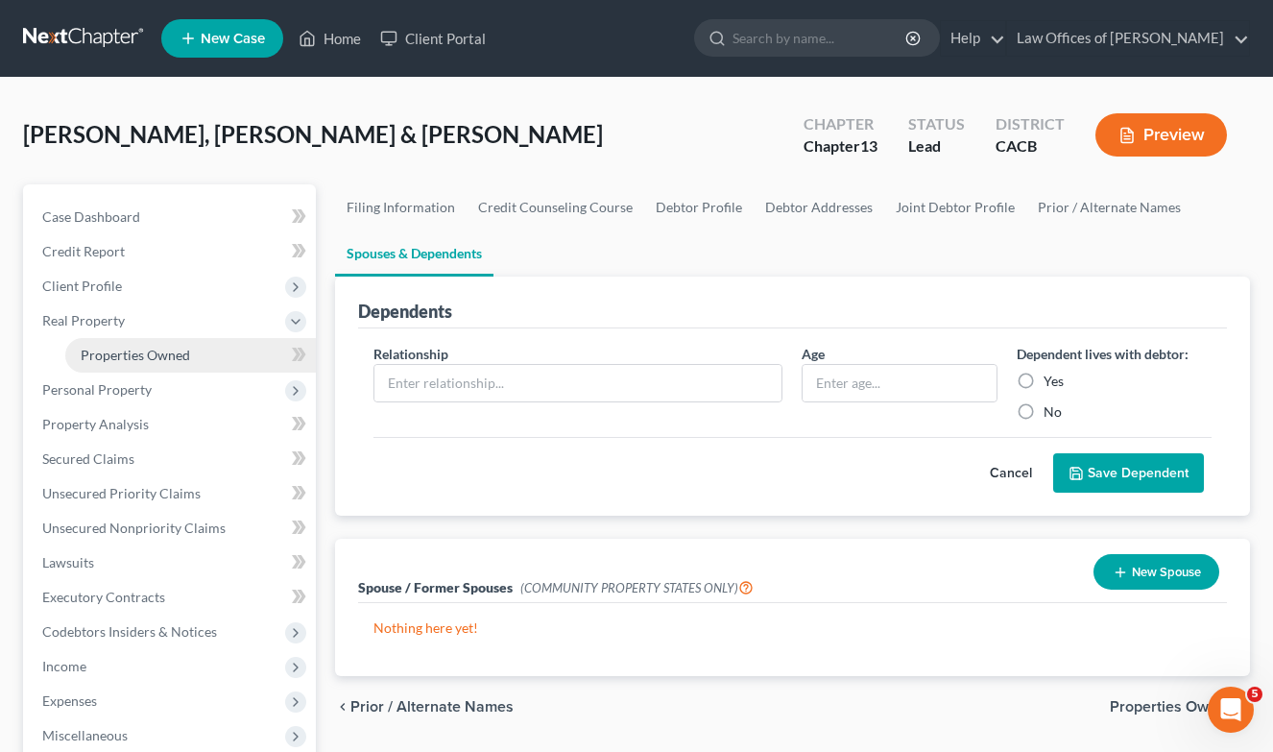
click at [159, 360] on span "Properties Owned" at bounding box center [135, 355] width 109 height 16
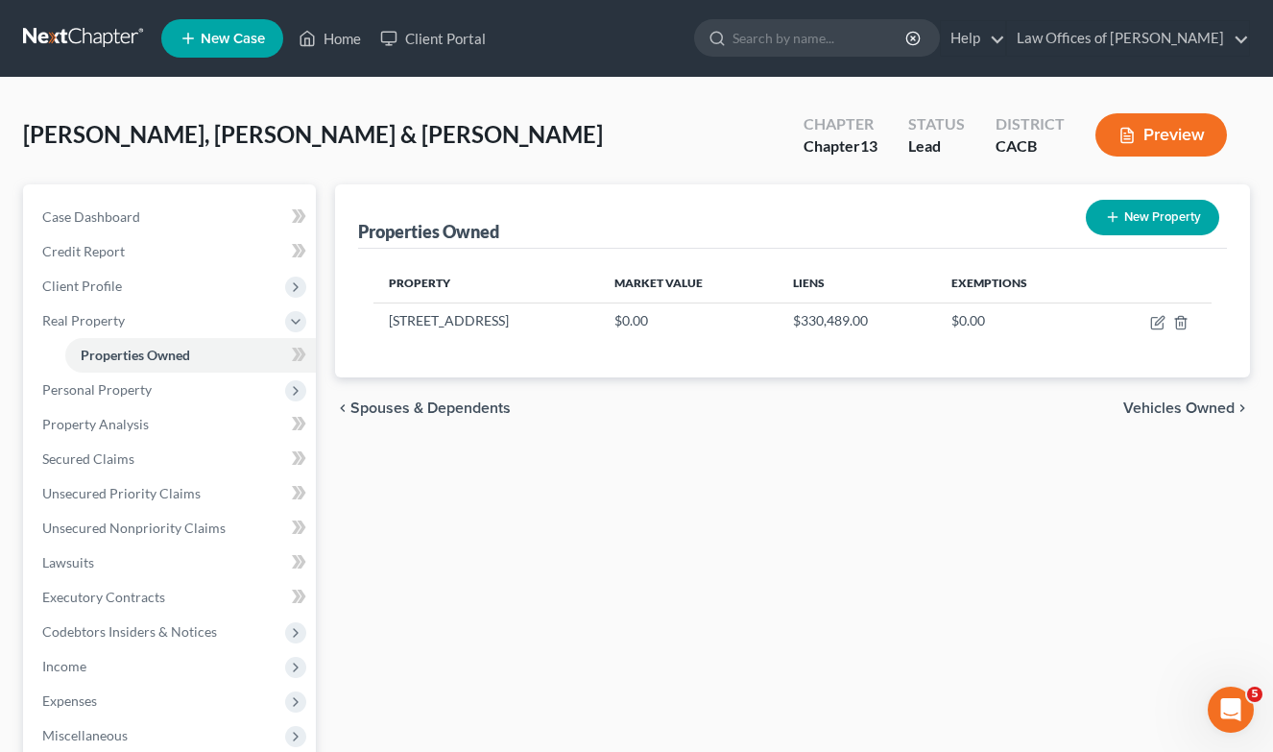
drag, startPoint x: 538, startPoint y: 321, endPoint x: 370, endPoint y: 323, distance: 168.0
click at [370, 323] on div "Property Market Value Liens Exemptions [STREET_ADDRESS] $0.00 $330,489.00 $0.00" at bounding box center [793, 313] width 870 height 129
click at [531, 342] on div "Property Market Value Liens Exemptions [STREET_ADDRESS] $0.00 $330,489.00 $0.00" at bounding box center [793, 313] width 870 height 129
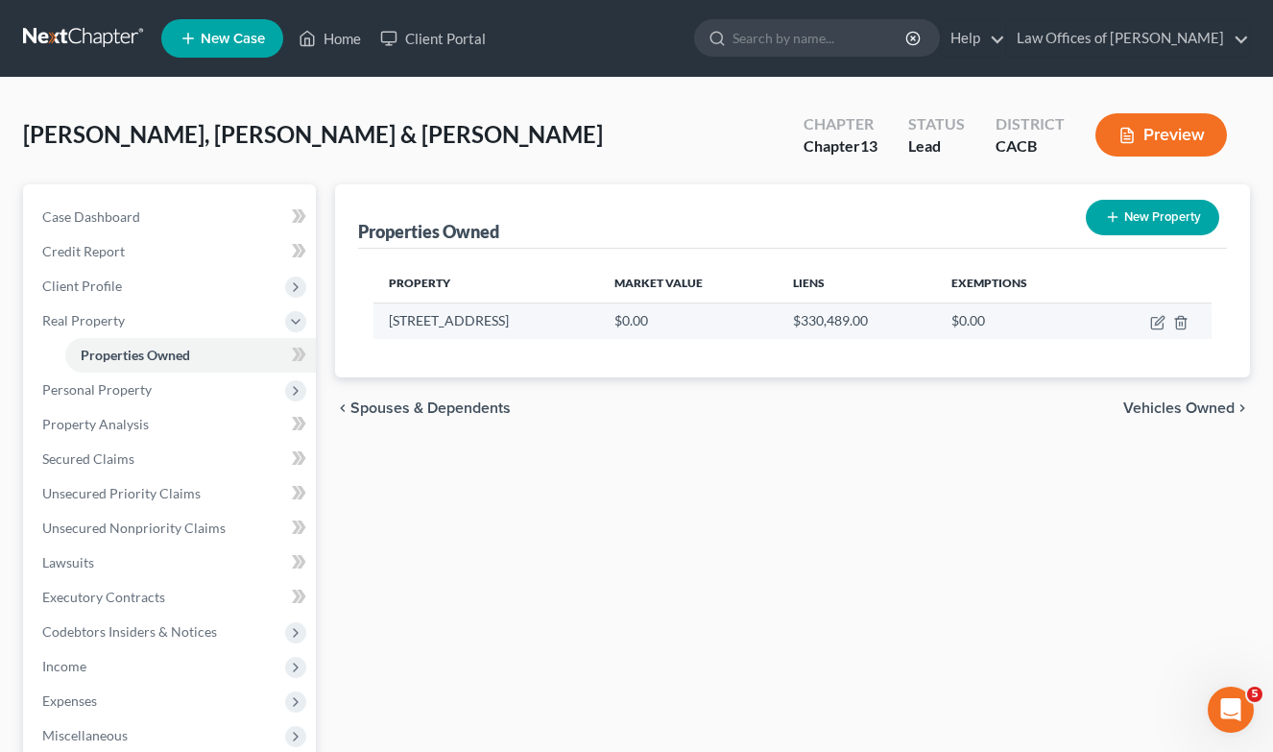
drag, startPoint x: 523, startPoint y: 327, endPoint x: 387, endPoint y: 325, distance: 136.3
click at [387, 325] on td "[STREET_ADDRESS]" at bounding box center [486, 320] width 227 height 36
copy td "[STREET_ADDRESS]"
click at [1157, 318] on icon "button" at bounding box center [1157, 324] width 12 height 12
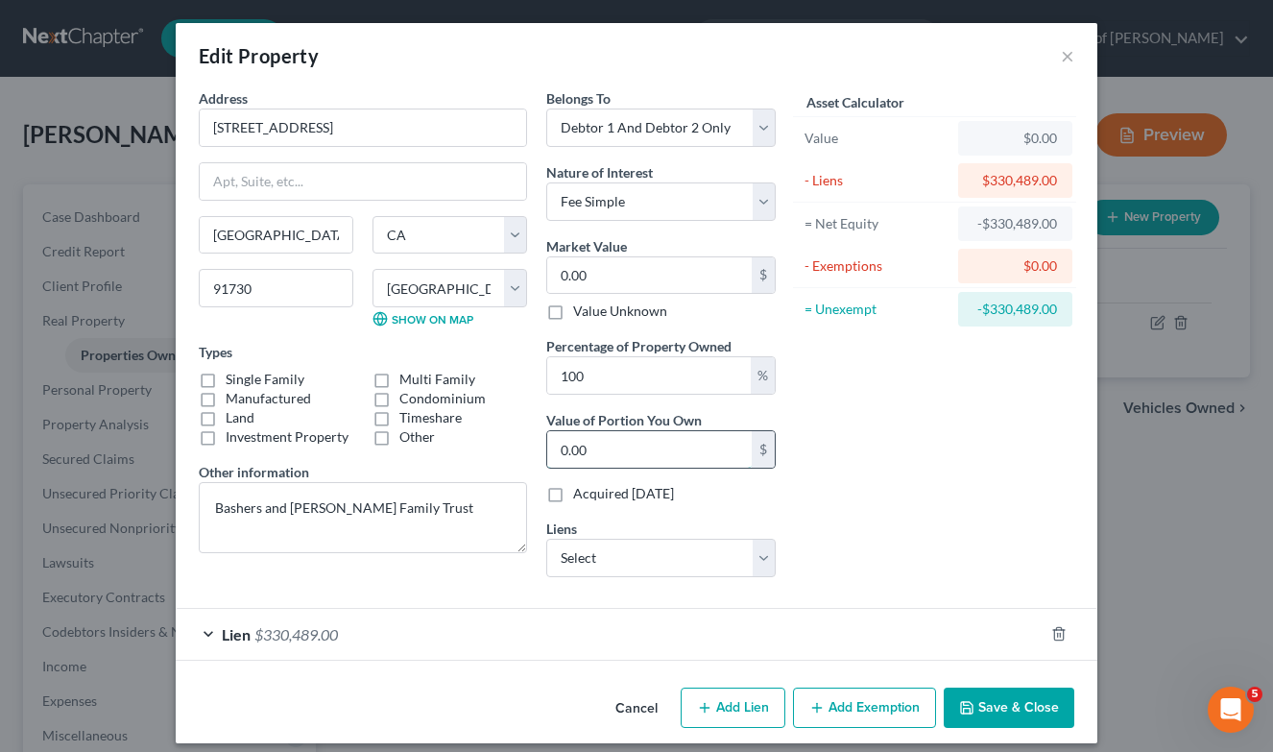
click at [586, 440] on input "0.00" at bounding box center [649, 449] width 204 height 36
click at [657, 270] on input "0.00" at bounding box center [649, 275] width 204 height 36
paste input "832,0"
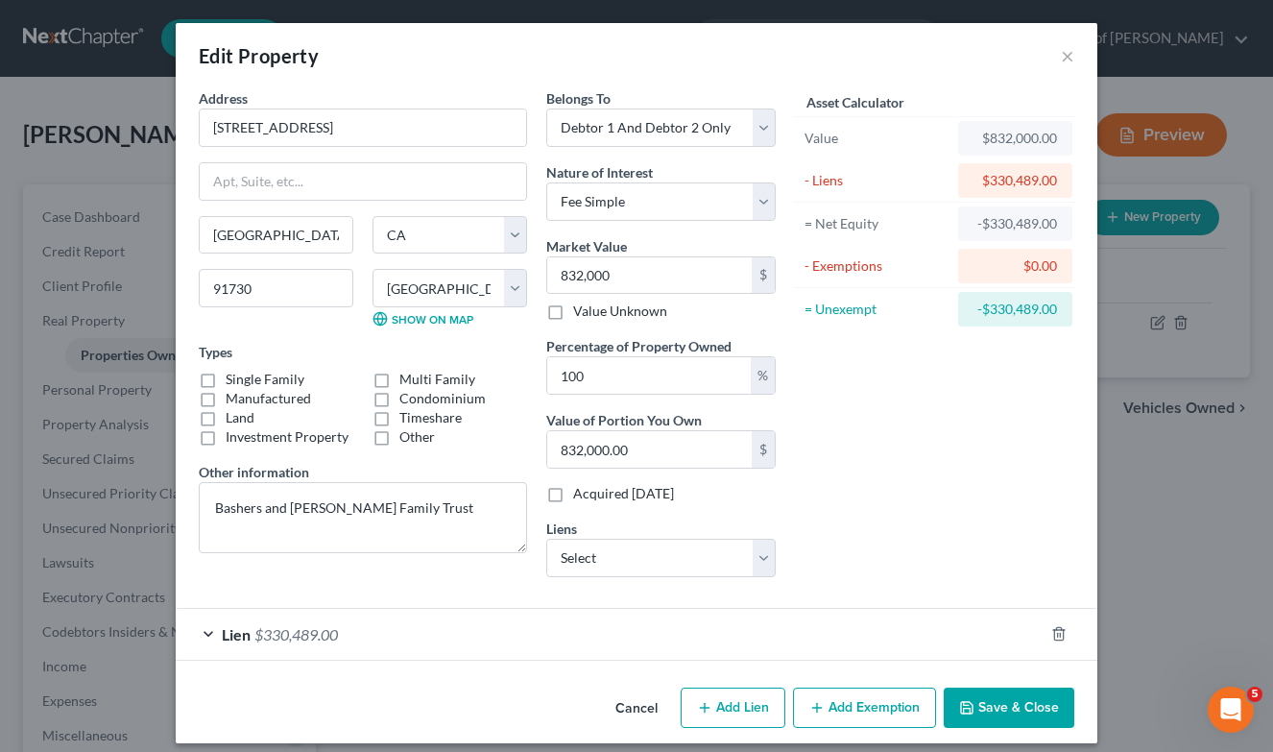
click at [275, 381] on label "Single Family" at bounding box center [265, 379] width 79 height 19
click at [246, 381] on input "Single Family" at bounding box center [239, 376] width 12 height 12
click at [999, 512] on div "Asset Calculator Value $832,000.00 - Liens $330,489.00 = Net Equity -$330,489.0…" at bounding box center [934, 340] width 299 height 504
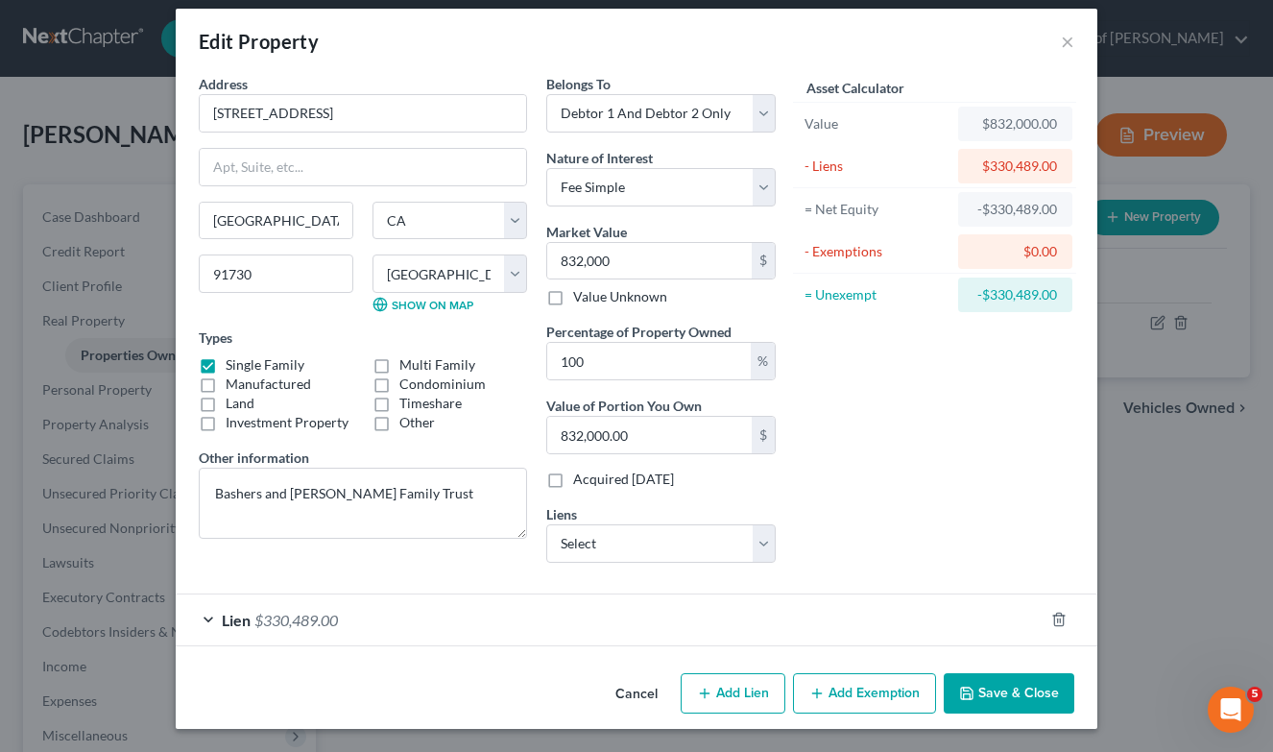
scroll to position [13, 0]
click at [1015, 691] on button "Save & Close" at bounding box center [1009, 694] width 131 height 40
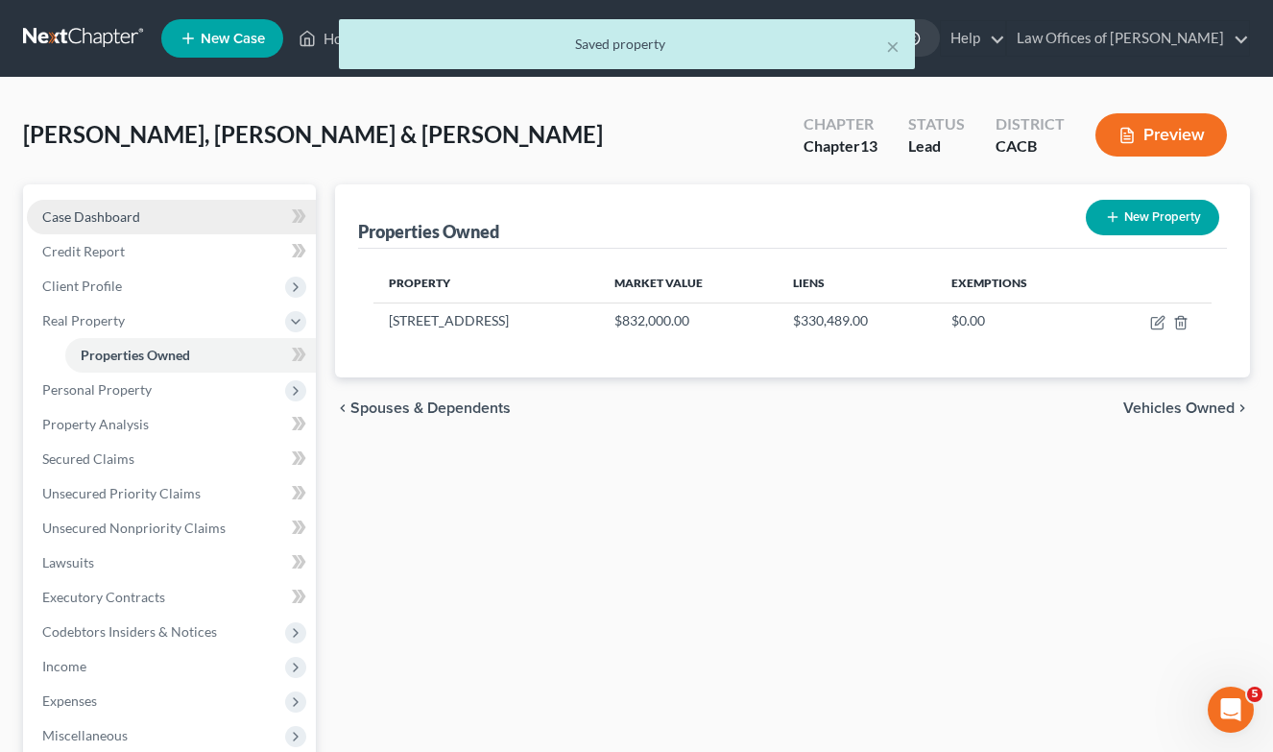
click at [116, 210] on span "Case Dashboard" at bounding box center [91, 216] width 98 height 16
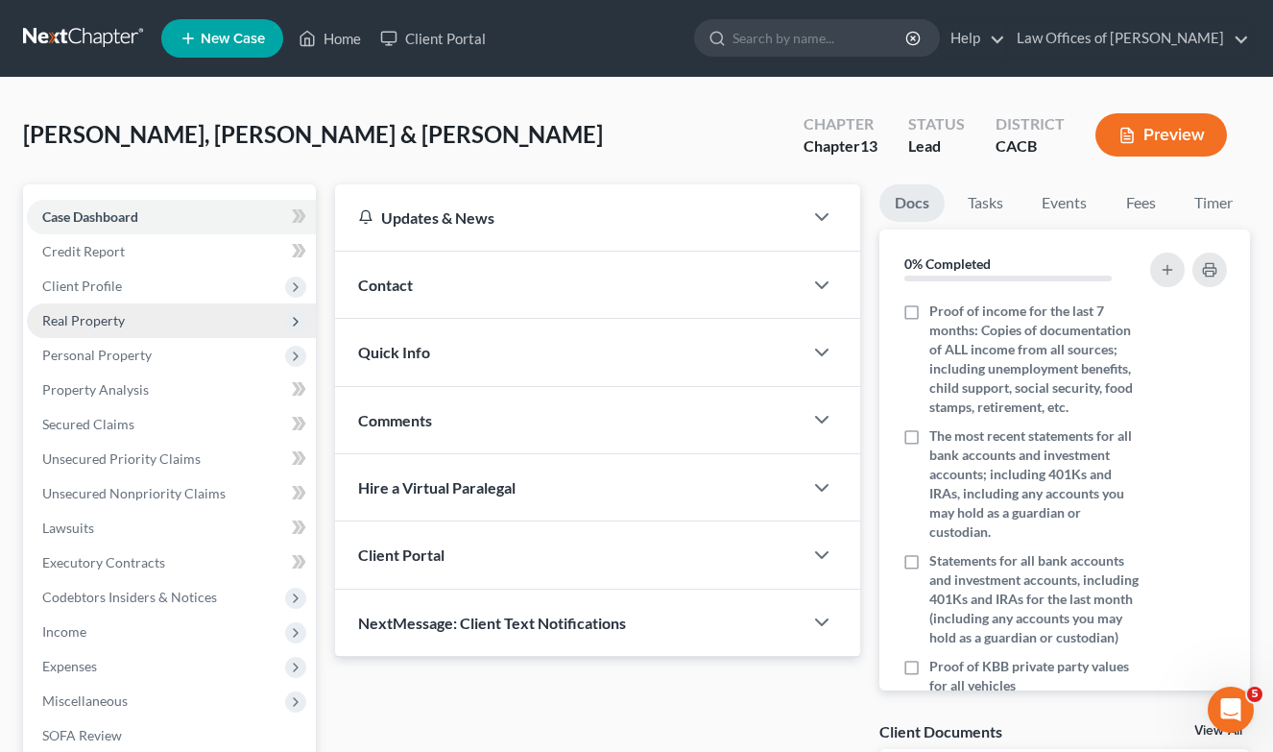
click at [91, 303] on span "Real Property" at bounding box center [171, 320] width 289 height 35
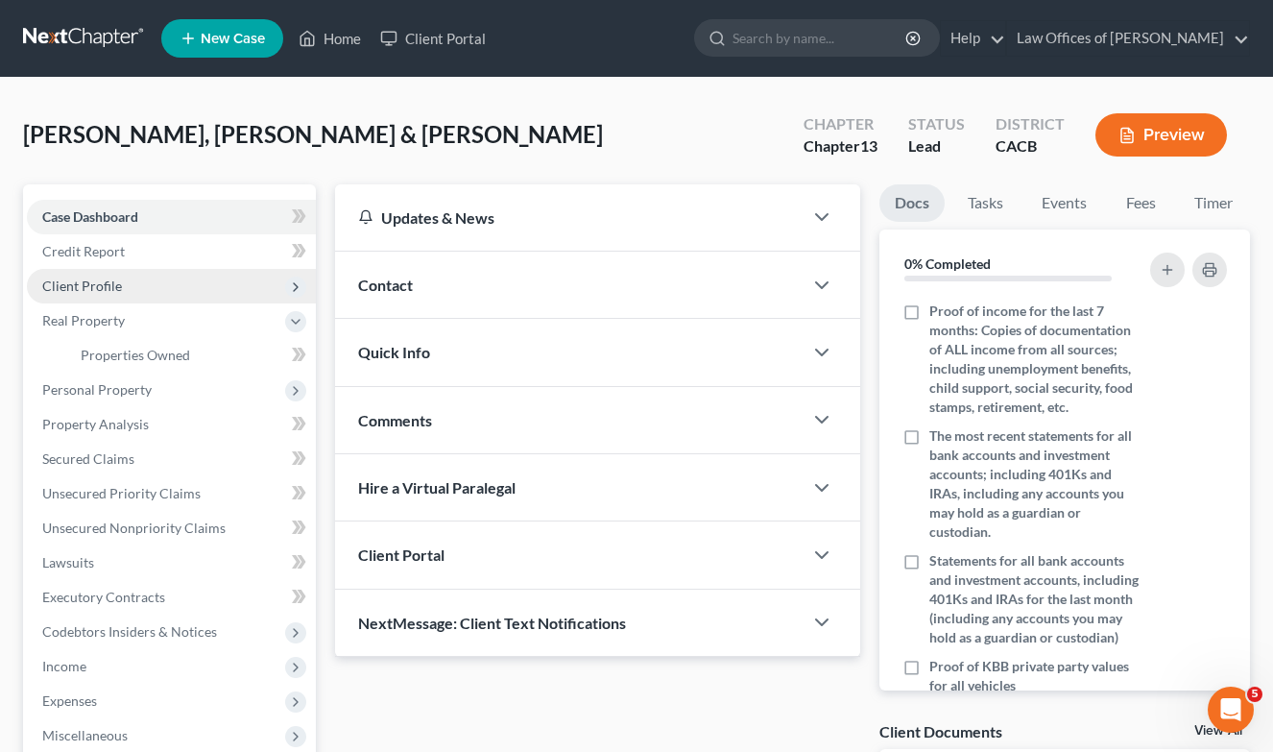
click at [90, 290] on span "Client Profile" at bounding box center [82, 285] width 80 height 16
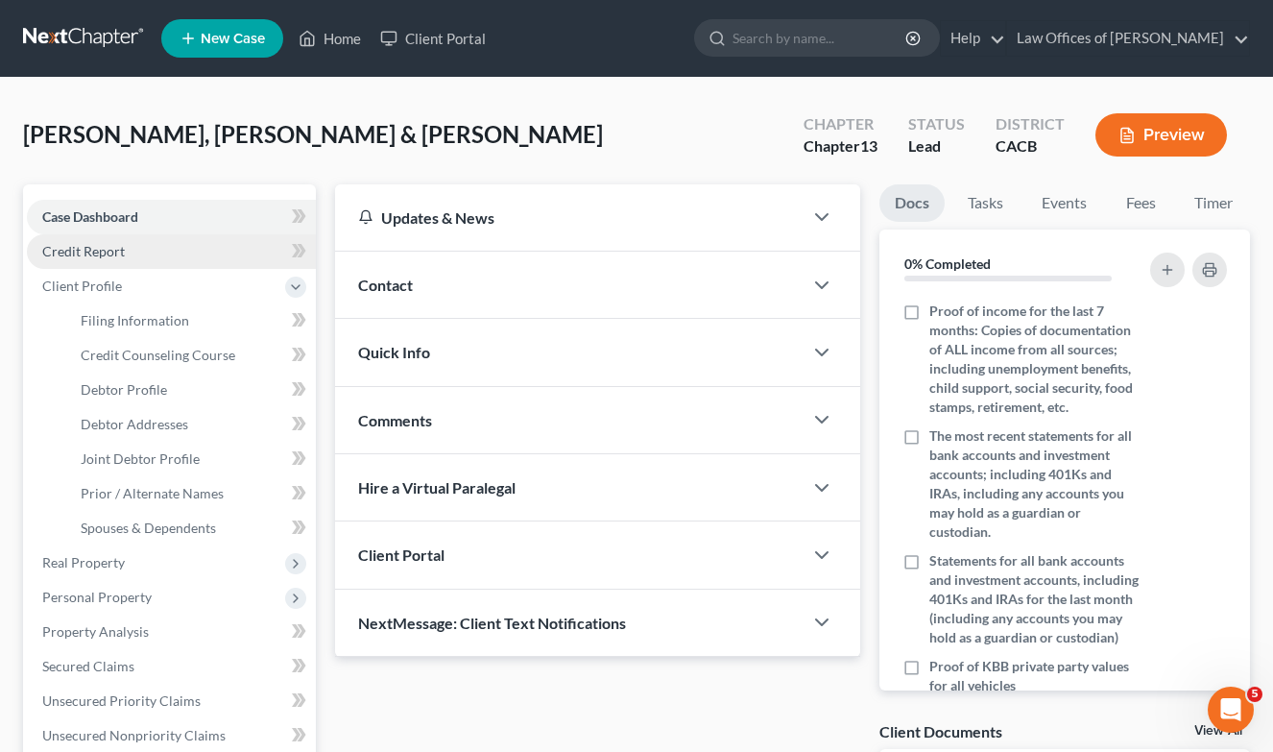
click at [110, 252] on span "Credit Report" at bounding box center [83, 251] width 83 height 16
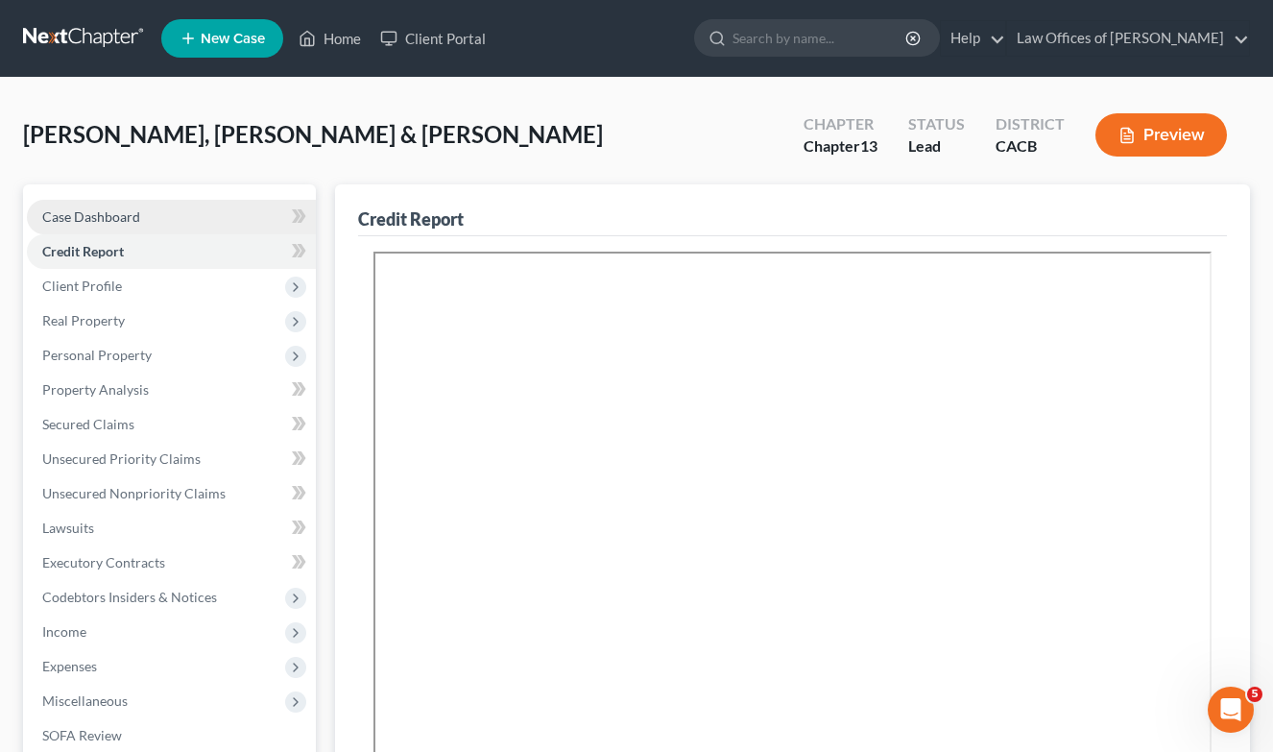
click at [110, 216] on span "Case Dashboard" at bounding box center [91, 216] width 98 height 16
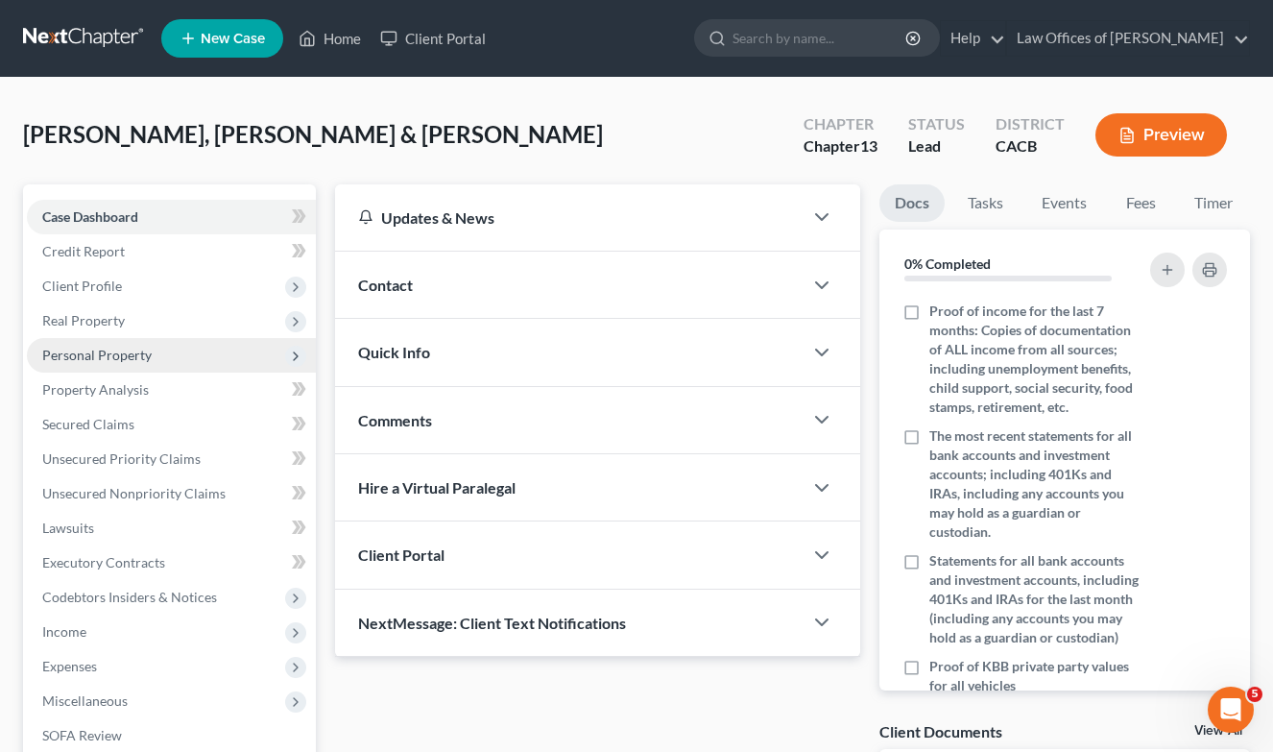
click at [96, 365] on span "Personal Property" at bounding box center [171, 355] width 289 height 35
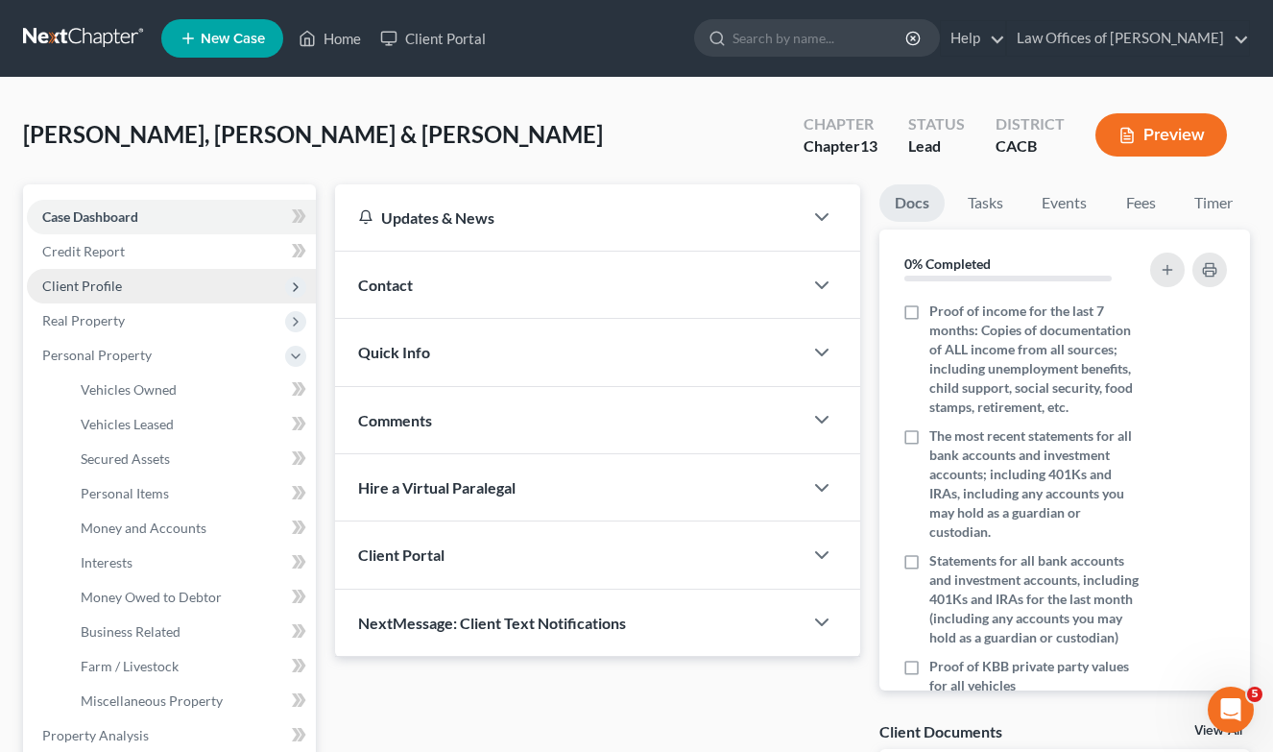
click at [105, 294] on span "Client Profile" at bounding box center [171, 286] width 289 height 35
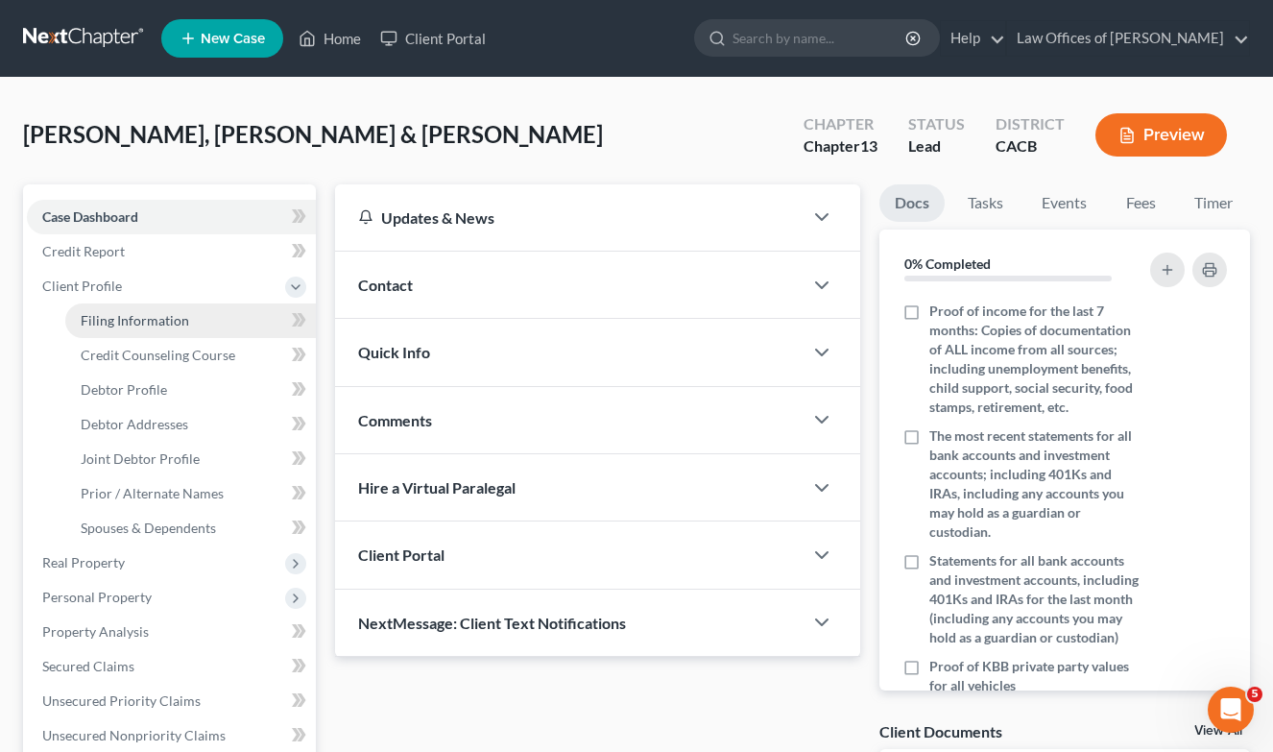
click at [145, 312] on span "Filing Information" at bounding box center [135, 320] width 108 height 16
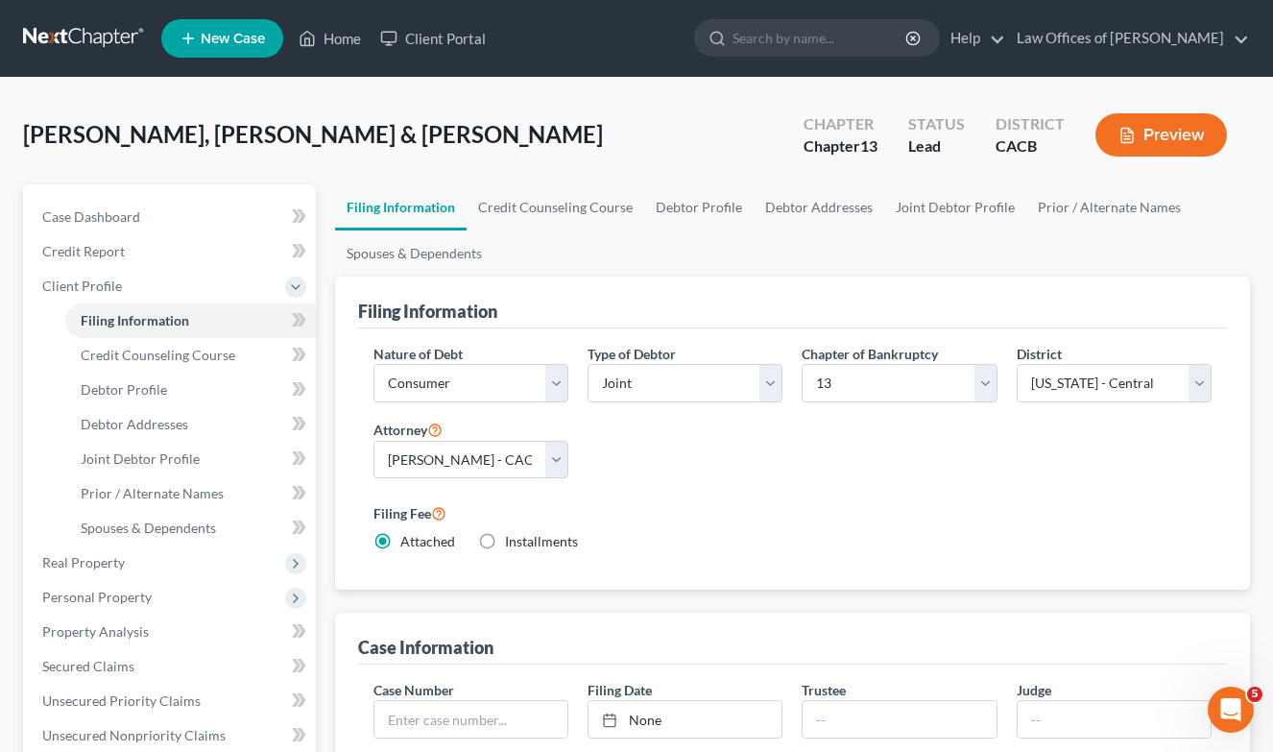
click at [916, 507] on label "Filing Fee" at bounding box center [792, 512] width 839 height 23
click at [792, 479] on div "Nature of Debt Select Business Consumer Other Nature of Business Select Clearin…" at bounding box center [793, 456] width 858 height 224
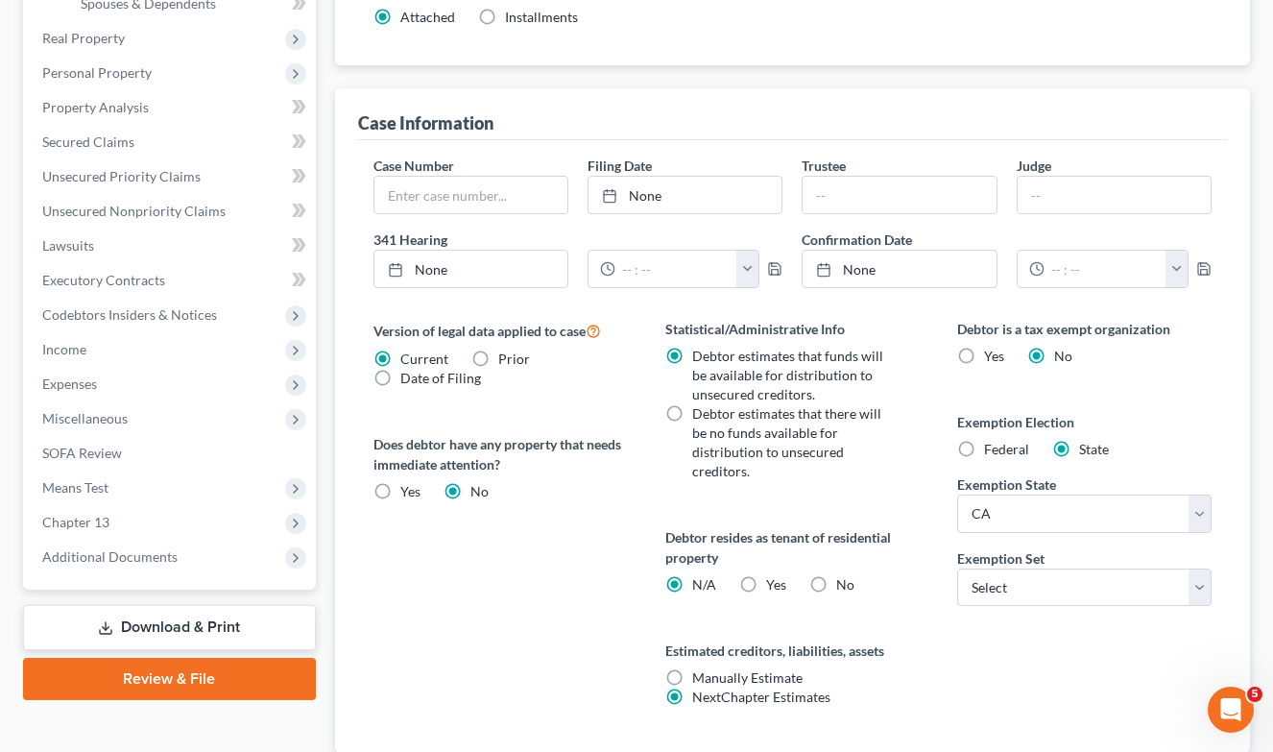
scroll to position [546, 0]
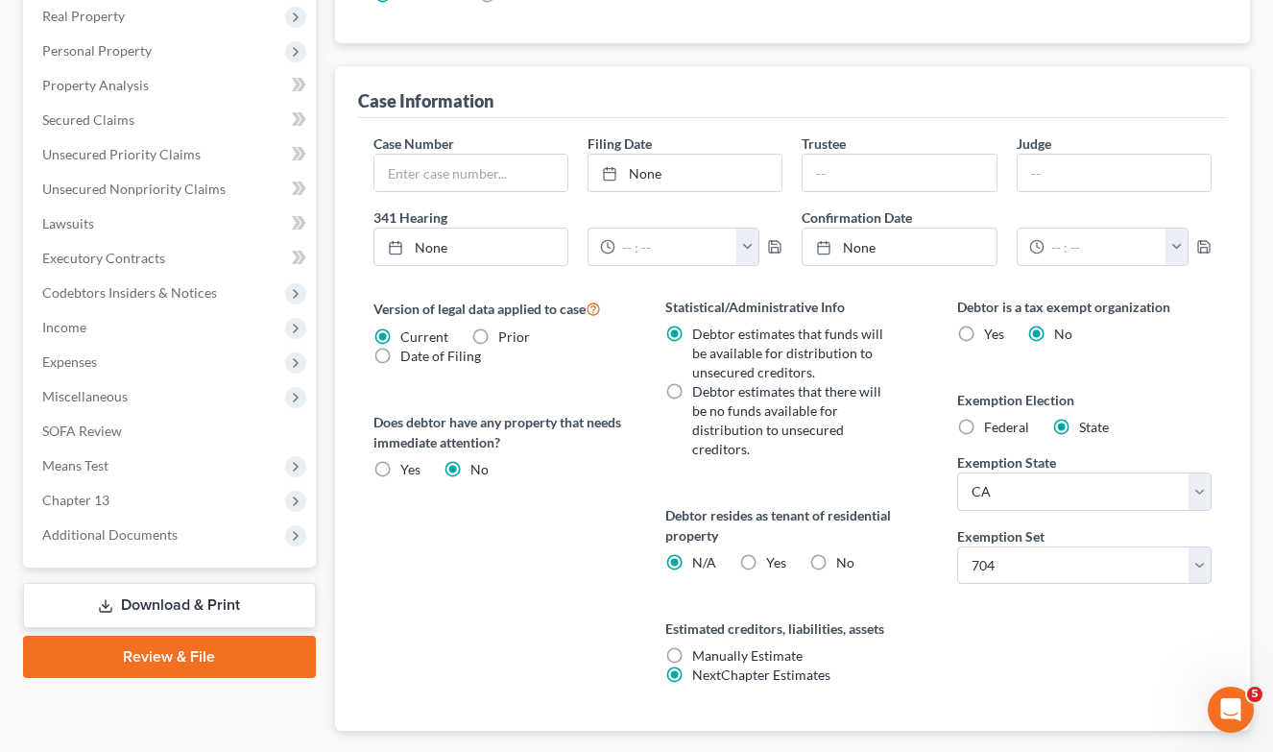
click at [1026, 638] on div "Debtor is a tax exempt organization Yes No Exemption Election Federal State Exe…" at bounding box center [1084, 514] width 292 height 434
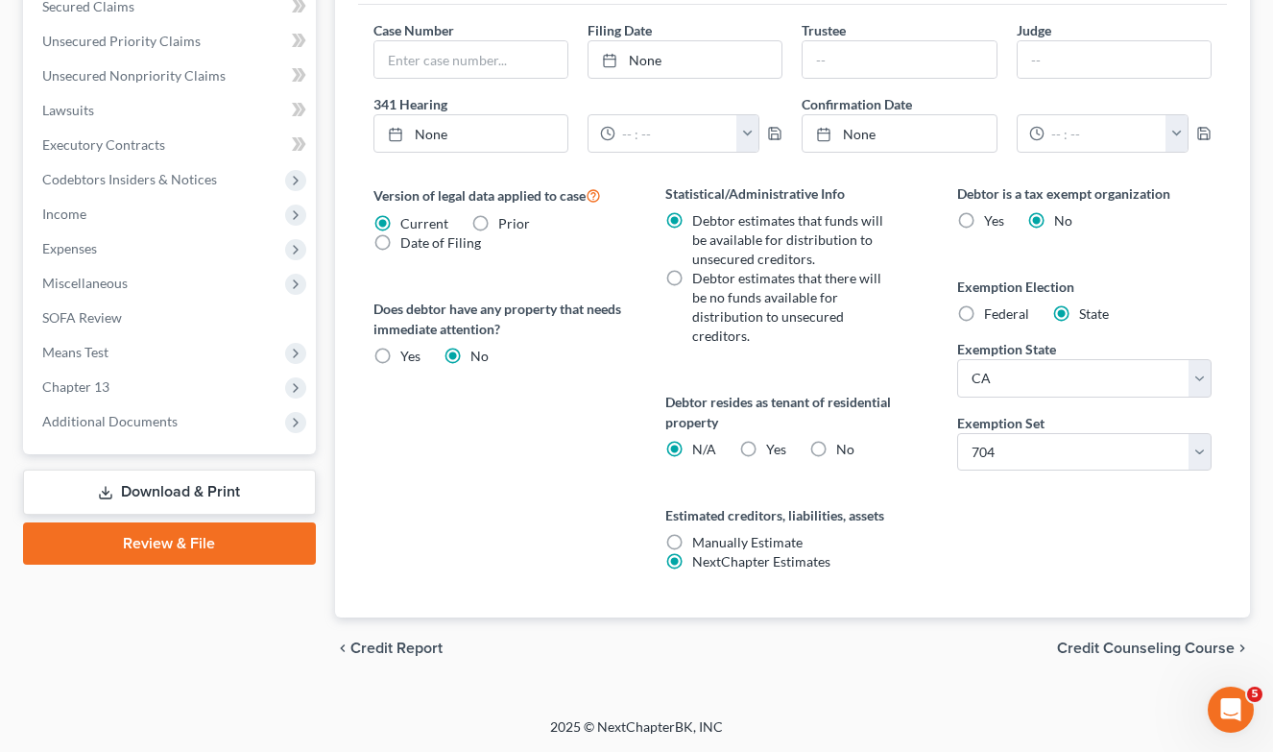
scroll to position [660, 0]
click at [88, 222] on span "Income" at bounding box center [171, 214] width 289 height 35
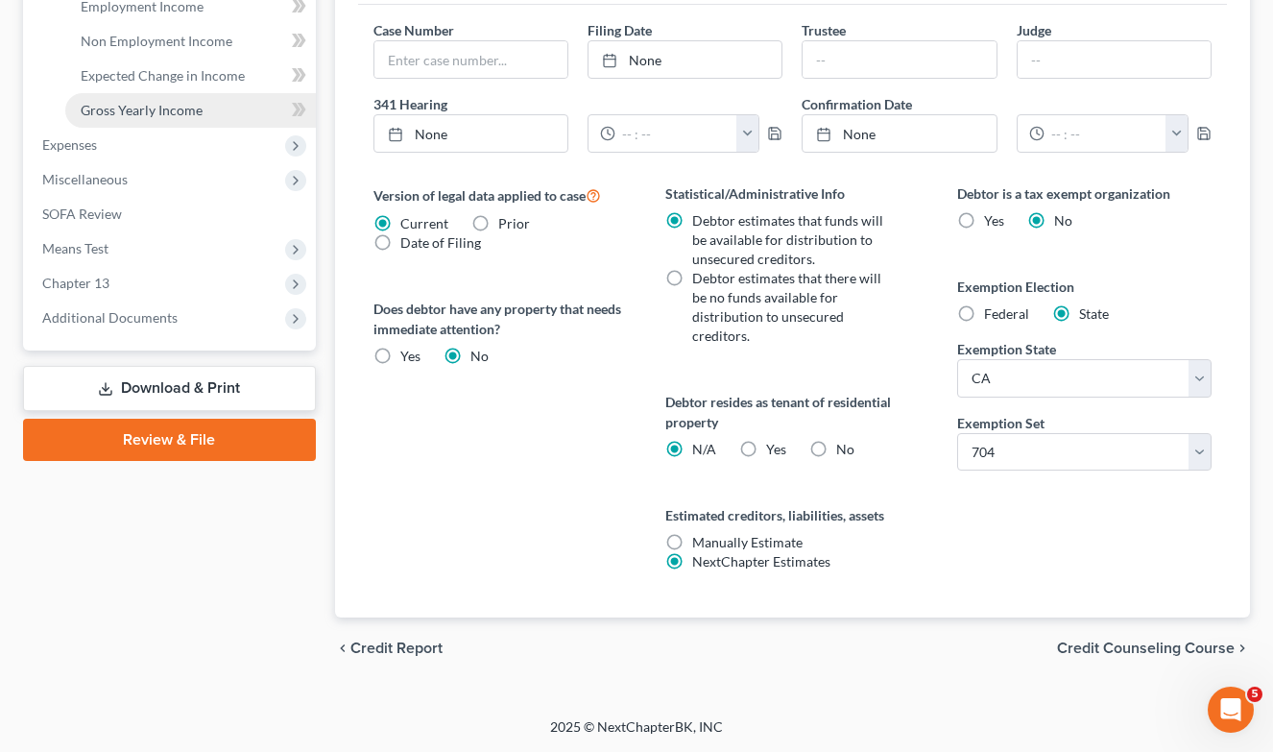
click at [175, 102] on span "Gross Yearly Income" at bounding box center [142, 110] width 122 height 16
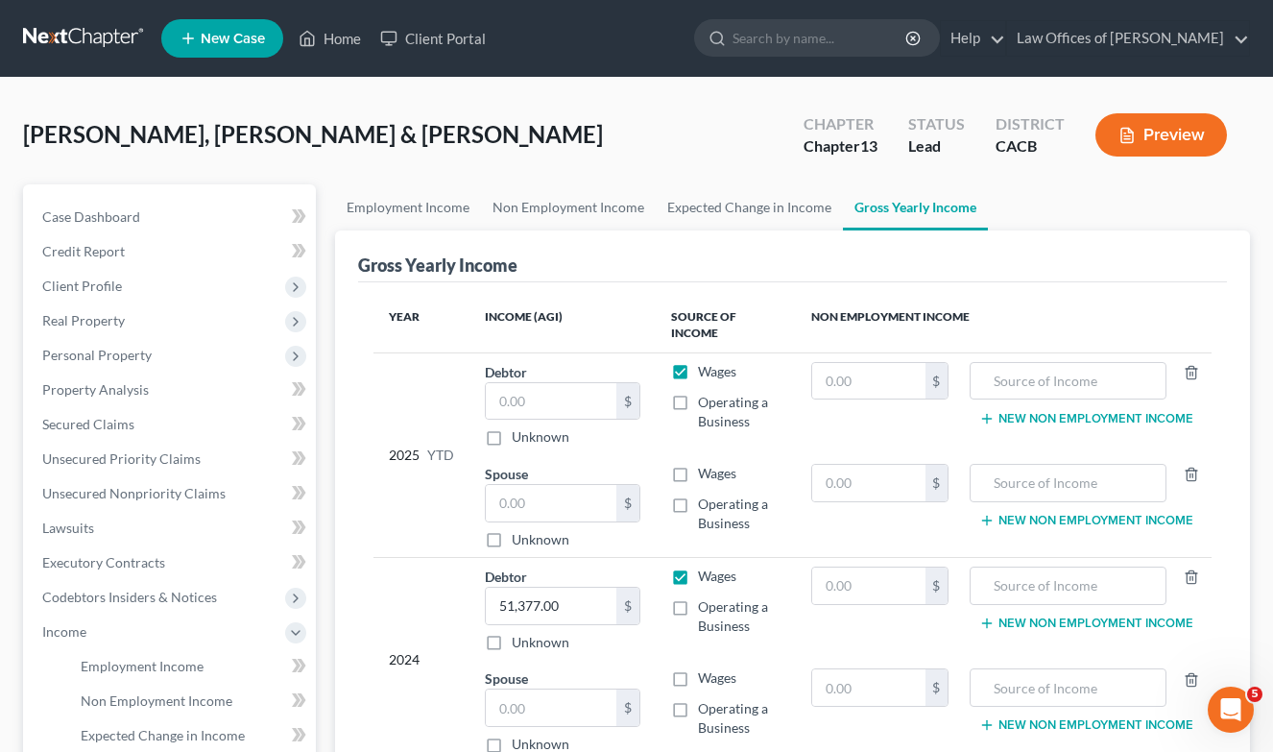
click at [421, 547] on div "2025 YTD" at bounding box center [421, 455] width 65 height 187
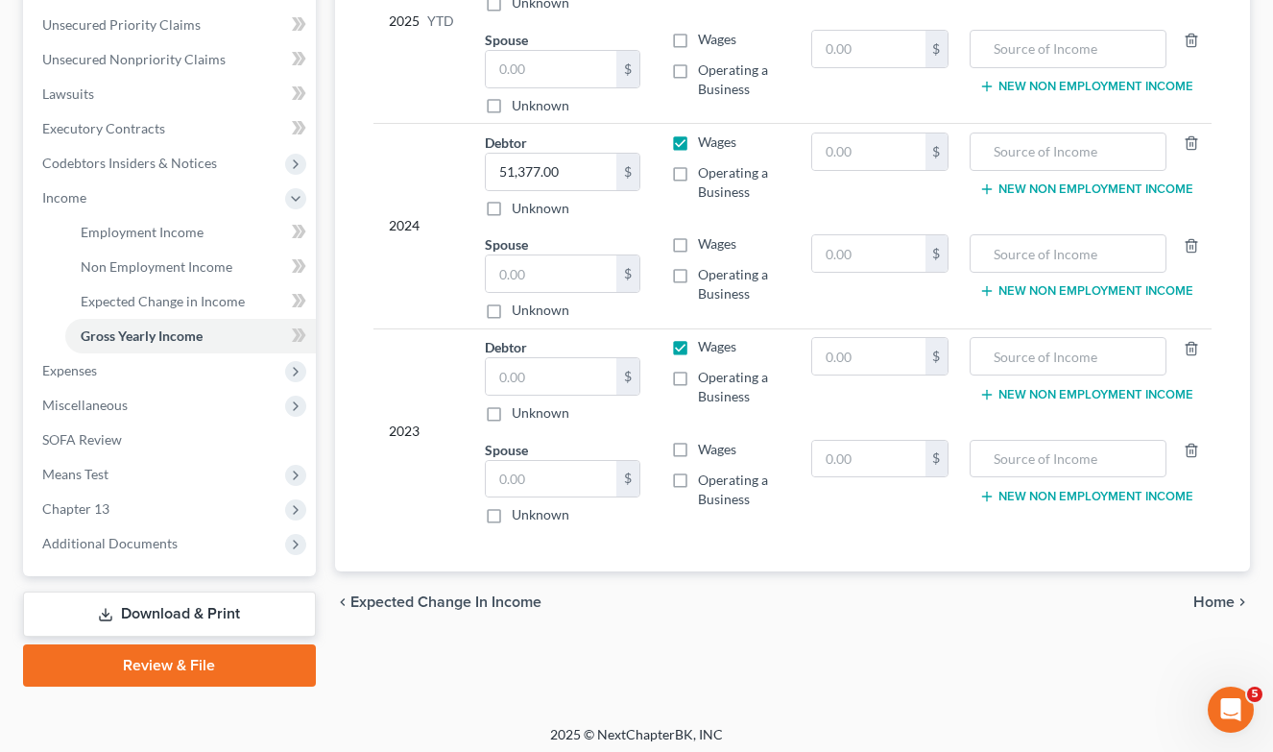
scroll to position [442, 0]
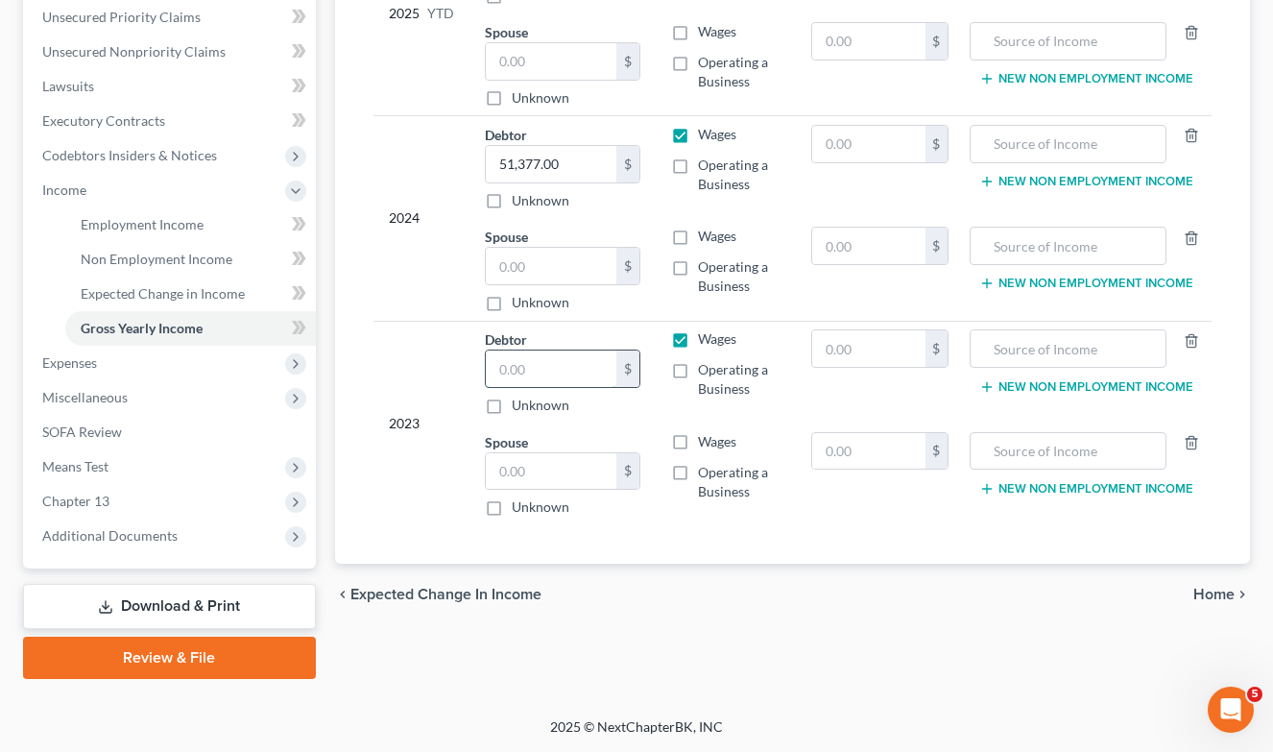
click at [546, 367] on input "text" at bounding box center [551, 368] width 131 height 36
click at [895, 560] on div "Year Income (AGI) Source of Income Non Employment Income 2025 YTD Debtor $ Unkn…" at bounding box center [793, 202] width 870 height 723
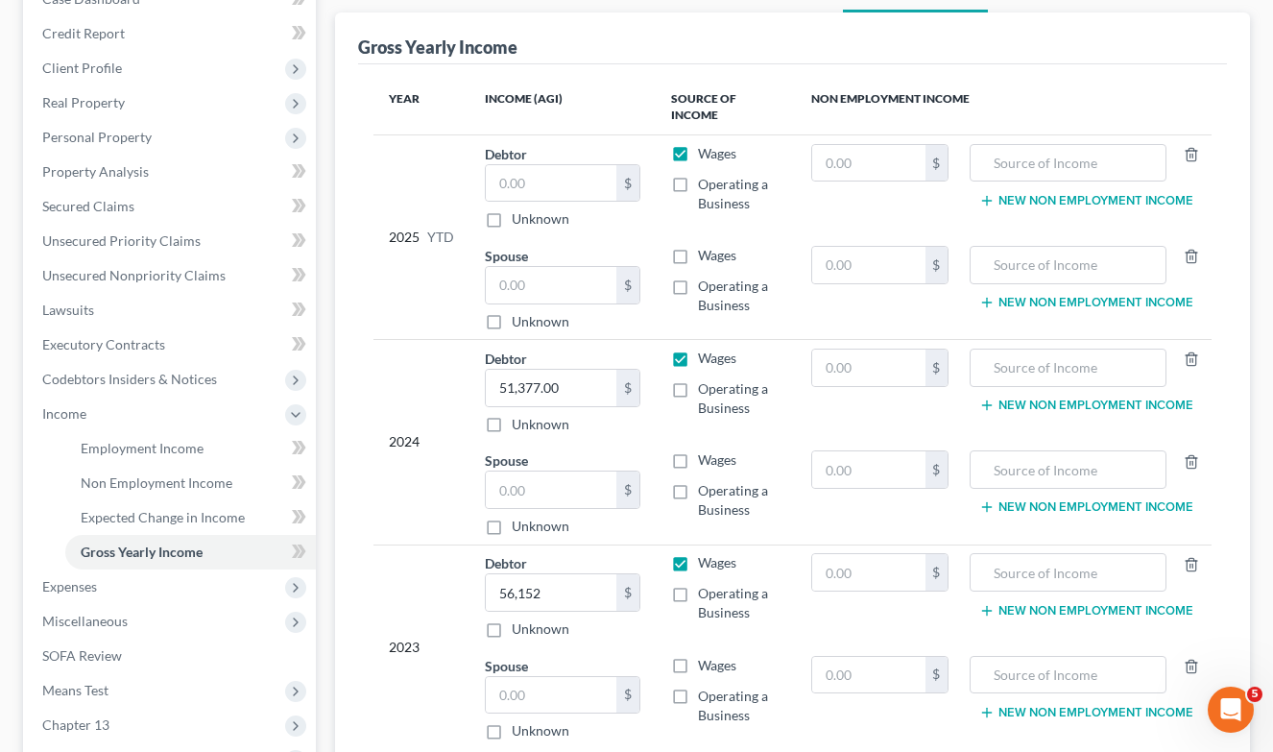
scroll to position [206, 0]
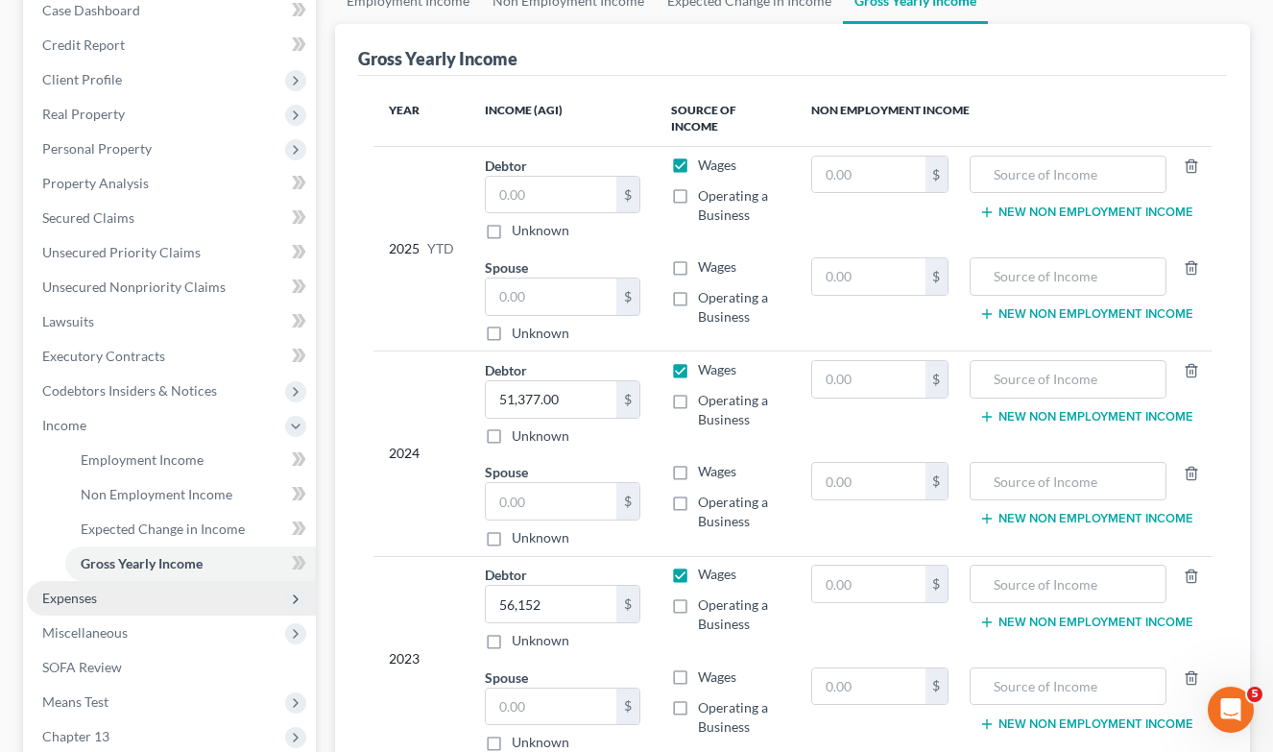
click at [138, 601] on span "Expenses" at bounding box center [171, 598] width 289 height 35
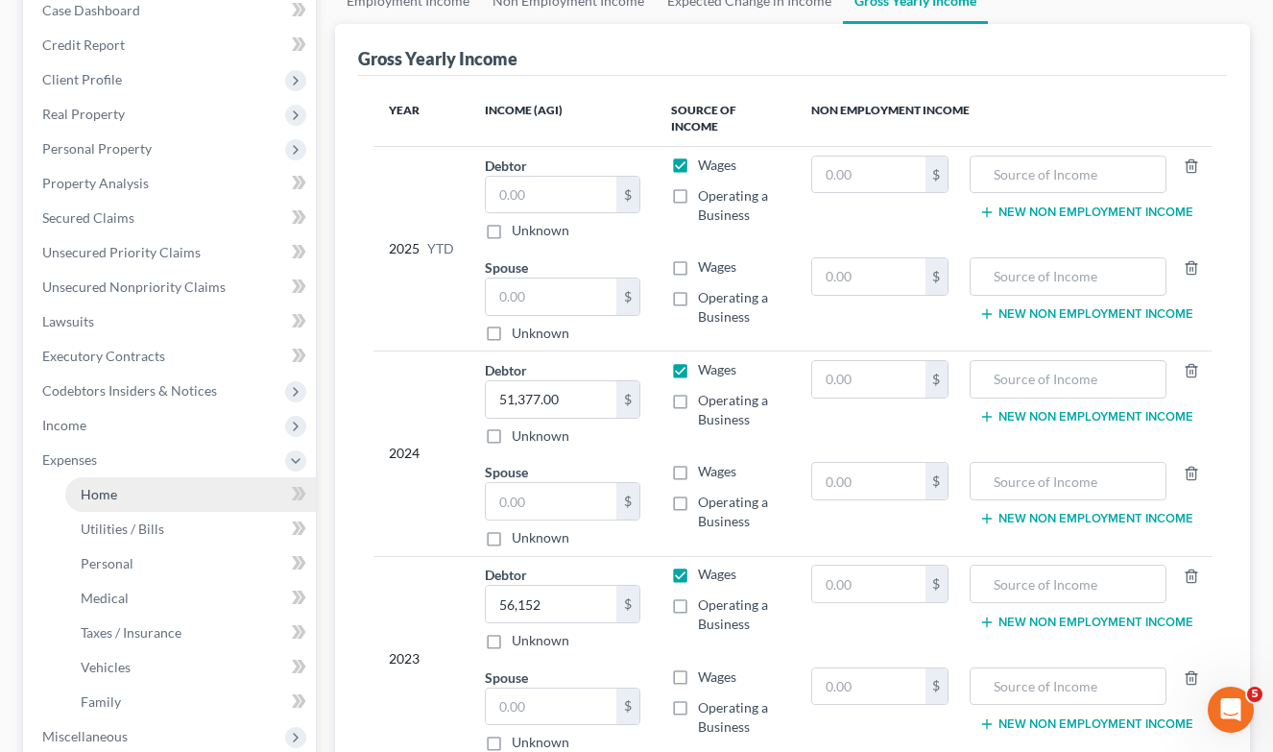
click at [126, 489] on link "Home" at bounding box center [190, 494] width 251 height 35
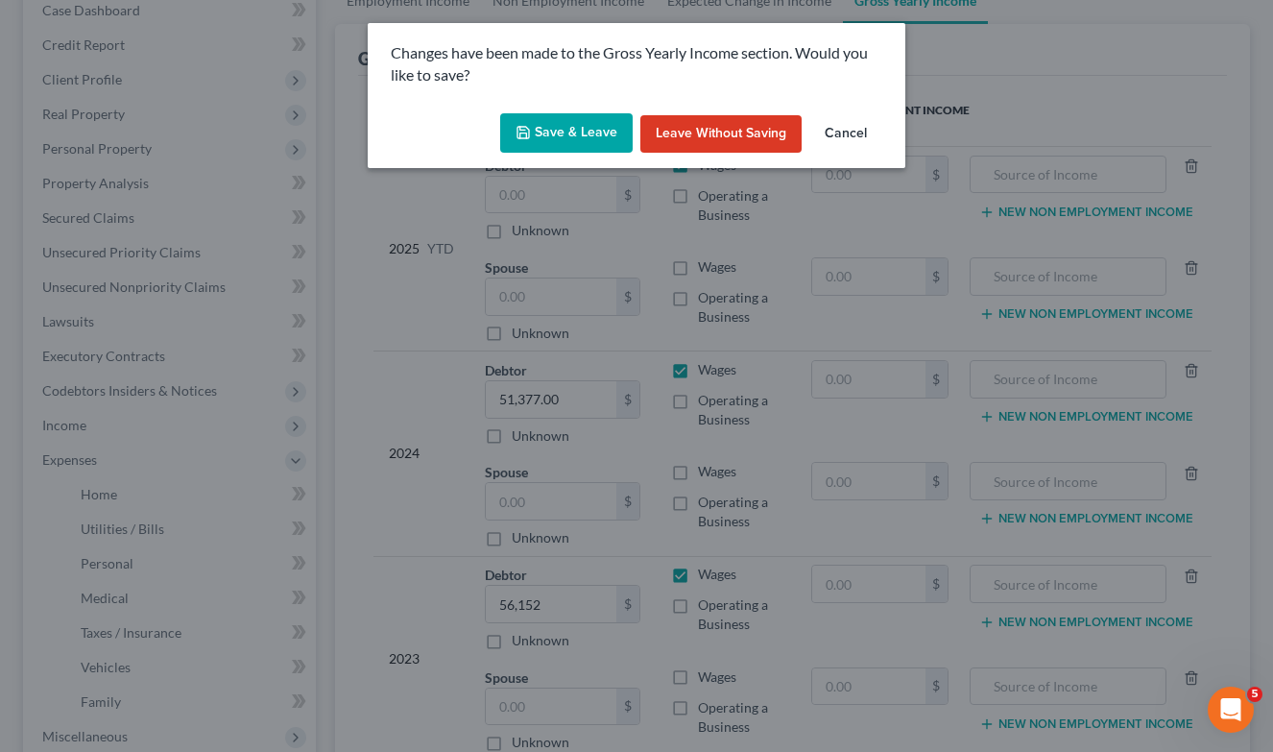
click at [554, 121] on button "Save & Leave" at bounding box center [566, 133] width 132 height 40
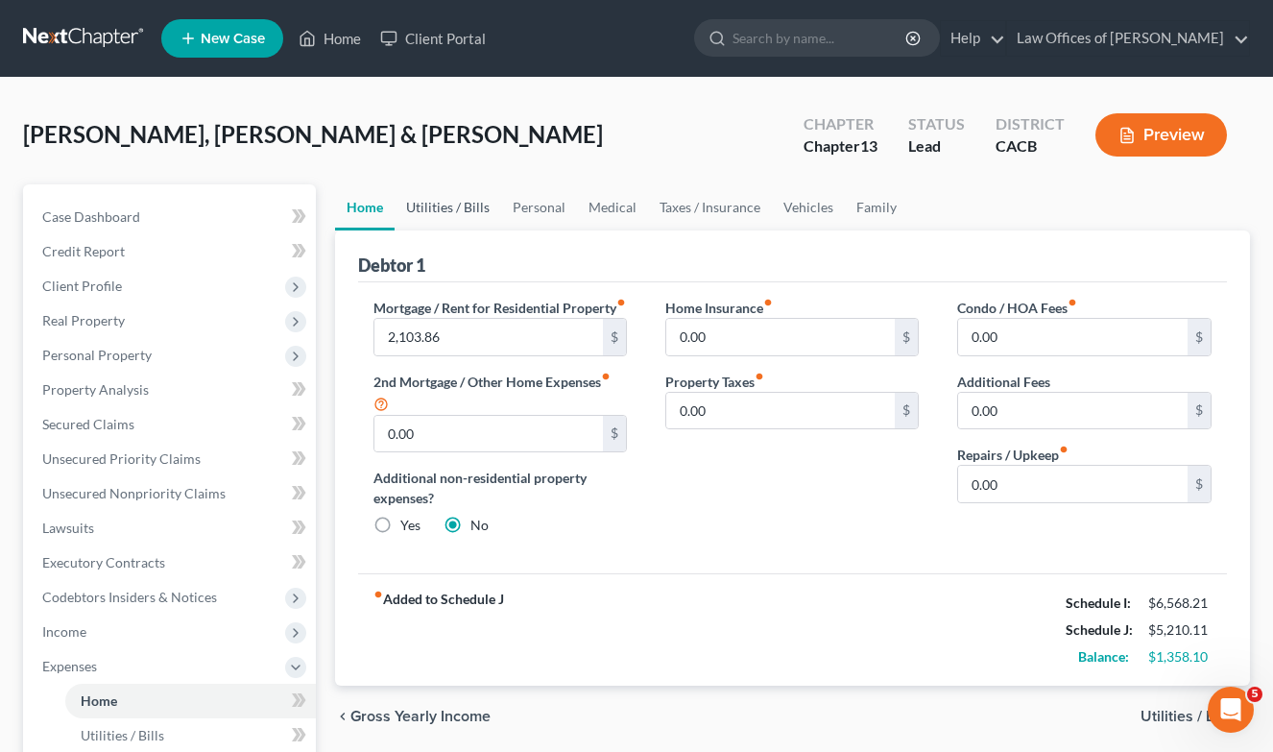
click at [445, 221] on link "Utilities / Bills" at bounding box center [448, 207] width 107 height 46
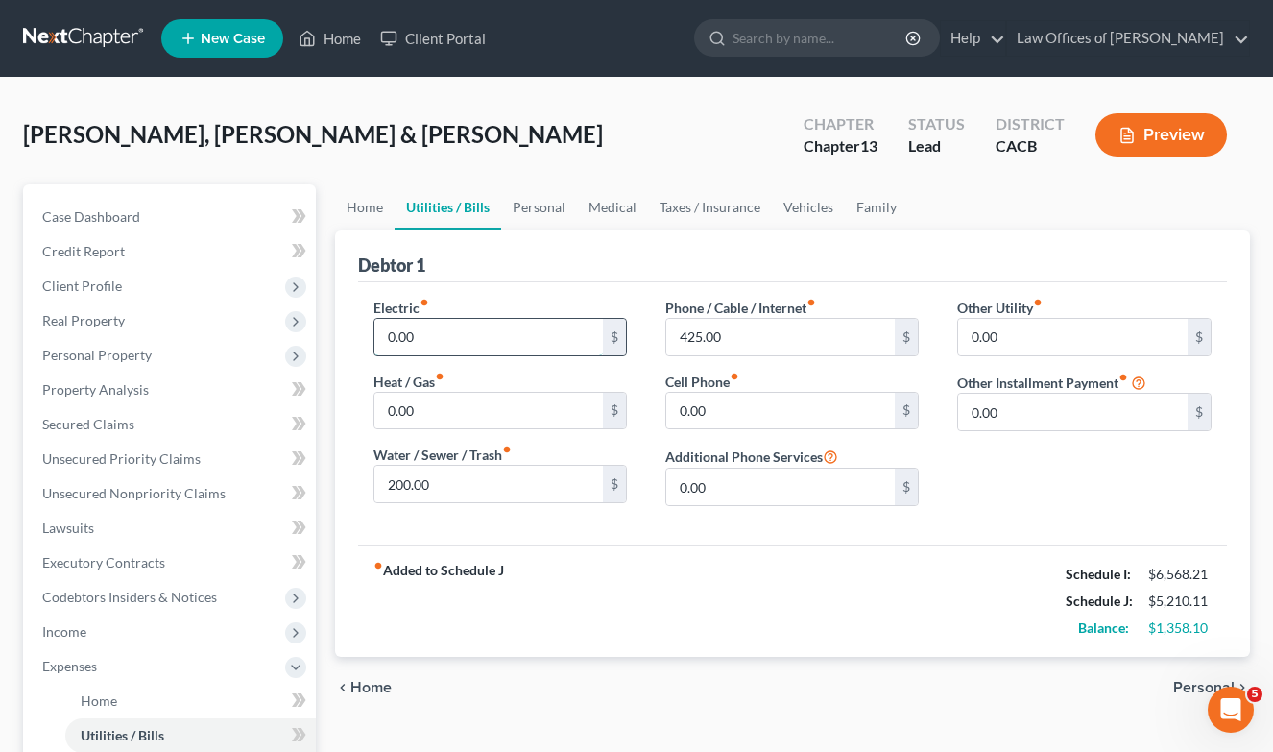
click at [544, 336] on input "0.00" at bounding box center [488, 337] width 229 height 36
drag, startPoint x: 757, startPoint y: 336, endPoint x: 588, endPoint y: 331, distance: 170.0
click at [746, 421] on input "0.00" at bounding box center [780, 411] width 229 height 36
paste input "425"
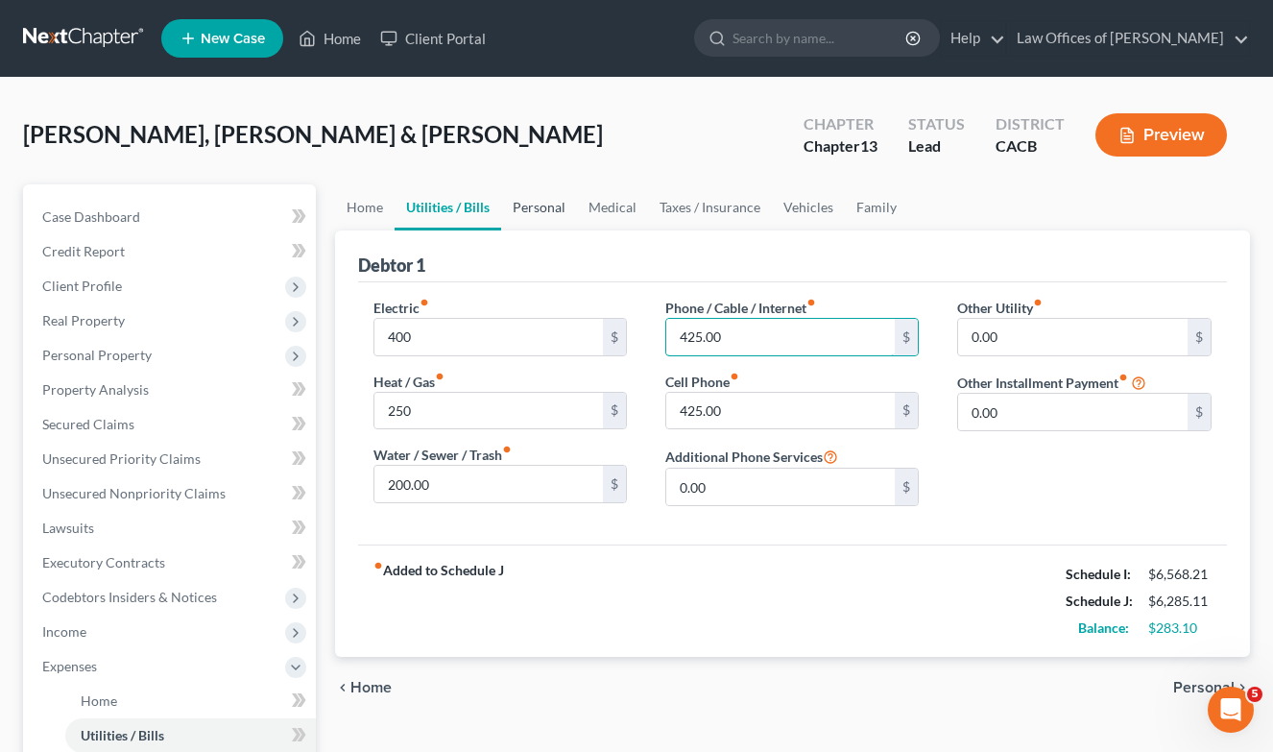
drag, startPoint x: 749, startPoint y: 335, endPoint x: 503, endPoint y: 219, distance: 271.8
click at [503, 219] on ui-view "Home Utilities / Bills Personal Medical Taxes / Insurance Vehicles Family Debto…" at bounding box center [793, 451] width 916 height 534
click at [736, 326] on input "text" at bounding box center [780, 337] width 229 height 36
click at [417, 617] on strong "fiber_manual_record Added to Schedule J" at bounding box center [438, 601] width 131 height 81
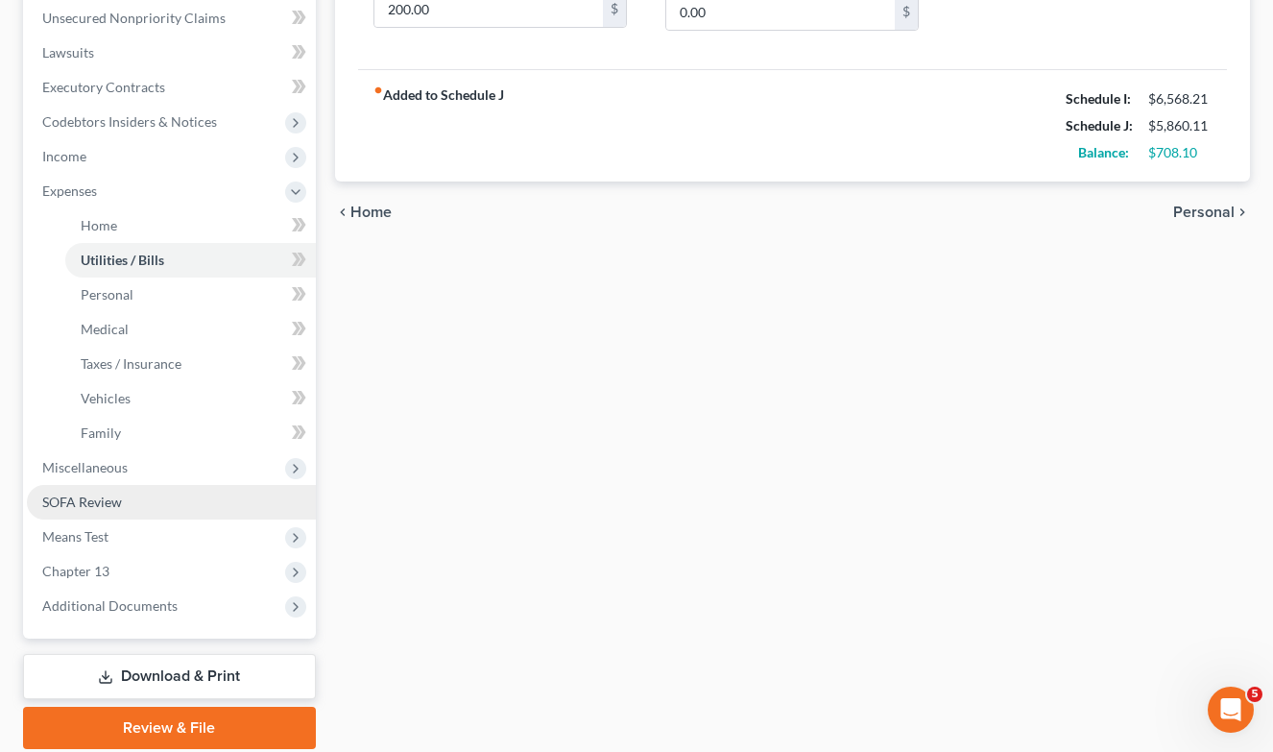
scroll to position [556, 0]
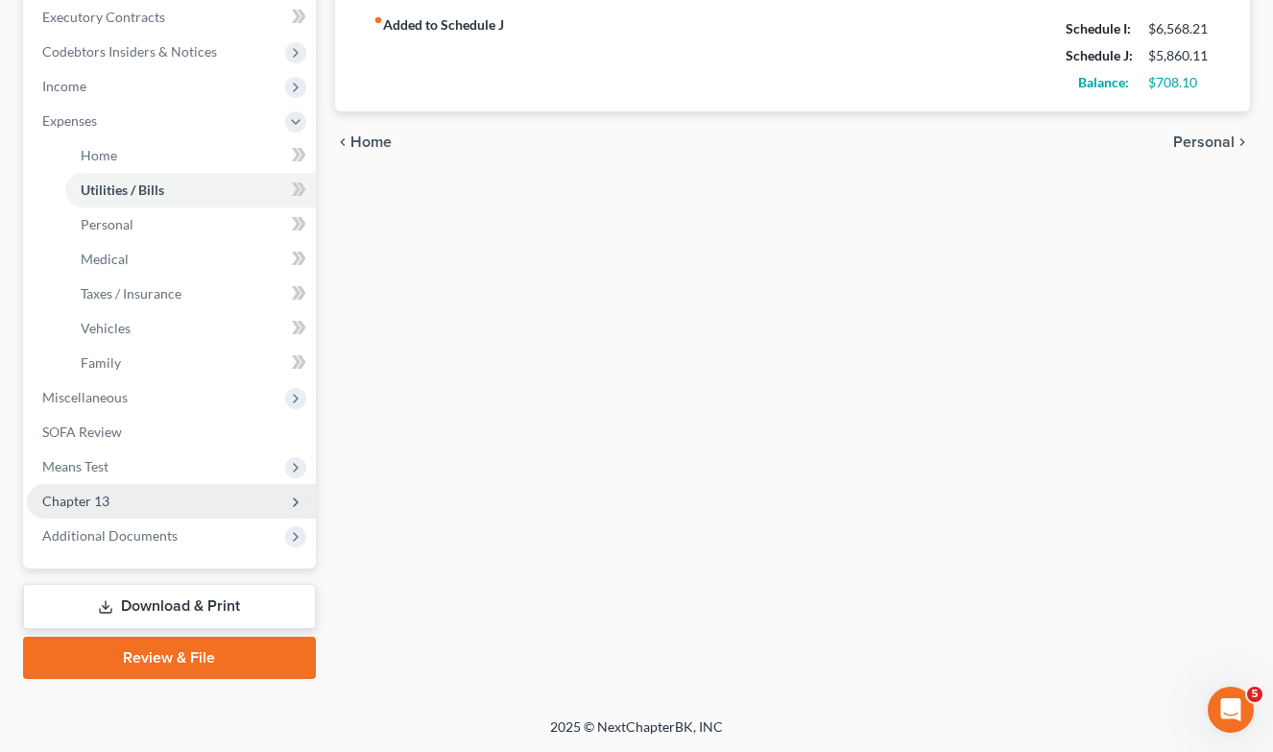
click at [142, 487] on span "Chapter 13" at bounding box center [171, 501] width 289 height 35
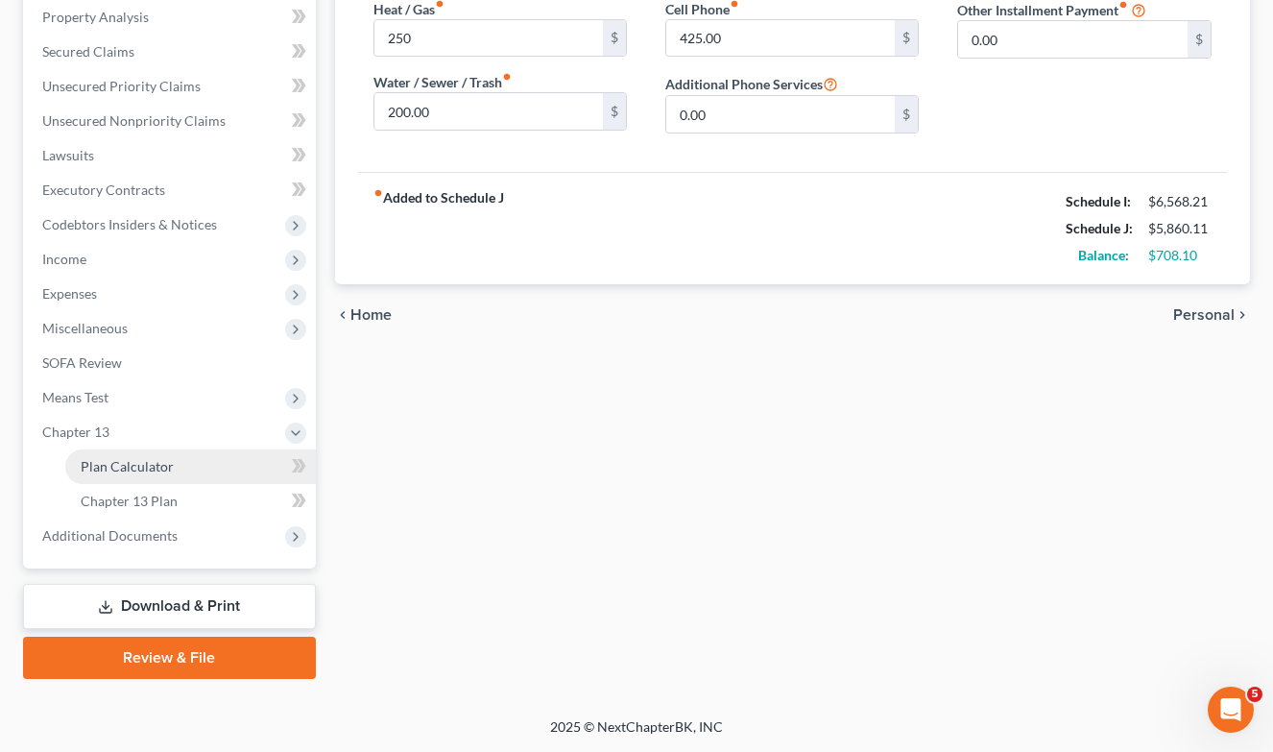
click at [166, 458] on span "Plan Calculator" at bounding box center [127, 466] width 93 height 16
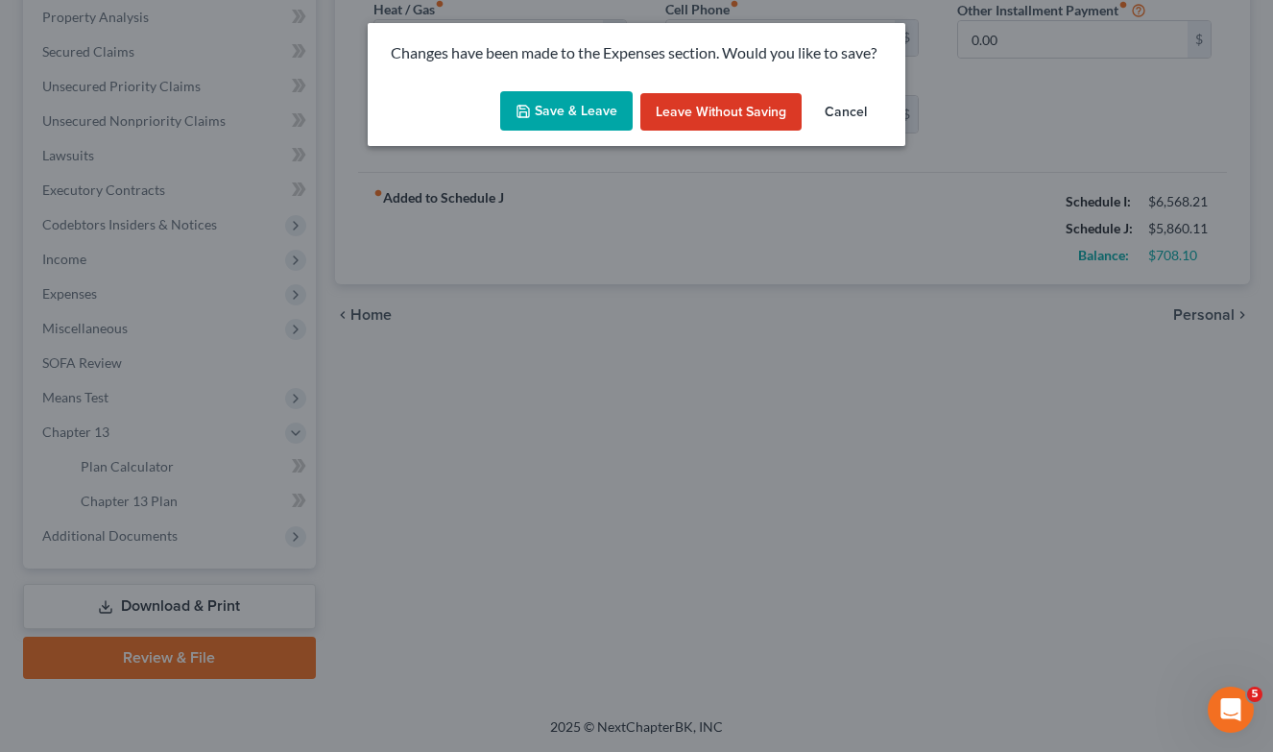
click at [591, 105] on button "Save & Leave" at bounding box center [566, 111] width 132 height 40
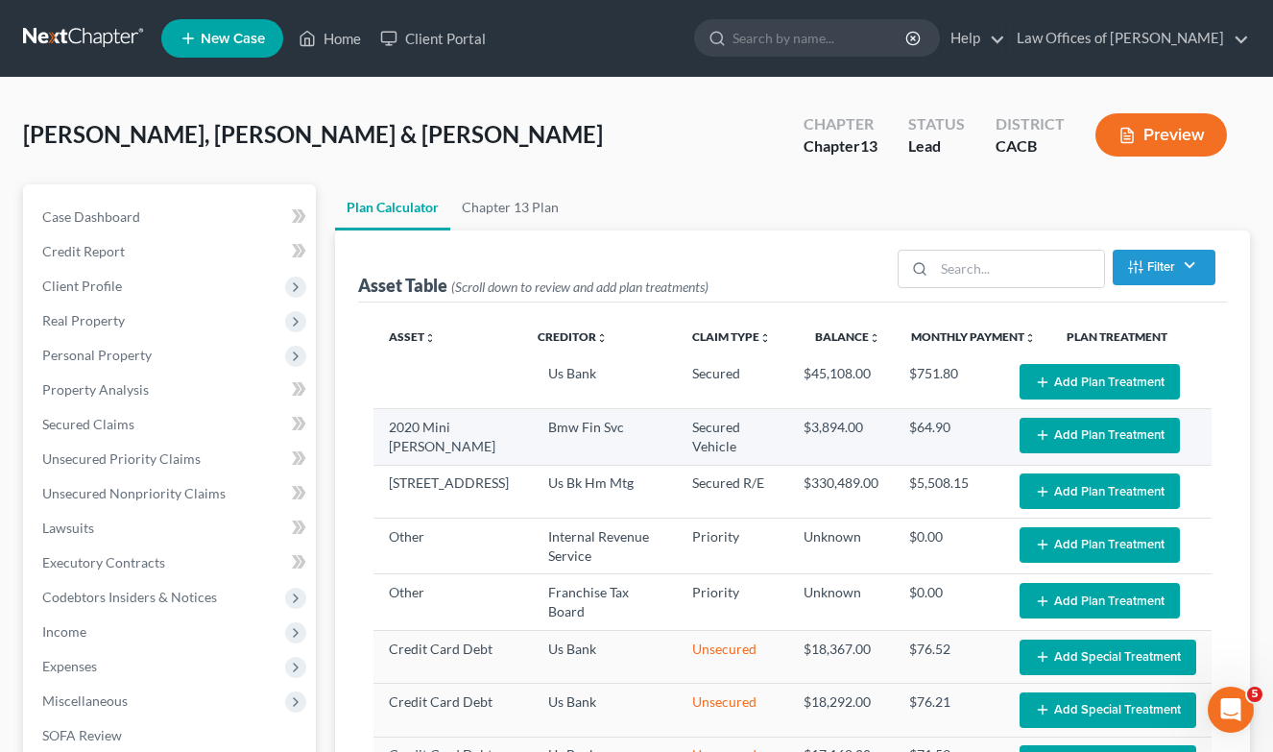
click at [1052, 454] on td "Edit Plan Treatment Add Plan Treatment" at bounding box center [1107, 437] width 207 height 56
click at [1061, 433] on button "Add Plan Treatment" at bounding box center [1100, 436] width 160 height 36
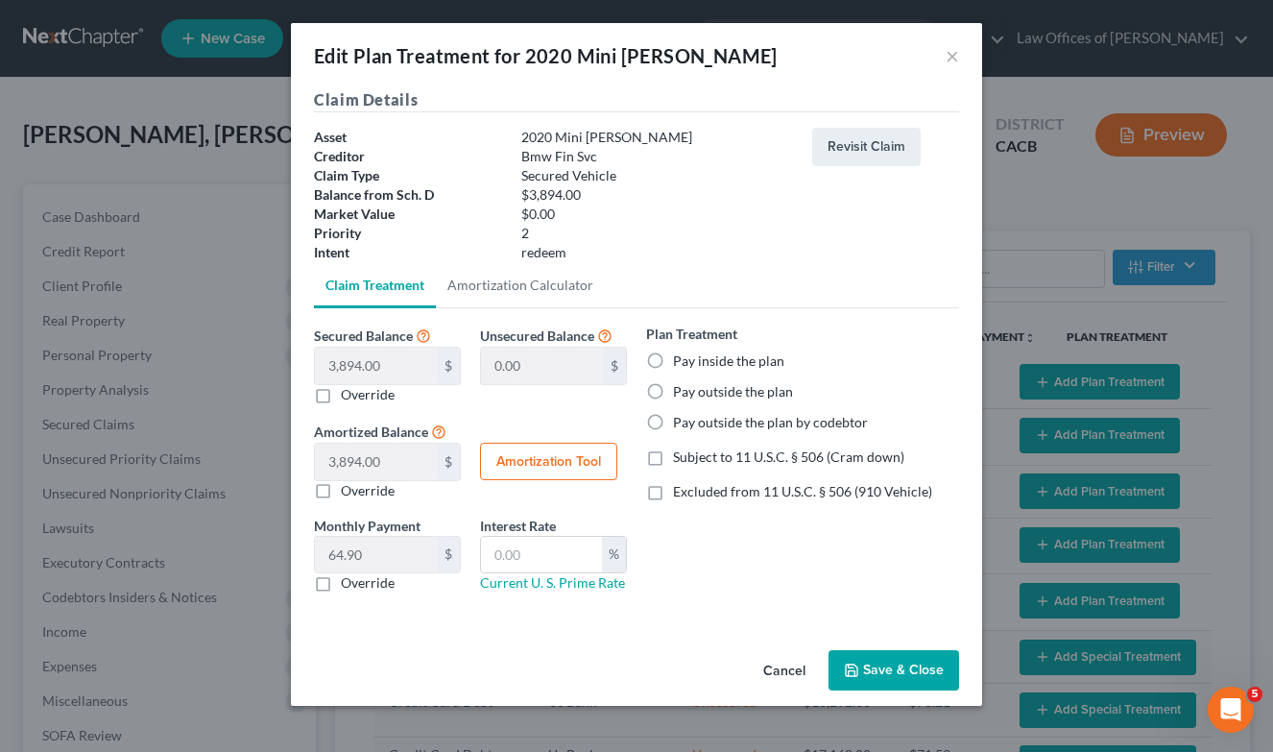
click at [694, 389] on label "Pay outside the plan" at bounding box center [733, 391] width 120 height 19
click at [693, 389] on input "Pay outside the plan" at bounding box center [687, 388] width 12 height 12
click at [878, 664] on button "Save & Close" at bounding box center [894, 670] width 131 height 40
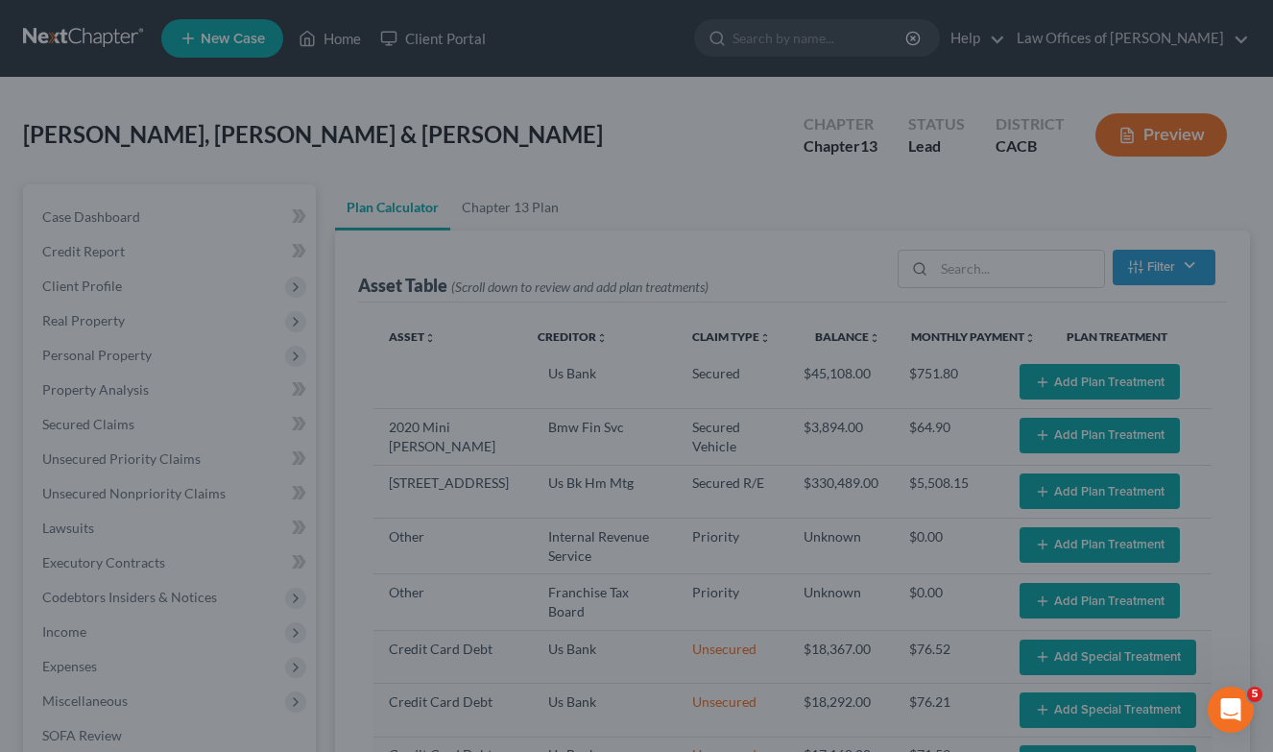
click at [888, 670] on div "Edit Plan Treatment for 2020 Mini [PERSON_NAME] × Claim Details Asset 2020 Mini…" at bounding box center [636, 376] width 1273 height 752
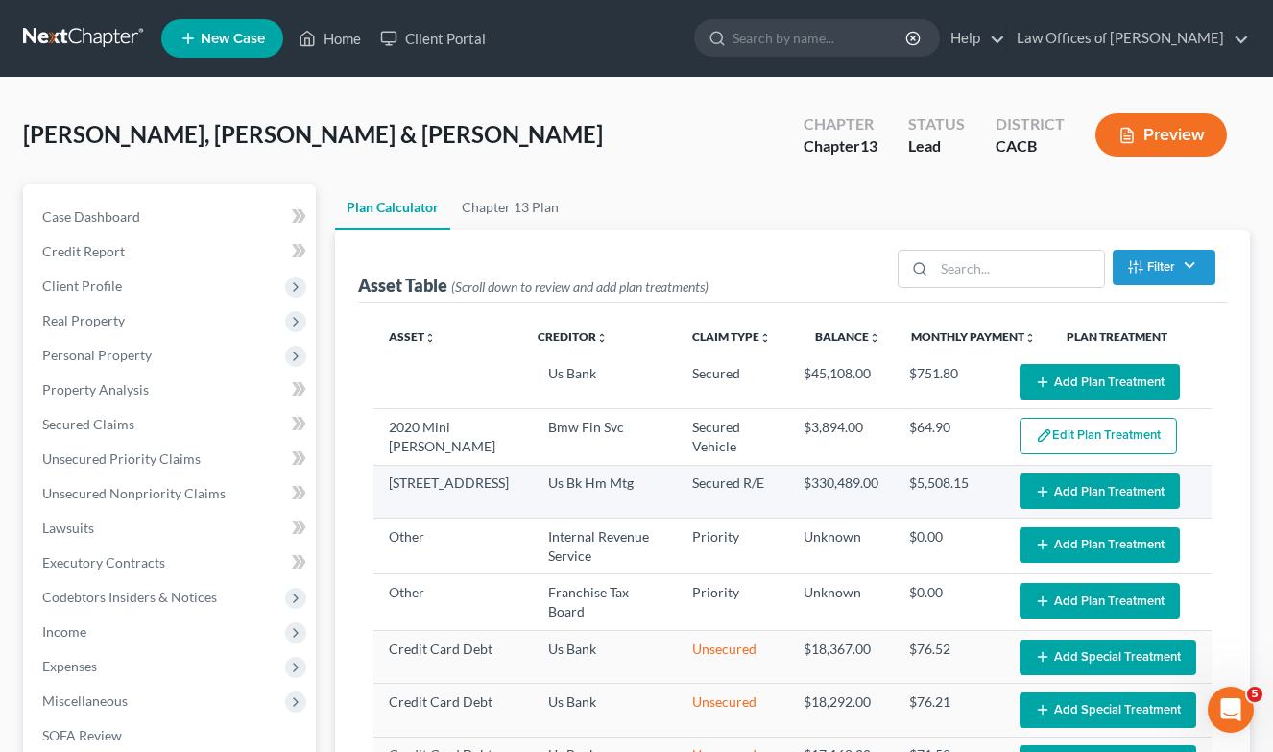
click at [1070, 484] on button "Add Plan Treatment" at bounding box center [1100, 491] width 160 height 36
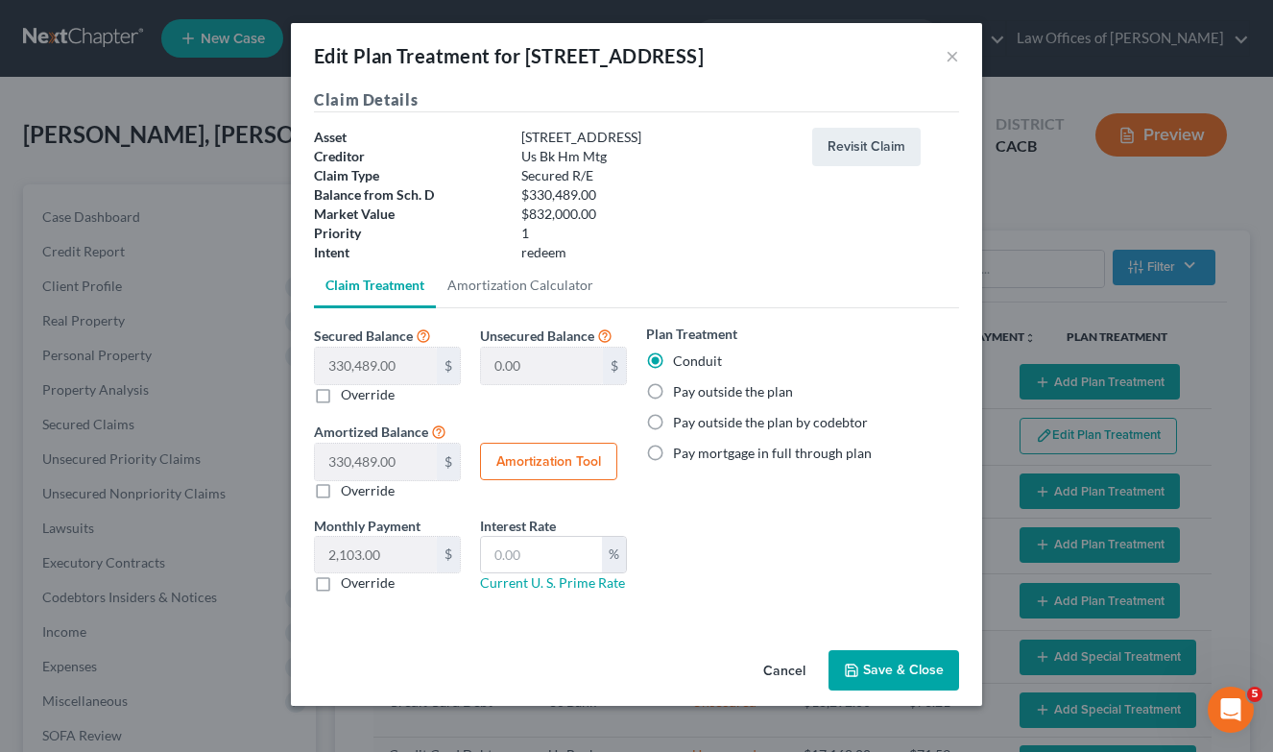
click at [715, 387] on label "Pay outside the plan" at bounding box center [733, 391] width 120 height 19
click at [693, 387] on input "Pay outside the plan" at bounding box center [687, 388] width 12 height 12
click at [881, 661] on button "Save & Close" at bounding box center [894, 670] width 131 height 40
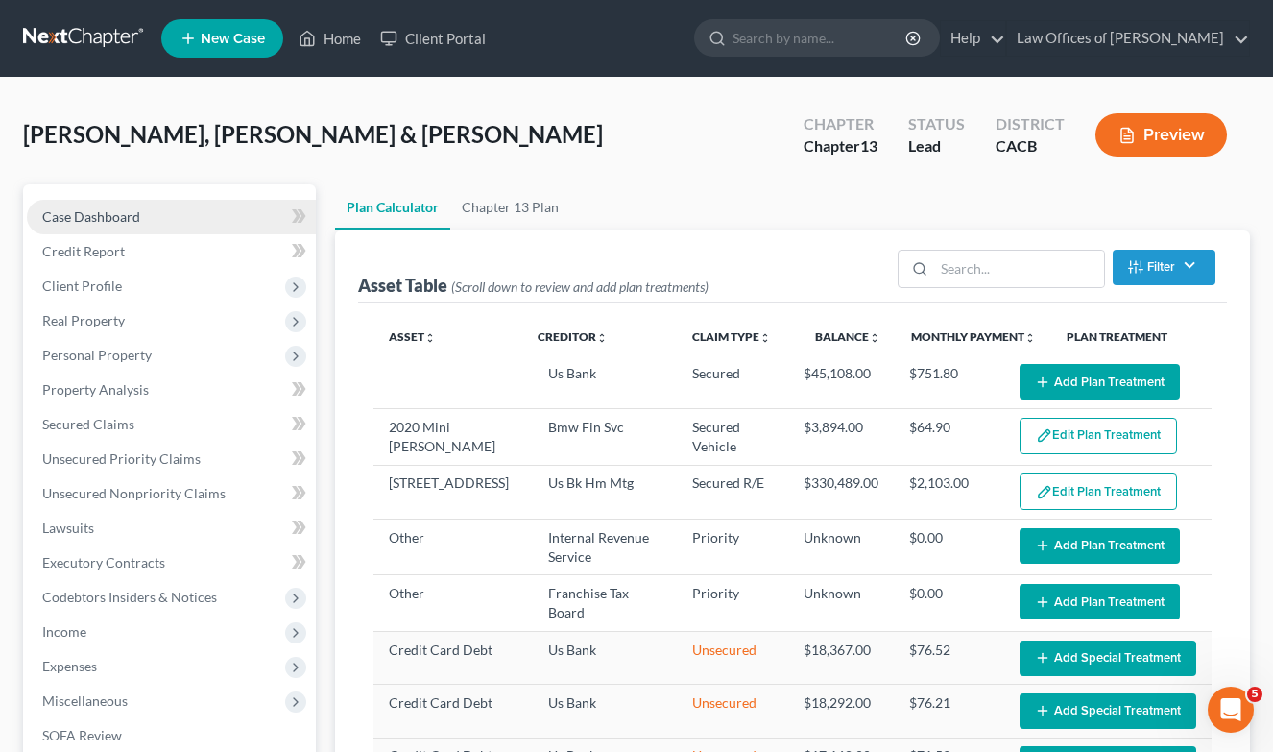
click at [90, 211] on span "Case Dashboard" at bounding box center [91, 216] width 98 height 16
